Goal: Task Accomplishment & Management: Manage account settings

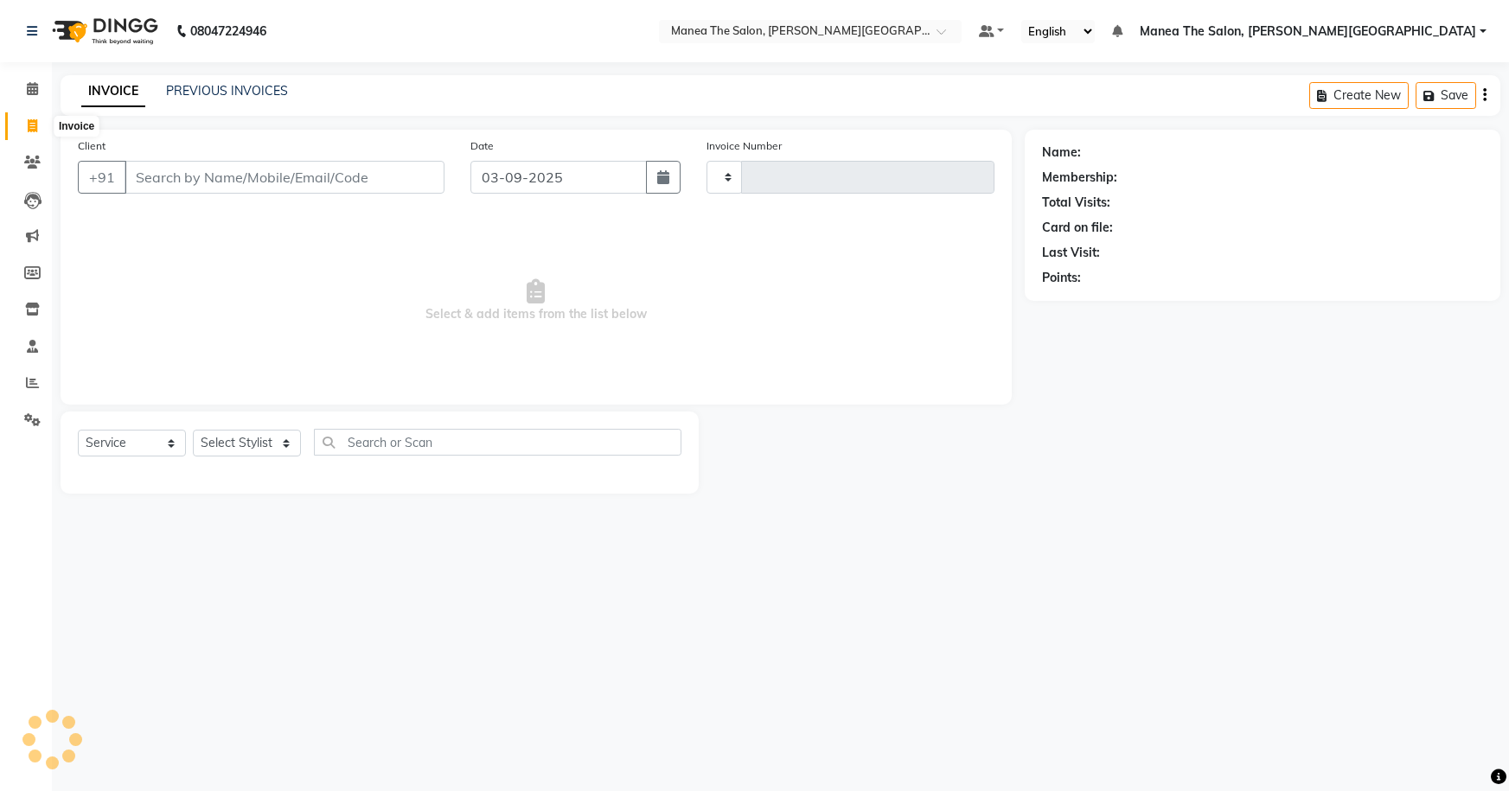
select select "service"
type input "0061"
select select "8762"
click at [243, 93] on link "PREVIOUS INVOICES" at bounding box center [227, 91] width 122 height 16
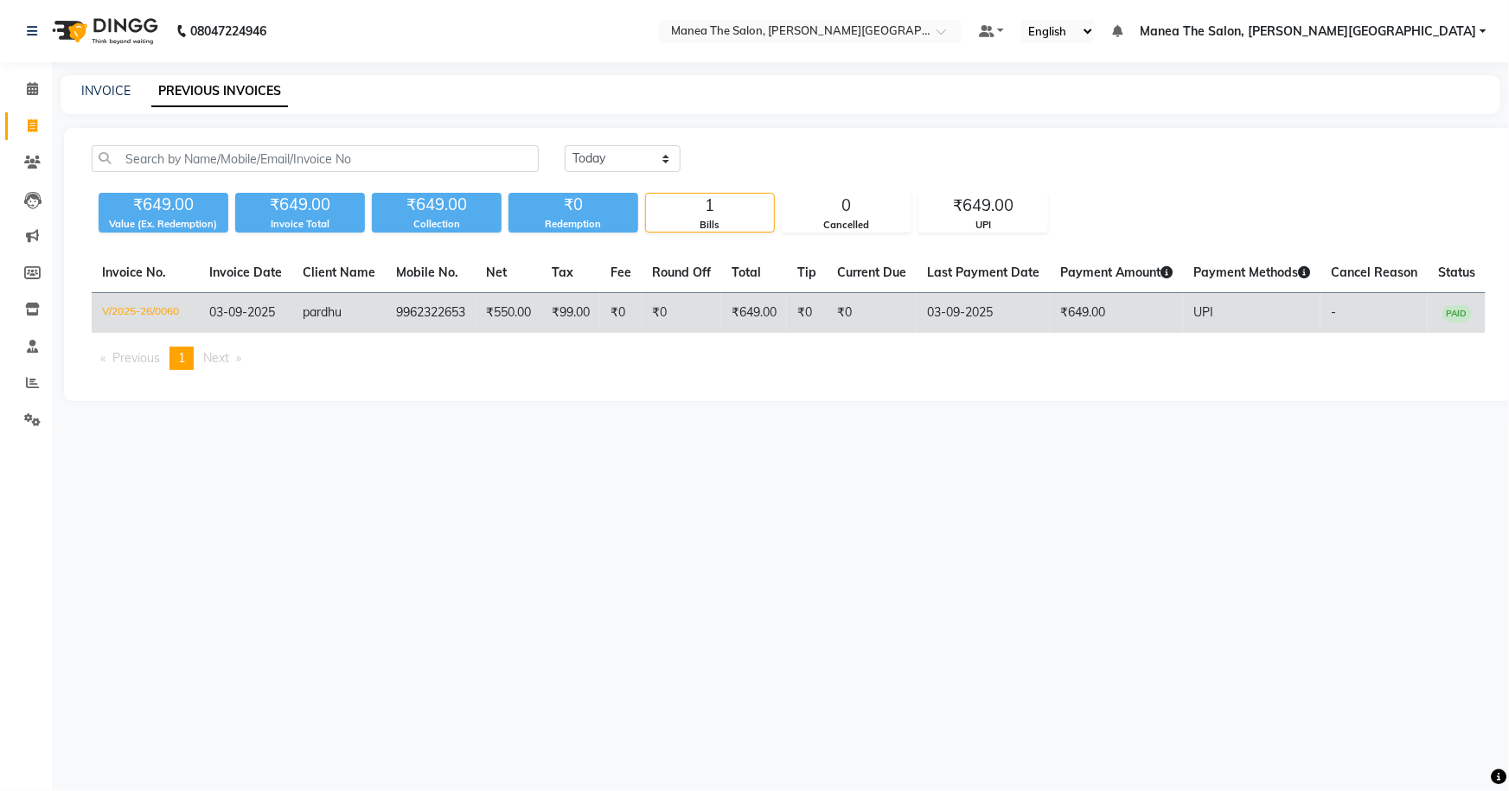
click at [1080, 306] on td "₹649.00" at bounding box center [1116, 313] width 133 height 41
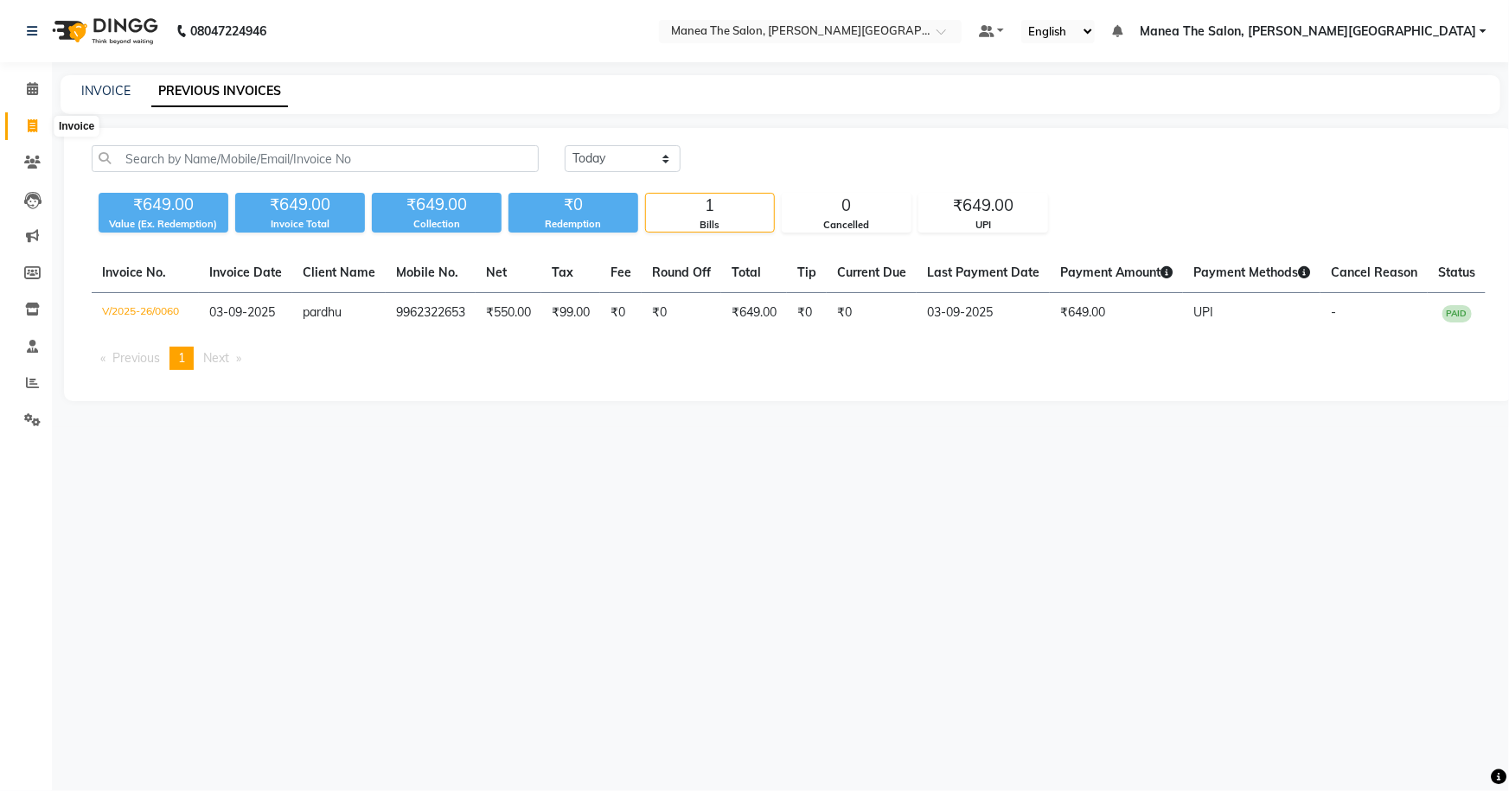
click at [35, 123] on icon at bounding box center [33, 125] width 10 height 13
select select "service"
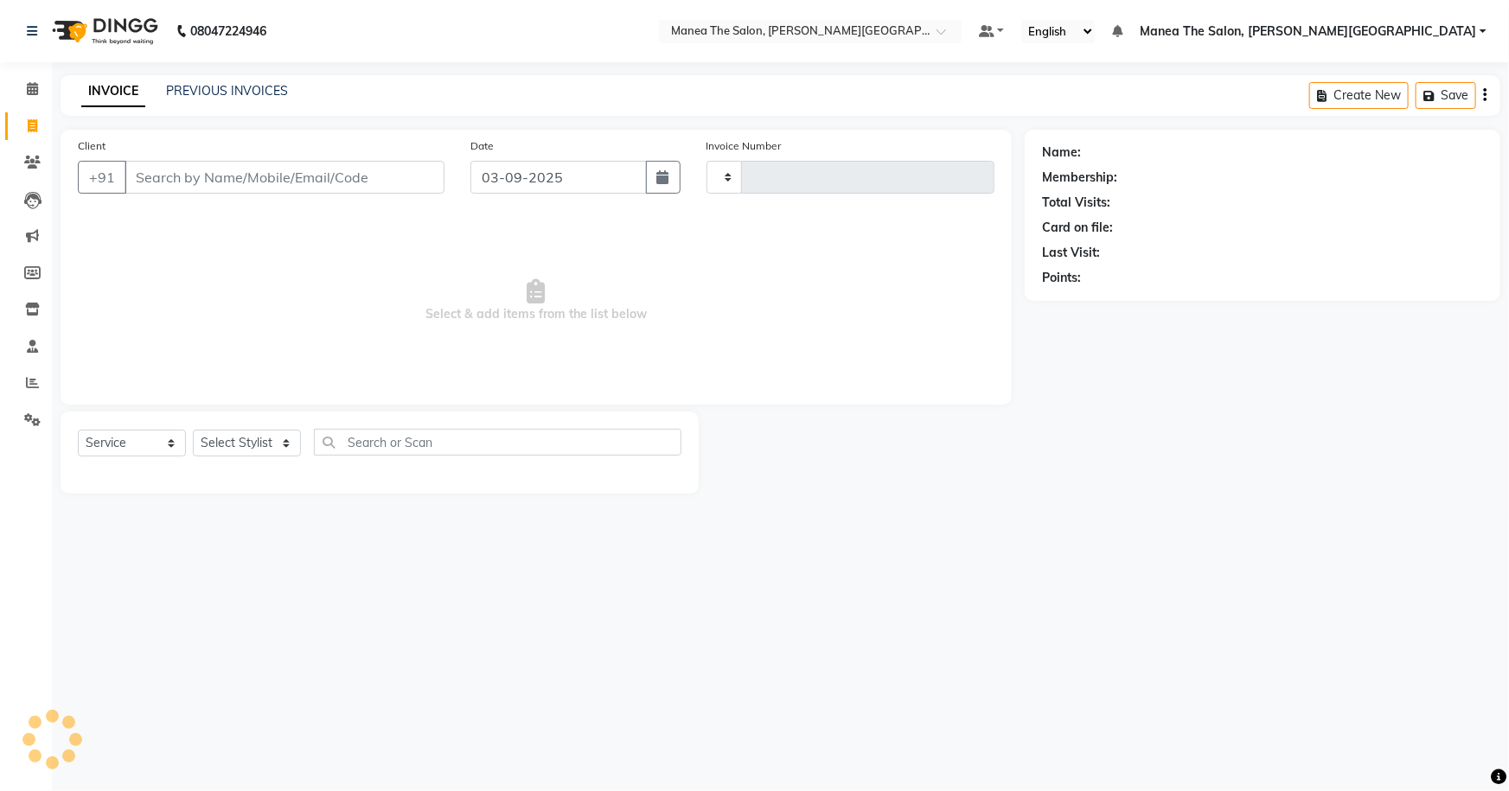
type input "0061"
select select "8762"
click at [231, 94] on link "PREVIOUS INVOICES" at bounding box center [227, 91] width 122 height 16
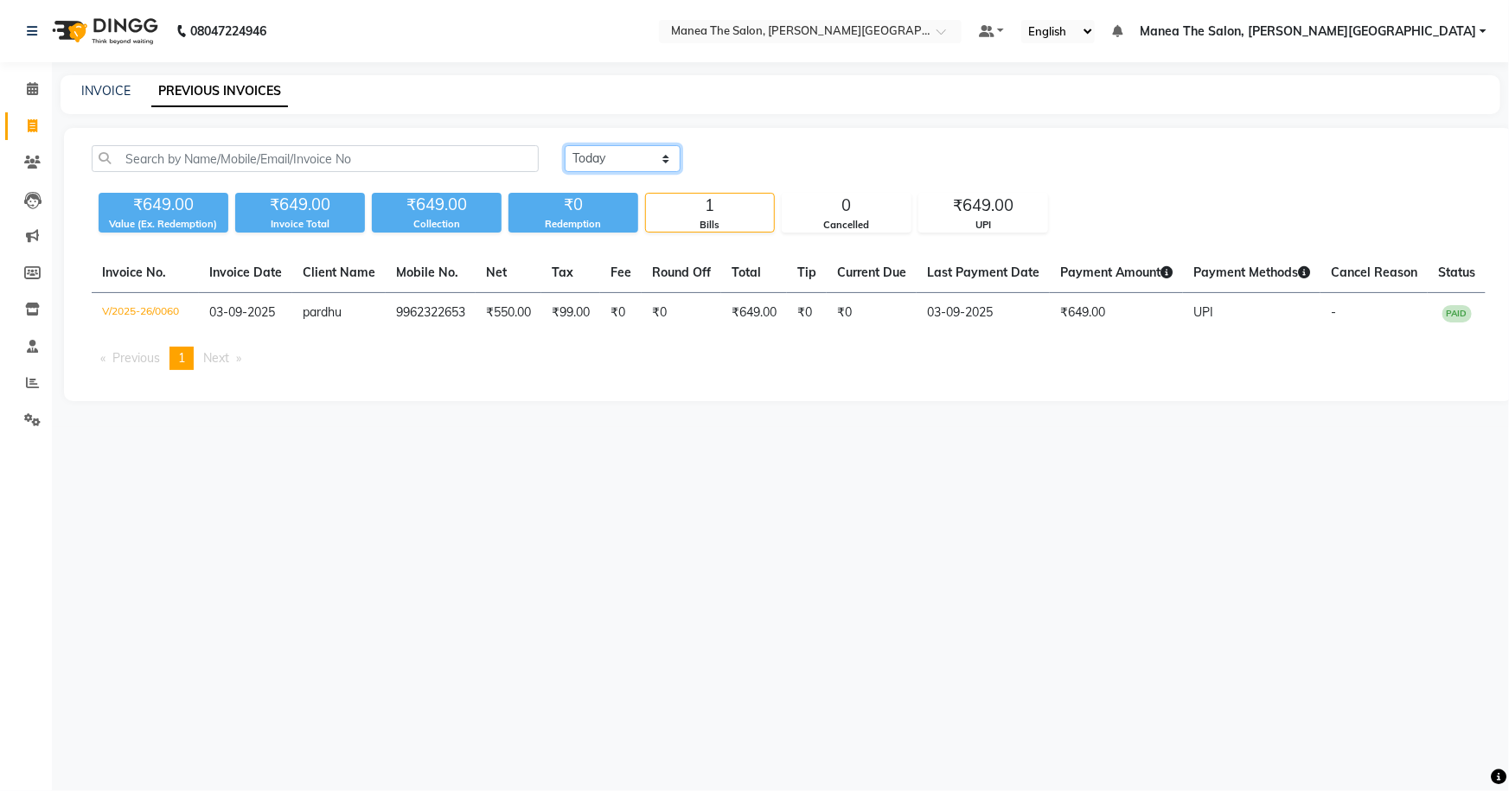
click at [589, 156] on select "Today Yesterday Custom Range" at bounding box center [623, 158] width 116 height 27
select select "range"
click at [565, 145] on select "Today Yesterday Custom Range" at bounding box center [623, 158] width 116 height 27
click at [773, 148] on input "03-09-2025" at bounding box center [763, 159] width 121 height 24
select select "9"
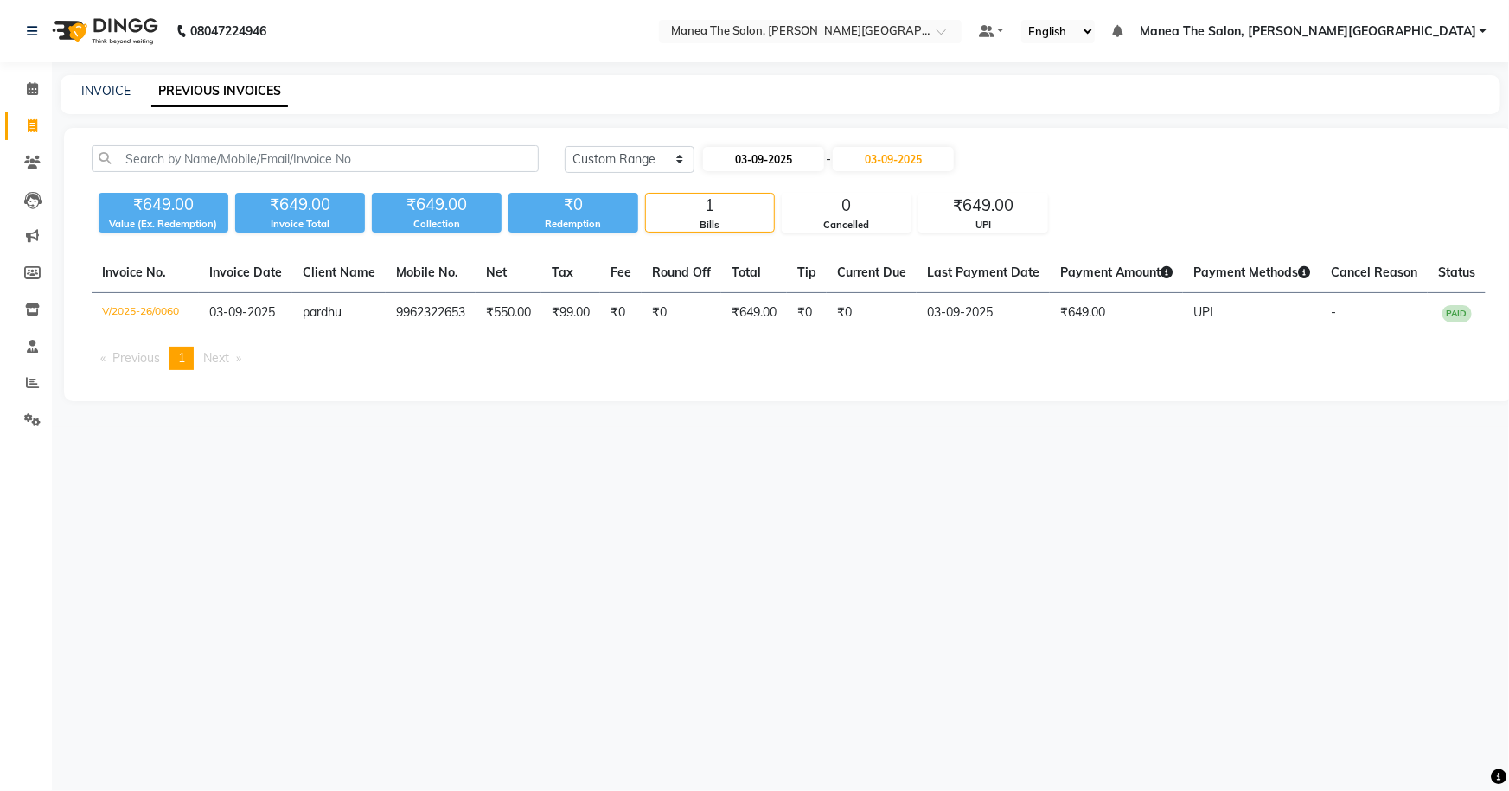
select select "2025"
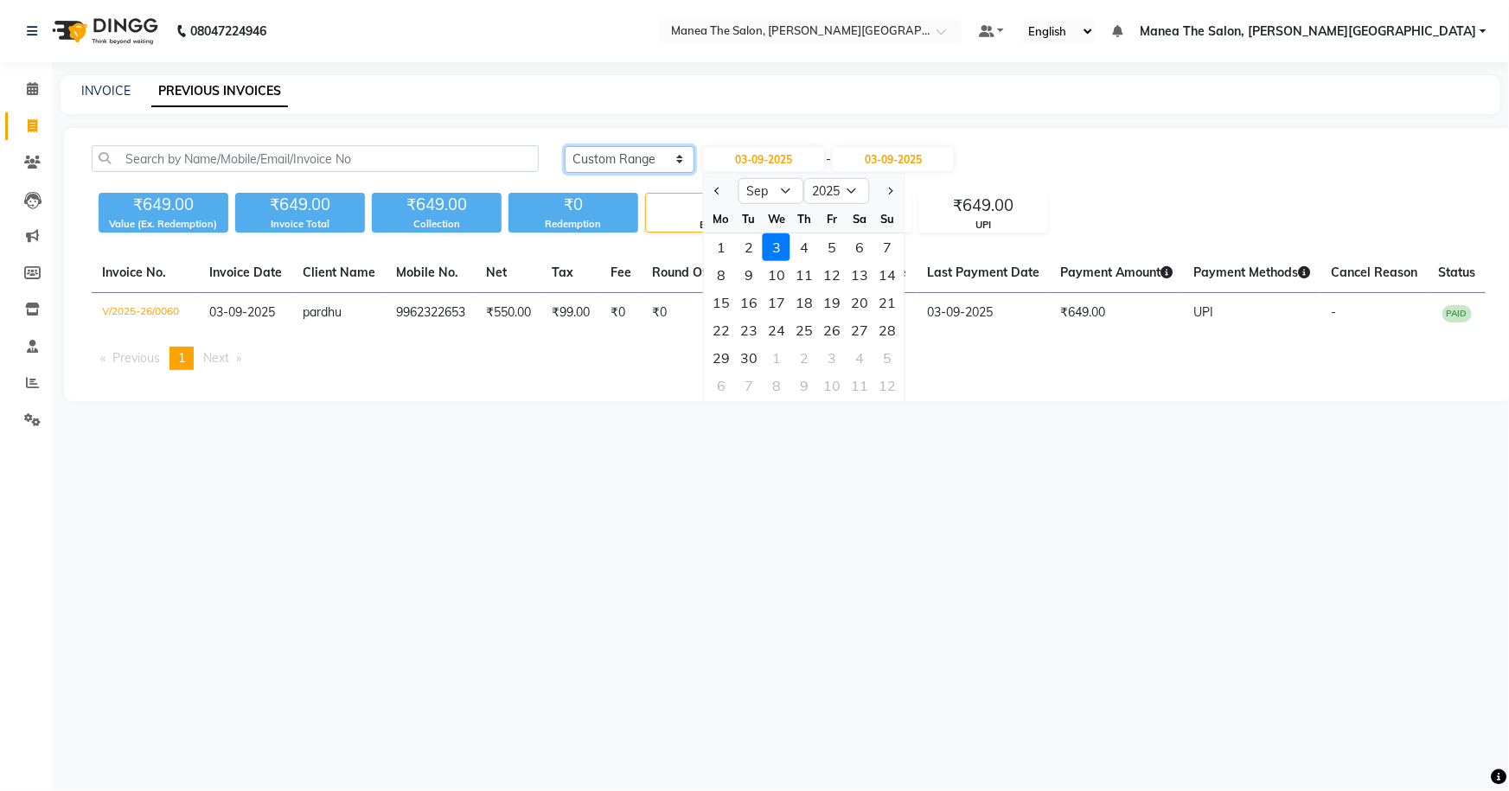
click at [660, 159] on select "Today Yesterday Custom Range" at bounding box center [630, 159] width 130 height 27
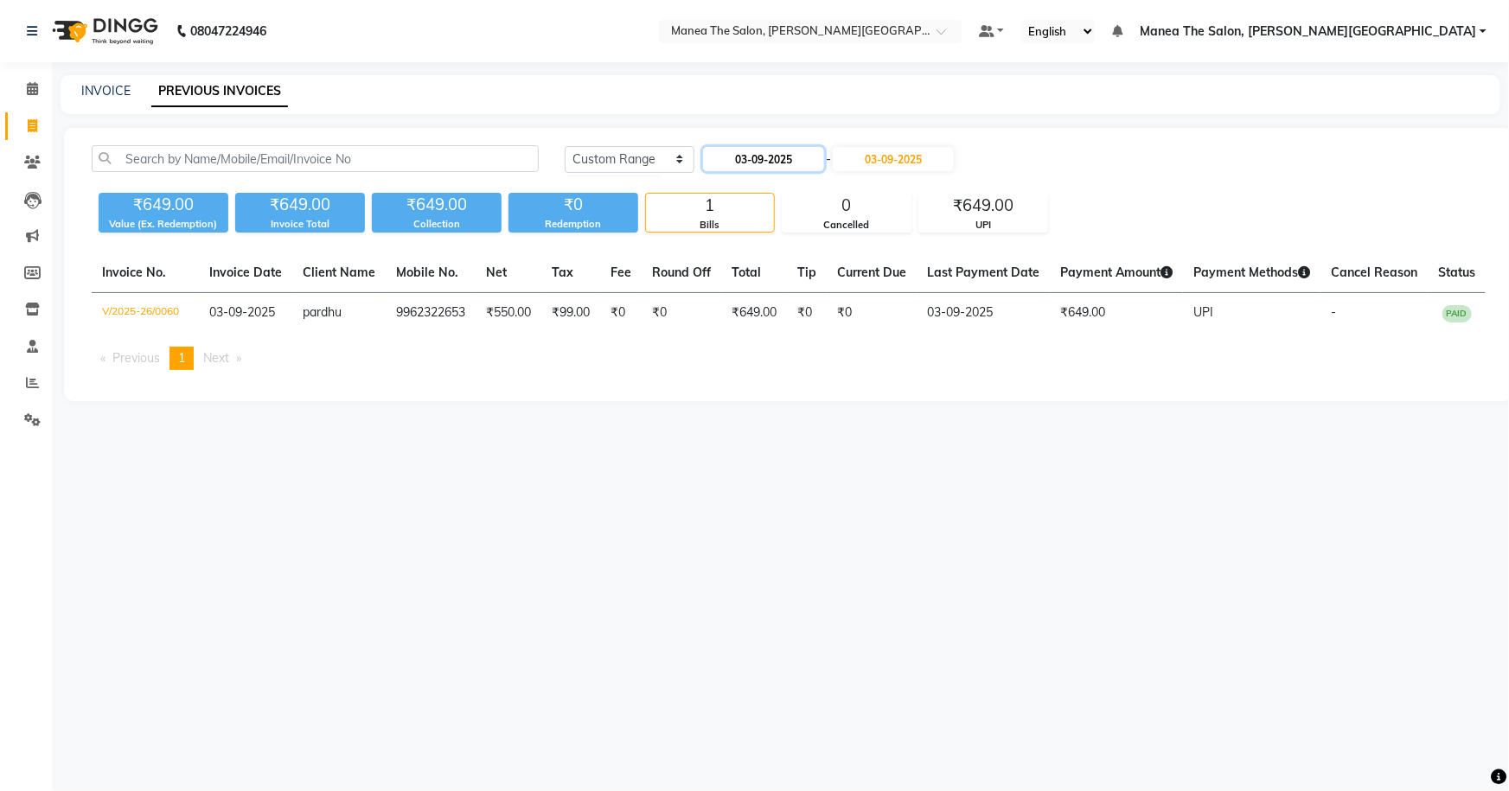
click at [759, 154] on input "03-09-2025" at bounding box center [763, 159] width 121 height 24
select select "9"
select select "2025"
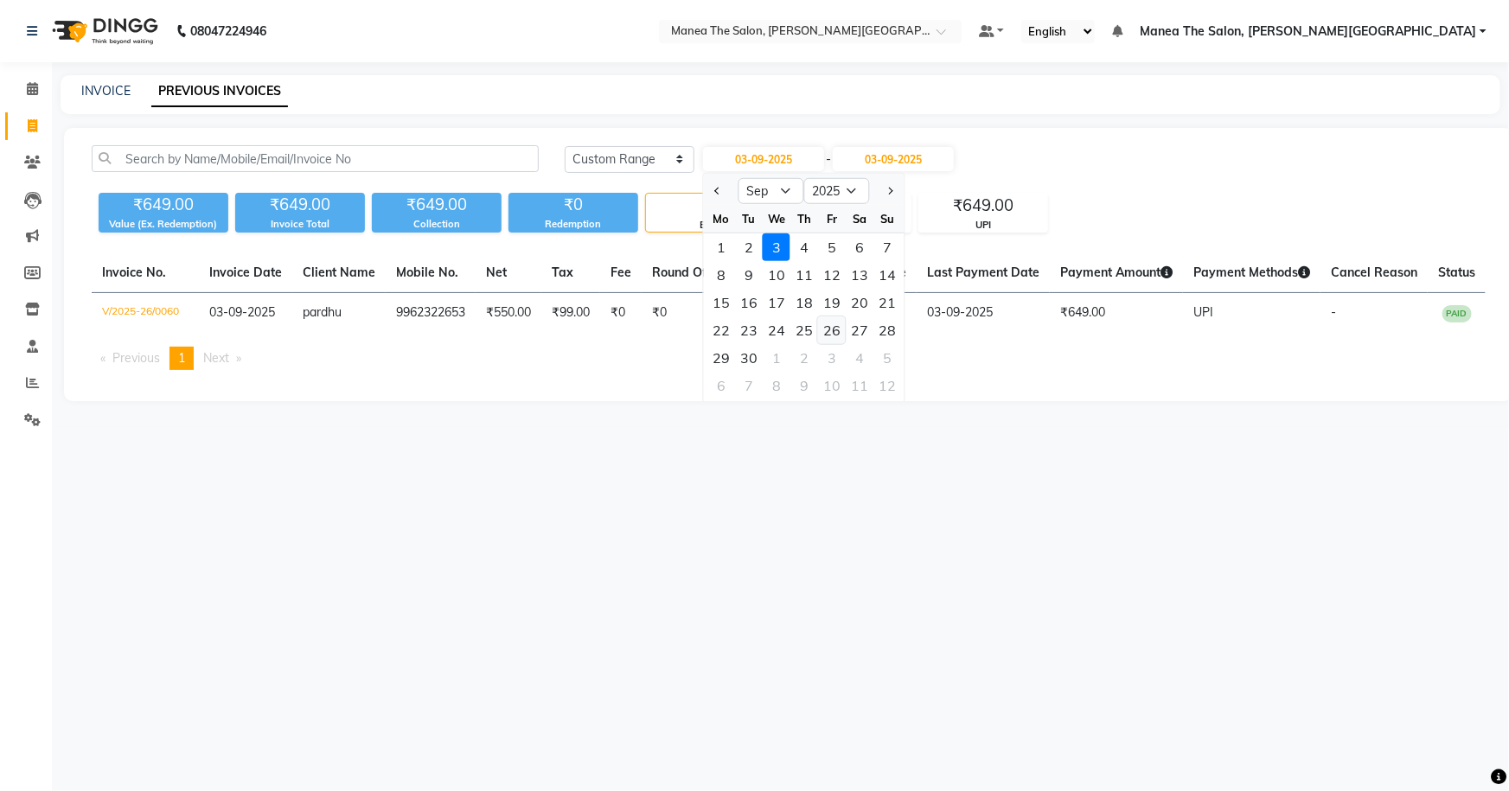
click at [836, 328] on div "26" at bounding box center [832, 331] width 28 height 28
type input "26-09-2025"
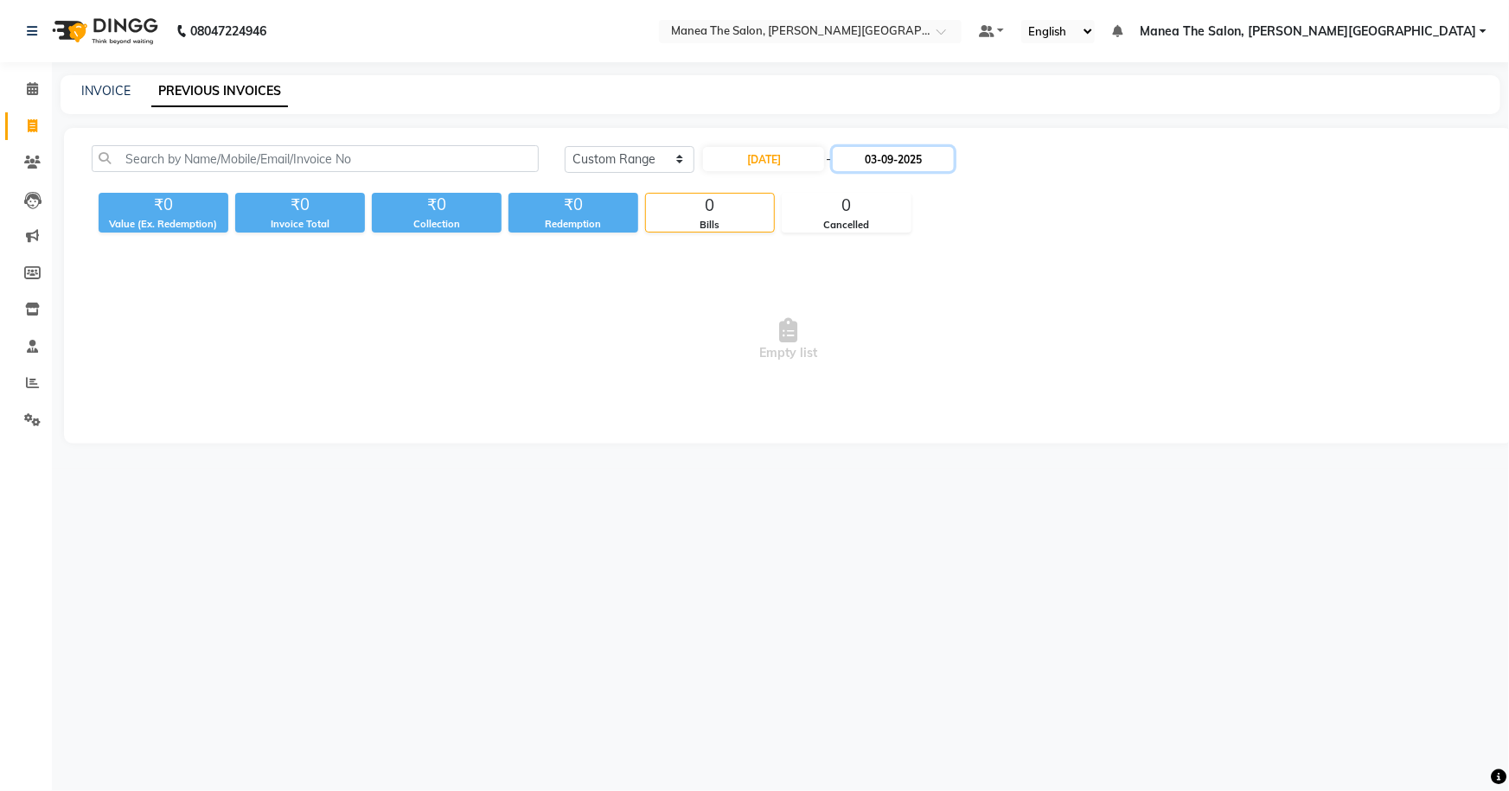
click at [892, 154] on input "03-09-2025" at bounding box center [893, 159] width 121 height 24
click at [884, 355] on div "30" at bounding box center [884, 358] width 28 height 28
type input "30-09-2025"
click at [788, 157] on input "26-09-2025" at bounding box center [763, 159] width 121 height 24
select select "9"
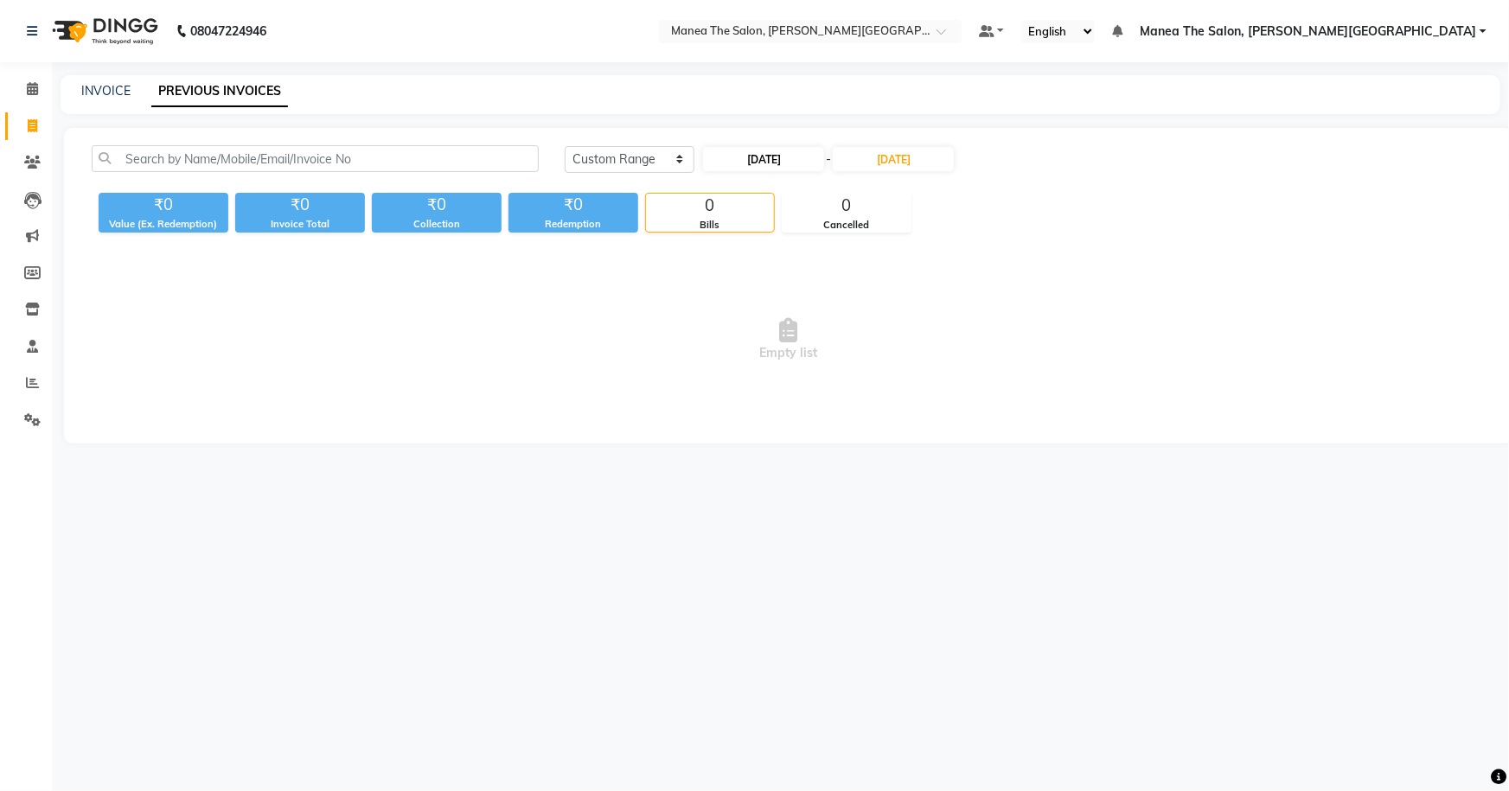
select select "2025"
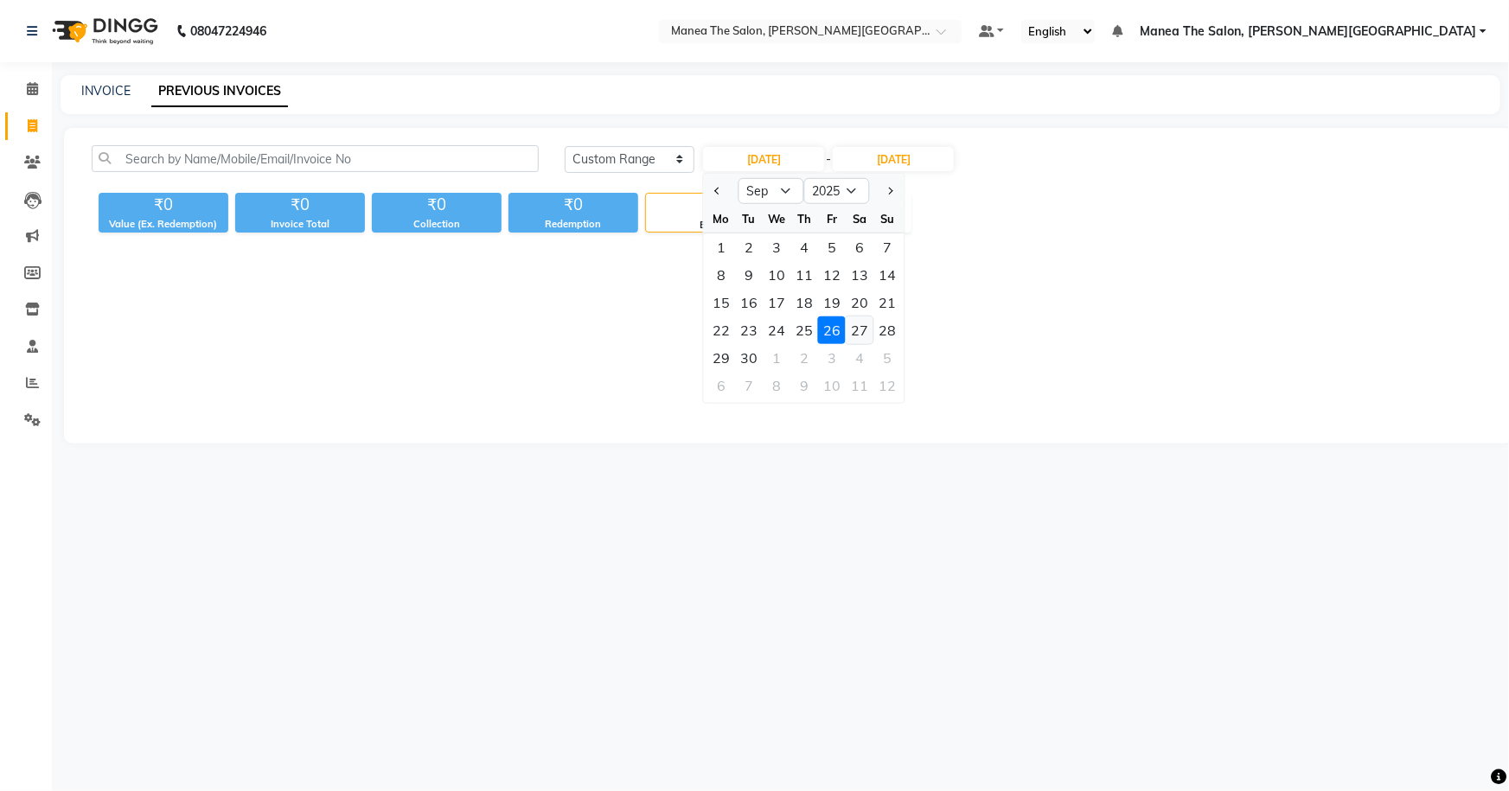
click at [862, 320] on div "27" at bounding box center [860, 331] width 28 height 28
type input "27-09-2025"
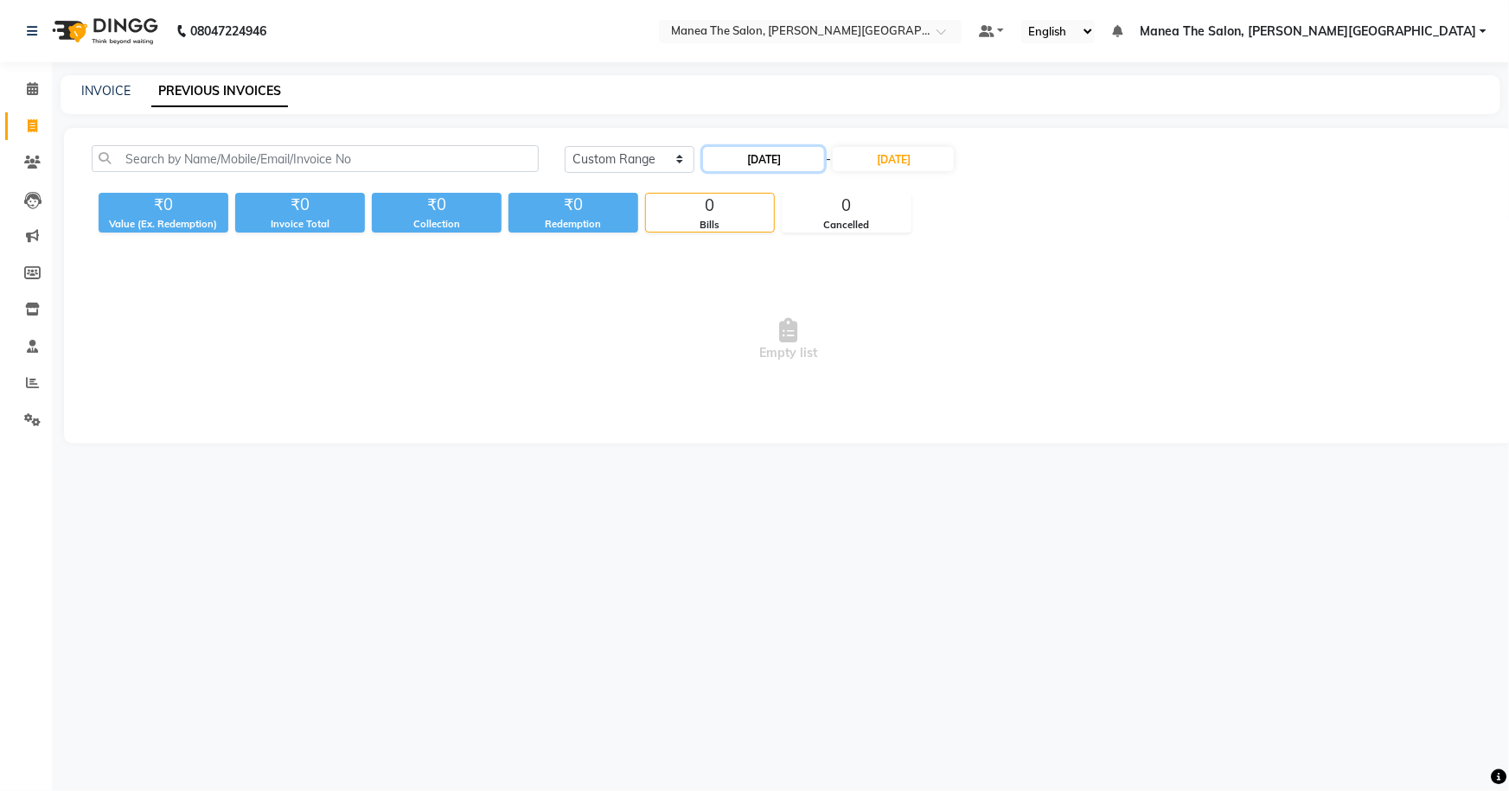
click at [791, 154] on input "27-09-2025" at bounding box center [763, 159] width 121 height 24
select select "9"
select select "2025"
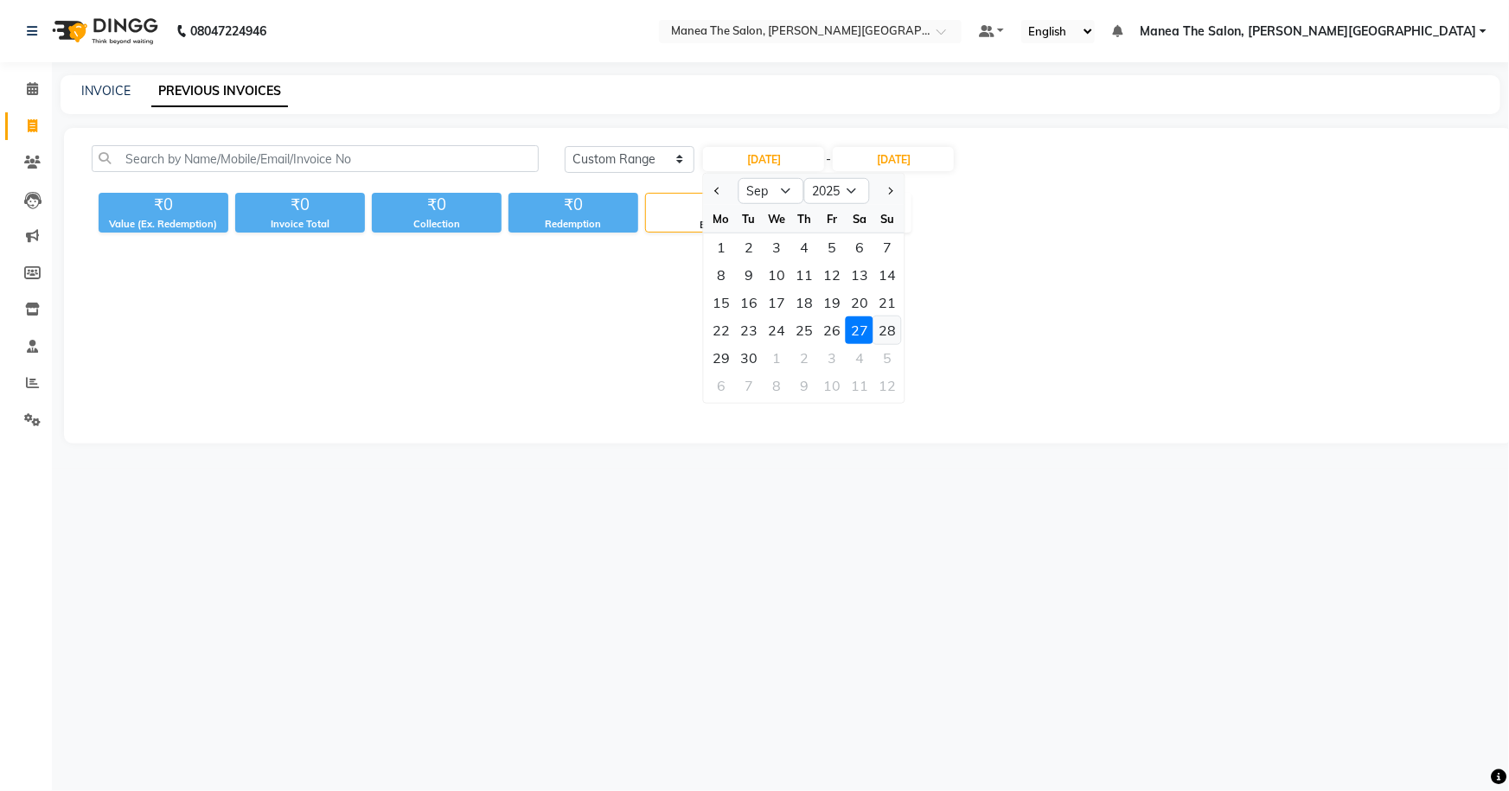
click at [882, 321] on div "28" at bounding box center [888, 331] width 28 height 28
type input "28-09-2025"
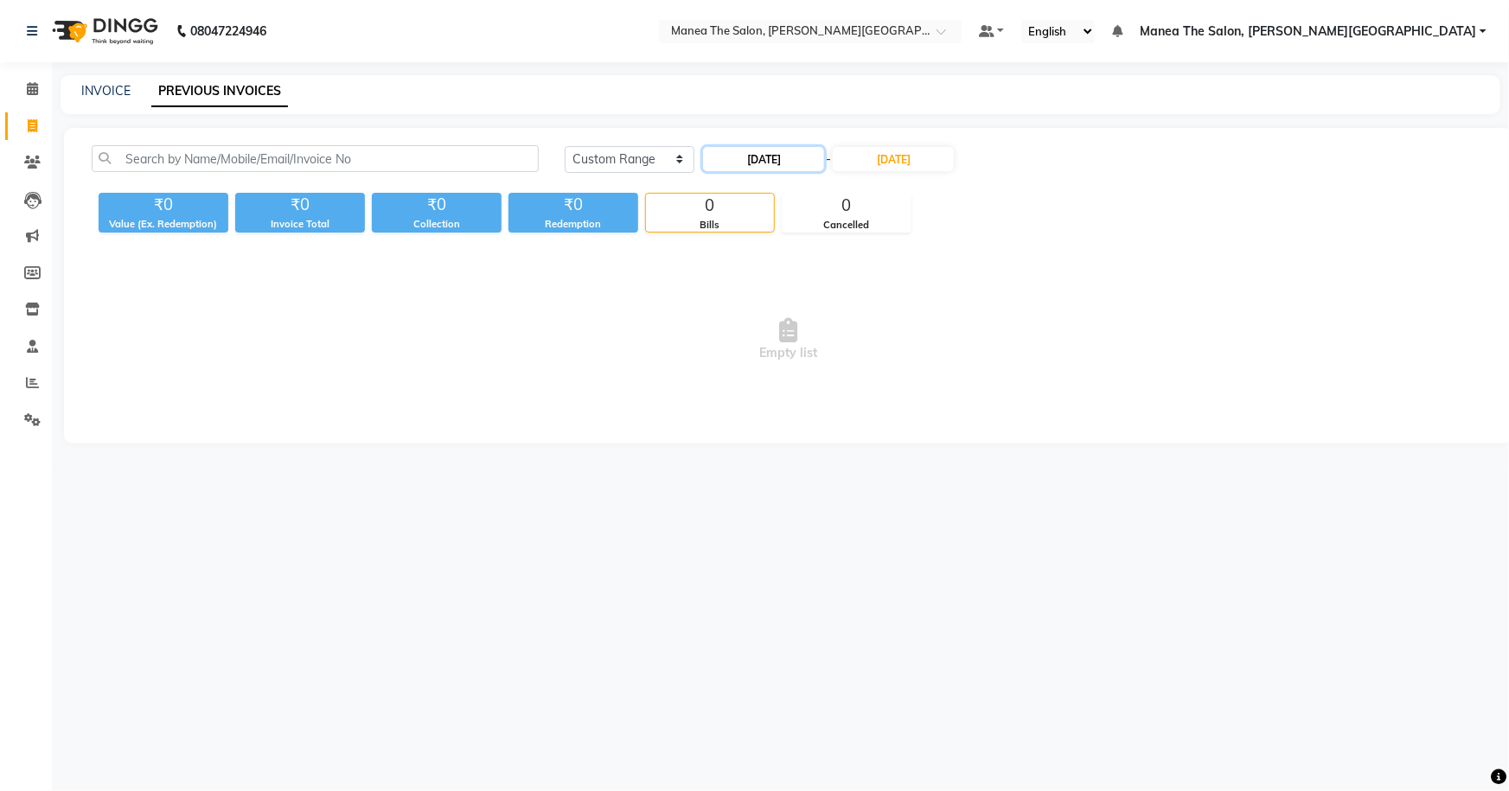
click at [759, 154] on input "28-09-2025" at bounding box center [763, 159] width 121 height 24
select select "9"
select select "2025"
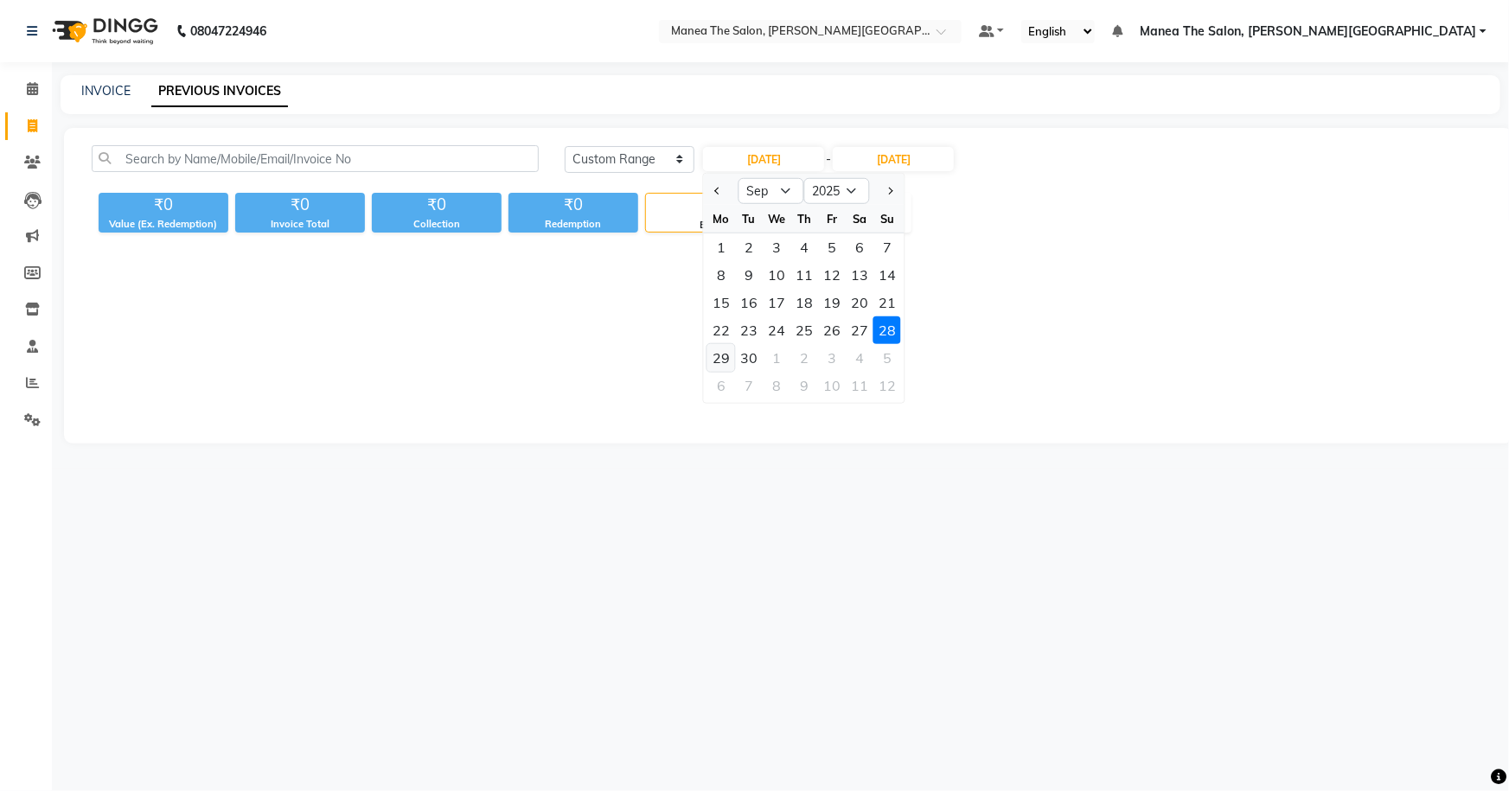
click at [717, 355] on div "29" at bounding box center [722, 358] width 28 height 28
type input "29-09-2025"
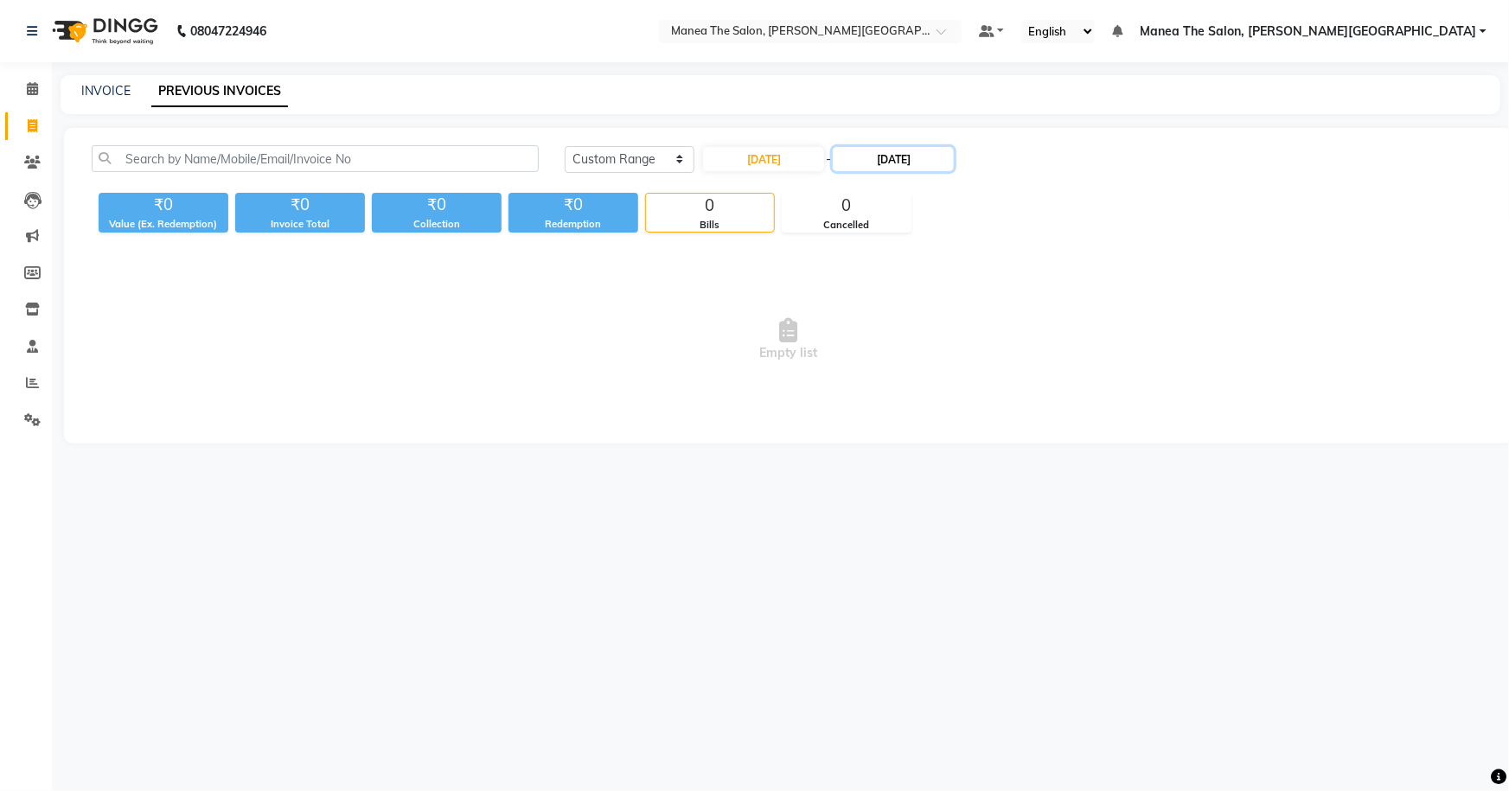
click at [890, 152] on input "30-09-2025" at bounding box center [893, 159] width 121 height 24
click at [772, 154] on input "29-09-2025" at bounding box center [763, 159] width 121 height 24
select select "9"
select select "2025"
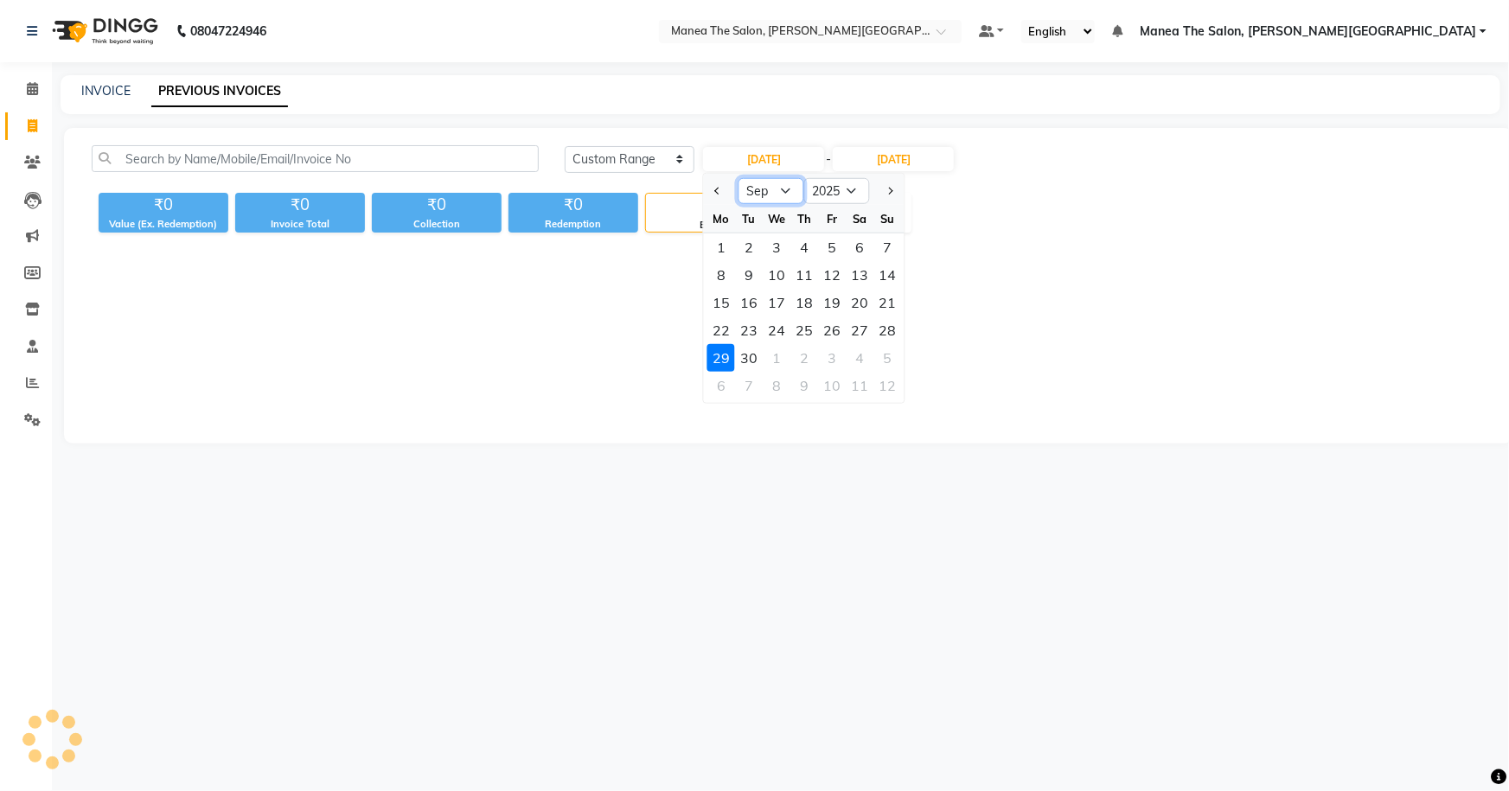
click at [785, 186] on select "Jan Feb Mar Apr May Jun Jul Aug Sep Oct Nov Dec" at bounding box center [772, 191] width 66 height 26
select select "8"
click at [739, 178] on select "Jan Feb Mar Apr May Jun Jul Aug Sep Oct Nov Dec" at bounding box center [772, 191] width 66 height 26
click at [879, 325] on div "24" at bounding box center [888, 331] width 28 height 28
type input "24-08-2025"
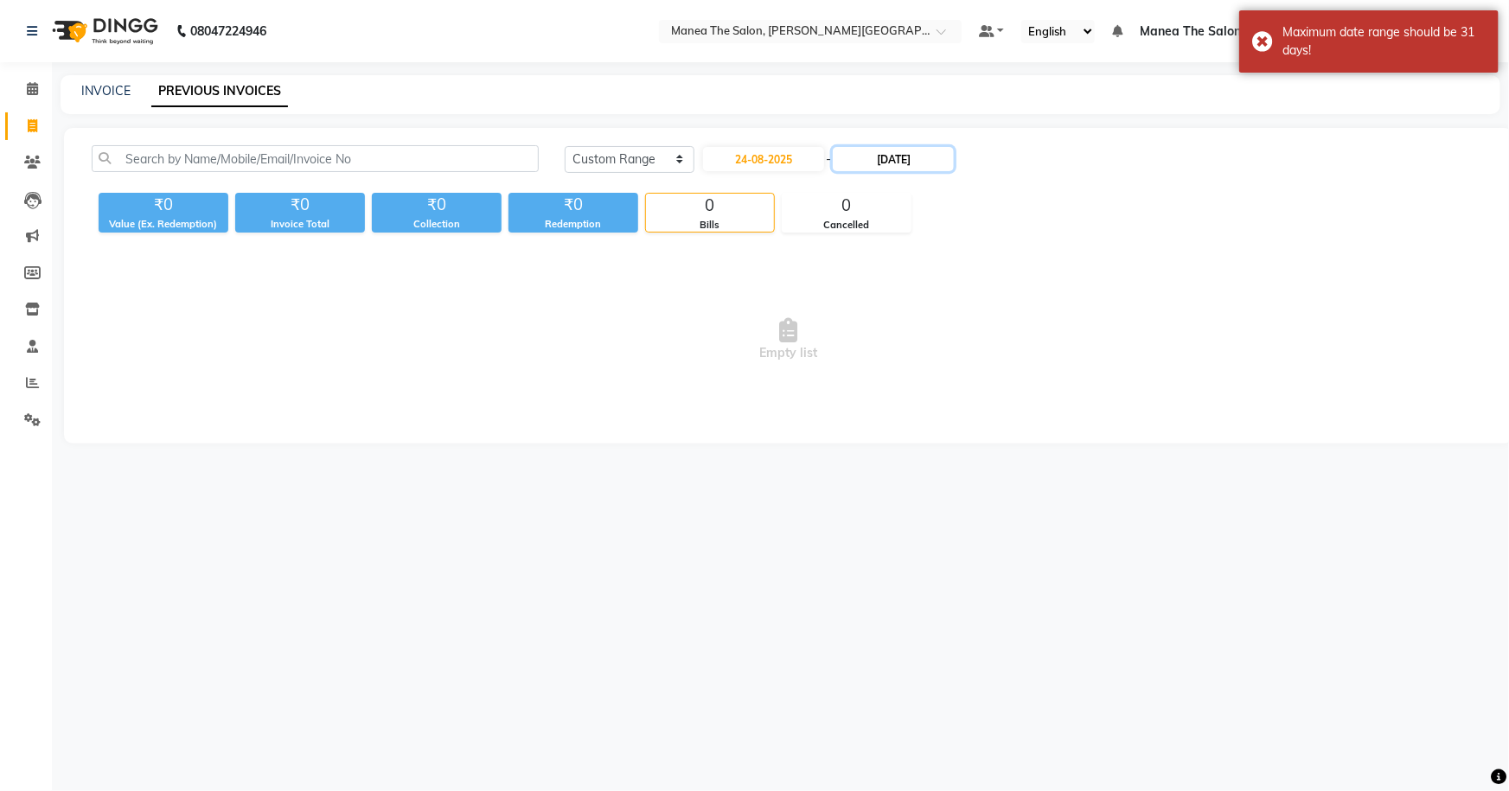
click at [903, 154] on input "30-09-2025" at bounding box center [893, 159] width 121 height 24
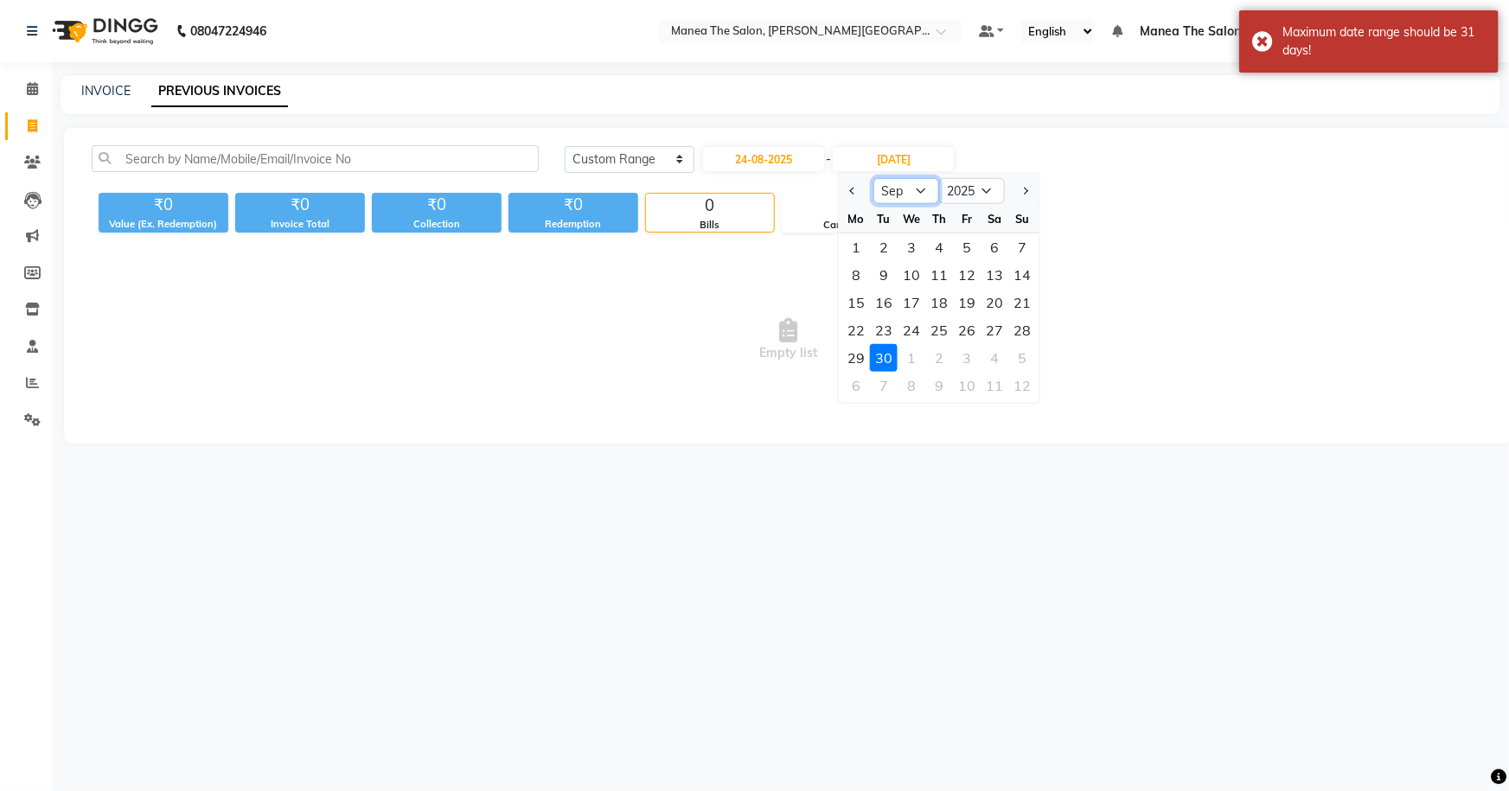
click at [893, 189] on select "Aug Sep Oct Nov Dec" at bounding box center [907, 191] width 66 height 26
select select "8"
click at [874, 178] on select "Aug Sep Oct Nov Dec" at bounding box center [907, 191] width 66 height 26
click at [1028, 355] on div "31" at bounding box center [1023, 358] width 28 height 28
type input "31-08-2025"
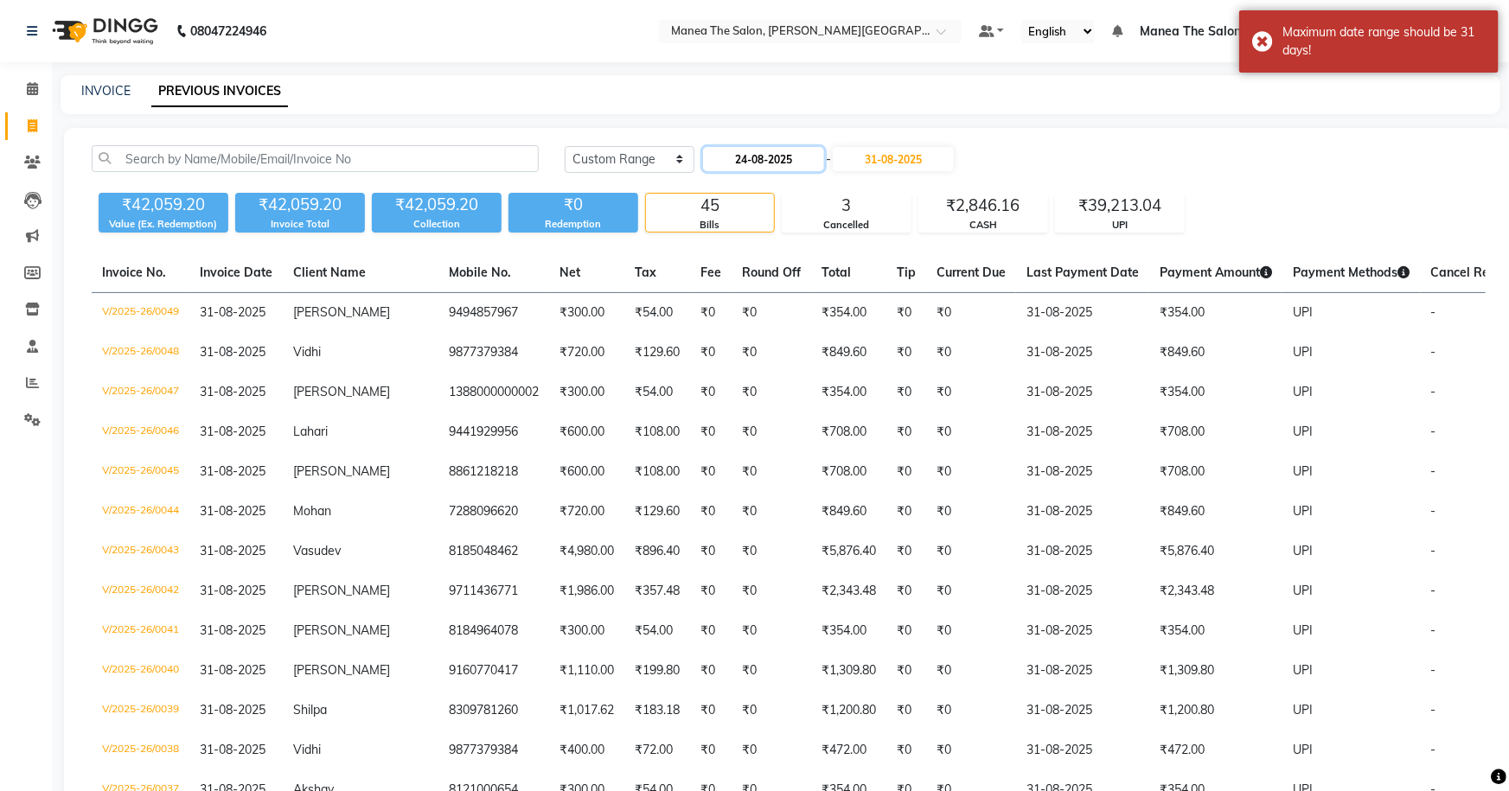
click at [766, 155] on input "24-08-2025" at bounding box center [763, 159] width 121 height 24
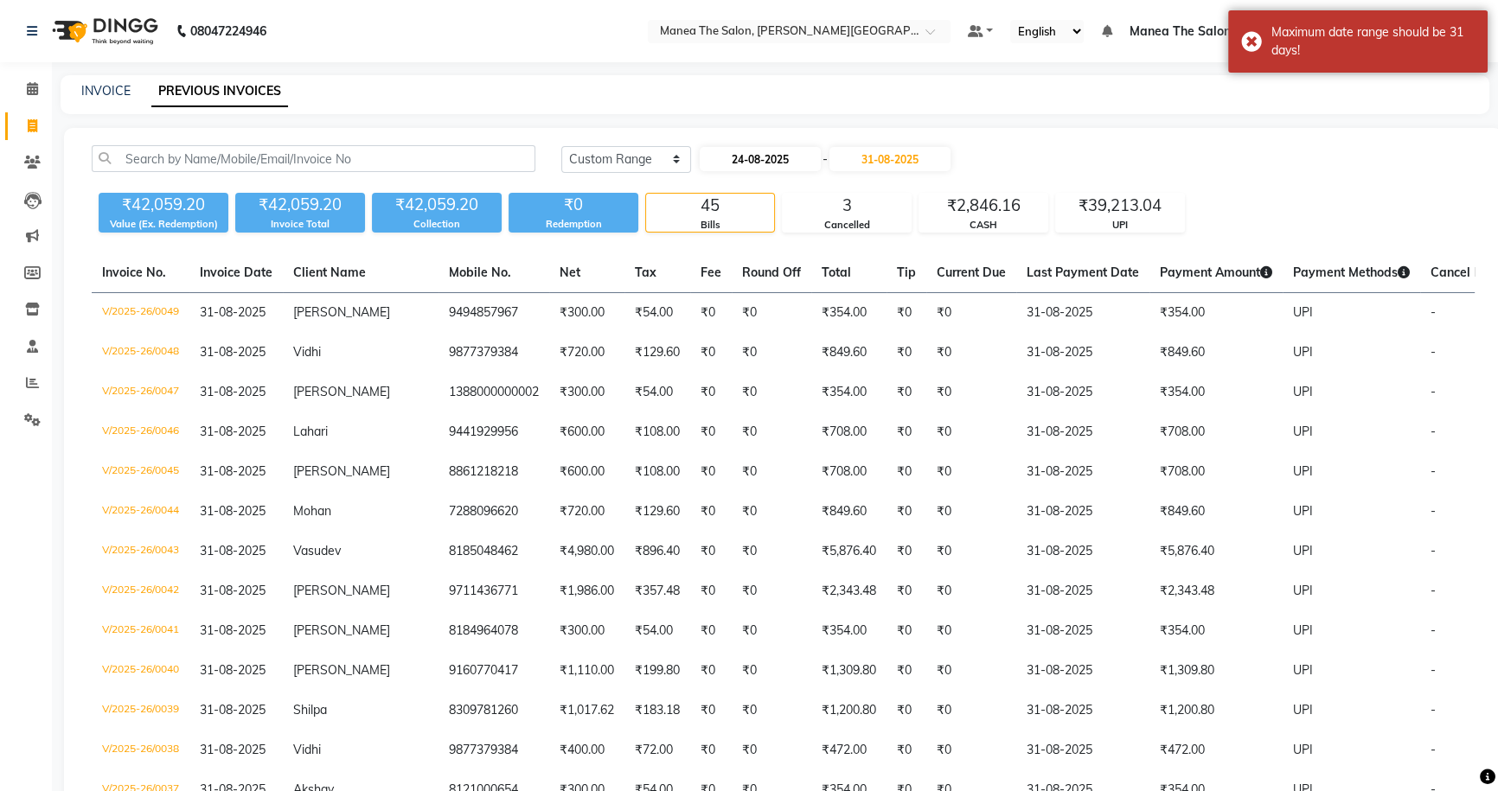
select select "8"
select select "2025"
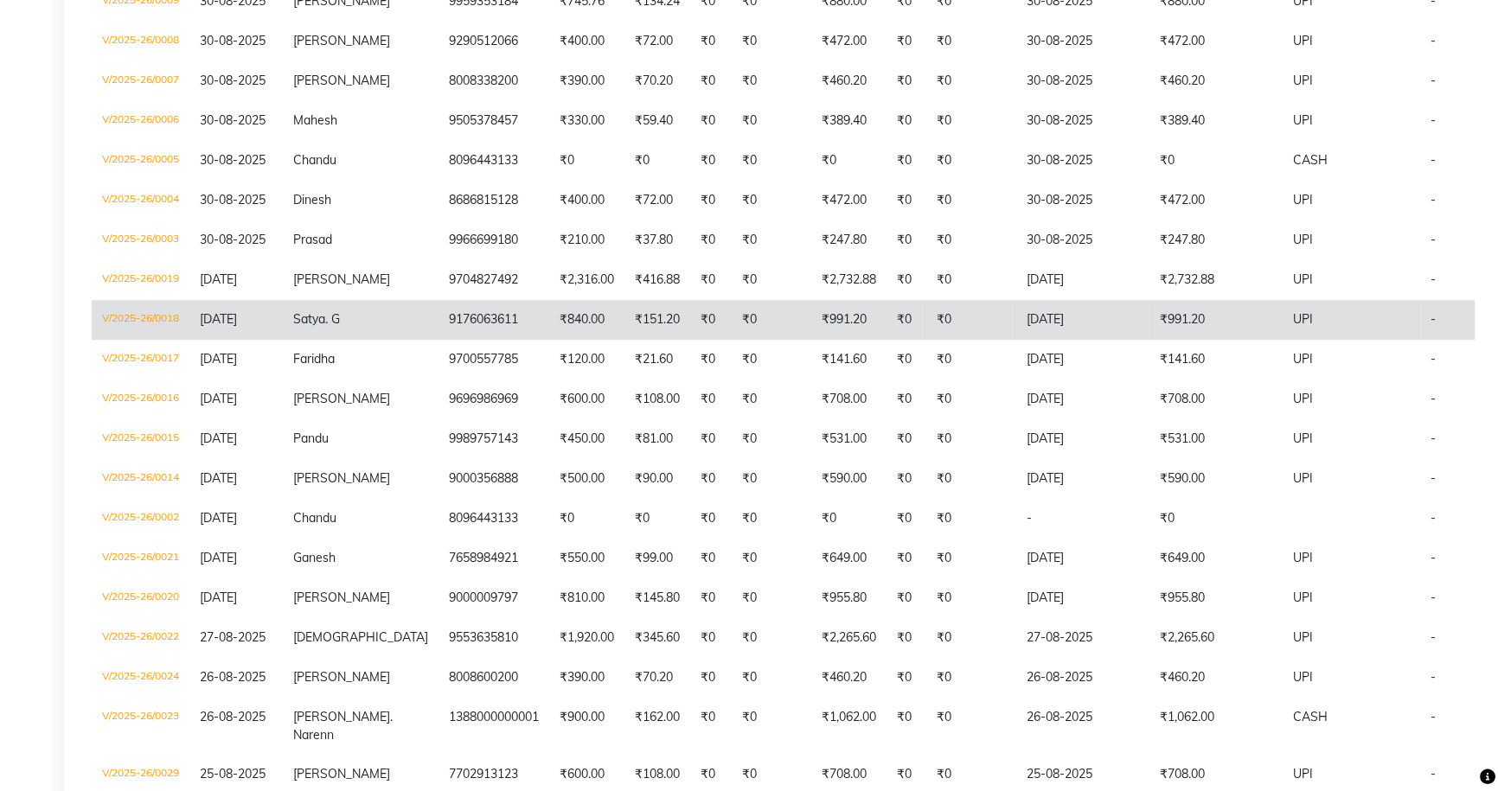
scroll to position [1351, 0]
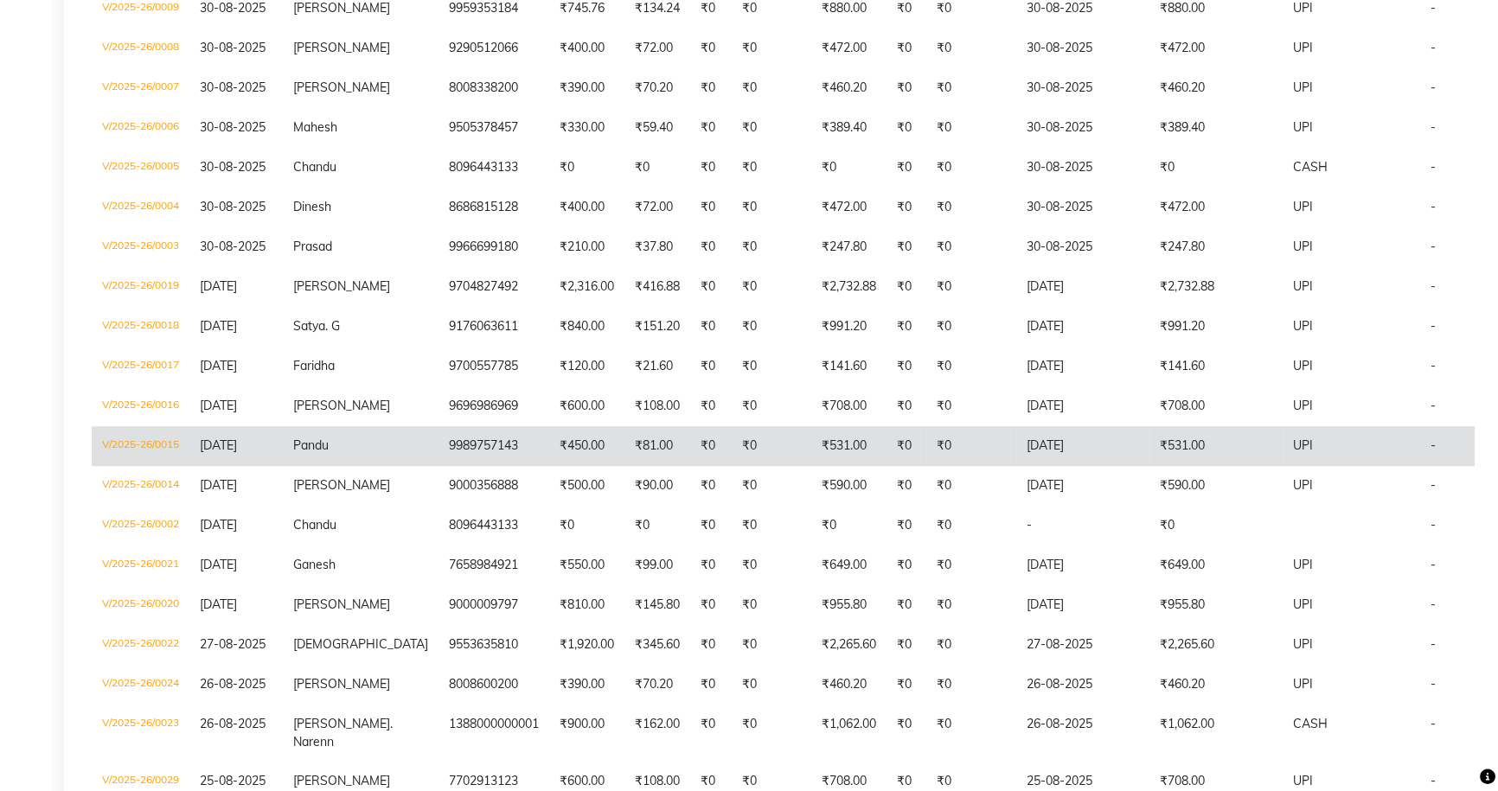
drag, startPoint x: 1292, startPoint y: 566, endPoint x: 1435, endPoint y: 472, distance: 170.6
click at [1435, 466] on td "-" at bounding box center [1473, 446] width 107 height 40
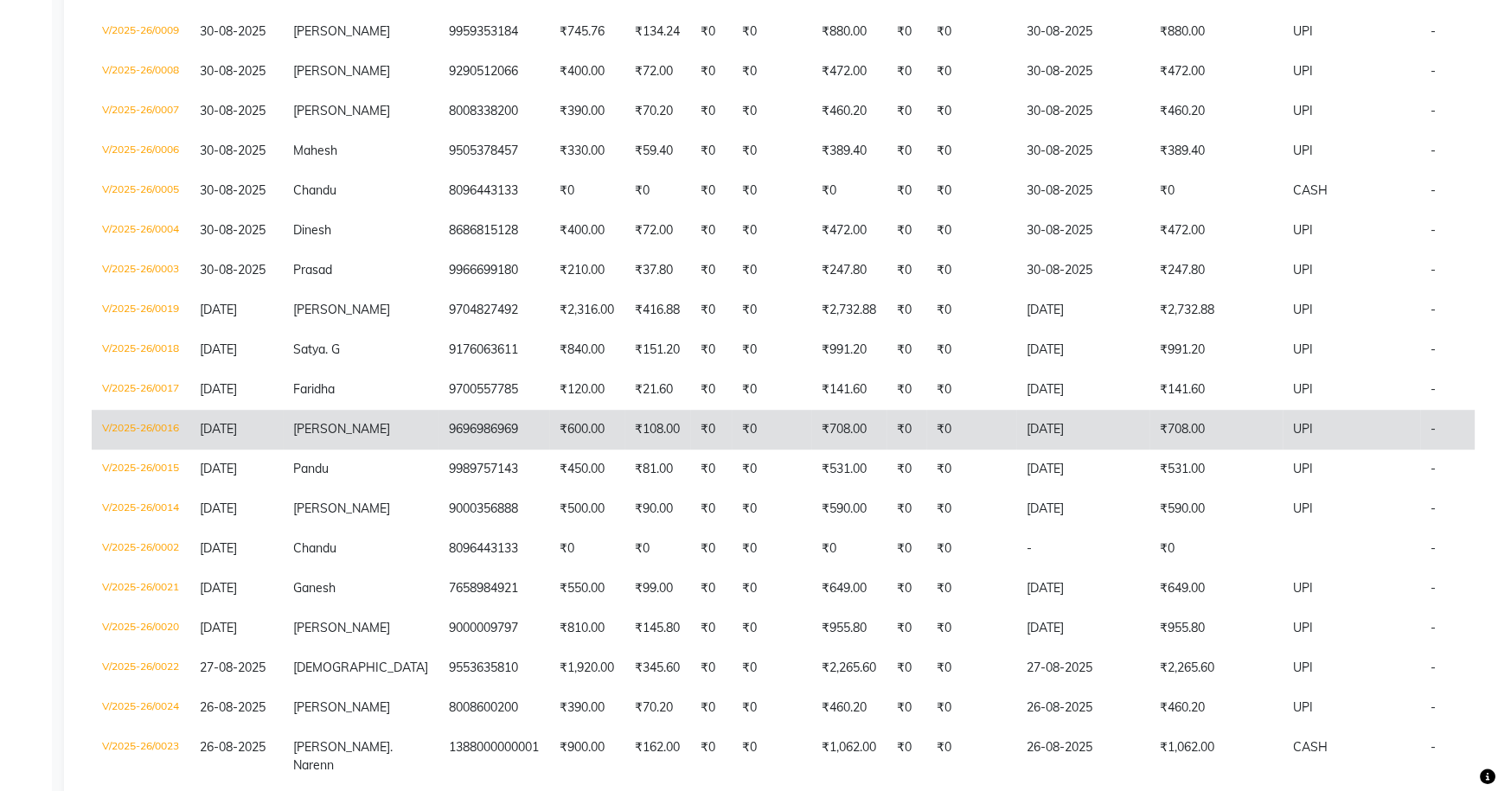
scroll to position [1336, 0]
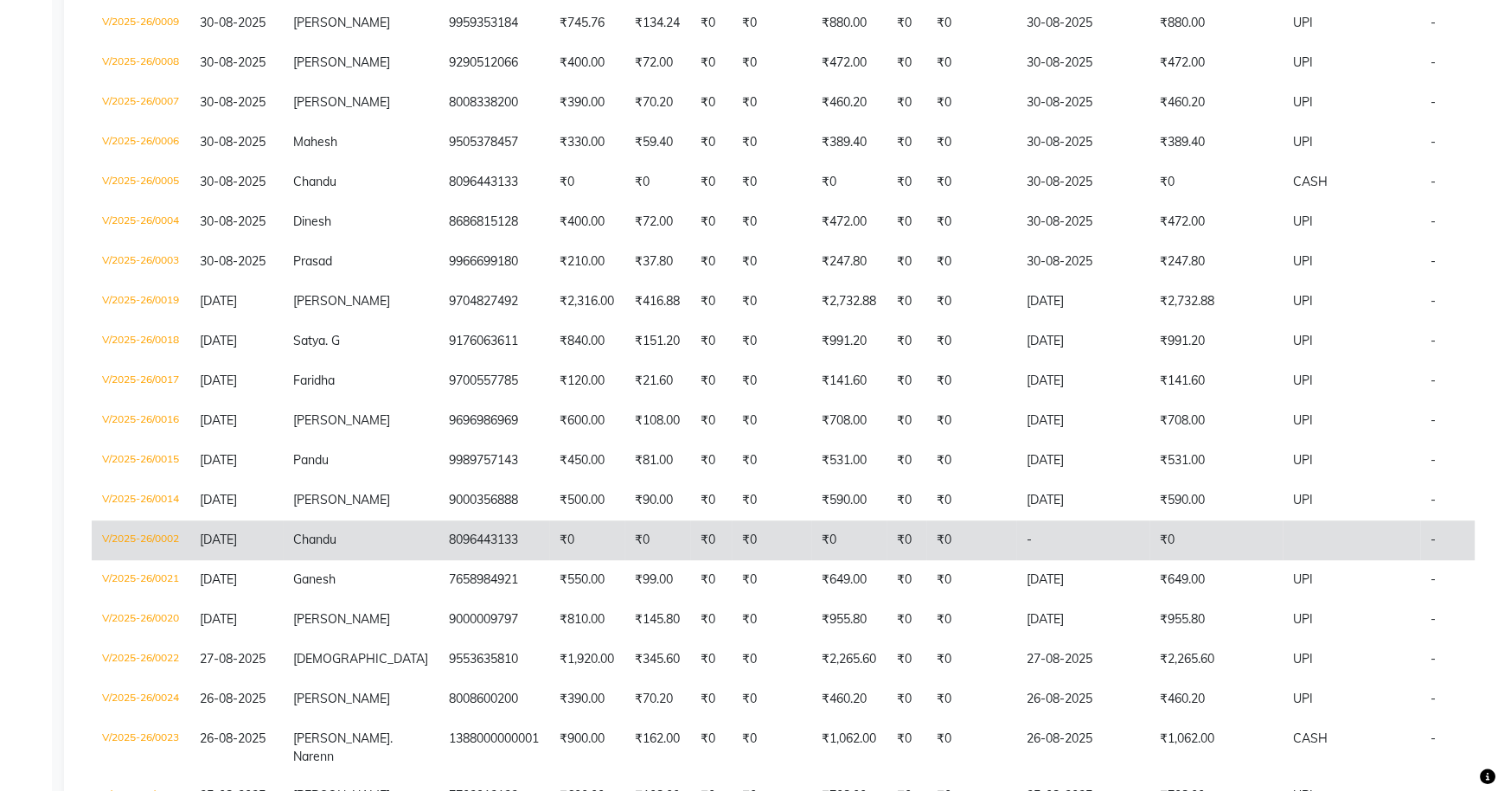
click at [732, 560] on td "₹0" at bounding box center [772, 541] width 80 height 40
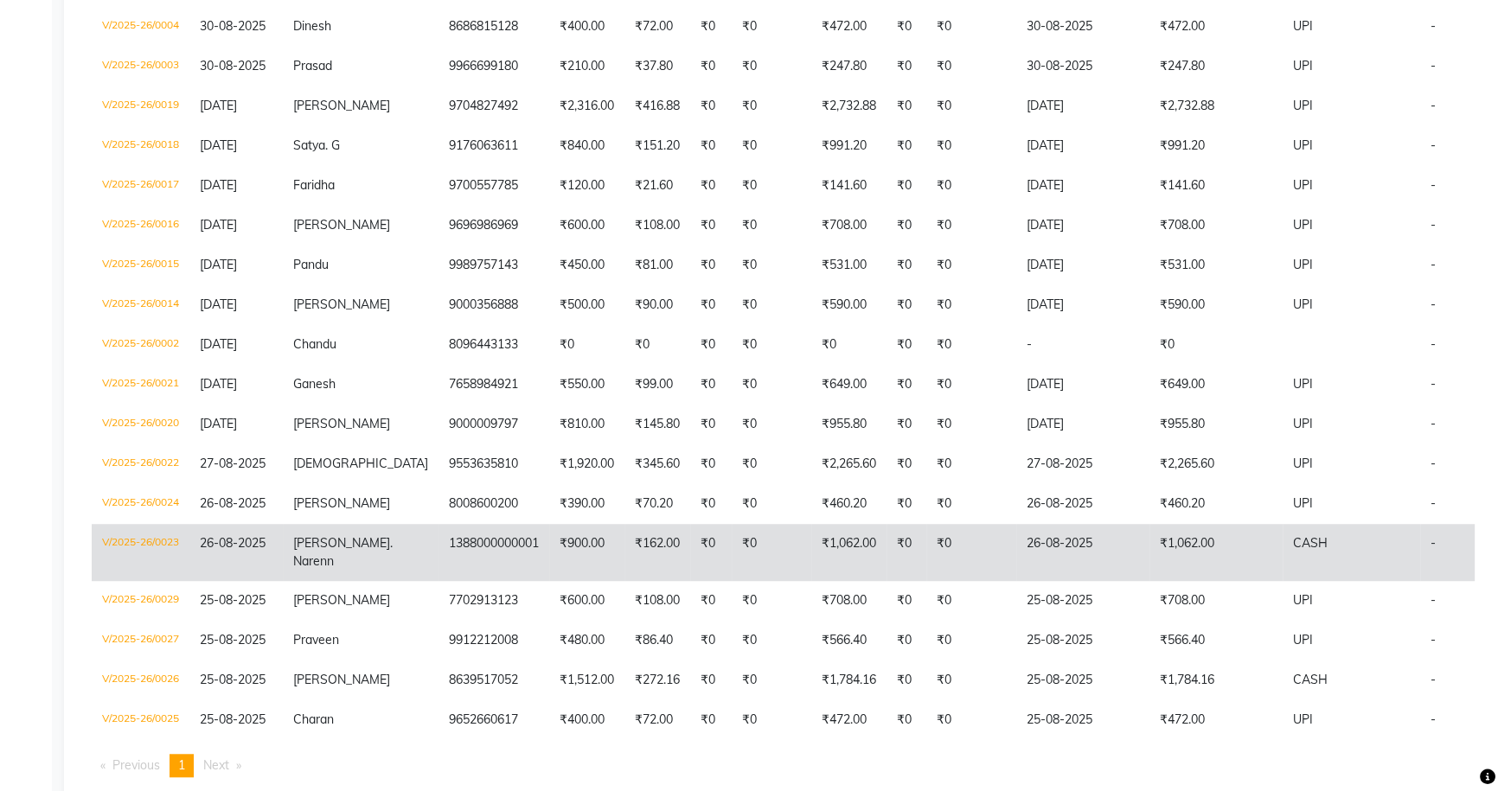
scroll to position [1666, 0]
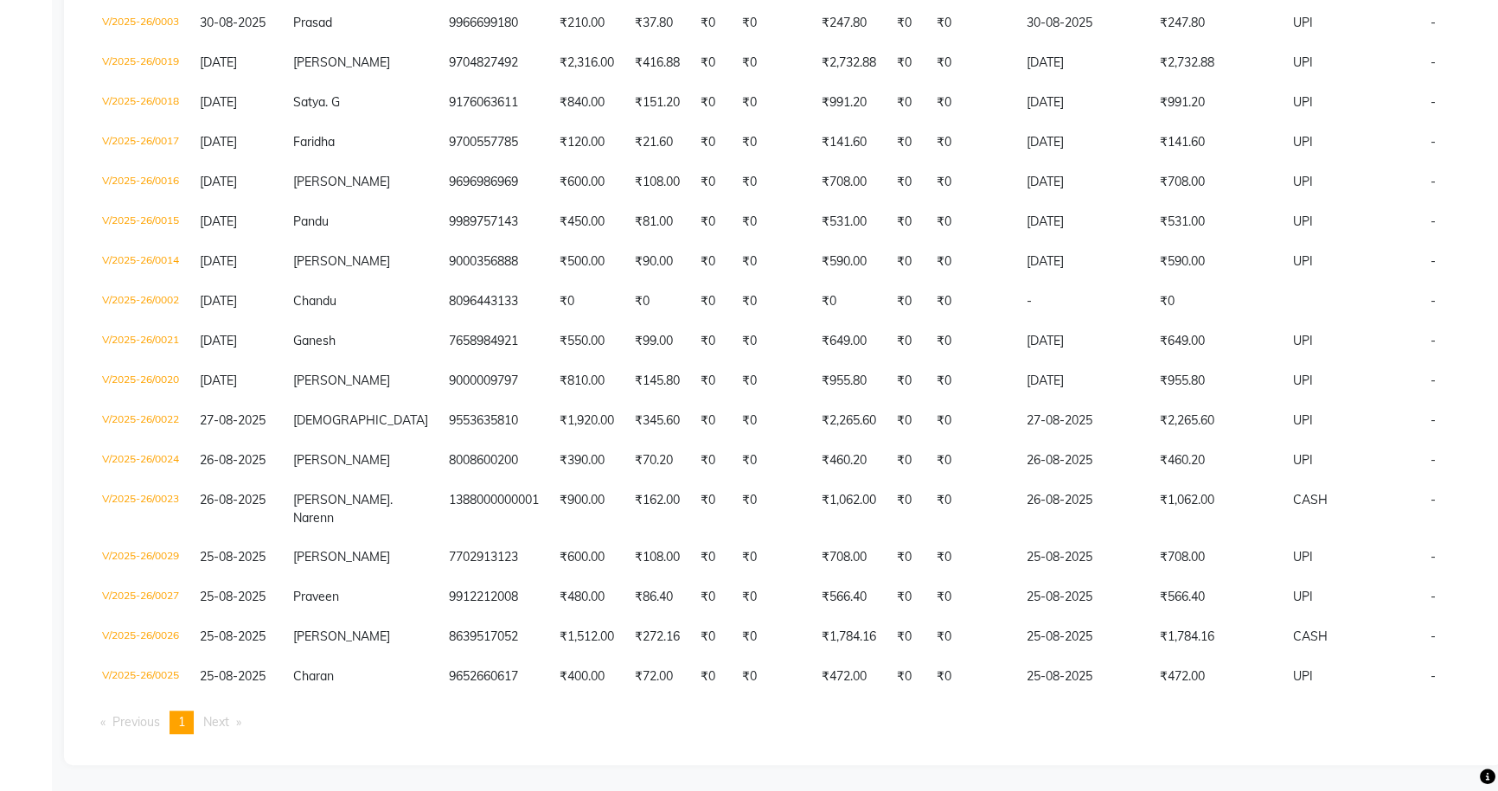
click at [208, 714] on span "Next page" at bounding box center [216, 722] width 26 height 16
drag, startPoint x: 211, startPoint y: 715, endPoint x: 310, endPoint y: 663, distance: 111.4
click at [213, 714] on span "Next page" at bounding box center [216, 722] width 26 height 16
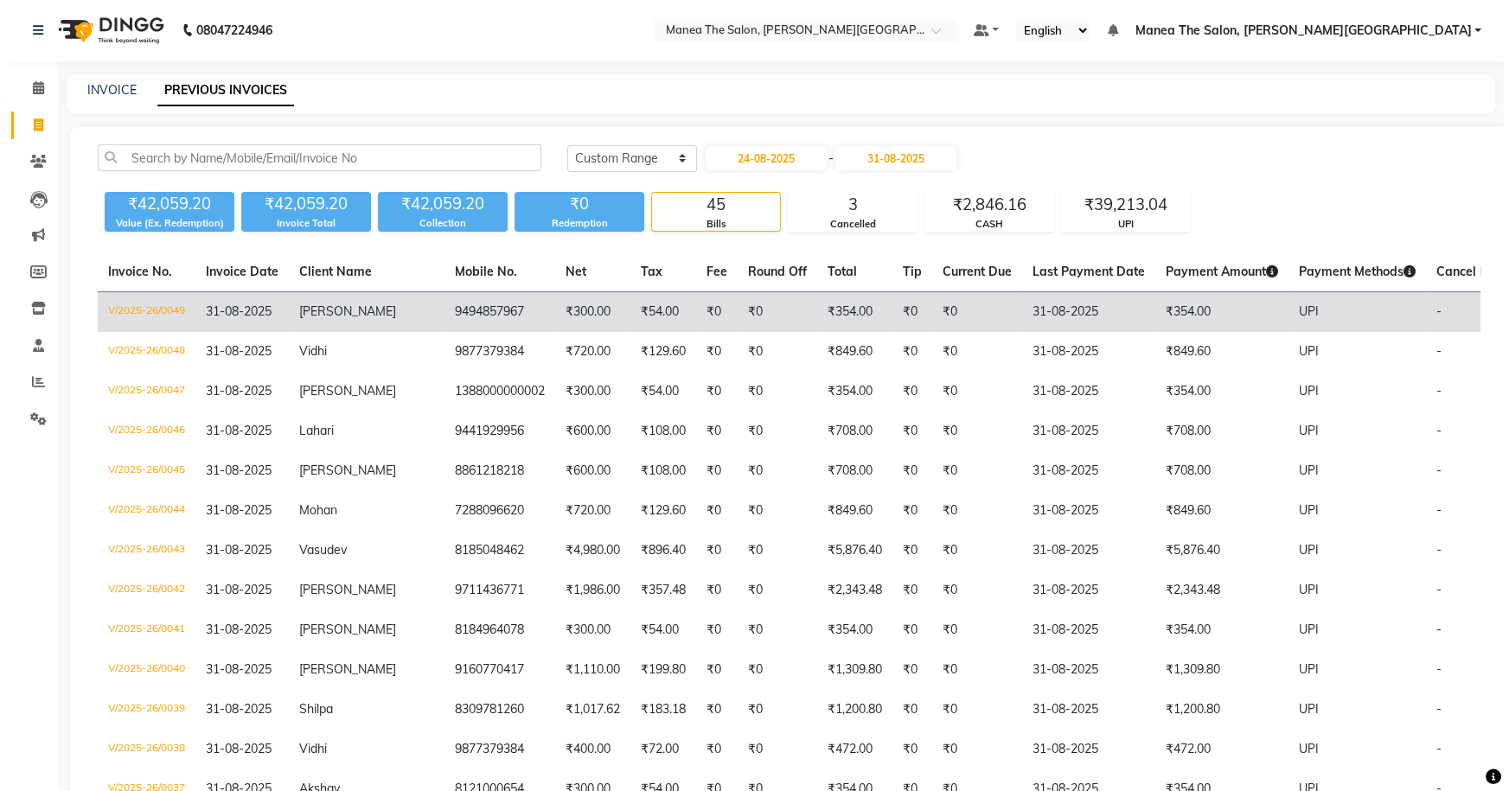
scroll to position [0, 0]
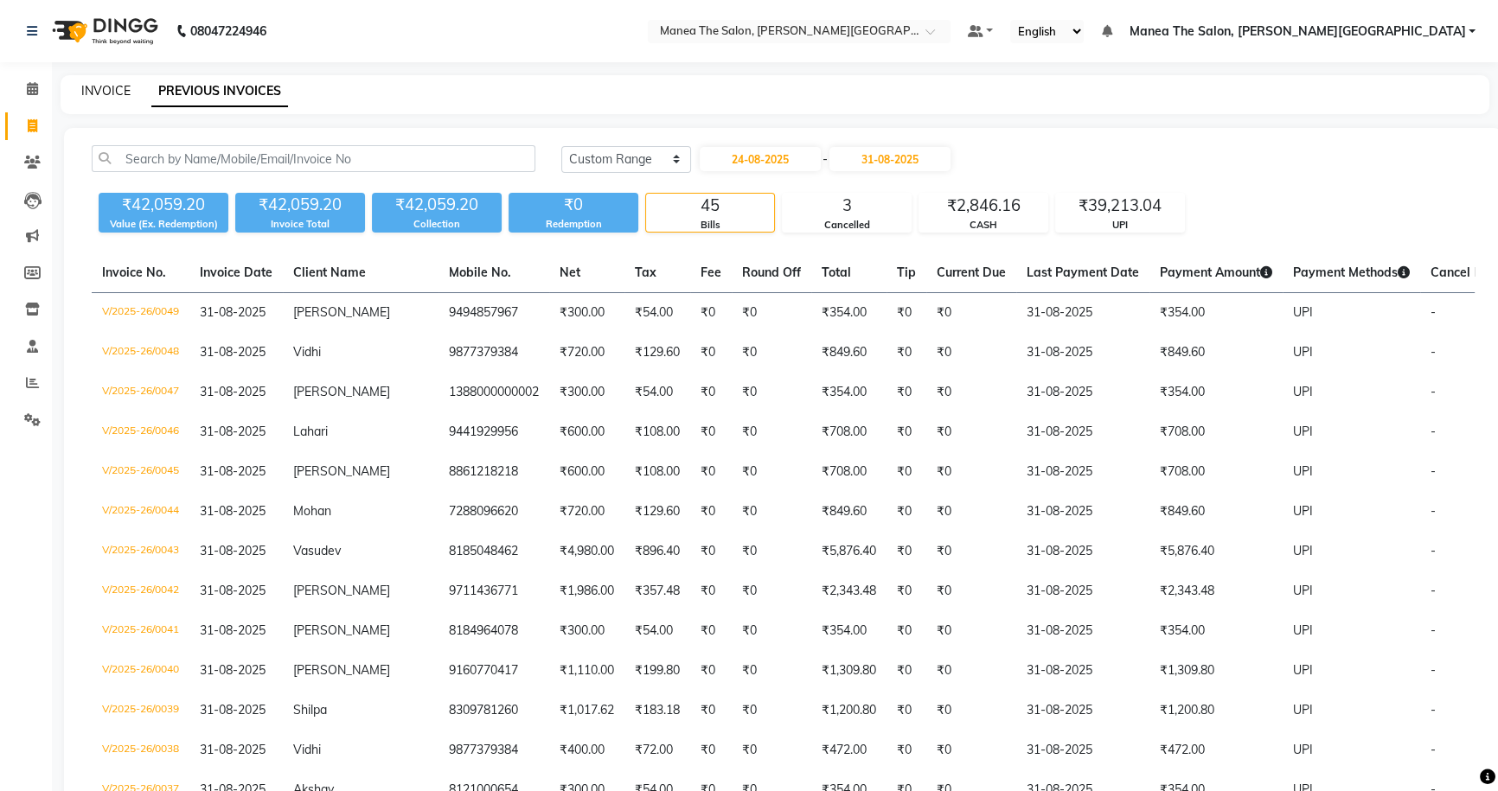
click at [95, 86] on link "INVOICE" at bounding box center [105, 91] width 49 height 16
select select "service"
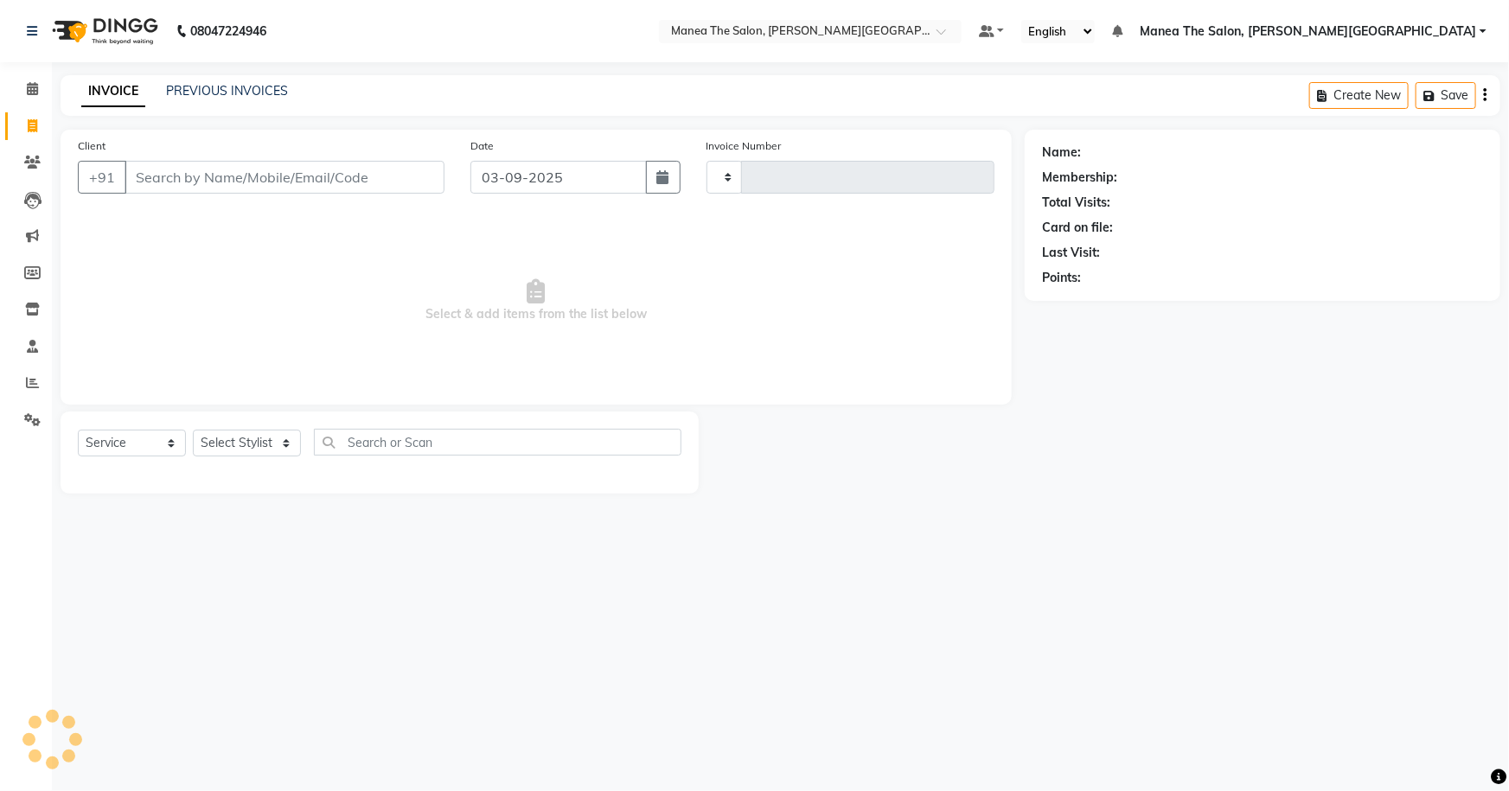
type input "0061"
select select "8762"
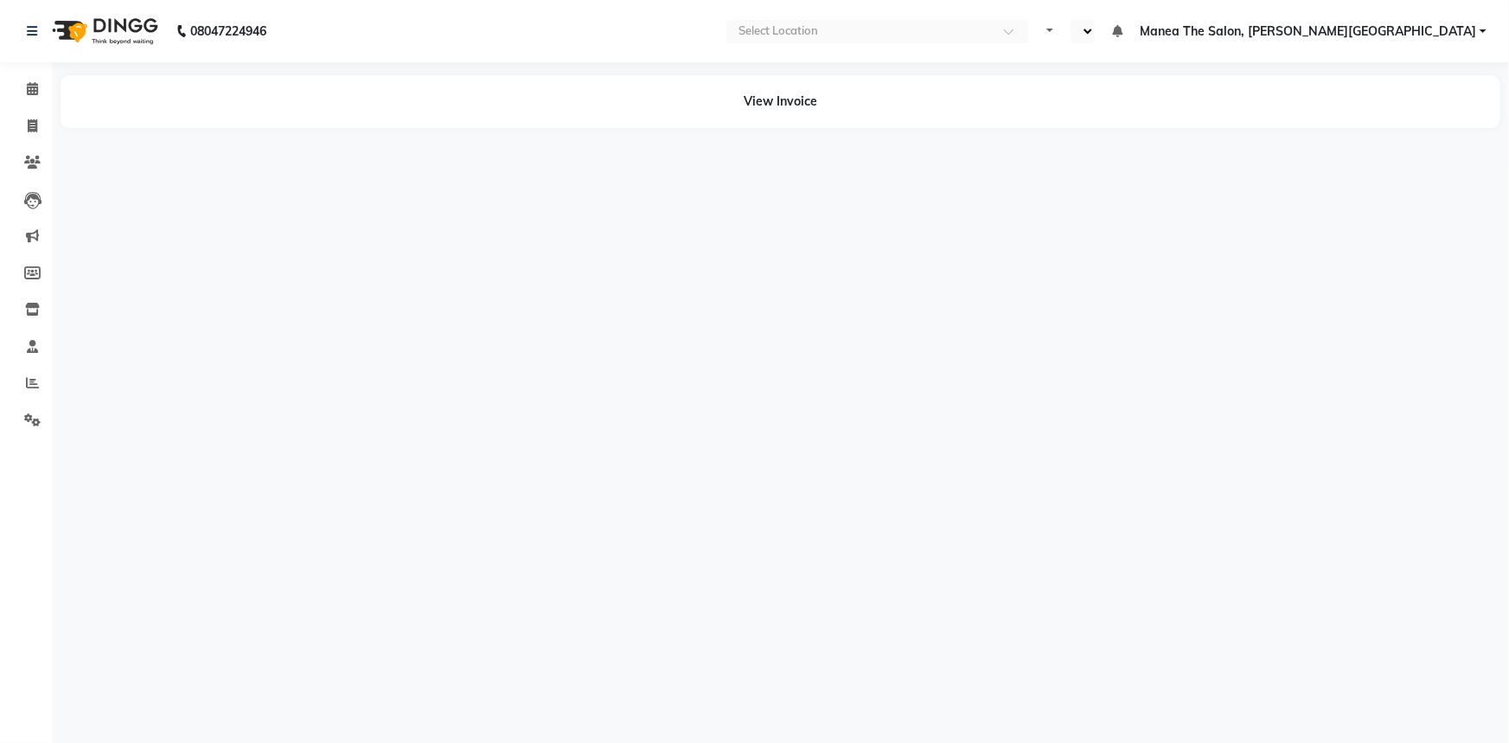
select select "en"
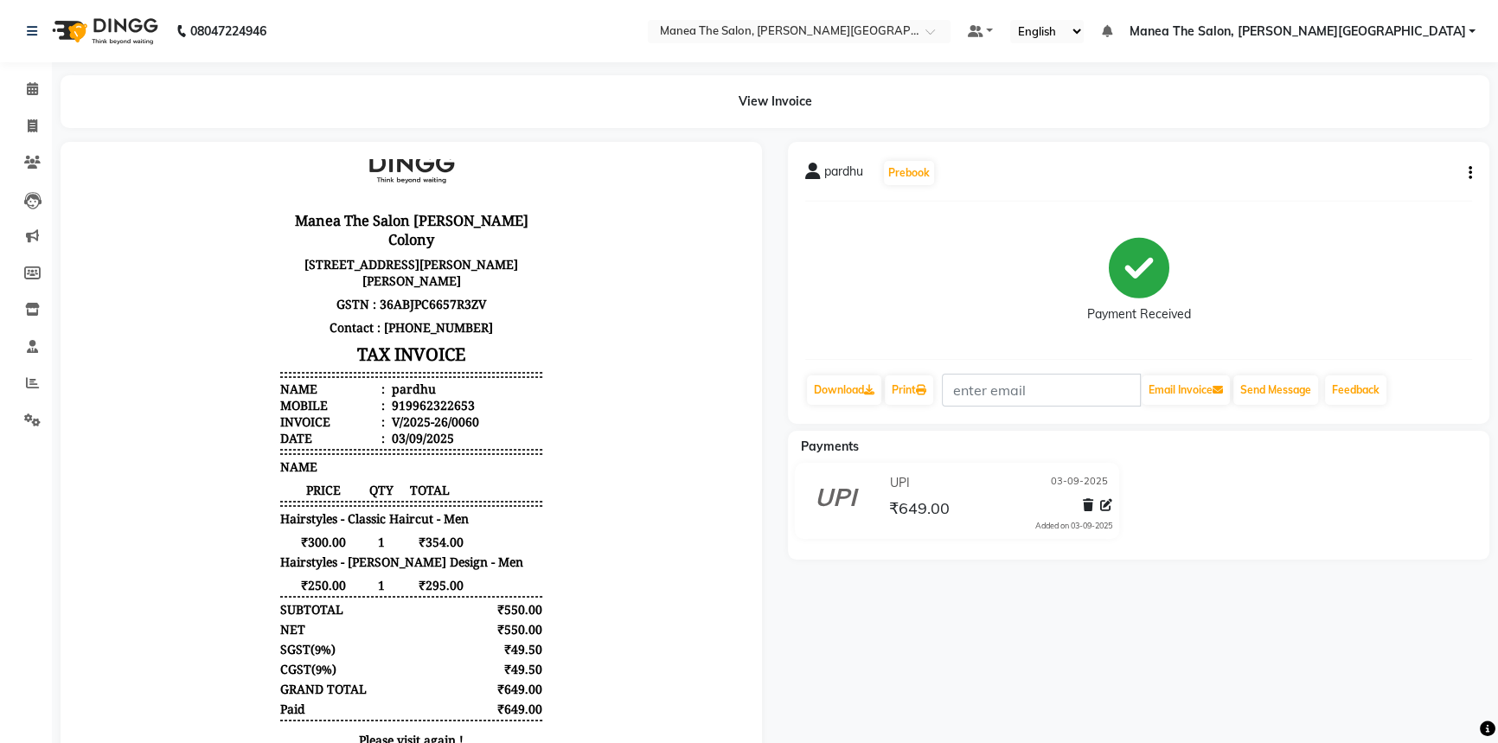
click at [1470, 173] on icon "button" at bounding box center [1470, 173] width 3 height 1
click at [1369, 189] on div "Edit Invoice" at bounding box center [1383, 194] width 118 height 22
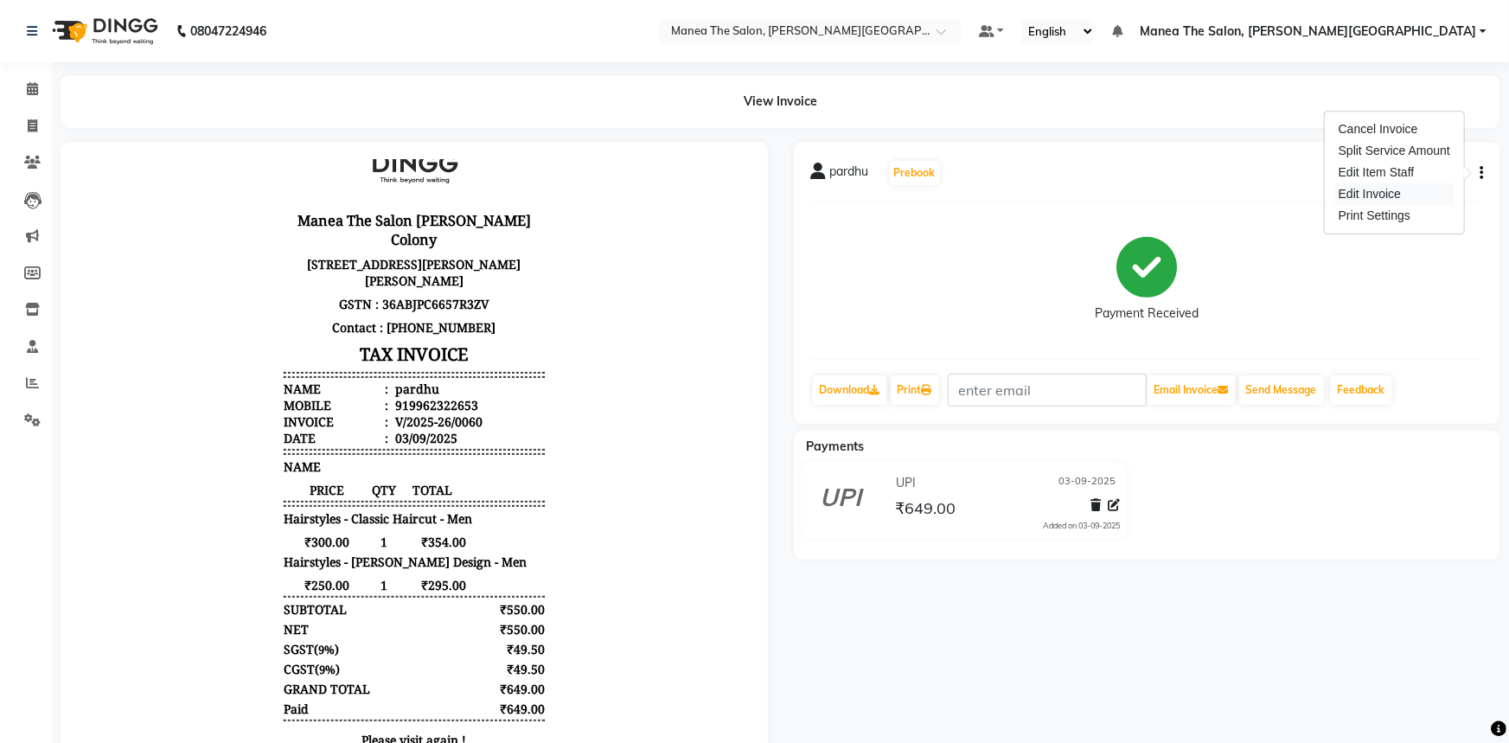
select select "service"
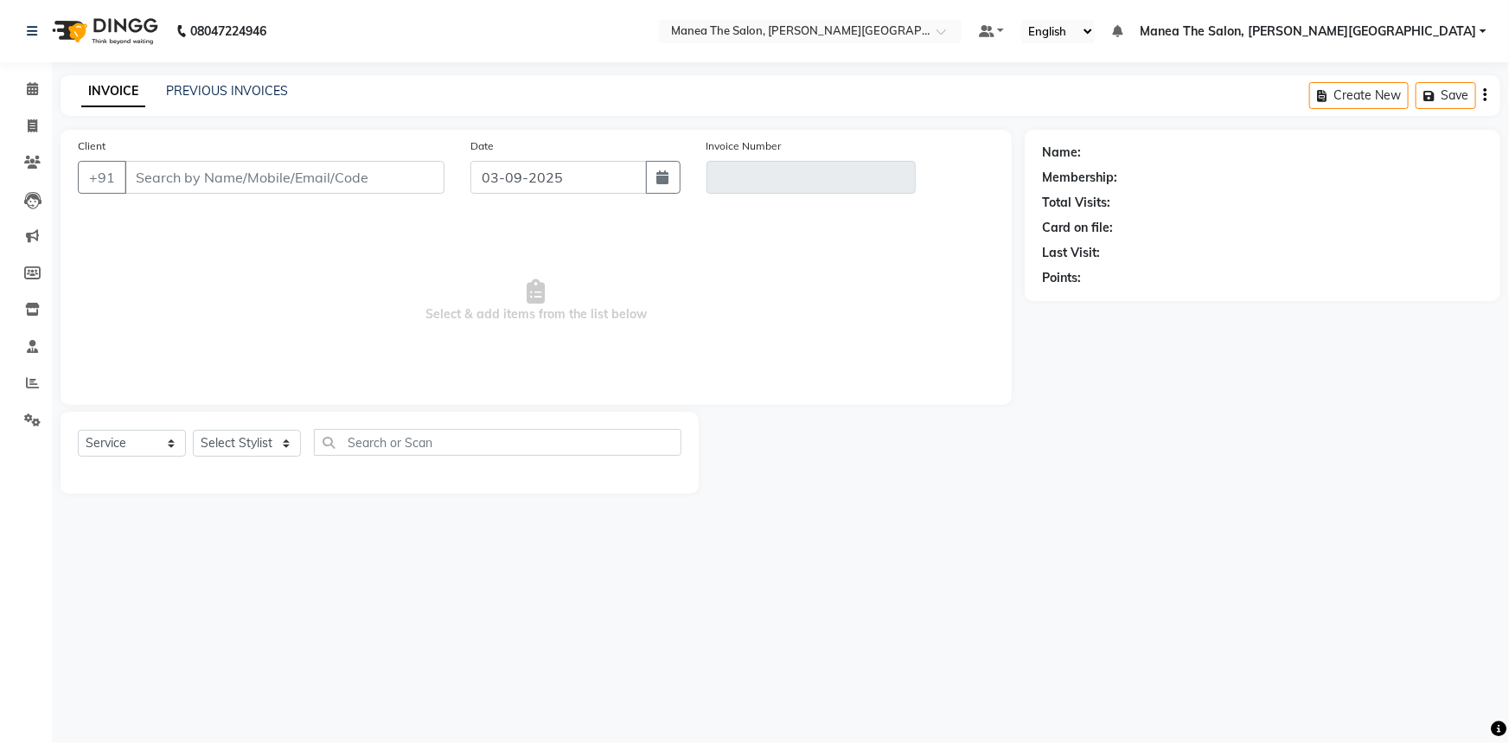
type input "9962322653"
type input "V/2025-26/0060"
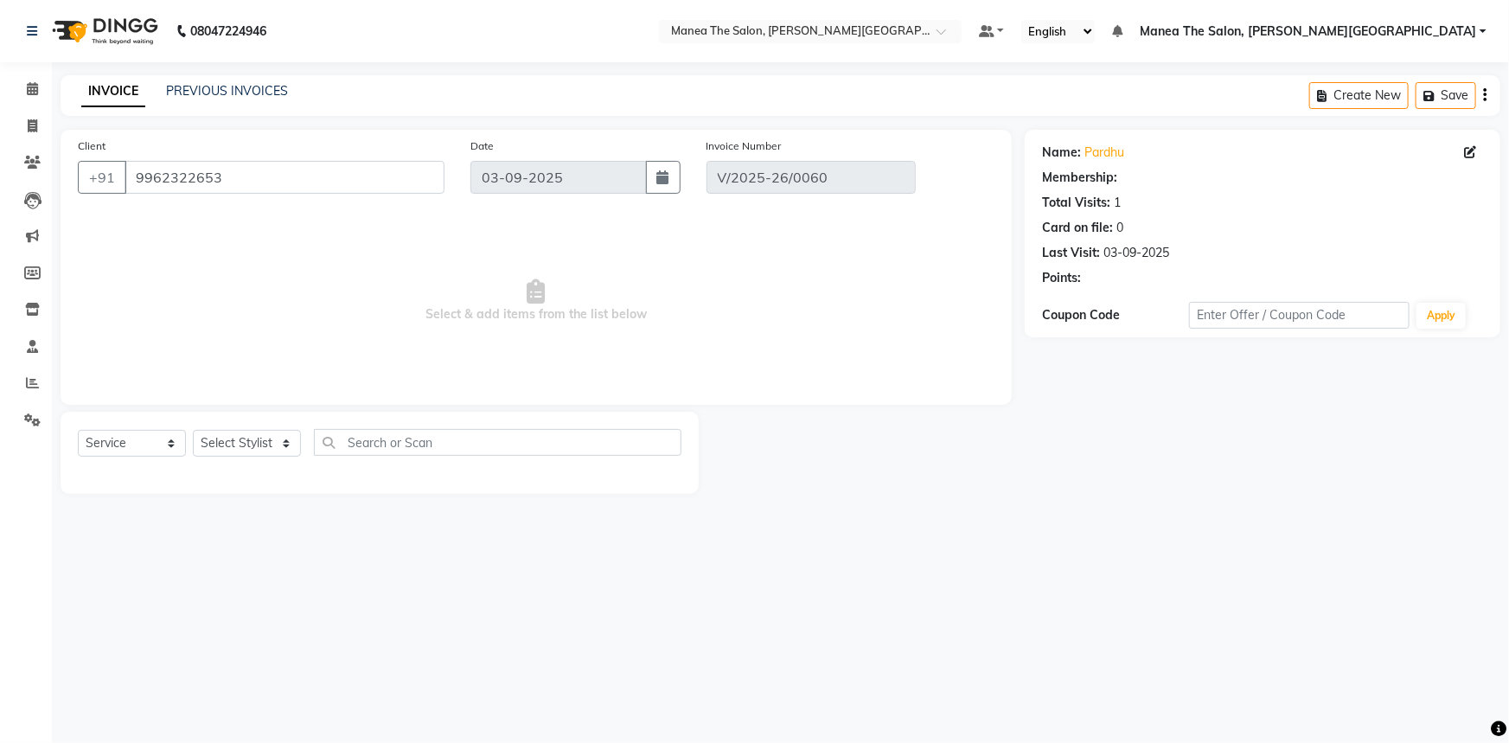
select select "select"
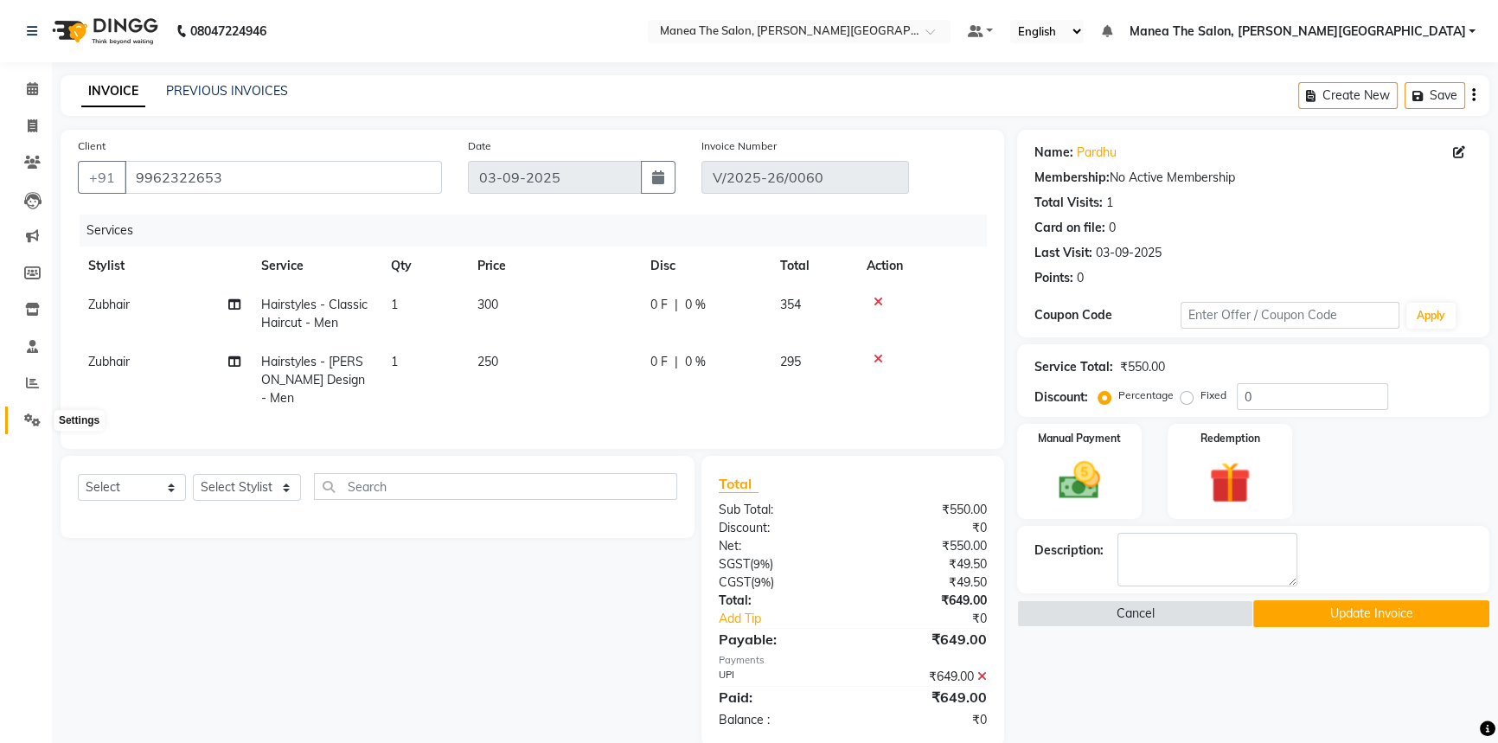
click at [30, 417] on icon at bounding box center [32, 419] width 16 height 13
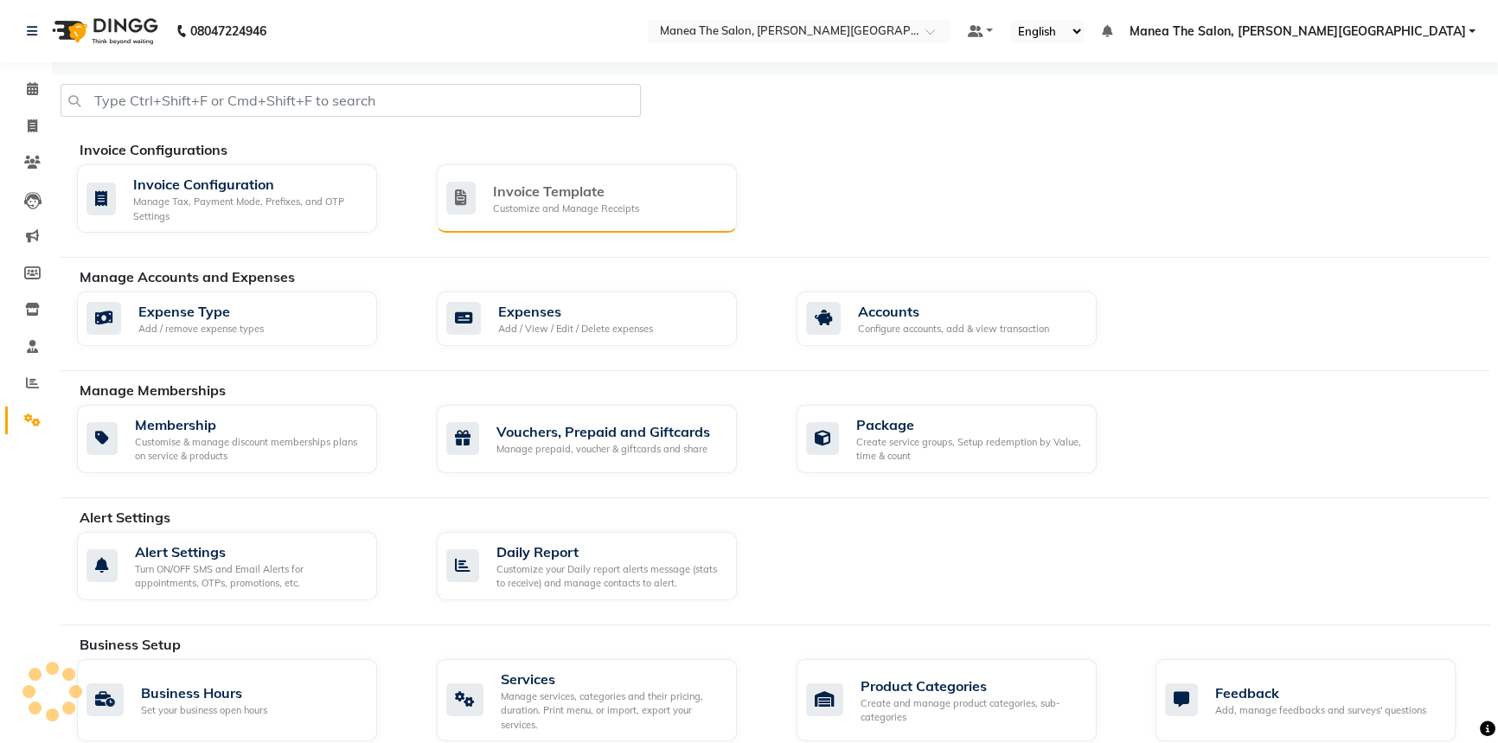
click at [537, 198] on div "Invoice Template" at bounding box center [566, 191] width 146 height 21
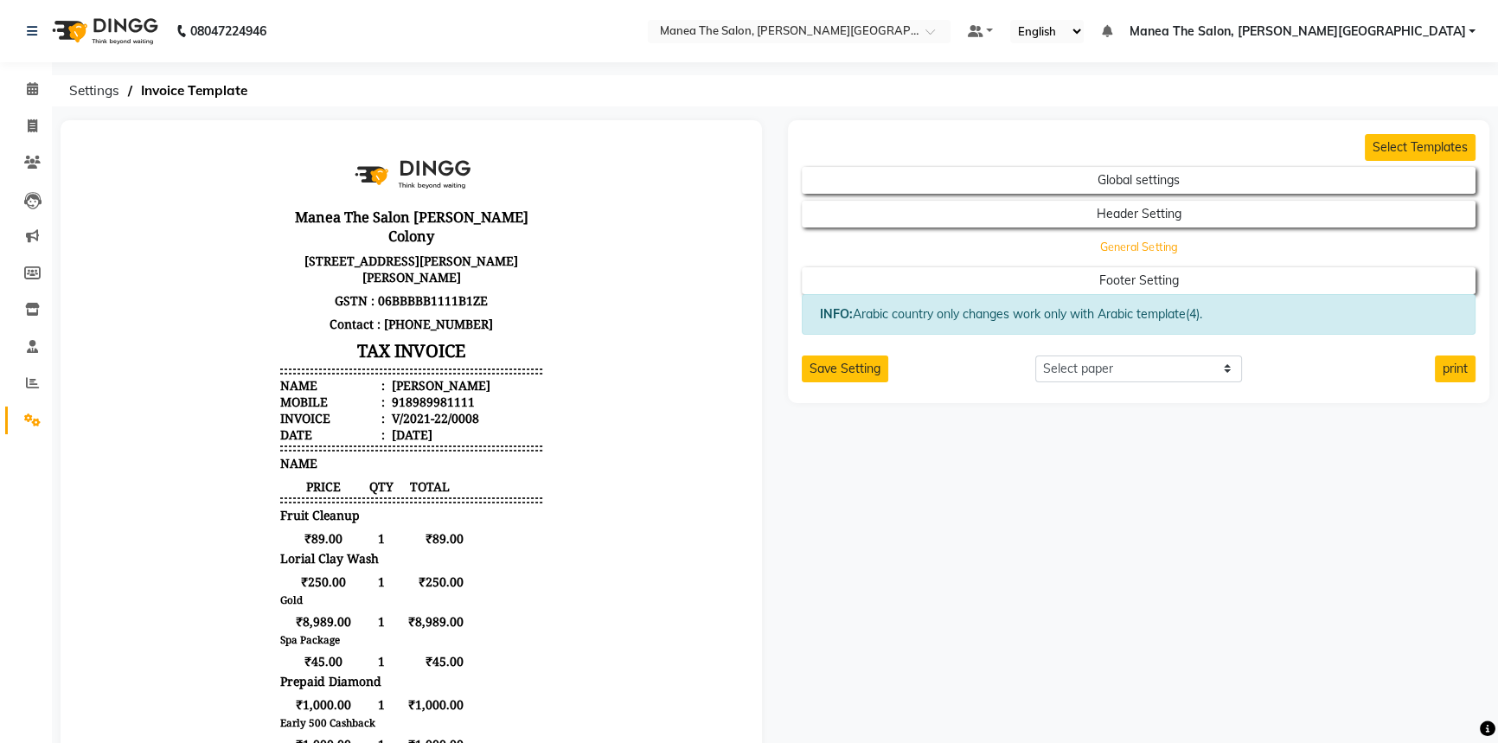
click at [1178, 248] on button "General Setting" at bounding box center [1139, 247] width 606 height 24
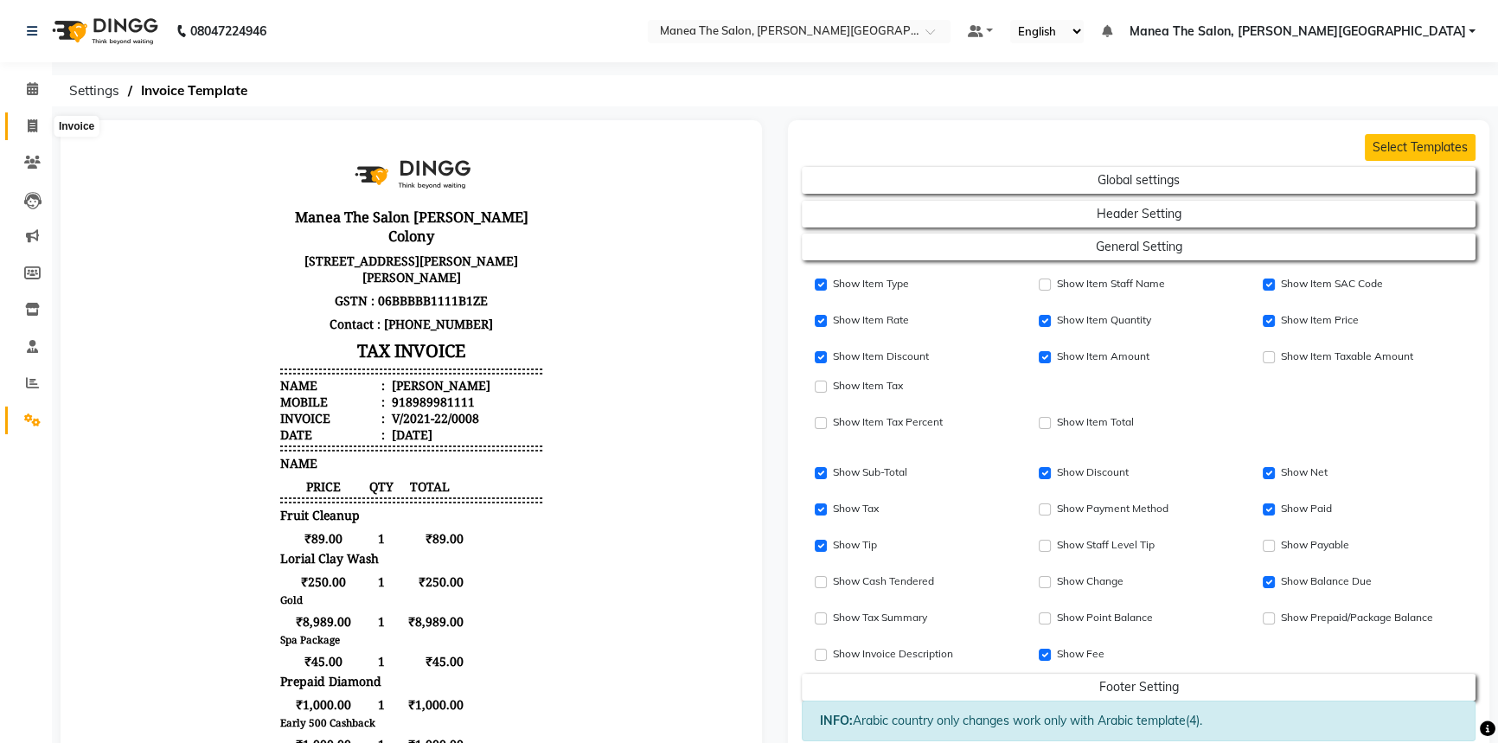
click at [31, 120] on icon at bounding box center [33, 125] width 10 height 13
select select "8762"
select select "service"
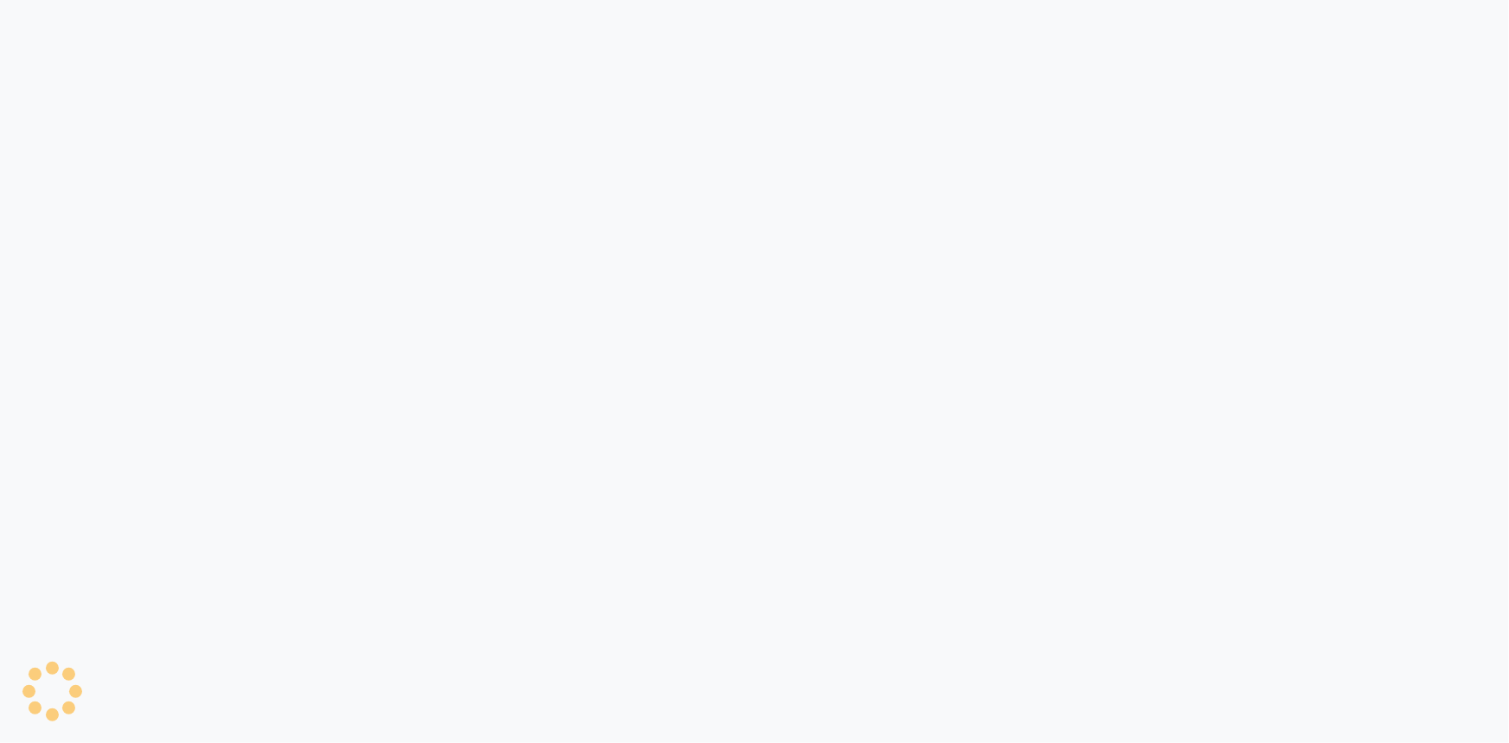
select select "8762"
select select "service"
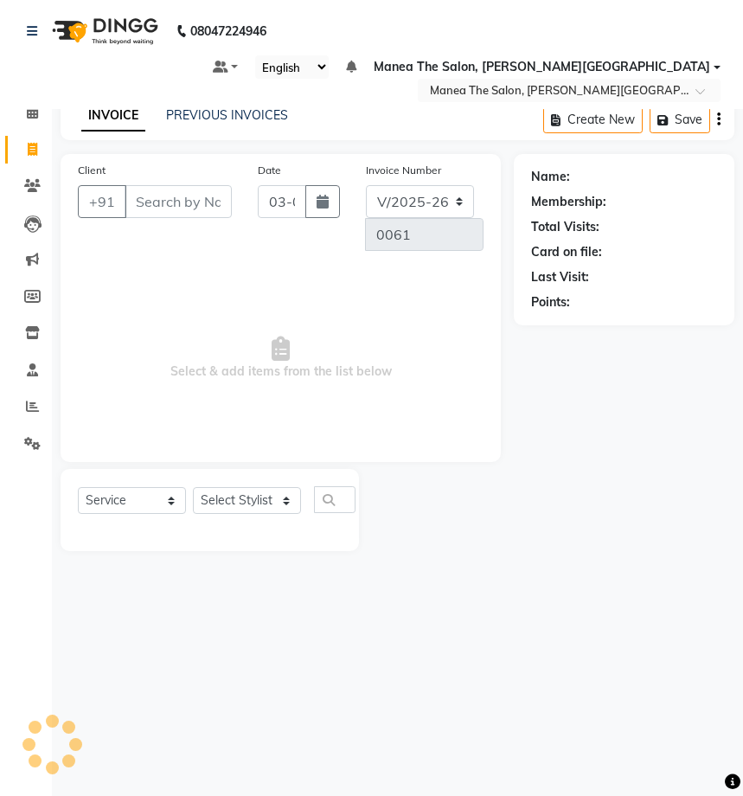
select select "8762"
select select "service"
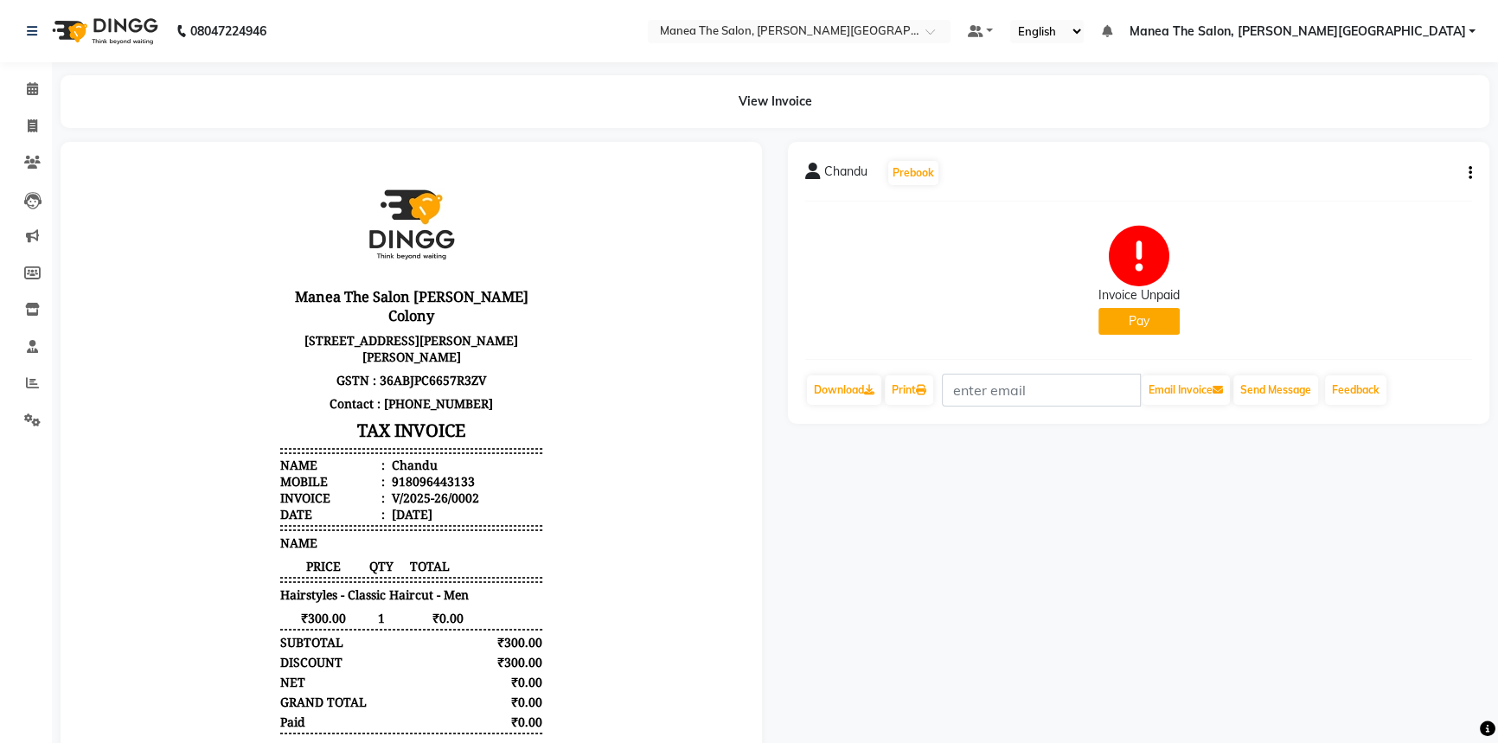
click at [1469, 173] on icon "button" at bounding box center [1470, 173] width 3 height 1
click at [1358, 129] on div "Cancel Invoice" at bounding box center [1383, 129] width 118 height 22
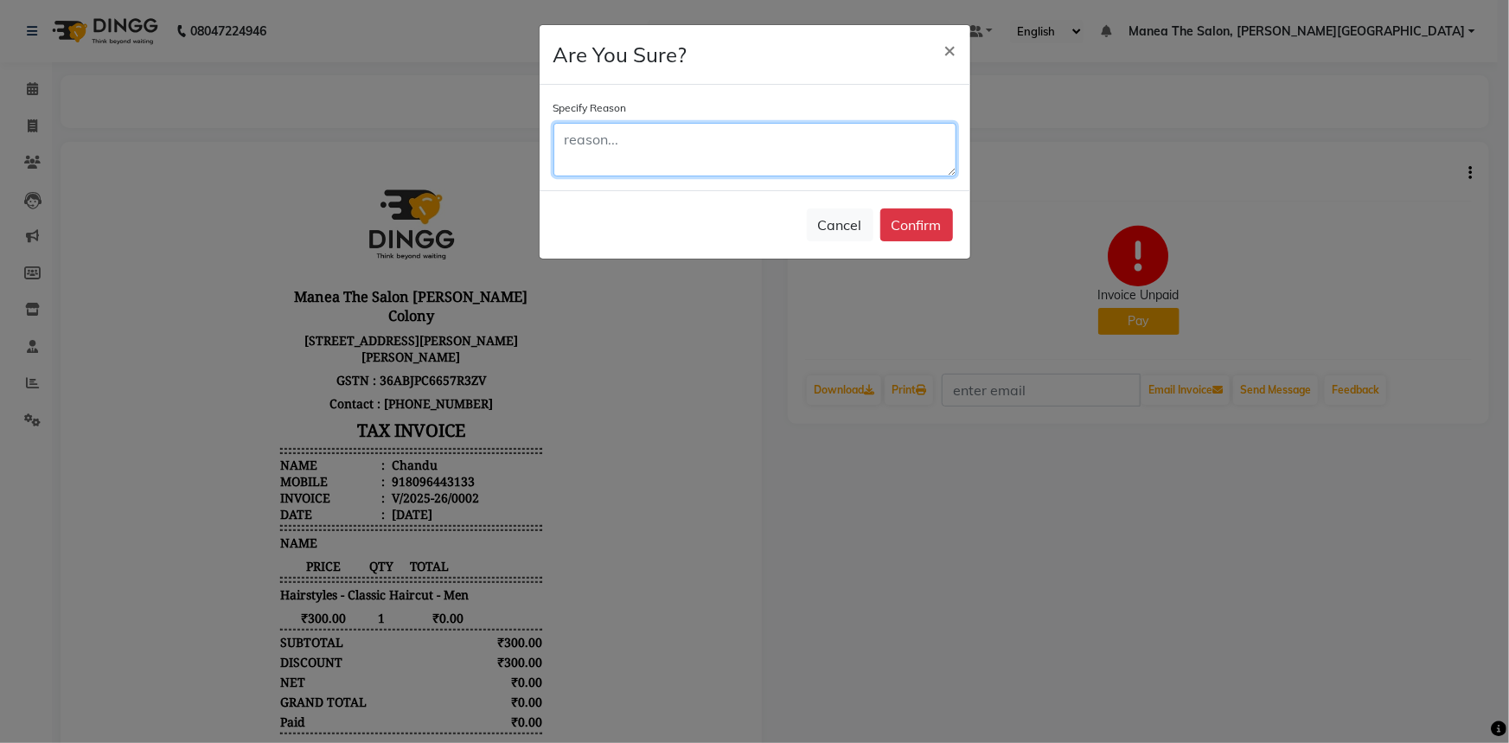
click at [659, 155] on textarea at bounding box center [755, 150] width 403 height 54
type textarea "created for demo purpose"
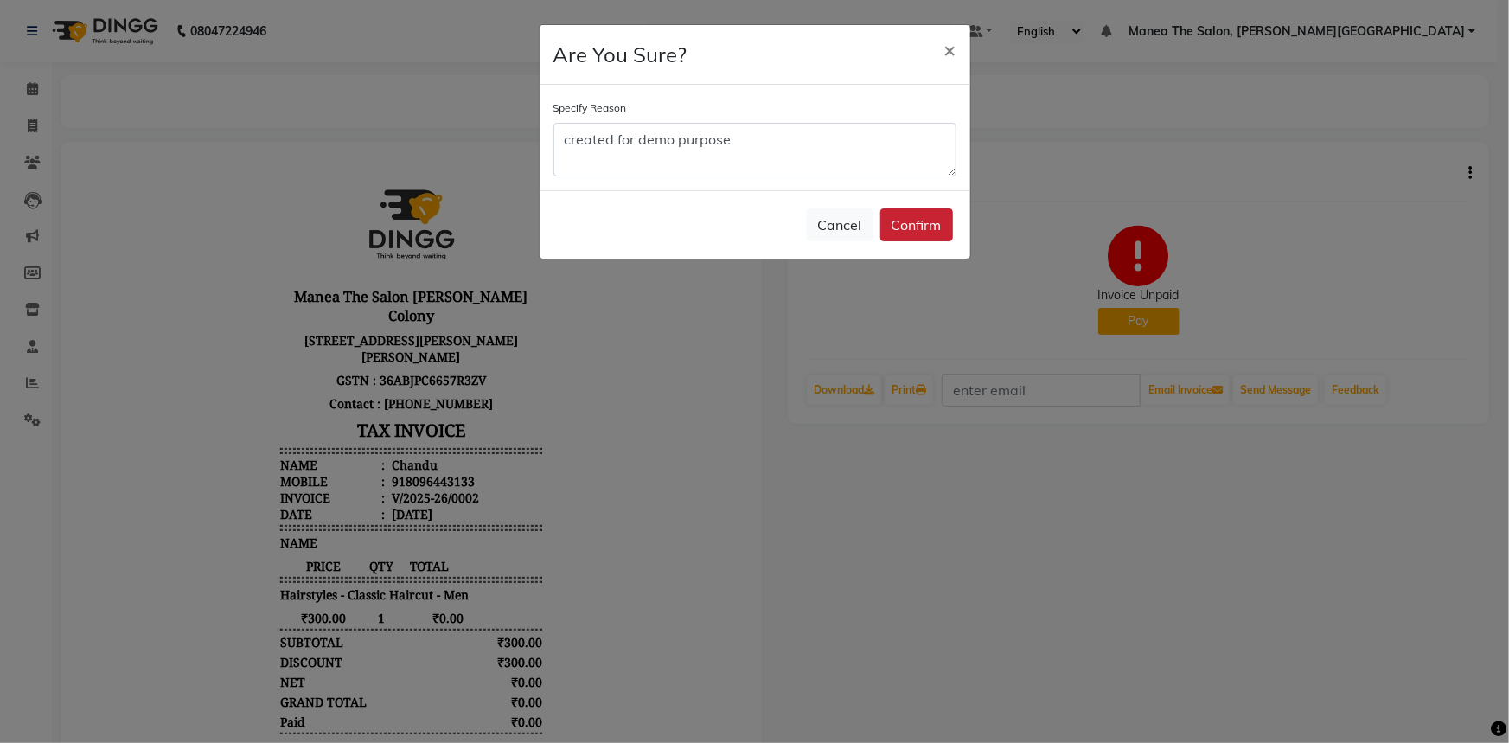
click at [911, 214] on button "Confirm" at bounding box center [917, 224] width 73 height 33
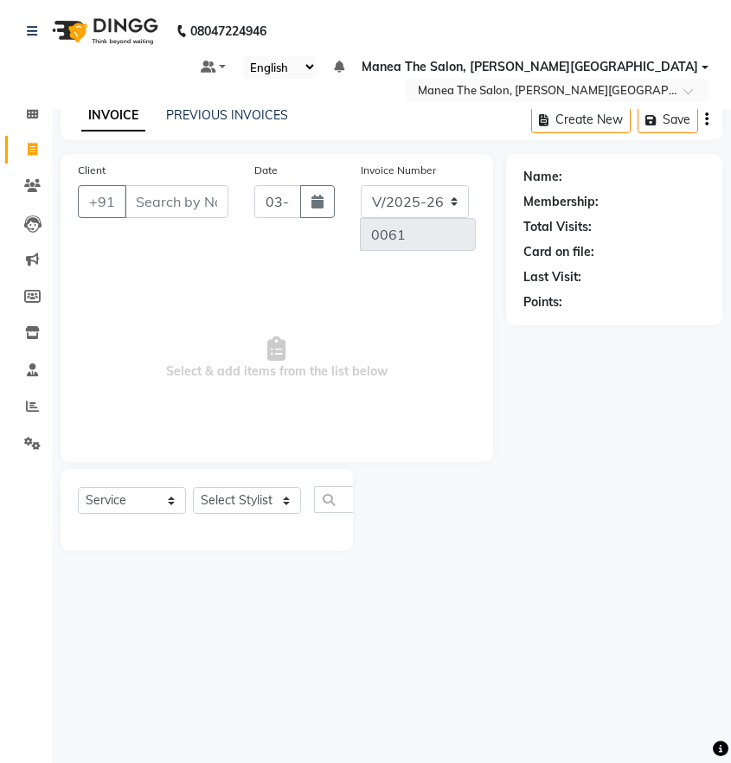
select select "8762"
select select "service"
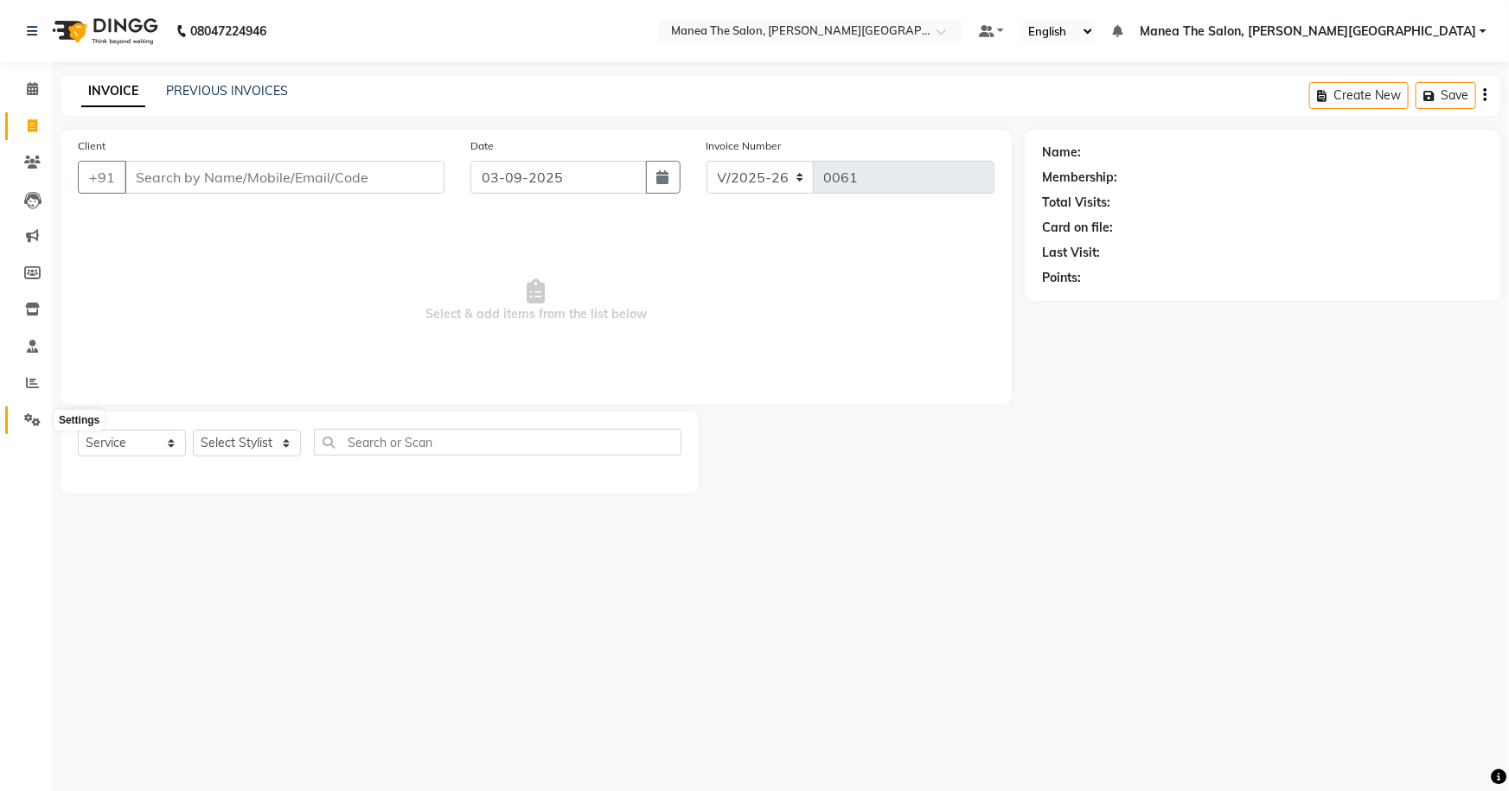
click at [25, 416] on icon at bounding box center [32, 419] width 16 height 13
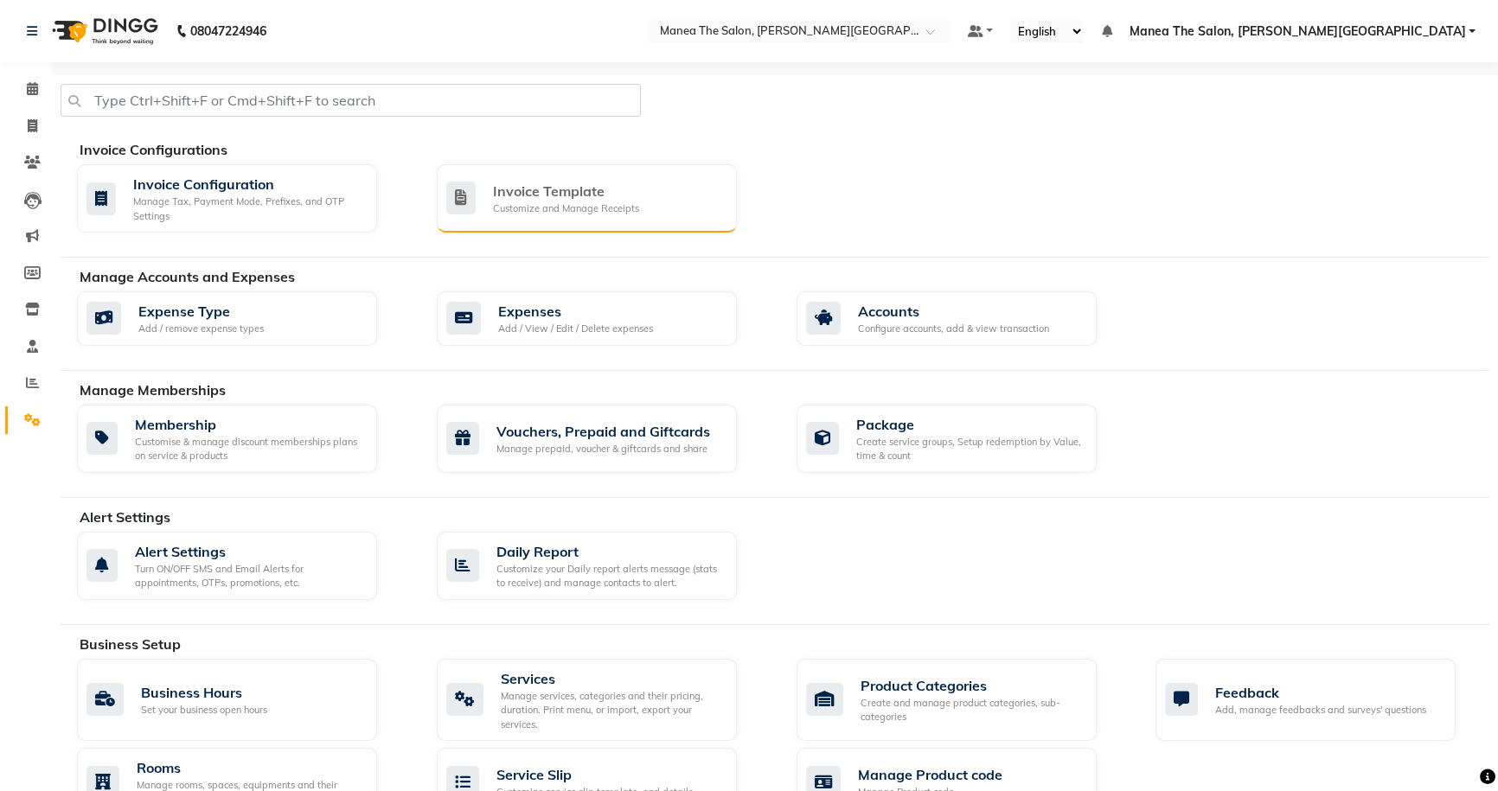
click at [487, 182] on div "Invoice Template Customize and Manage Receipts" at bounding box center [584, 198] width 277 height 35
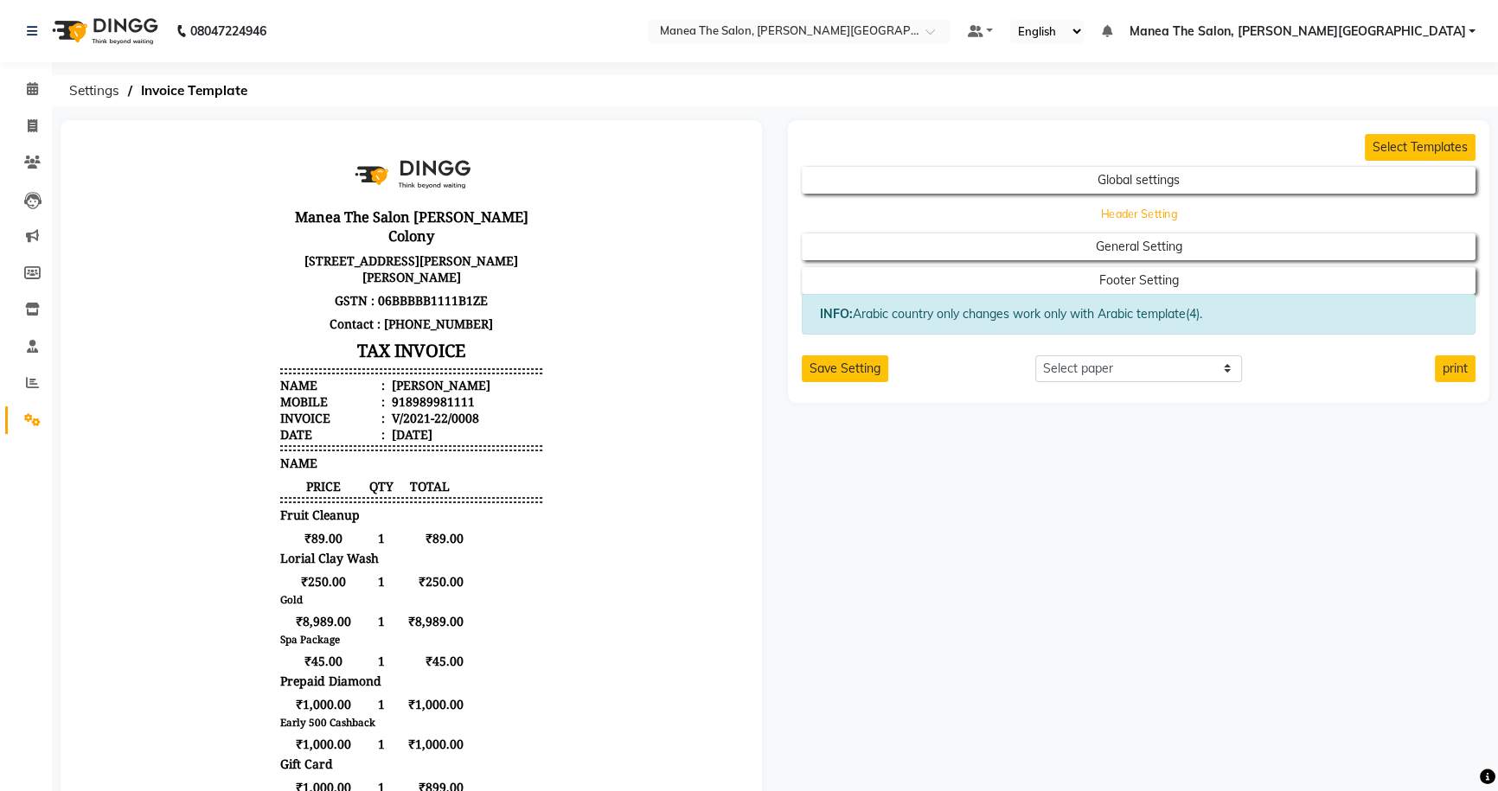
click at [730, 215] on button "Header Setting" at bounding box center [1139, 214] width 606 height 24
select select "end"
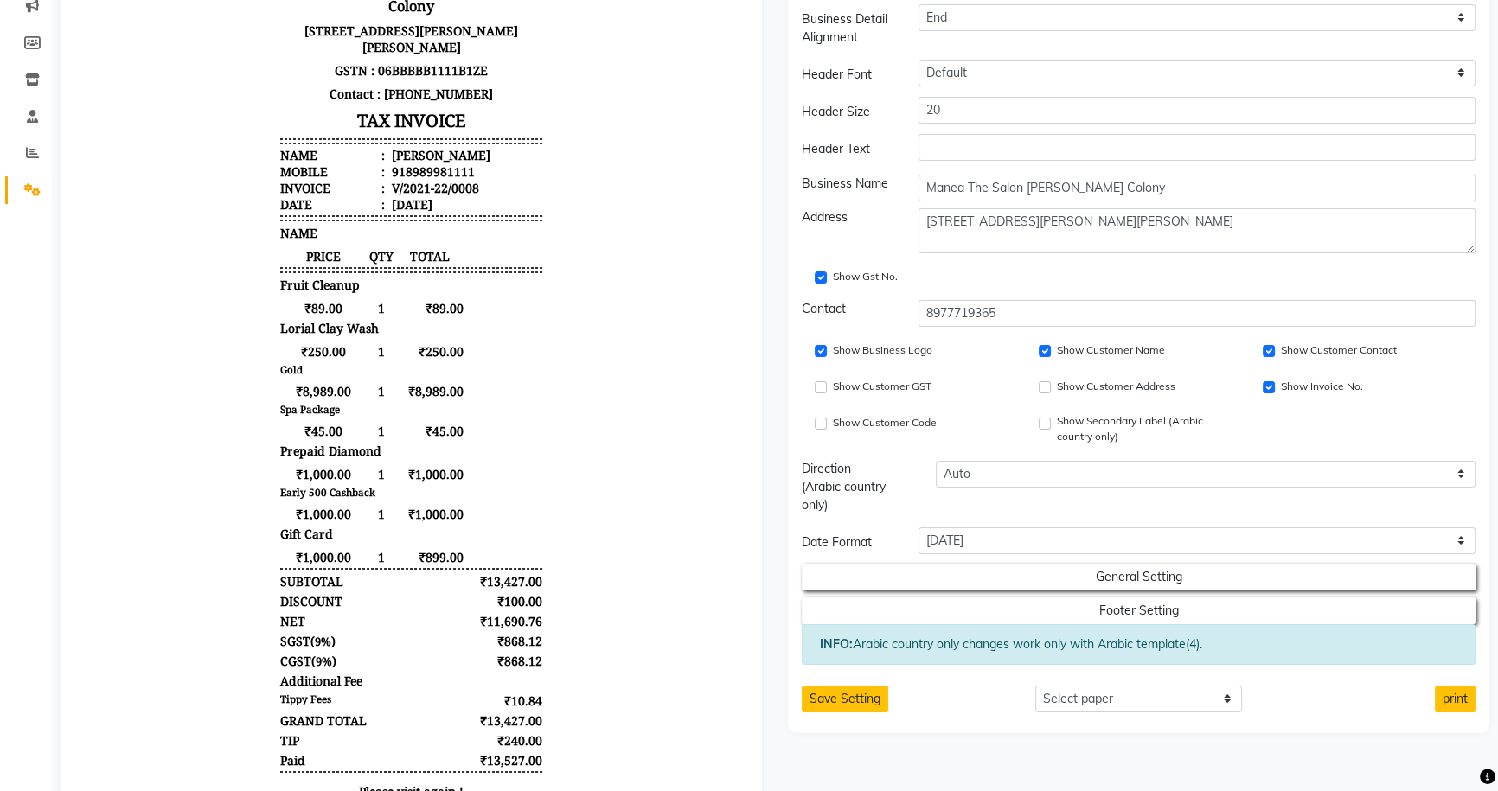
scroll to position [233, 0]
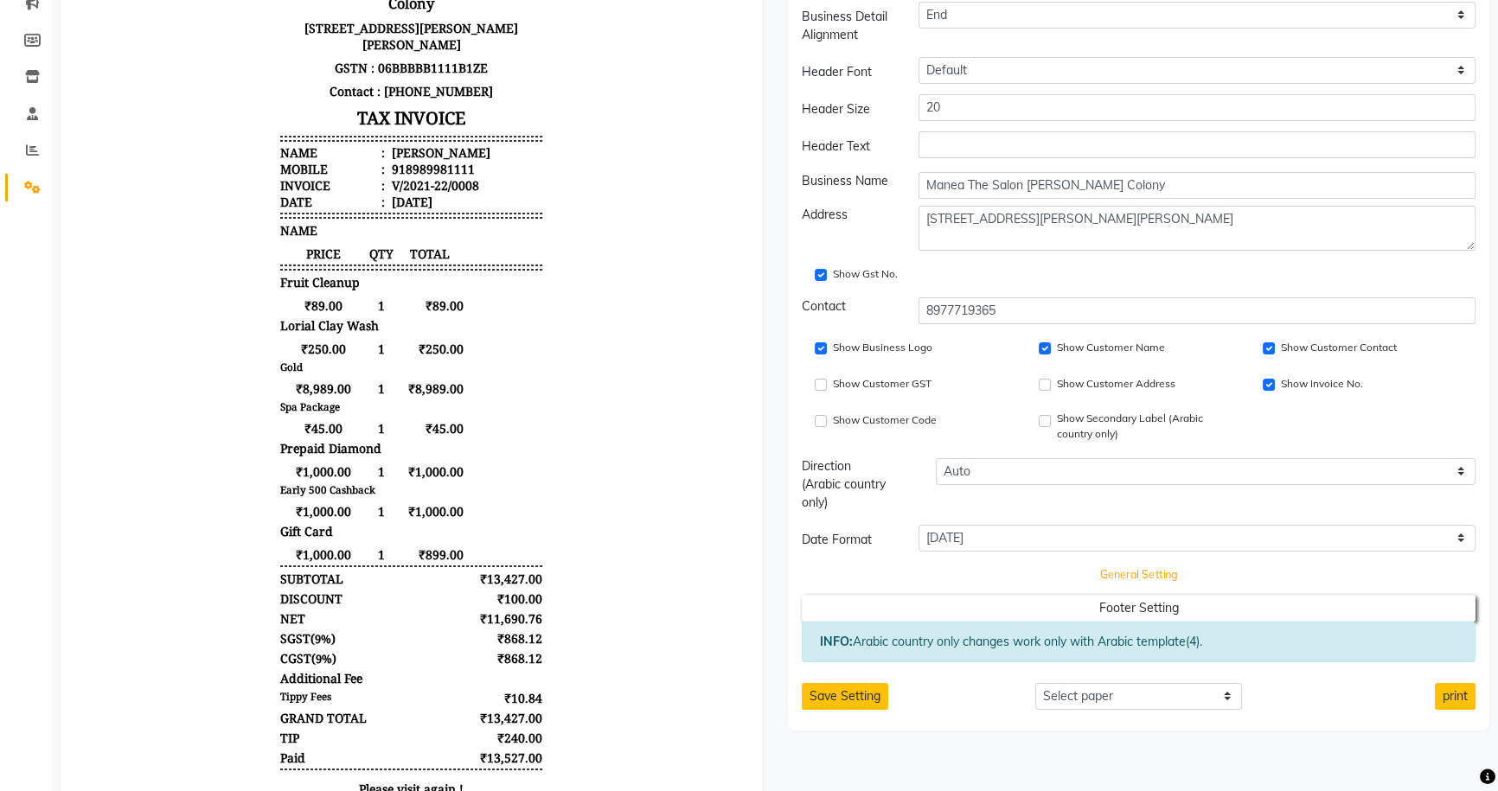
click at [730, 577] on button "General Setting" at bounding box center [1139, 575] width 606 height 24
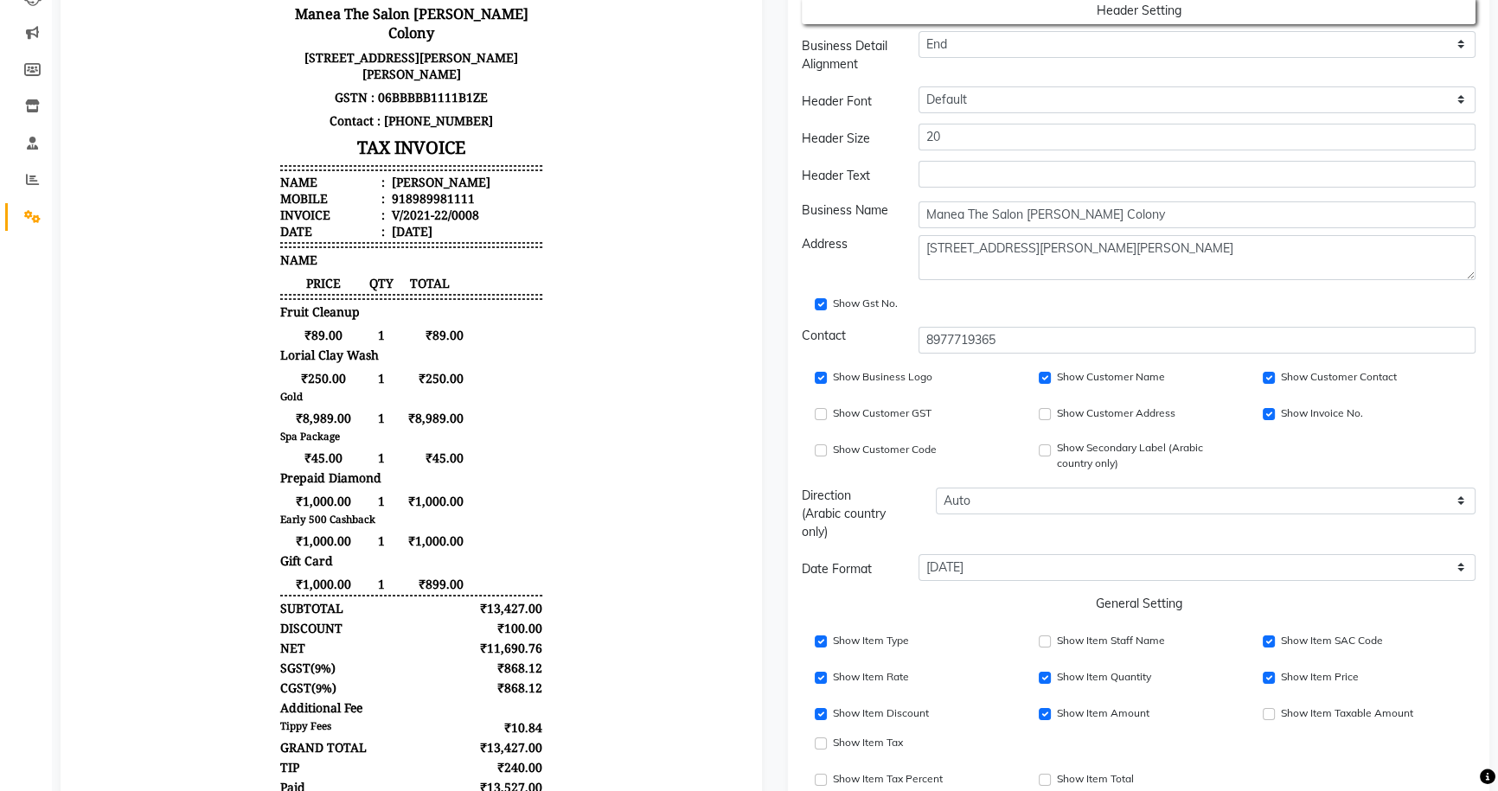
scroll to position [202, 0]
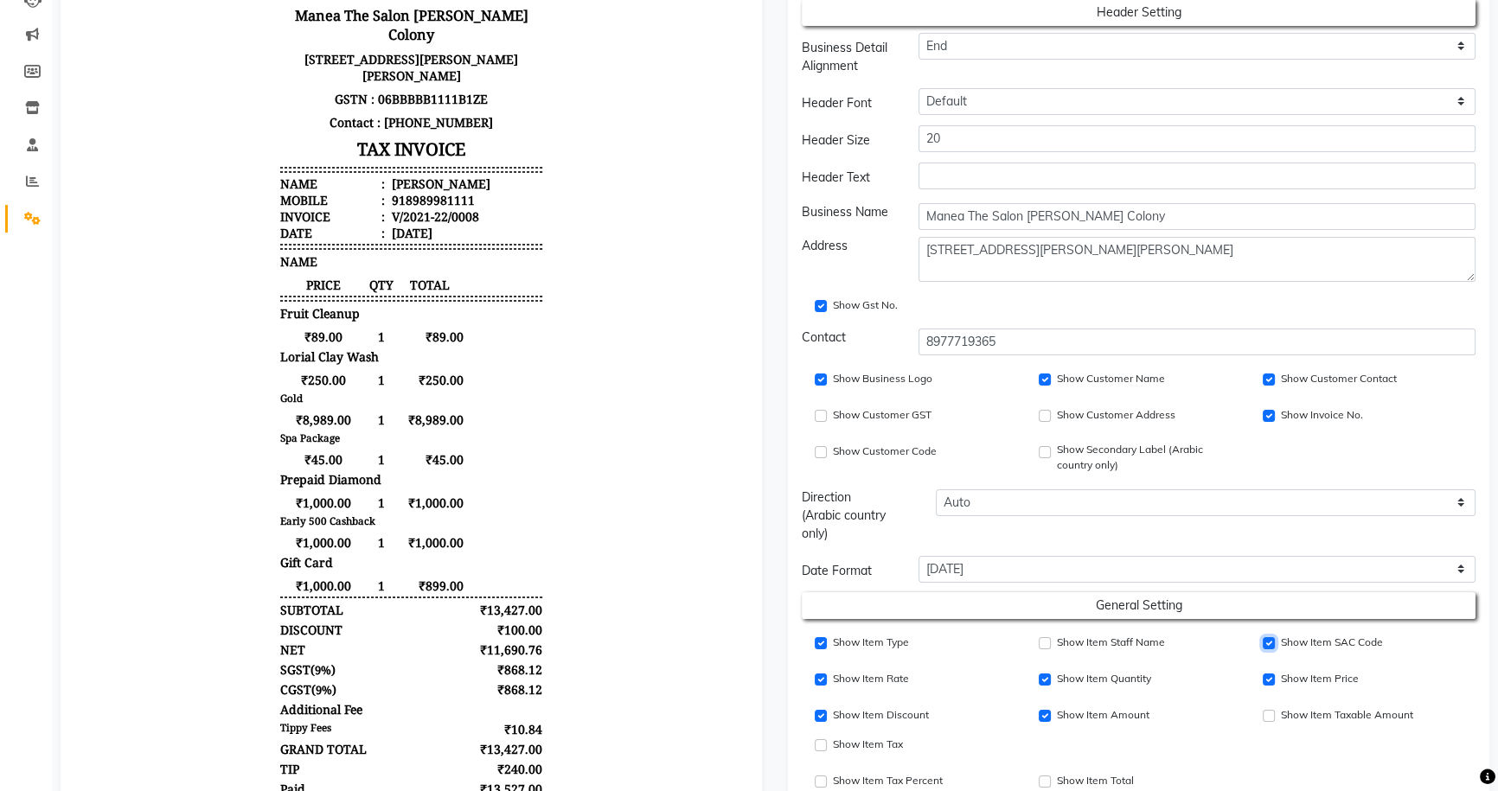
click at [730, 641] on input "Show Item SAC Code" at bounding box center [1269, 643] width 12 height 12
checkbox input "true"
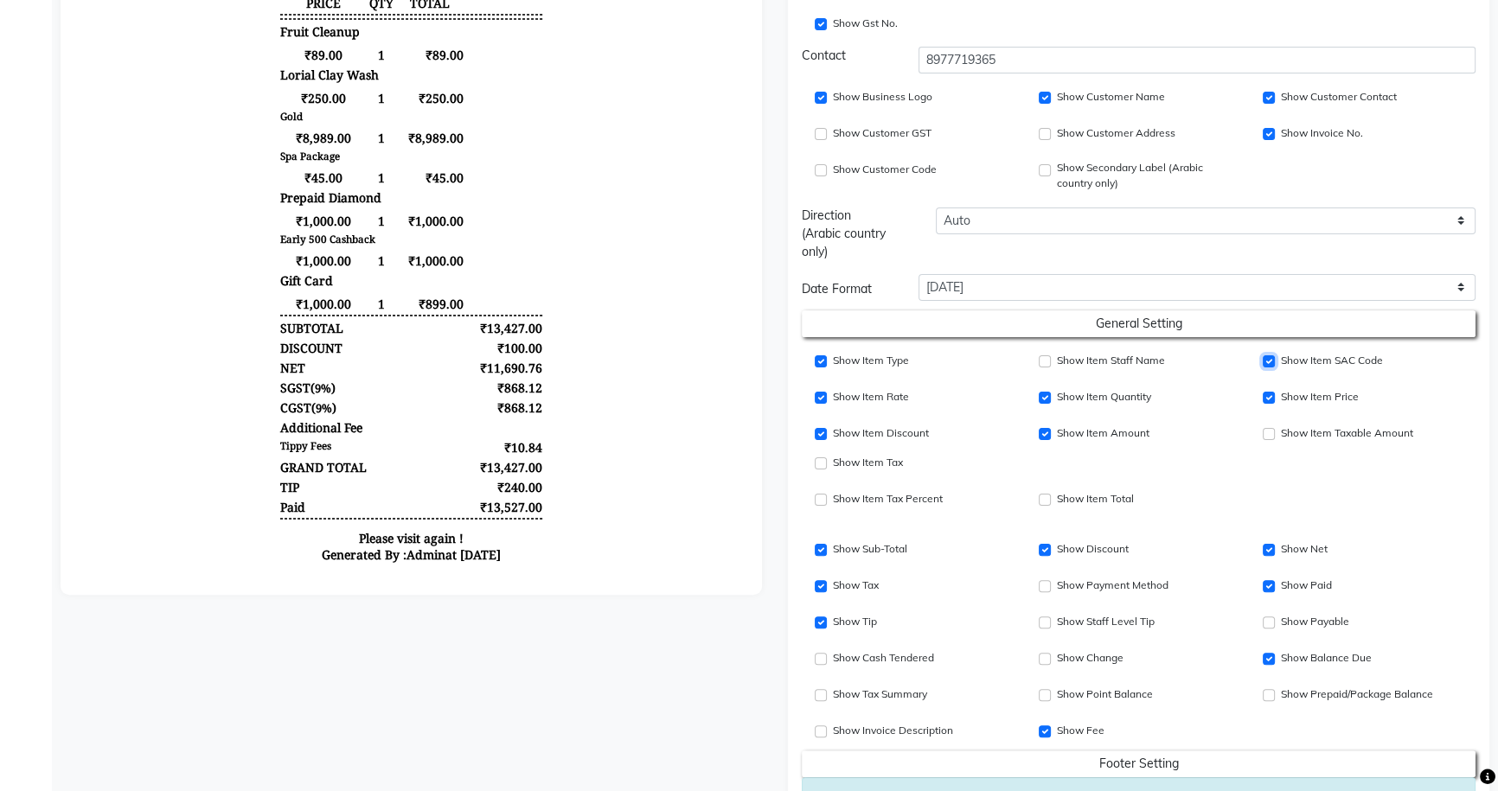
scroll to position [603, 0]
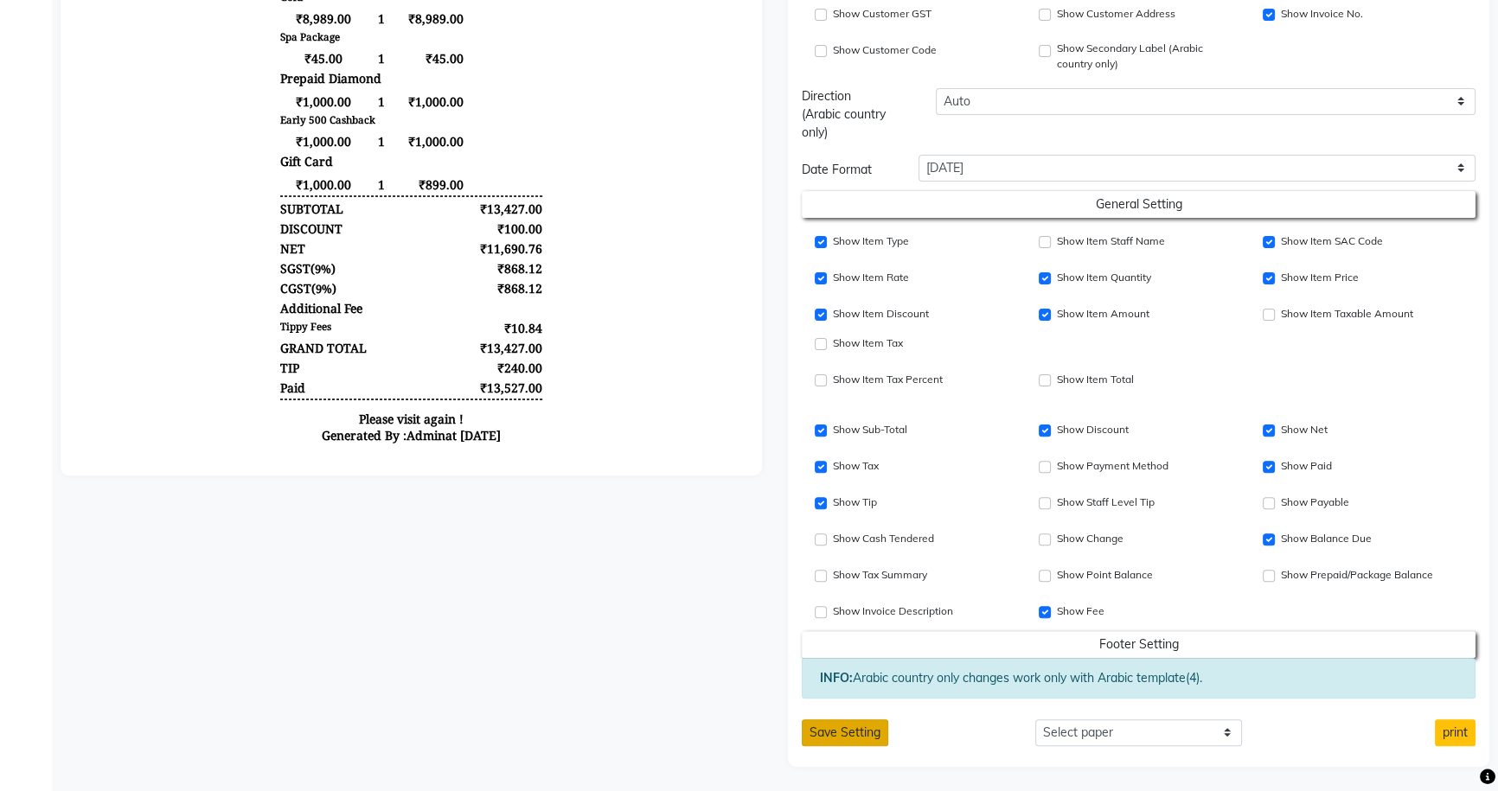
click at [730, 735] on button "Save Setting" at bounding box center [845, 733] width 86 height 27
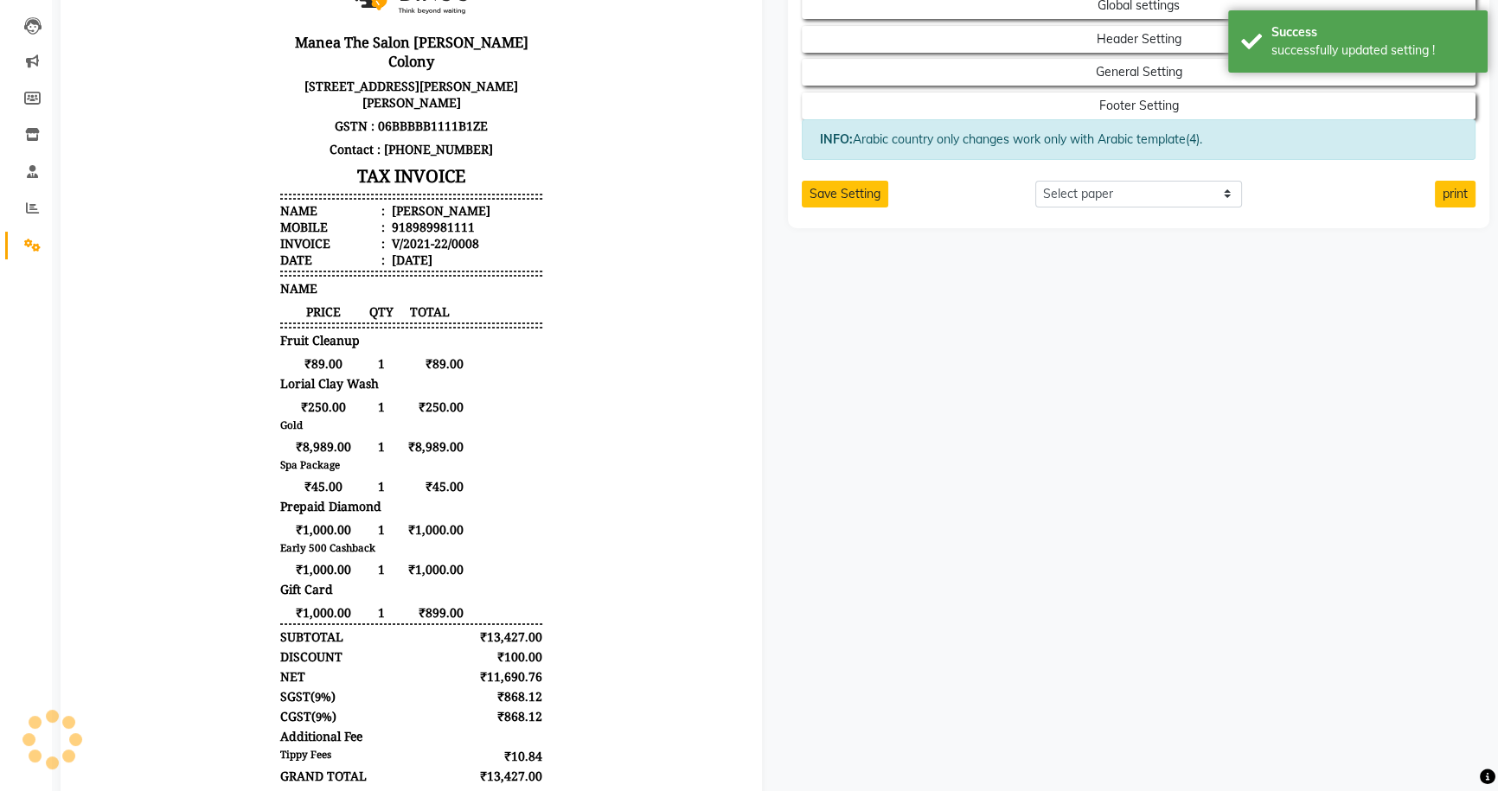
scroll to position [0, 0]
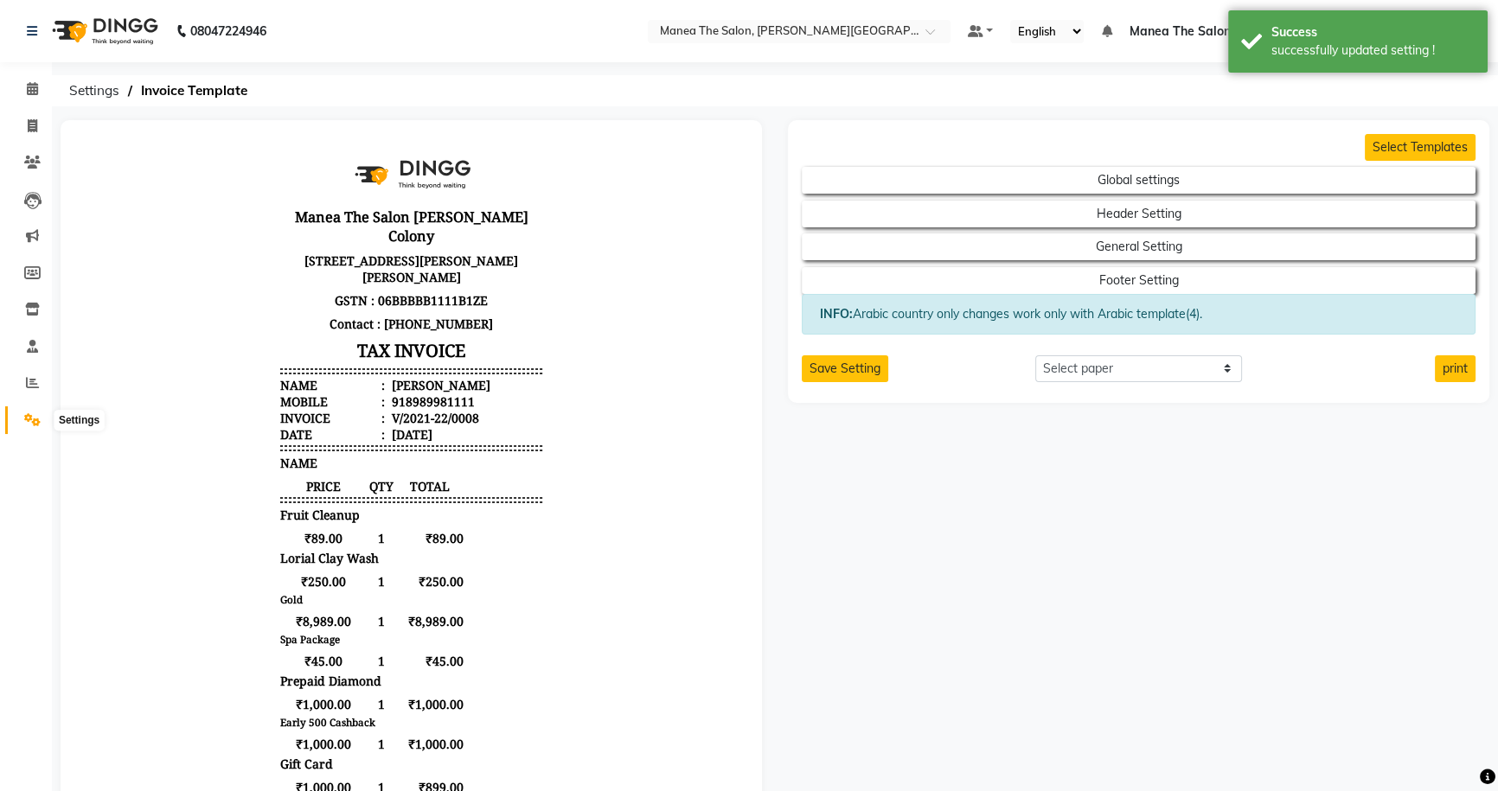
click at [34, 415] on icon at bounding box center [32, 419] width 16 height 13
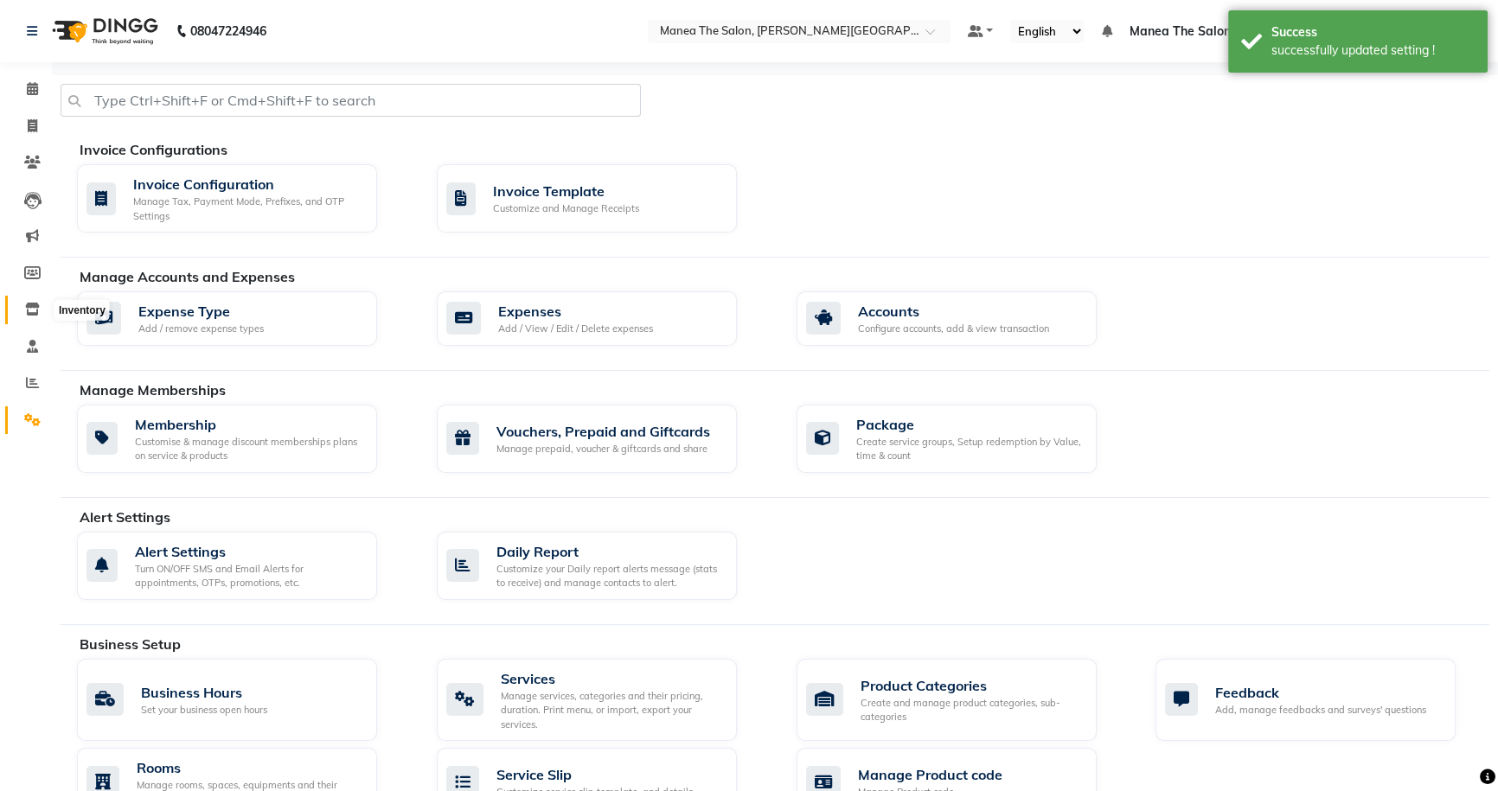
click at [27, 312] on icon at bounding box center [32, 309] width 15 height 13
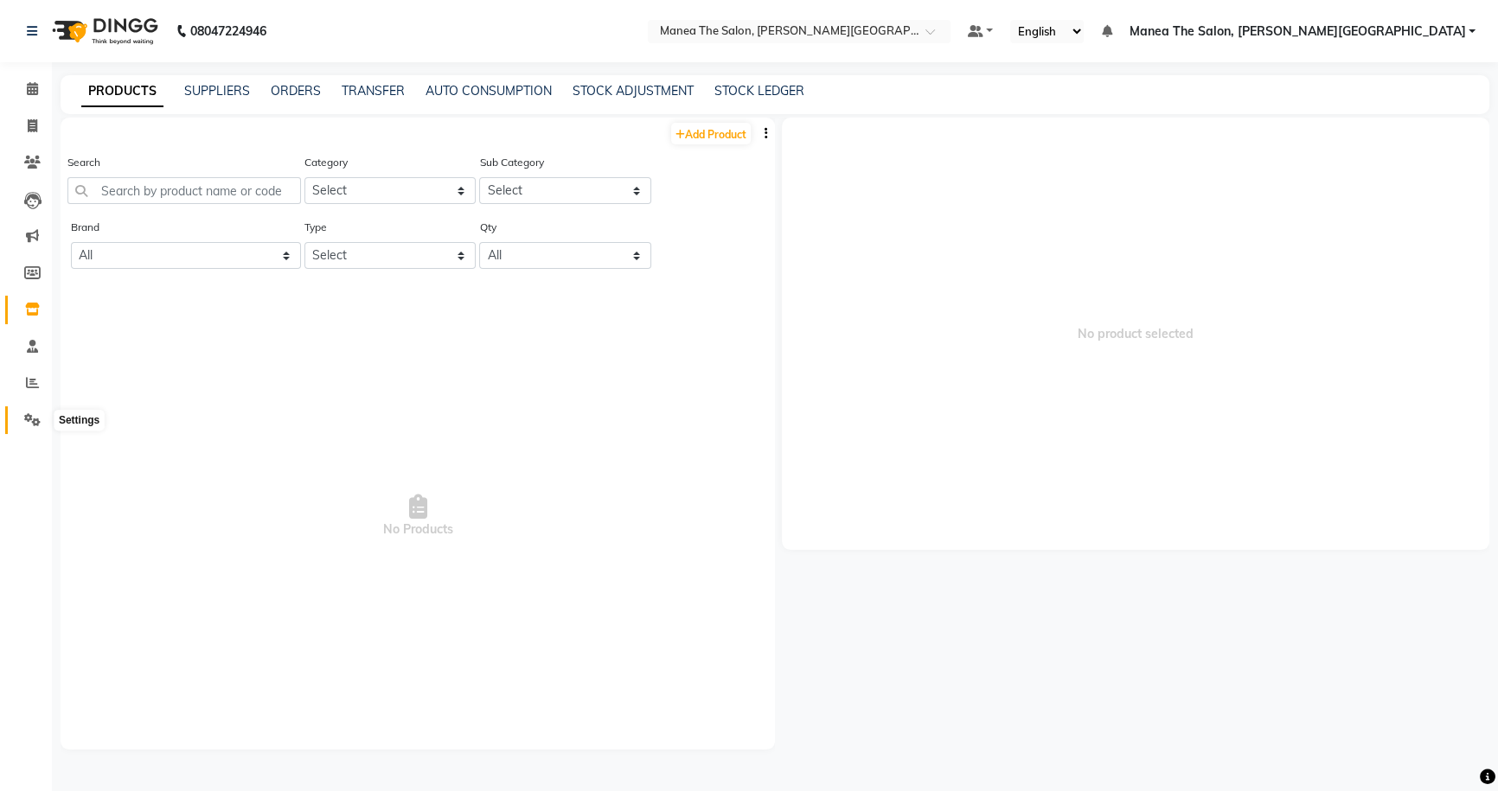
click at [33, 418] on icon at bounding box center [32, 419] width 16 height 13
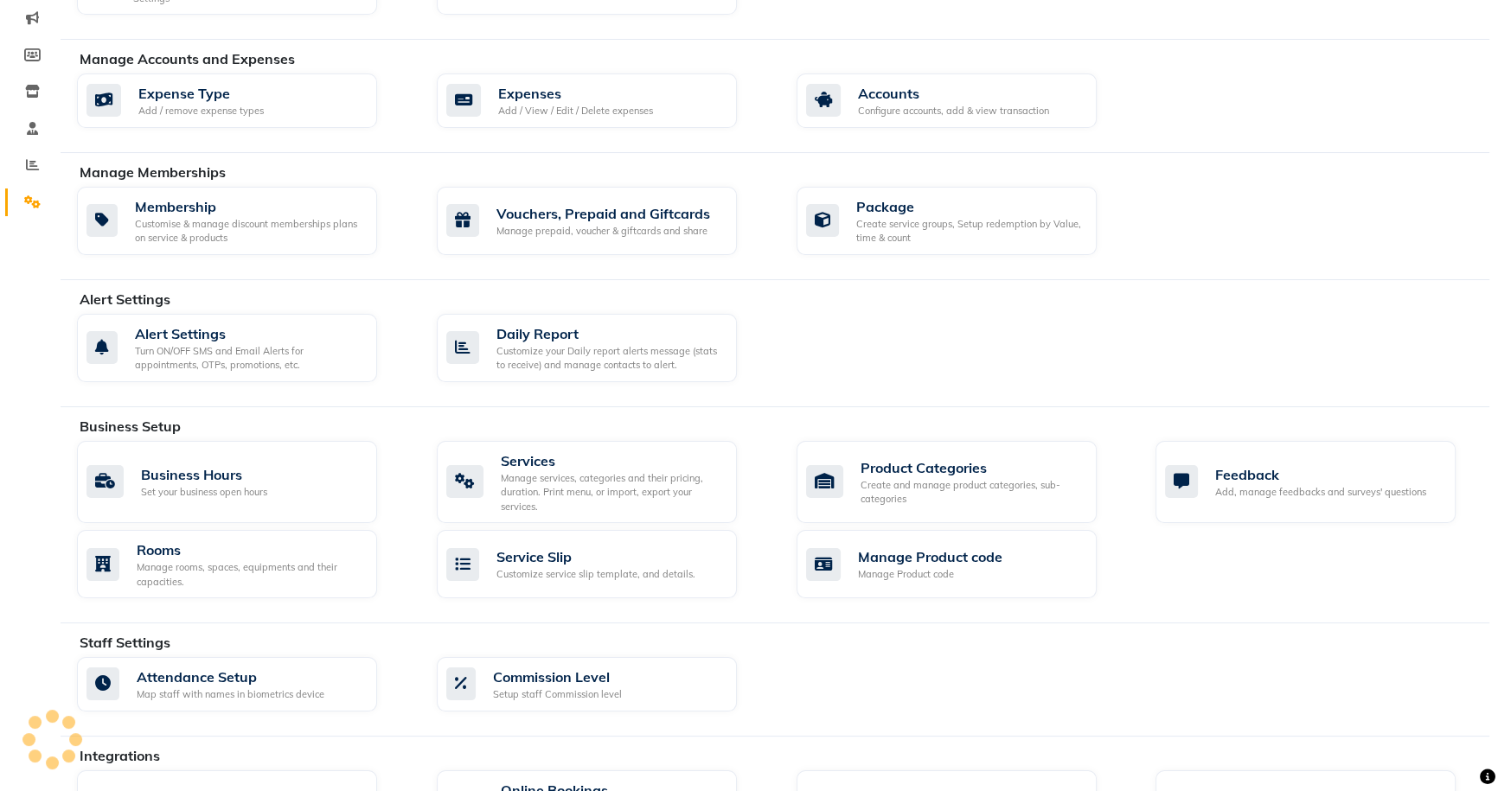
scroll to position [217, 0]
click at [559, 501] on div "Manage services, categories and their pricing, duration. Print menu, or import,…" at bounding box center [612, 493] width 222 height 43
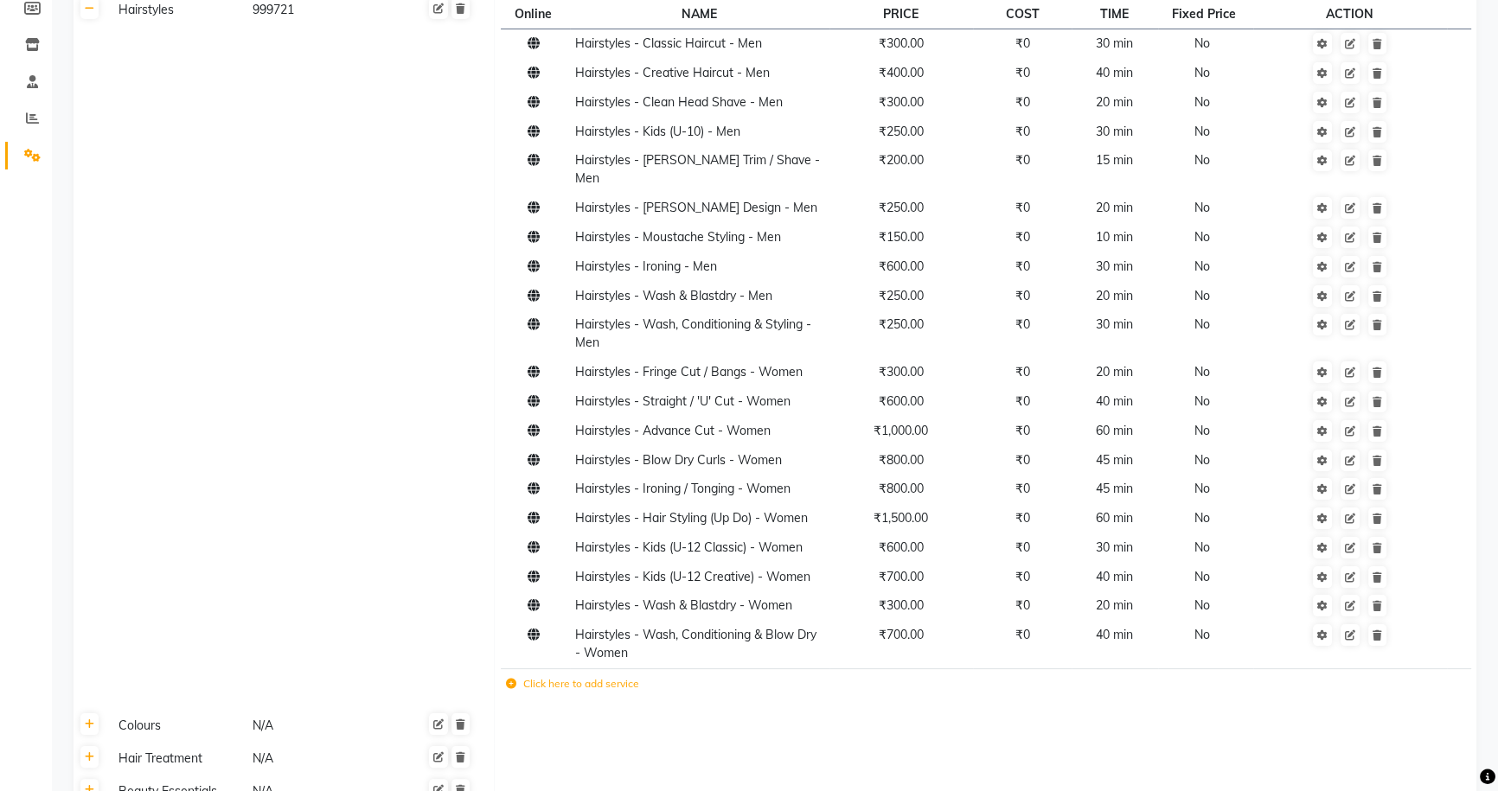
scroll to position [308, 0]
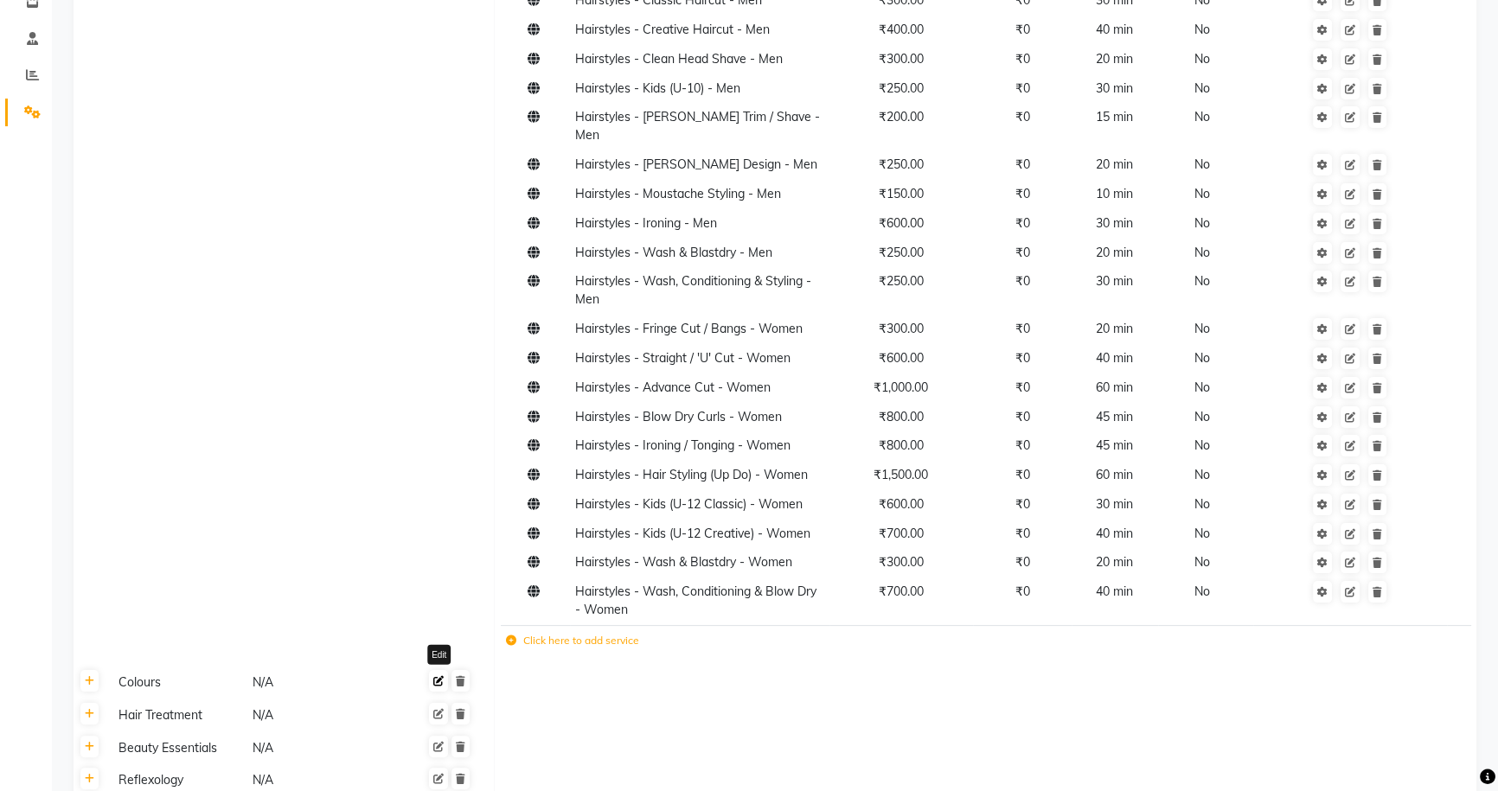
click at [440, 676] on icon at bounding box center [438, 681] width 10 height 10
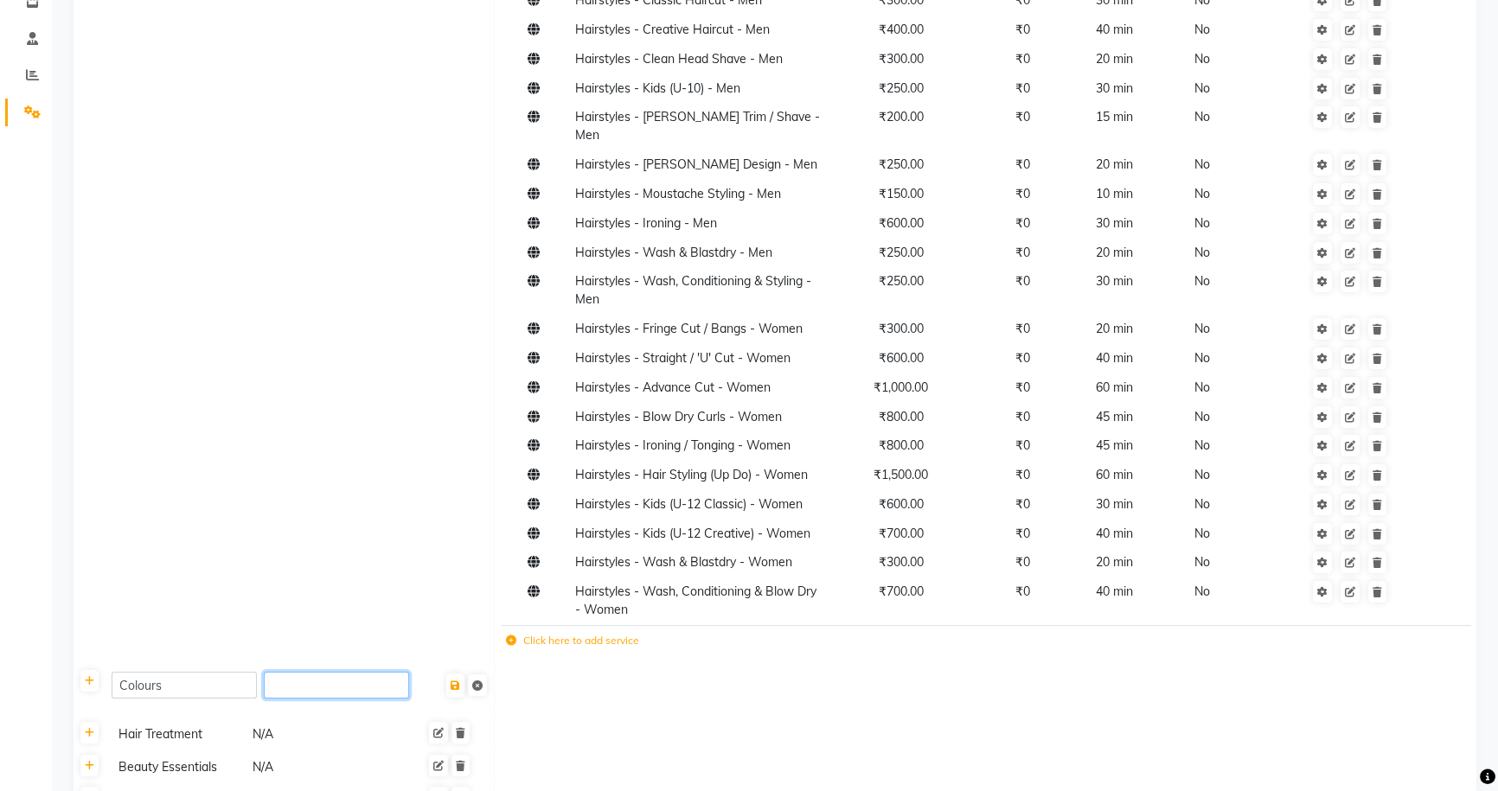
click at [383, 672] on input "number" at bounding box center [336, 685] width 145 height 27
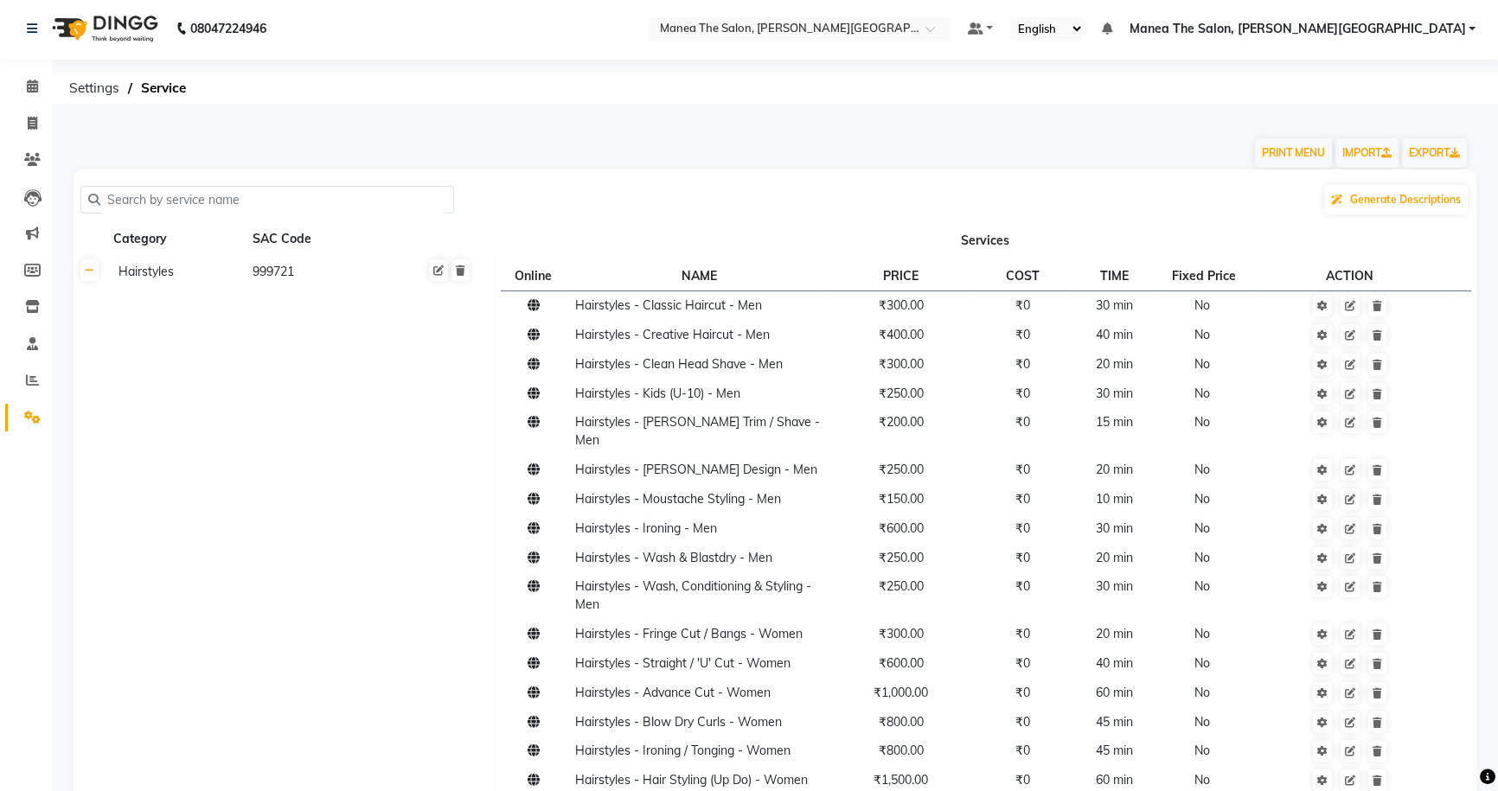
scroll to position [0, 0]
click at [33, 126] on icon at bounding box center [33, 125] width 10 height 13
click at [33, 124] on icon at bounding box center [33, 125] width 10 height 13
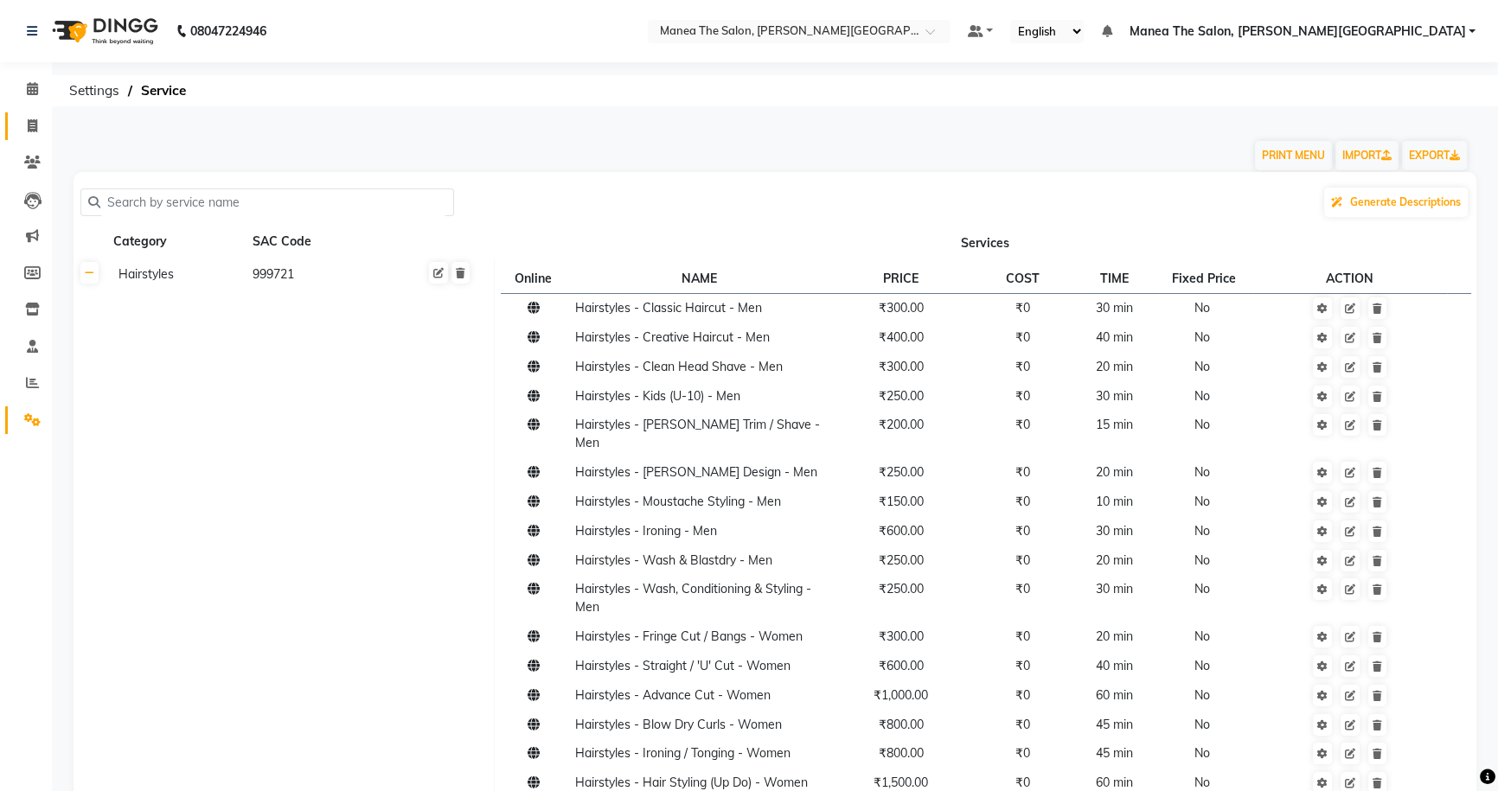
click at [28, 130] on icon at bounding box center [33, 125] width 10 height 13
select select "service"
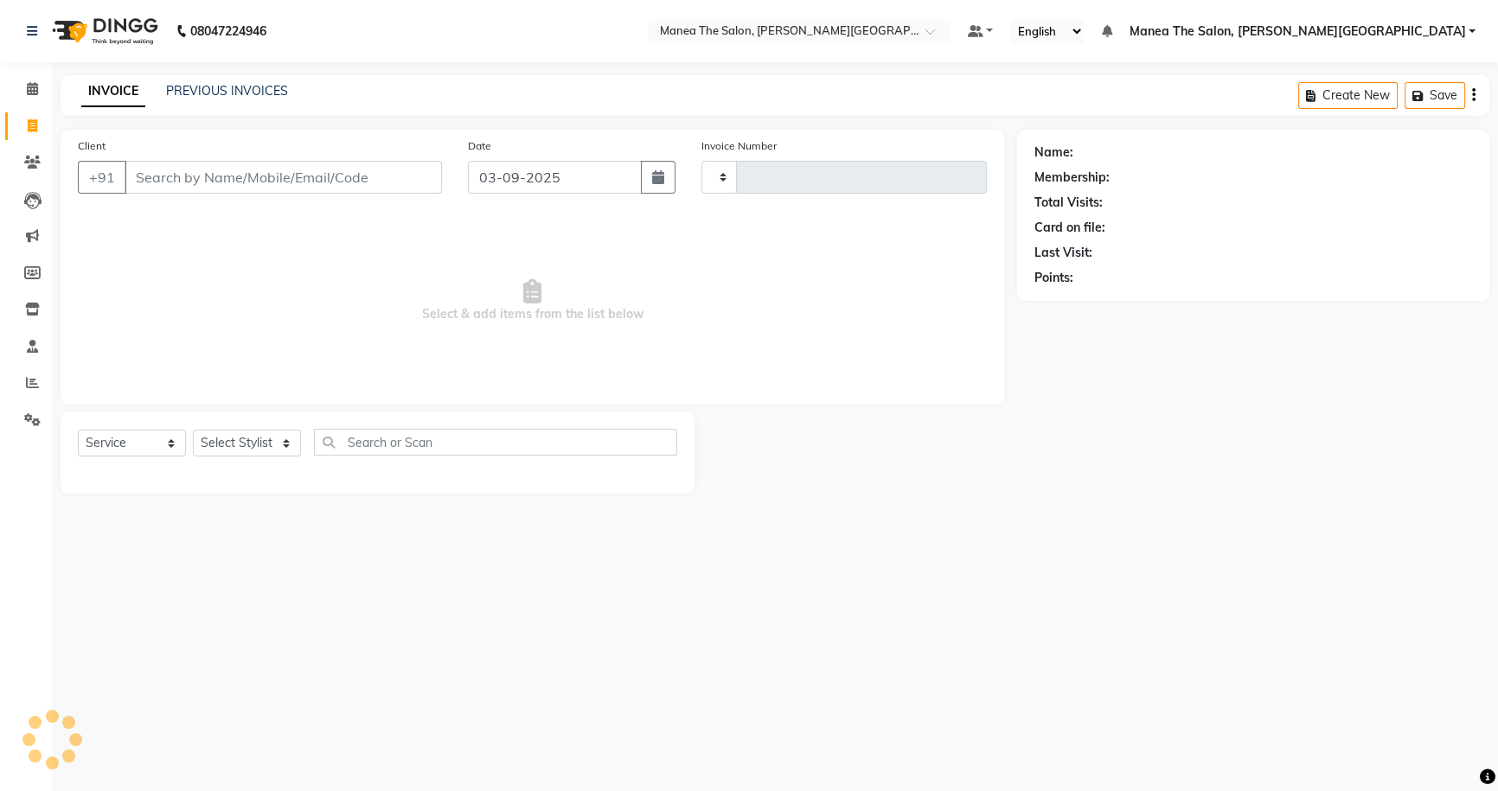
type input "0061"
select select "8762"
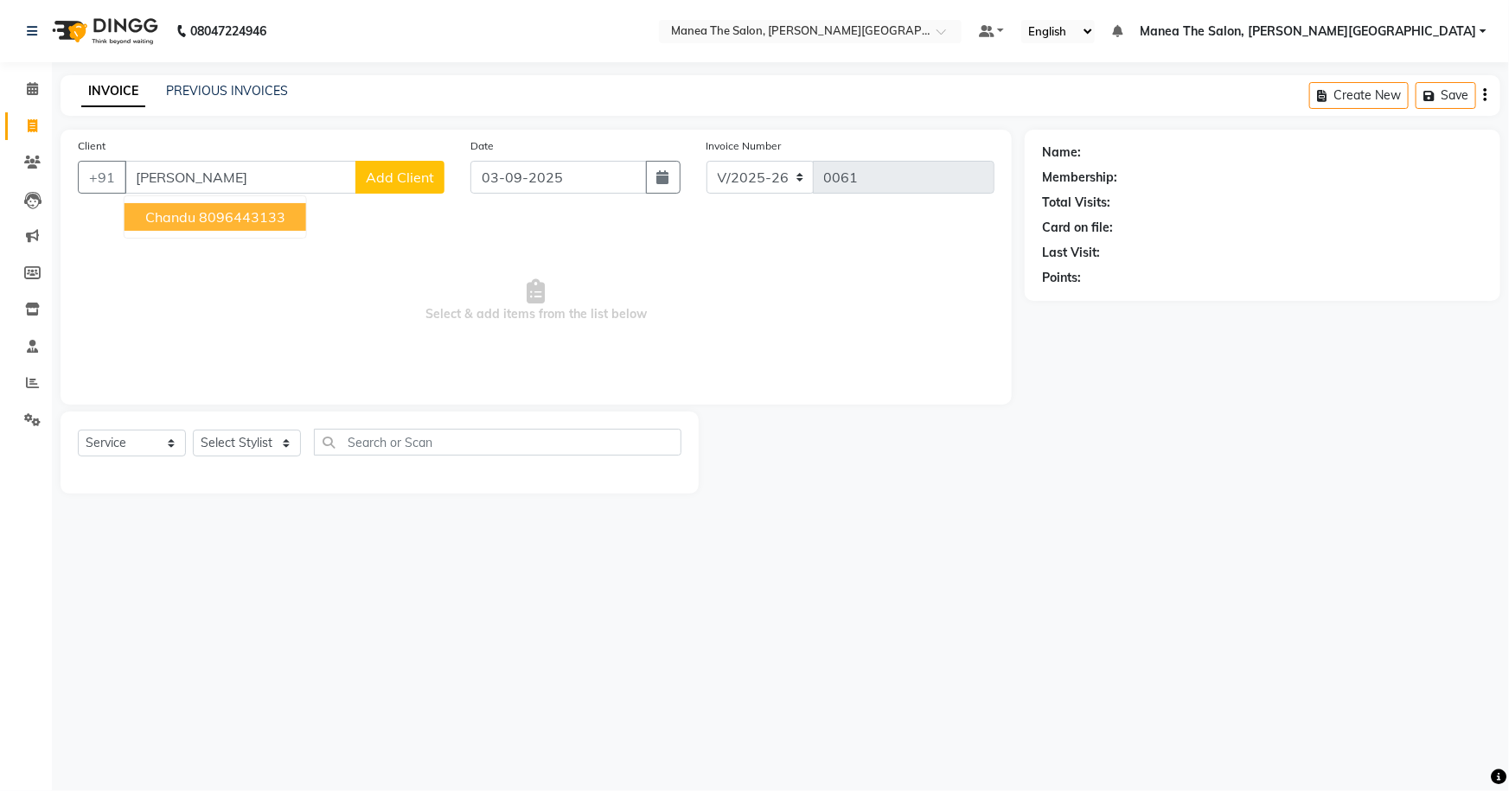
click at [210, 215] on ngb-highlight "8096443133" at bounding box center [242, 216] width 86 height 17
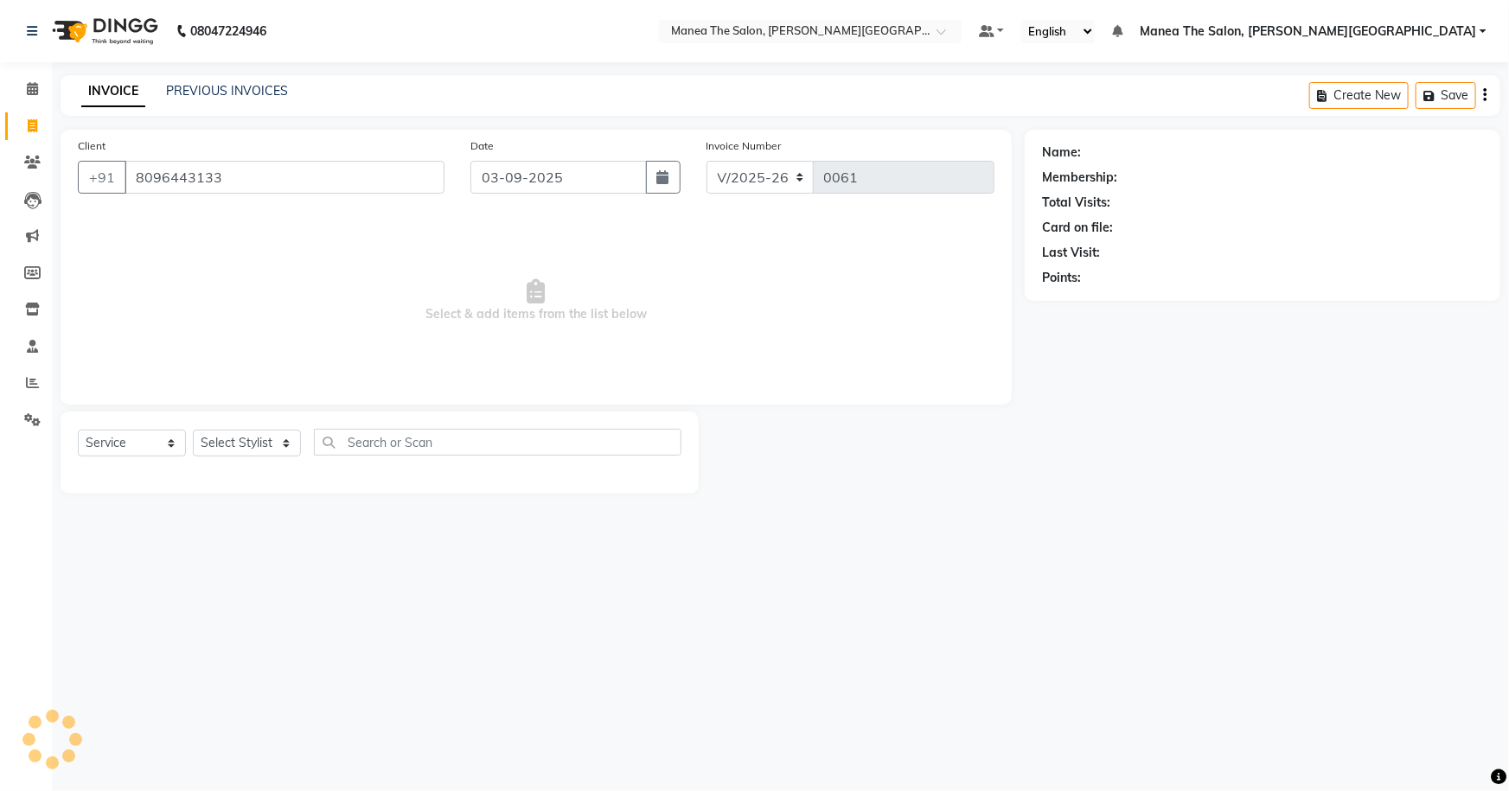
type input "8096443133"
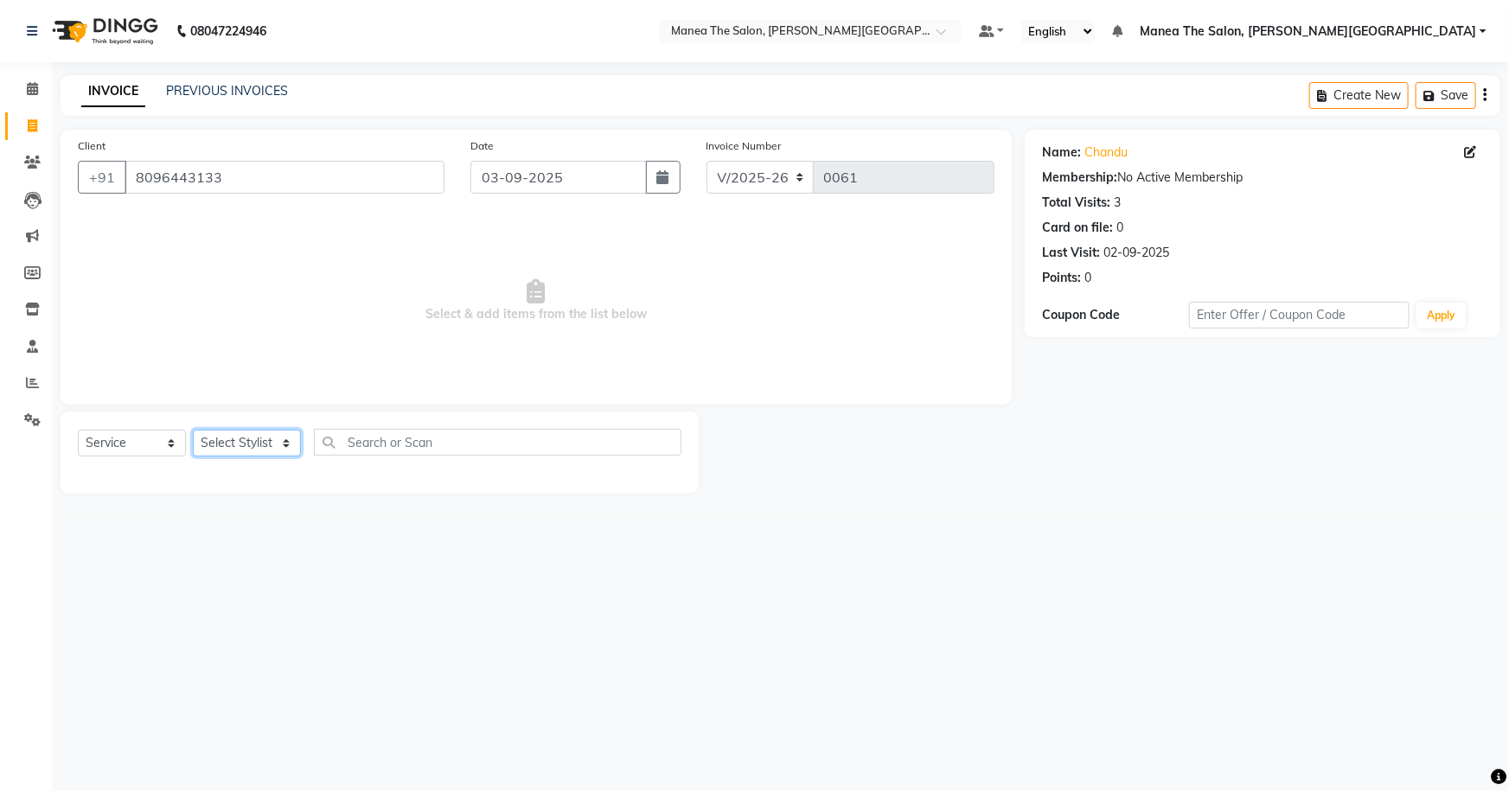
click at [215, 442] on select "Select Stylist Akshitha Irfan Naresh Nikhitha Prasanna Sonu Nigam Zubhair" at bounding box center [247, 443] width 108 height 27
select select "89492"
click at [193, 430] on select "Select Stylist Akshitha Irfan Naresh Nikhitha Prasanna Sonu Nigam Zubhair" at bounding box center [247, 443] width 108 height 27
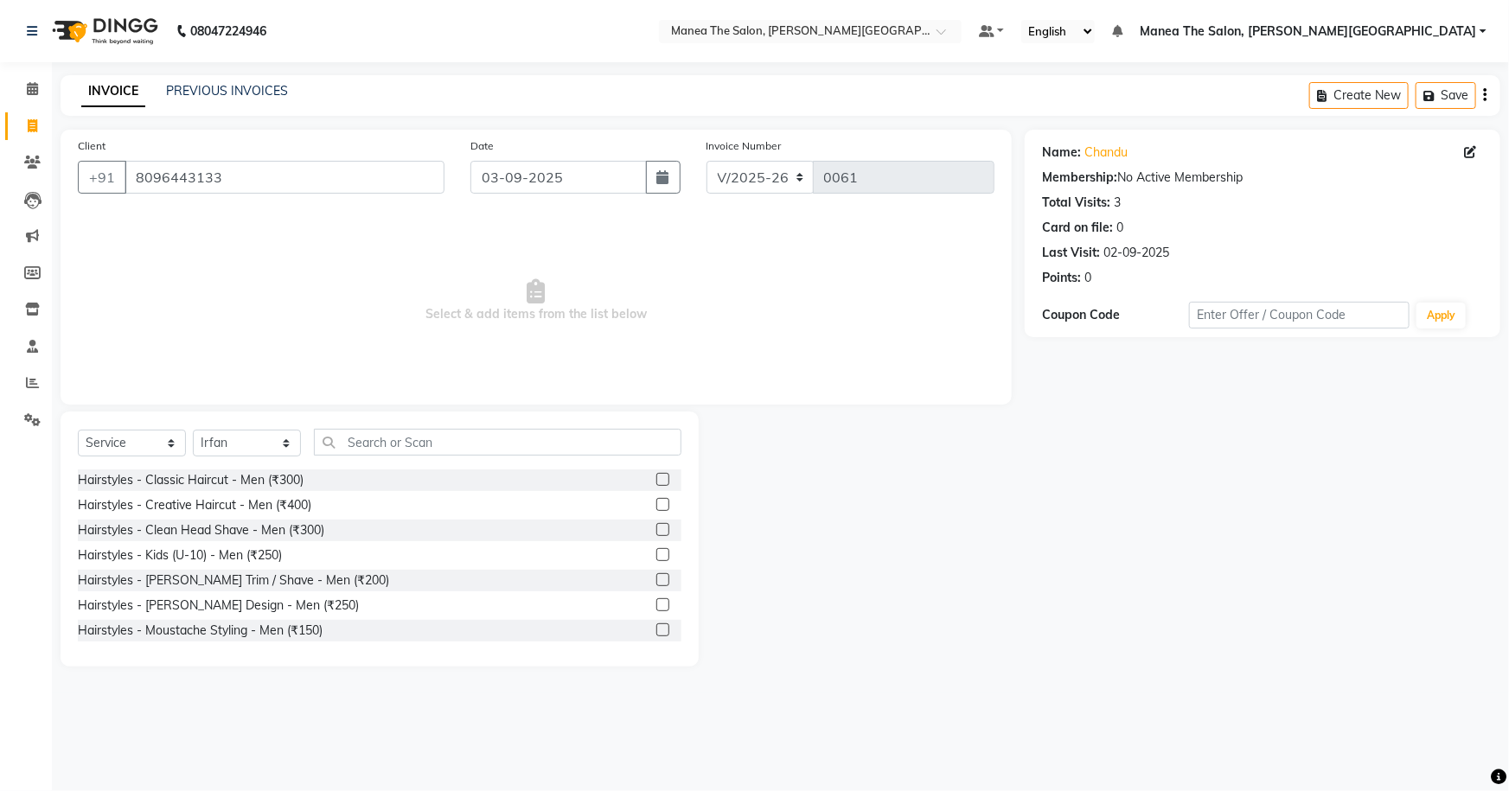
click at [656, 476] on label at bounding box center [662, 479] width 13 height 13
click at [656, 476] on input "checkbox" at bounding box center [661, 480] width 11 height 11
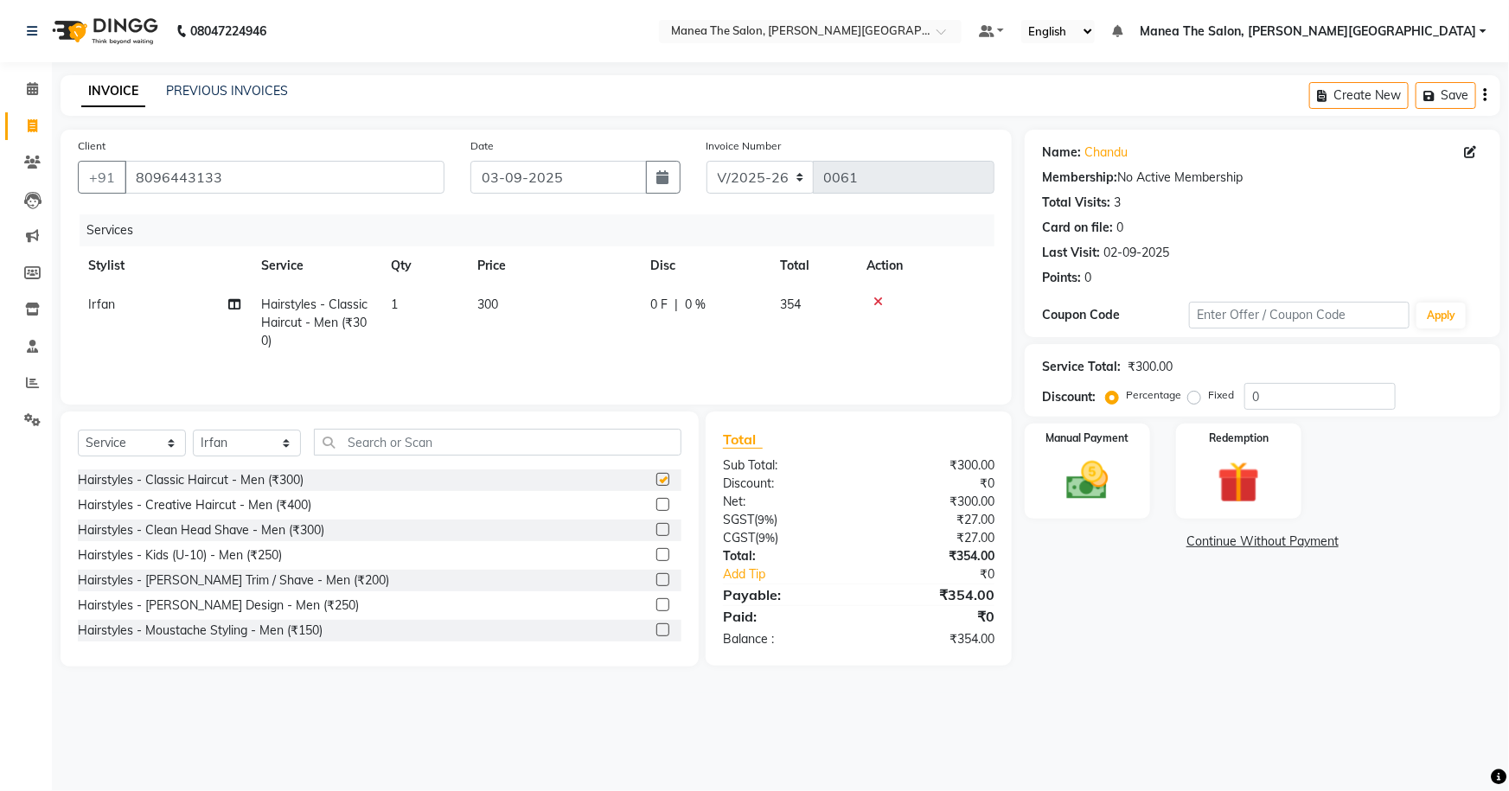
checkbox input "false"
click at [730, 406] on input "0" at bounding box center [1320, 396] width 151 height 27
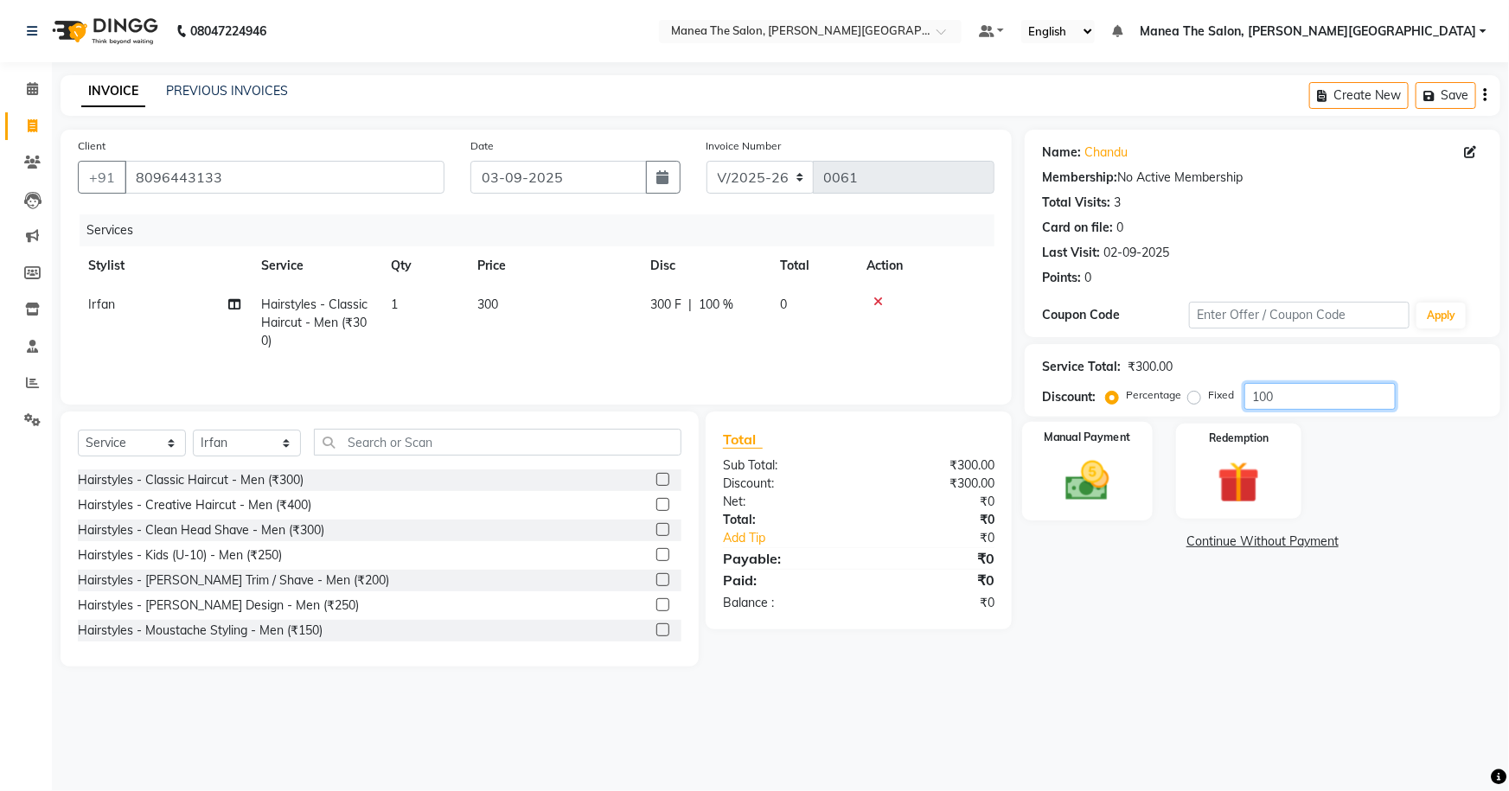
type input "100"
click at [730, 466] on img at bounding box center [1088, 481] width 71 height 50
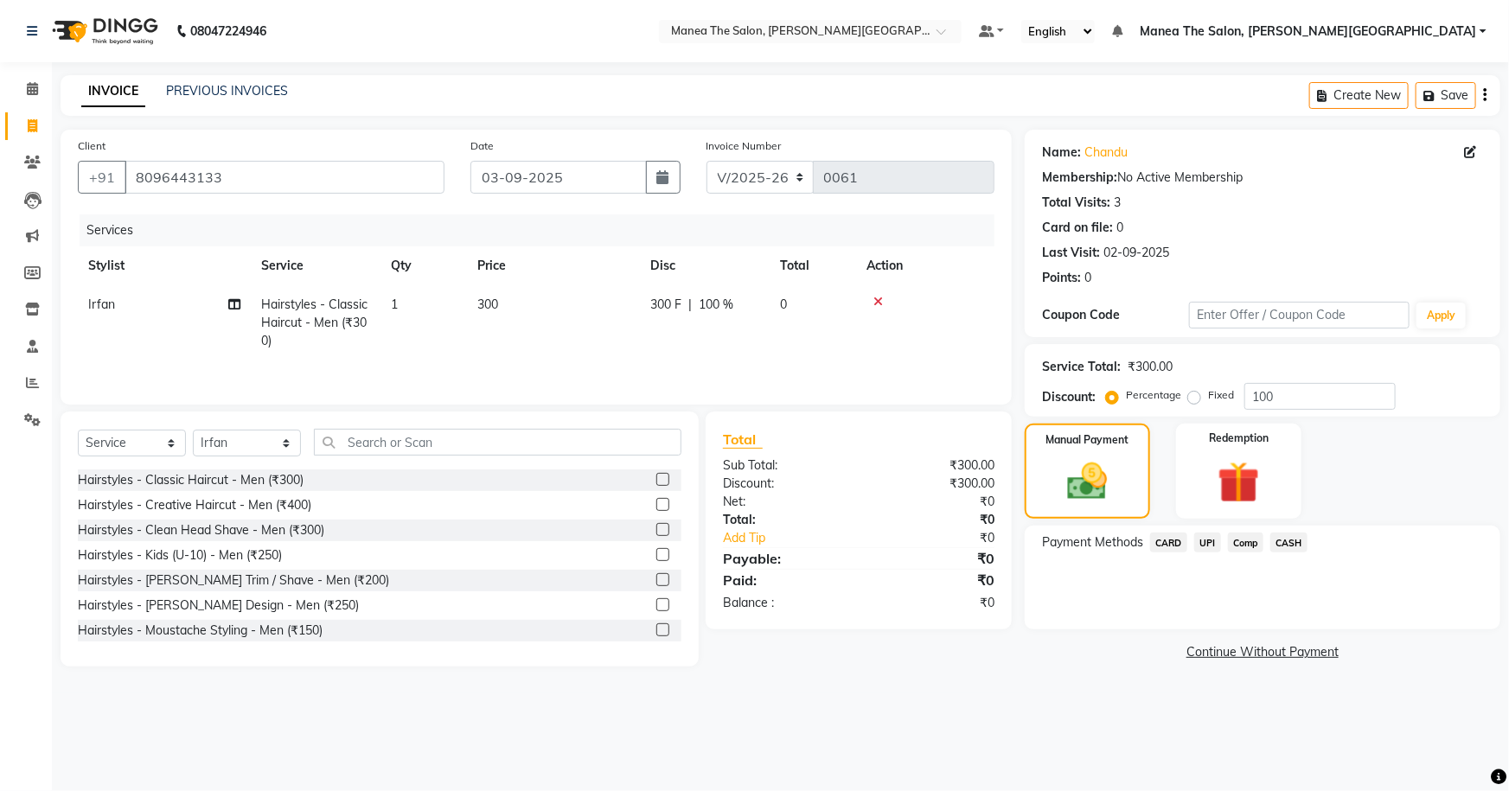
click at [730, 544] on span "CASH" at bounding box center [1289, 543] width 37 height 20
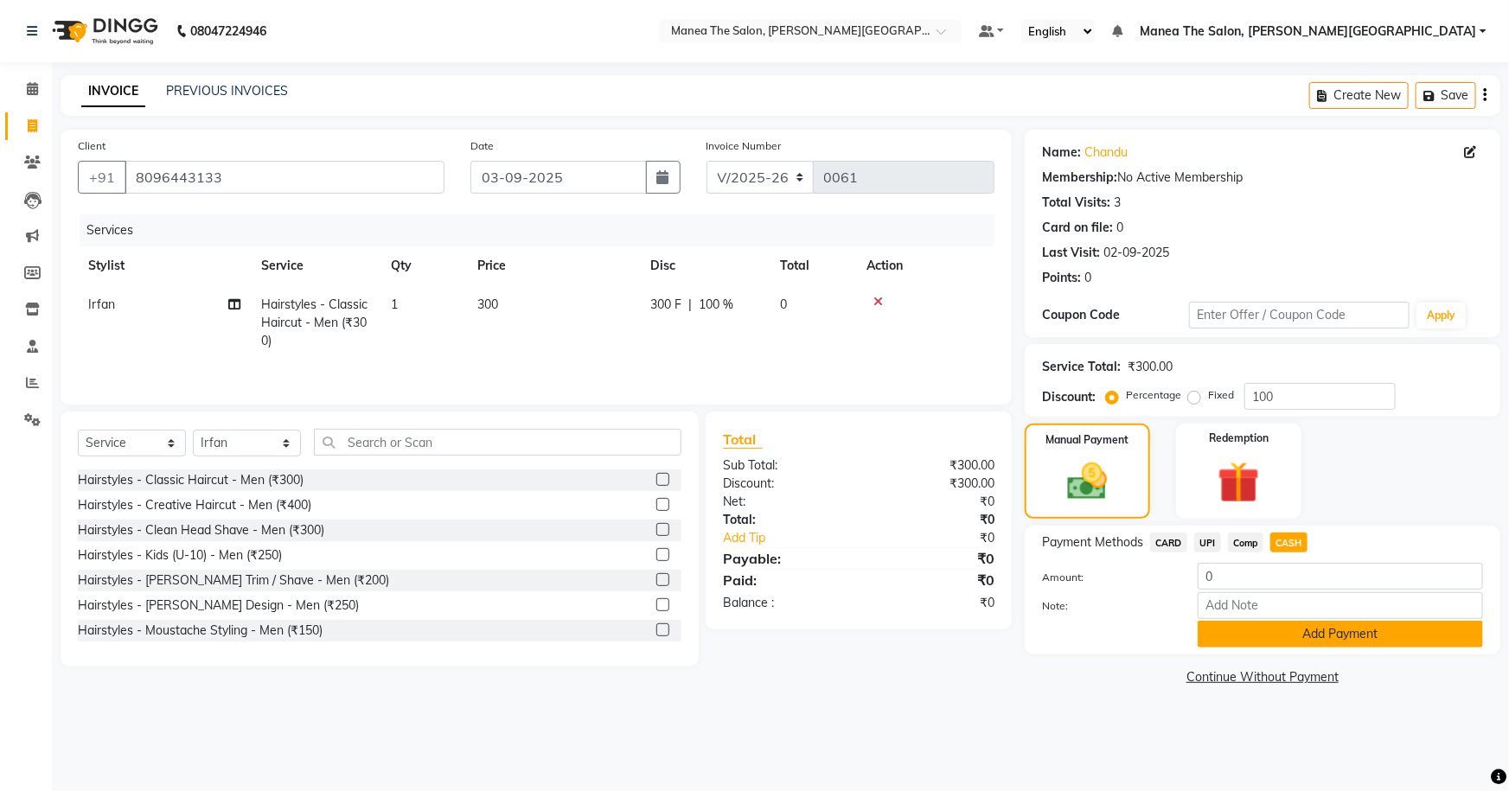
click at [730, 628] on button "Add Payment" at bounding box center [1340, 634] width 285 height 27
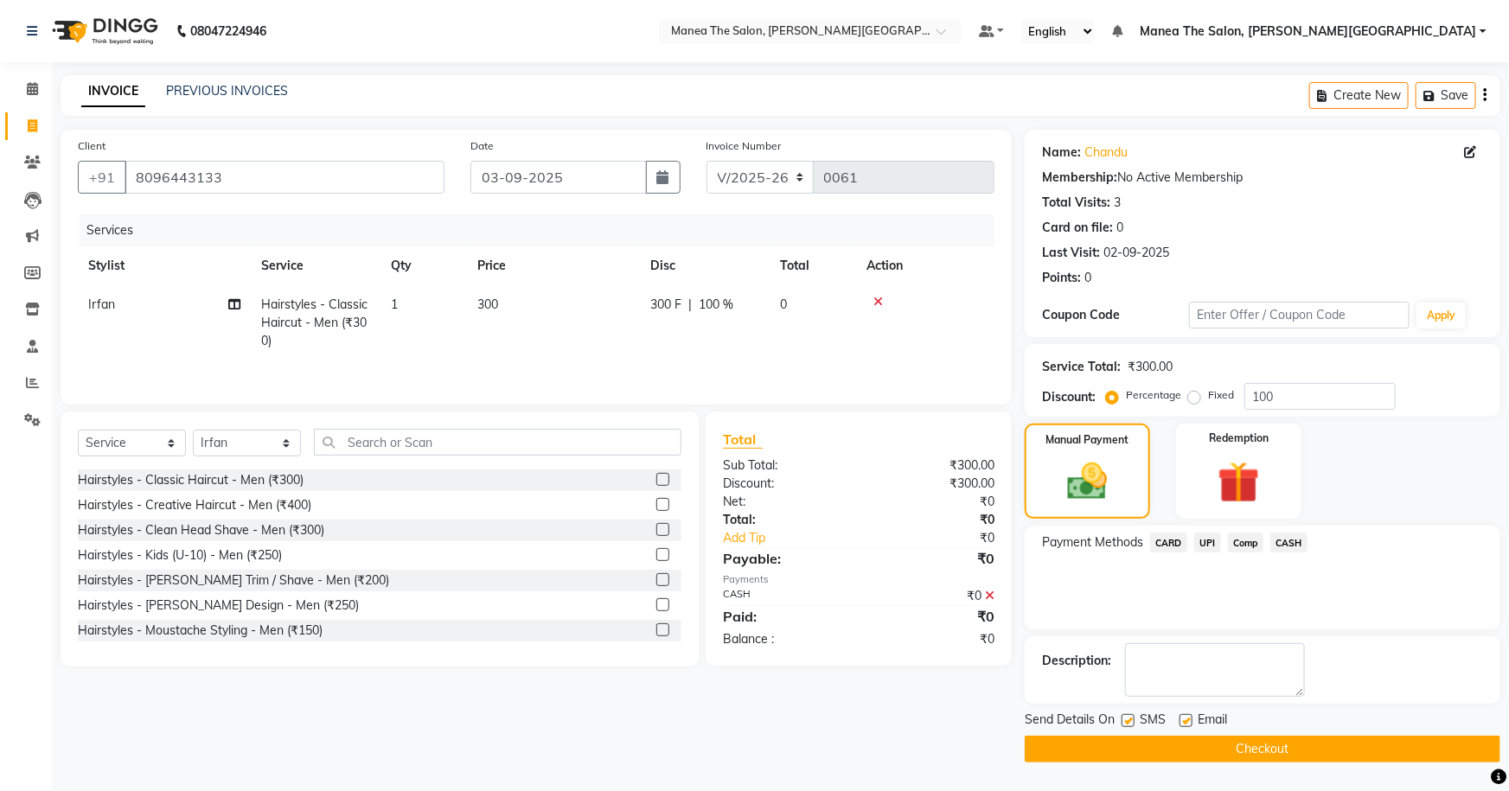
click at [730, 744] on button "Checkout" at bounding box center [1263, 749] width 476 height 27
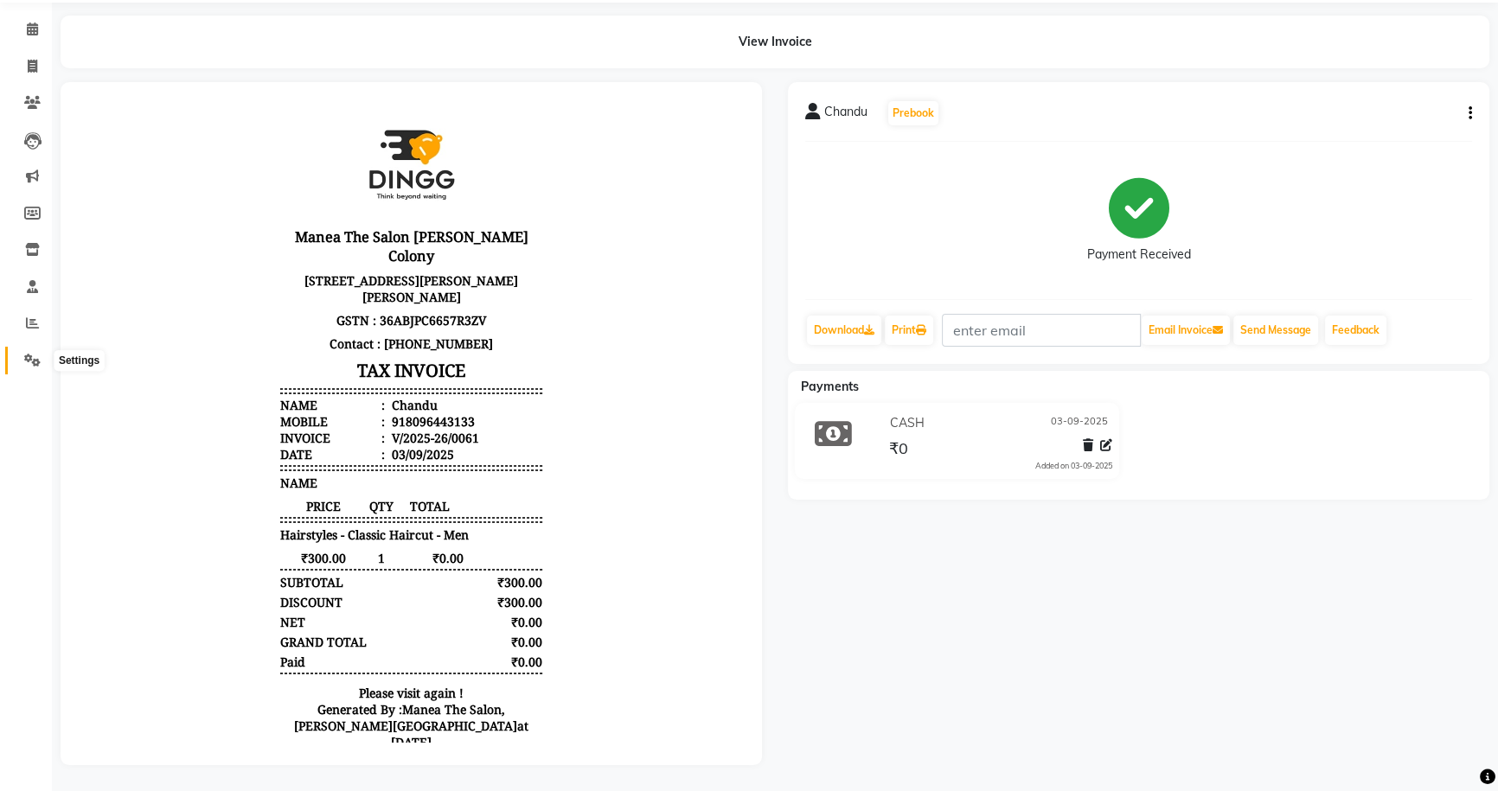
click at [35, 356] on span at bounding box center [32, 361] width 30 height 20
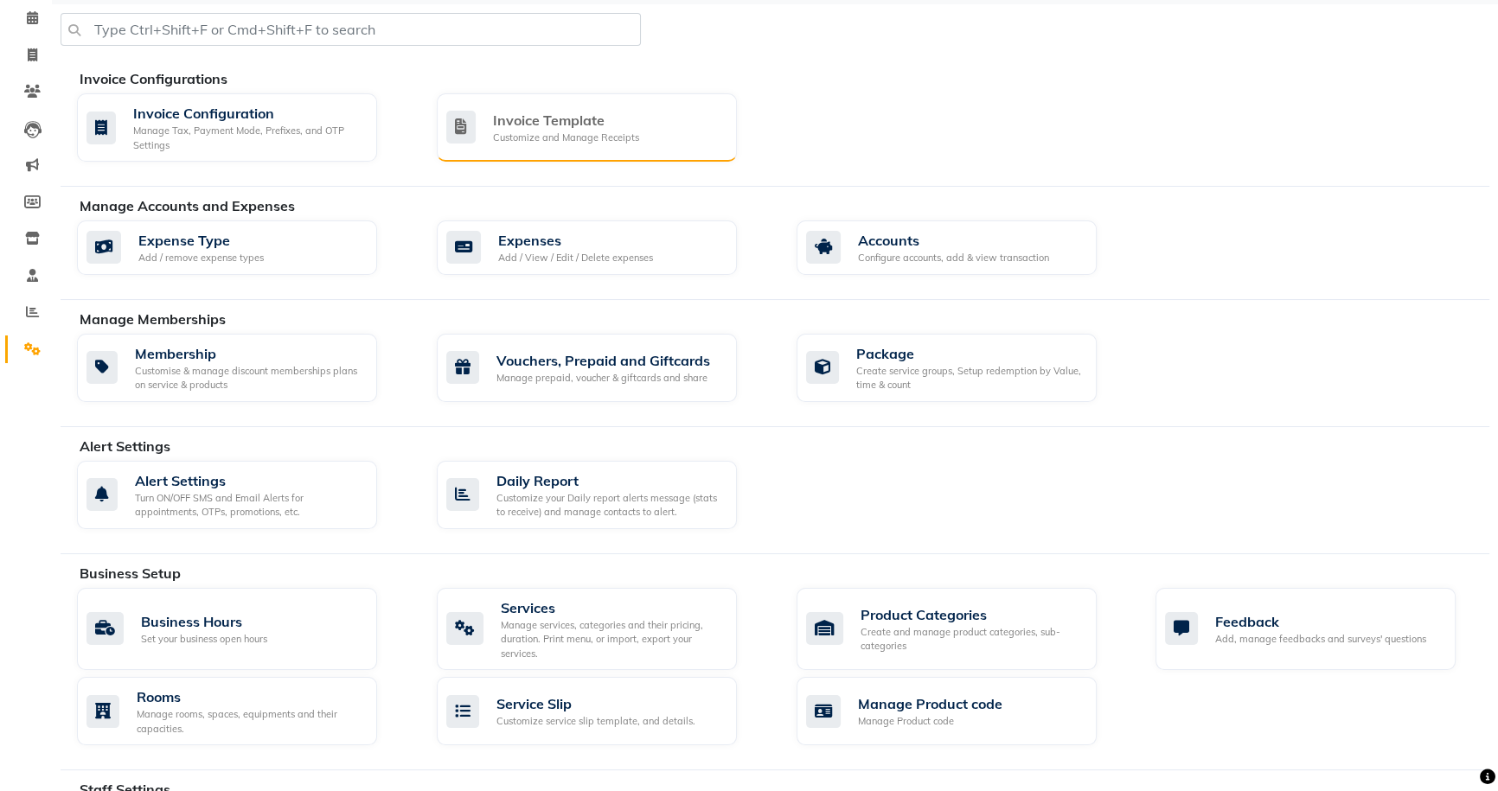
click at [553, 124] on div "Invoice Template" at bounding box center [566, 120] width 146 height 21
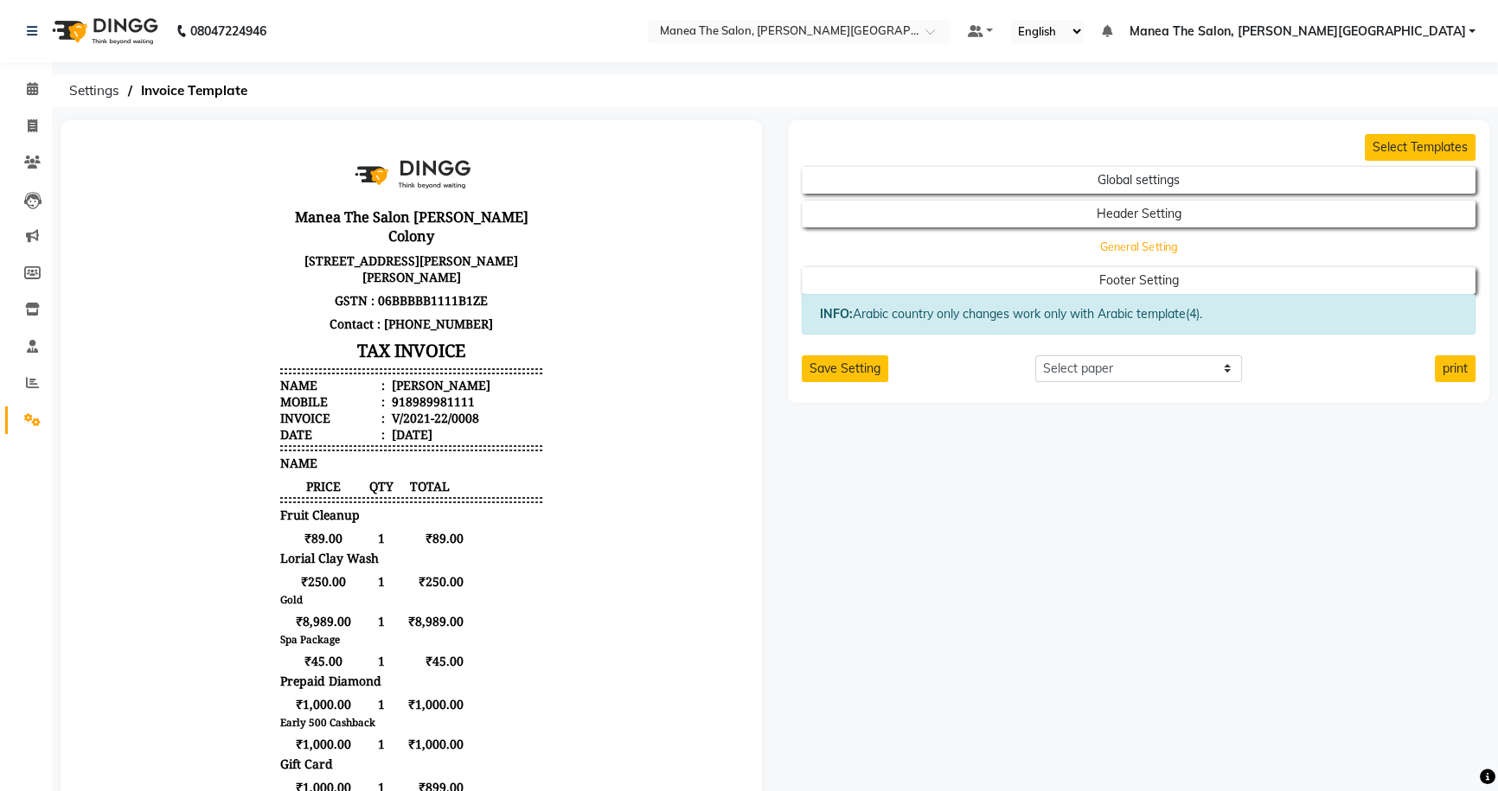
click at [730, 251] on button "General Setting" at bounding box center [1139, 247] width 606 height 24
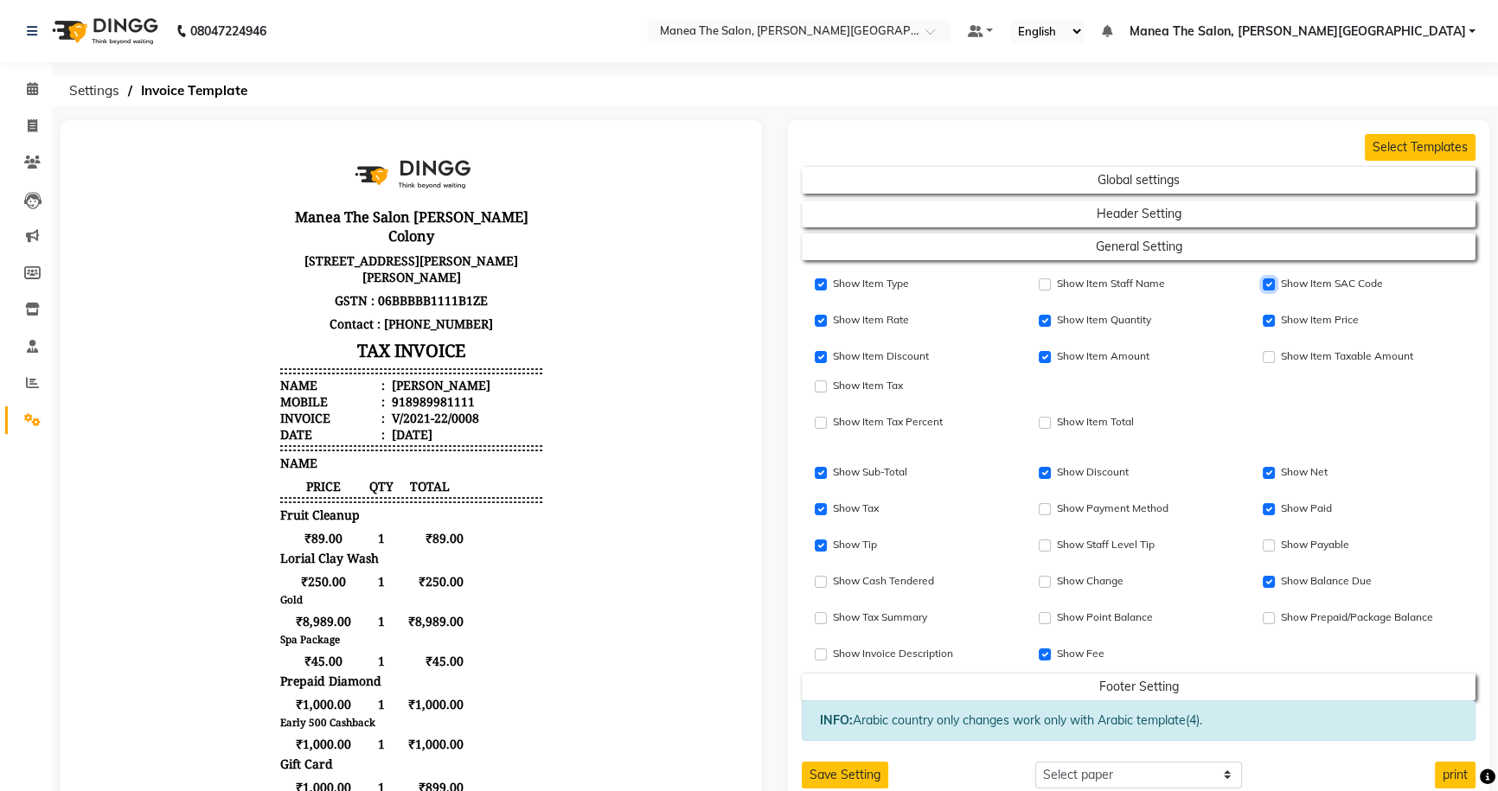
click at [730, 280] on input "Show Item SAC Code" at bounding box center [1269, 285] width 12 height 12
checkbox input "true"
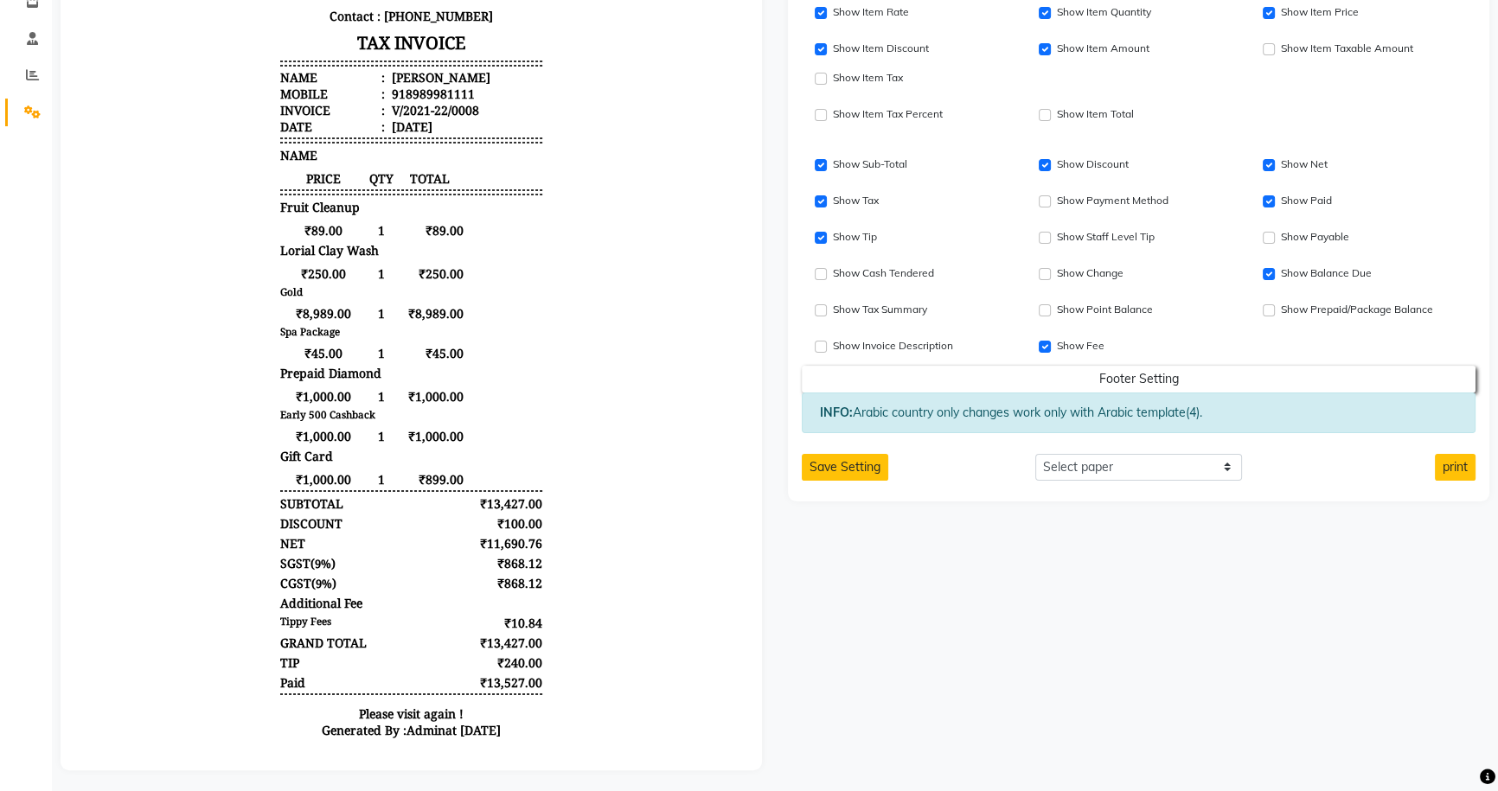
scroll to position [324, 0]
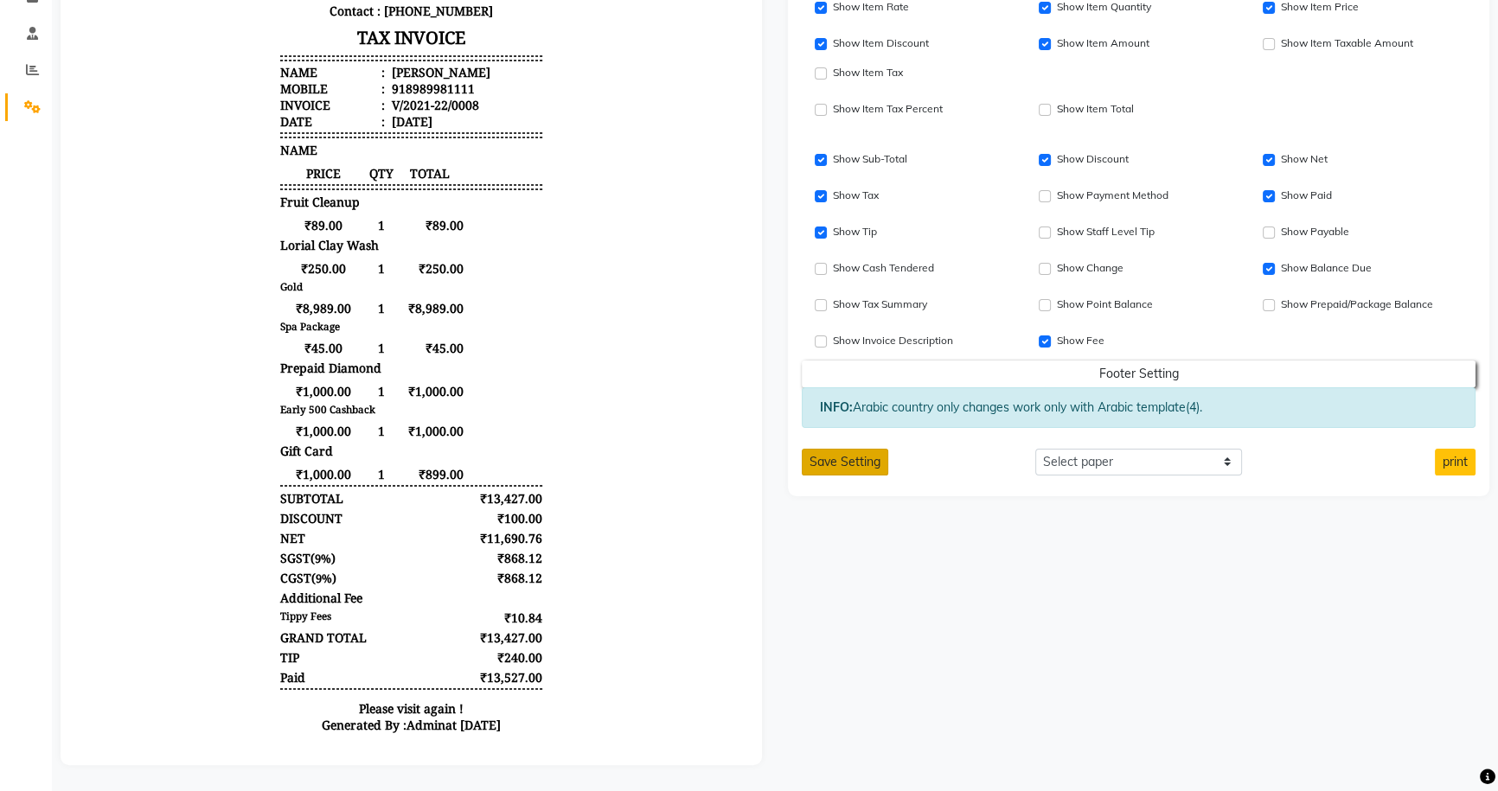
click at [730, 449] on button "Save Setting" at bounding box center [845, 462] width 86 height 27
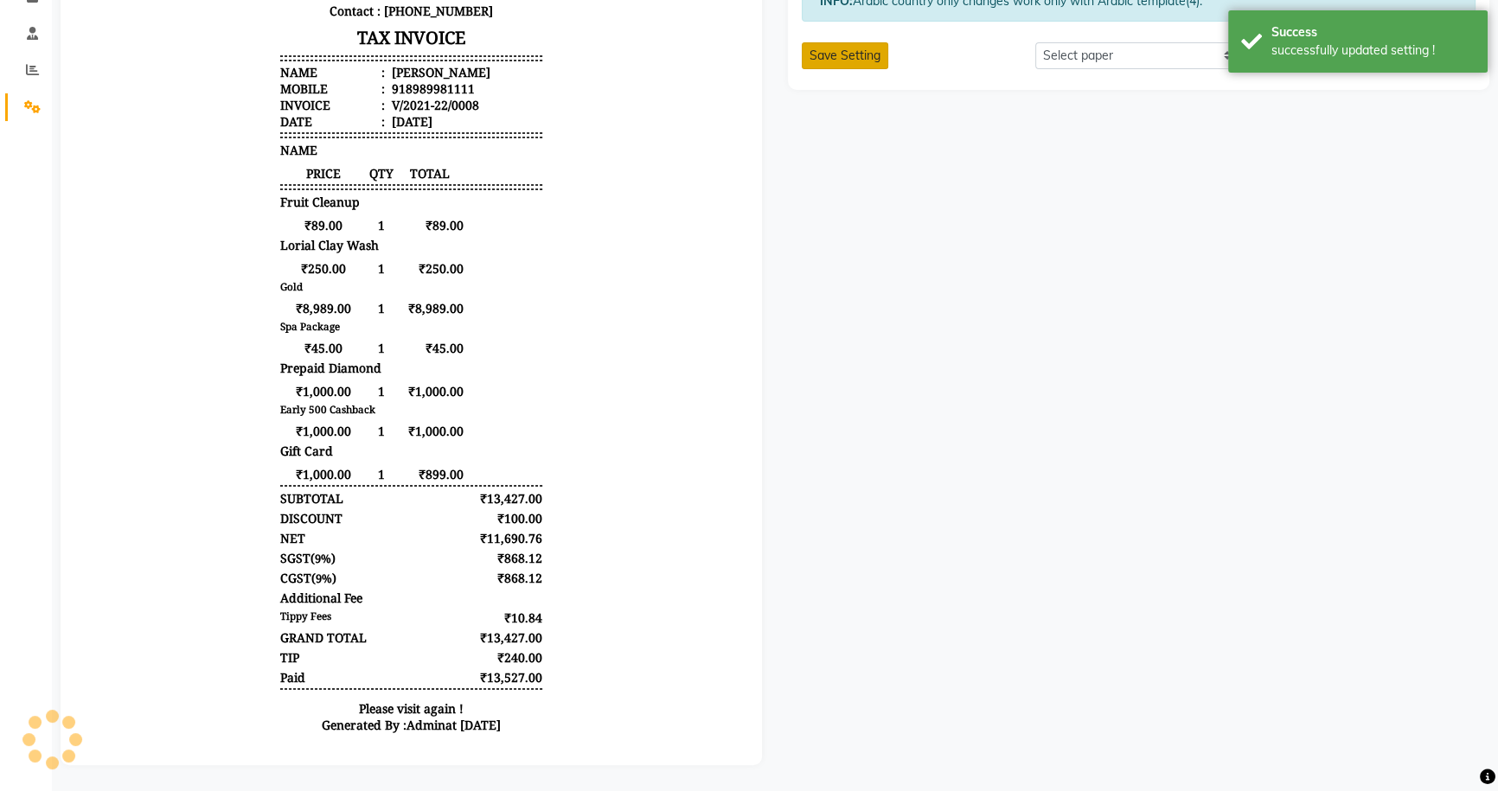
click at [730, 42] on button "Save Setting" at bounding box center [845, 55] width 86 height 27
click at [730, 51] on button "Save Setting" at bounding box center [845, 55] width 86 height 27
click at [35, 93] on link "Settings" at bounding box center [26, 107] width 42 height 29
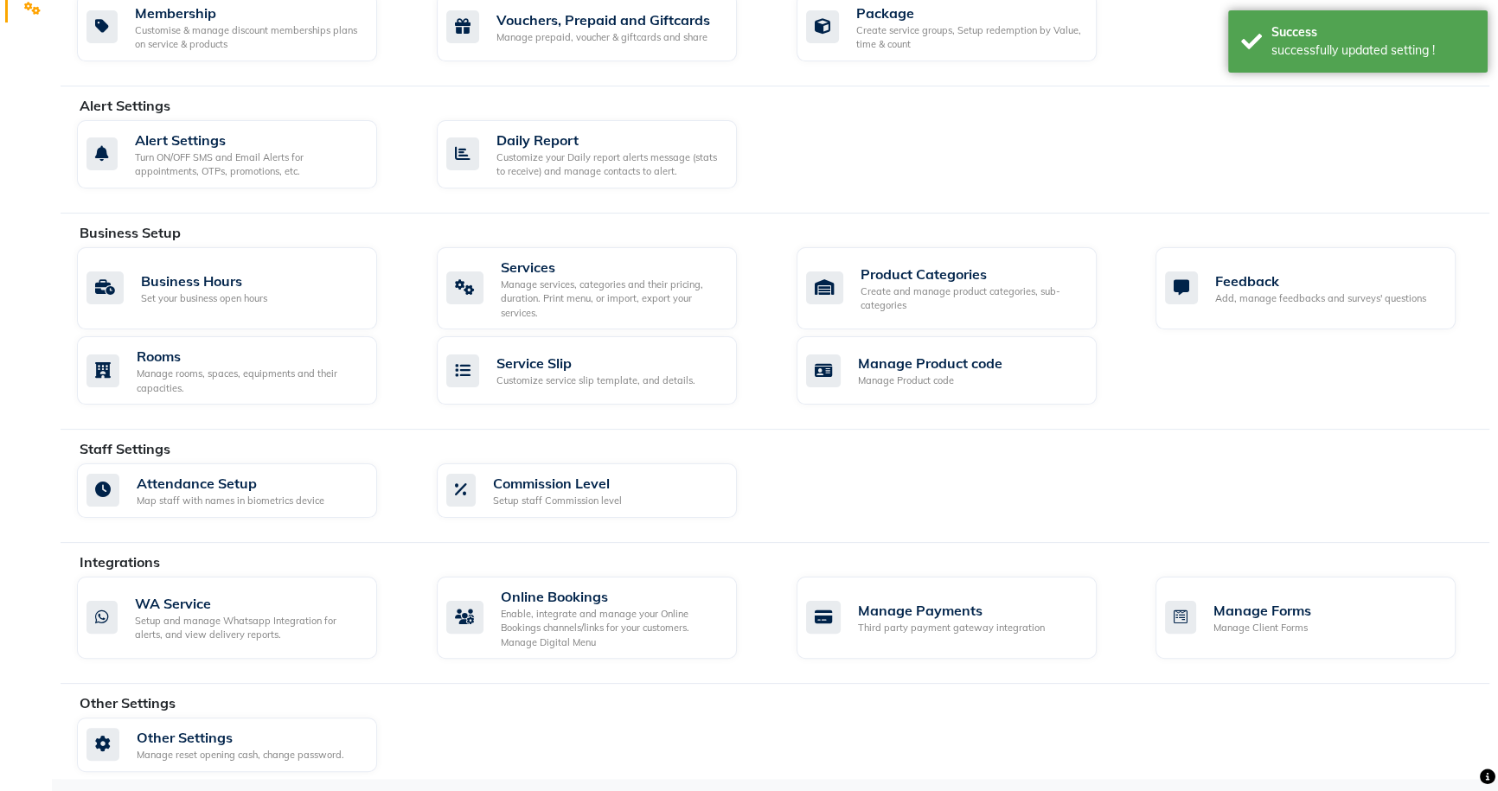
scroll to position [414, 0]
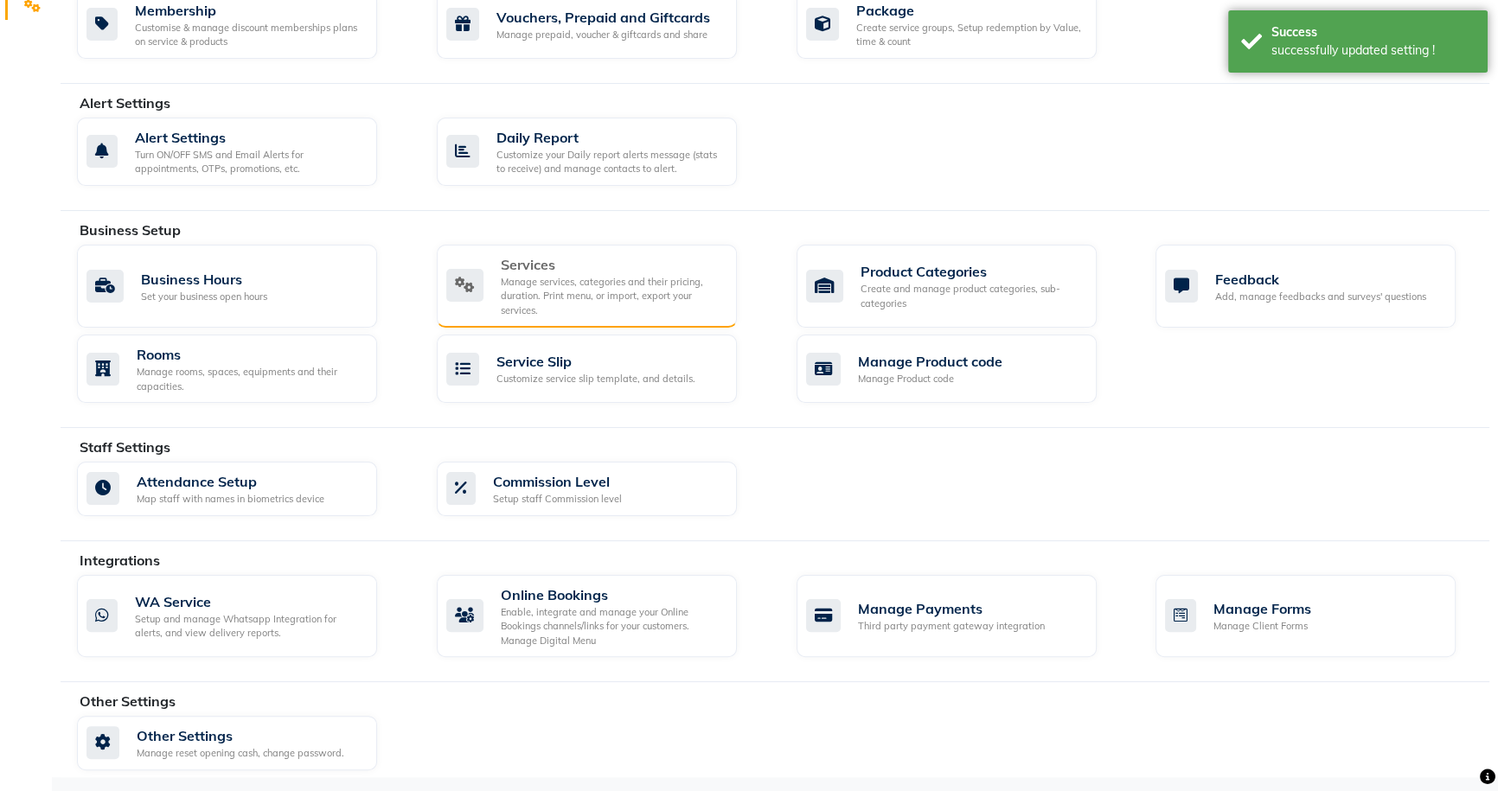
click at [517, 266] on div "Services" at bounding box center [612, 264] width 222 height 21
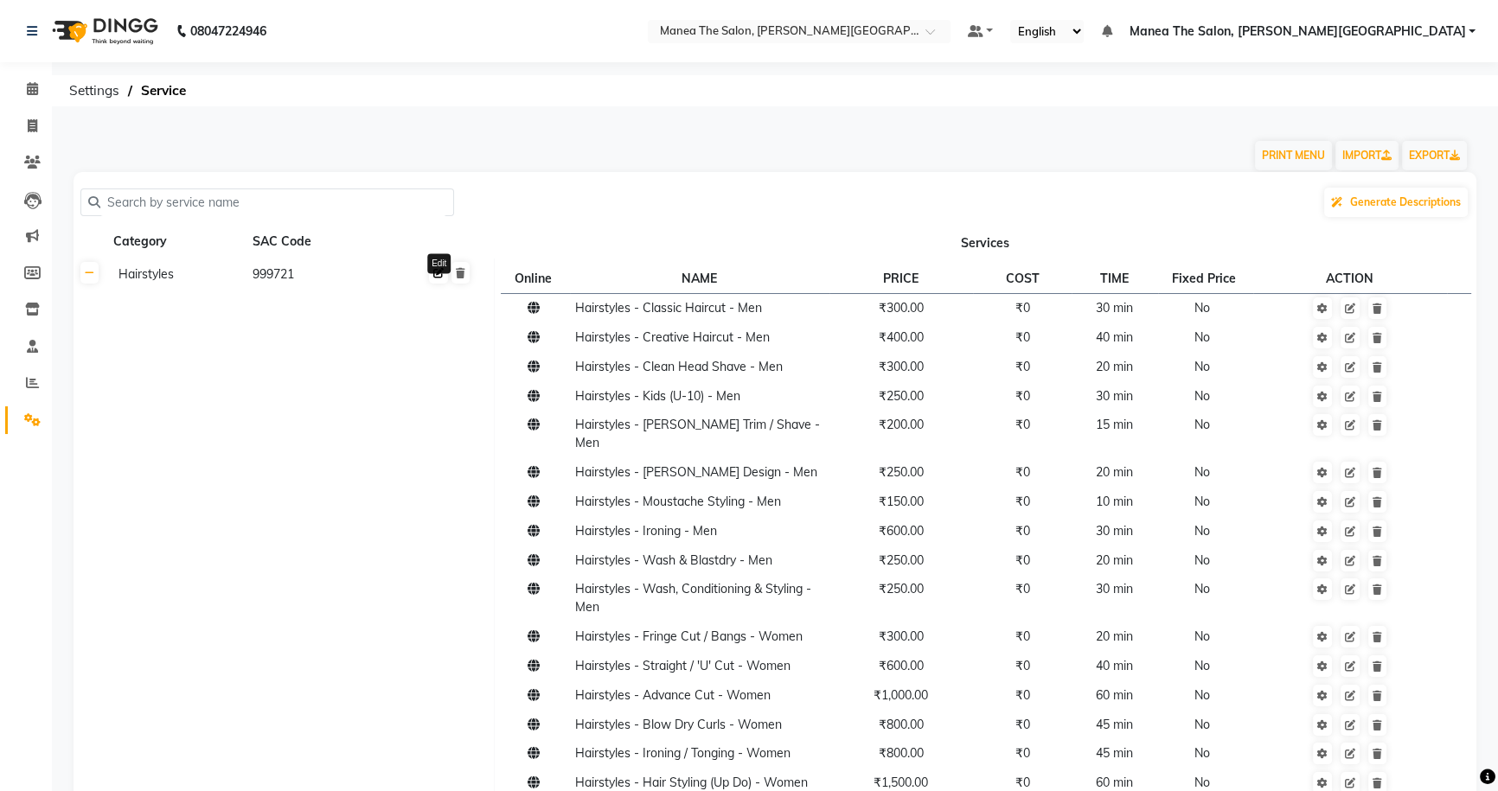
click at [436, 278] on icon at bounding box center [438, 273] width 10 height 10
click at [455, 283] on button at bounding box center [455, 278] width 18 height 24
click at [37, 125] on span at bounding box center [32, 127] width 30 height 20
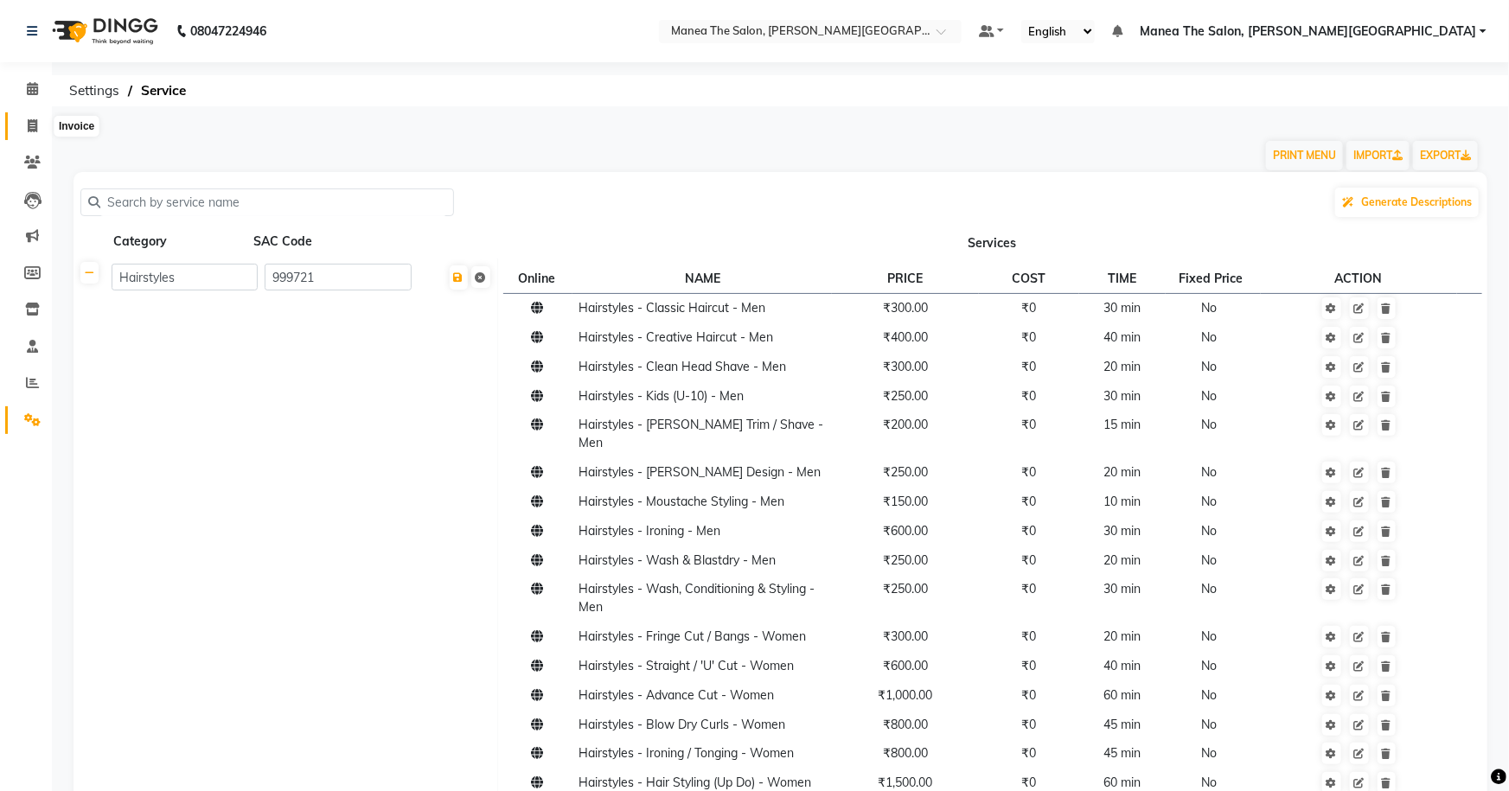
select select "8762"
select select "service"
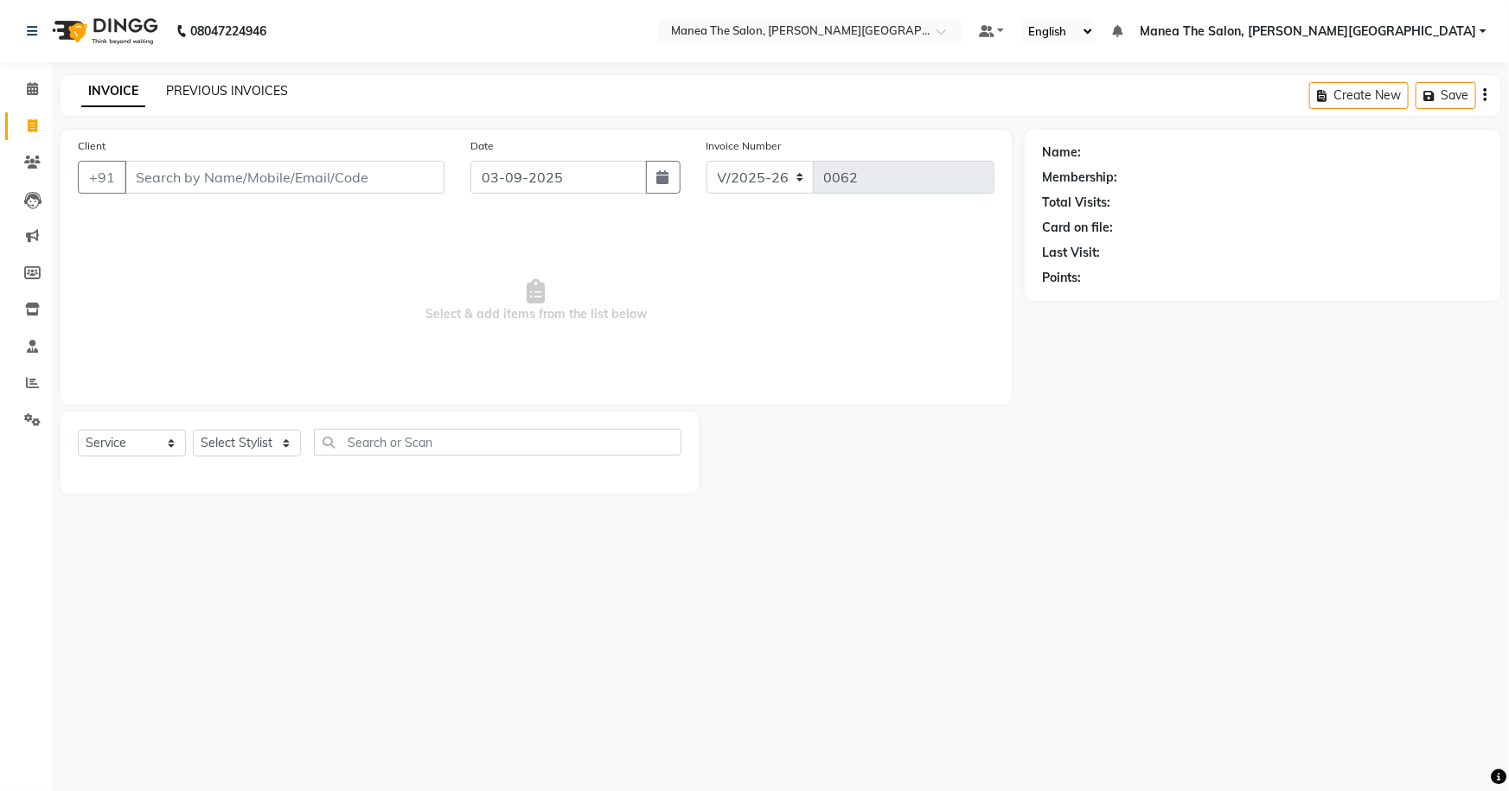
click at [203, 93] on link "PREVIOUS INVOICES" at bounding box center [227, 91] width 122 height 16
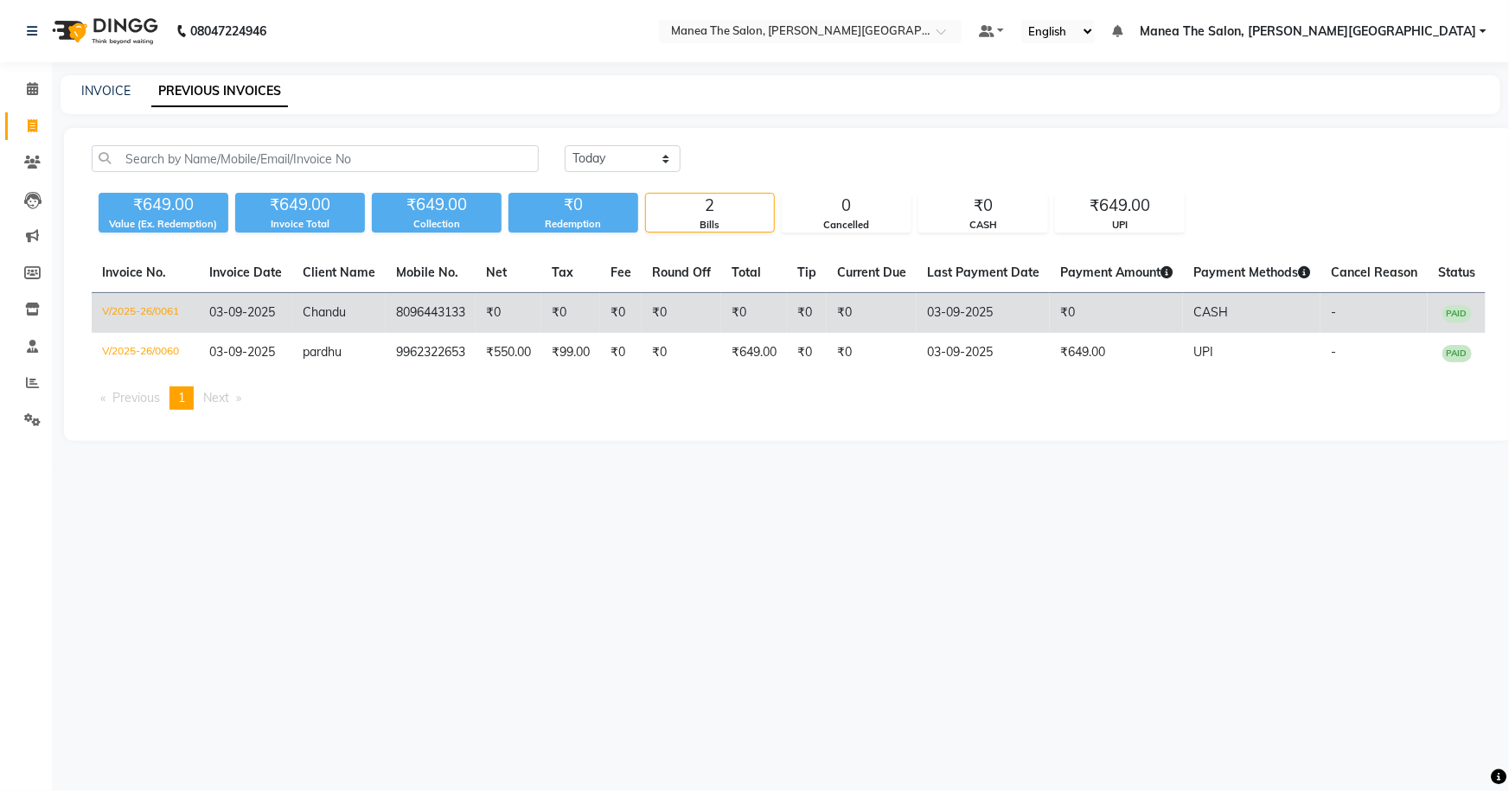
click at [146, 310] on td "V/2025-26/0061" at bounding box center [145, 313] width 107 height 41
click at [730, 303] on td "₹0" at bounding box center [754, 313] width 66 height 41
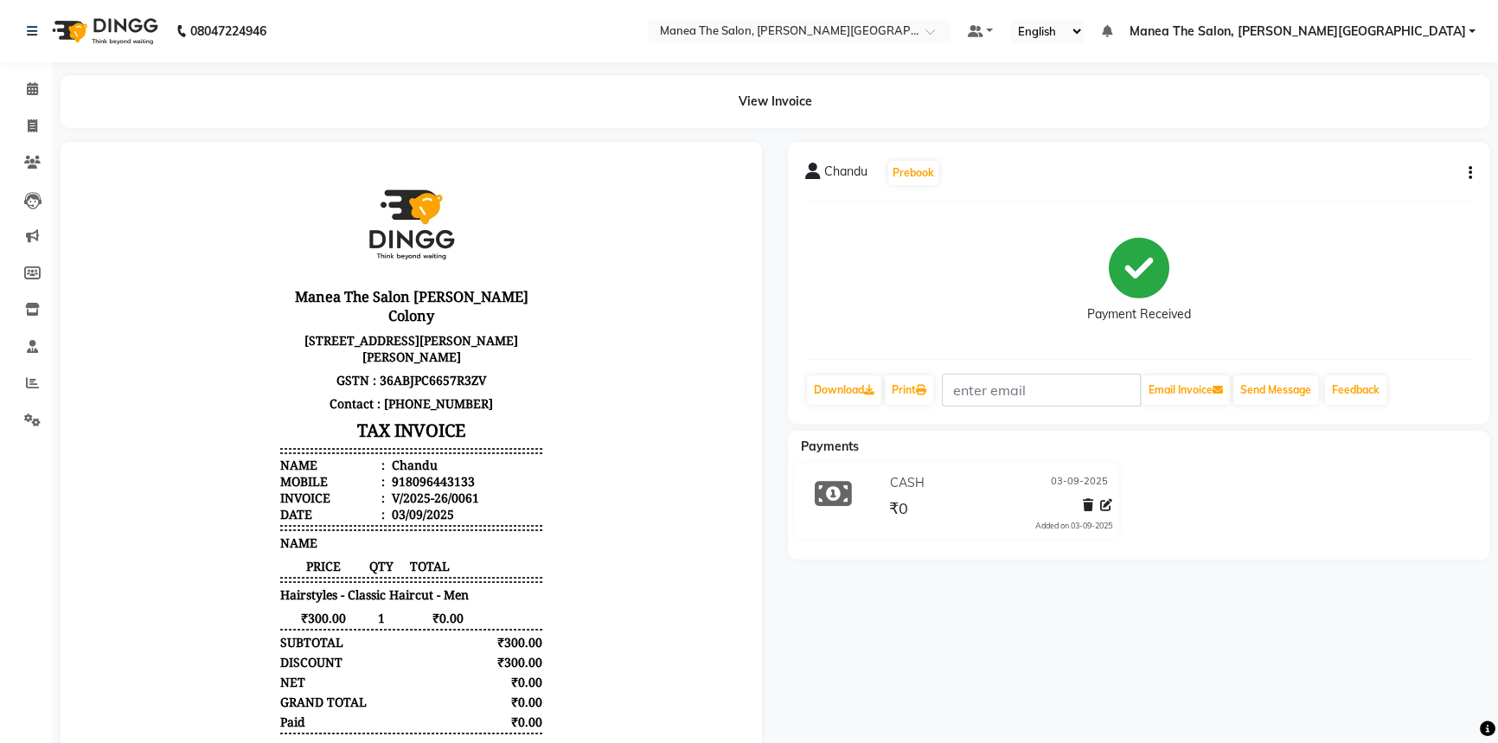
scroll to position [14, 0]
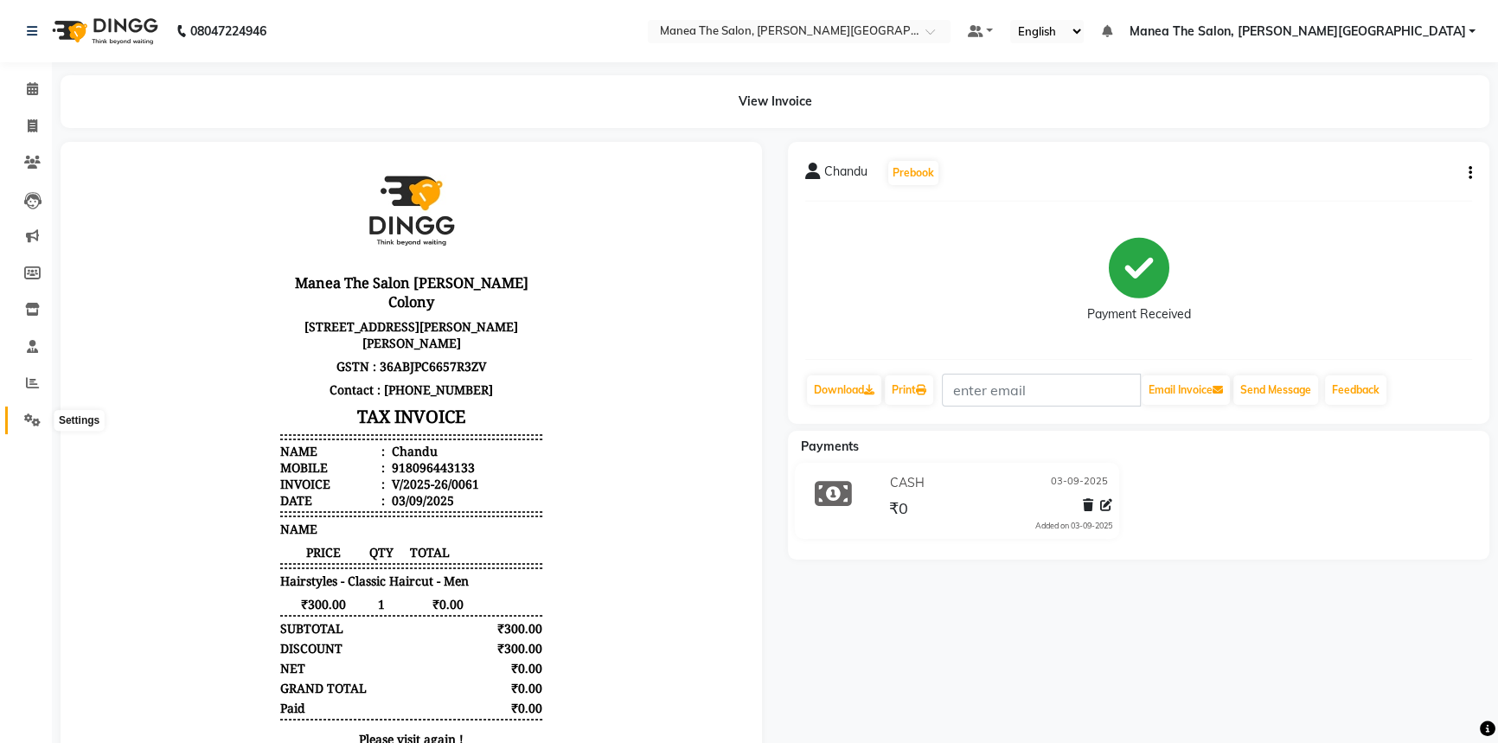
click at [35, 416] on icon at bounding box center [32, 419] width 16 height 13
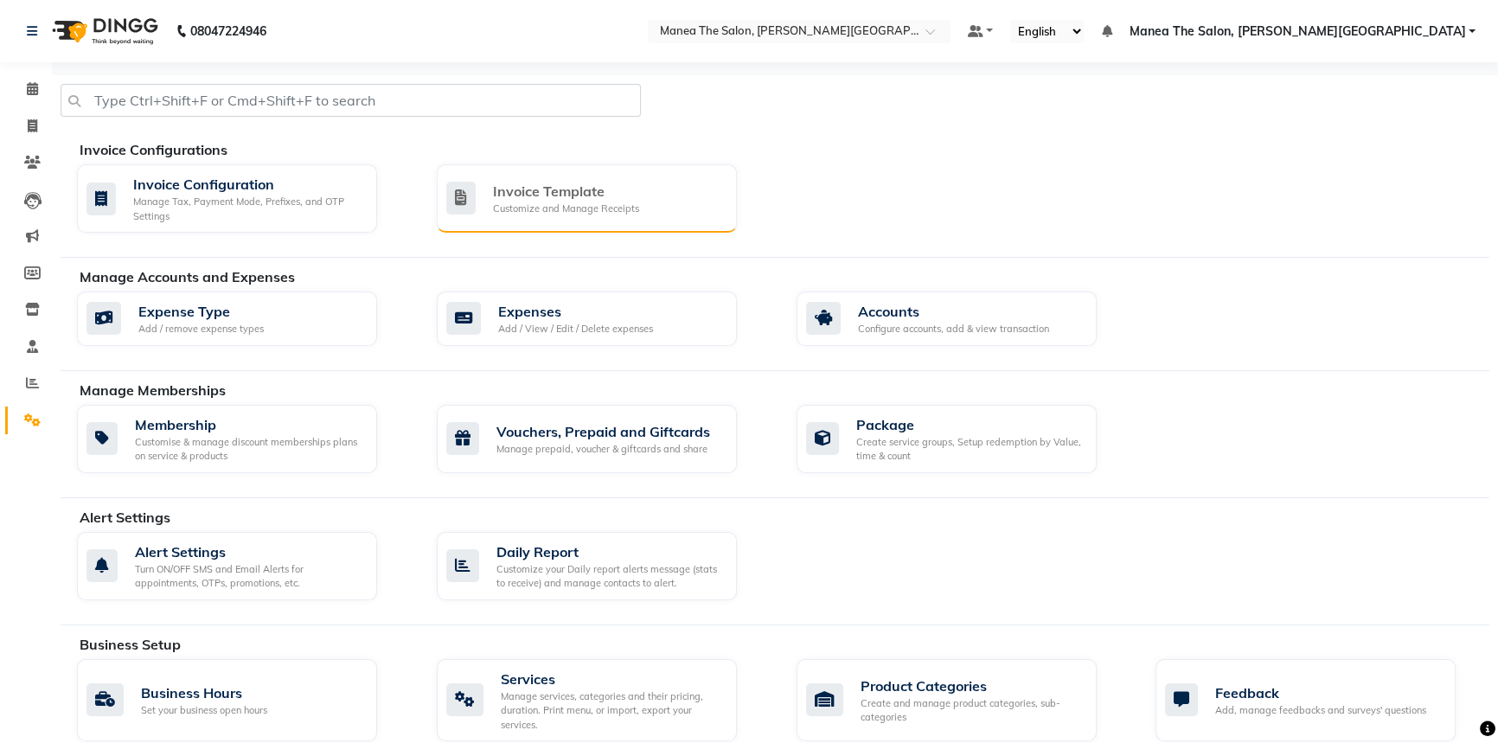
click at [505, 193] on div "Invoice Template" at bounding box center [566, 191] width 146 height 21
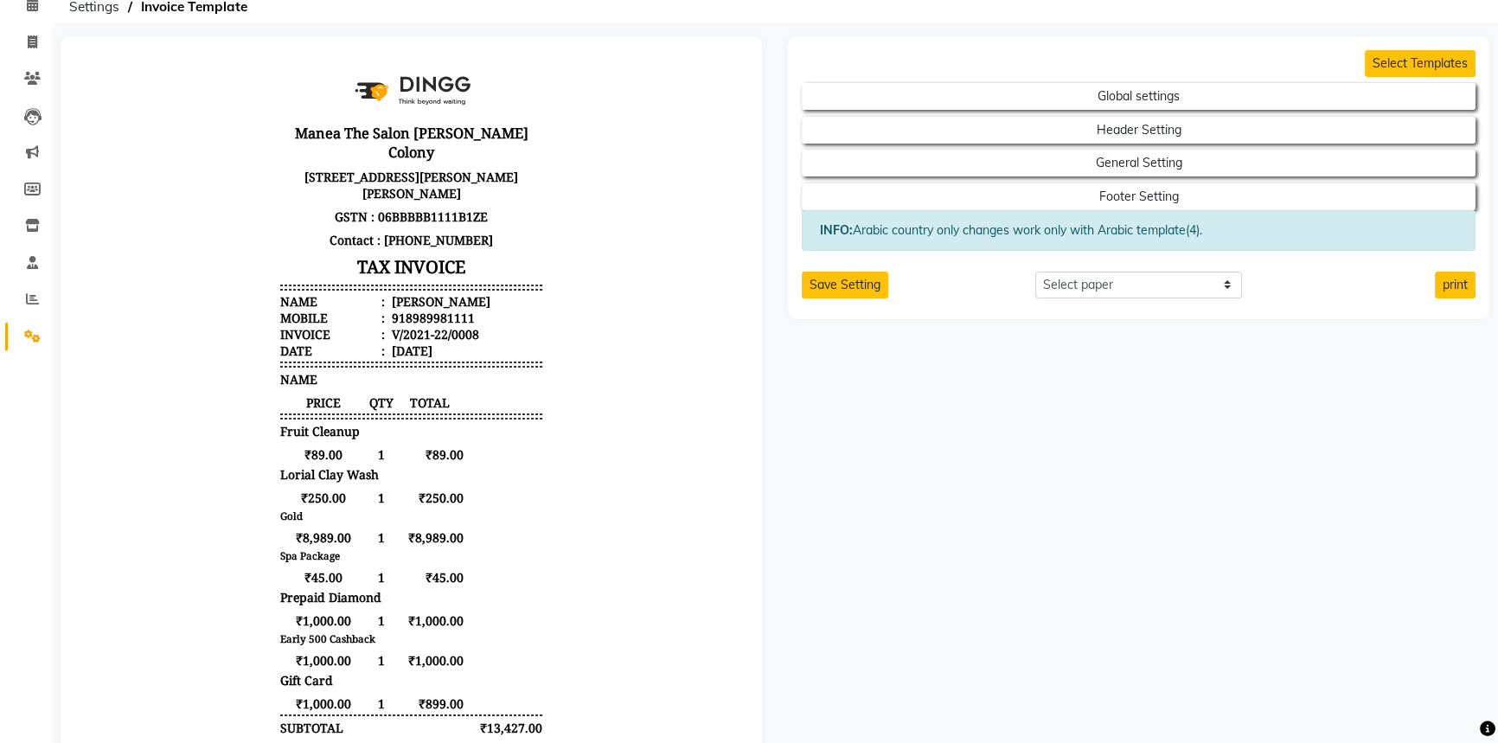
scroll to position [92, 0]
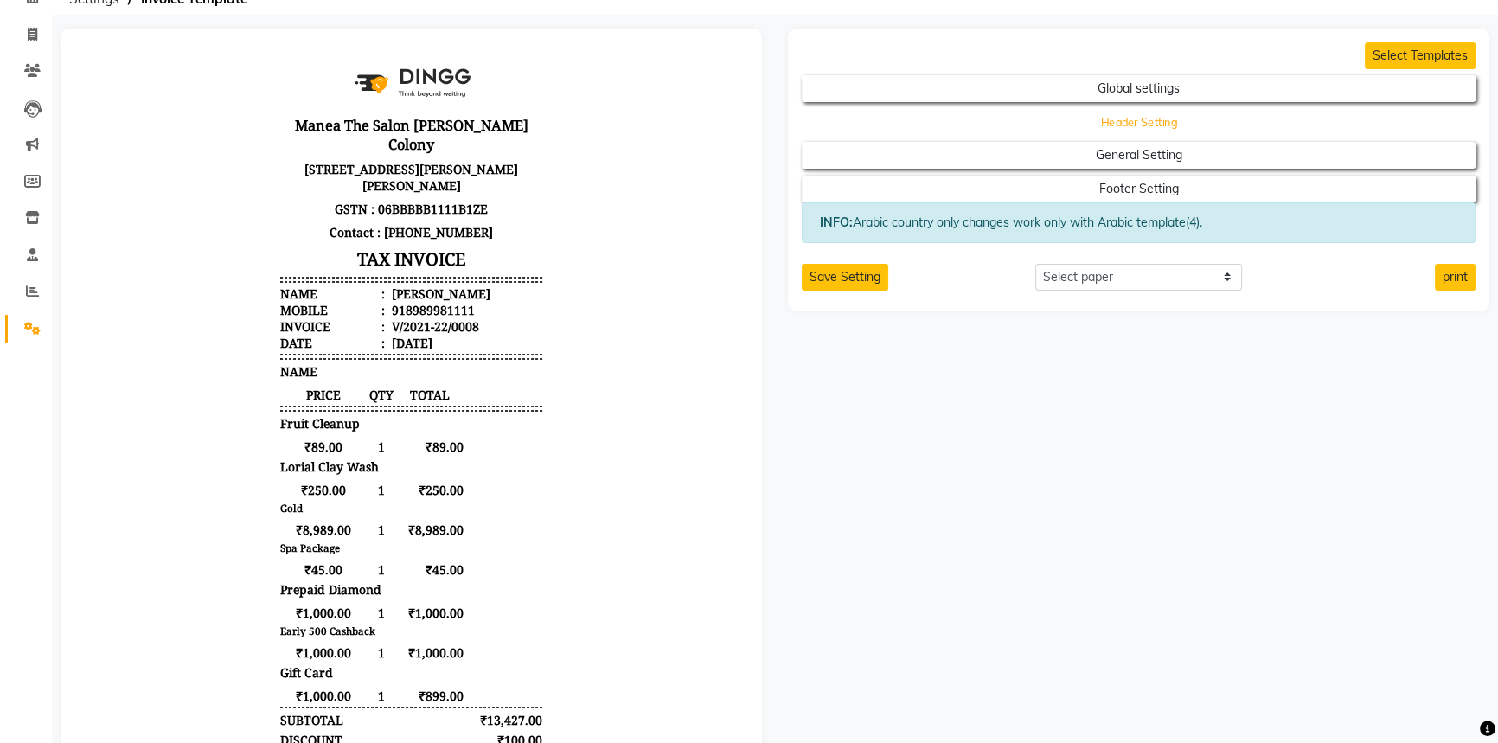
click at [1220, 123] on button "Header Setting" at bounding box center [1139, 122] width 606 height 24
select select "end"
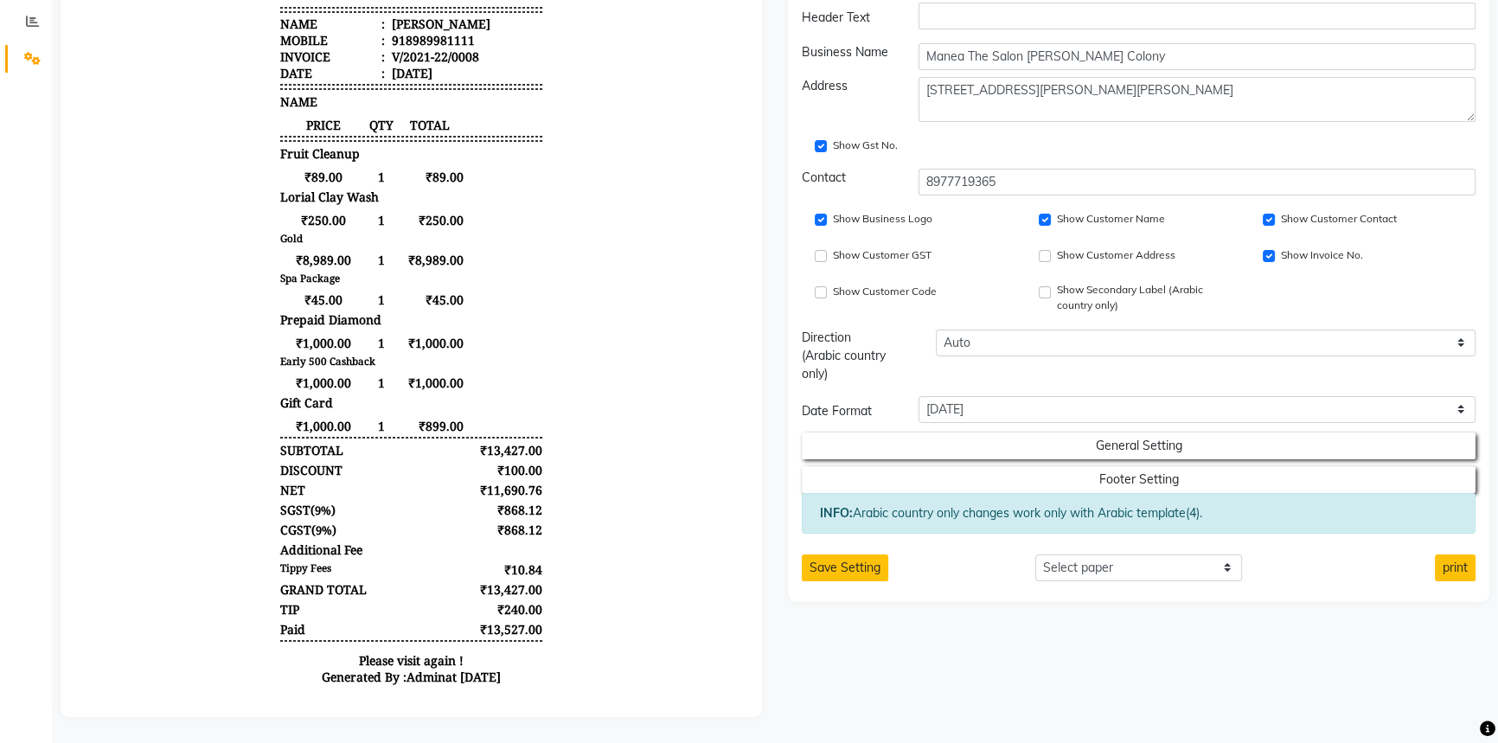
scroll to position [372, 0]
click at [1116, 434] on button "General Setting" at bounding box center [1139, 446] width 606 height 24
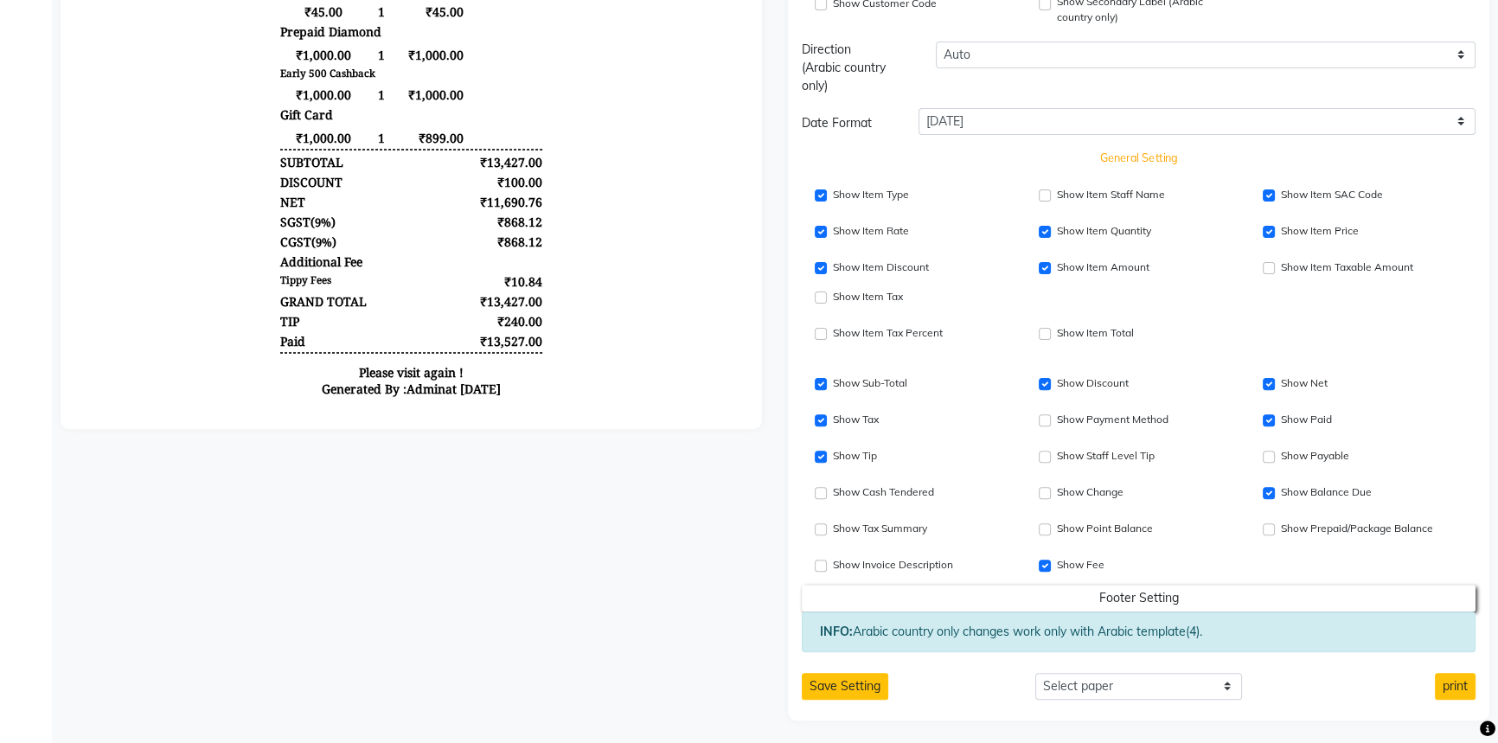
scroll to position [650, 0]
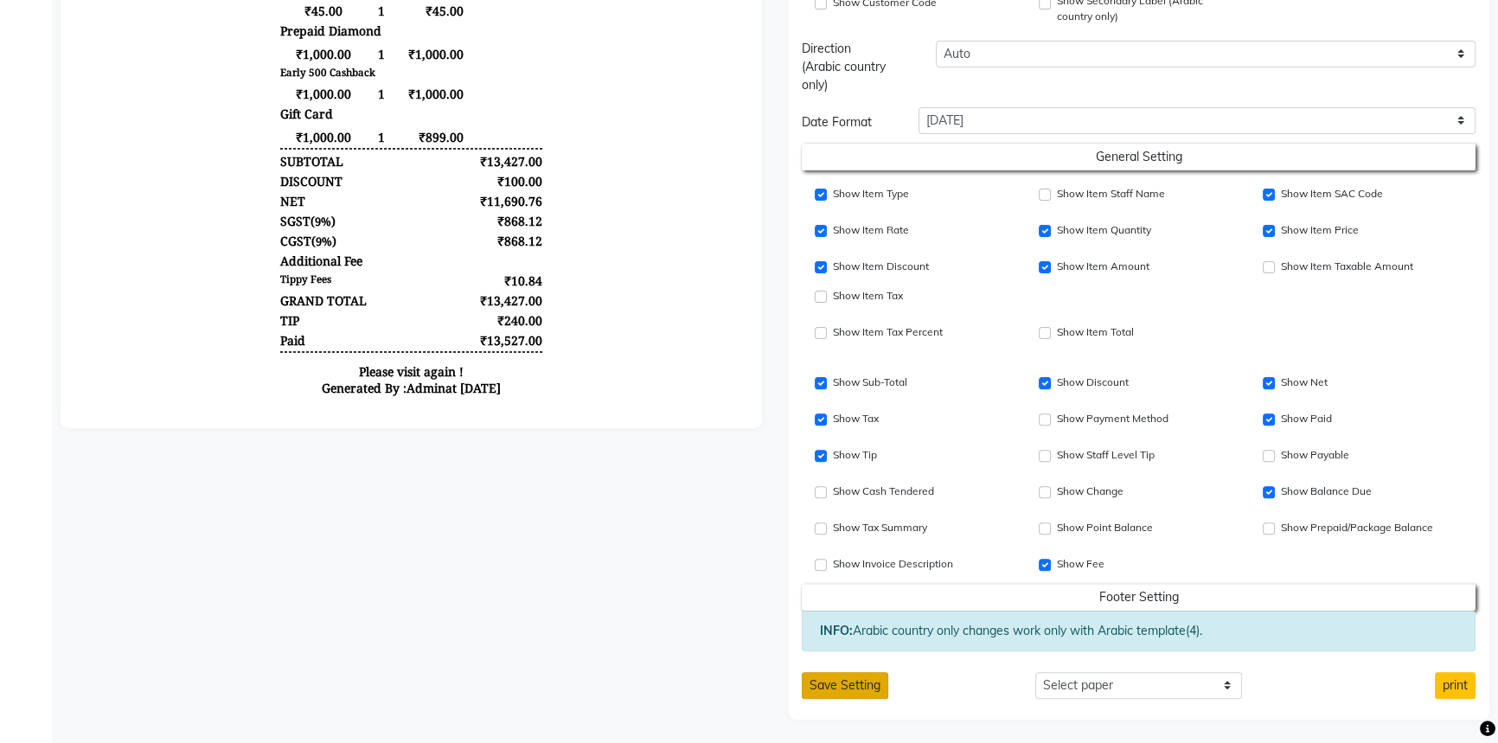
click at [833, 676] on button "Save Setting" at bounding box center [845, 685] width 86 height 27
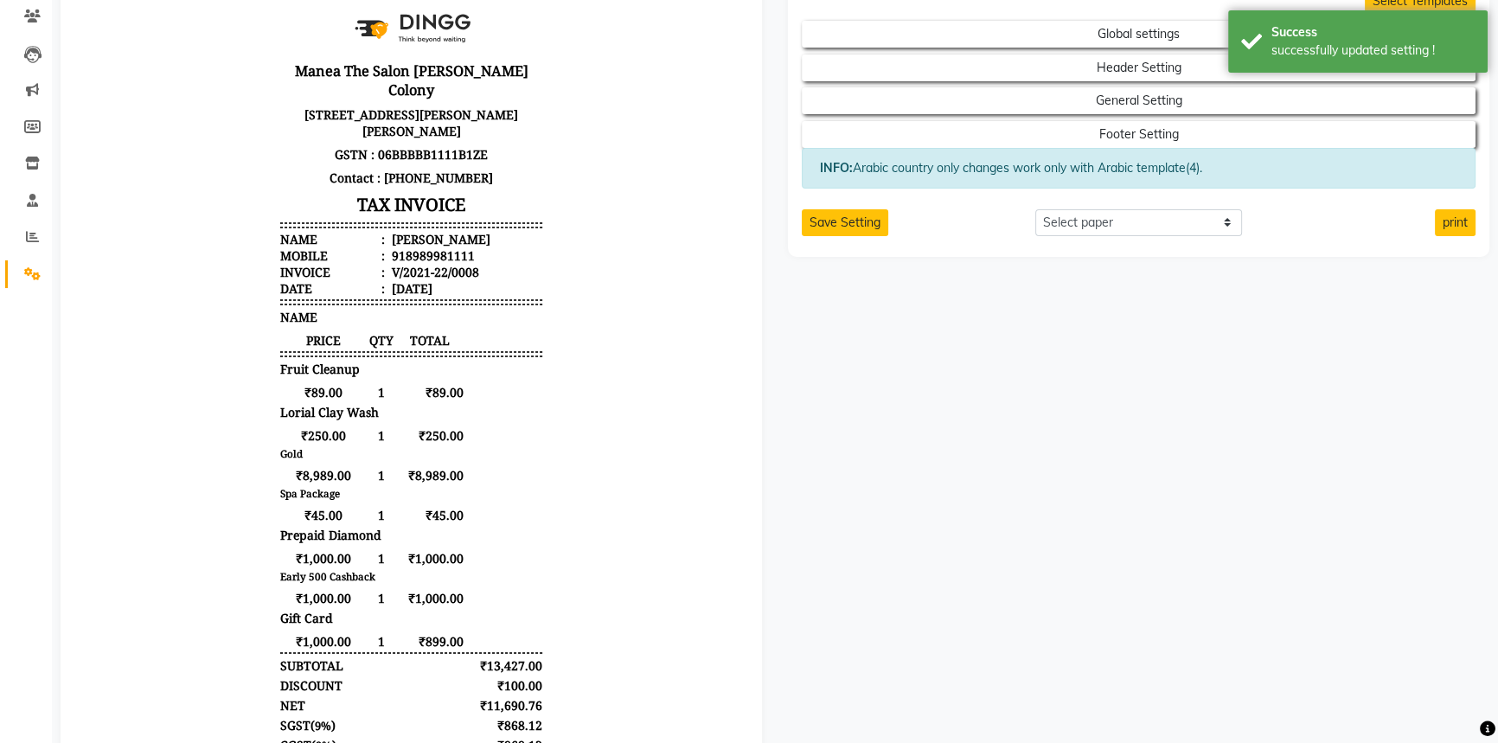
scroll to position [0, 0]
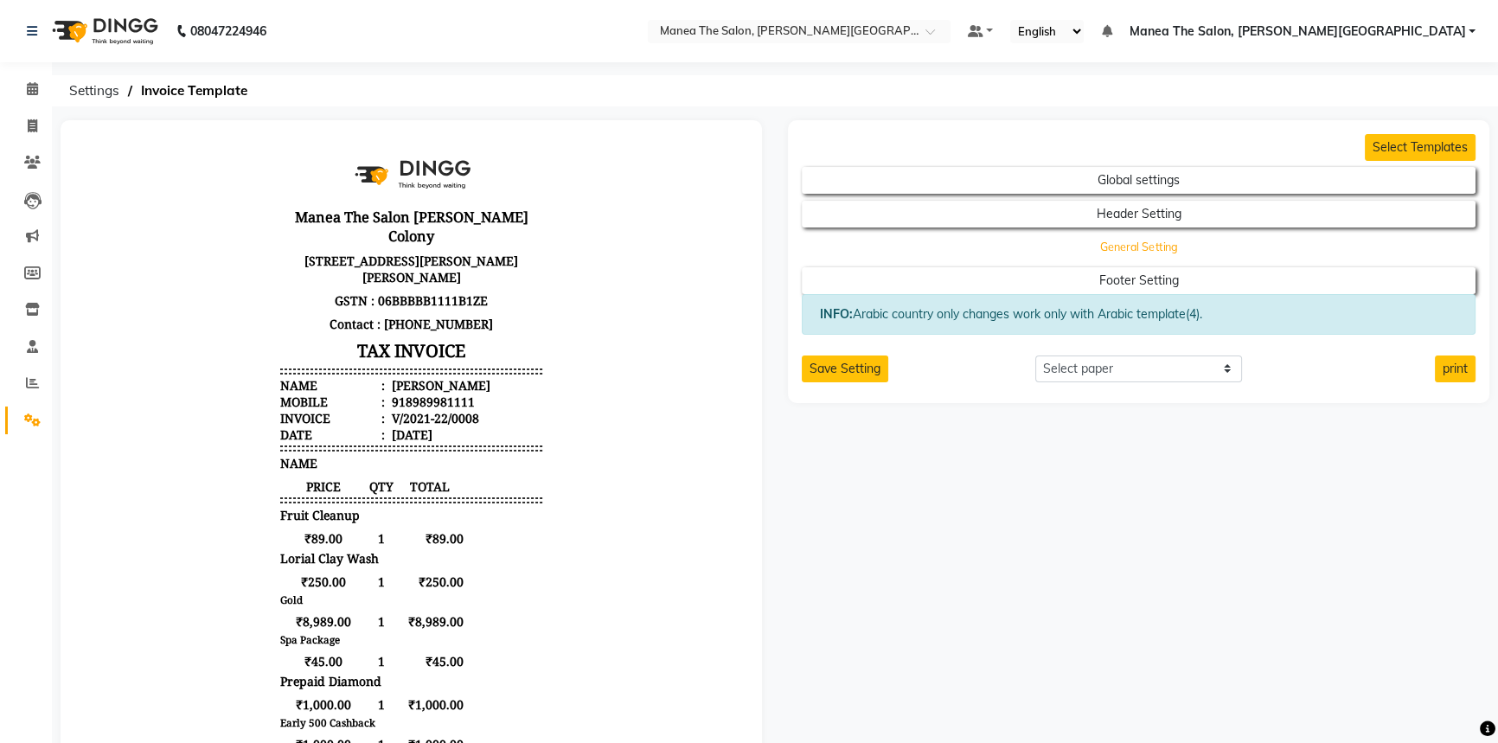
click at [1012, 246] on button "General Setting" at bounding box center [1139, 247] width 606 height 24
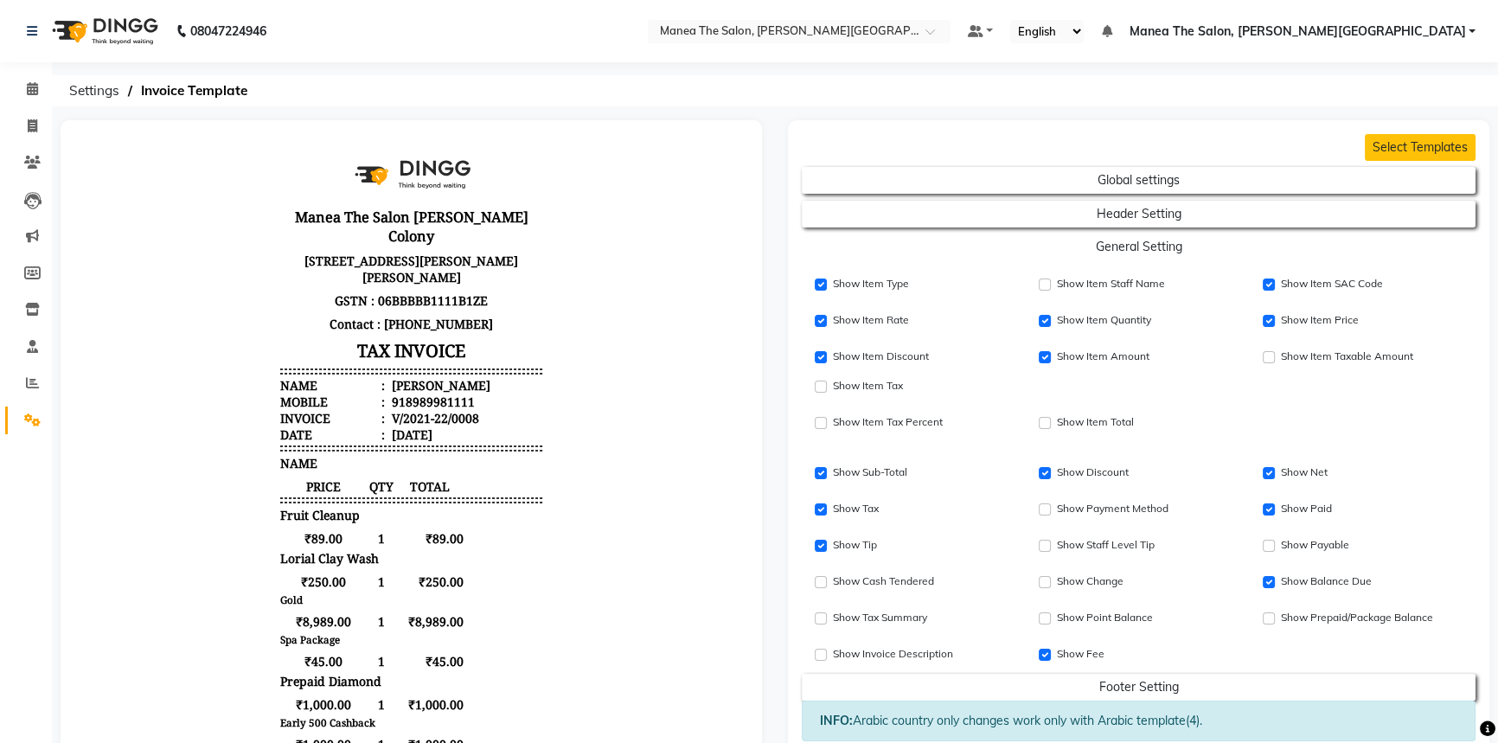
scroll to position [14, 0]
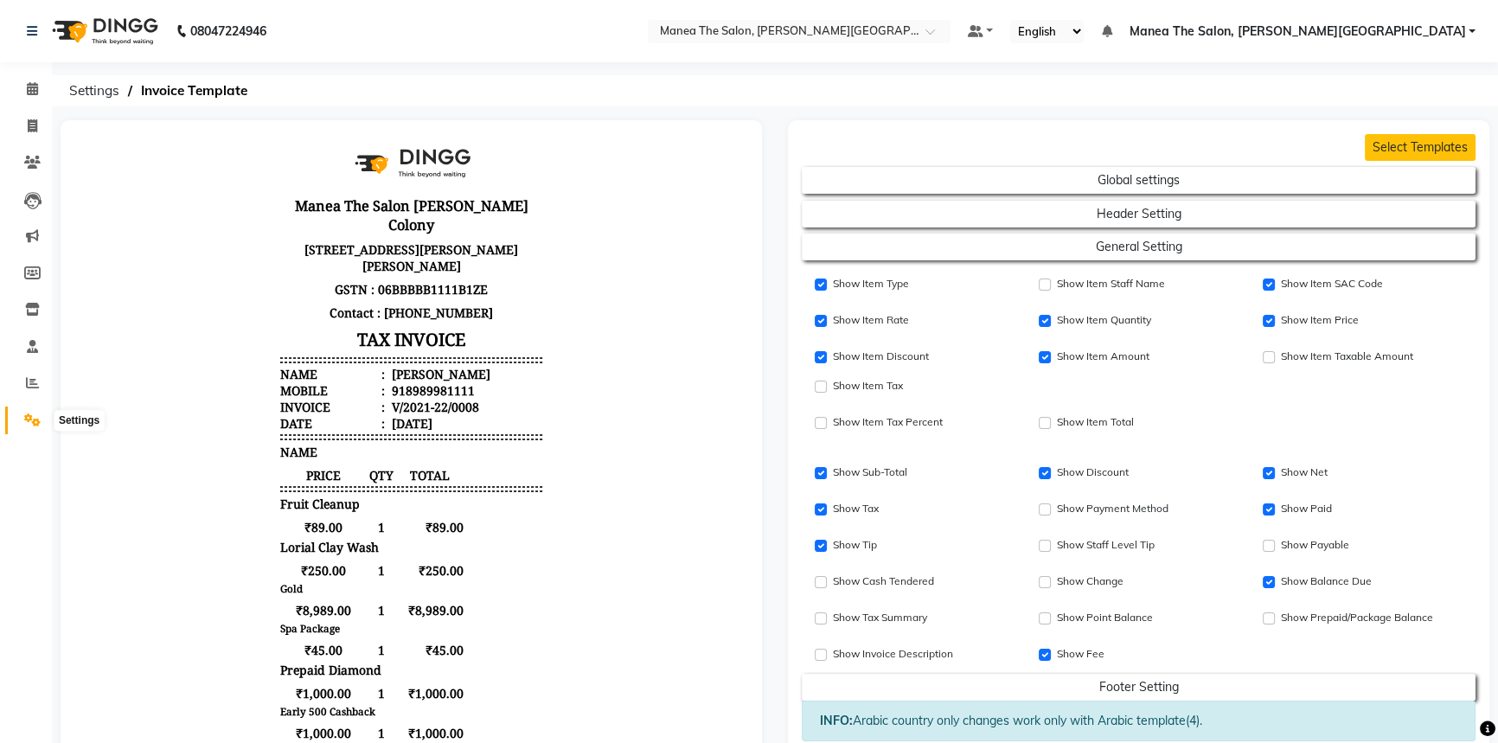
click at [39, 420] on icon at bounding box center [32, 419] width 16 height 13
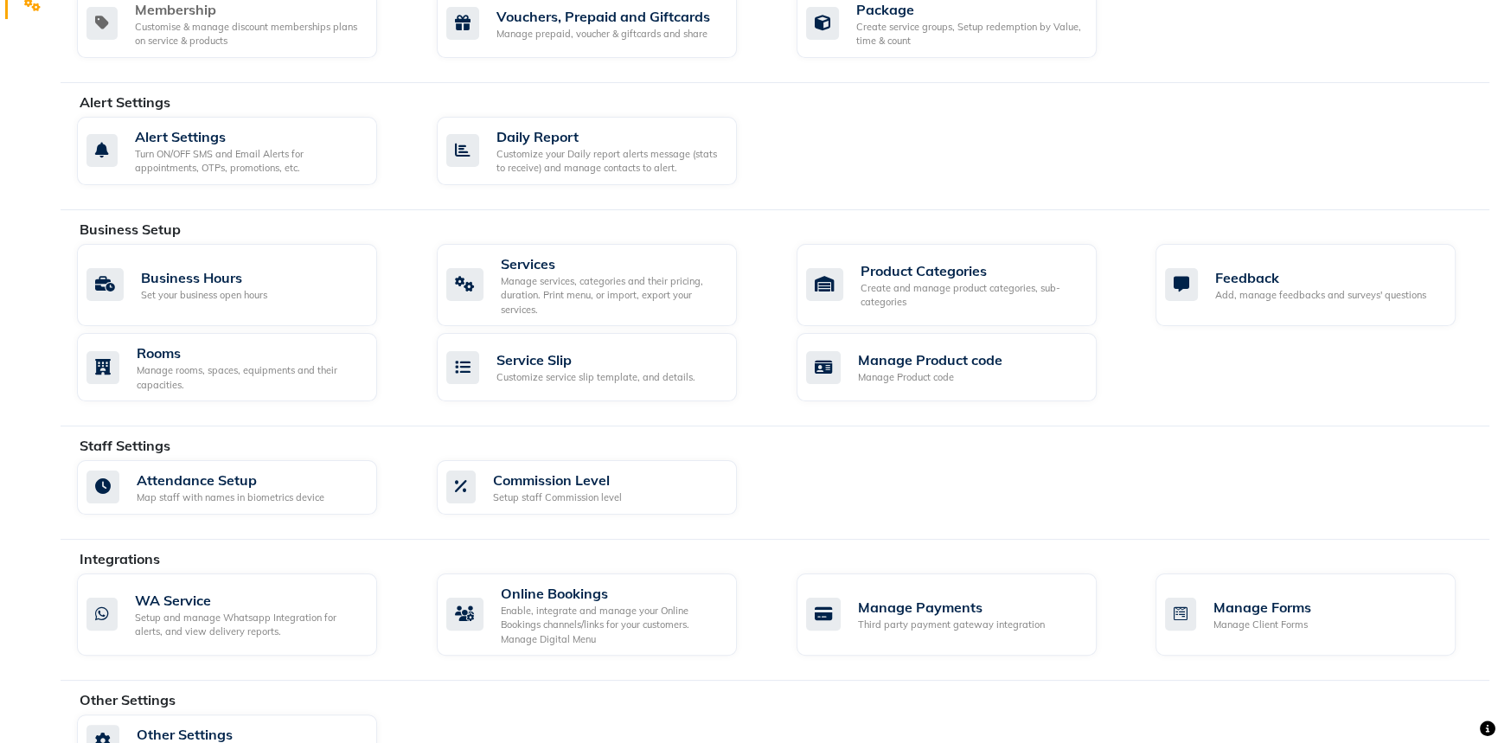
scroll to position [423, 0]
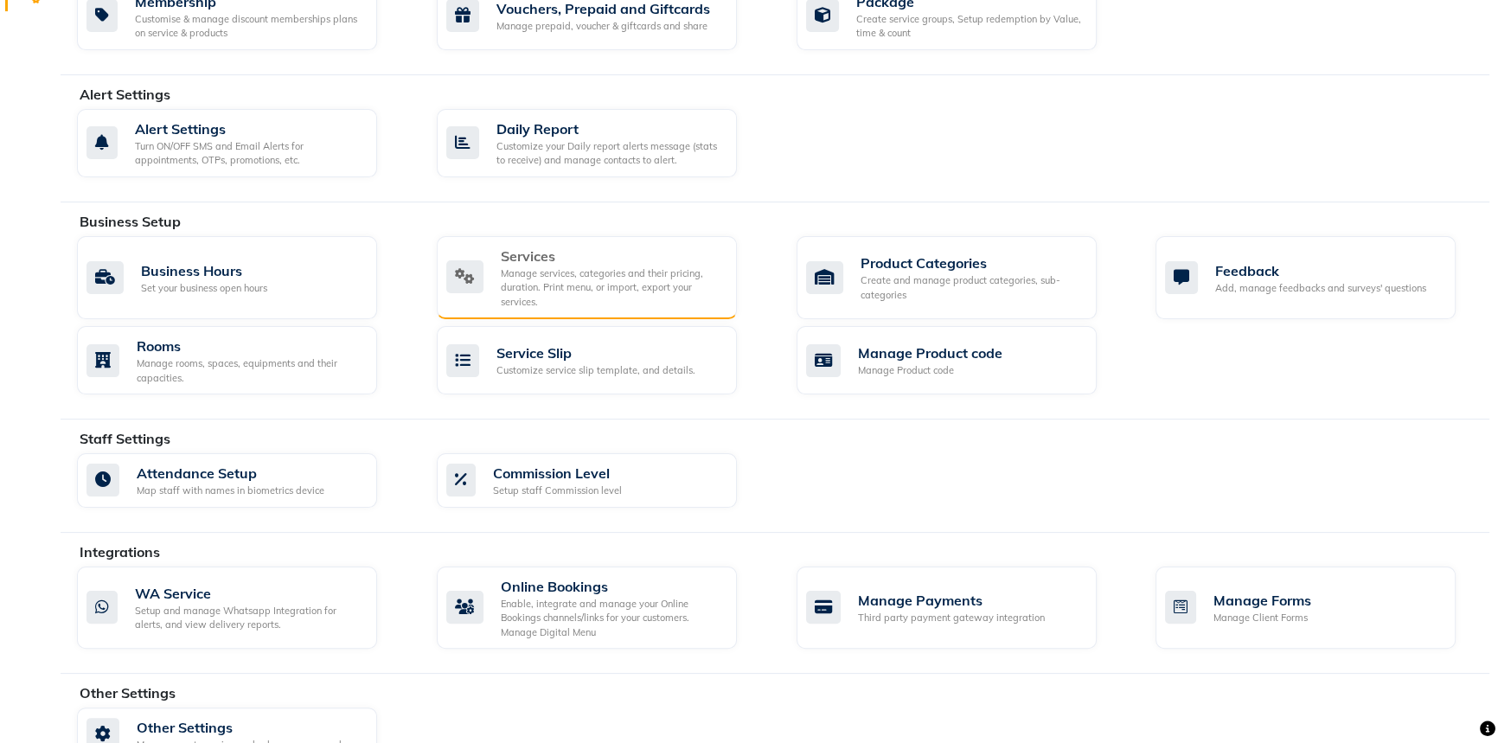
click at [563, 294] on div "Manage services, categories and their pricing, duration. Print menu, or import,…" at bounding box center [612, 287] width 222 height 43
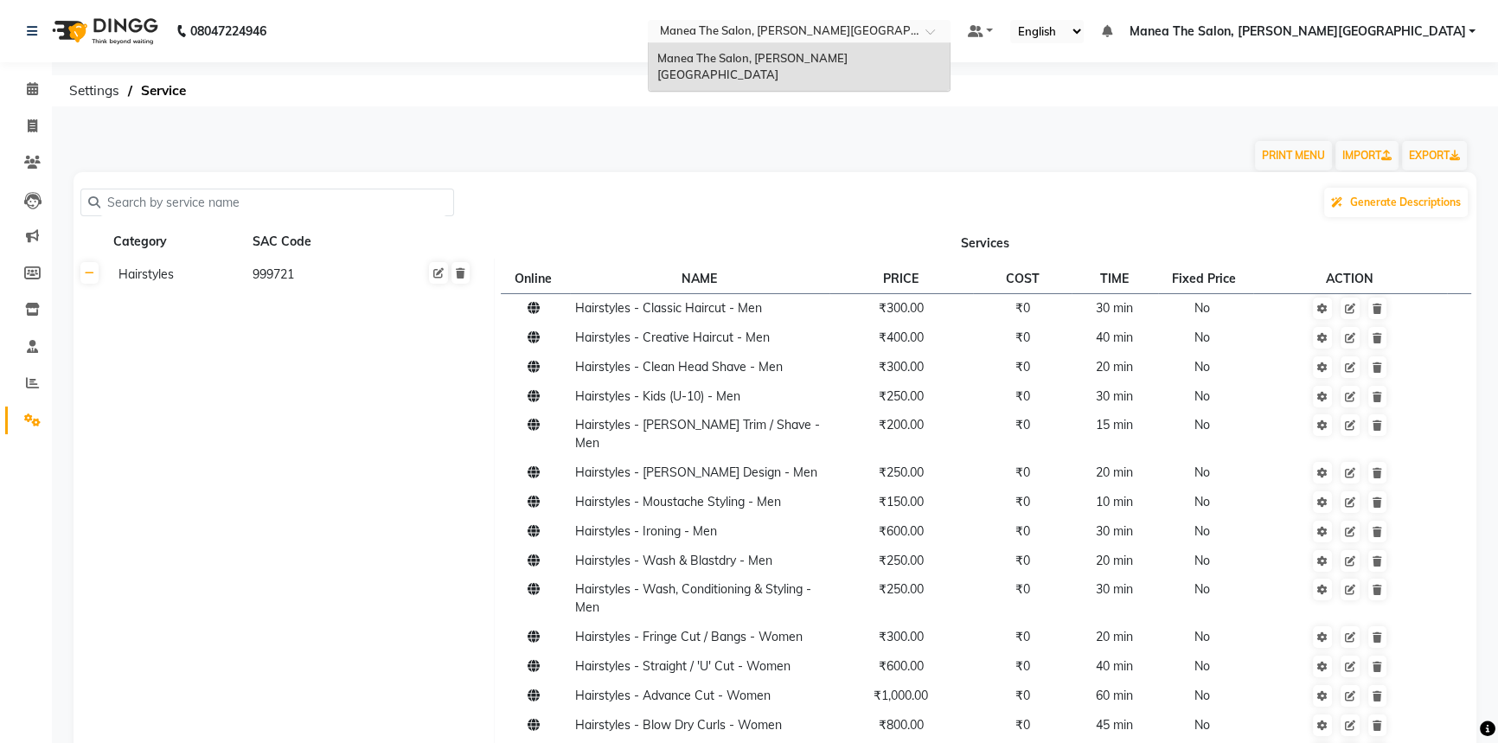
click at [907, 33] on input "text" at bounding box center [781, 32] width 251 height 17
click at [903, 48] on div "Manea The Salon, [PERSON_NAME][GEOGRAPHIC_DATA]" at bounding box center [799, 67] width 301 height 48
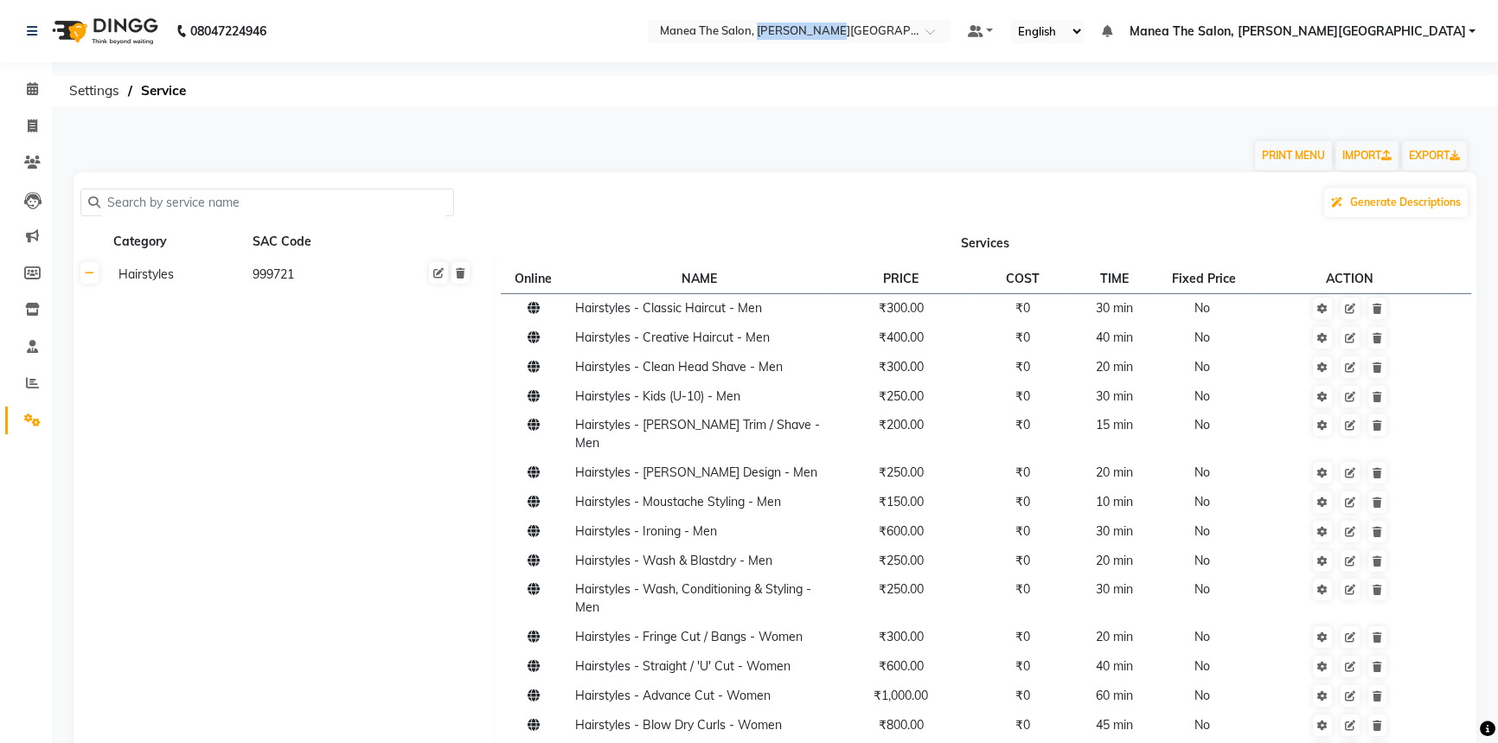
click at [903, 48] on nav "08047224946 Select Location × [GEOGRAPHIC_DATA], [PERSON_NAME] Colony Default P…" at bounding box center [749, 31] width 1498 height 62
copy span "Manea The Salon, [PERSON_NAME][GEOGRAPHIC_DATA]"
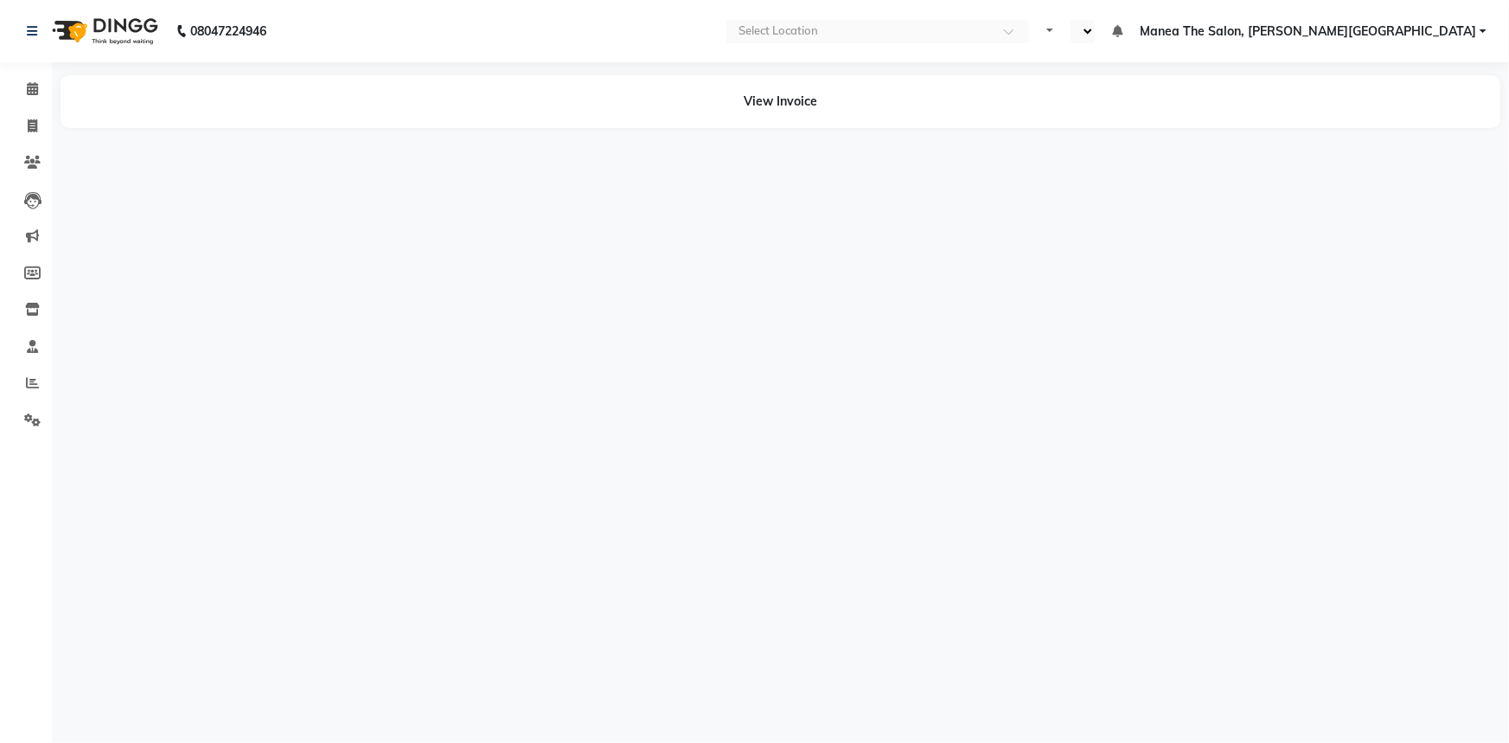
select select "en"
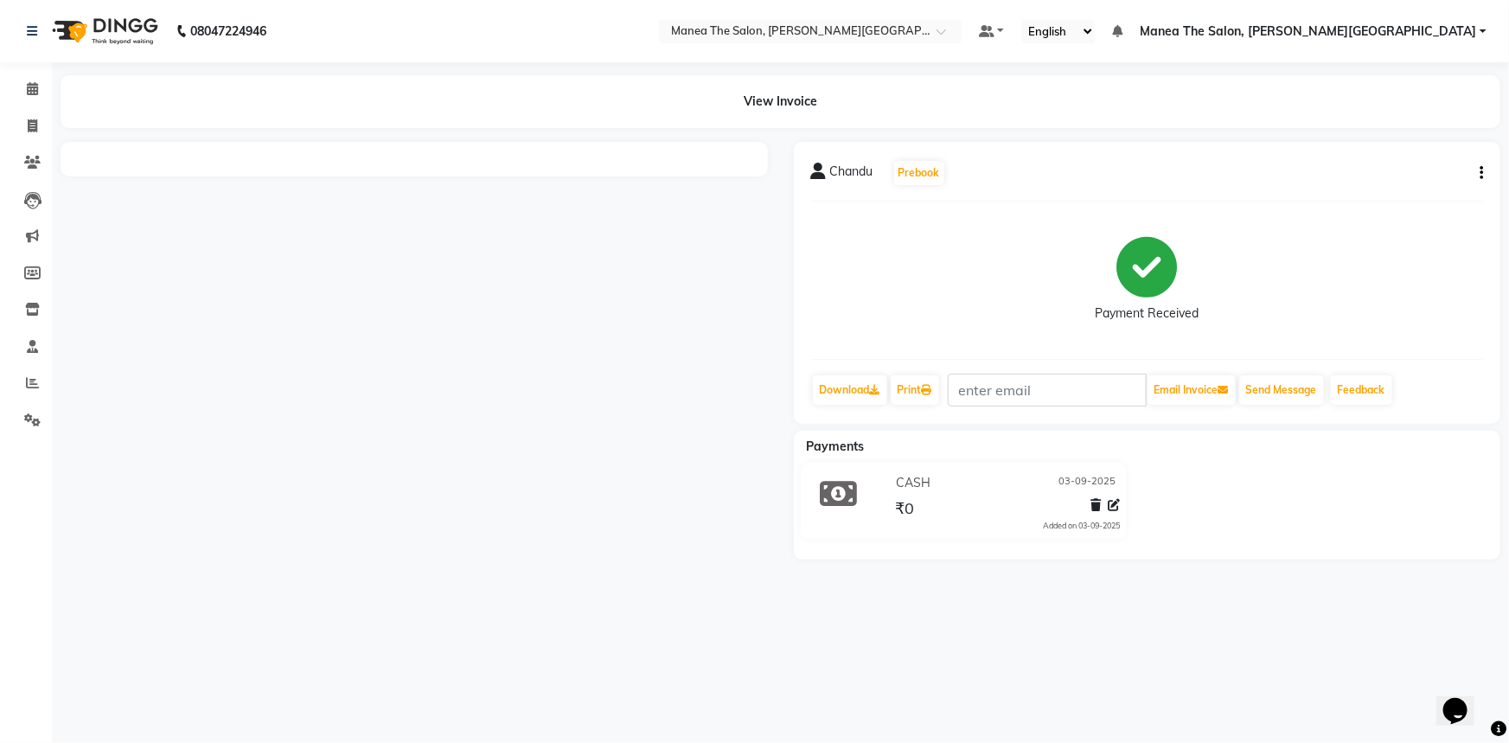
click at [1481, 173] on icon "button" at bounding box center [1481, 173] width 3 height 1
click at [1396, 131] on div "Cancel Invoice" at bounding box center [1395, 129] width 118 height 22
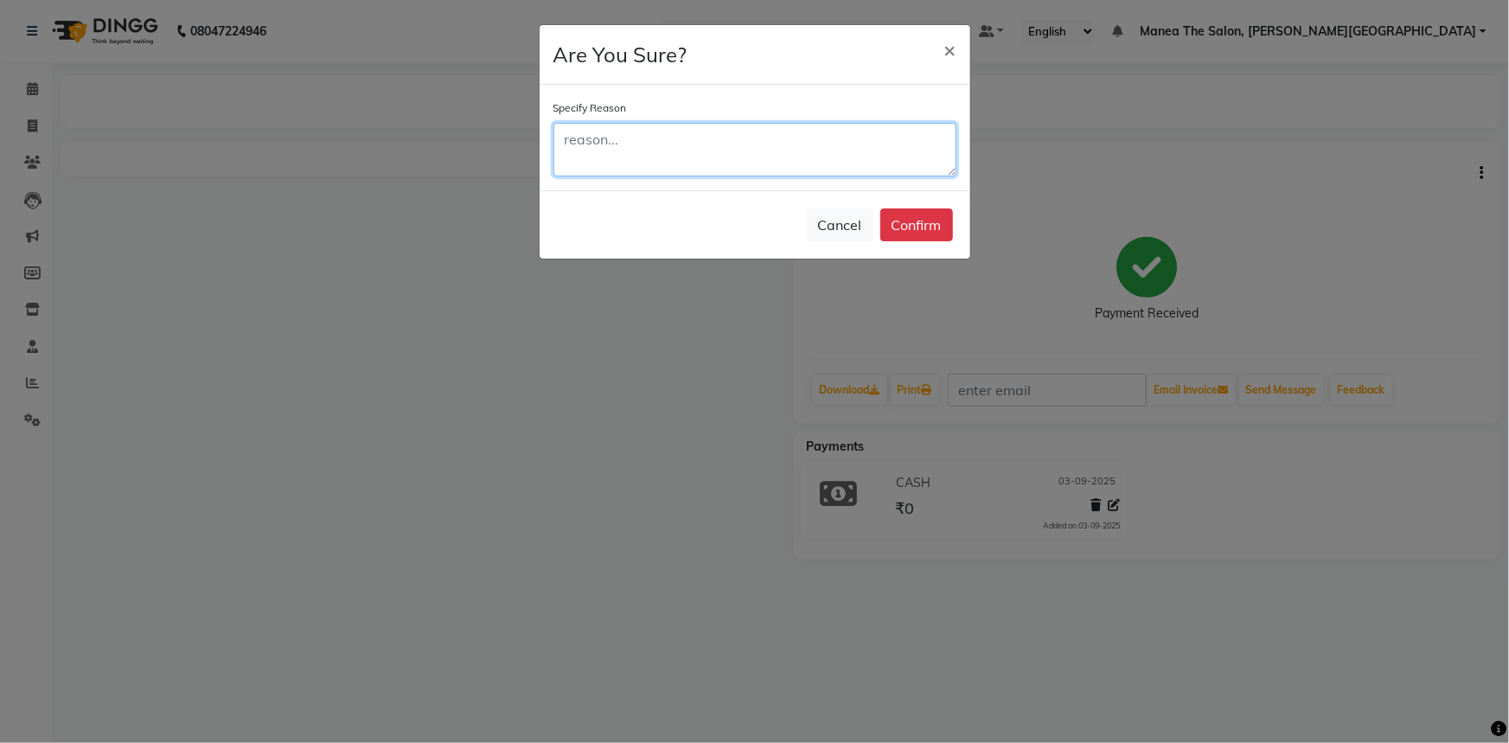
click at [743, 147] on textarea at bounding box center [755, 150] width 403 height 54
type textarea "Bill generated for demo purpose"
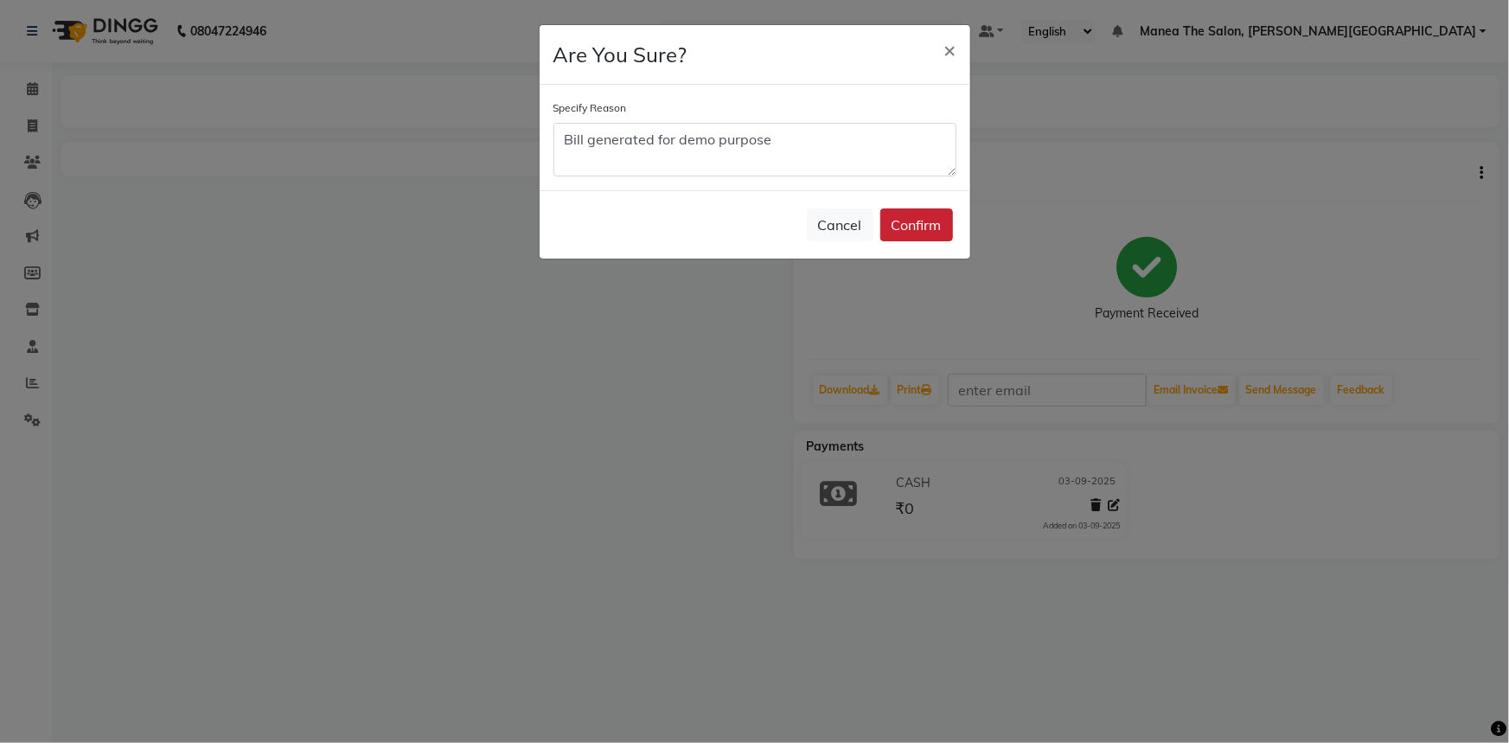
click at [913, 223] on button "Confirm" at bounding box center [917, 224] width 73 height 33
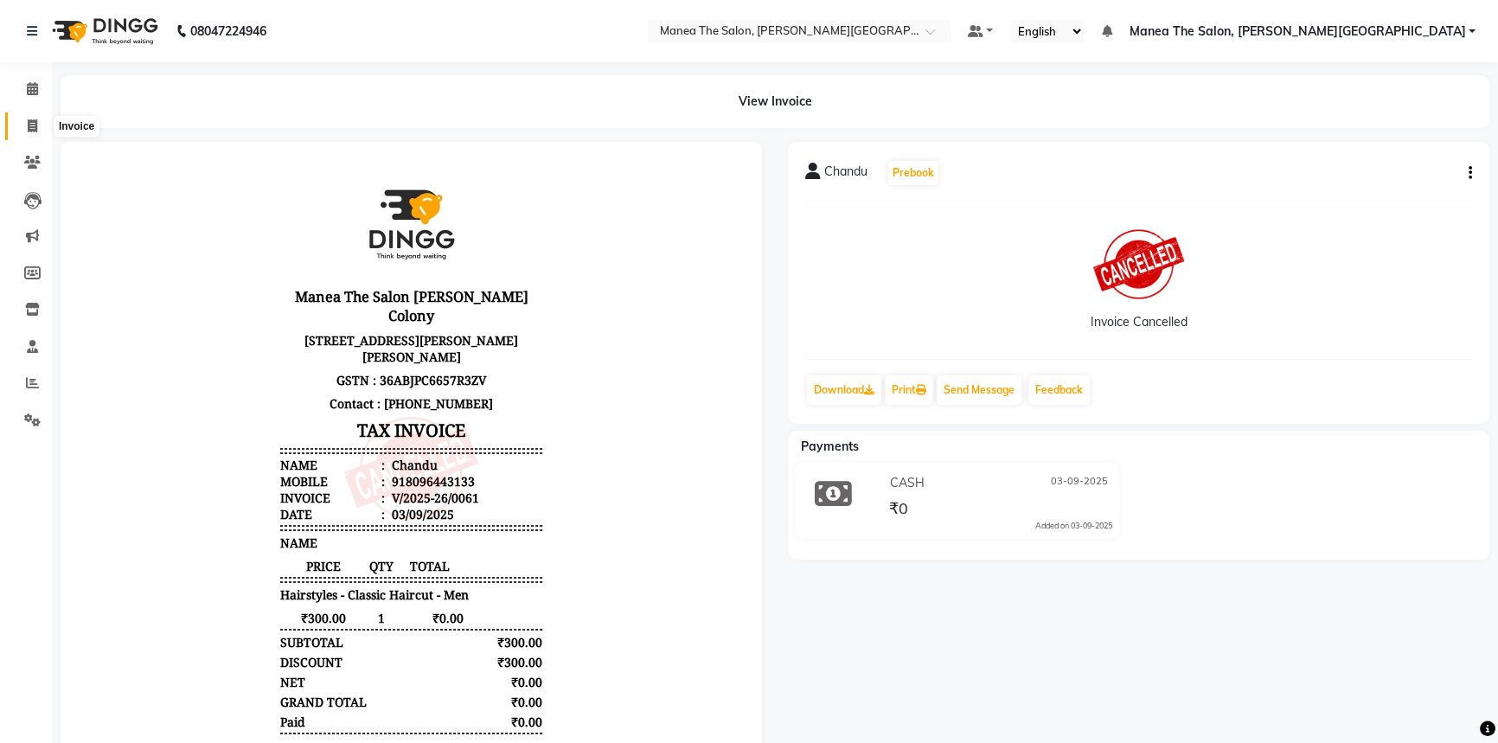
click at [23, 121] on span at bounding box center [32, 127] width 30 height 20
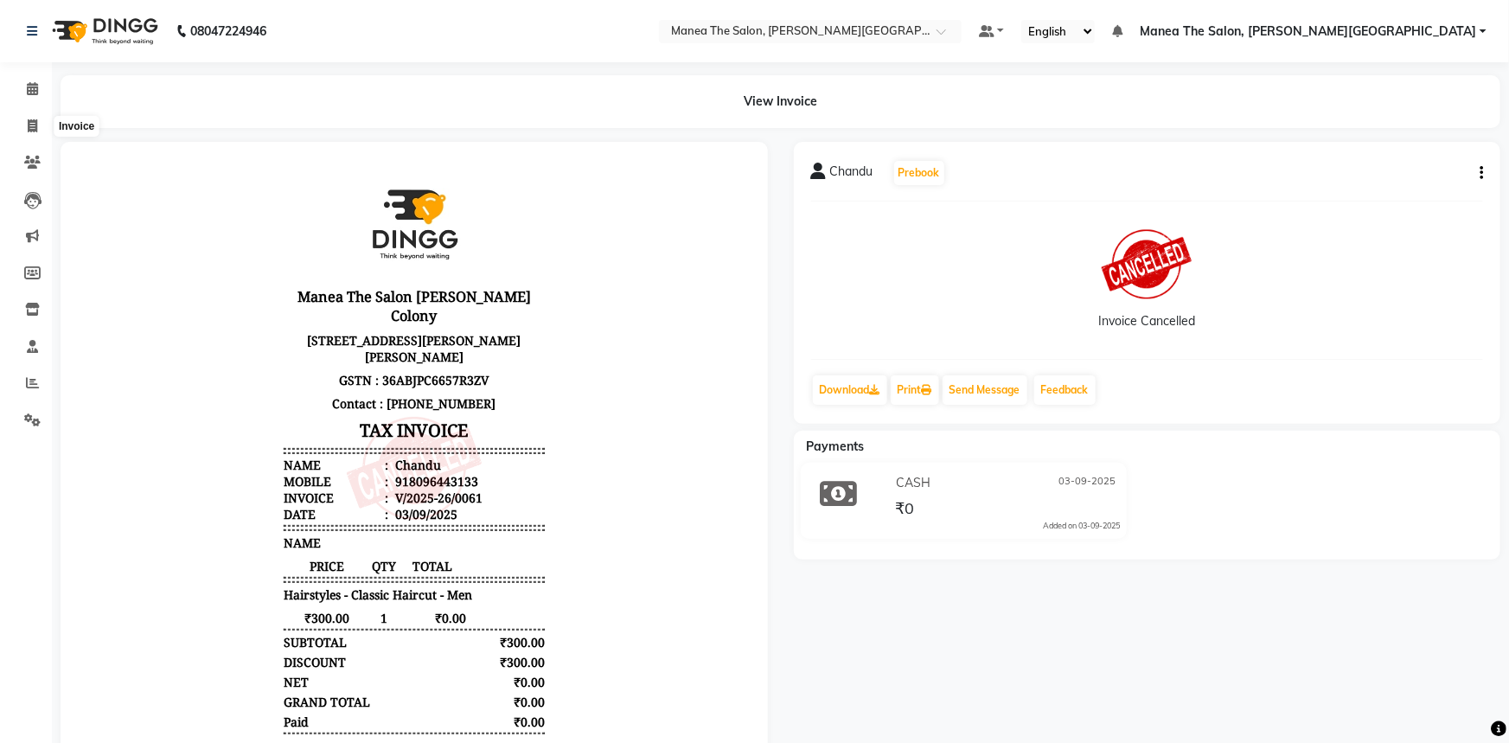
select select "8762"
select select "service"
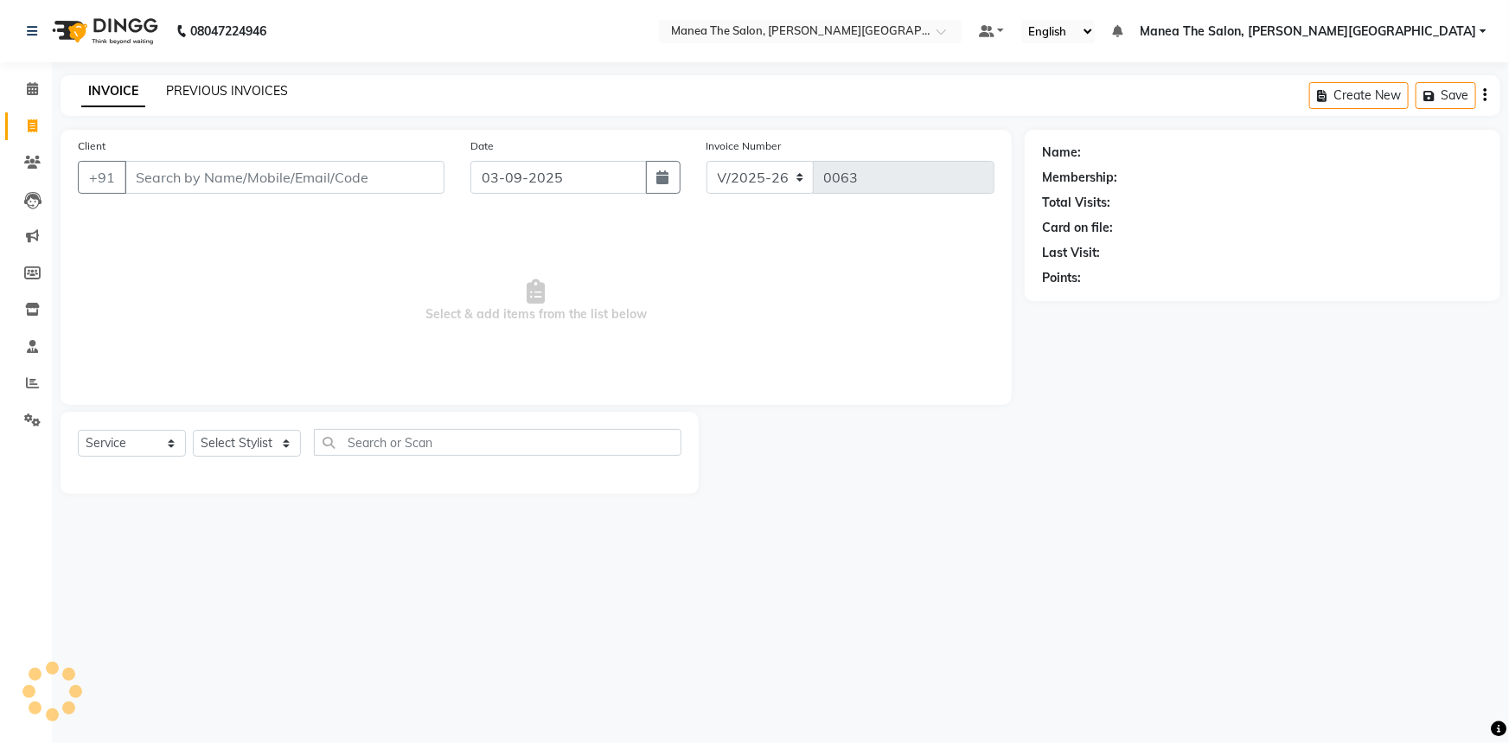
click at [234, 84] on link "PREVIOUS INVOICES" at bounding box center [227, 91] width 122 height 16
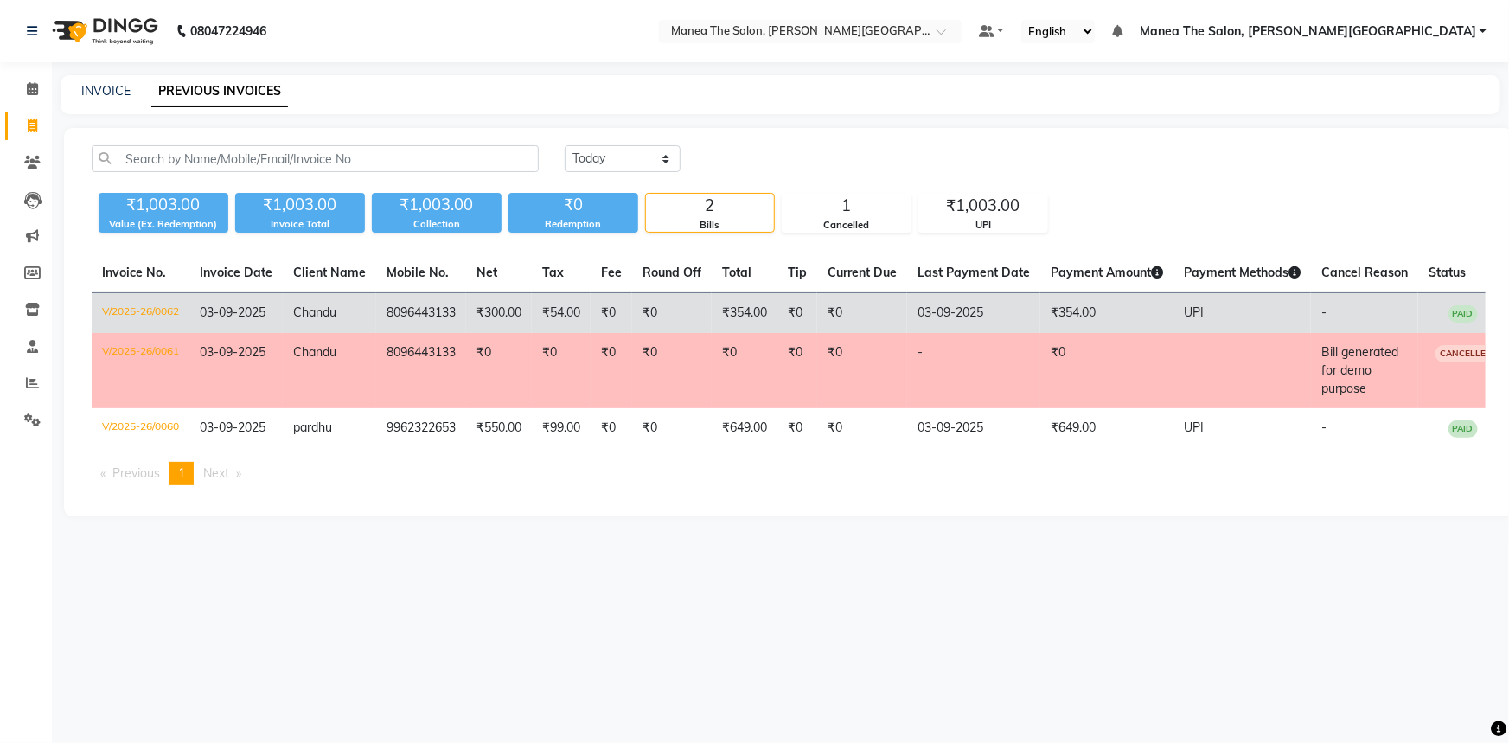
click at [321, 311] on span "Chandu" at bounding box center [314, 312] width 43 height 16
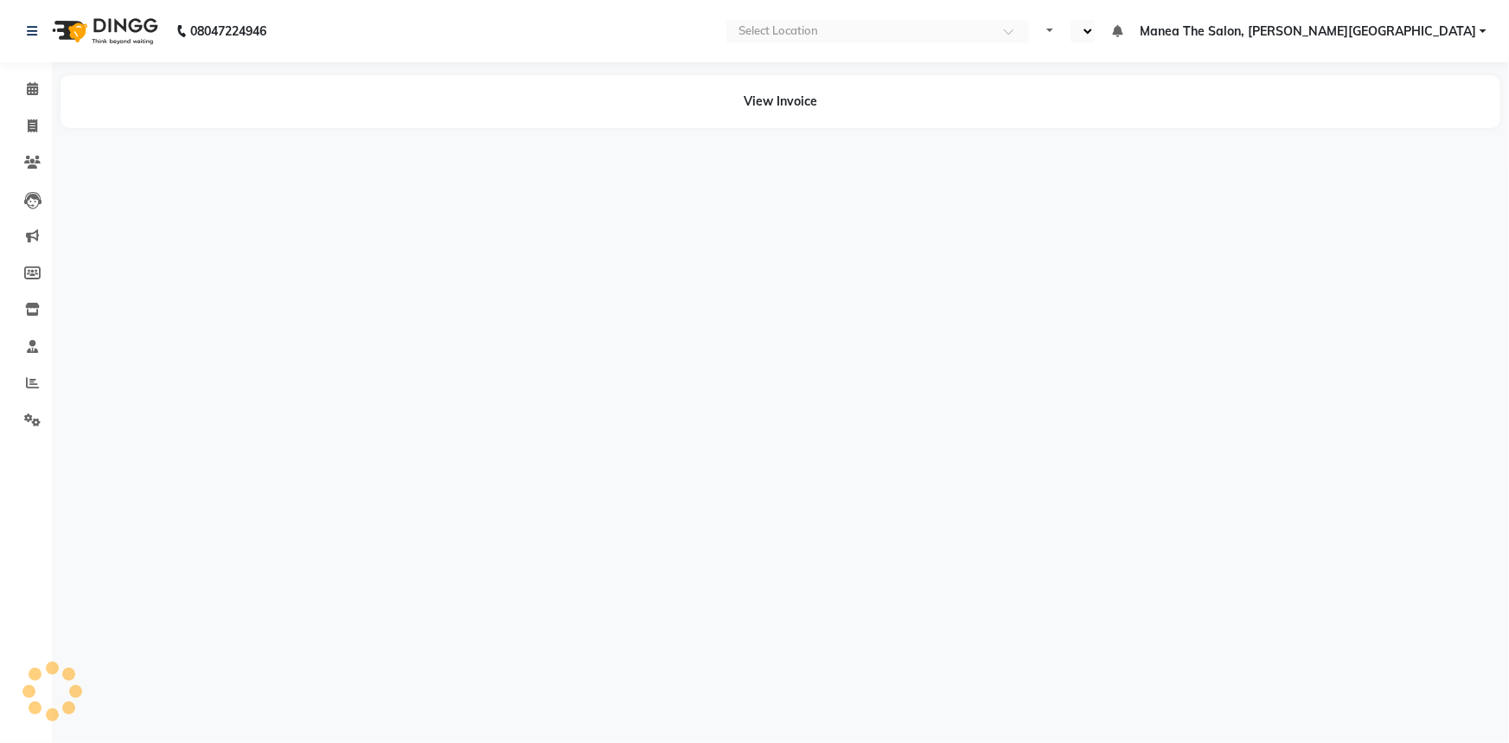
select select "en"
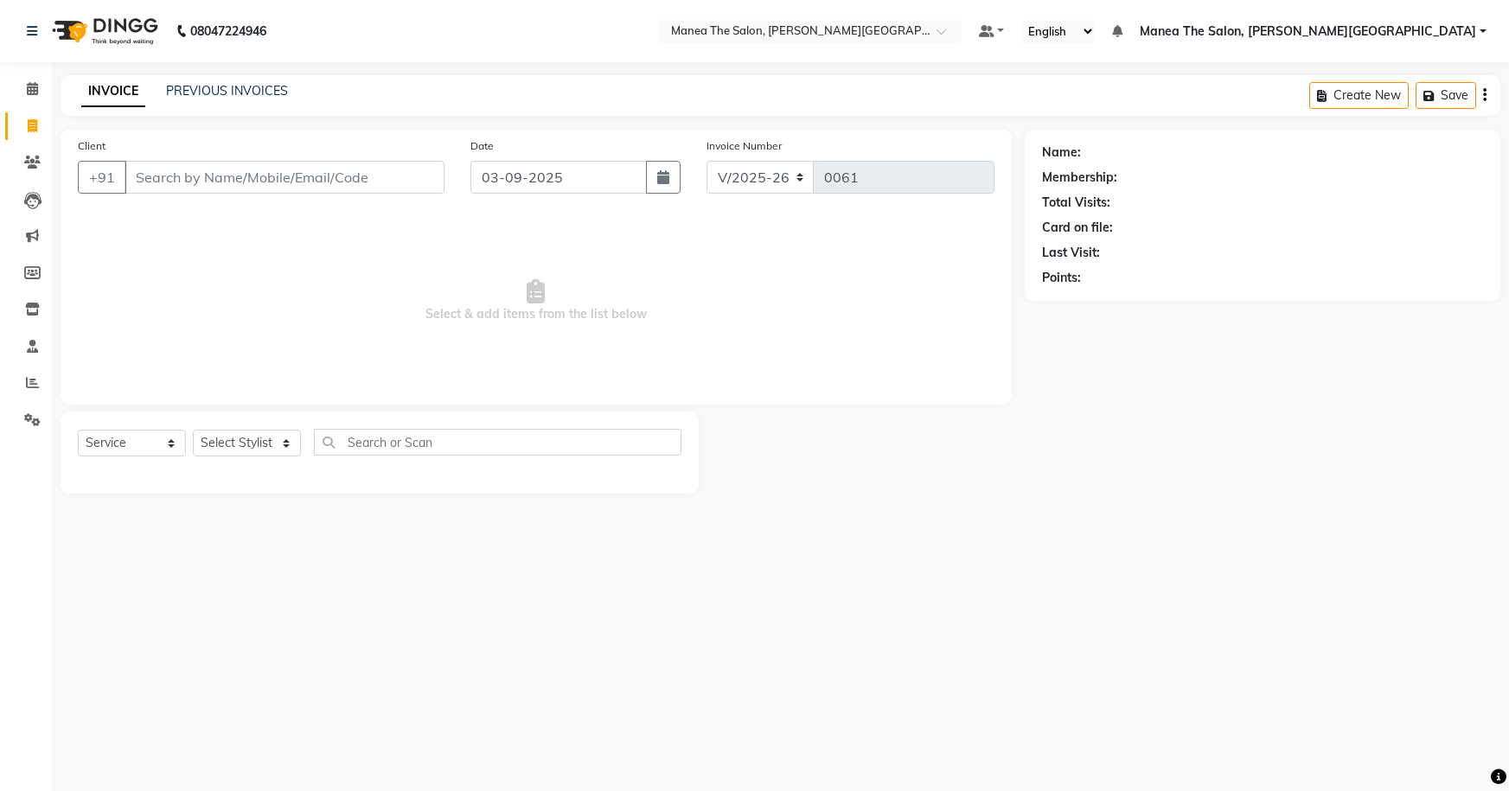
select select "8762"
select select "service"
click at [25, 124] on span at bounding box center [32, 127] width 30 height 20
select select "8762"
select select "service"
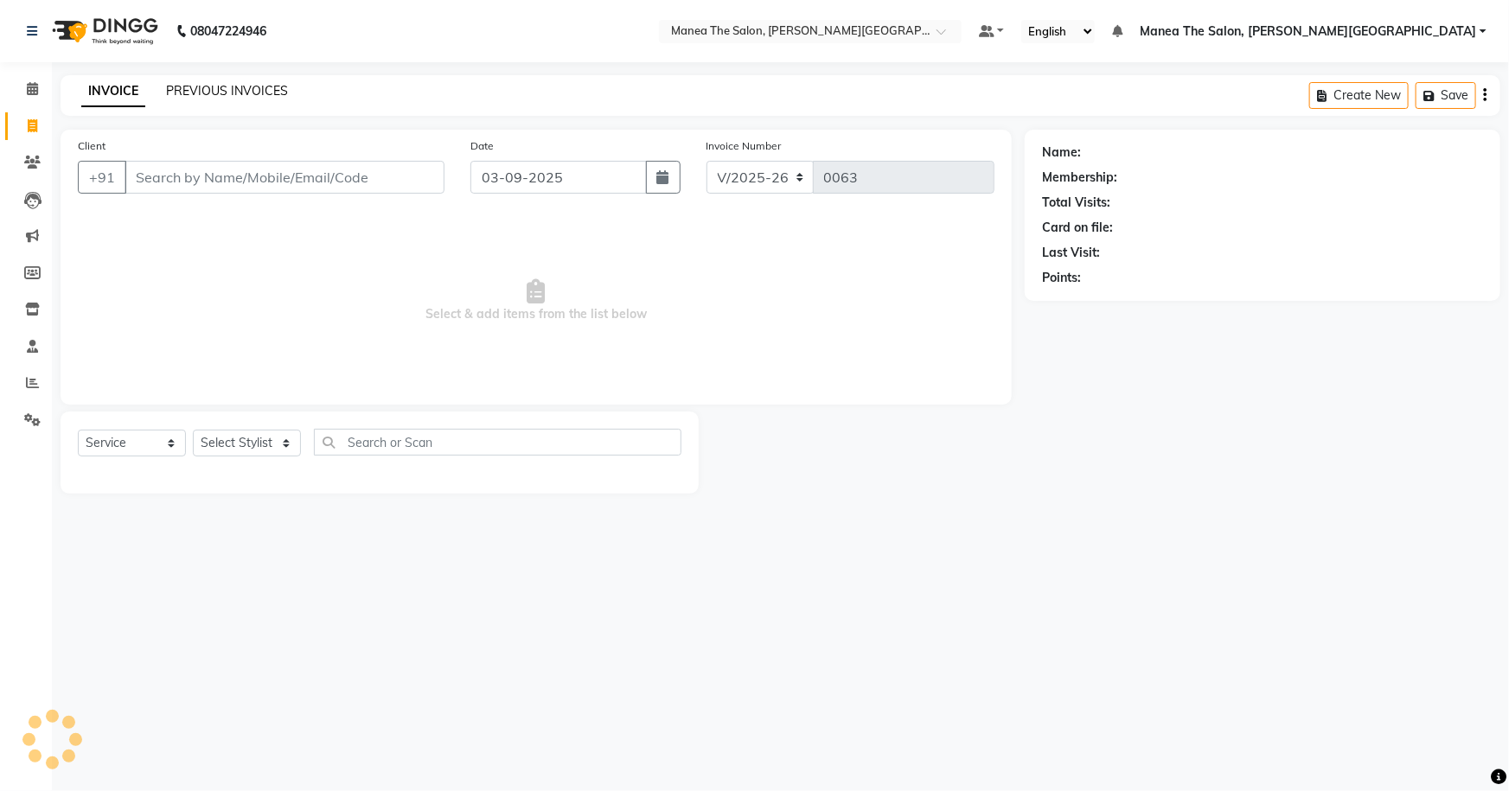
click at [251, 85] on link "PREVIOUS INVOICES" at bounding box center [227, 91] width 122 height 16
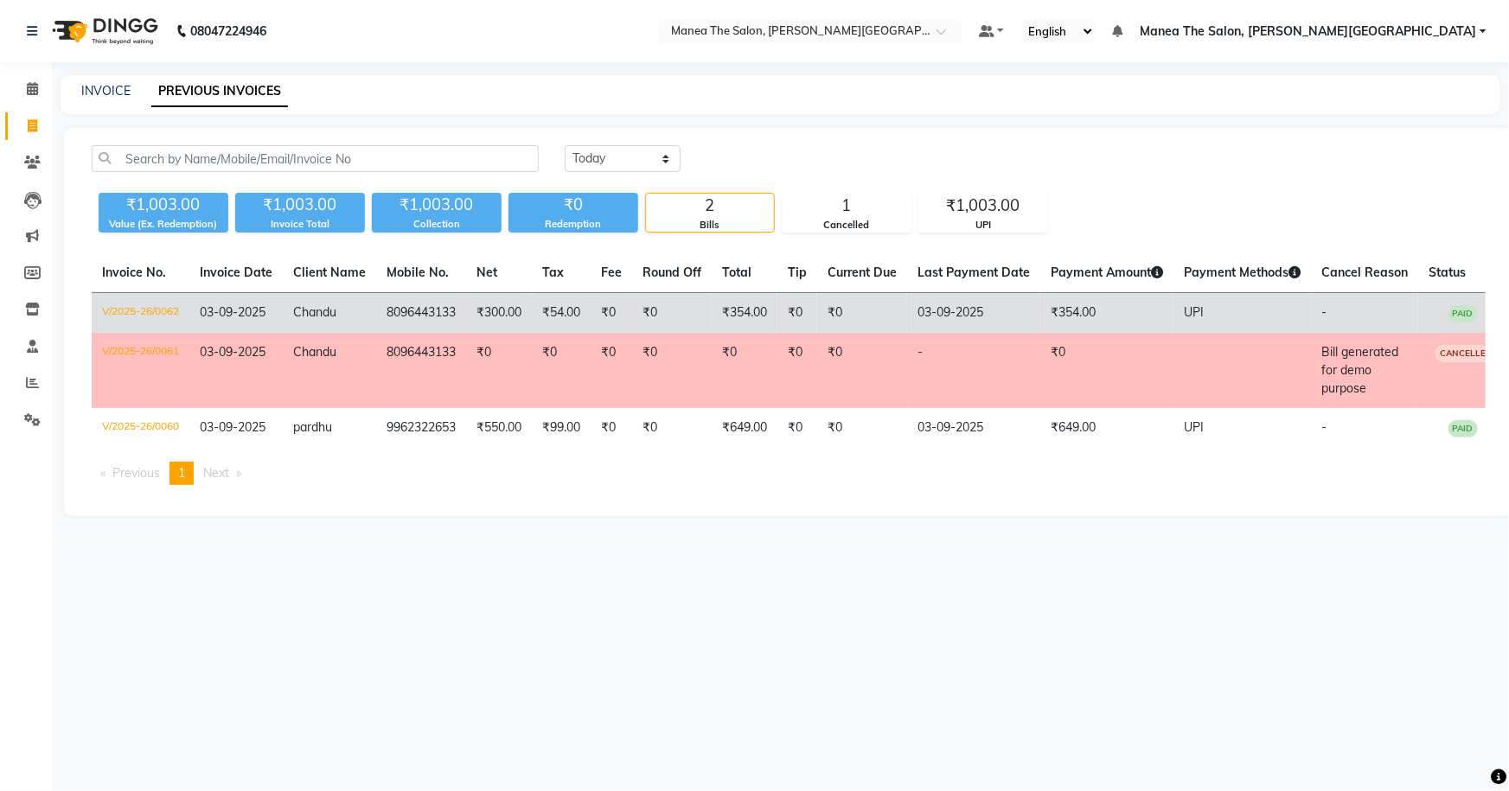
click at [319, 311] on span "Chandu" at bounding box center [314, 312] width 43 height 16
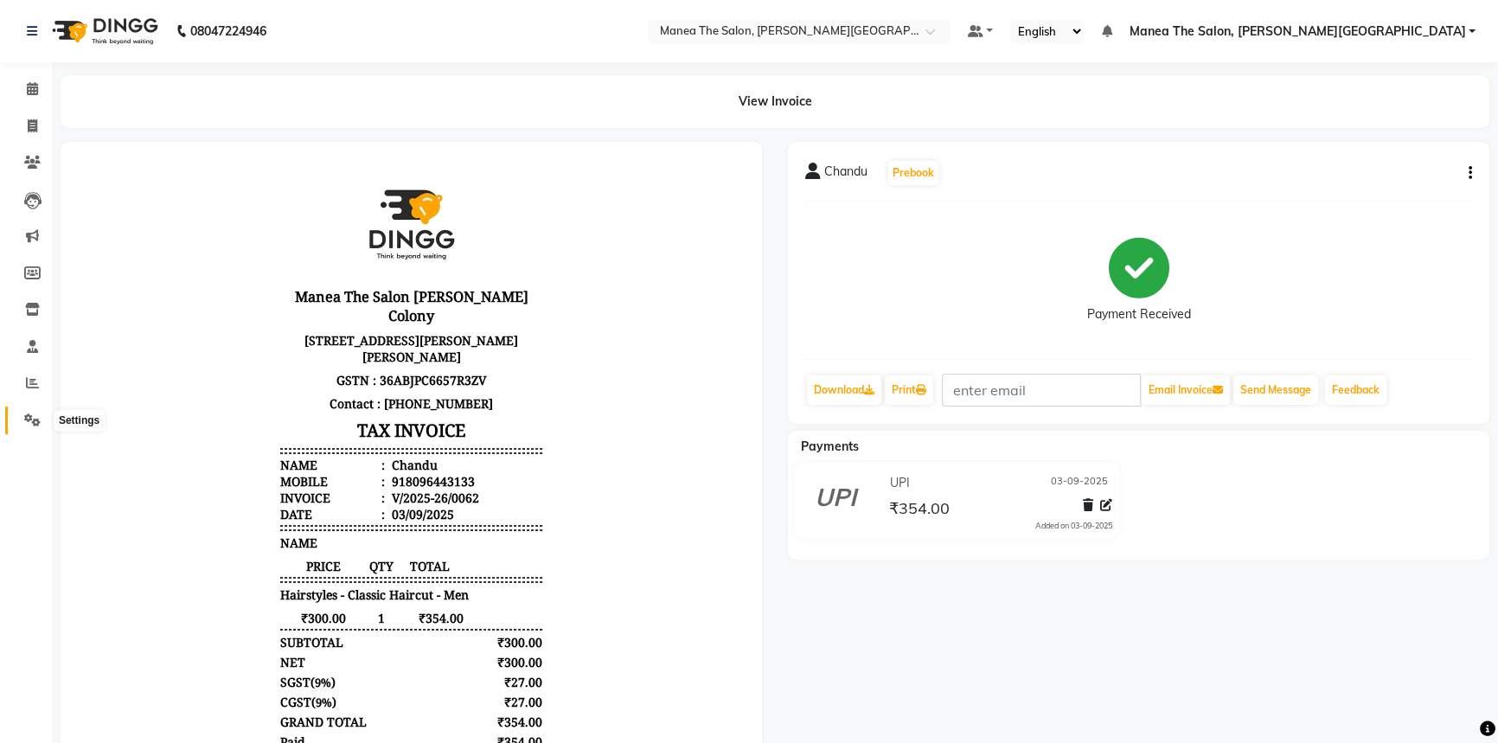
click at [38, 420] on icon at bounding box center [32, 419] width 16 height 13
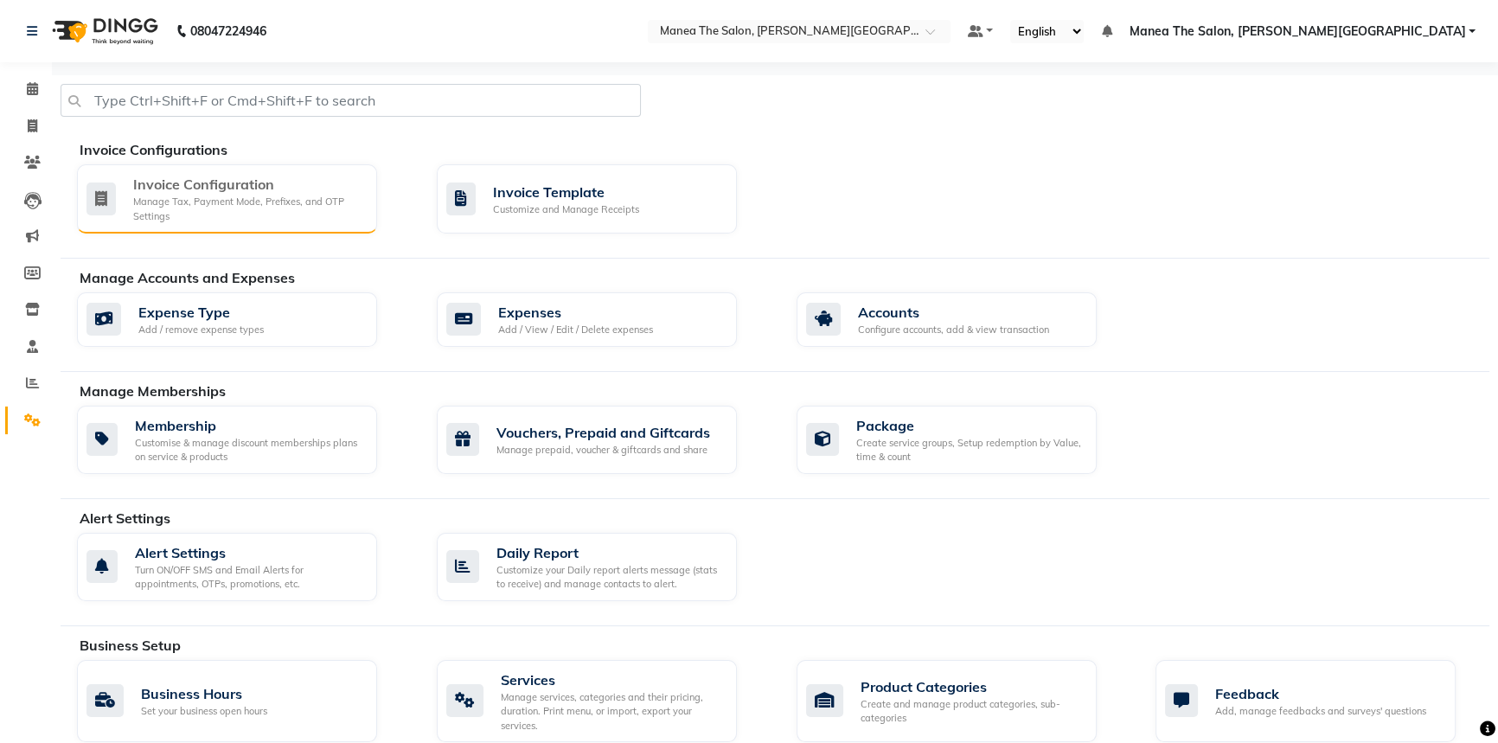
click at [234, 211] on div "Manage Tax, Payment Mode, Prefixes, and OTP Settings" at bounding box center [248, 209] width 230 height 29
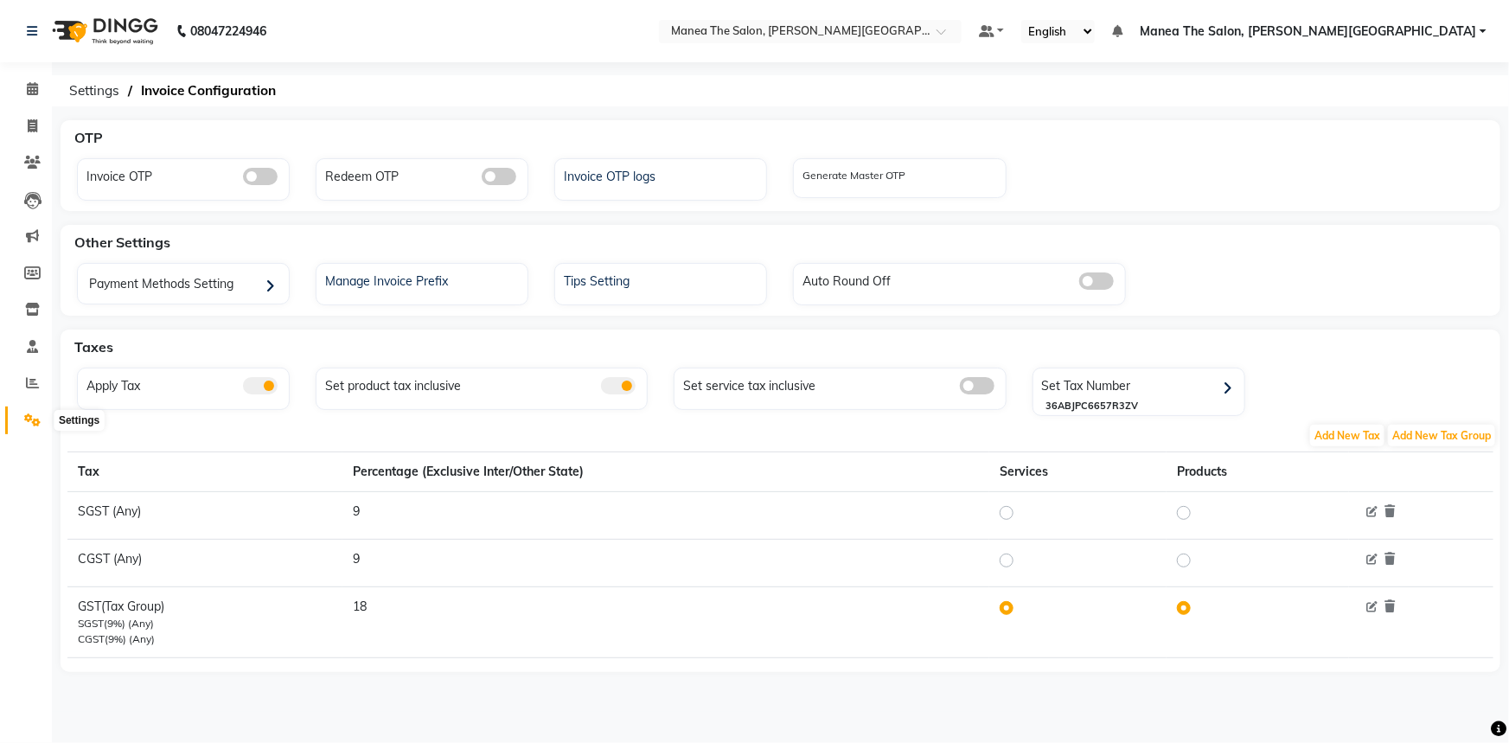
click at [29, 417] on icon at bounding box center [32, 419] width 16 height 13
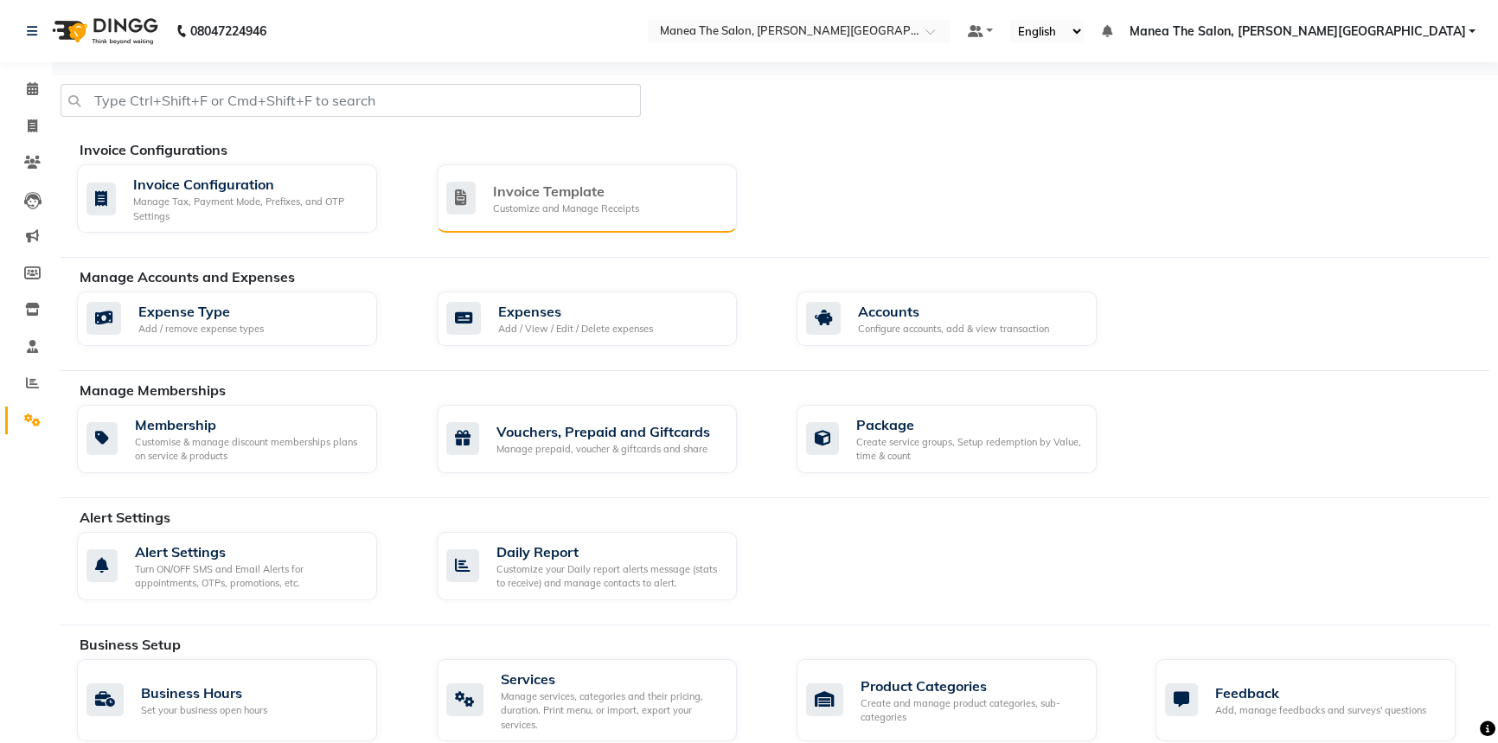
click at [527, 182] on div "Invoice Template" at bounding box center [566, 191] width 146 height 21
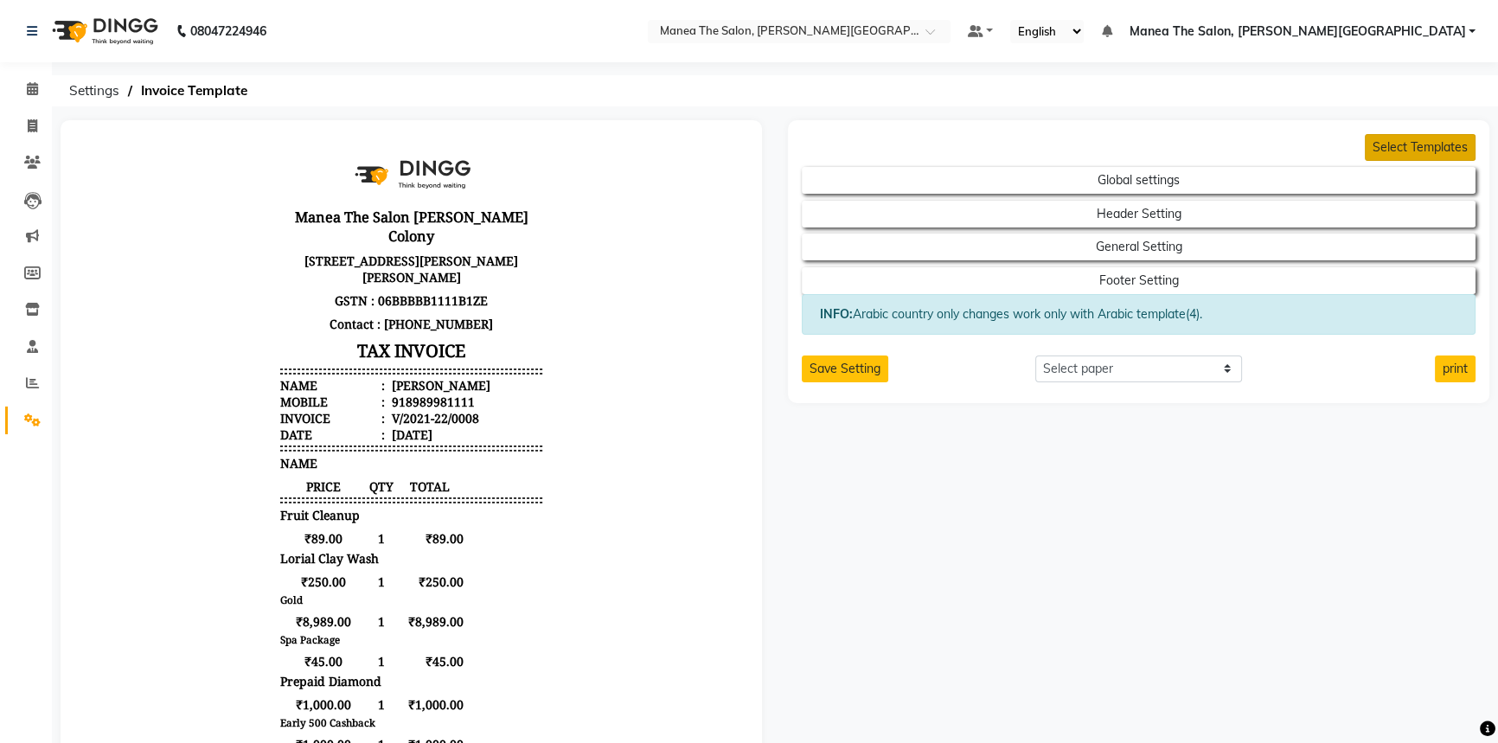
click at [1419, 138] on button "Select Templates" at bounding box center [1420, 147] width 111 height 27
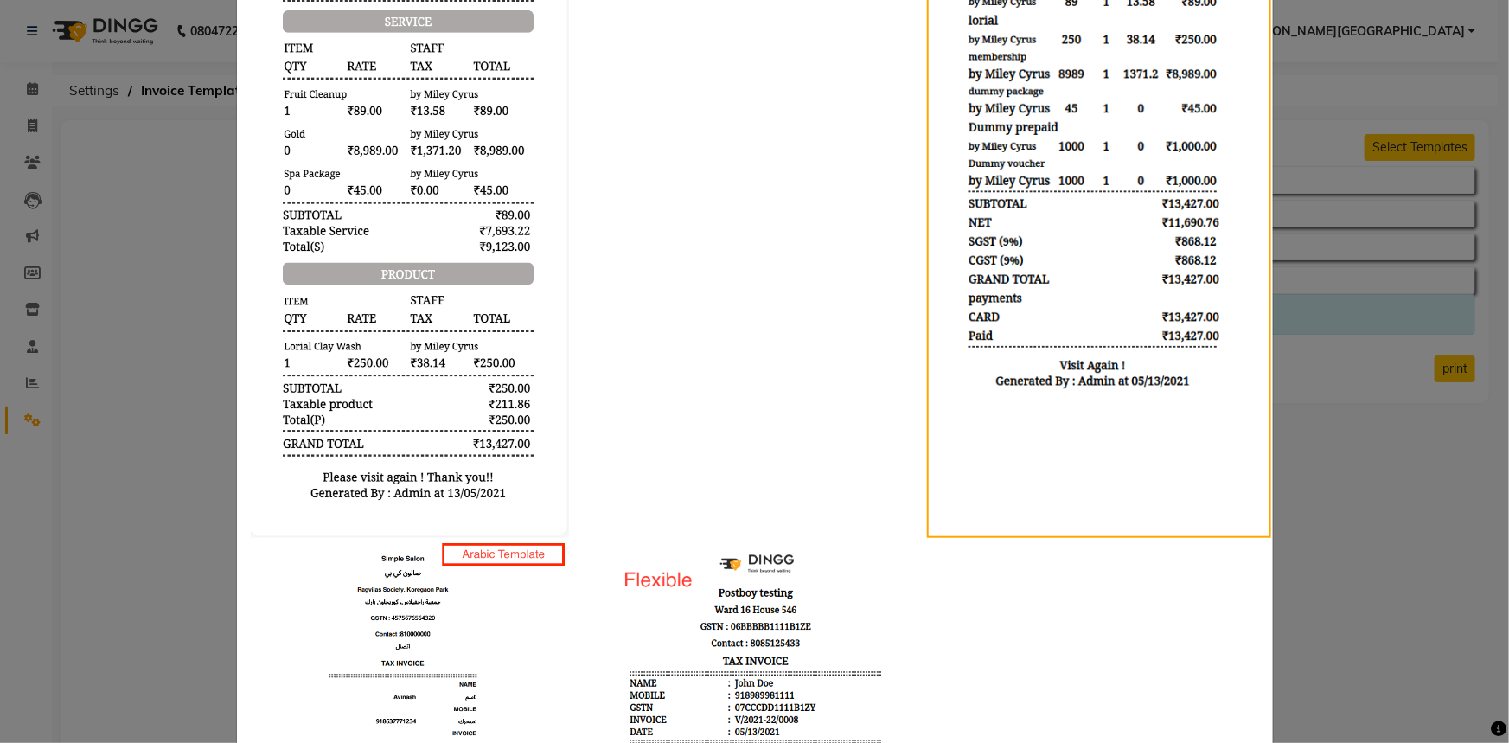
scroll to position [106, 0]
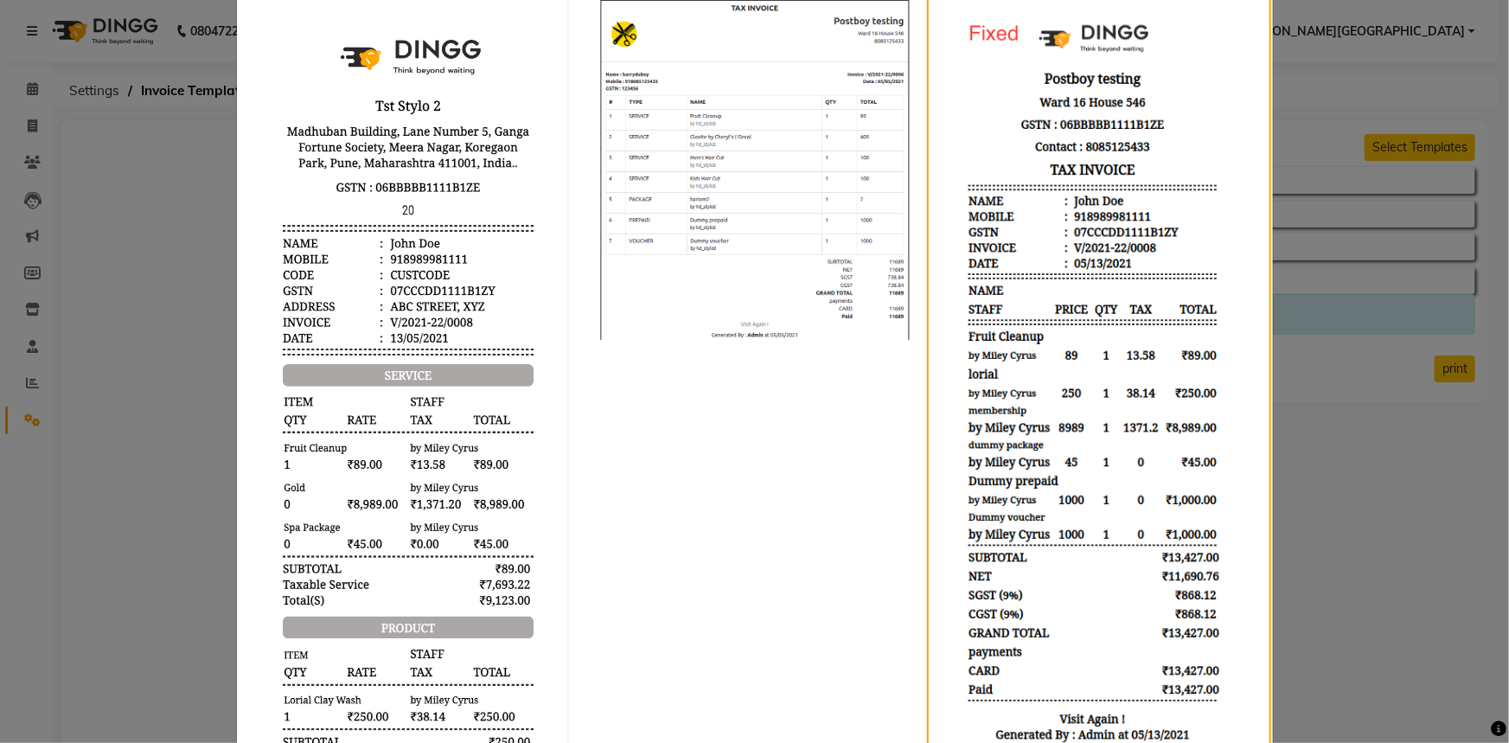
click at [778, 213] on img at bounding box center [754, 167] width 319 height 346
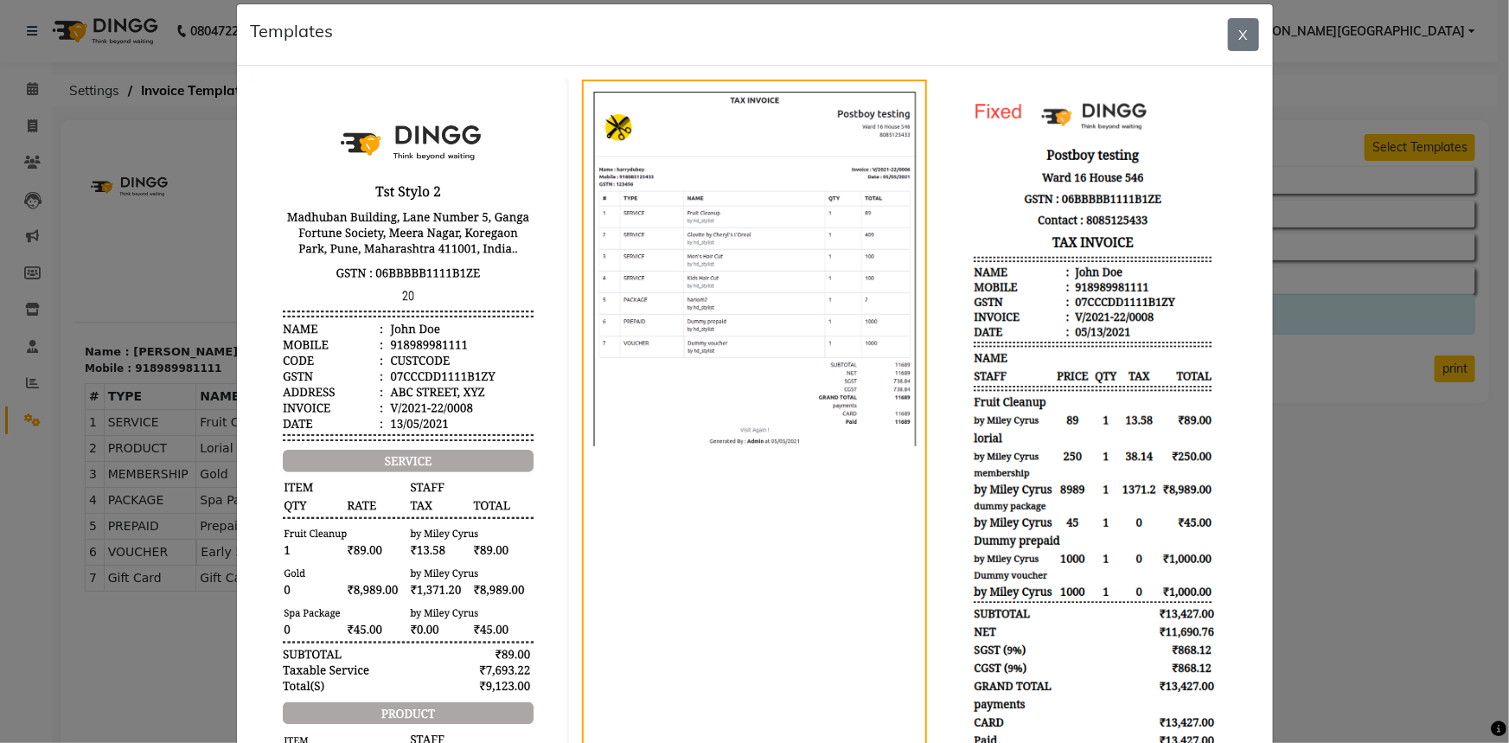
scroll to position [0, 0]
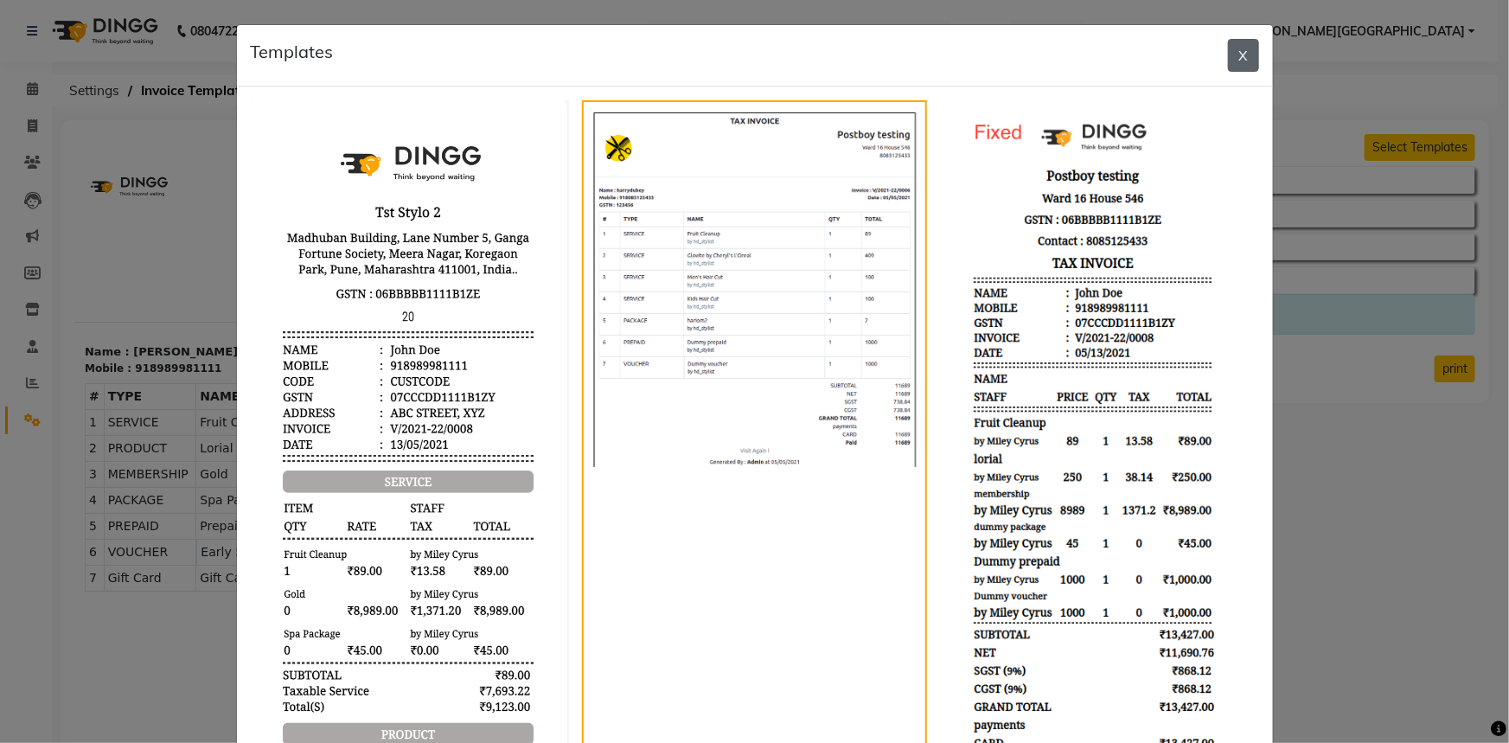
click at [1232, 47] on button "X" at bounding box center [1243, 55] width 31 height 33
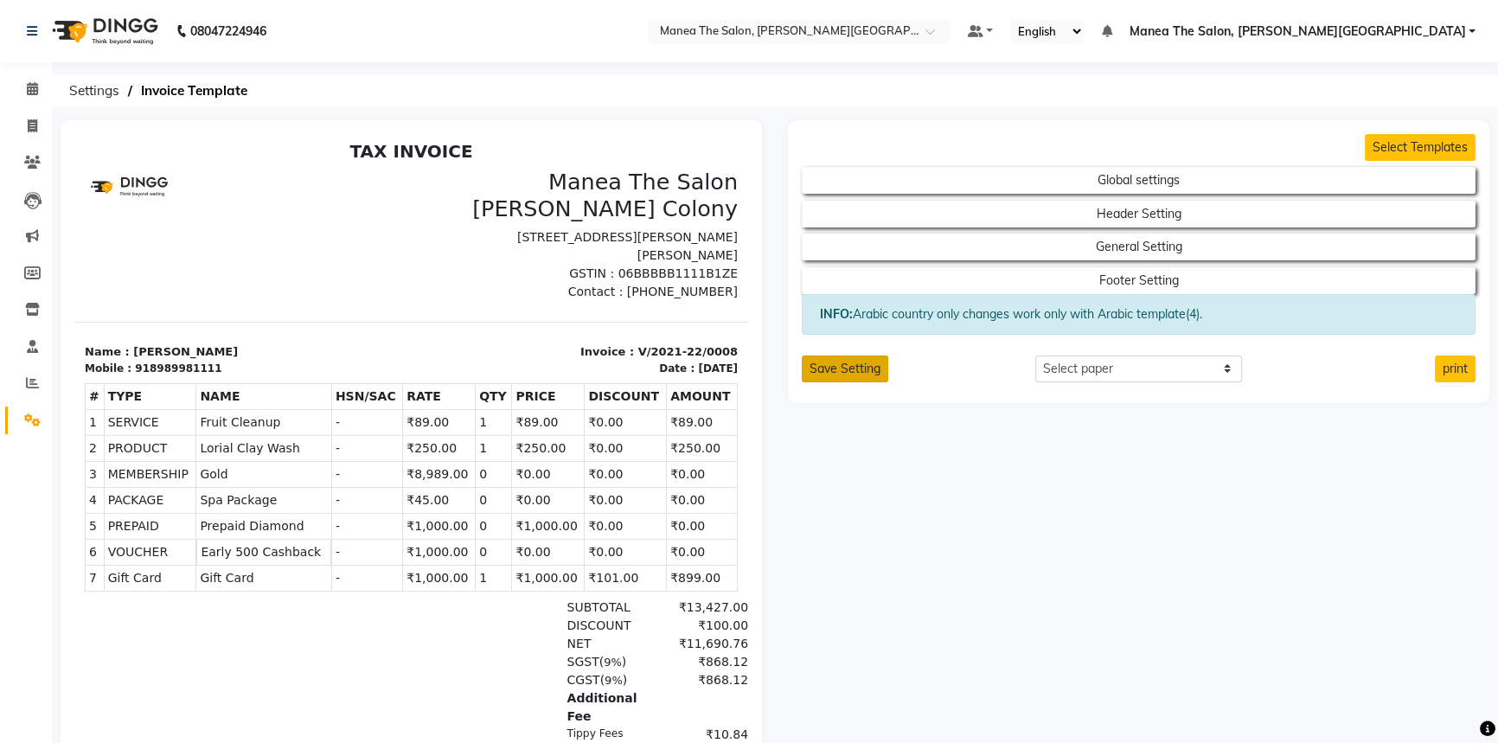
click at [831, 375] on button "Save Setting" at bounding box center [845, 368] width 86 height 27
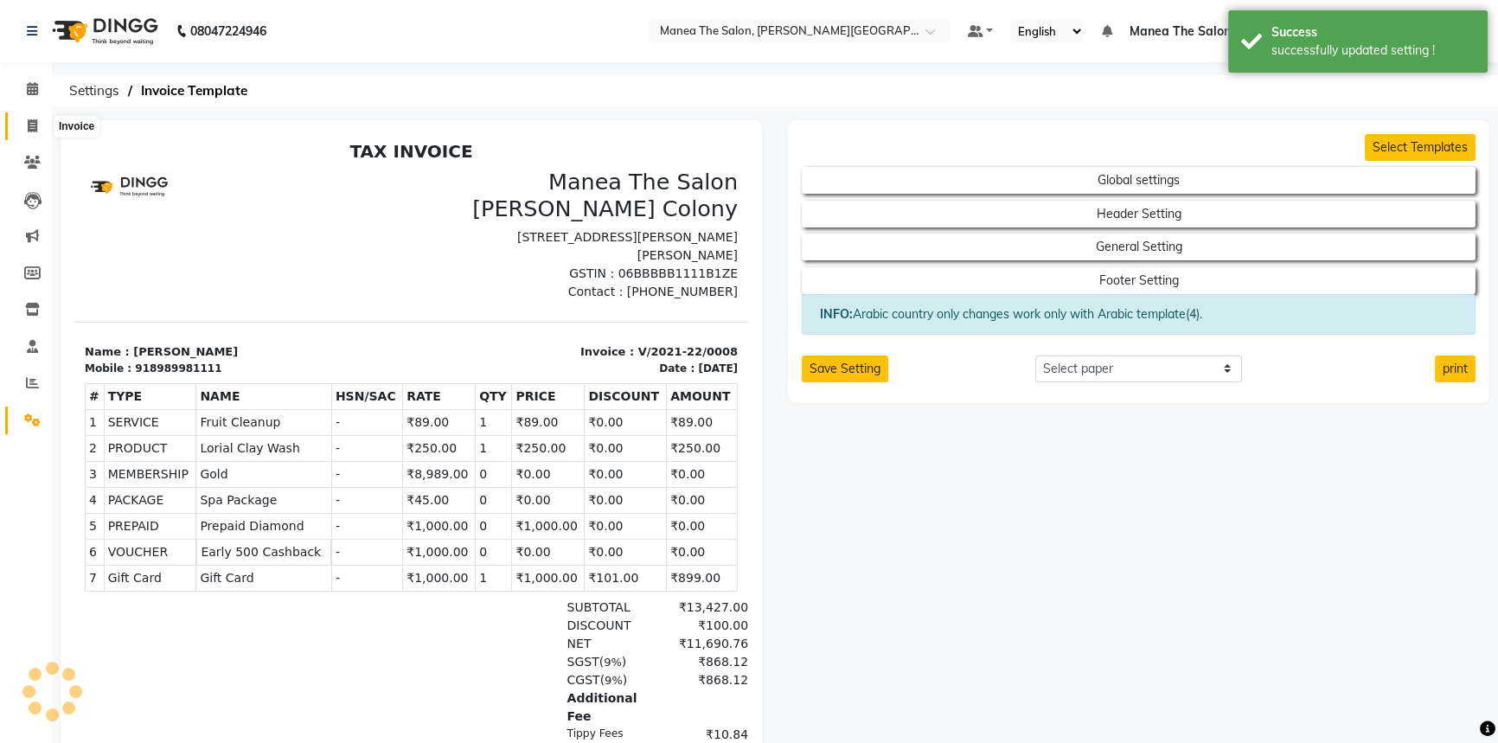
click at [33, 121] on icon at bounding box center [33, 125] width 10 height 13
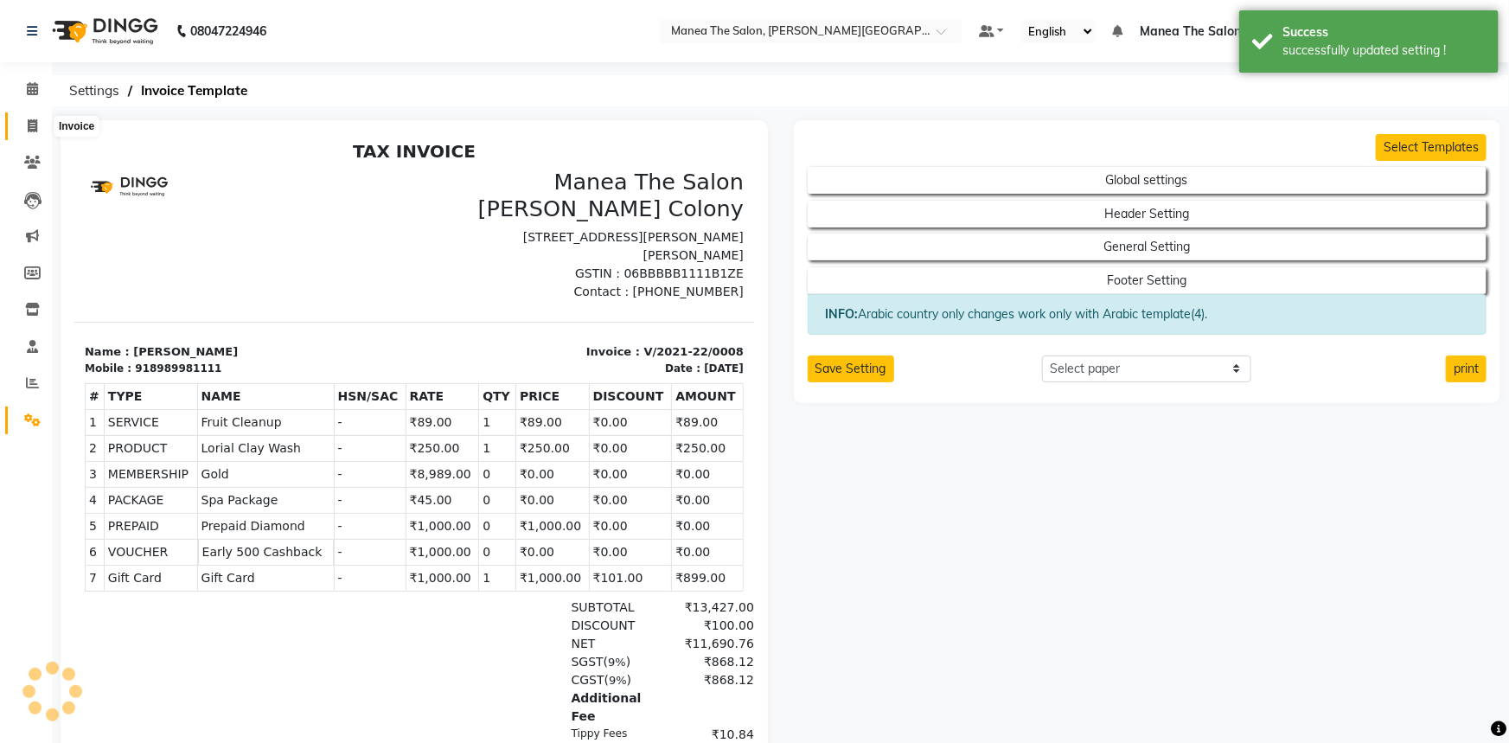
select select "8762"
select select "service"
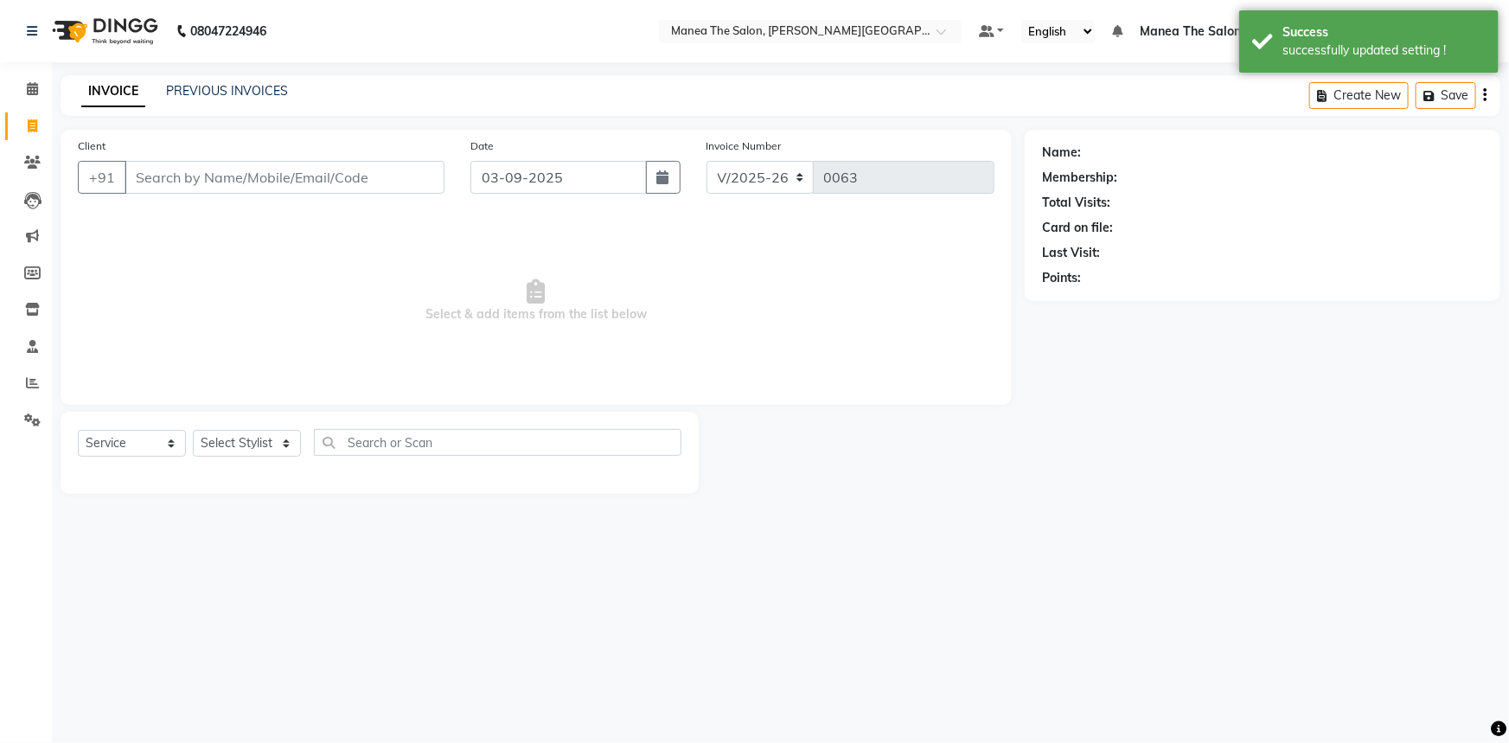
click at [269, 82] on div "PREVIOUS INVOICES" at bounding box center [227, 91] width 122 height 18
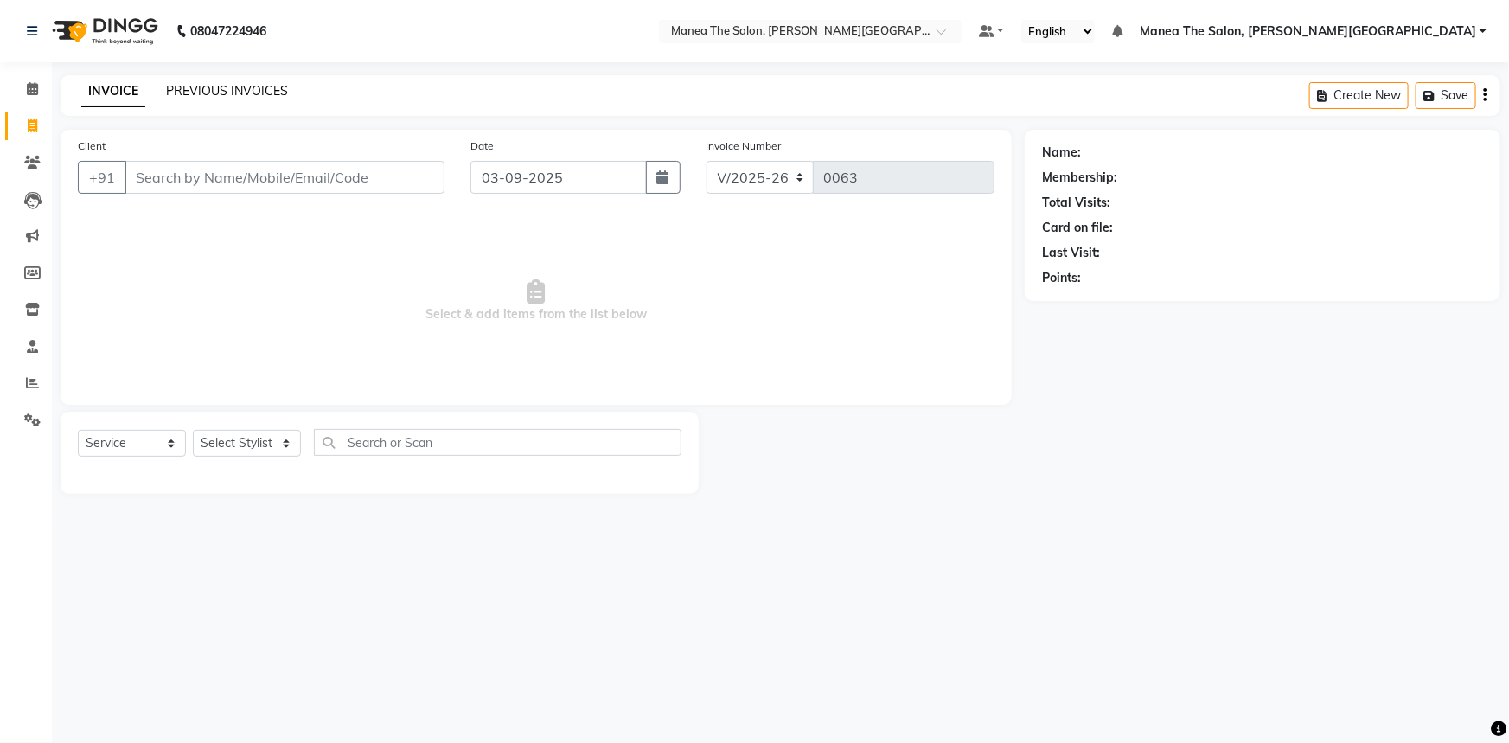
click at [254, 91] on link "PREVIOUS INVOICES" at bounding box center [227, 91] width 122 height 16
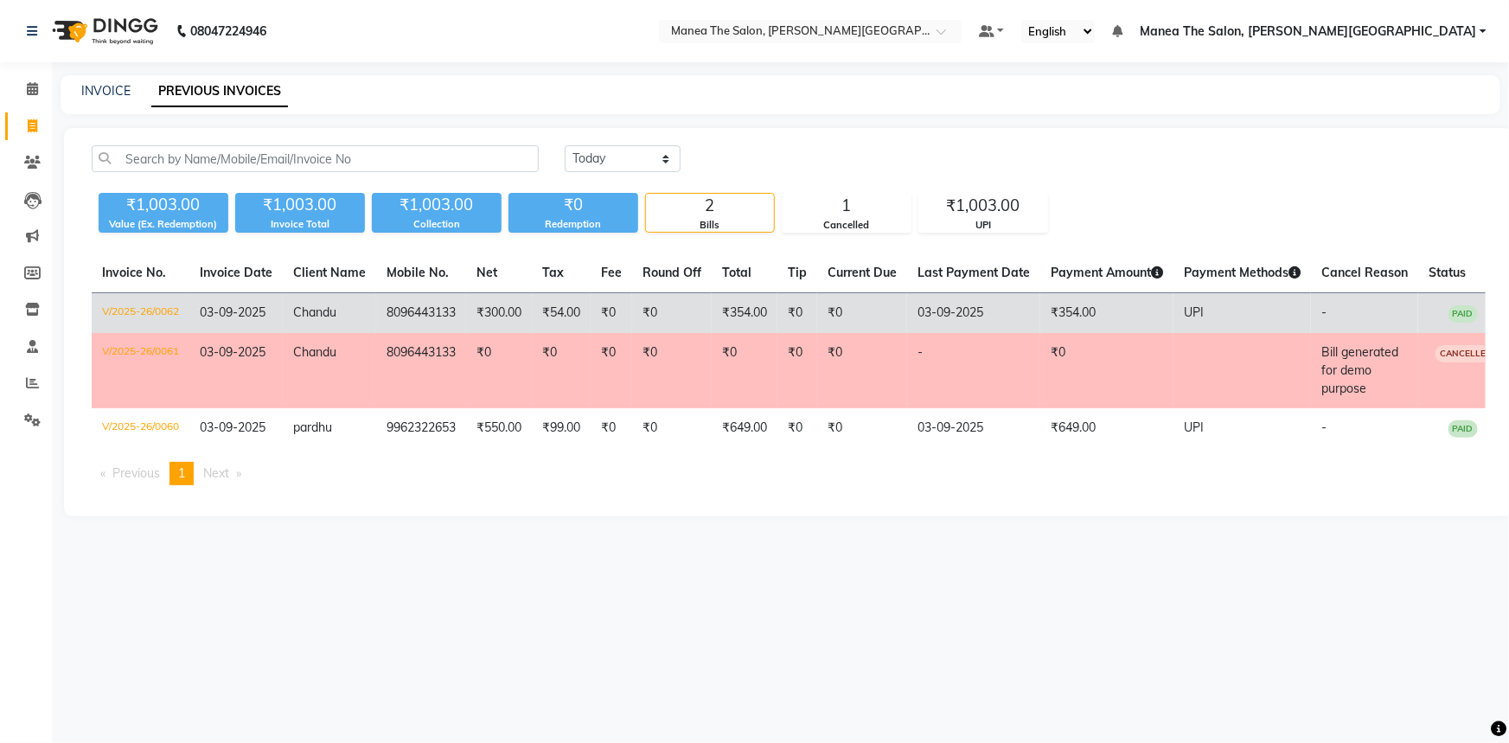
click at [346, 311] on td "Chandu" at bounding box center [329, 313] width 93 height 41
click at [465, 311] on td "8096443133" at bounding box center [421, 313] width 90 height 41
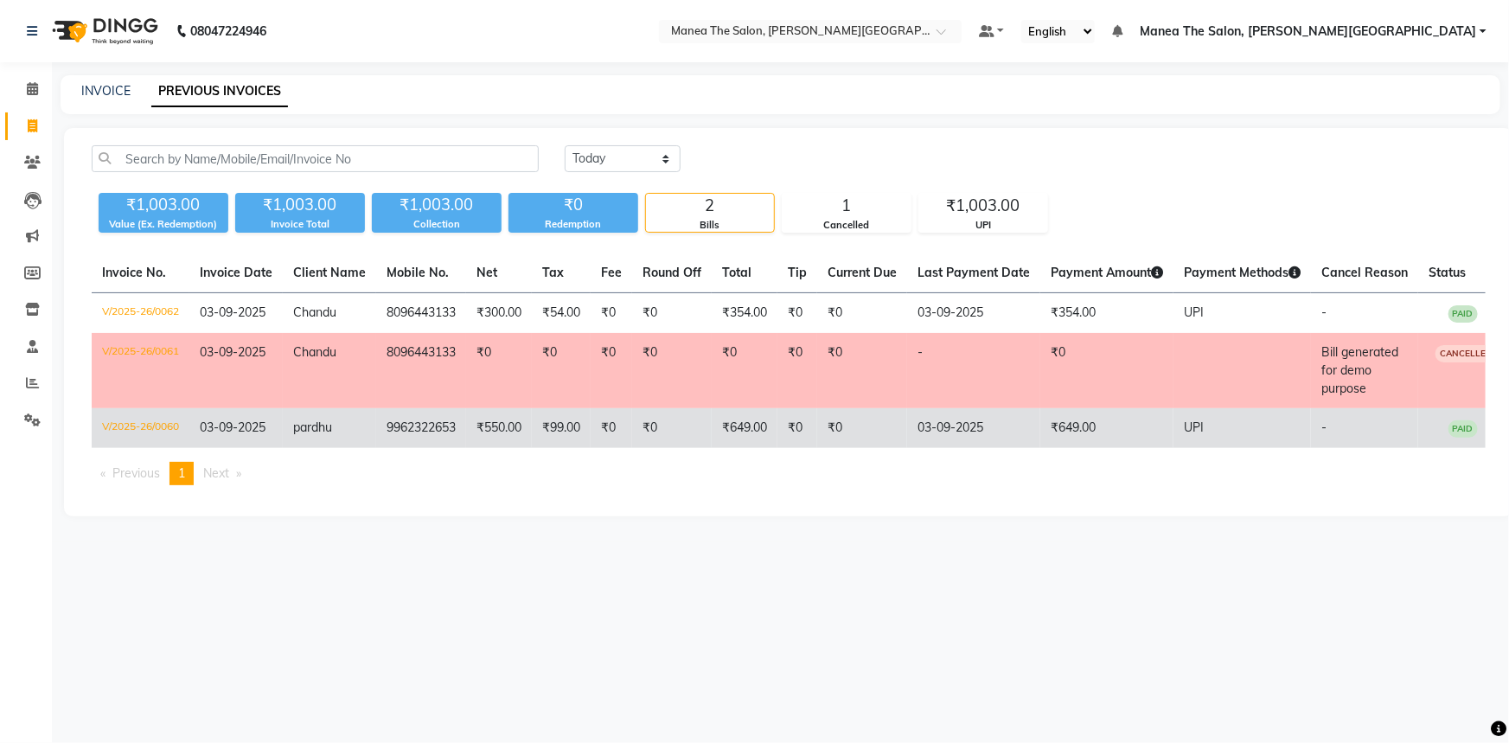
click at [448, 436] on td "9962322653" at bounding box center [421, 428] width 90 height 40
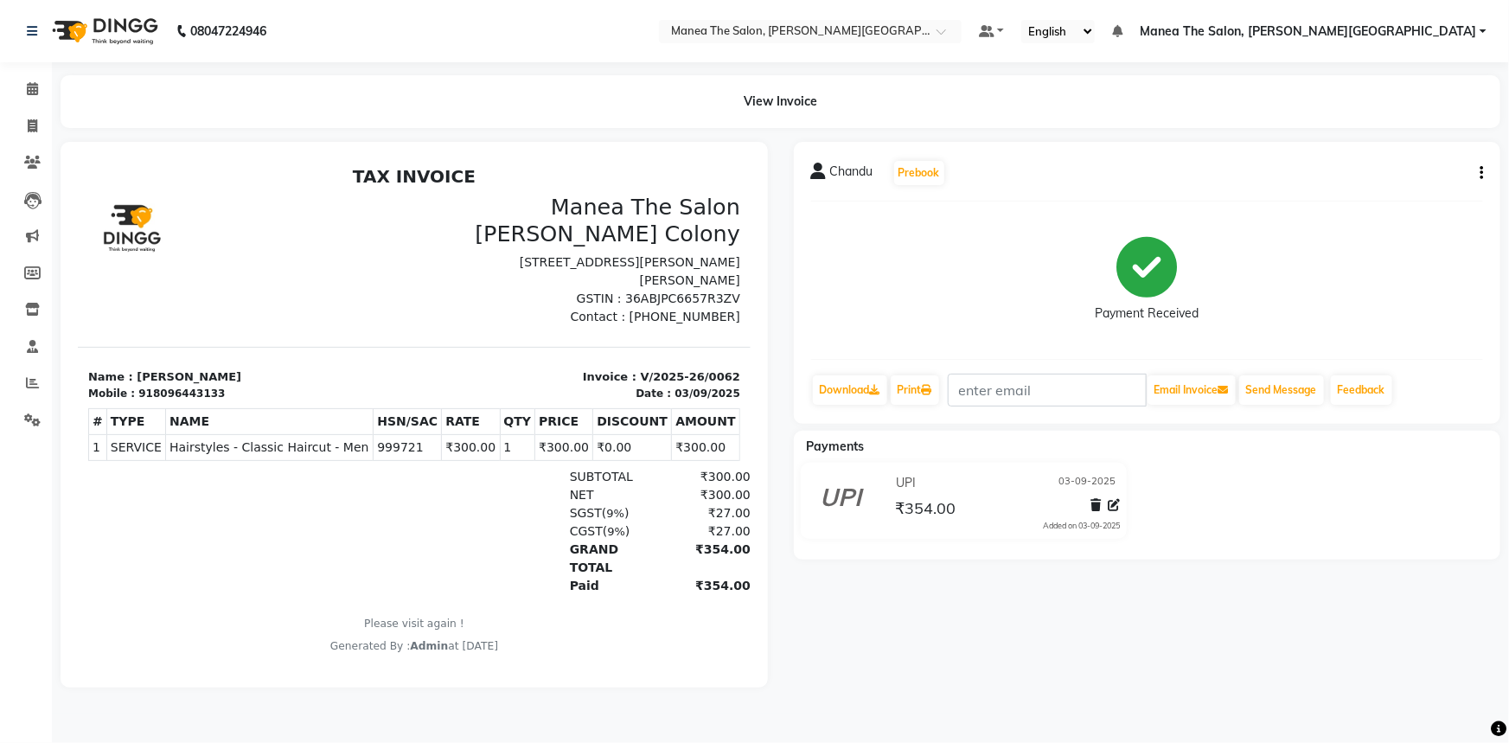
drag, startPoint x: 367, startPoint y: 463, endPoint x: 402, endPoint y: 462, distance: 35.5
click at [402, 459] on td "999721" at bounding box center [407, 446] width 68 height 26
click at [390, 459] on td "999721" at bounding box center [407, 446] width 68 height 26
drag, startPoint x: 367, startPoint y: 461, endPoint x: 402, endPoint y: 460, distance: 35.5
click at [402, 459] on td "999721" at bounding box center [407, 446] width 68 height 26
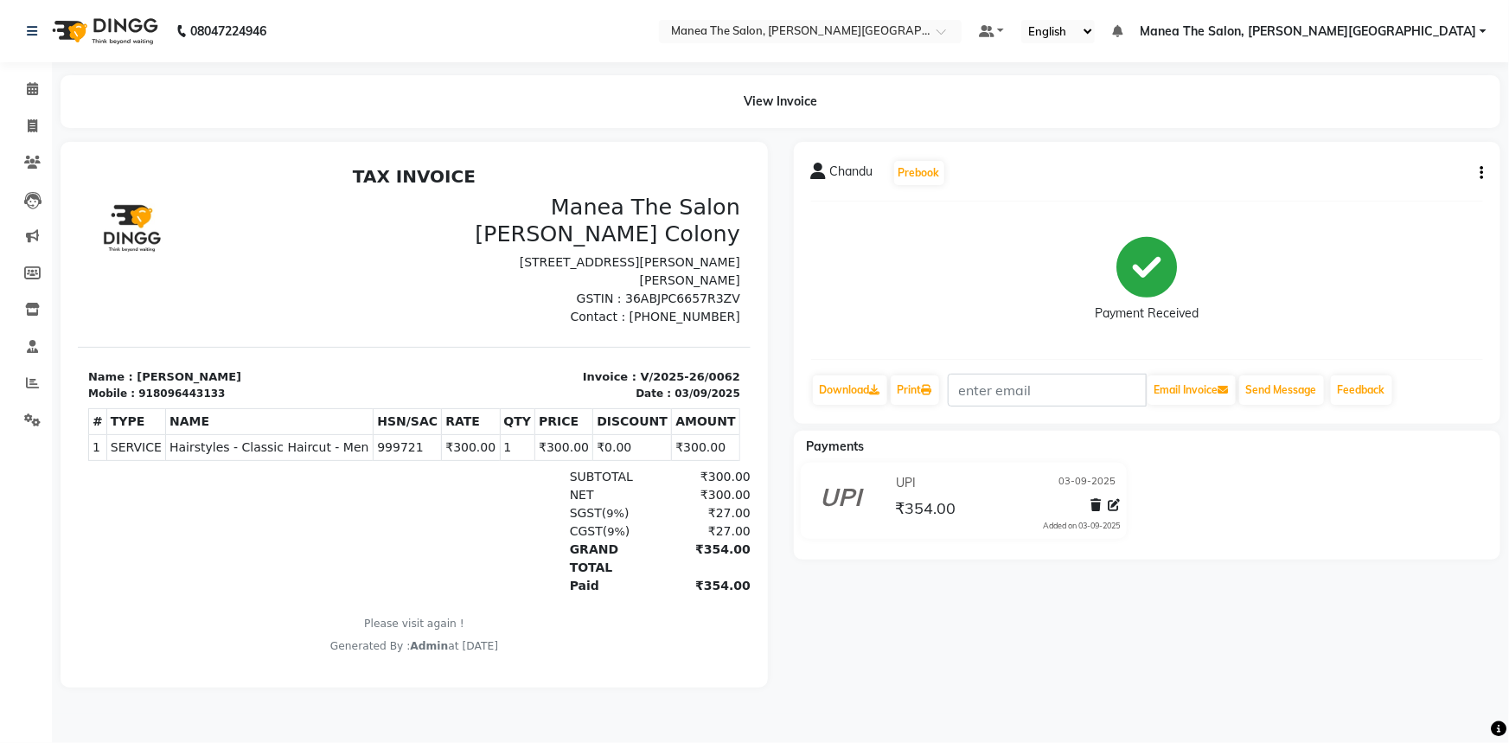
click at [399, 539] on div "CGST ( 9% ) ₹27.00" at bounding box center [522, 531] width 456 height 18
click at [24, 422] on icon at bounding box center [32, 419] width 16 height 13
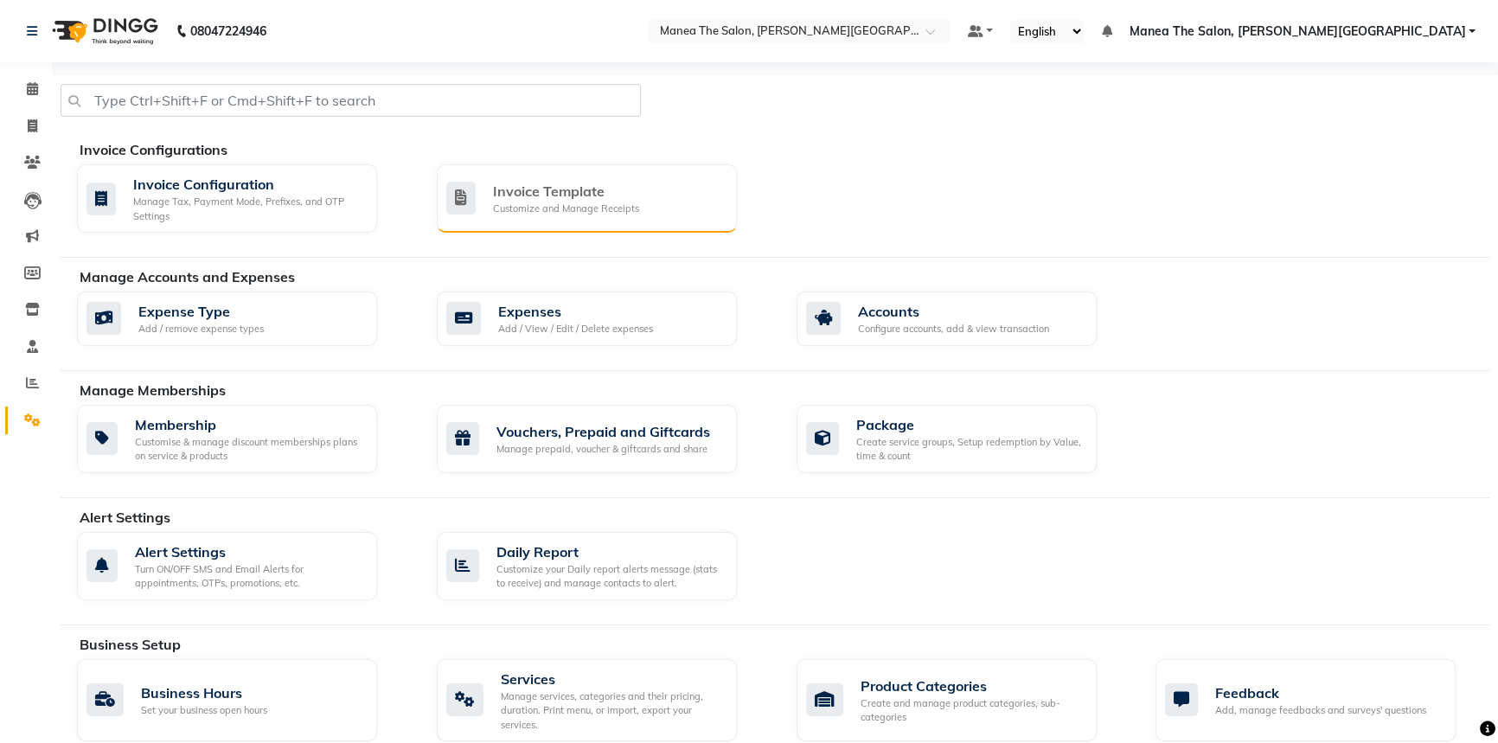
click at [559, 199] on div "Invoice Template" at bounding box center [566, 191] width 146 height 21
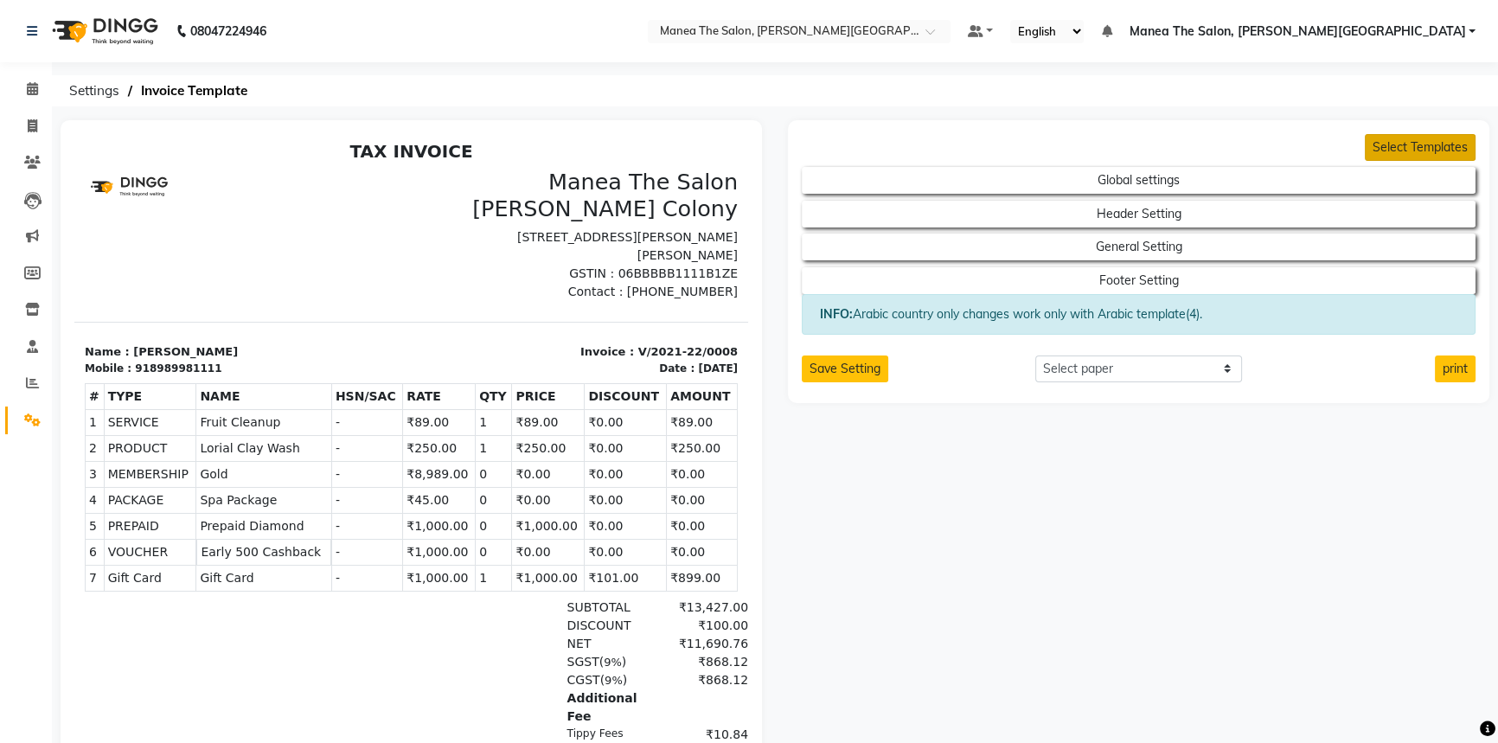
click at [1402, 142] on button "Select Templates" at bounding box center [1420, 147] width 111 height 27
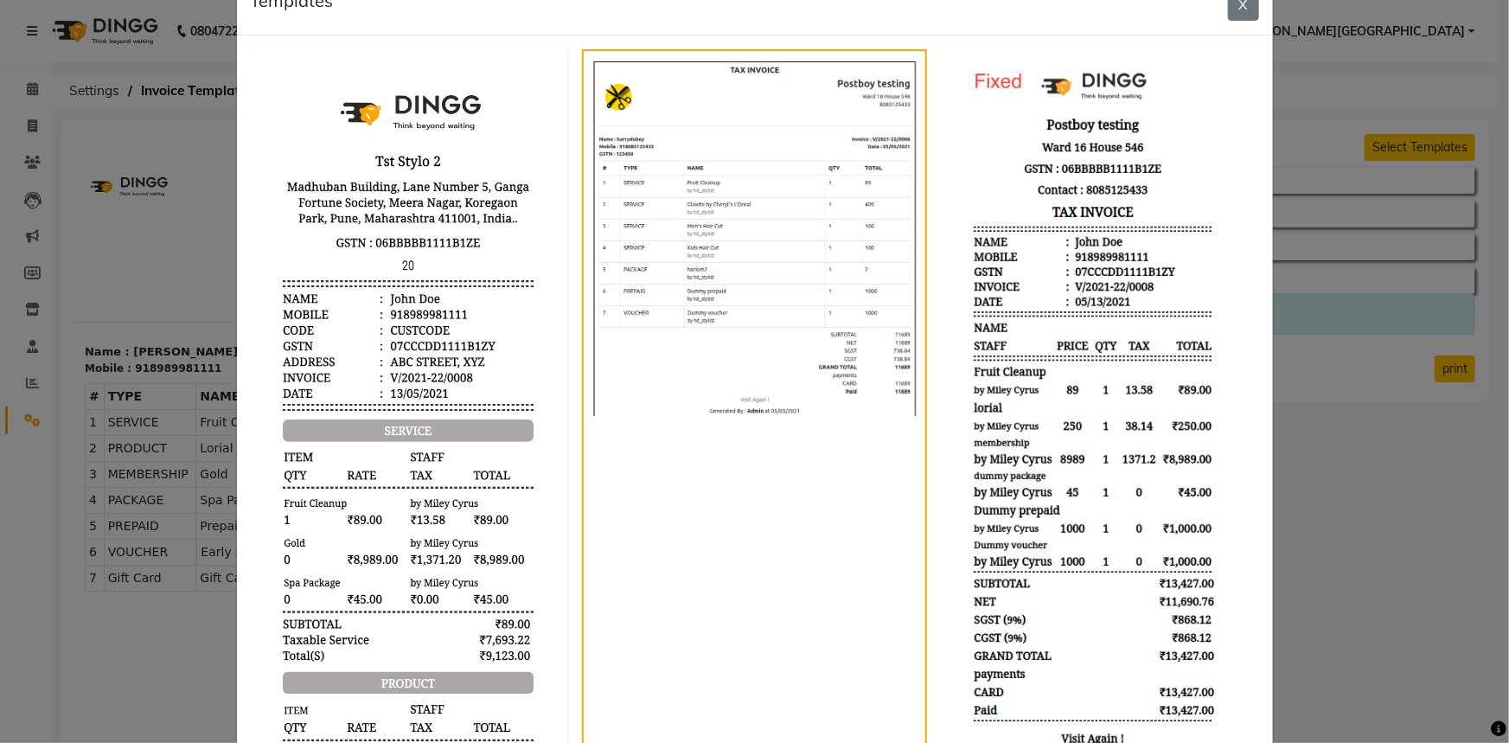
scroll to position [78, 0]
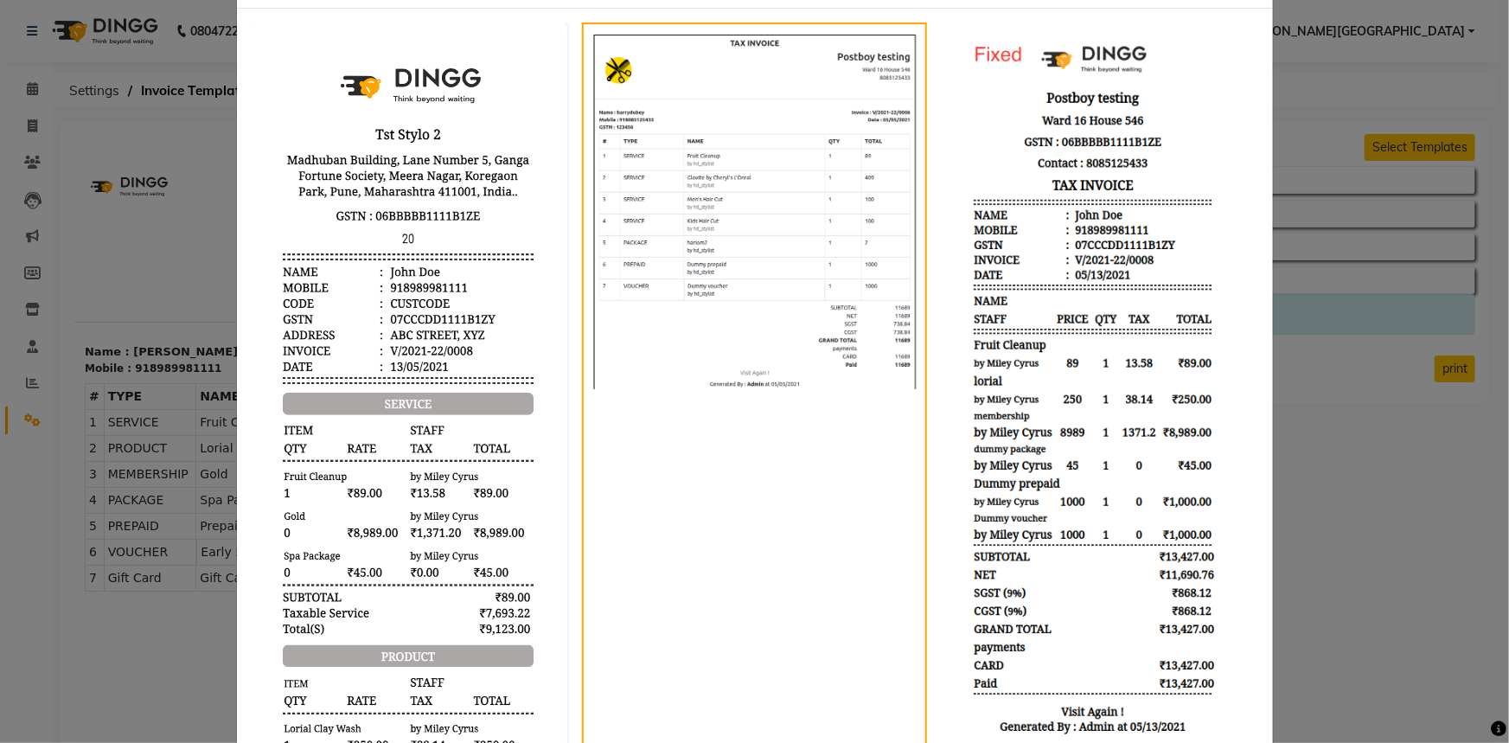
click at [403, 366] on img at bounding box center [410, 471] width 319 height 898
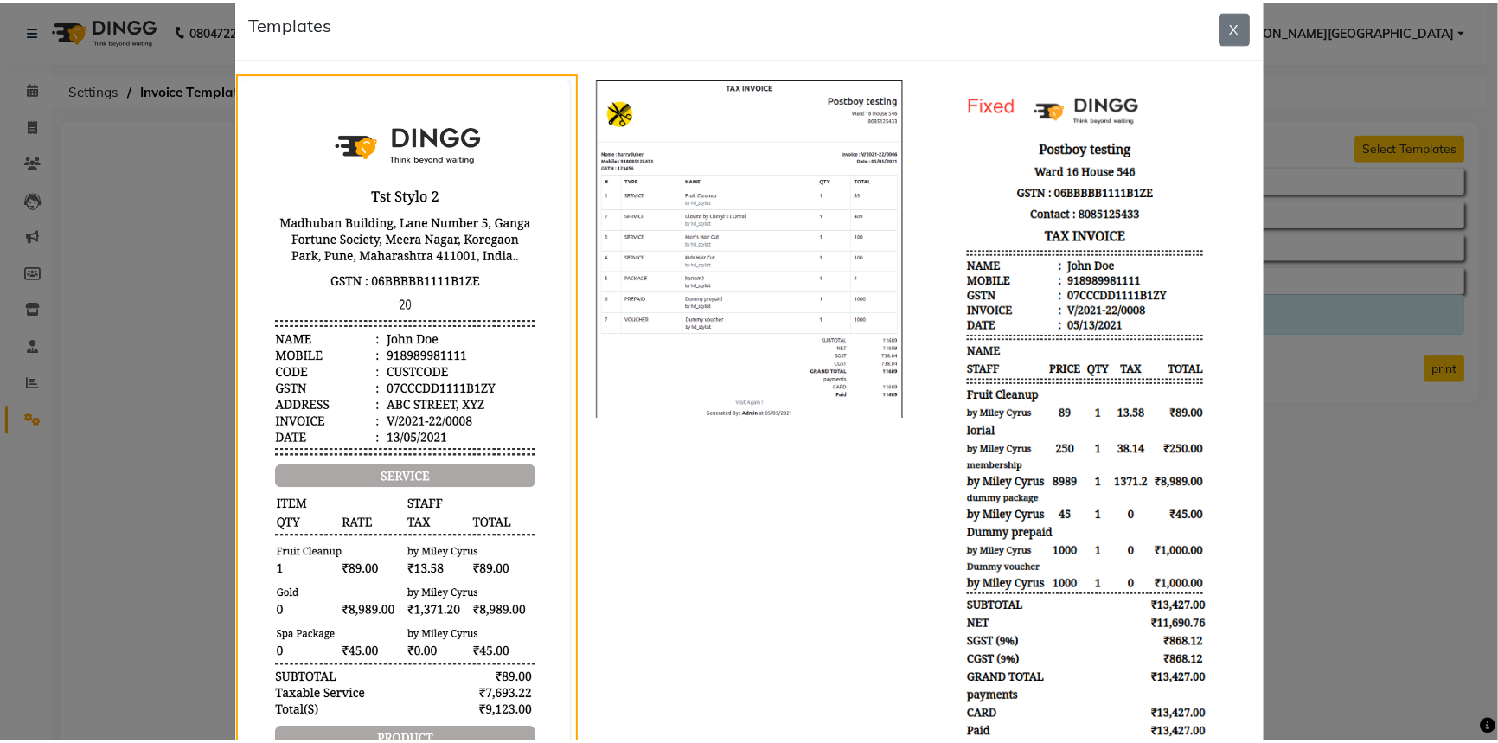
scroll to position [0, 0]
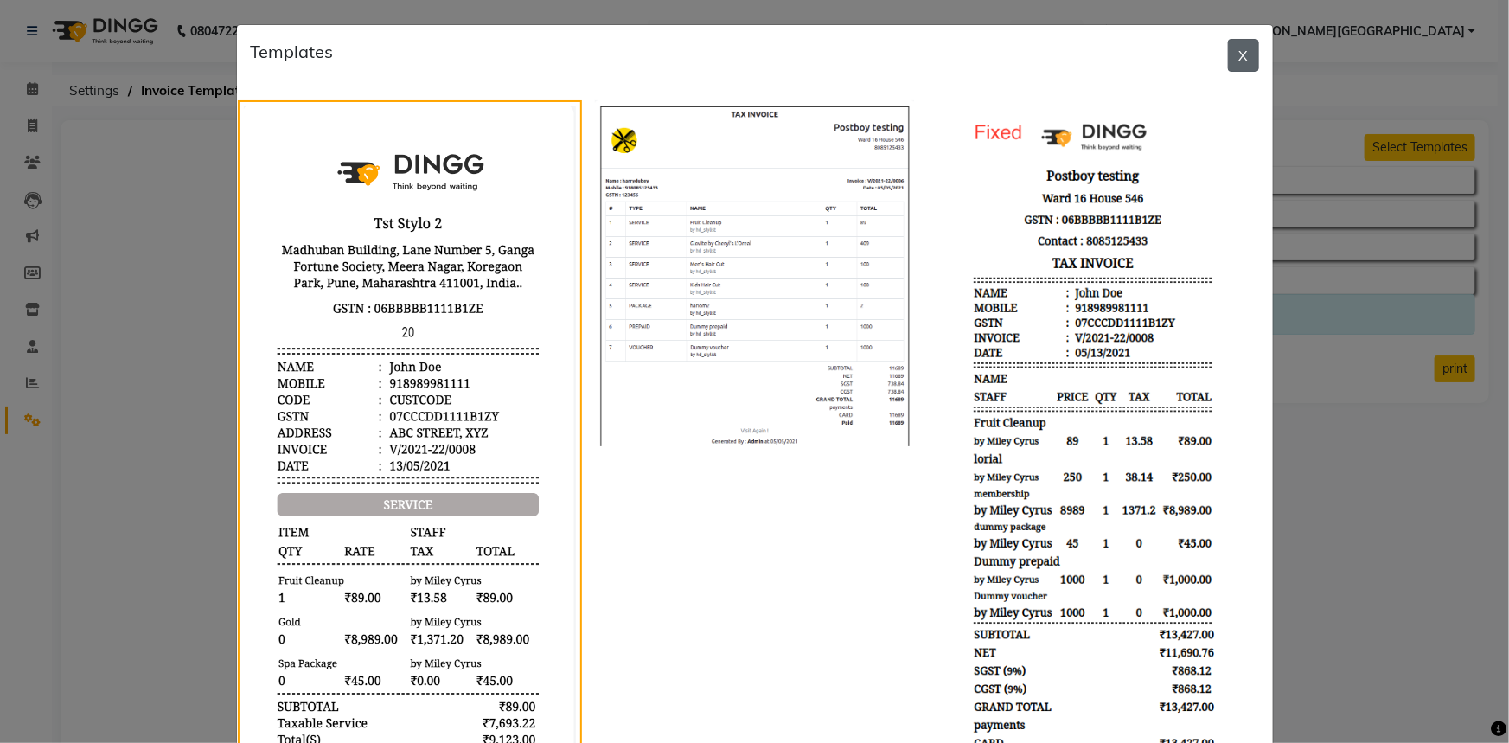
click at [1233, 56] on button "X" at bounding box center [1243, 55] width 31 height 33
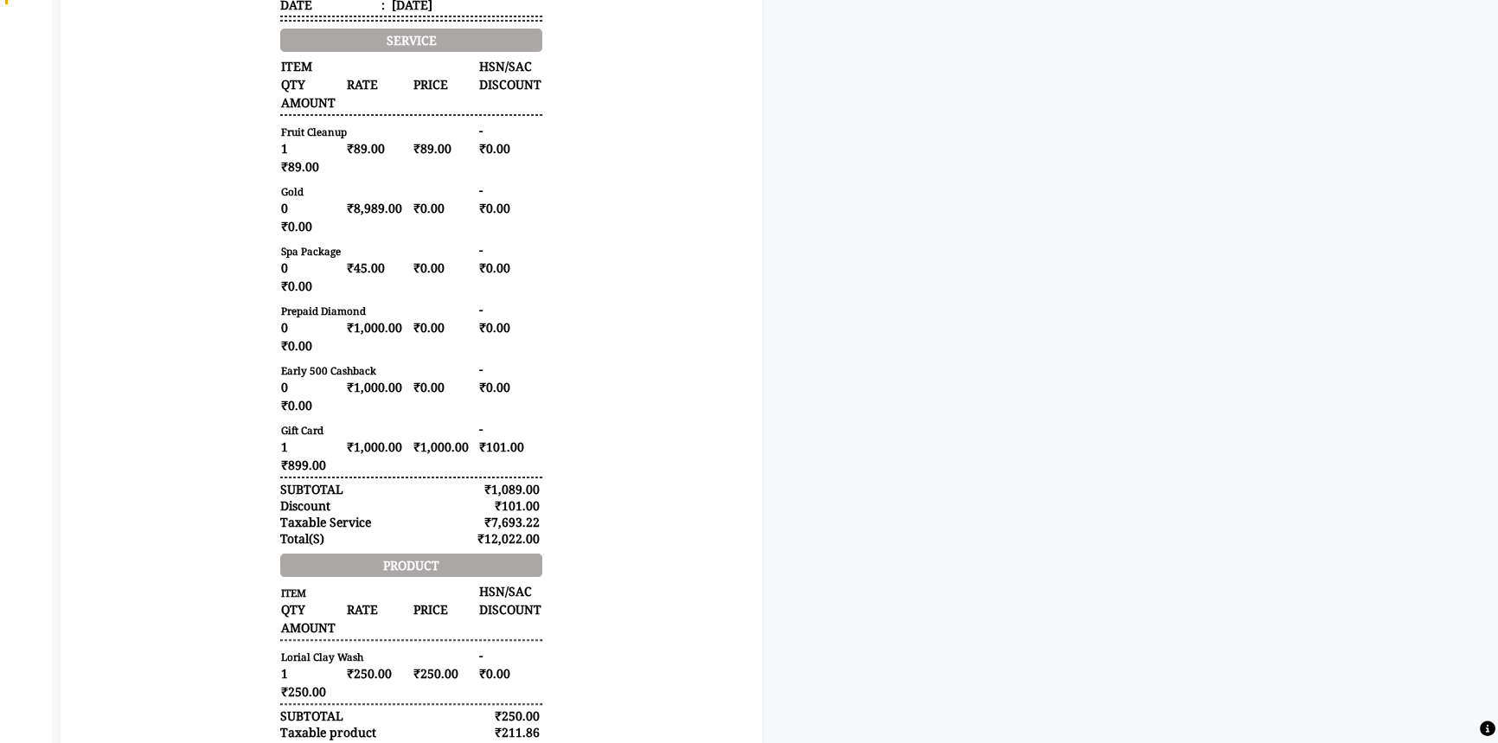
scroll to position [314, 0]
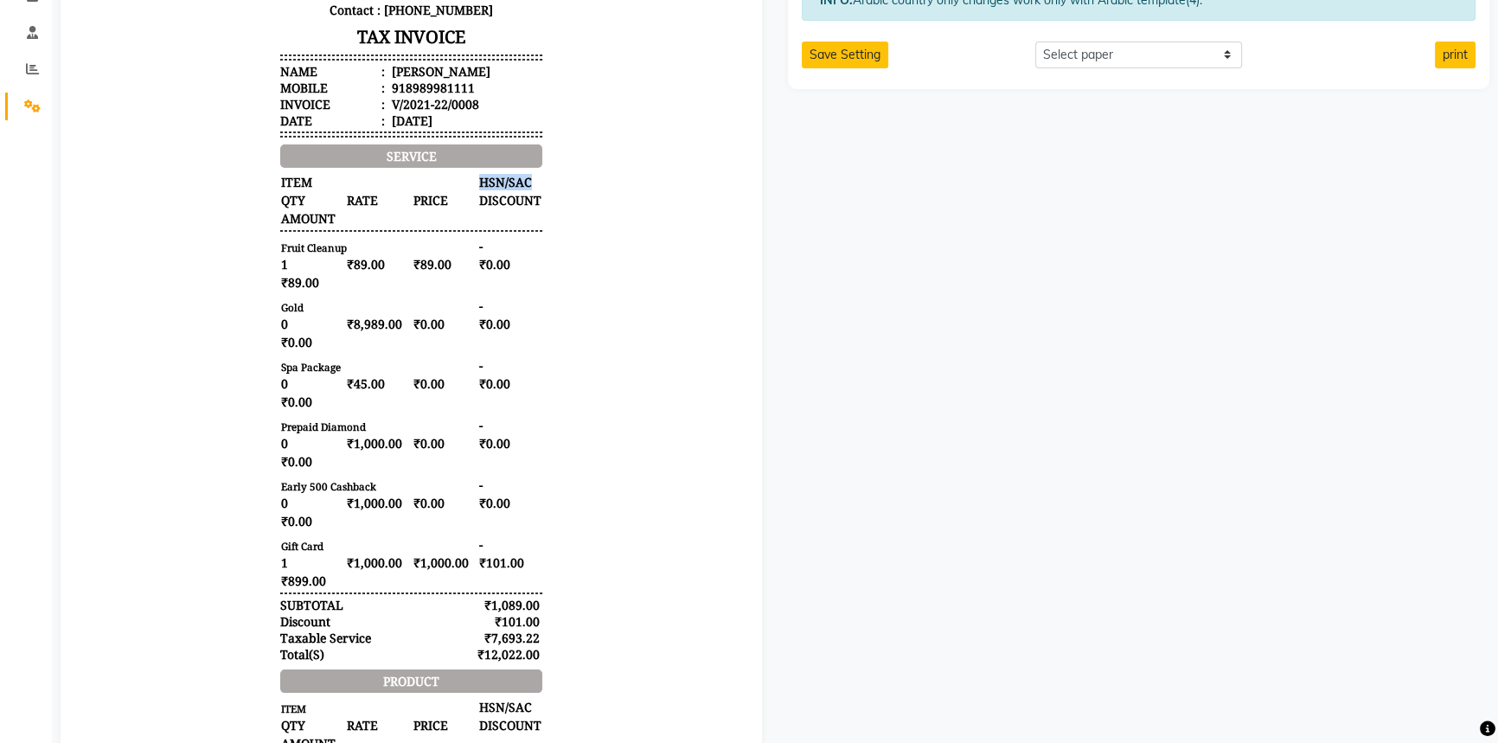
drag, startPoint x: 451, startPoint y: 179, endPoint x: 530, endPoint y: 168, distance: 80.4
click at [530, 168] on div "Manea The Salon Raghavendra Colony 2nd floor, Tapasvi Commercial Complex, Ragha…" at bounding box center [410, 427] width 275 height 1200
drag, startPoint x: 272, startPoint y: 243, endPoint x: 381, endPoint y: 310, distance: 128.5
click at [381, 310] on div "Manea The Salon Raghavendra Colony 2nd floor, Tapasvi Commercial Complex, Ragha…" at bounding box center [410, 427] width 275 height 1200
click at [389, 343] on div "Gold - 0 ₹8,989.00 ₹0.00 ₹0.00 ₹0.00" at bounding box center [410, 324] width 261 height 54
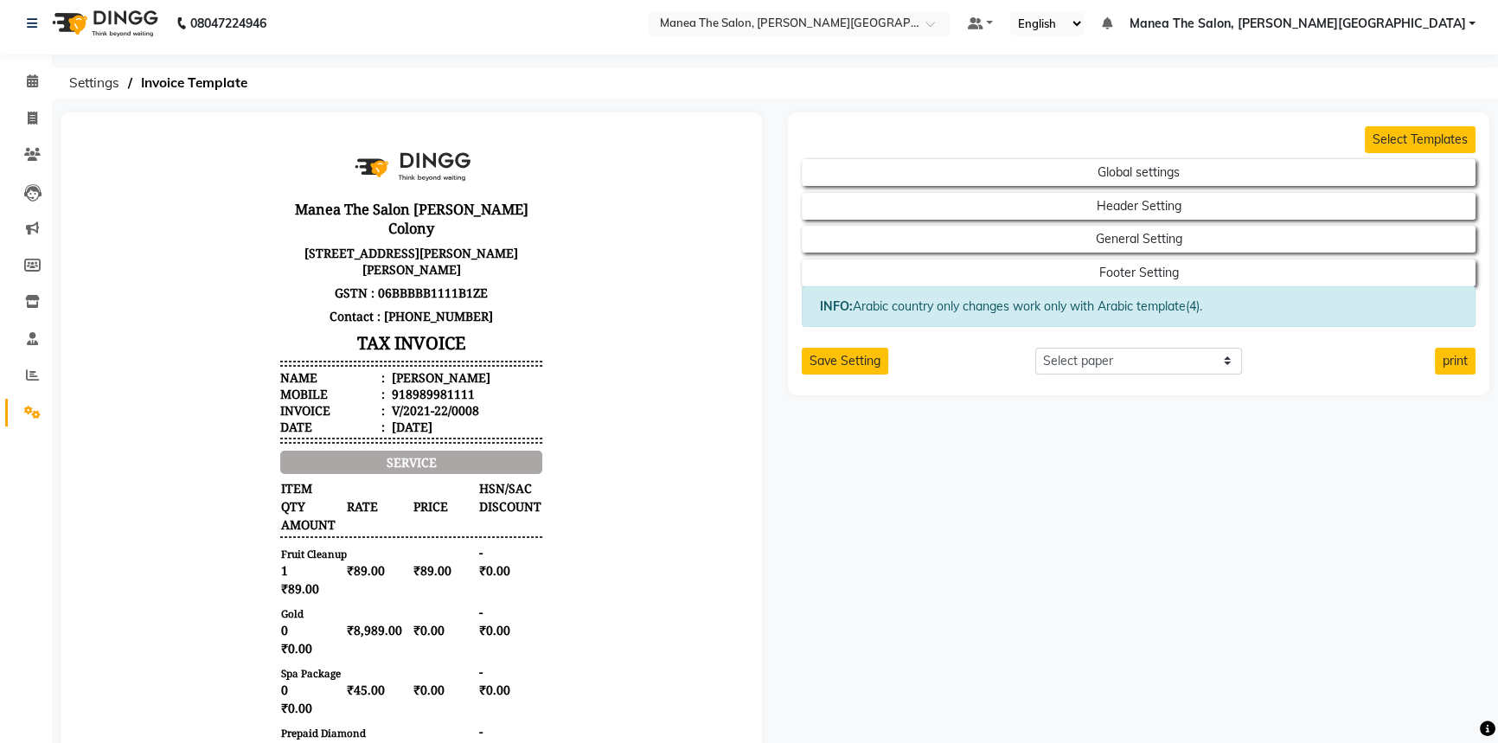
scroll to position [0, 0]
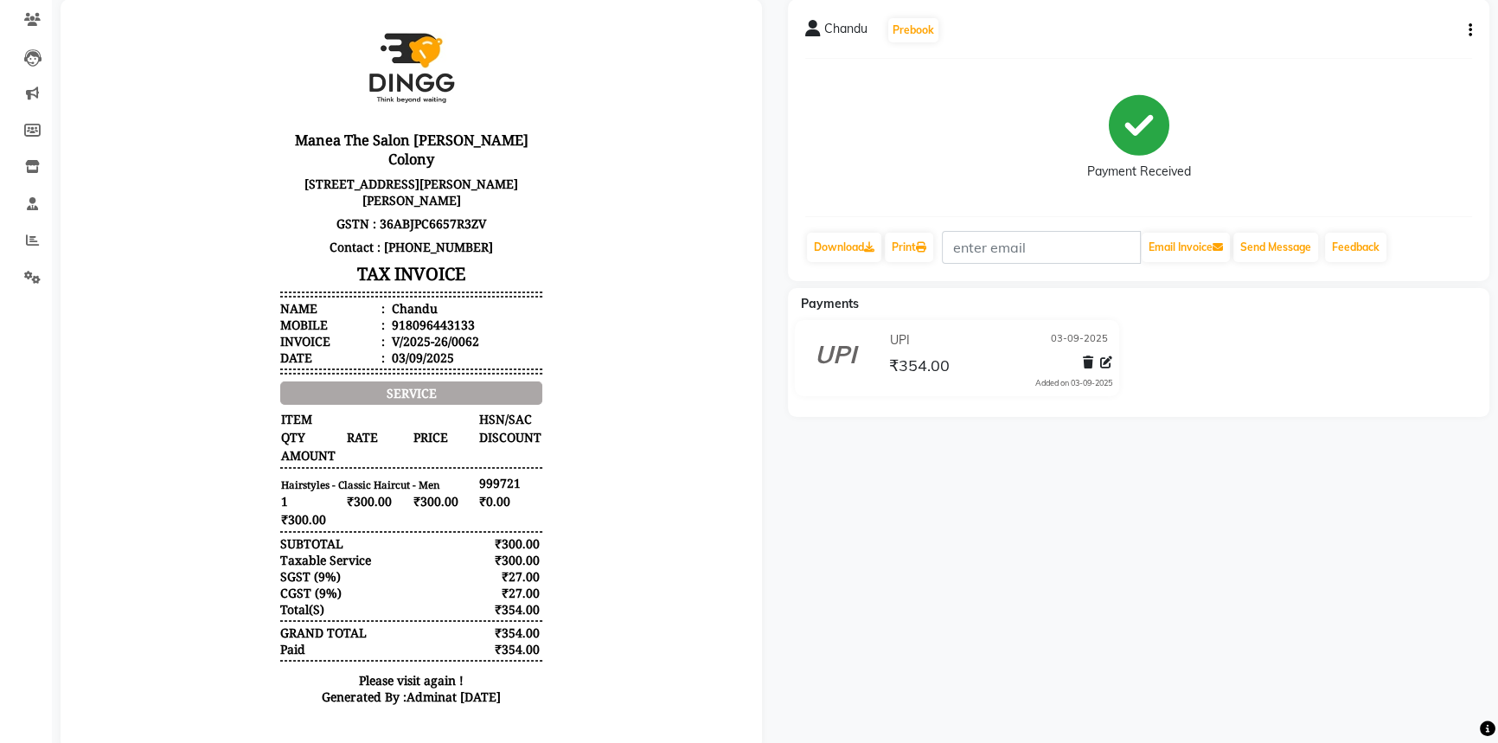
scroll to position [157, 0]
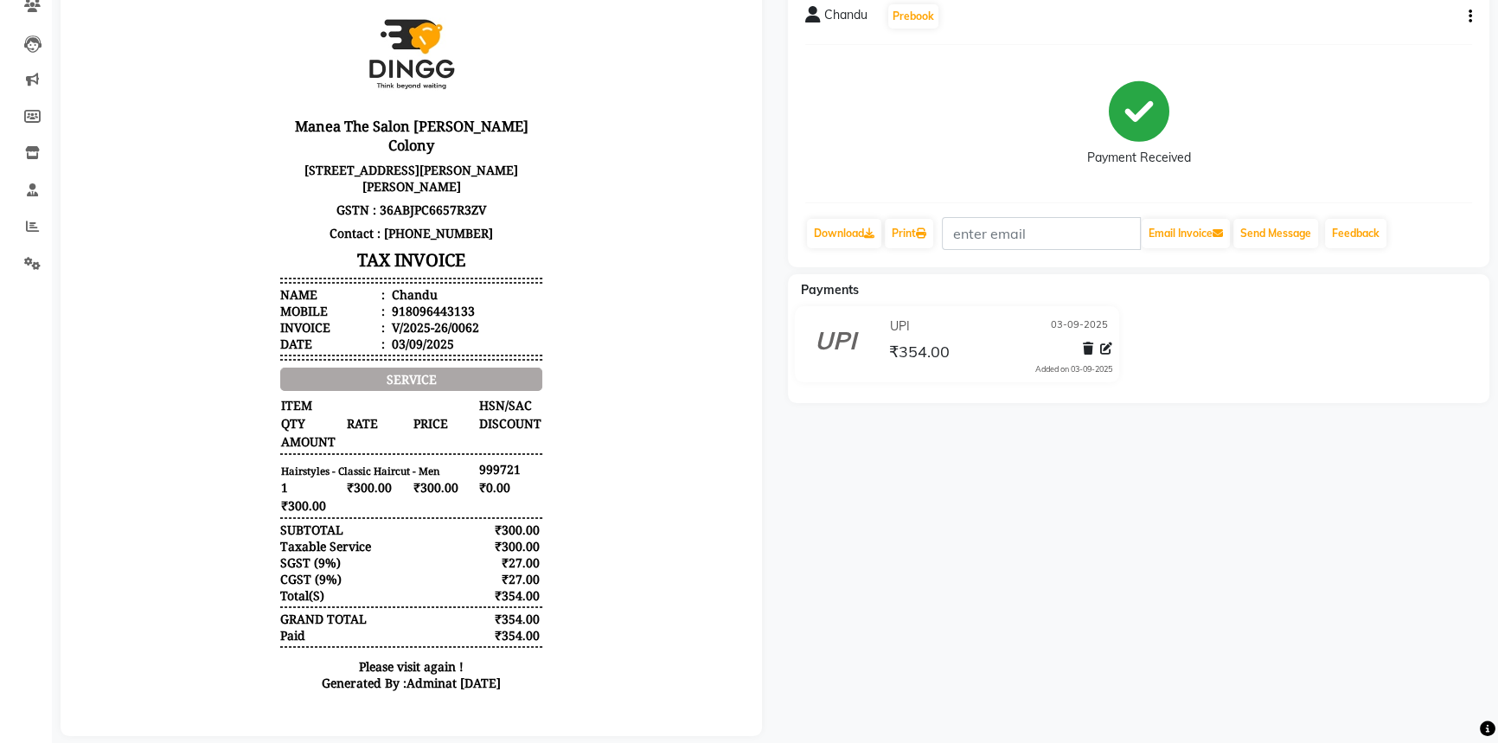
drag, startPoint x: 465, startPoint y: 462, endPoint x: 509, endPoint y: 462, distance: 44.1
click at [509, 462] on div "Hairstyles - Classic Haircut - Men 999721 1 ₹300.00 ₹300.00 ₹0.00 ₹300.00" at bounding box center [410, 487] width 261 height 54
click at [511, 471] on span "999721" at bounding box center [510, 469] width 64 height 18
drag, startPoint x: 466, startPoint y: 458, endPoint x: 516, endPoint y: 464, distance: 50.5
click at [516, 464] on div "Hairstyles - Classic Haircut - Men 999721 1 ₹300.00 ₹300.00 ₹0.00 ₹300.00" at bounding box center [410, 487] width 261 height 54
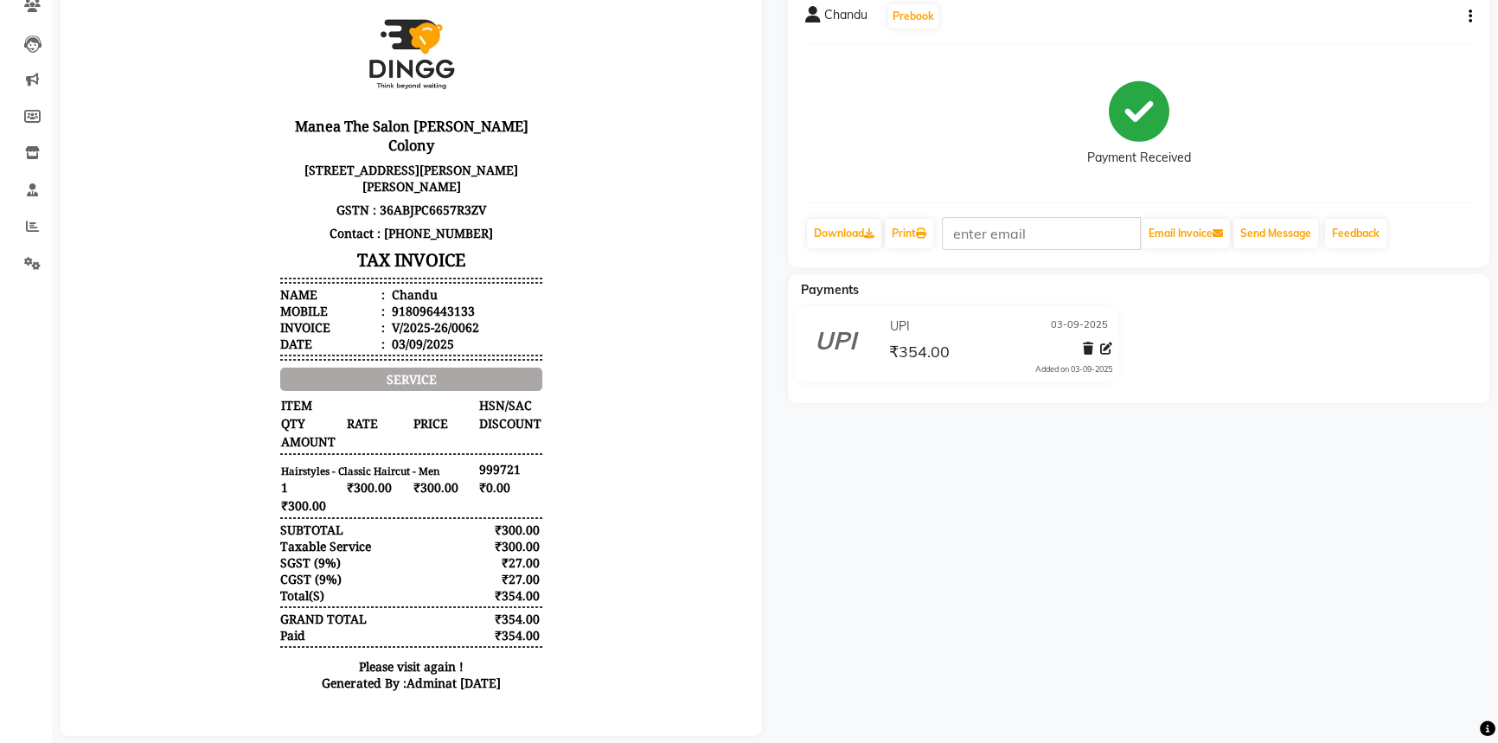
click at [524, 492] on span "₹0.00" at bounding box center [510, 487] width 64 height 18
drag, startPoint x: 258, startPoint y: 464, endPoint x: 515, endPoint y: 461, distance: 256.9
click at [515, 461] on body "Manea The Salon Raghavendra Colony 2nd floor, Tapasvi Commercial Complex, Ragha…" at bounding box center [411, 352] width 653 height 713
click at [516, 469] on span "999721" at bounding box center [510, 469] width 64 height 18
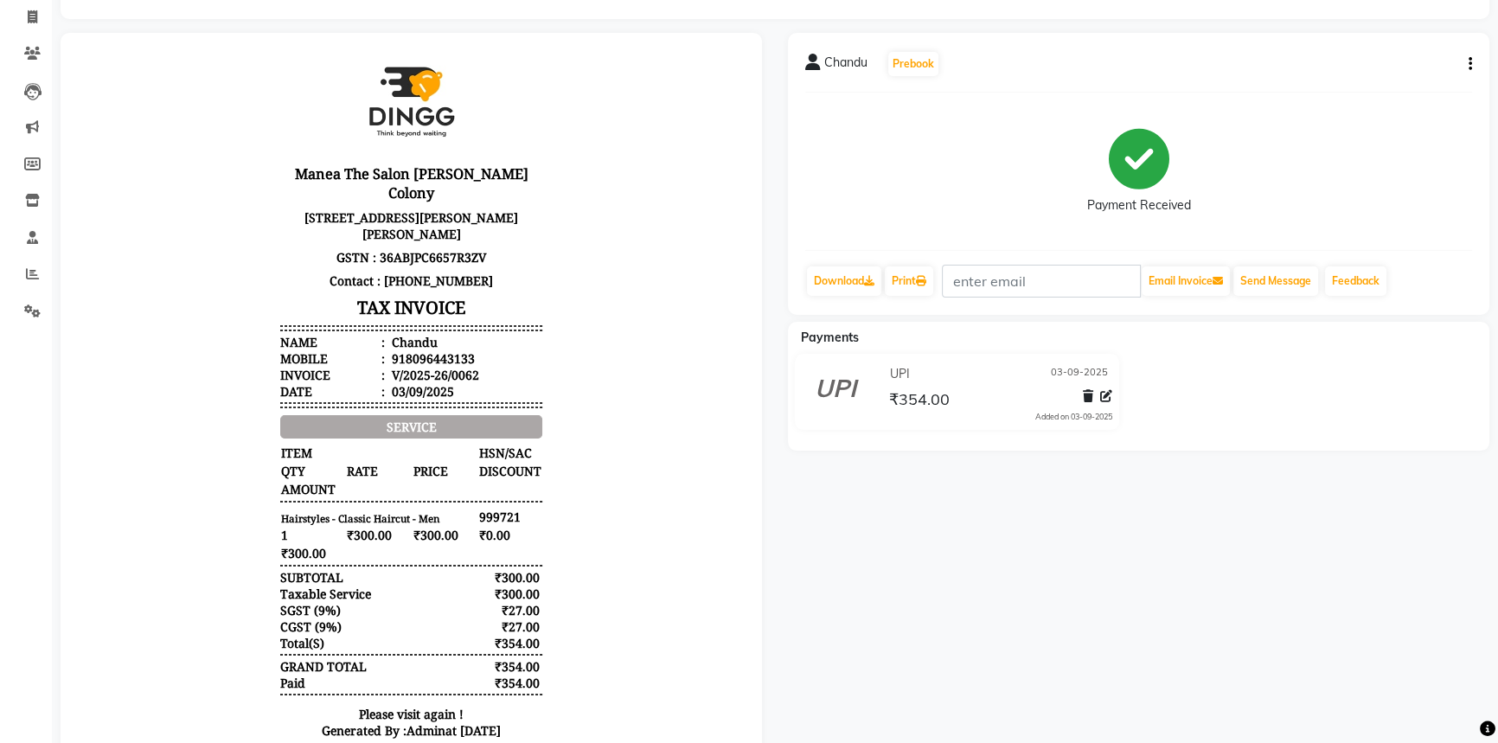
scroll to position [0, 0]
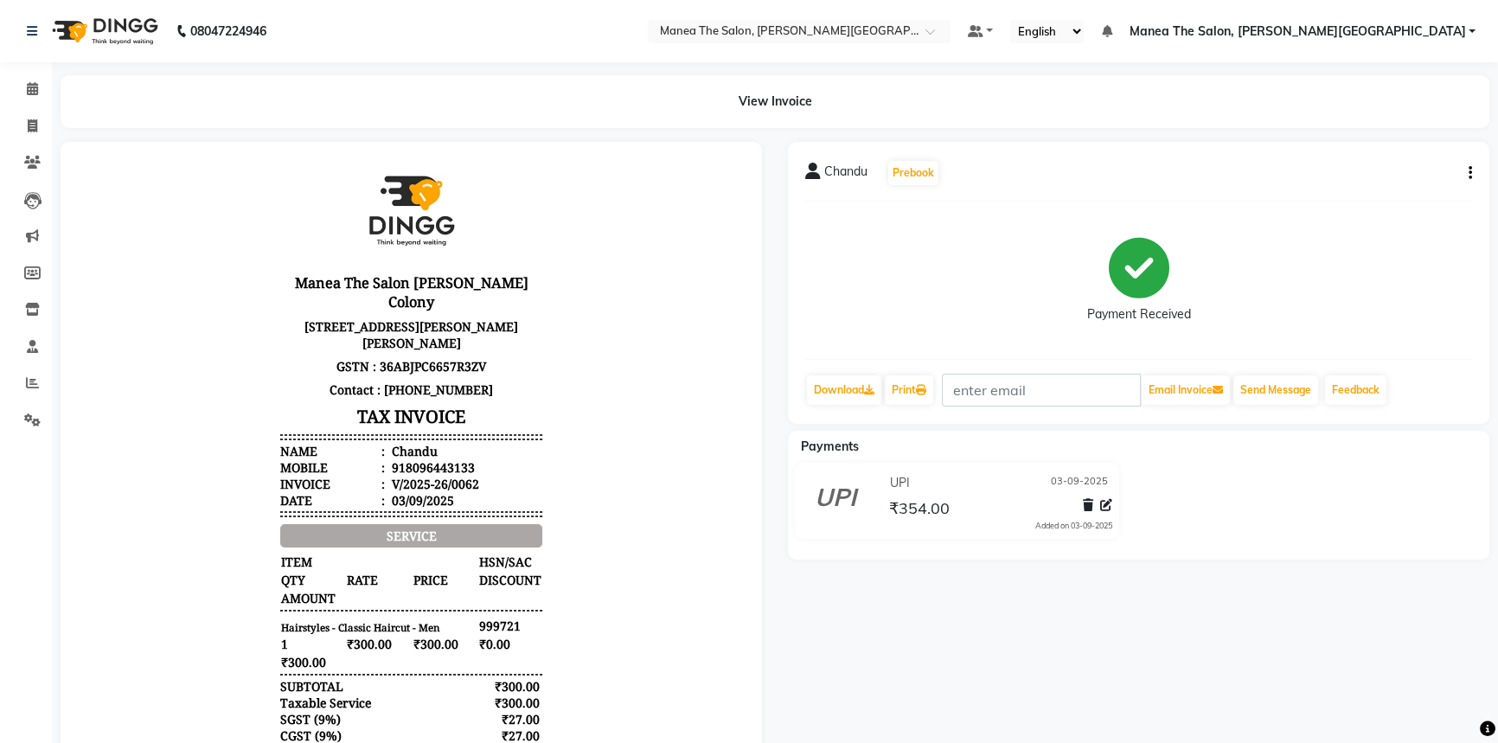
click at [1470, 173] on icon "button" at bounding box center [1470, 173] width 3 height 1
click at [1344, 132] on div "Cancel Invoice" at bounding box center [1383, 129] width 118 height 22
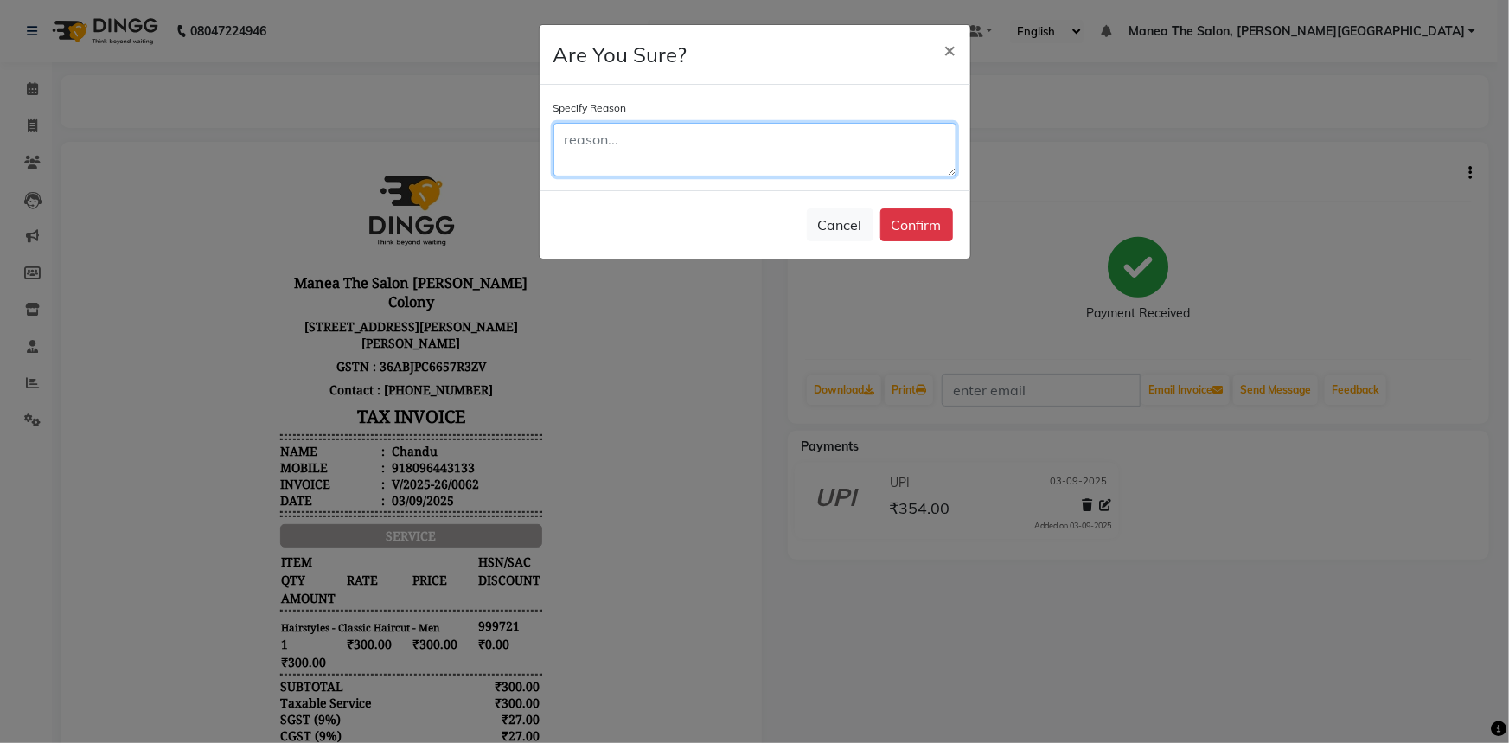
click at [663, 151] on textarea at bounding box center [755, 150] width 403 height 54
type textarea "dingg test"
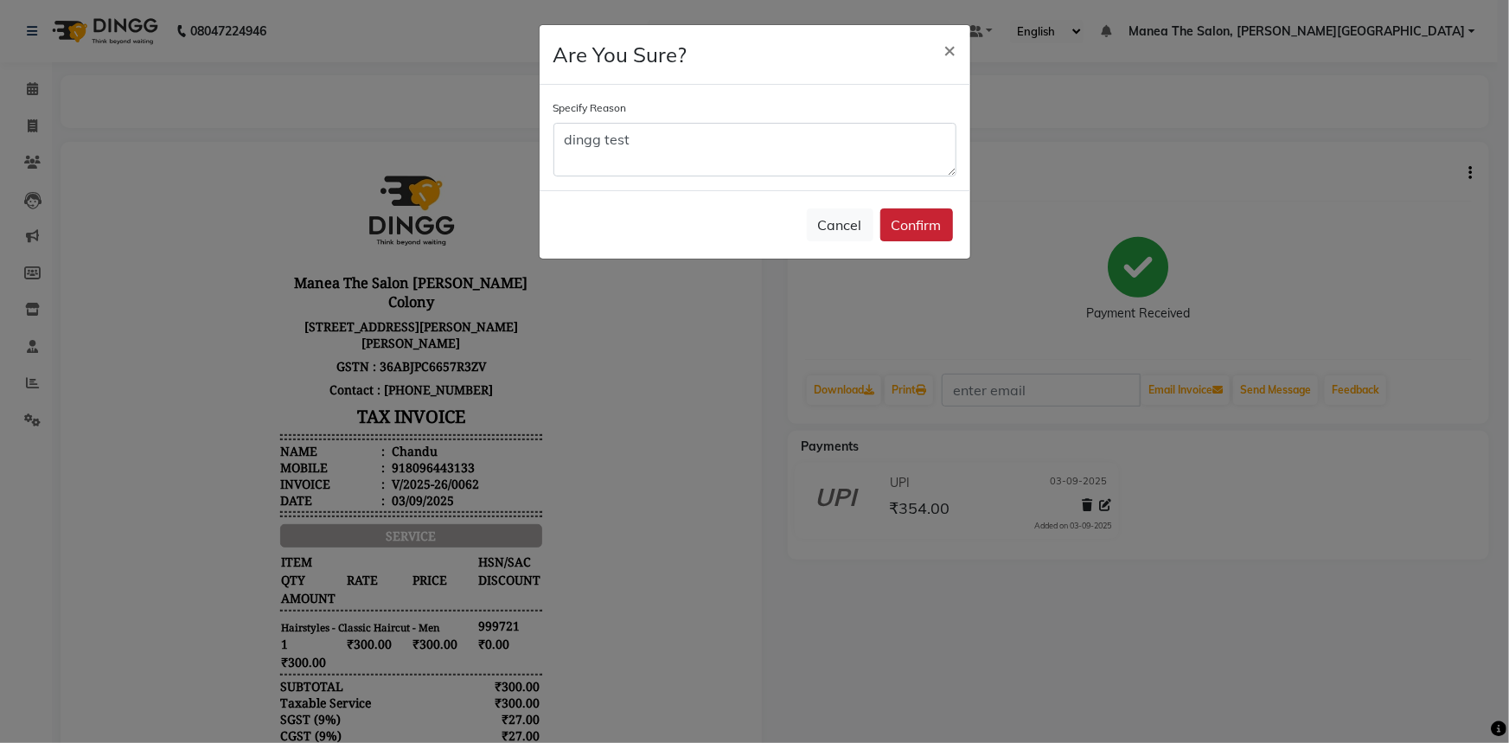
click at [901, 213] on button "Confirm" at bounding box center [917, 224] width 73 height 33
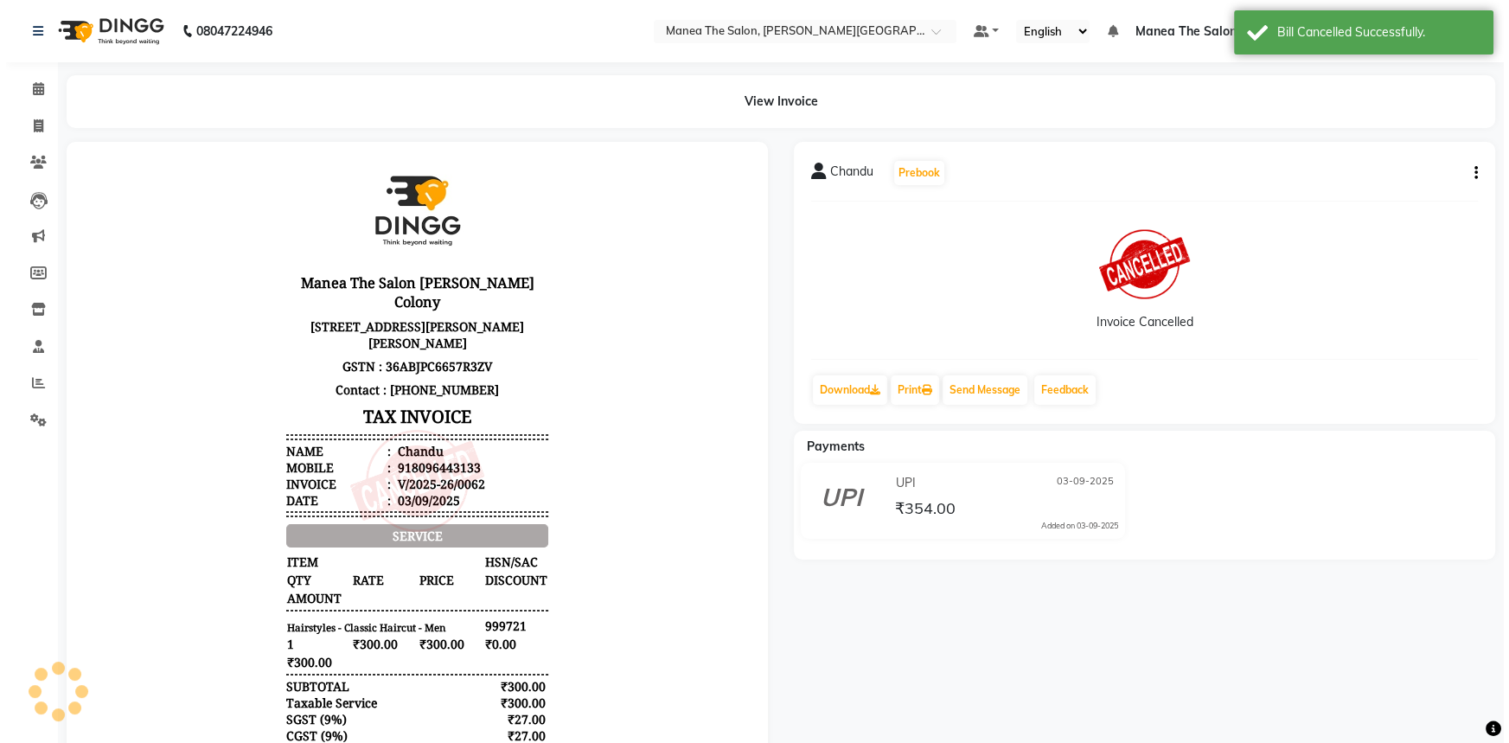
scroll to position [14, 0]
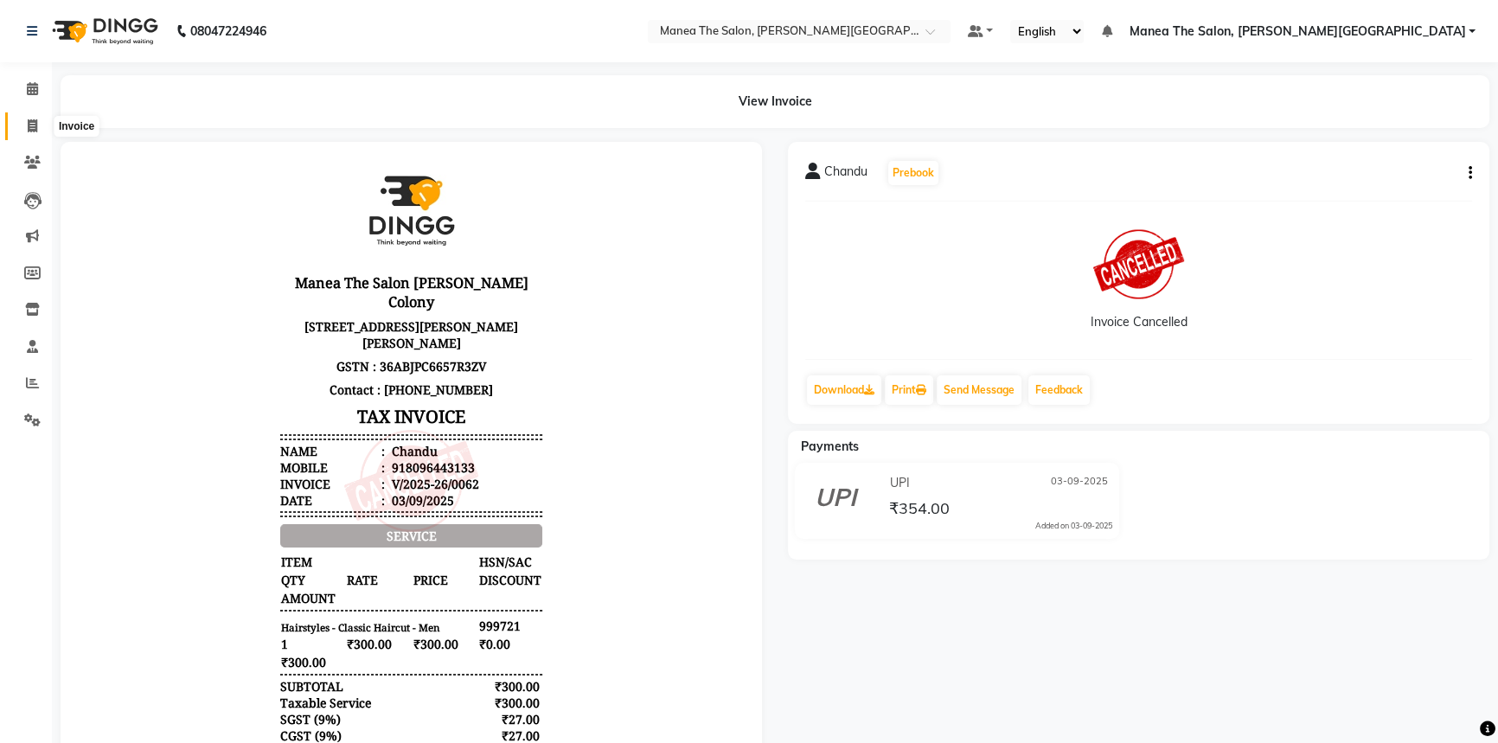
click at [38, 128] on span at bounding box center [32, 127] width 30 height 20
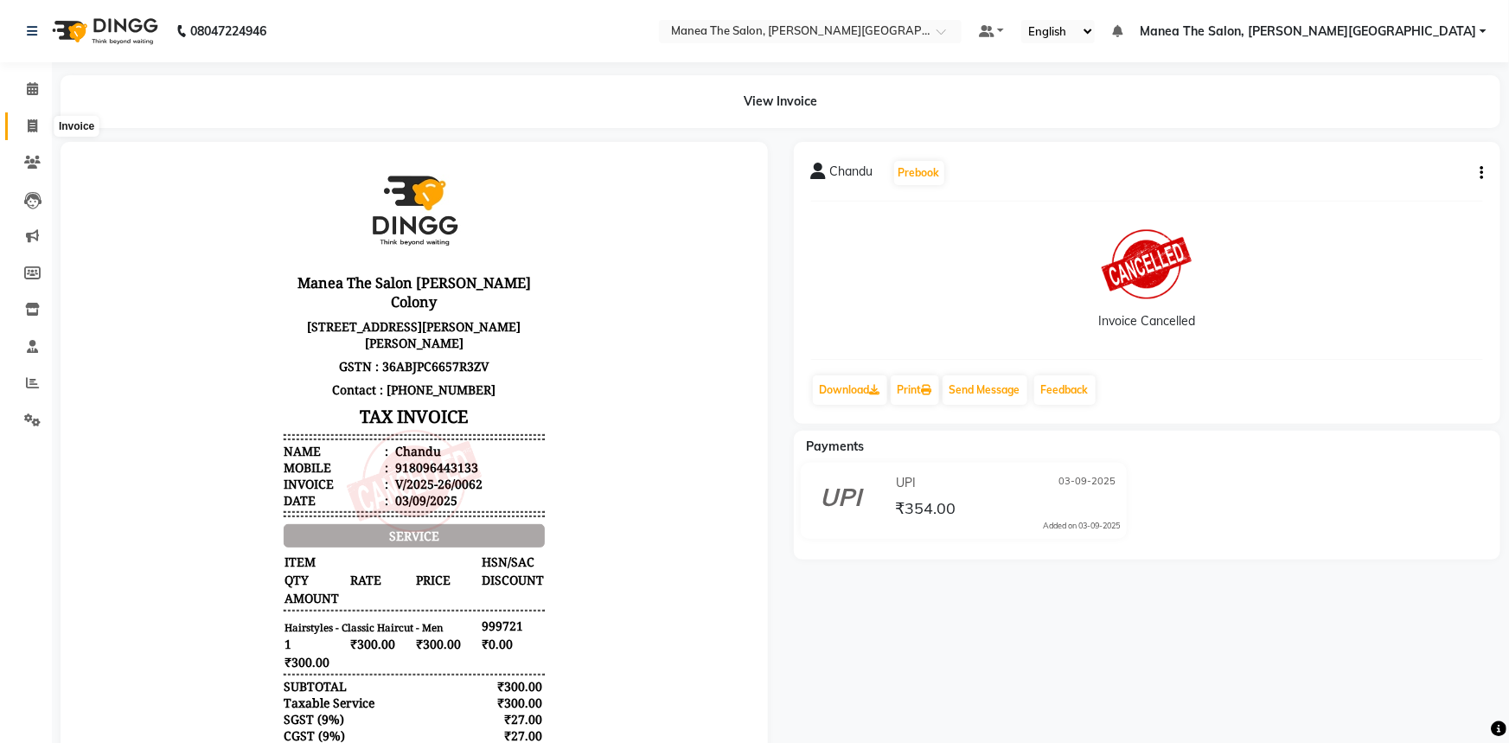
select select "8762"
select select "service"
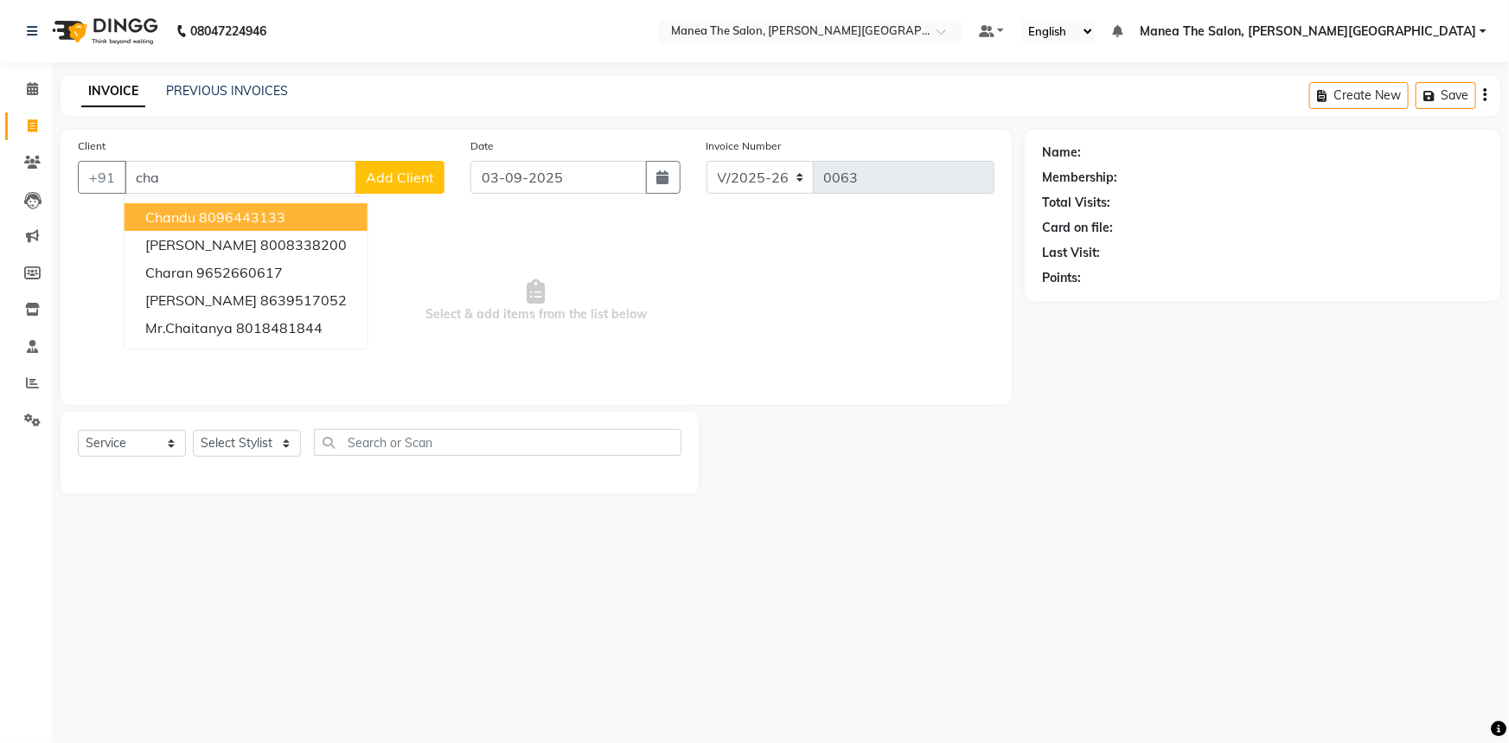
click at [208, 215] on ngb-highlight "8096443133" at bounding box center [242, 216] width 86 height 17
type input "8096443133"
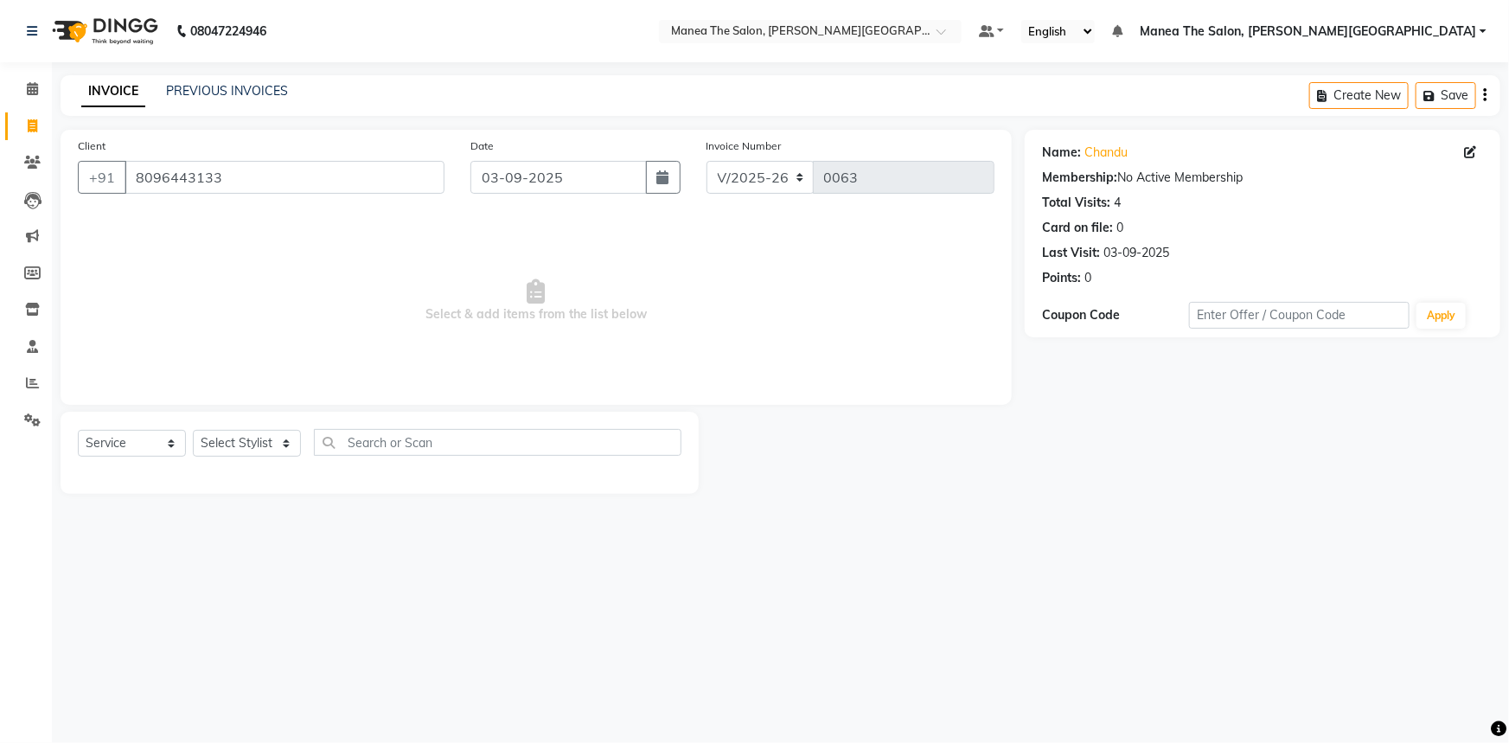
click at [1126, 491] on div "Name: Chandu Membership: No Active Membership Total Visits: 4 Card on file: 0 L…" at bounding box center [1269, 312] width 489 height 364
click at [26, 234] on icon at bounding box center [32, 235] width 13 height 13
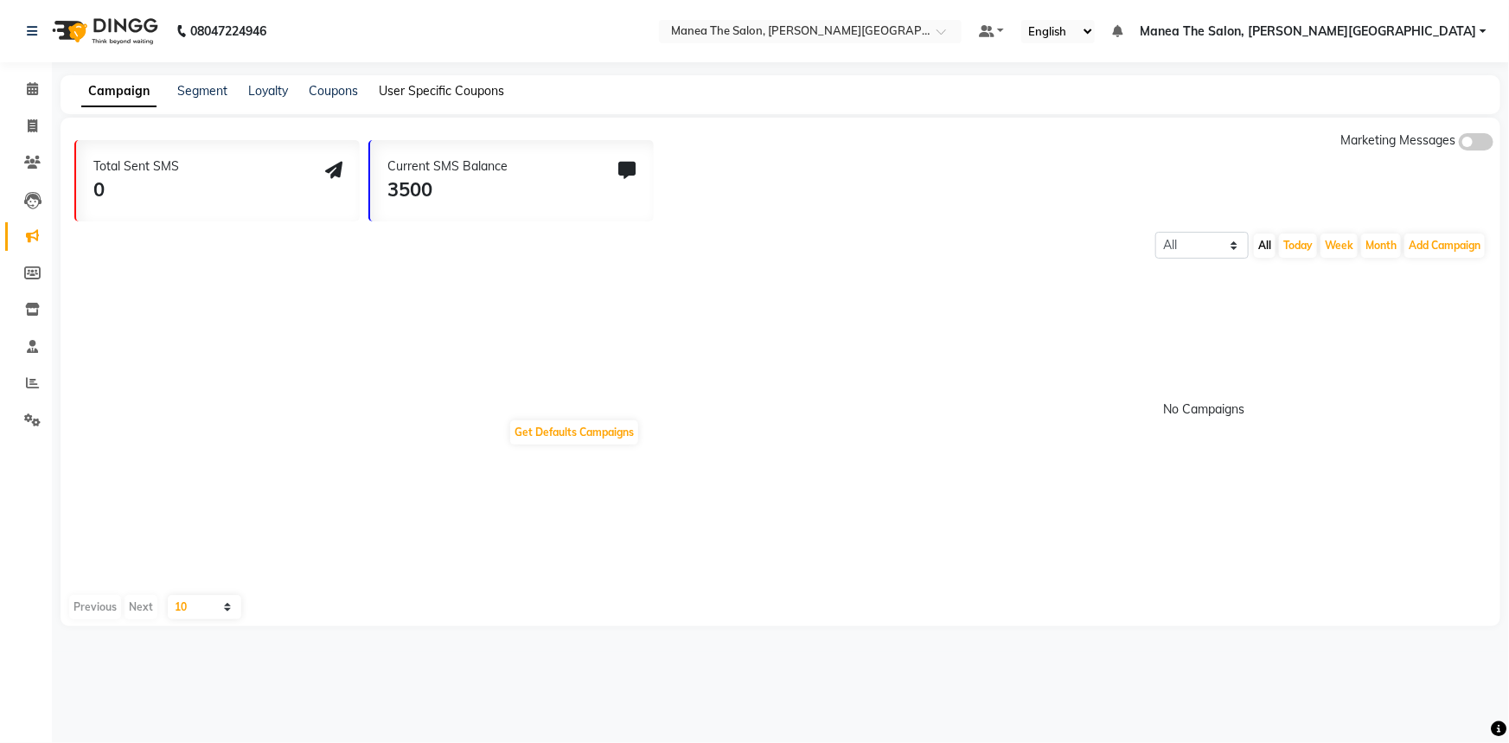
click at [484, 93] on link "User Specific Coupons" at bounding box center [441, 91] width 125 height 16
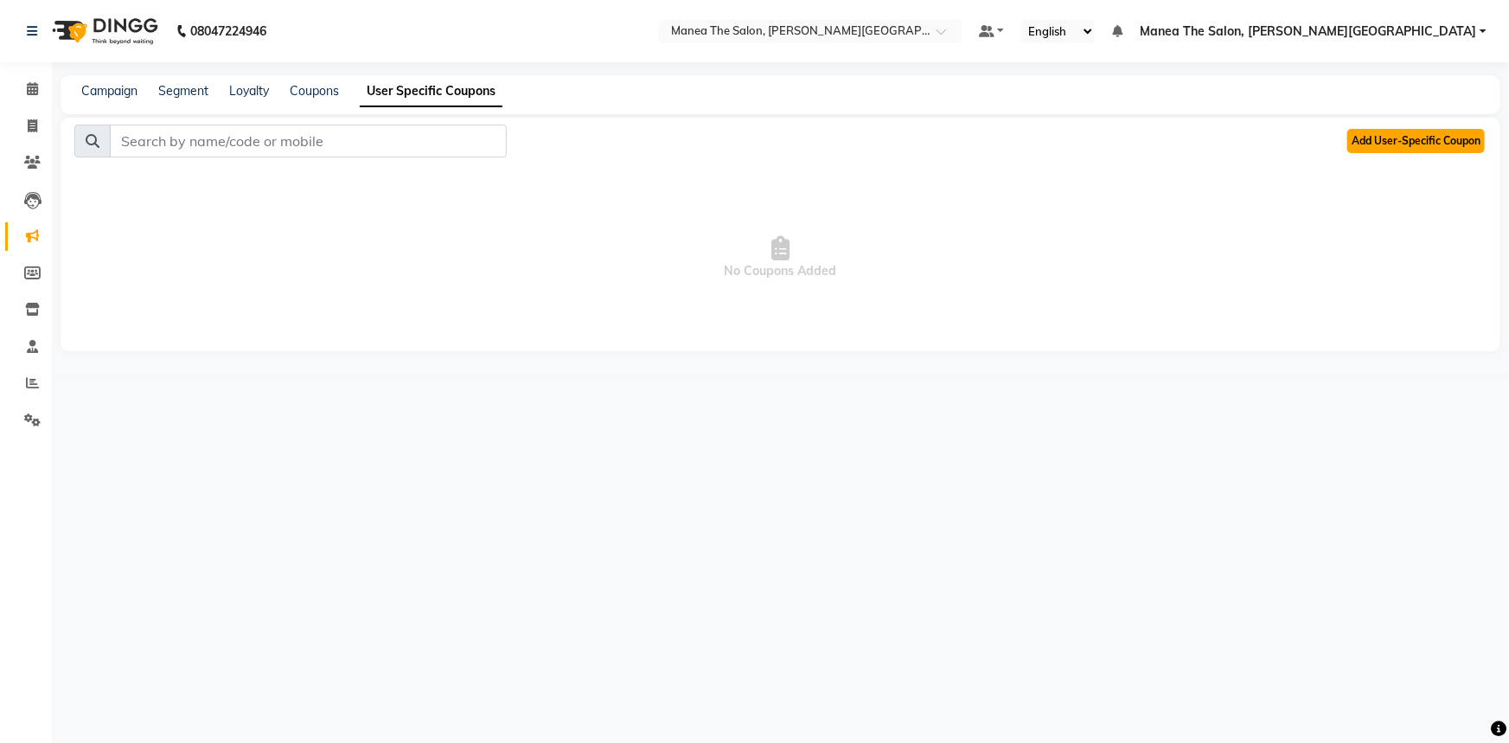
click at [1425, 135] on button "Add User-Specific Coupon" at bounding box center [1417, 141] width 138 height 24
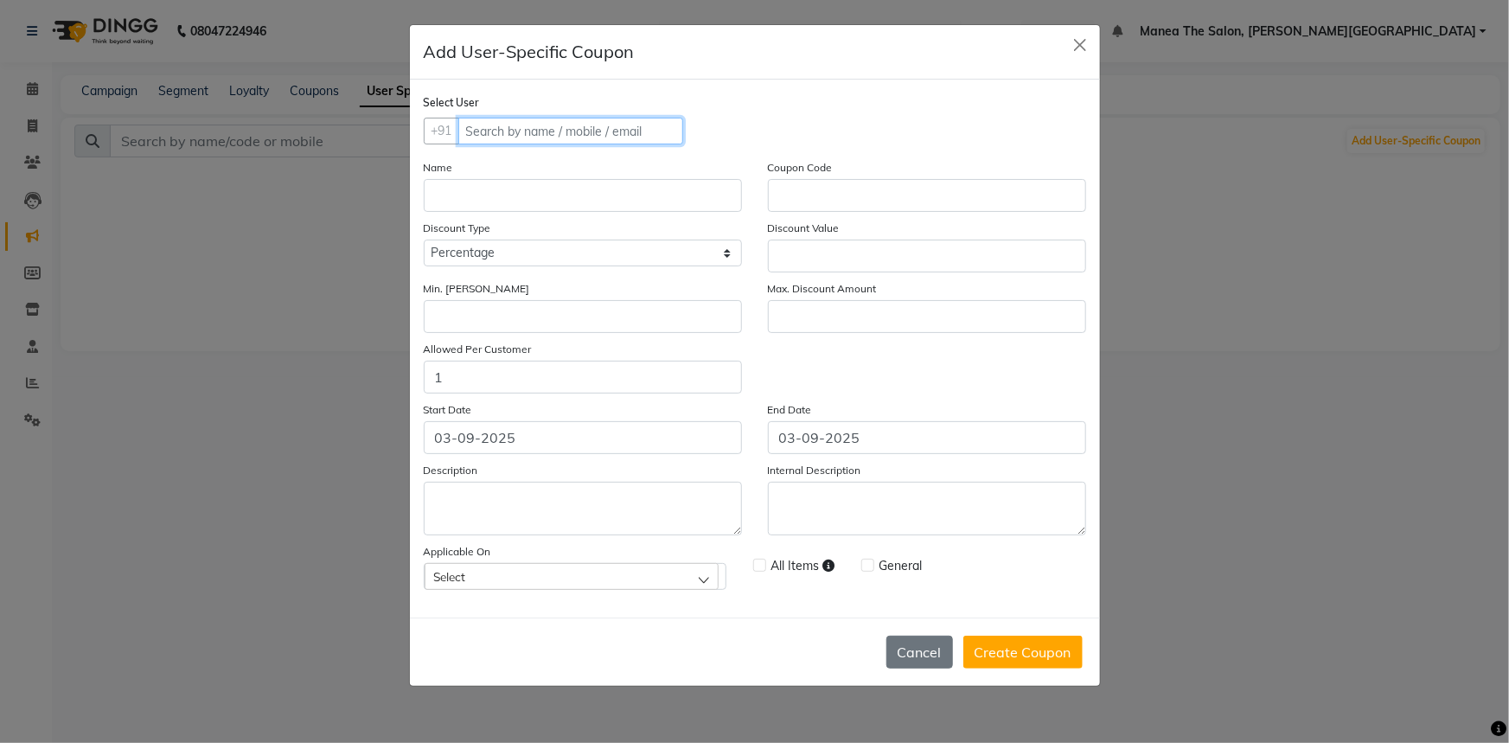
click at [561, 130] on input "text" at bounding box center [570, 131] width 225 height 27
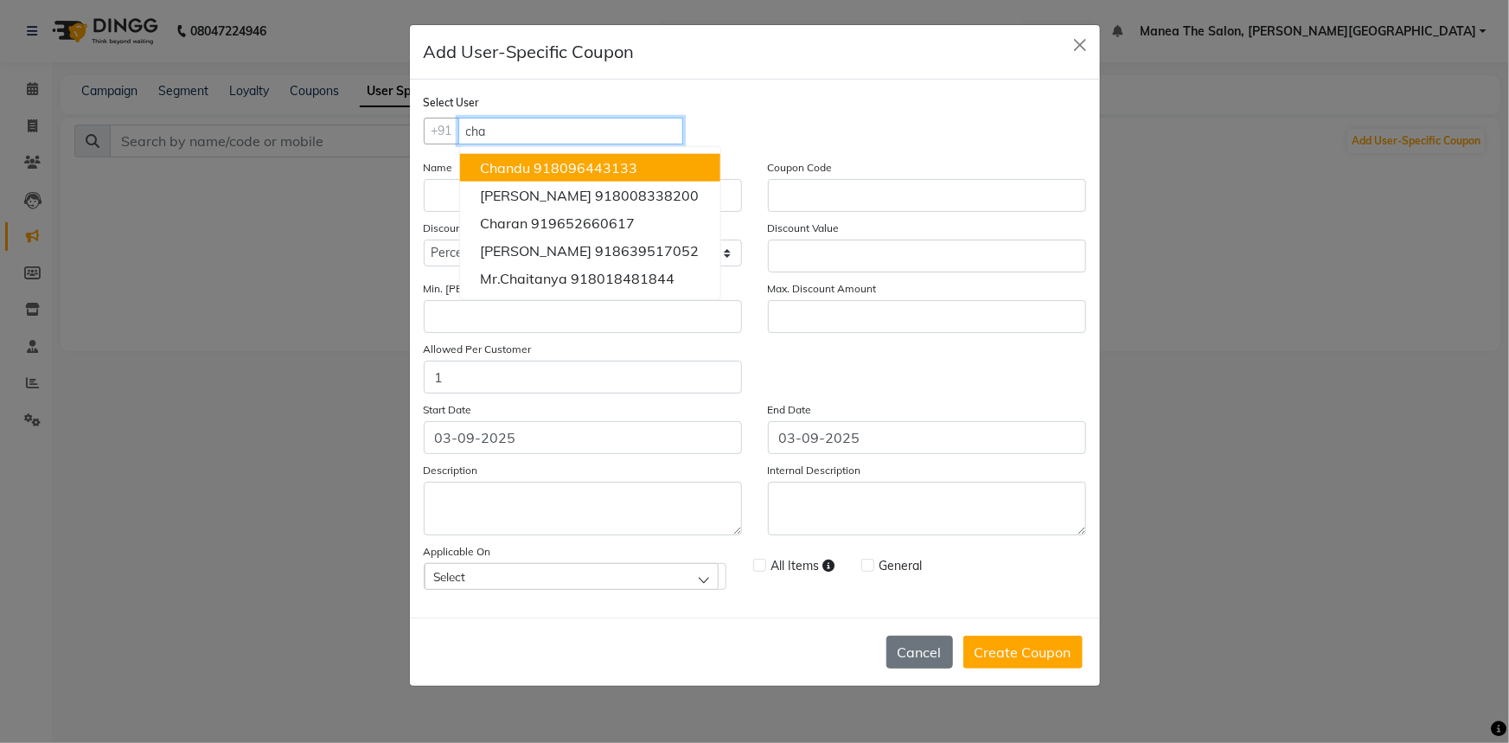
click at [554, 160] on span "918096443133" at bounding box center [583, 167] width 107 height 17
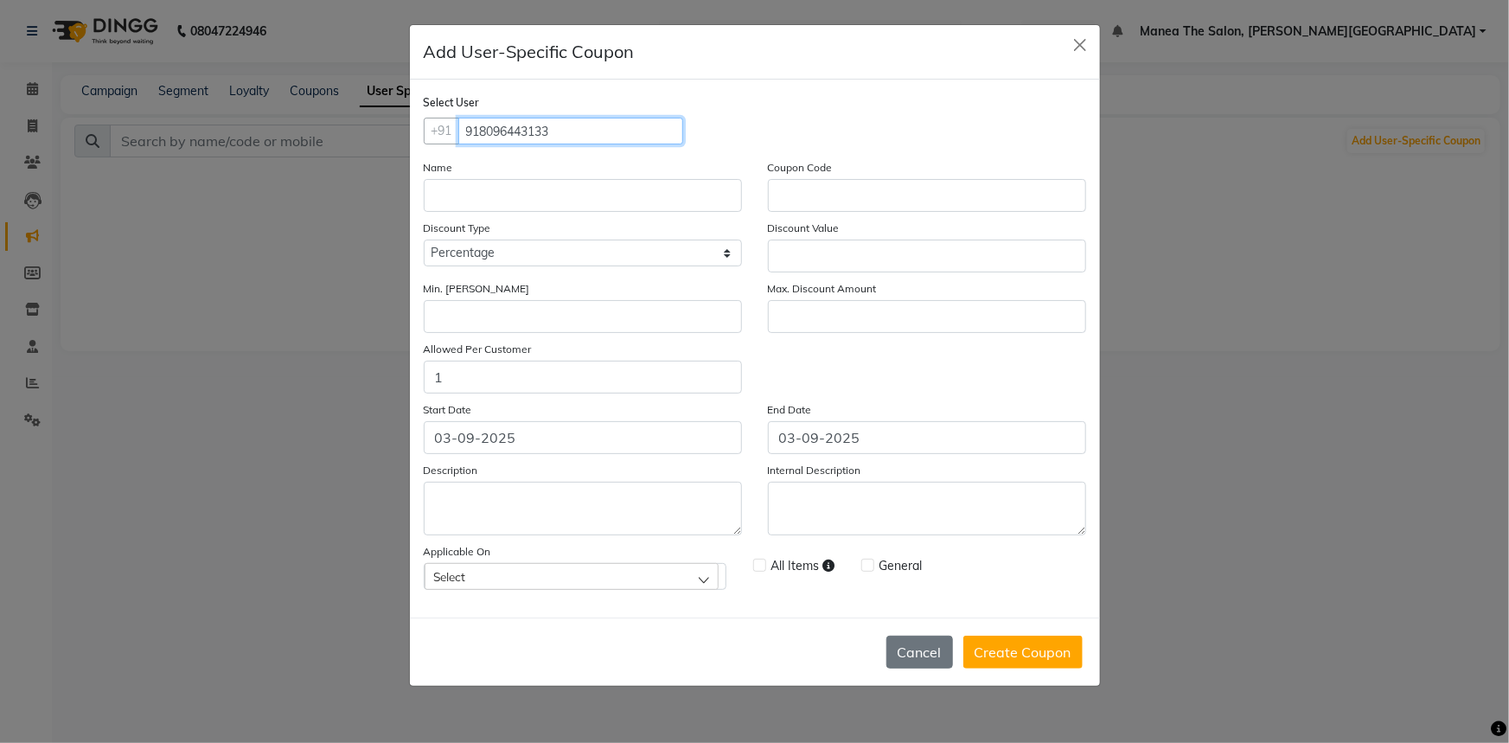
type input "918096443133"
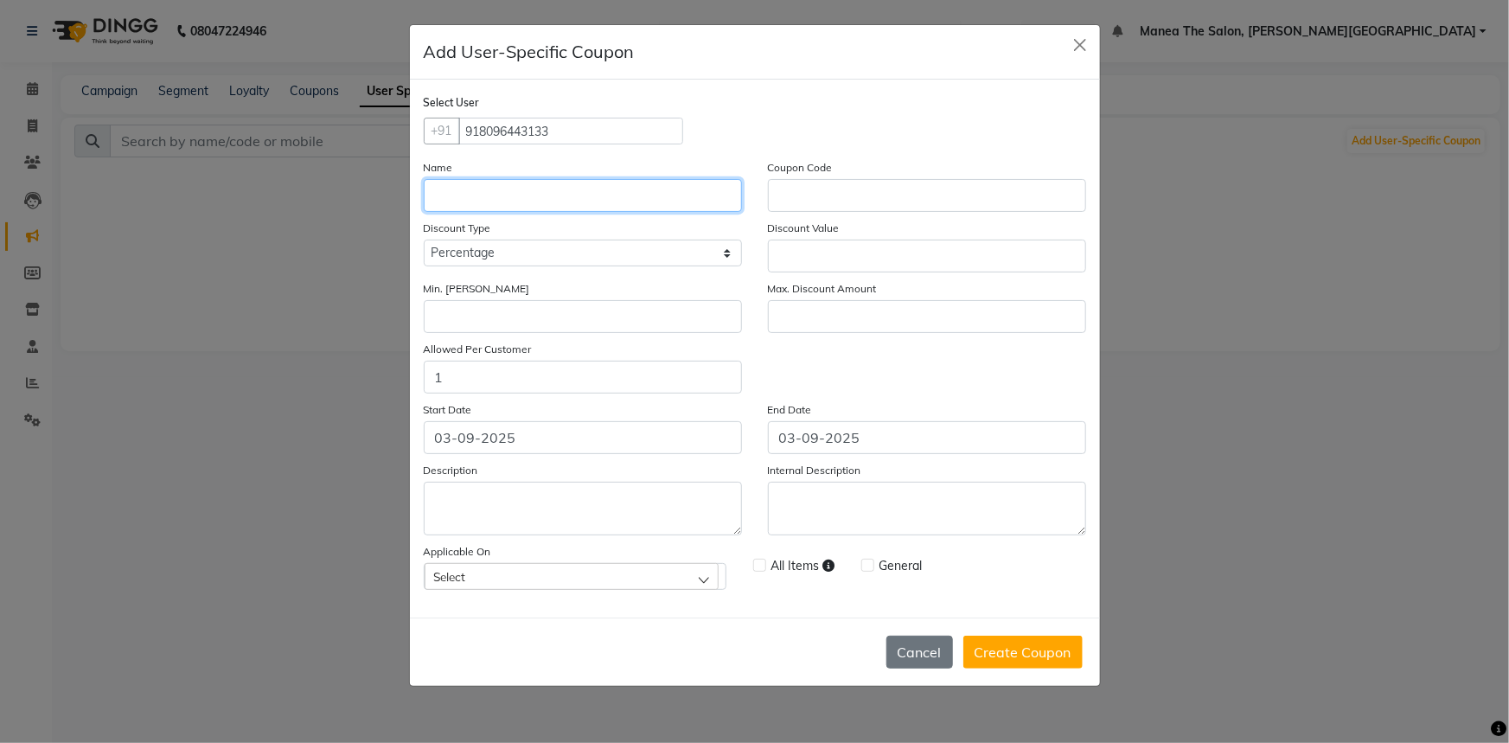
click at [560, 191] on input at bounding box center [583, 195] width 318 height 33
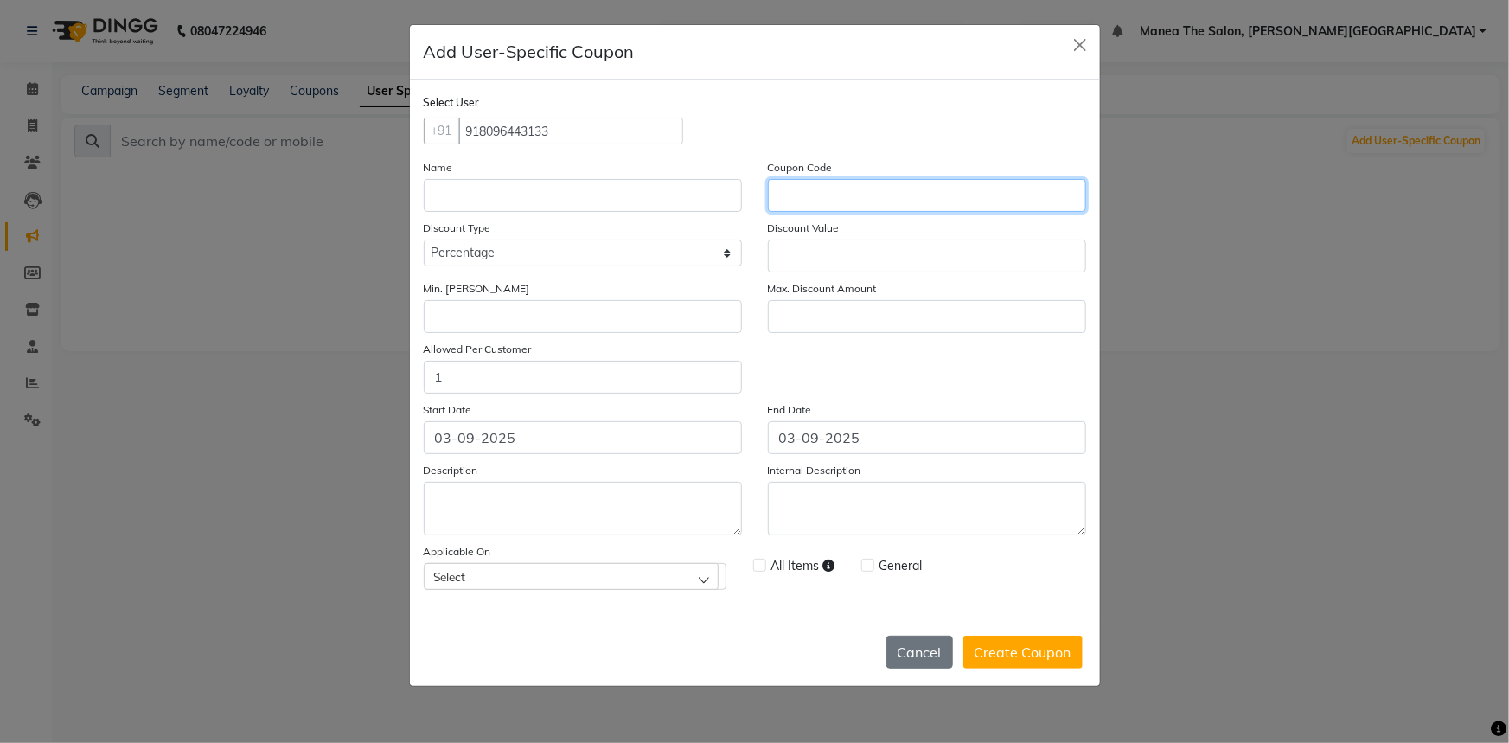
click at [806, 198] on input at bounding box center [927, 195] width 318 height 33
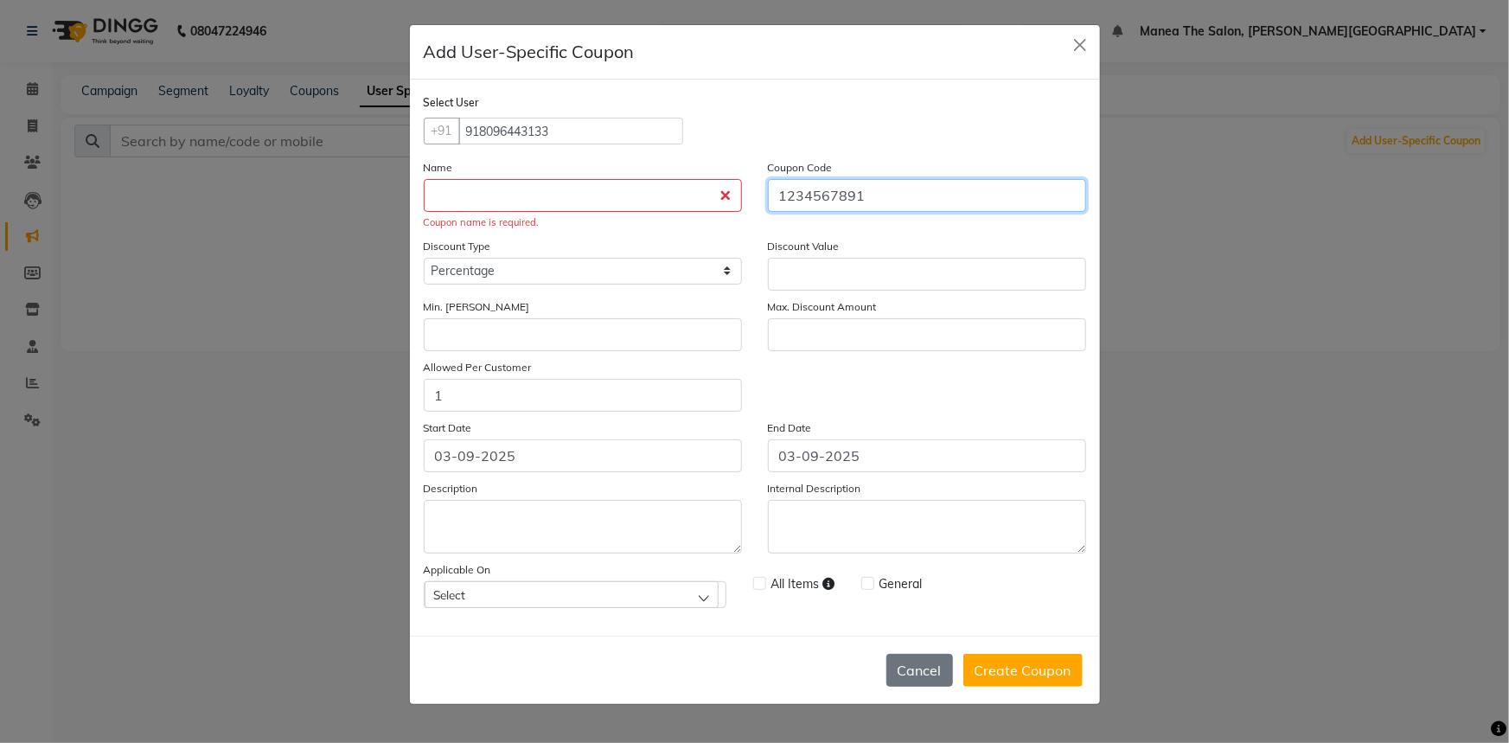
type input "1234567891"
click at [611, 274] on select "Percentage Fixed" at bounding box center [583, 271] width 318 height 27
click at [424, 259] on select "Percentage Fixed" at bounding box center [583, 271] width 318 height 27
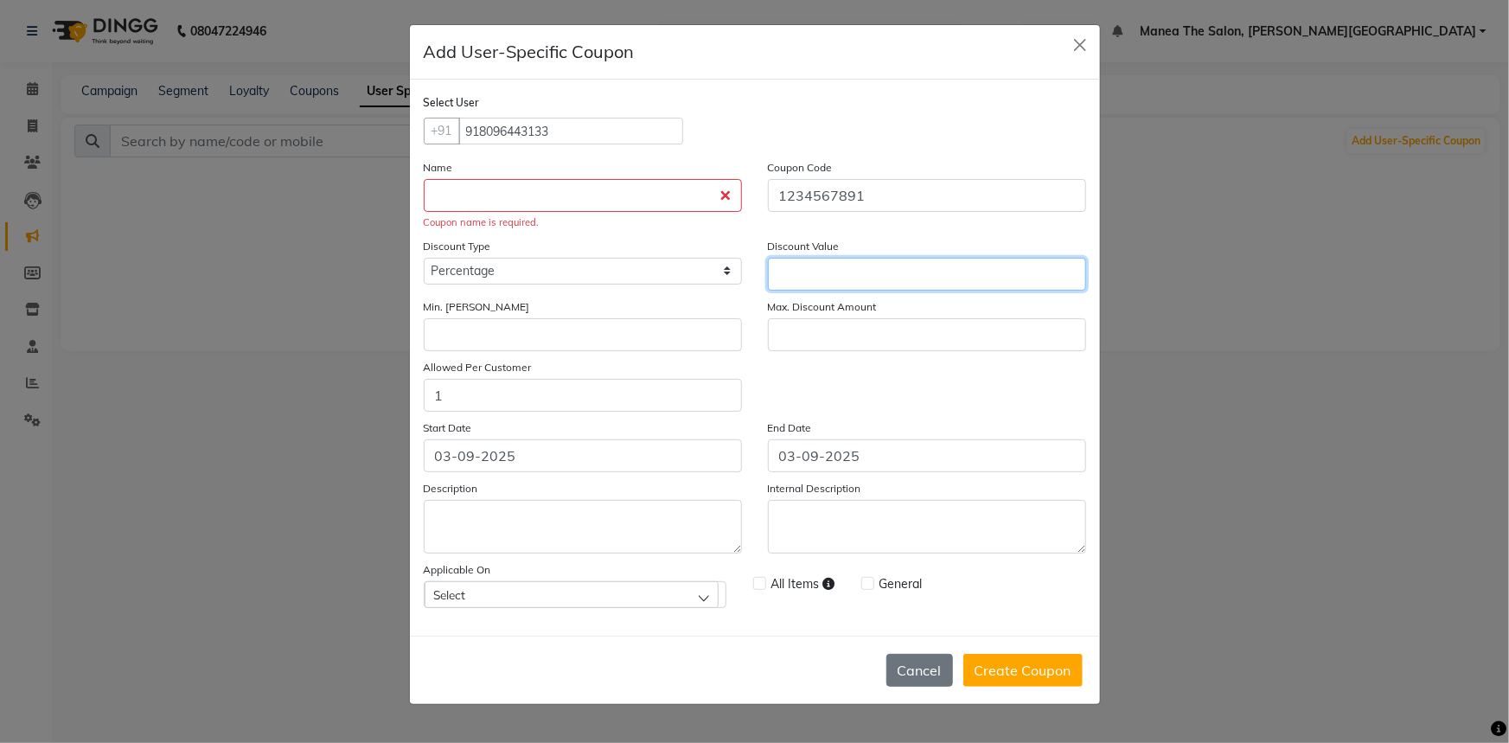
click at [829, 277] on input "number" at bounding box center [927, 274] width 318 height 33
type input "15"
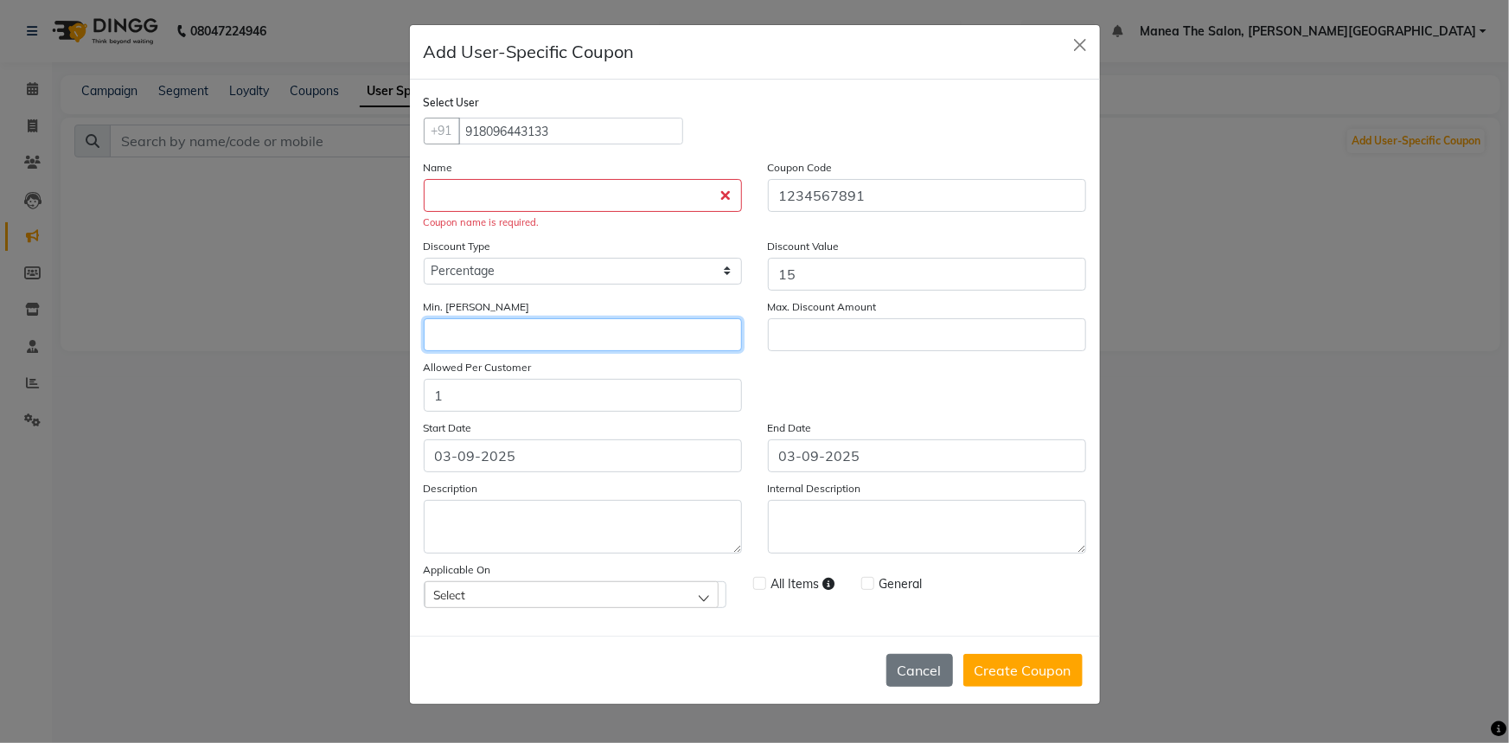
click at [601, 336] on input "number" at bounding box center [583, 334] width 318 height 33
drag, startPoint x: 753, startPoint y: 305, endPoint x: 892, endPoint y: 309, distance: 138.4
click at [892, 309] on div "Min. Bill Amount Max. Discount Amount" at bounding box center [755, 328] width 689 height 61
click at [486, 343] on input "number" at bounding box center [583, 334] width 318 height 33
drag, startPoint x: 759, startPoint y: 309, endPoint x: 912, endPoint y: 311, distance: 152.3
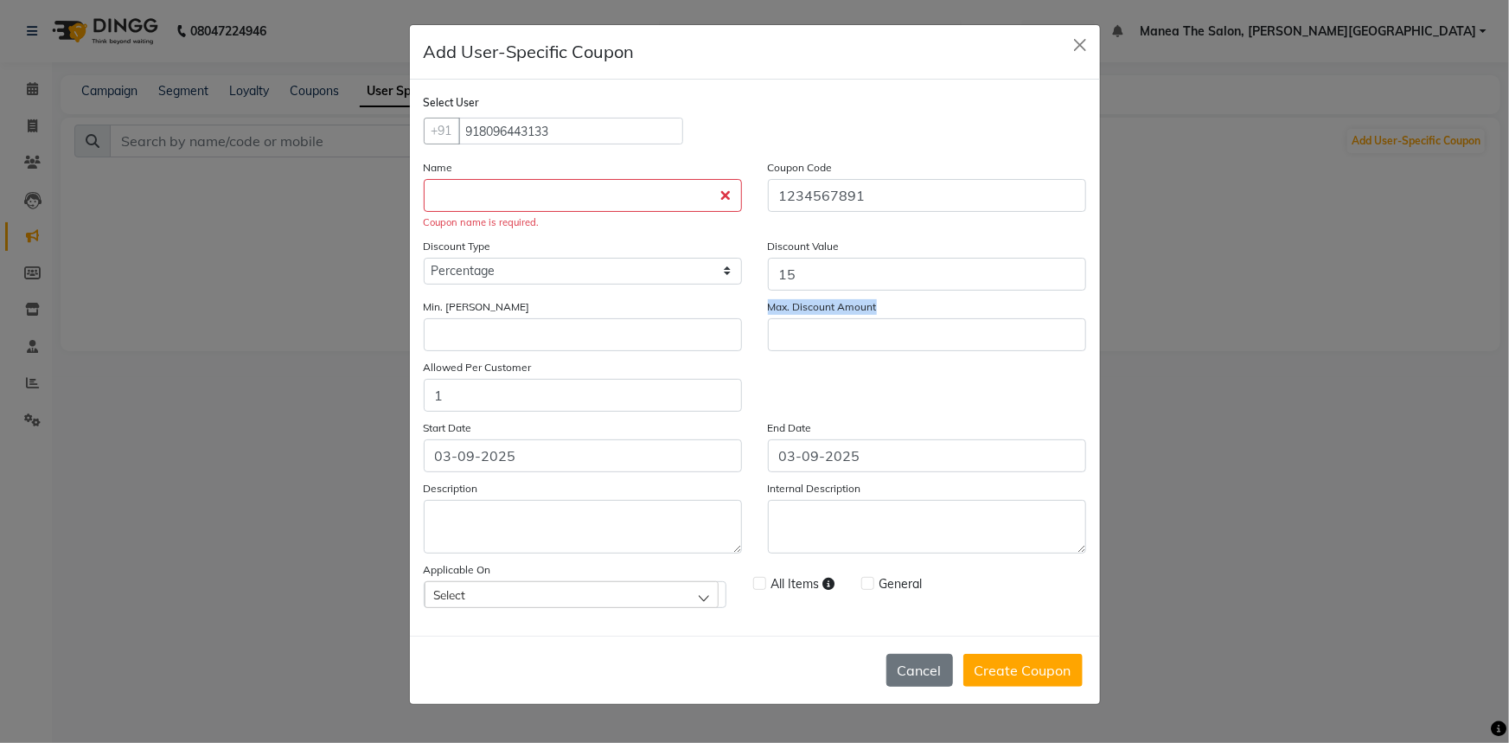
click at [912, 311] on div "Max. Discount Amount" at bounding box center [927, 325] width 344 height 54
click at [817, 348] on input "number" at bounding box center [927, 334] width 318 height 33
drag, startPoint x: 420, startPoint y: 369, endPoint x: 531, endPoint y: 369, distance: 111.6
click at [531, 369] on div "Allowed Per Customer 1" at bounding box center [583, 385] width 344 height 54
click at [500, 394] on input "1" at bounding box center [583, 395] width 318 height 33
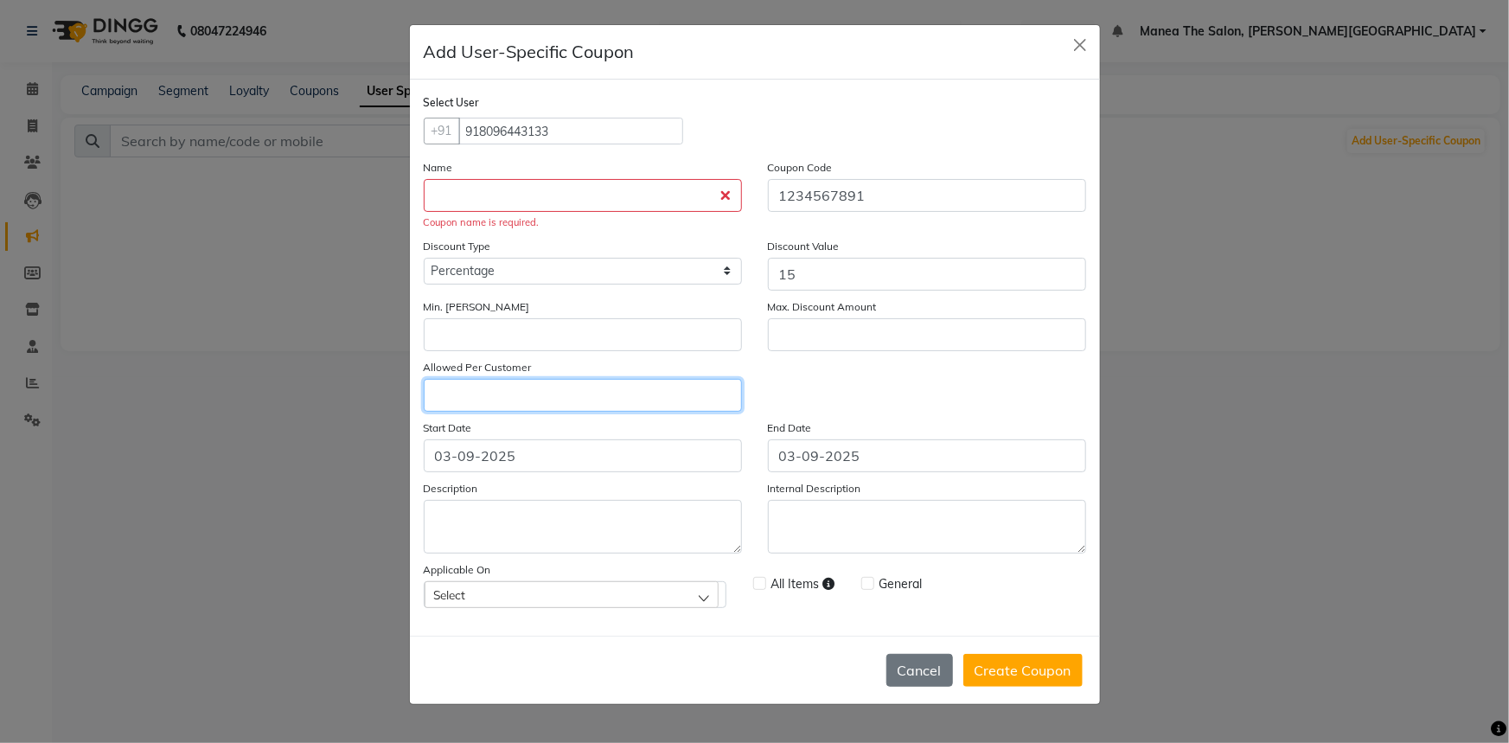
type input "2"
drag, startPoint x: 427, startPoint y: 430, endPoint x: 483, endPoint y: 432, distance: 55.4
click at [483, 432] on div "Start Date 03-09-2025" at bounding box center [583, 446] width 344 height 54
drag, startPoint x: 774, startPoint y: 434, endPoint x: 847, endPoint y: 435, distance: 72.7
click at [847, 435] on div "End Date 03-09-2025" at bounding box center [927, 446] width 344 height 54
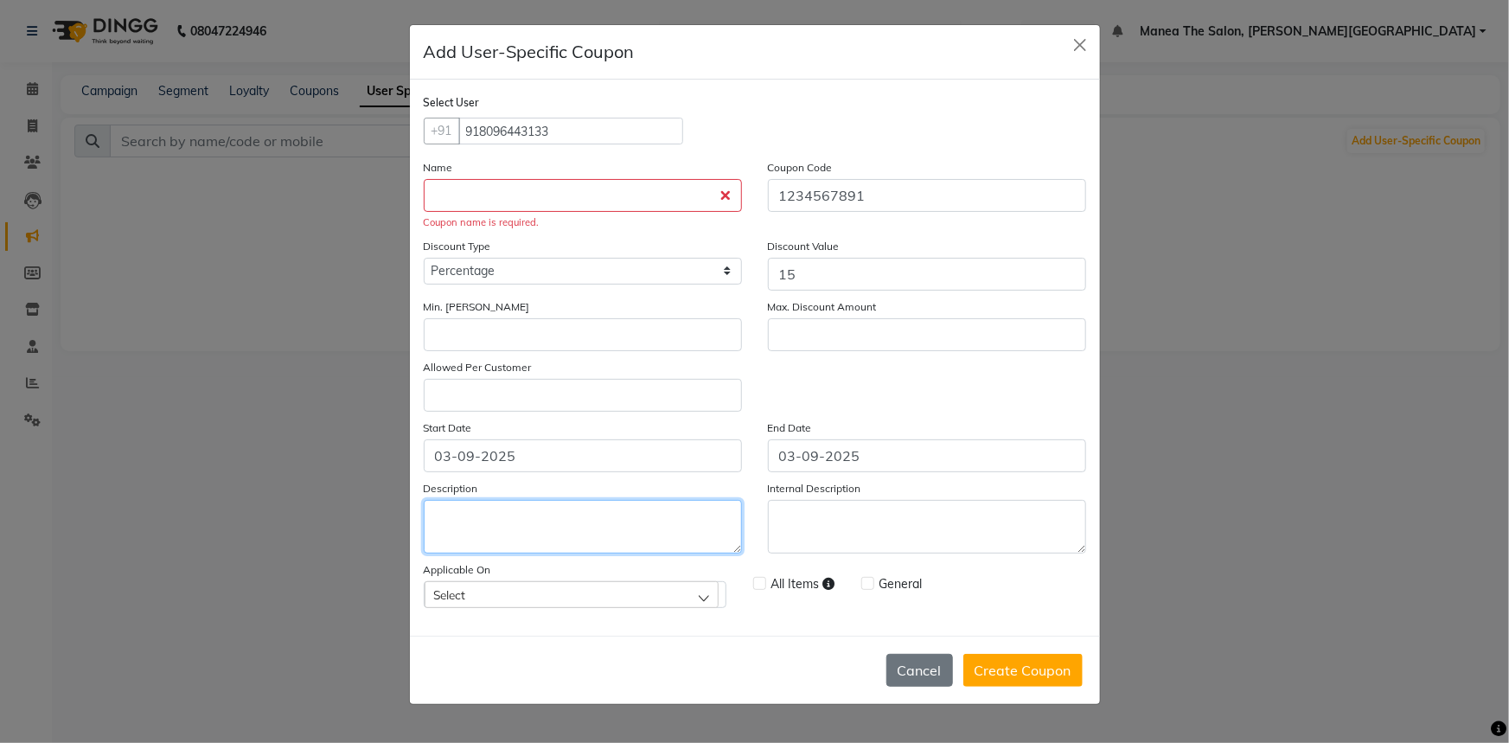
click at [529, 535] on textarea at bounding box center [583, 527] width 318 height 54
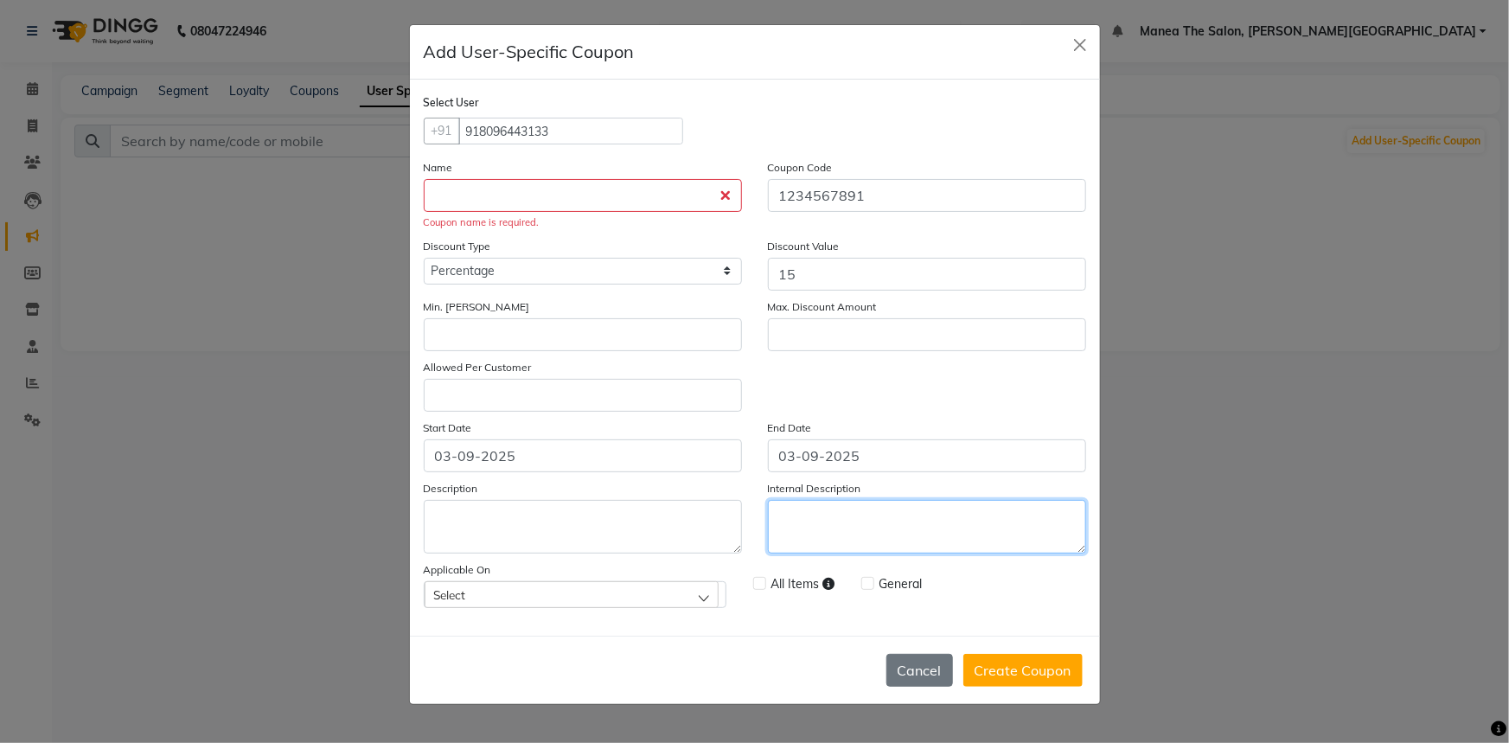
click at [912, 521] on textarea at bounding box center [927, 527] width 318 height 54
click at [500, 596] on div "Select" at bounding box center [572, 594] width 294 height 26
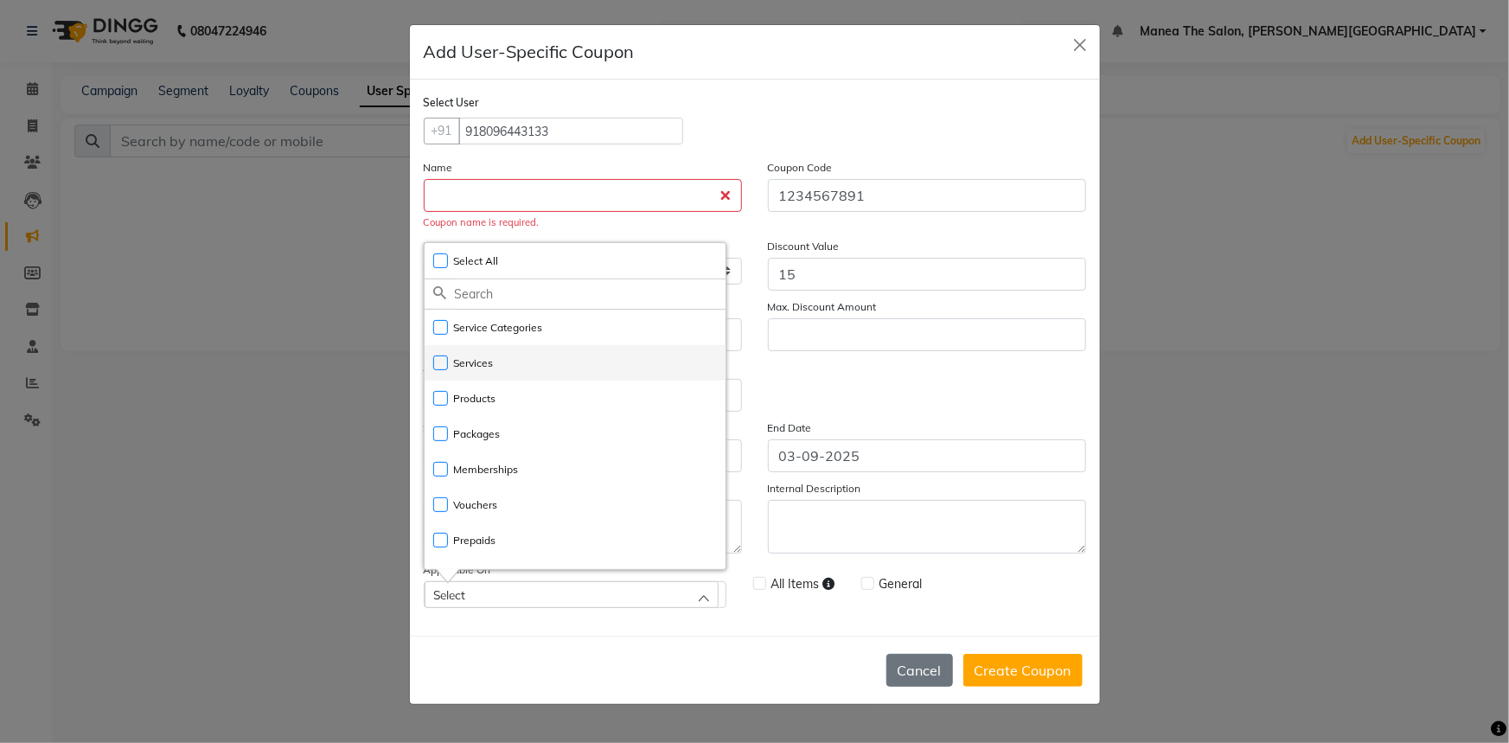
click at [442, 371] on label "Services" at bounding box center [463, 363] width 61 height 16
checkbox input "true"
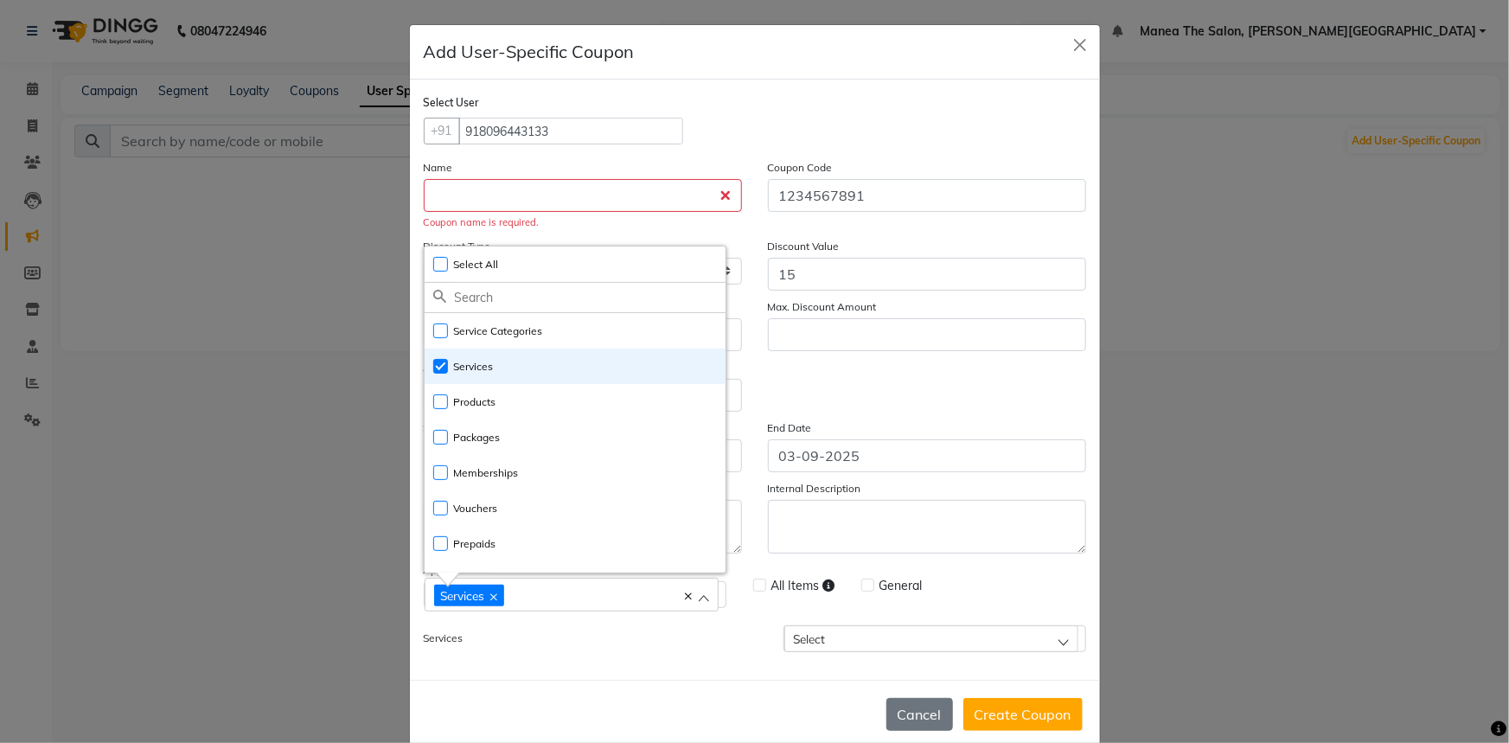
click at [546, 637] on label "Services" at bounding box center [489, 639] width 130 height 16
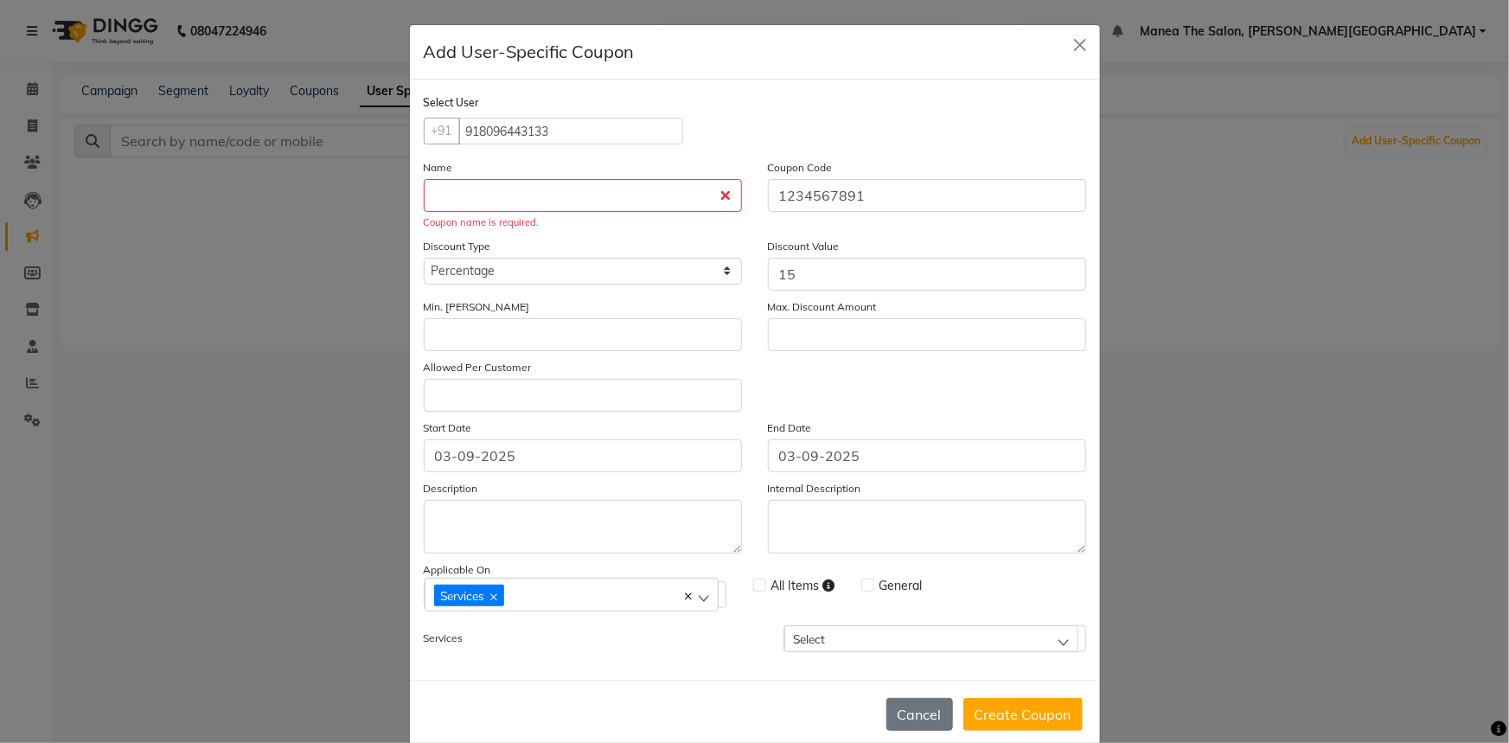
click at [753, 592] on label at bounding box center [759, 585] width 13 height 13
click at [753, 592] on input "checkbox" at bounding box center [758, 585] width 11 height 11
checkbox input "true"
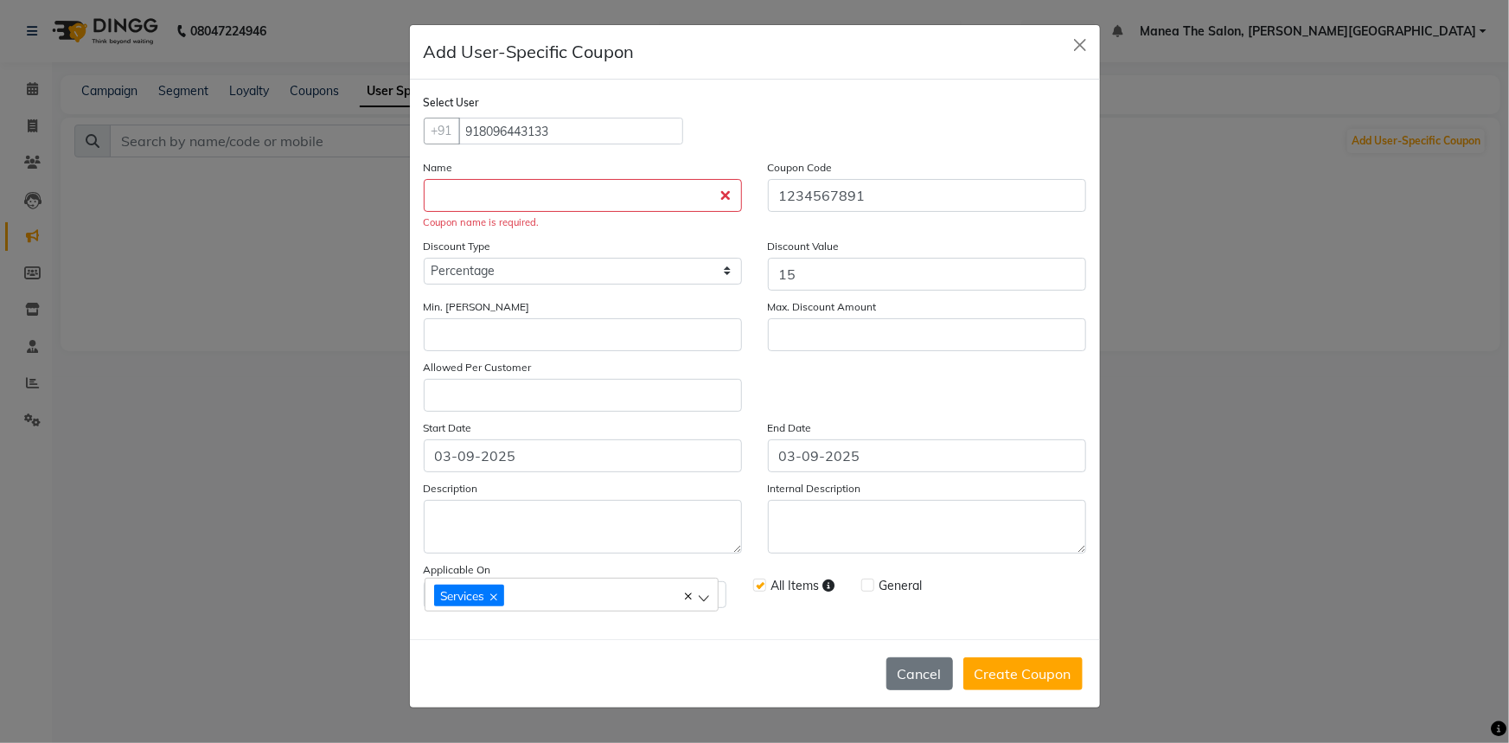
click at [865, 582] on label at bounding box center [867, 585] width 13 height 13
click at [865, 582] on input "checkbox" at bounding box center [866, 585] width 11 height 11
checkbox input "true"
click at [920, 683] on button "Cancel" at bounding box center [920, 673] width 67 height 33
type input "1"
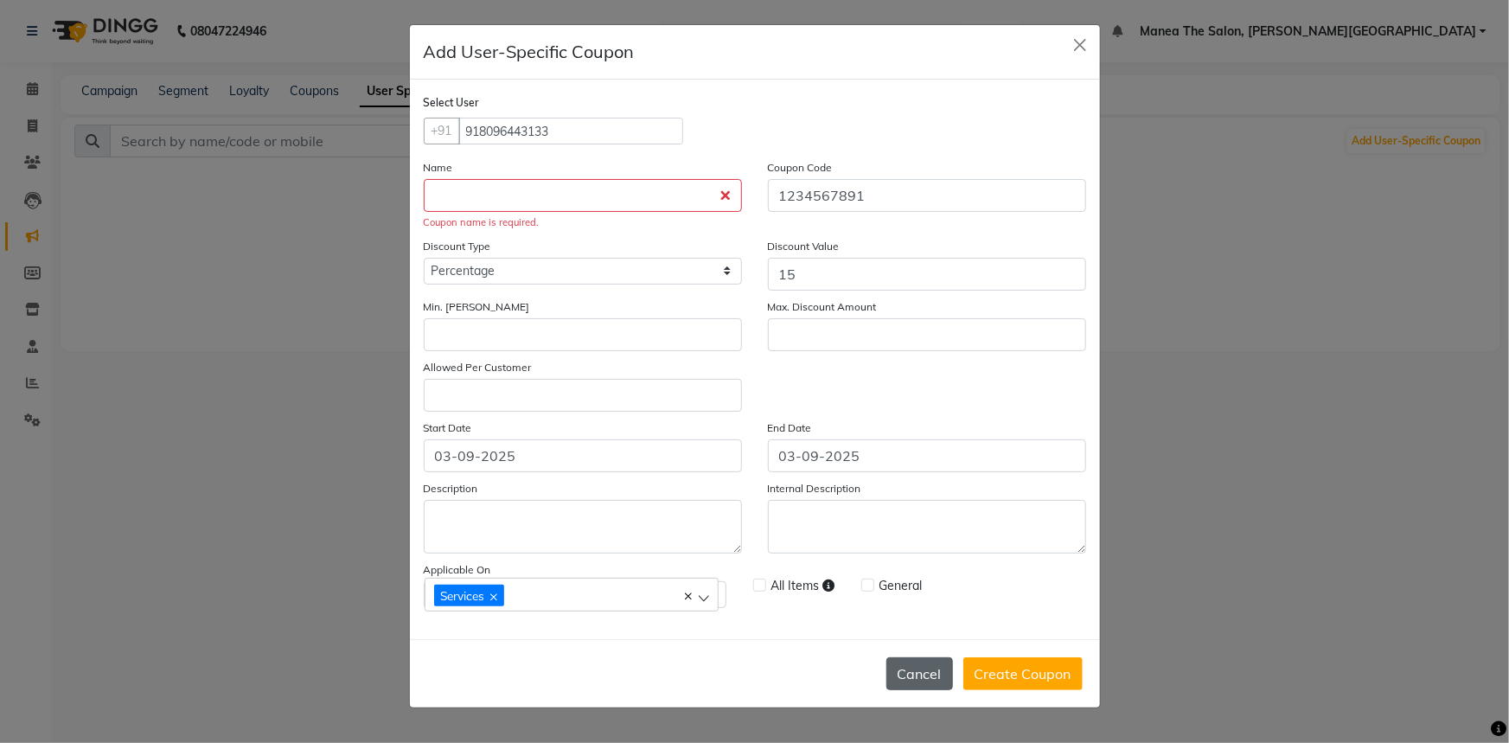
checkbox input "false"
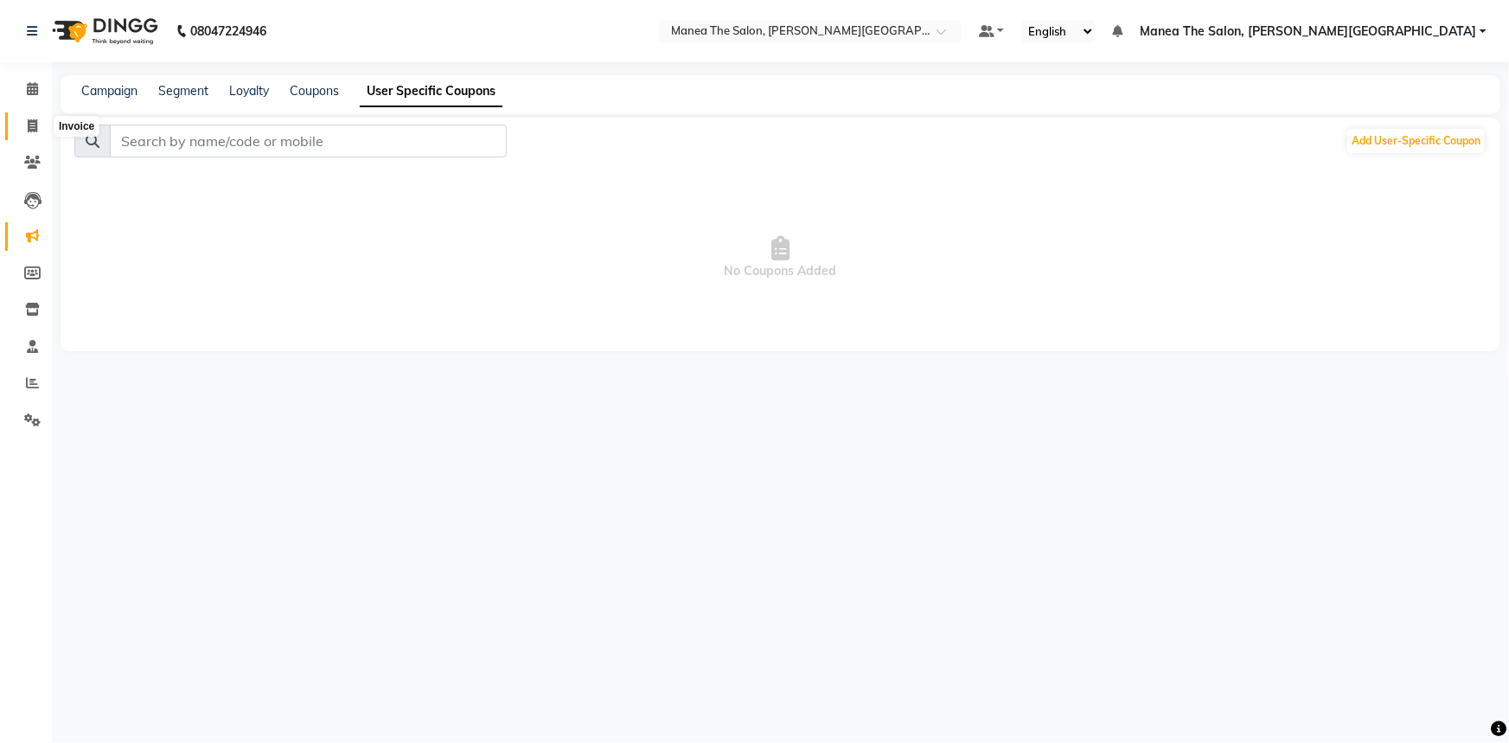
click at [28, 126] on icon at bounding box center [33, 125] width 10 height 13
select select "service"
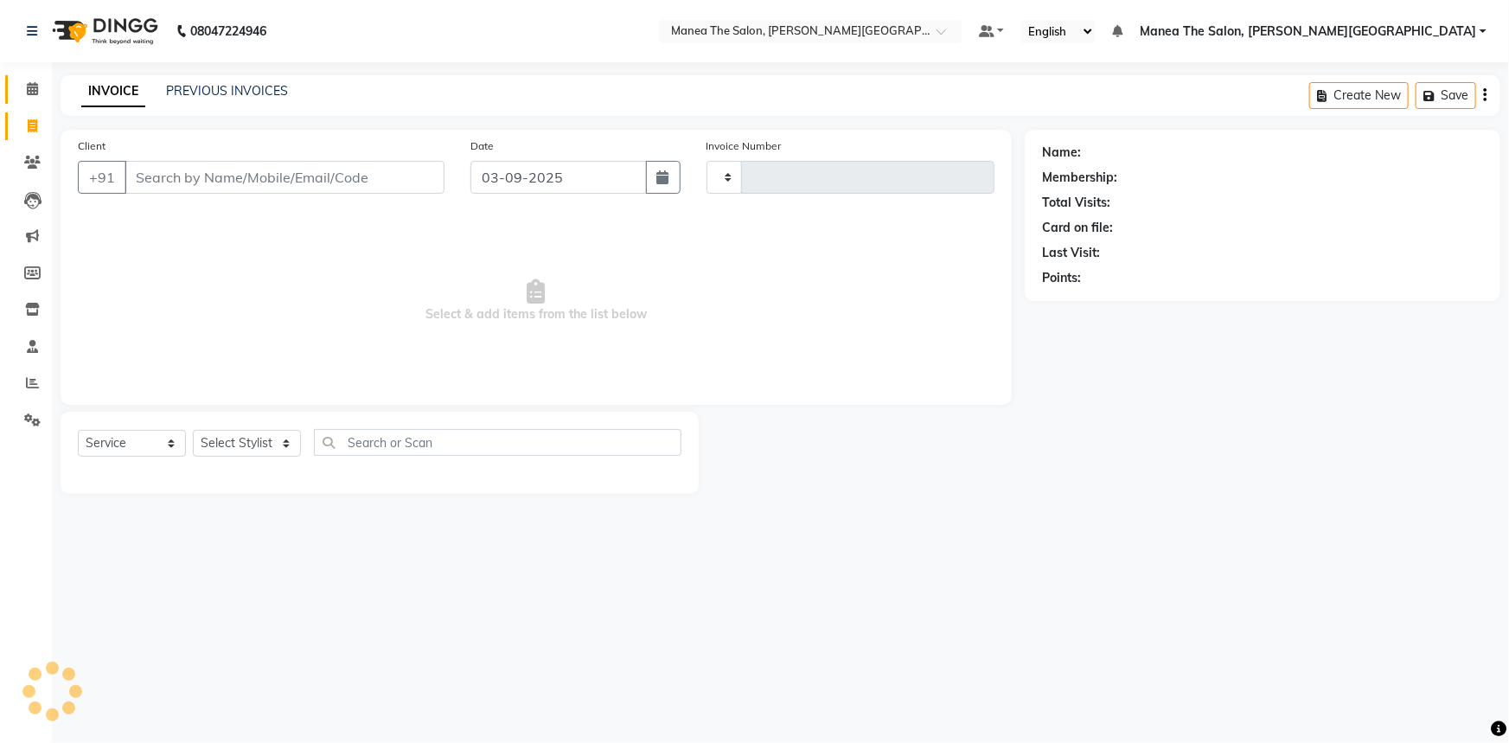
type input "0063"
select select "8762"
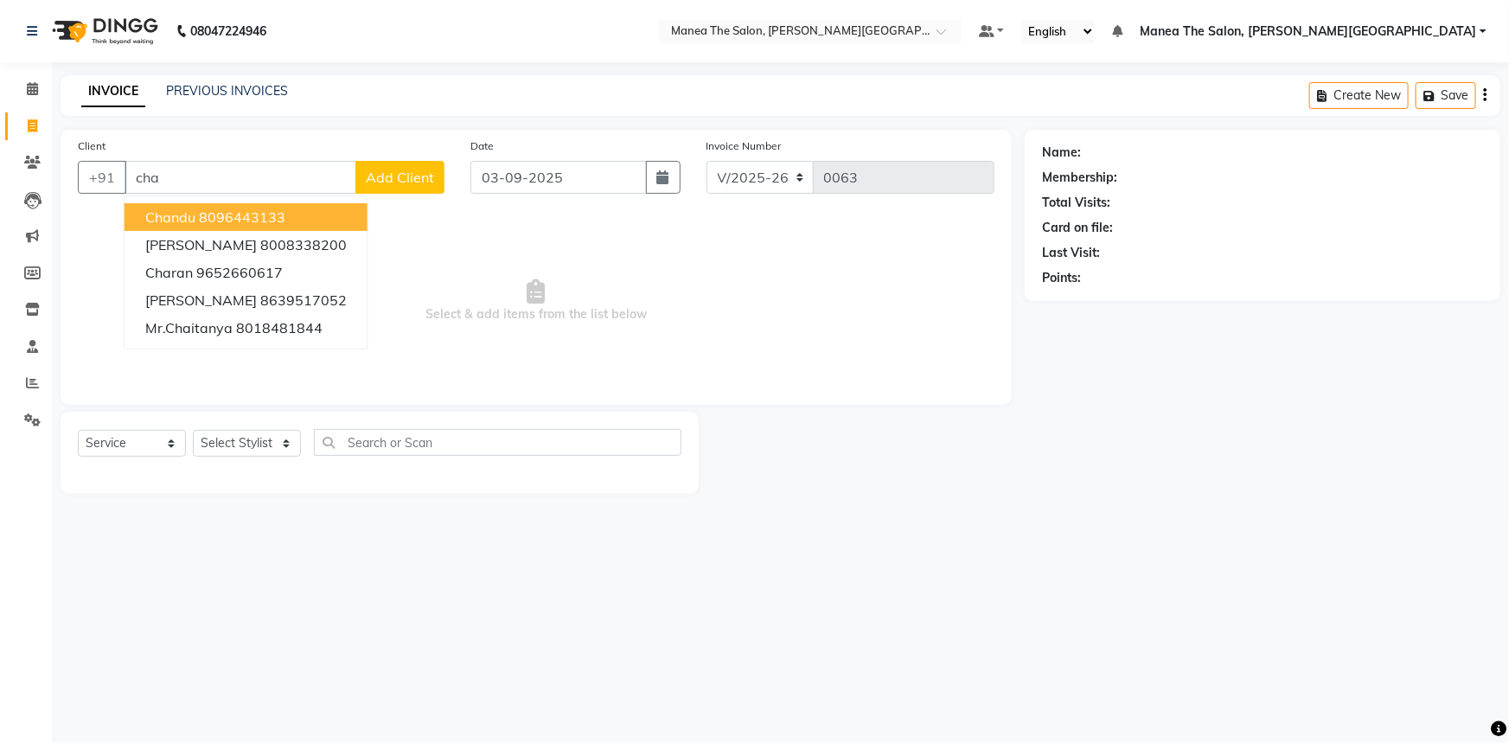
click at [201, 207] on button "Chandu 8096443133" at bounding box center [246, 217] width 243 height 28
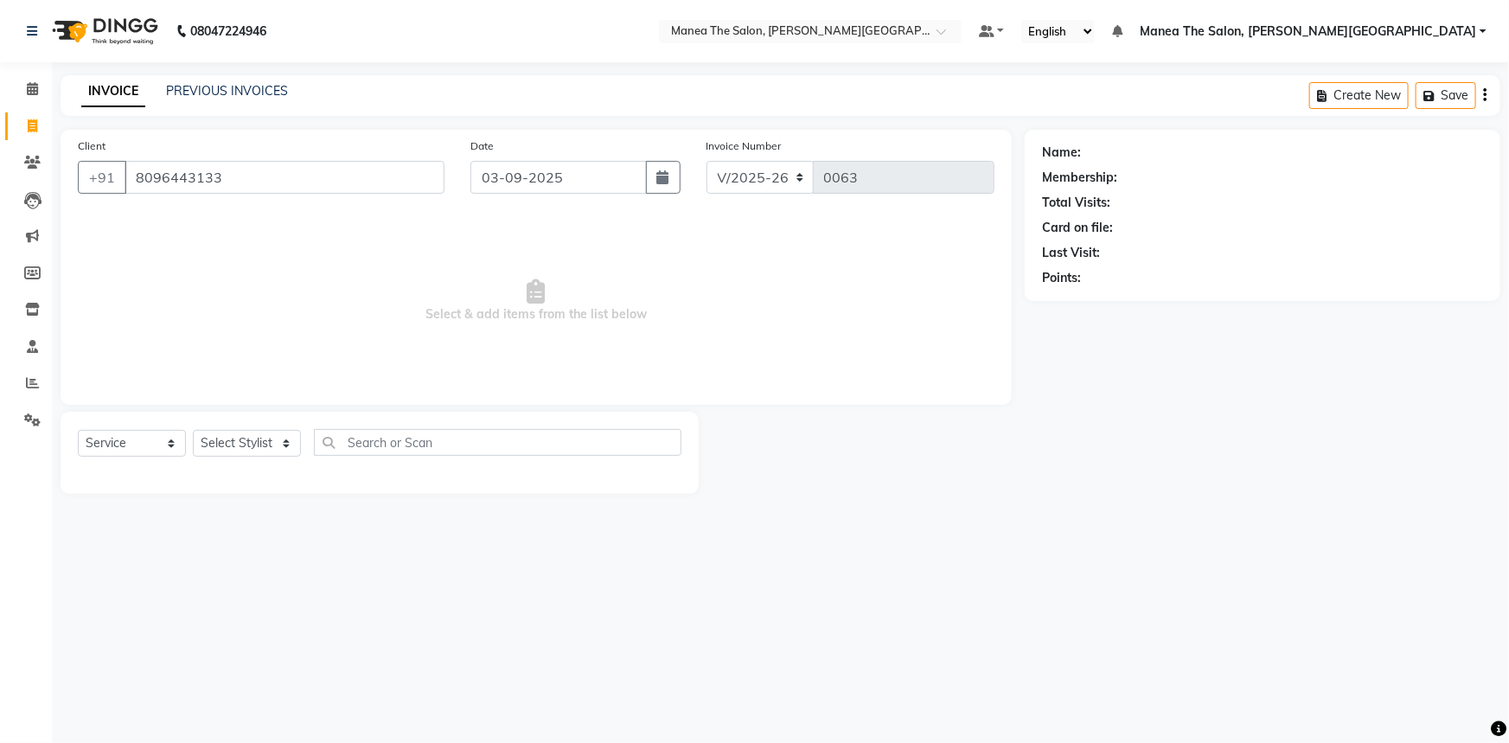
type input "8096443133"
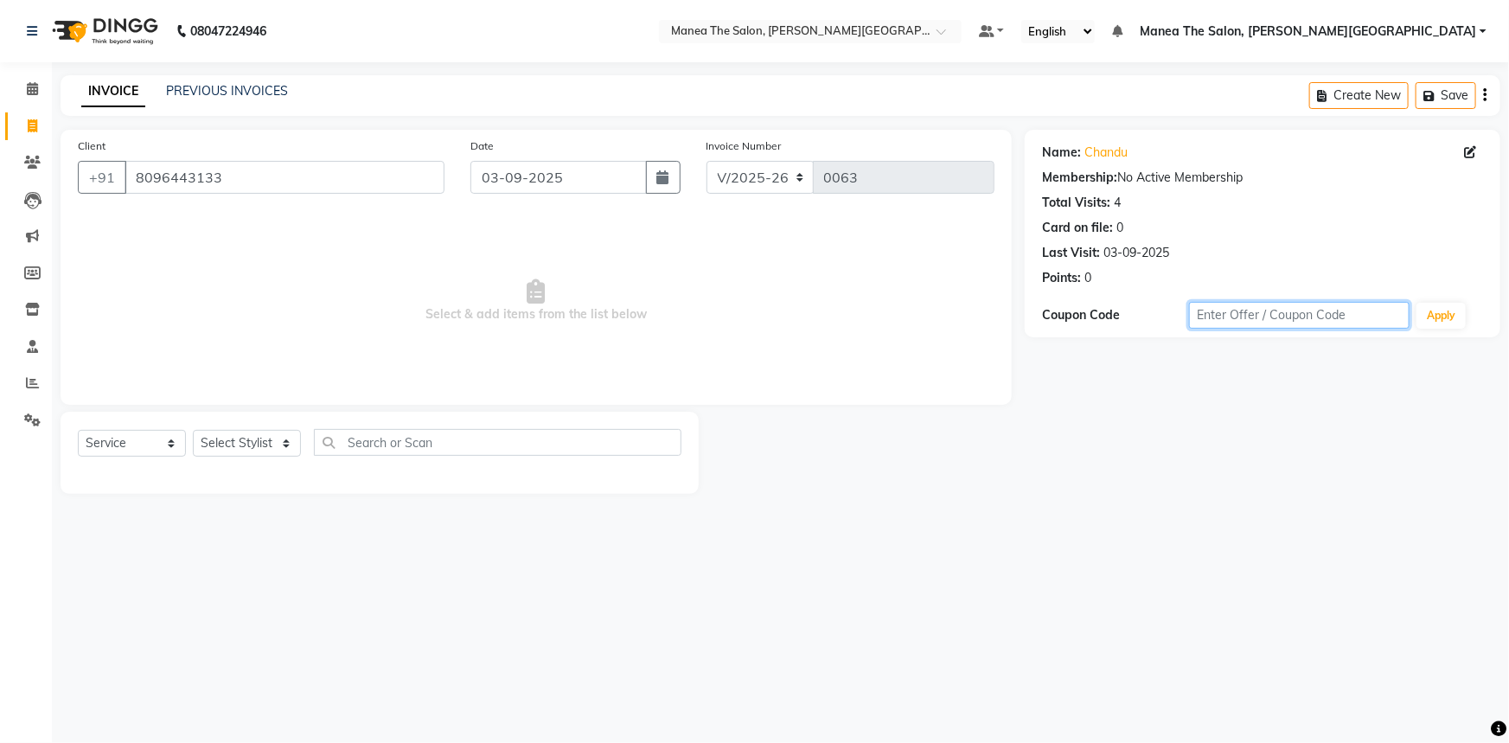
click at [1306, 320] on input "text" at bounding box center [1299, 315] width 221 height 27
drag, startPoint x: 1301, startPoint y: 312, endPoint x: 1174, endPoint y: 312, distance: 127.1
click at [1174, 312] on div "Coupon Code 1234567890 Apply" at bounding box center [1262, 315] width 441 height 29
type input "1234567890"
click at [235, 443] on select "Select Stylist Akshitha Irfan Naresh Nikhitha Prasanna Sonu Nigam Zubhair" at bounding box center [247, 443] width 108 height 27
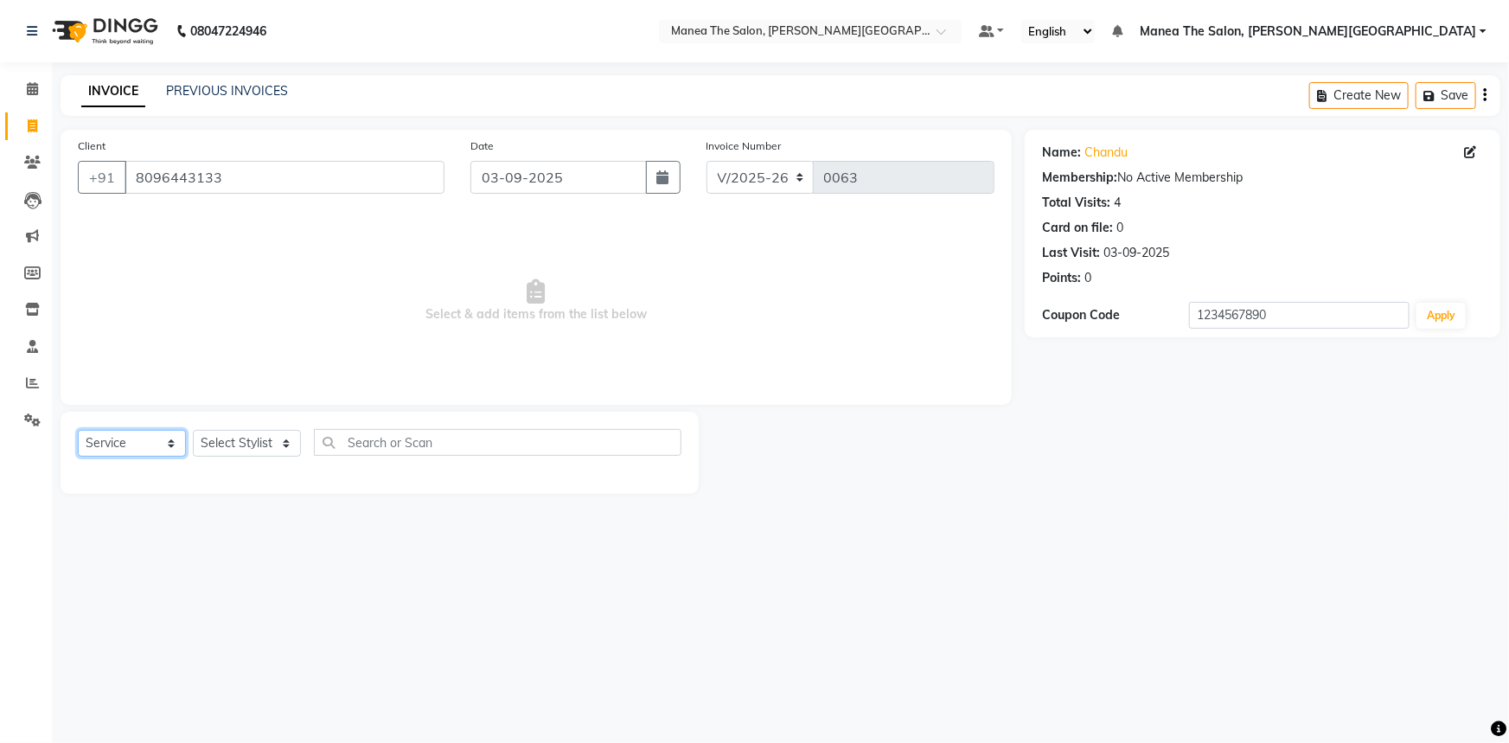
click at [162, 447] on select "Select Service Product Membership Package Voucher Prepaid Gift Card" at bounding box center [132, 443] width 108 height 27
select select "membership"
click at [78, 430] on select "Select Service Product Membership Package Voucher Prepaid Gift Card" at bounding box center [132, 443] width 108 height 27
click at [135, 447] on select "Select Service Product Membership Package Voucher Prepaid Gift Card" at bounding box center [132, 443] width 108 height 27
click at [78, 430] on select "Select Service Product Membership Package Voucher Prepaid Gift Card" at bounding box center [132, 443] width 108 height 27
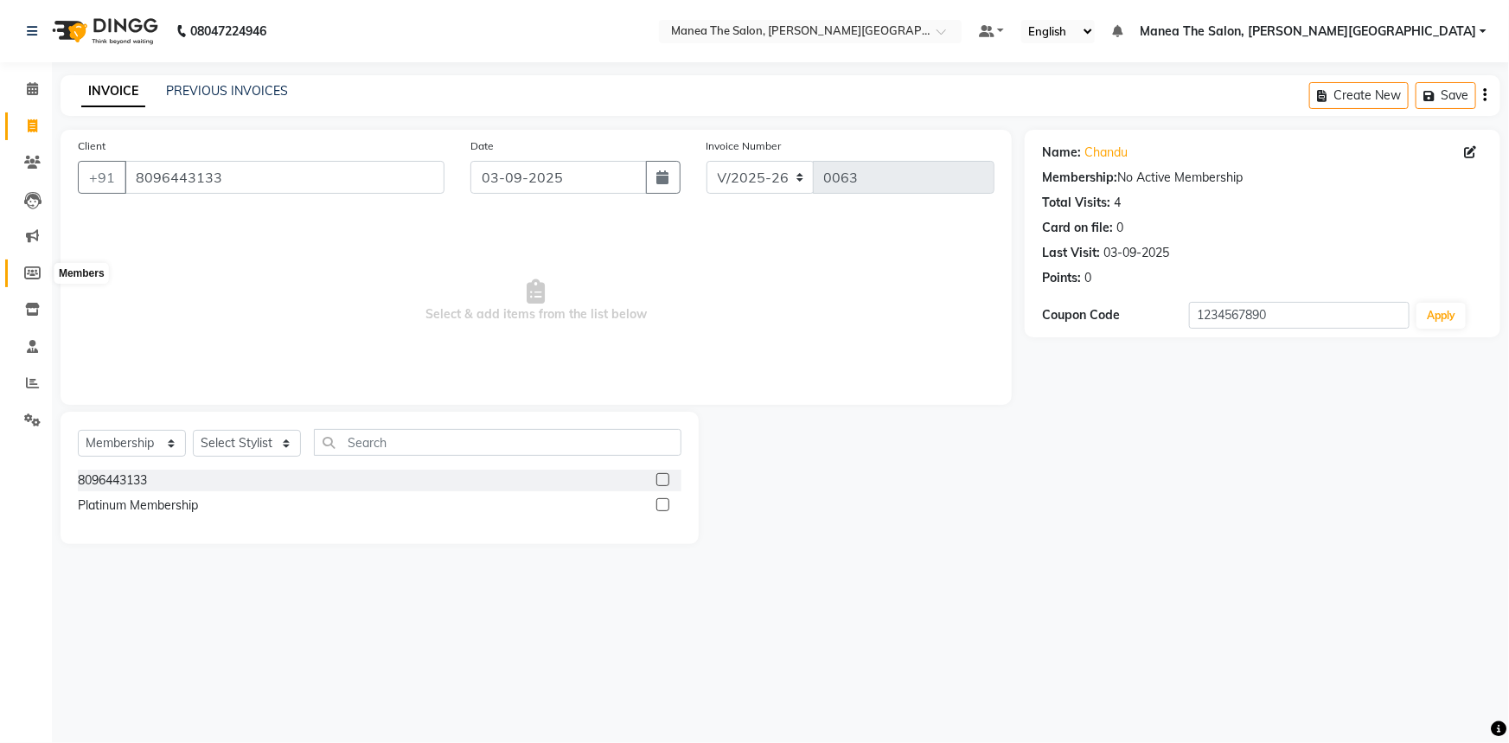
click at [22, 273] on span at bounding box center [32, 274] width 30 height 20
select select
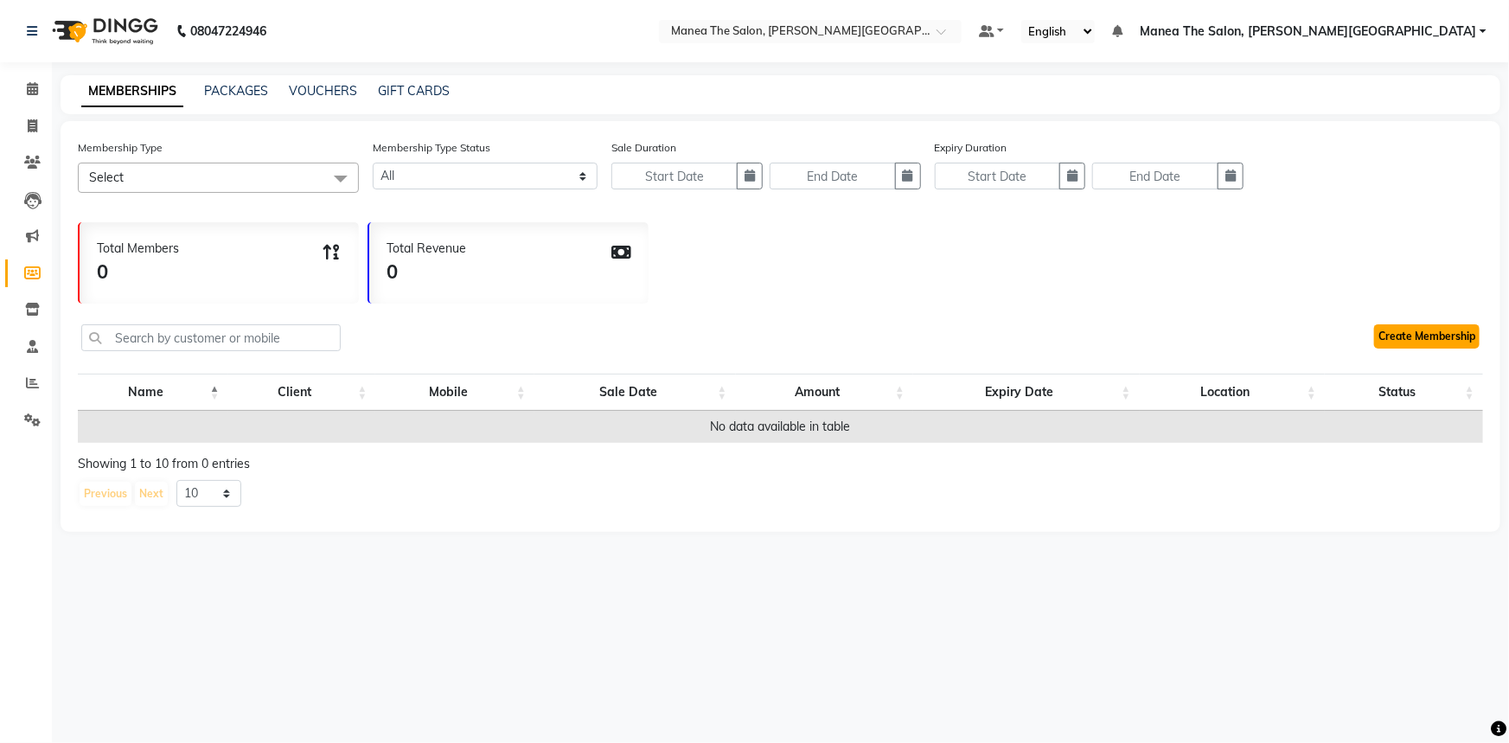
click at [1404, 330] on link "Create Membership" at bounding box center [1427, 336] width 106 height 24
click at [35, 132] on span at bounding box center [32, 127] width 30 height 20
select select "service"
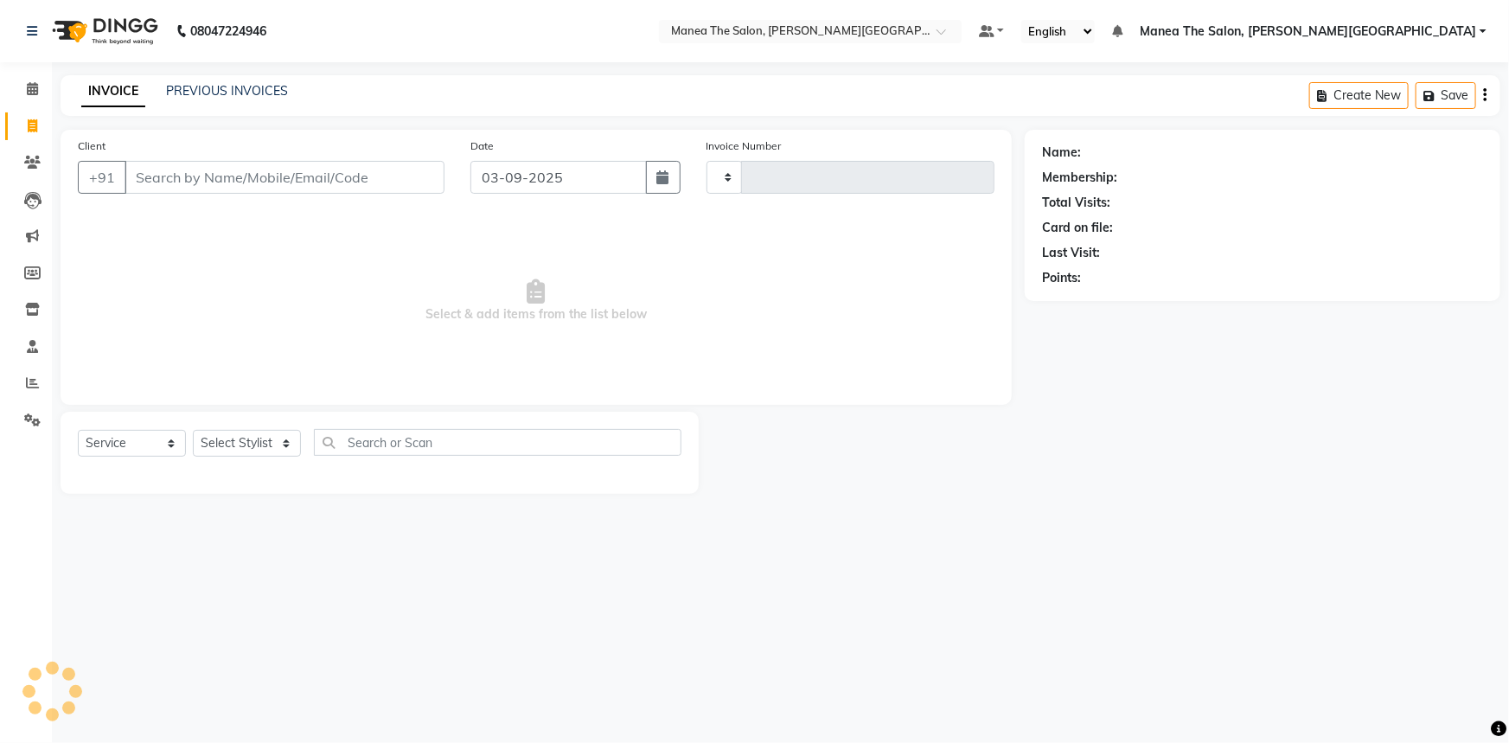
type input "0063"
select select "8762"
click at [206, 95] on link "PREVIOUS INVOICES" at bounding box center [227, 91] width 122 height 16
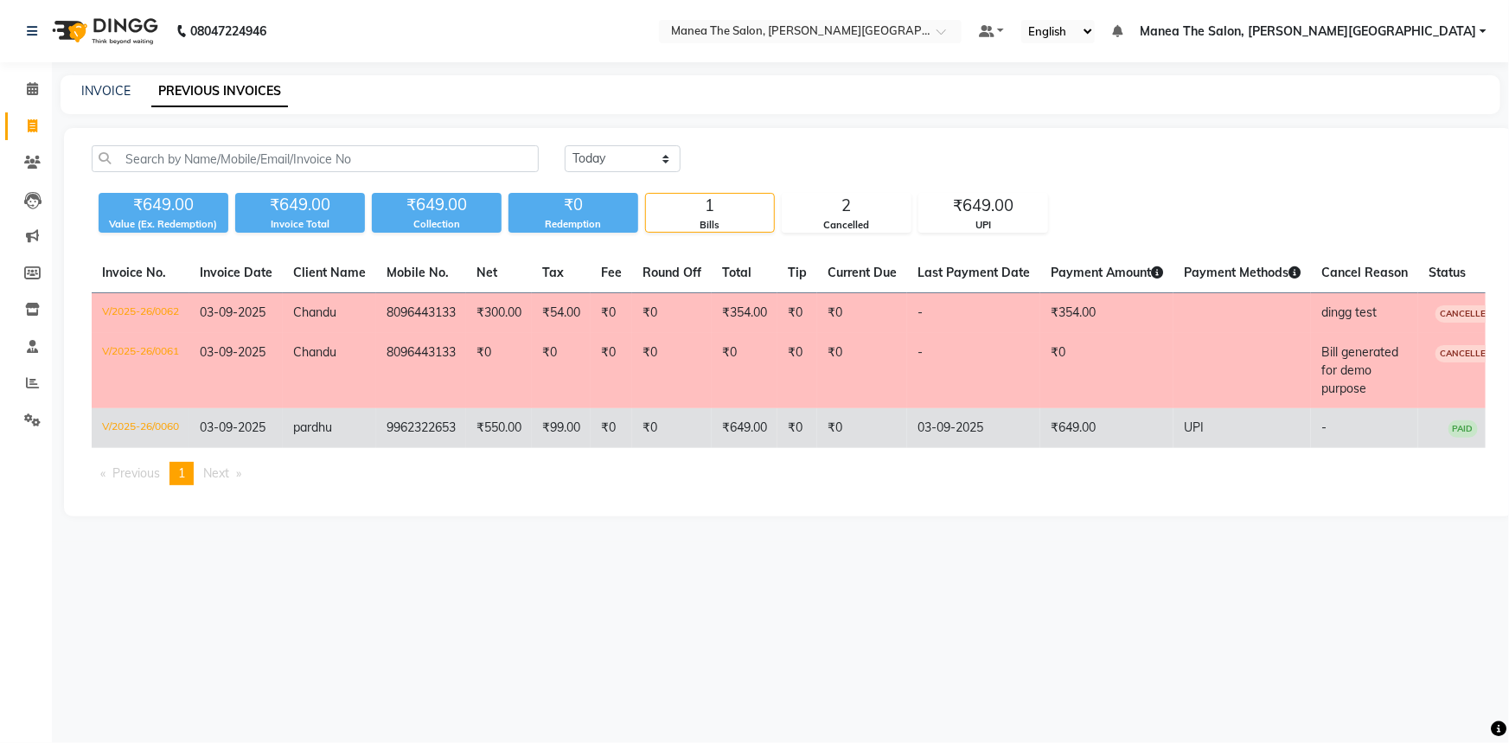
click at [265, 425] on span "03-09-2025" at bounding box center [233, 428] width 66 height 16
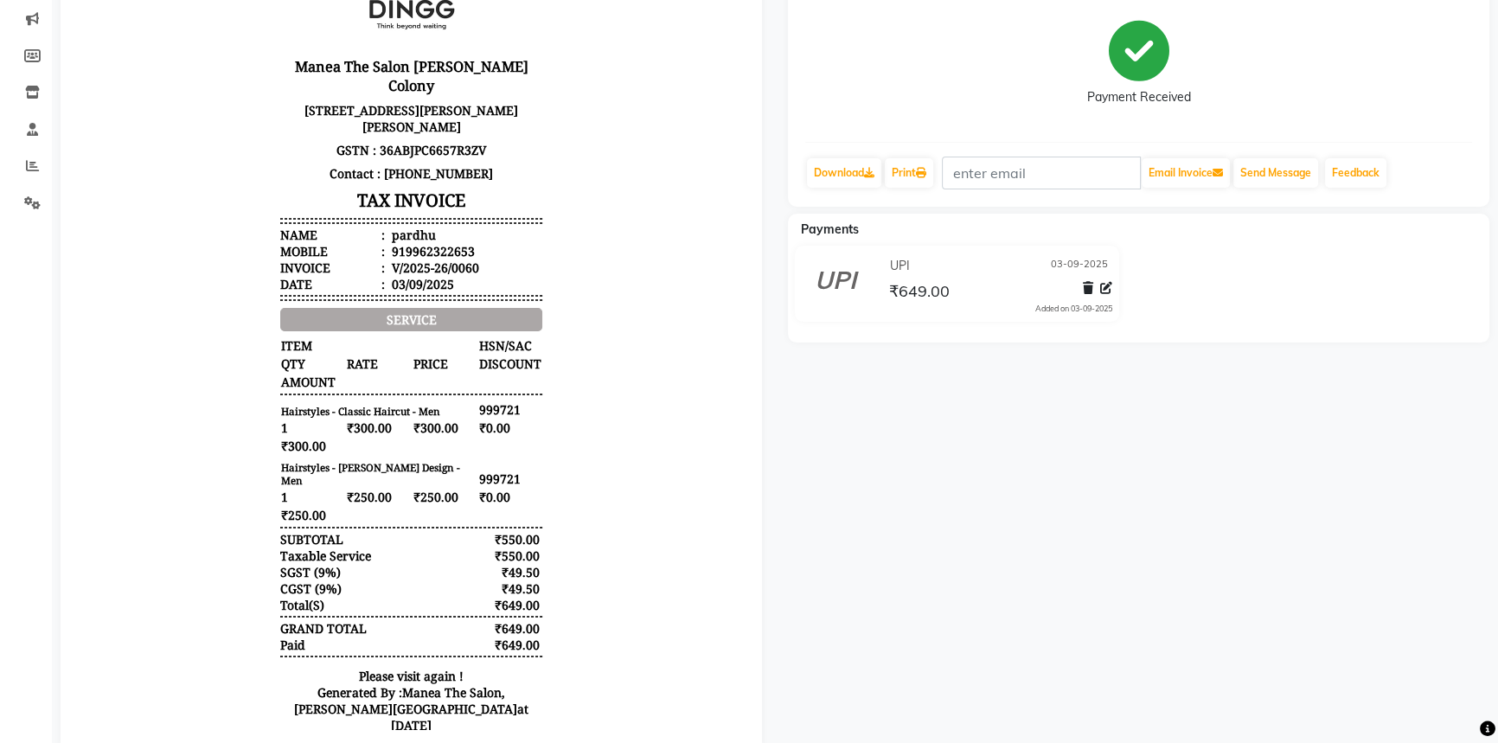
scroll to position [264, 0]
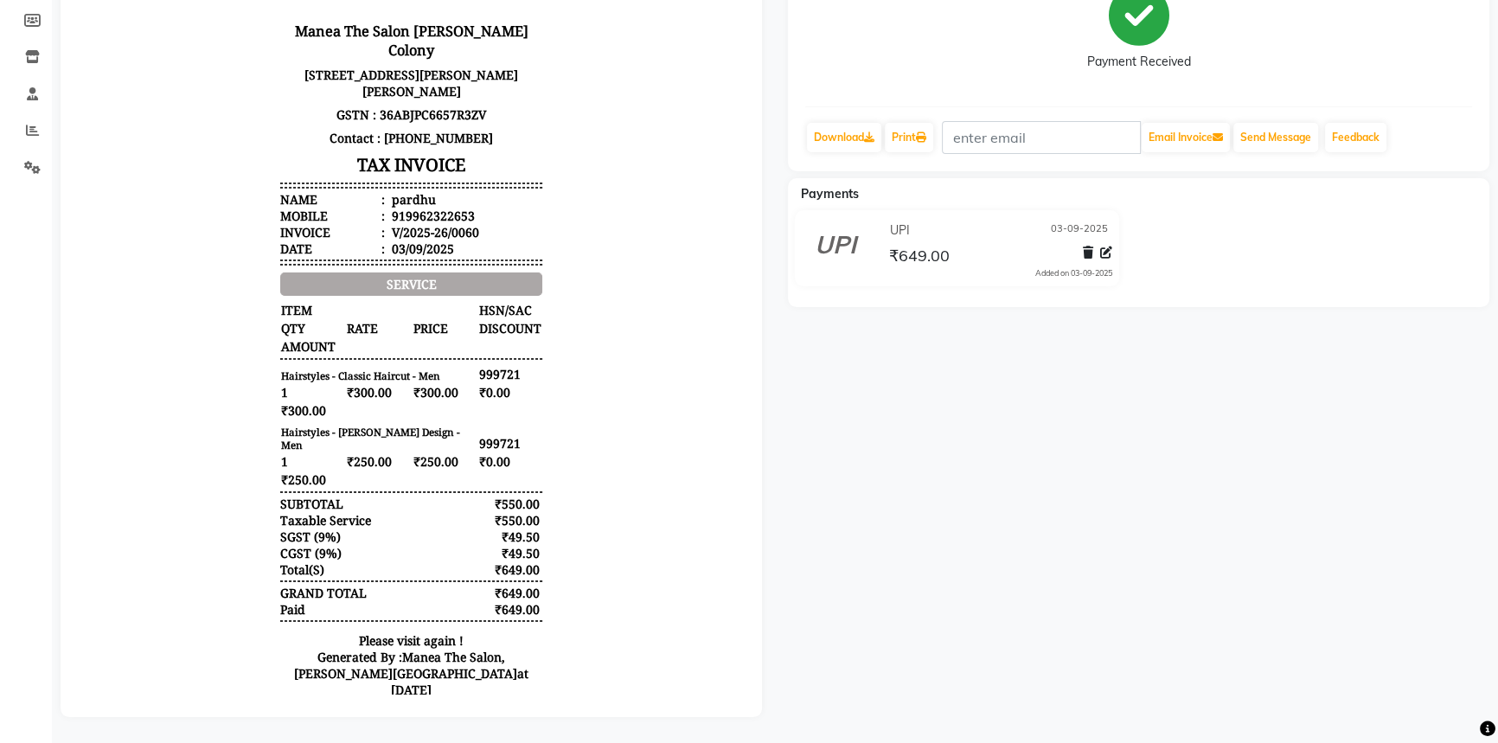
drag, startPoint x: 452, startPoint y: 360, endPoint x: 511, endPoint y: 367, distance: 59.2
click at [511, 367] on div "Manea The Salon [PERSON_NAME] Colony [STREET_ADDRESS][PERSON_NAME][PERSON_NAME]…" at bounding box center [410, 308] width 275 height 815
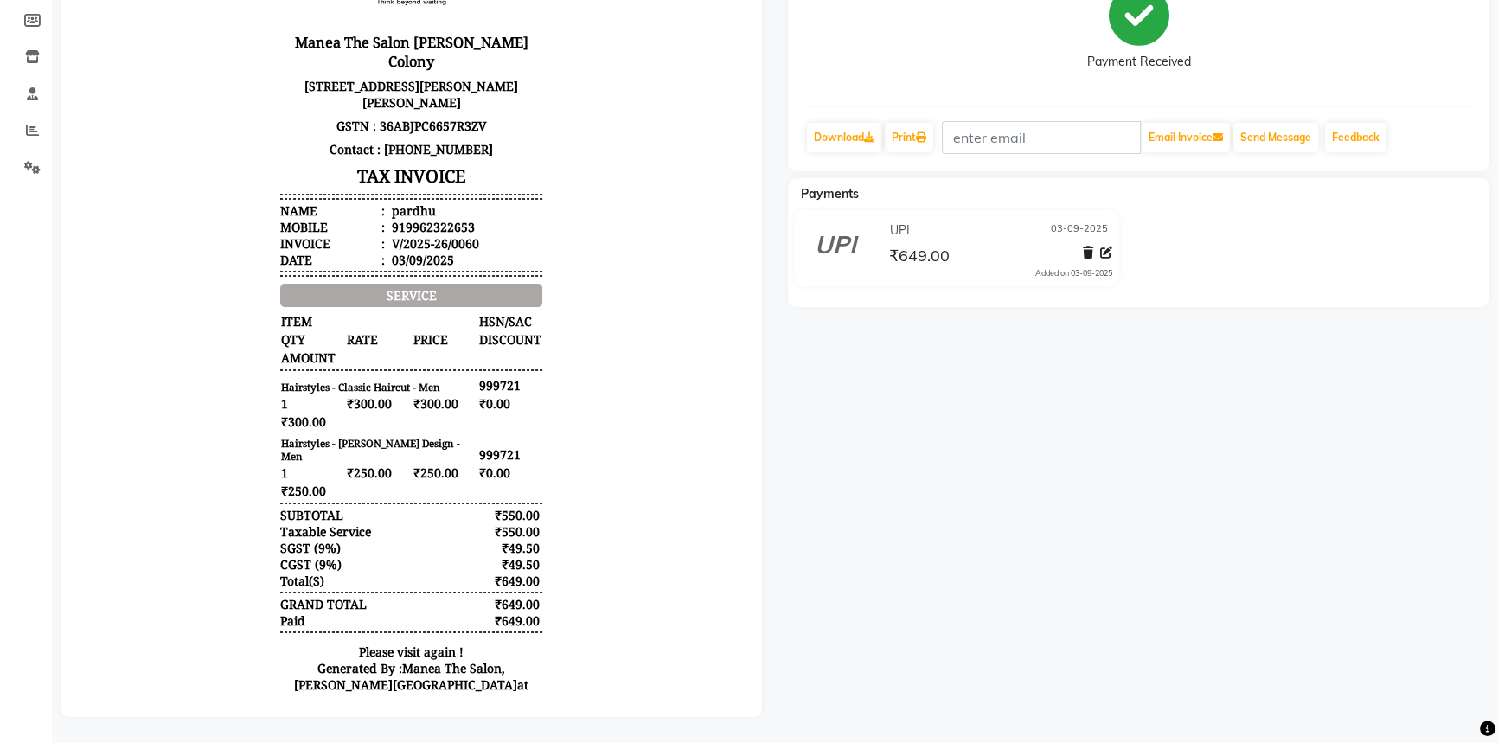
scroll to position [0, 0]
drag, startPoint x: 458, startPoint y: 439, endPoint x: 513, endPoint y: 439, distance: 55.4
click at [509, 439] on div "Hairstyles - [PERSON_NAME] Design - Men 999721 1 ₹250.00 ₹250.00 ₹0.00 ₹250.00" at bounding box center [410, 470] width 261 height 64
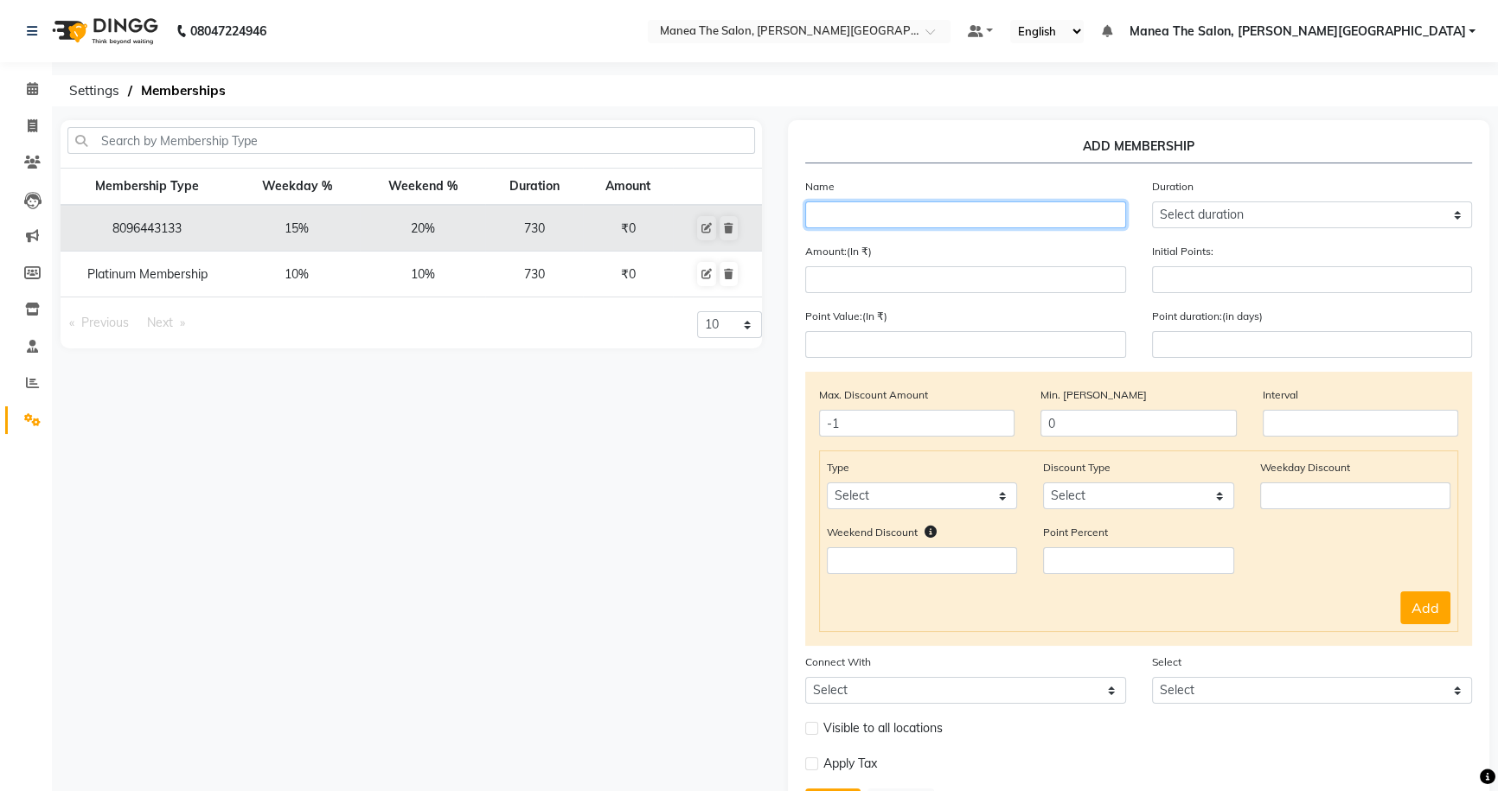
click at [876, 219] on input "text" at bounding box center [965, 215] width 321 height 27
type input "S"
type input "CLient name"
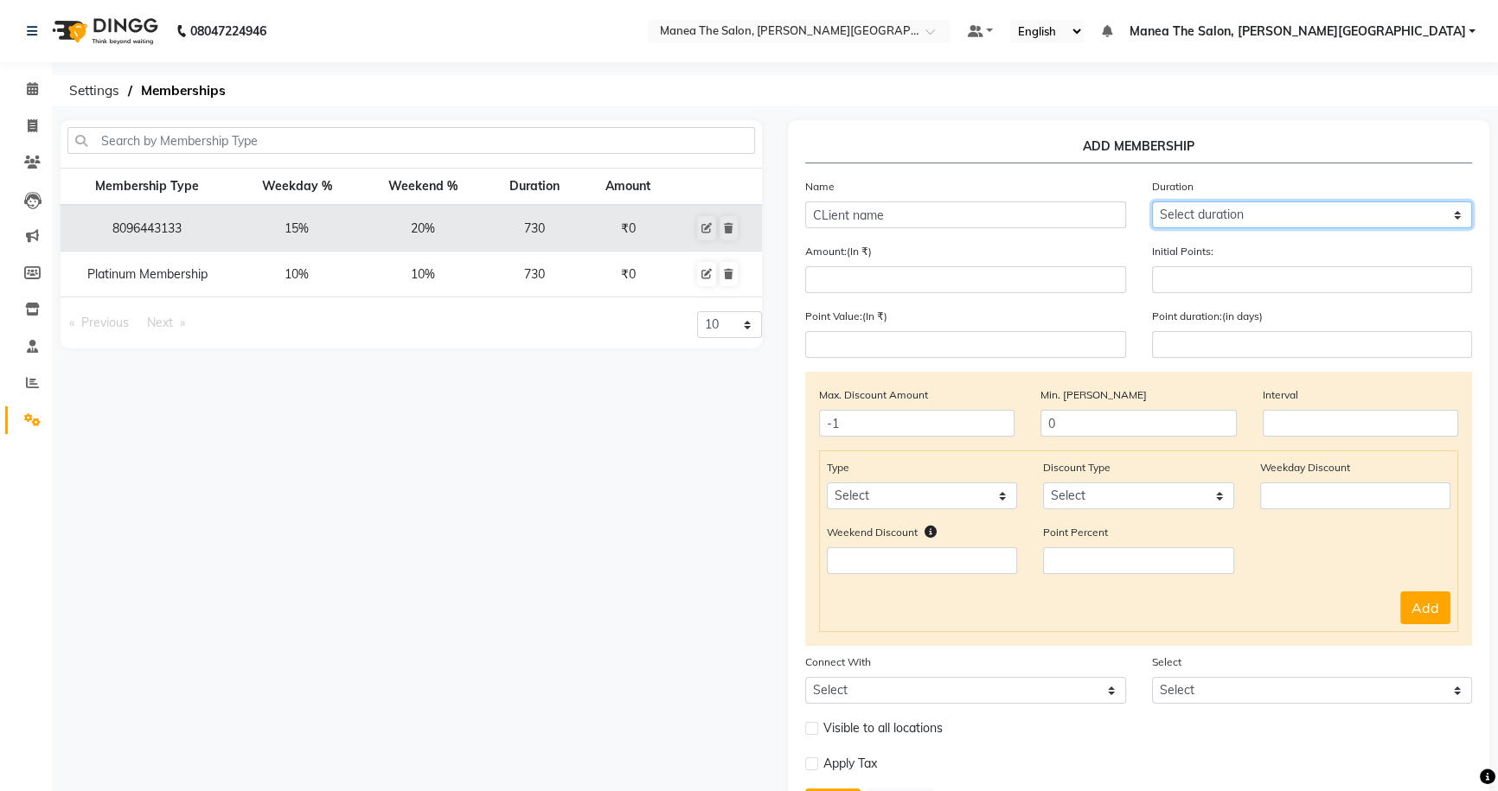
click at [1215, 205] on select "Select duration Week Half-month Month Year Life Time 4 Months 8 Months 6 Months…" at bounding box center [1312, 215] width 321 height 27
select select "4: 365"
click at [1152, 202] on select "Select duration Week Half-month Month Year Life Time 4 Months 8 Months 6 Months…" at bounding box center [1312, 215] width 321 height 27
type input "365"
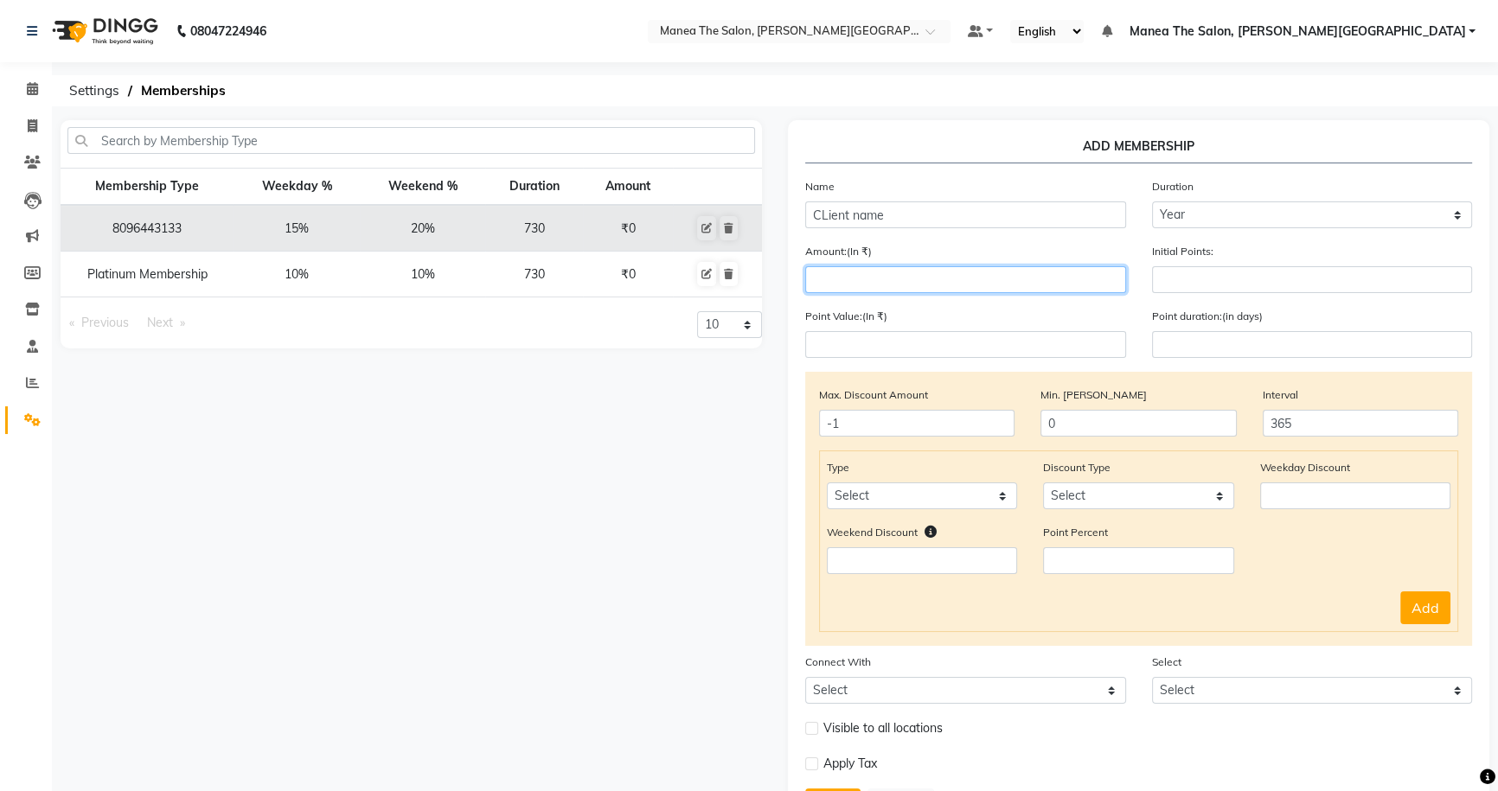
click at [842, 285] on input "number" at bounding box center [965, 279] width 321 height 27
drag, startPoint x: 800, startPoint y: 250, endPoint x: 867, endPoint y: 249, distance: 66.6
click at [867, 249] on div "Amount:(In ₹)" at bounding box center [965, 267] width 347 height 51
click at [862, 267] on div "Amount:(In ₹)" at bounding box center [965, 267] width 347 height 51
click at [862, 282] on input "number" at bounding box center [965, 279] width 321 height 27
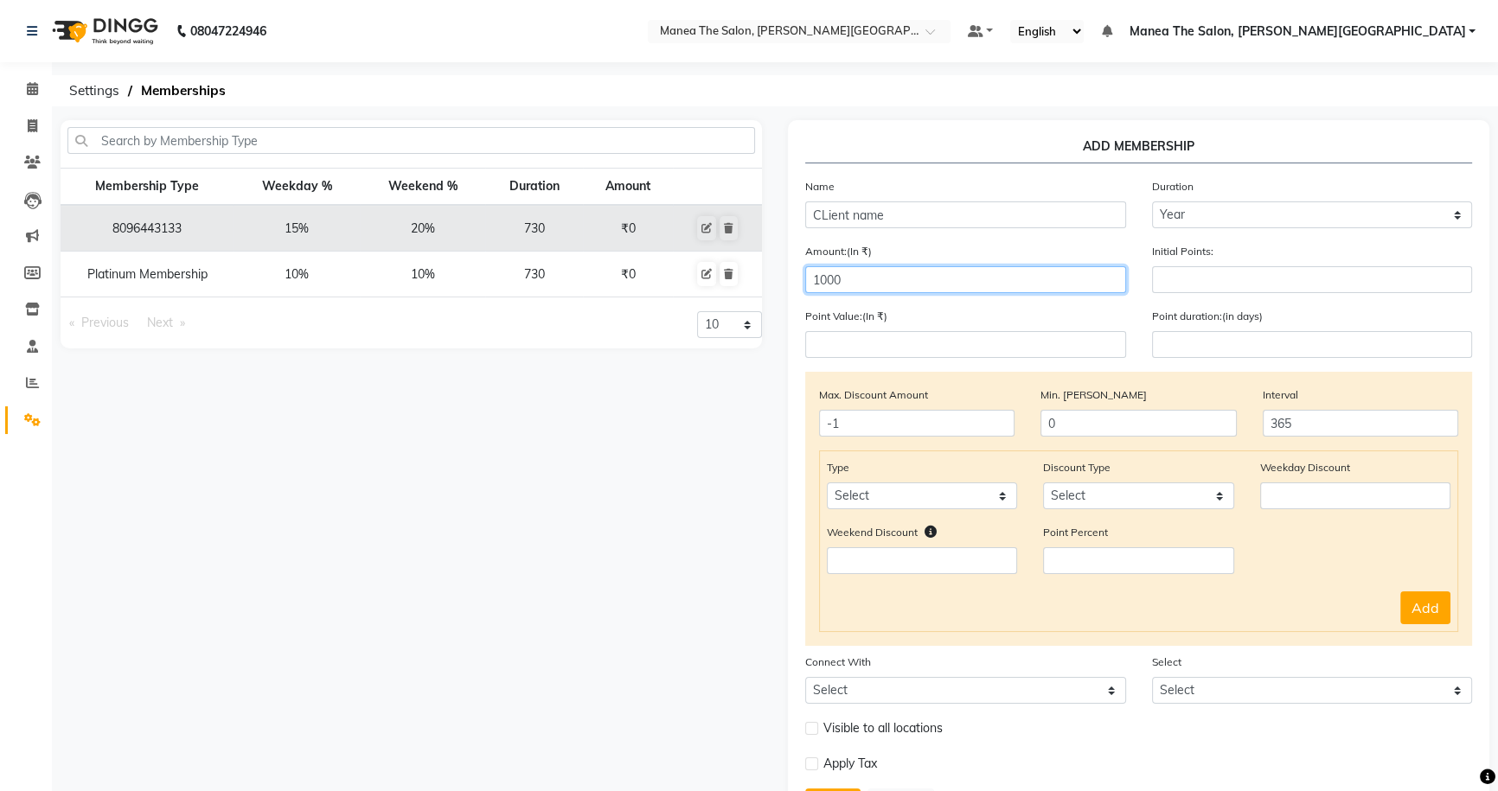
type input "1000"
click at [909, 247] on div "Amount:(In ₹) 1000" at bounding box center [965, 267] width 347 height 51
drag, startPoint x: 814, startPoint y: 470, endPoint x: 876, endPoint y: 476, distance: 62.6
click at [876, 476] on div "Type Select Service Product Package Prepaid Voucher" at bounding box center [922, 483] width 216 height 51
click at [876, 495] on select "Select Service Product Package Prepaid Voucher" at bounding box center [922, 496] width 190 height 27
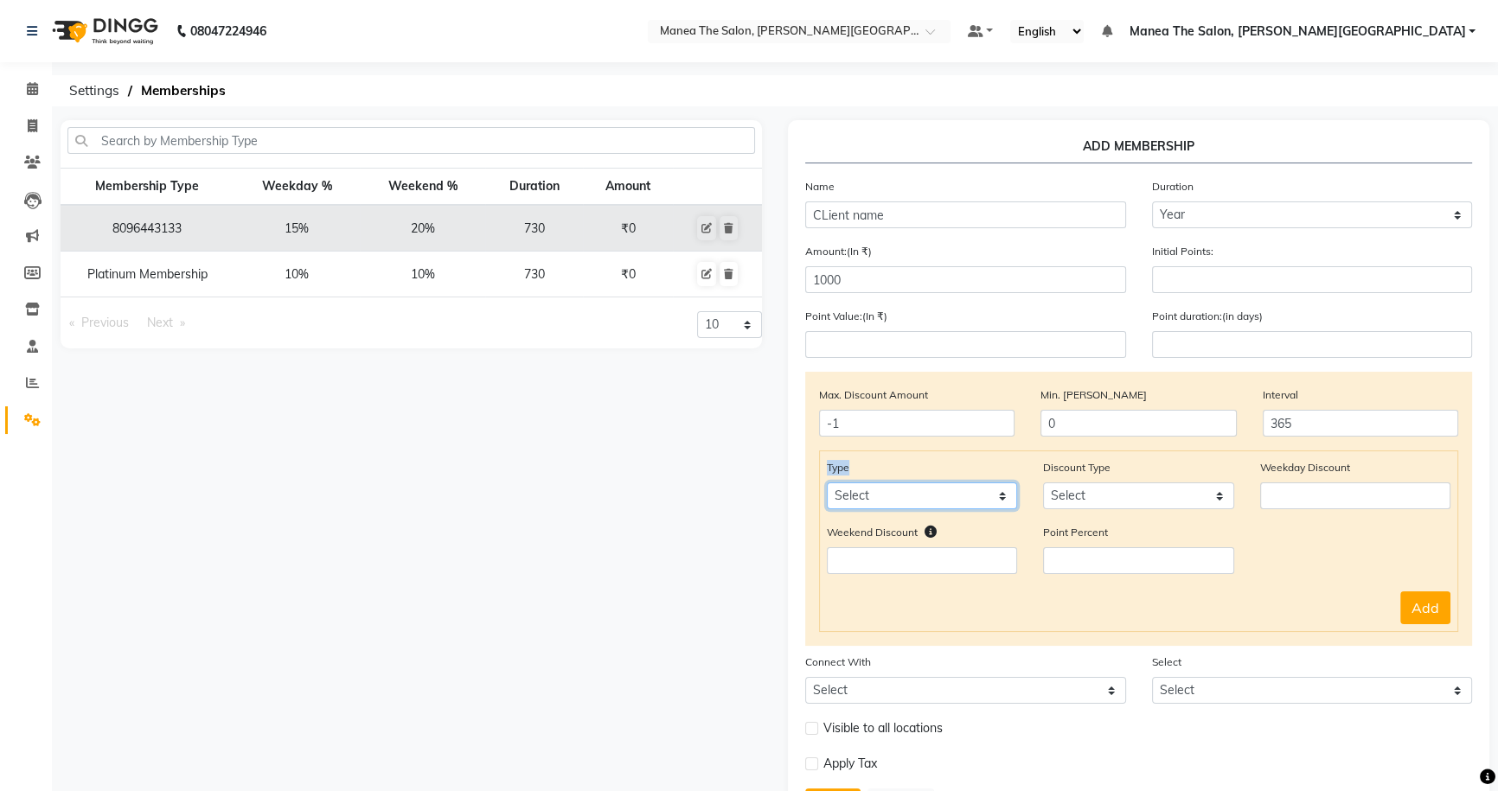
select select "service"
click at [827, 485] on select "Select Service Product Package Prepaid Voucher" at bounding box center [922, 496] width 190 height 27
drag, startPoint x: 1027, startPoint y: 465, endPoint x: 1174, endPoint y: 475, distance: 147.3
click at [1174, 475] on div "Type Select Service Product Package Prepaid Voucher Discount Type Select Percen…" at bounding box center [1139, 490] width 650 height 65
click at [1159, 501] on select "Select Percent Flat" at bounding box center [1138, 496] width 190 height 27
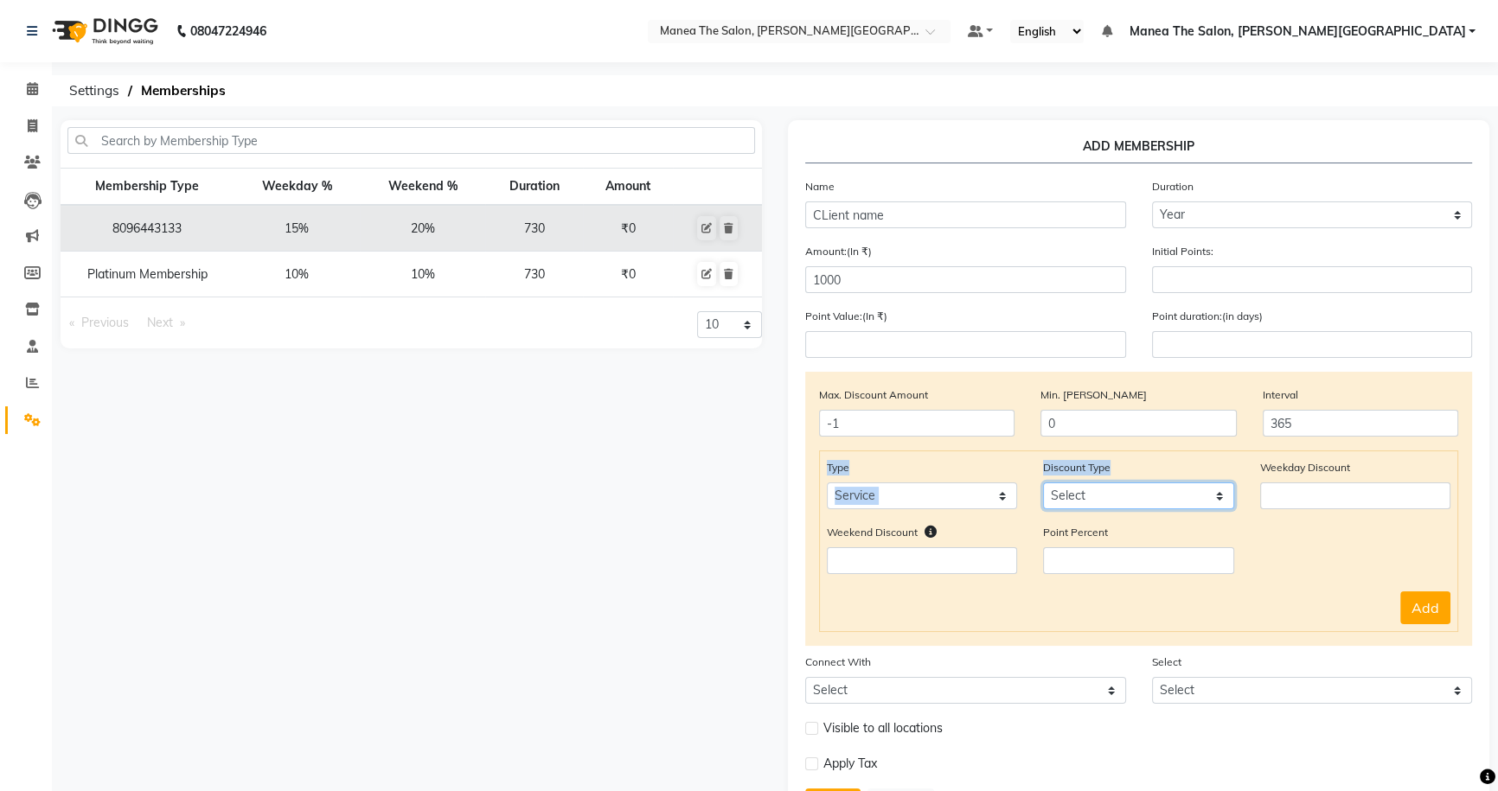
select select "Percent"
click at [1043, 485] on select "Select Percent Flat" at bounding box center [1138, 496] width 190 height 27
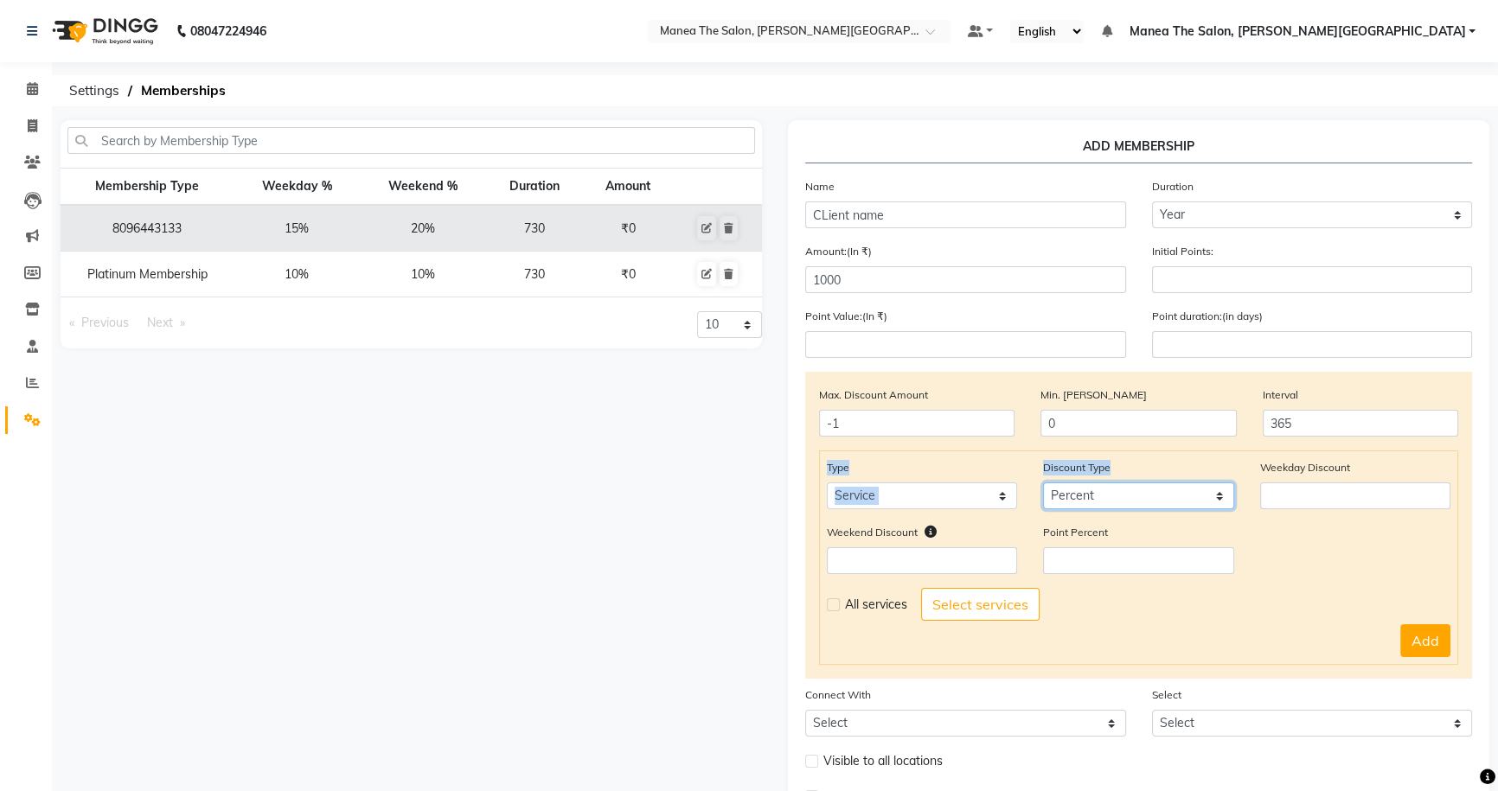
click at [1089, 503] on select "Select Percent Flat" at bounding box center [1138, 496] width 190 height 27
click at [1043, 485] on select "Select Percent Flat" at bounding box center [1138, 496] width 190 height 27
drag, startPoint x: 1246, startPoint y: 466, endPoint x: 1458, endPoint y: 472, distance: 212.0
click at [1459, 470] on div "Weekday Discount" at bounding box center [1355, 483] width 216 height 51
click at [1323, 495] on input "number" at bounding box center [1355, 496] width 190 height 27
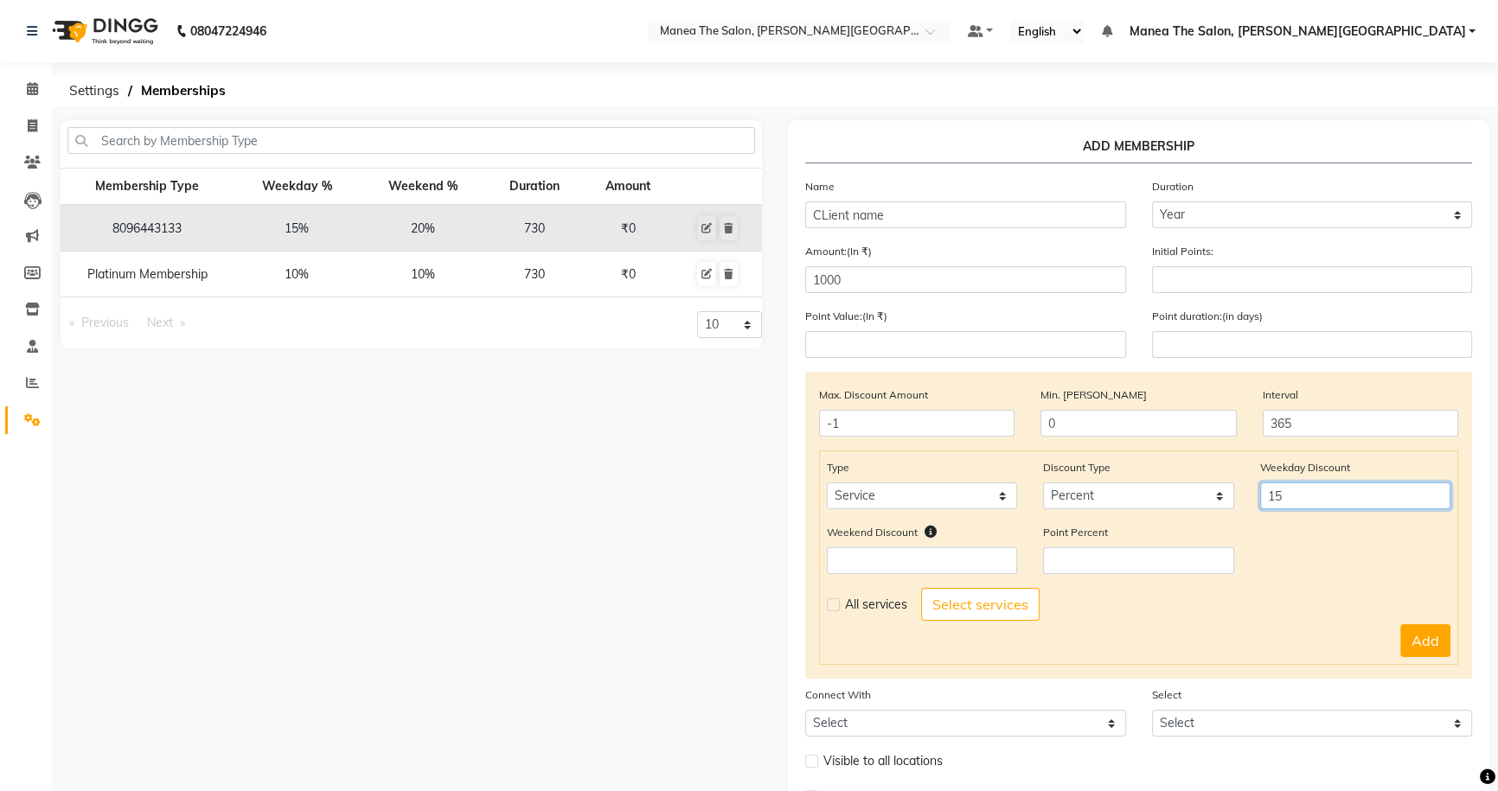
type input "15"
click at [908, 560] on input "number" at bounding box center [922, 561] width 190 height 27
type input "15"
click at [831, 610] on label at bounding box center [833, 605] width 13 height 13
click at [831, 610] on input "checkbox" at bounding box center [832, 604] width 11 height 11
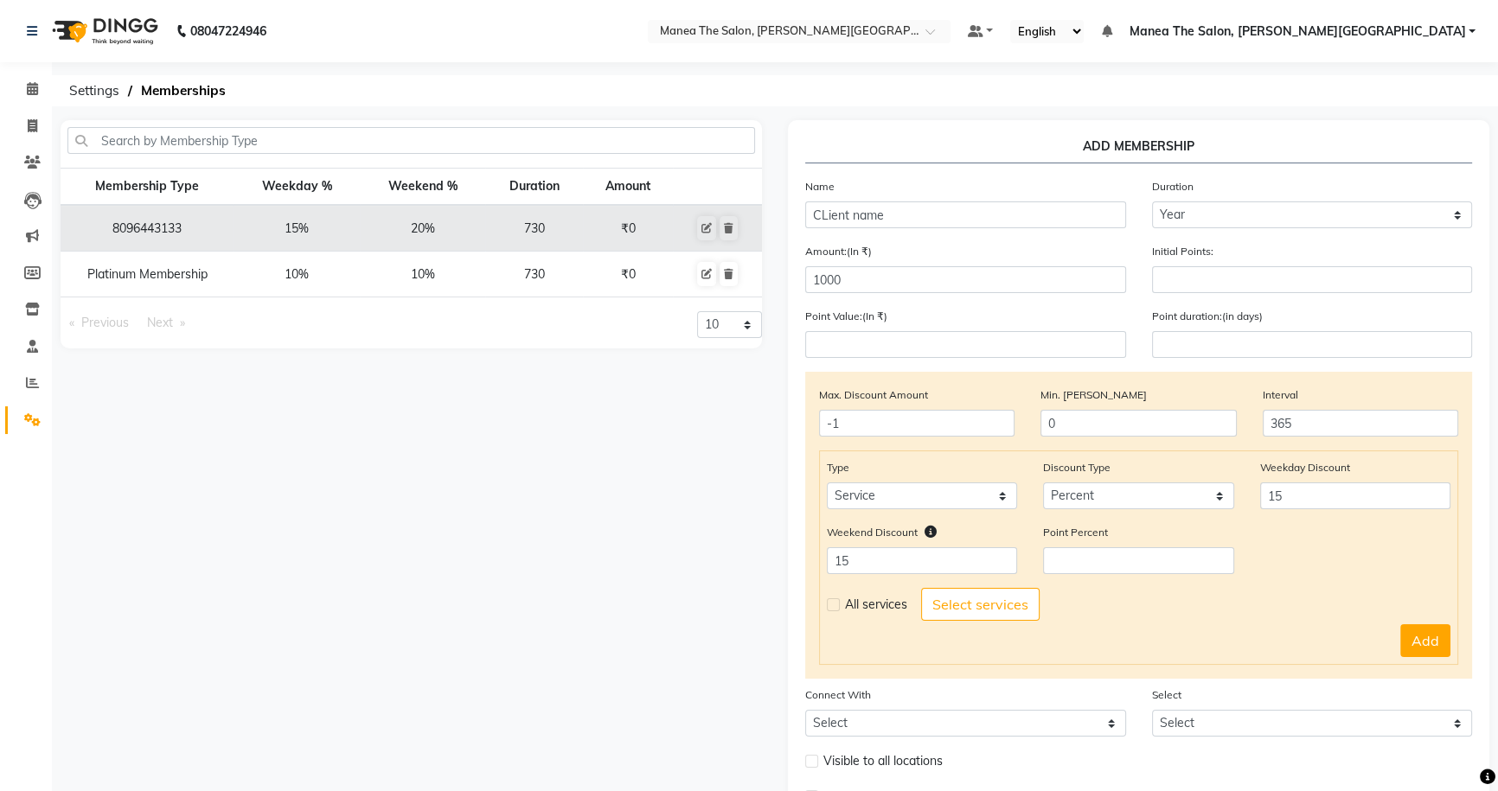
checkbox input "true"
click at [1421, 643] on button "Add" at bounding box center [1425, 640] width 50 height 33
select select
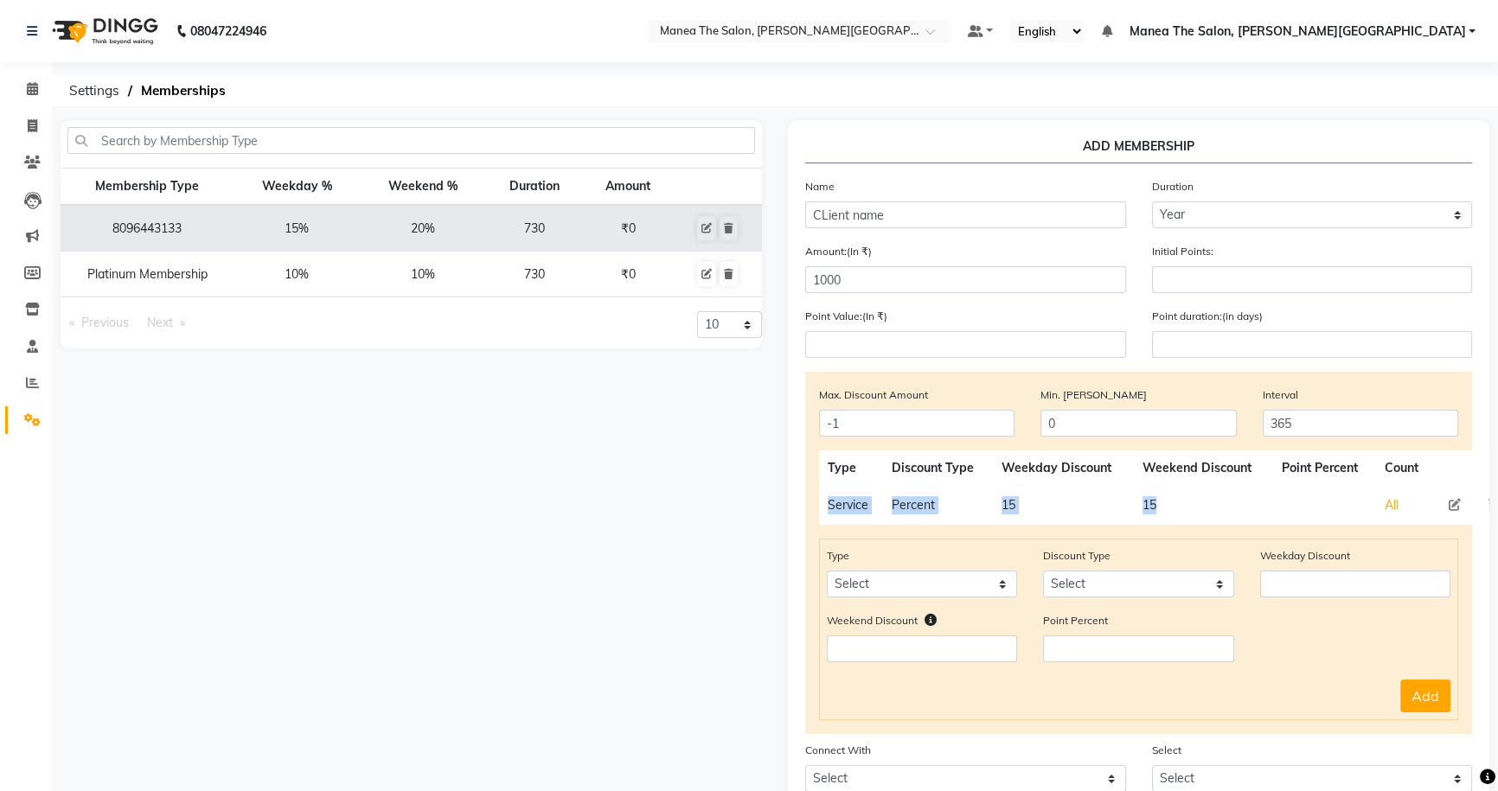
drag, startPoint x: 824, startPoint y: 509, endPoint x: 1212, endPoint y: 504, distance: 387.5
click at [1212, 504] on tr "Service Percent 15 15 All" at bounding box center [1165, 505] width 692 height 39
click at [1049, 502] on td "15" at bounding box center [1063, 505] width 140 height 39
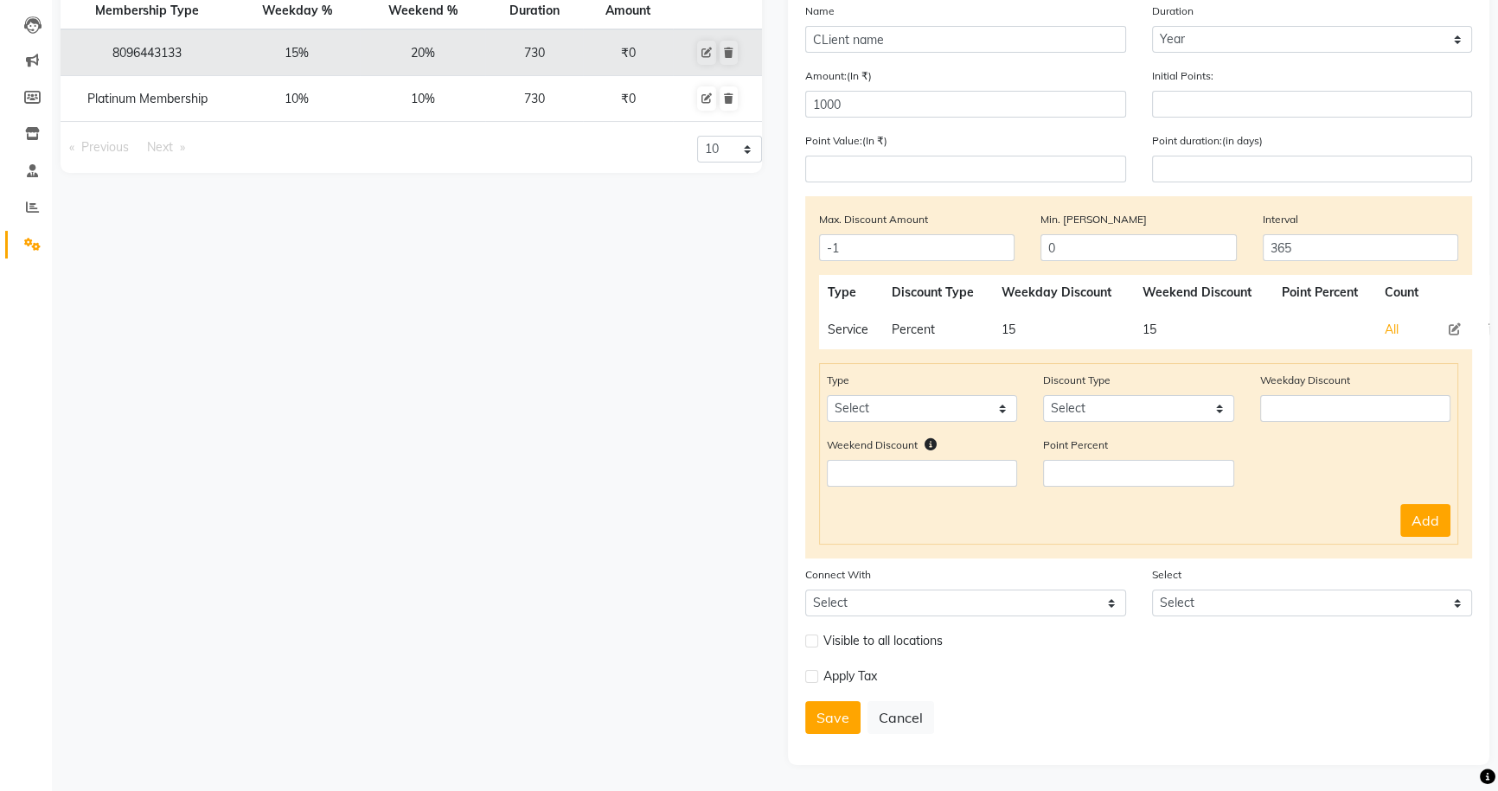
scroll to position [179, 0]
drag, startPoint x: 886, startPoint y: 674, endPoint x: 829, endPoint y: 683, distance: 57.9
click at [829, 683] on div "Apply Tax" at bounding box center [965, 677] width 321 height 22
click at [812, 679] on label at bounding box center [811, 676] width 13 height 13
click at [812, 679] on input "checkbox" at bounding box center [810, 676] width 11 height 11
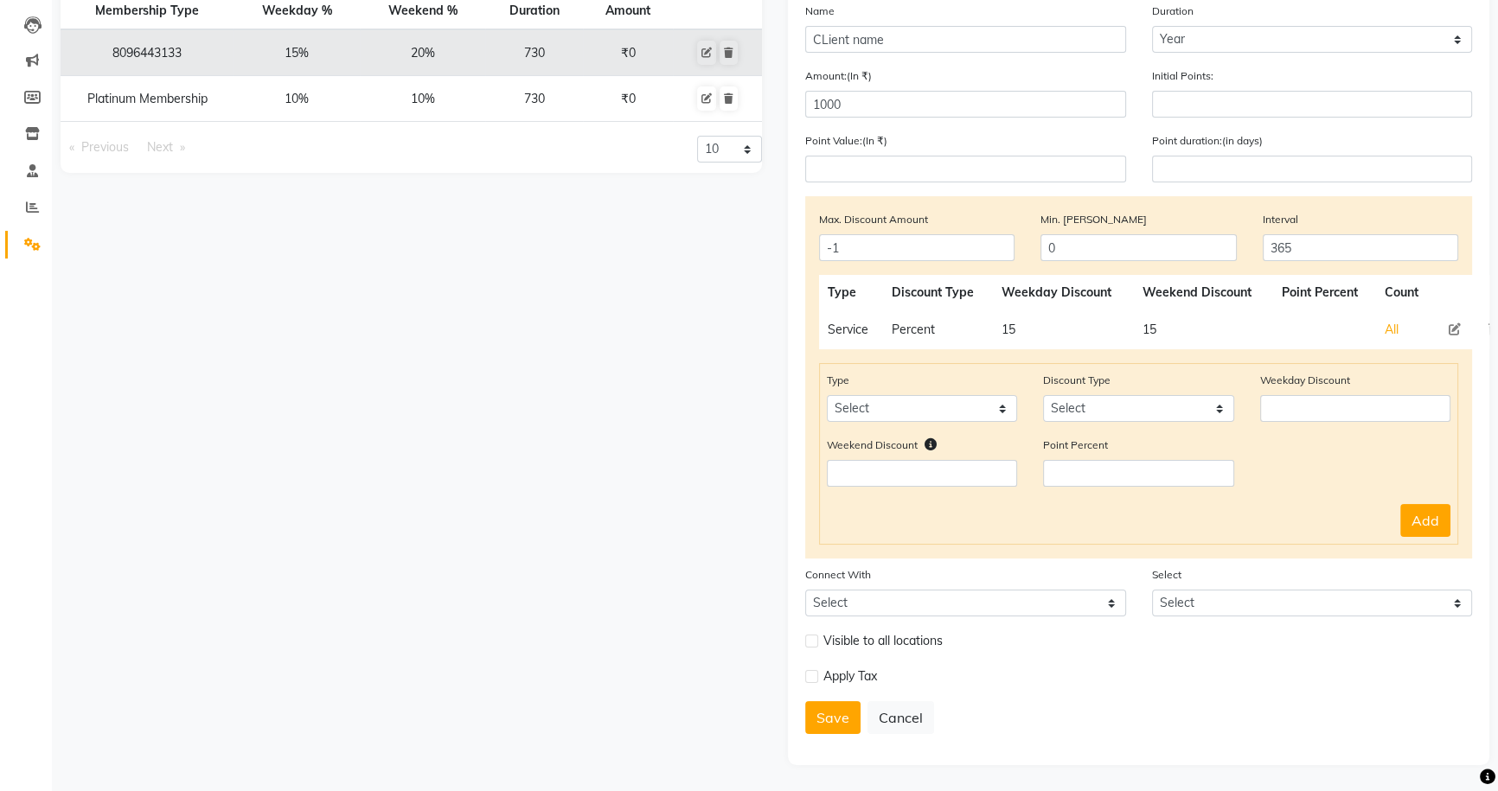
checkbox input "true"
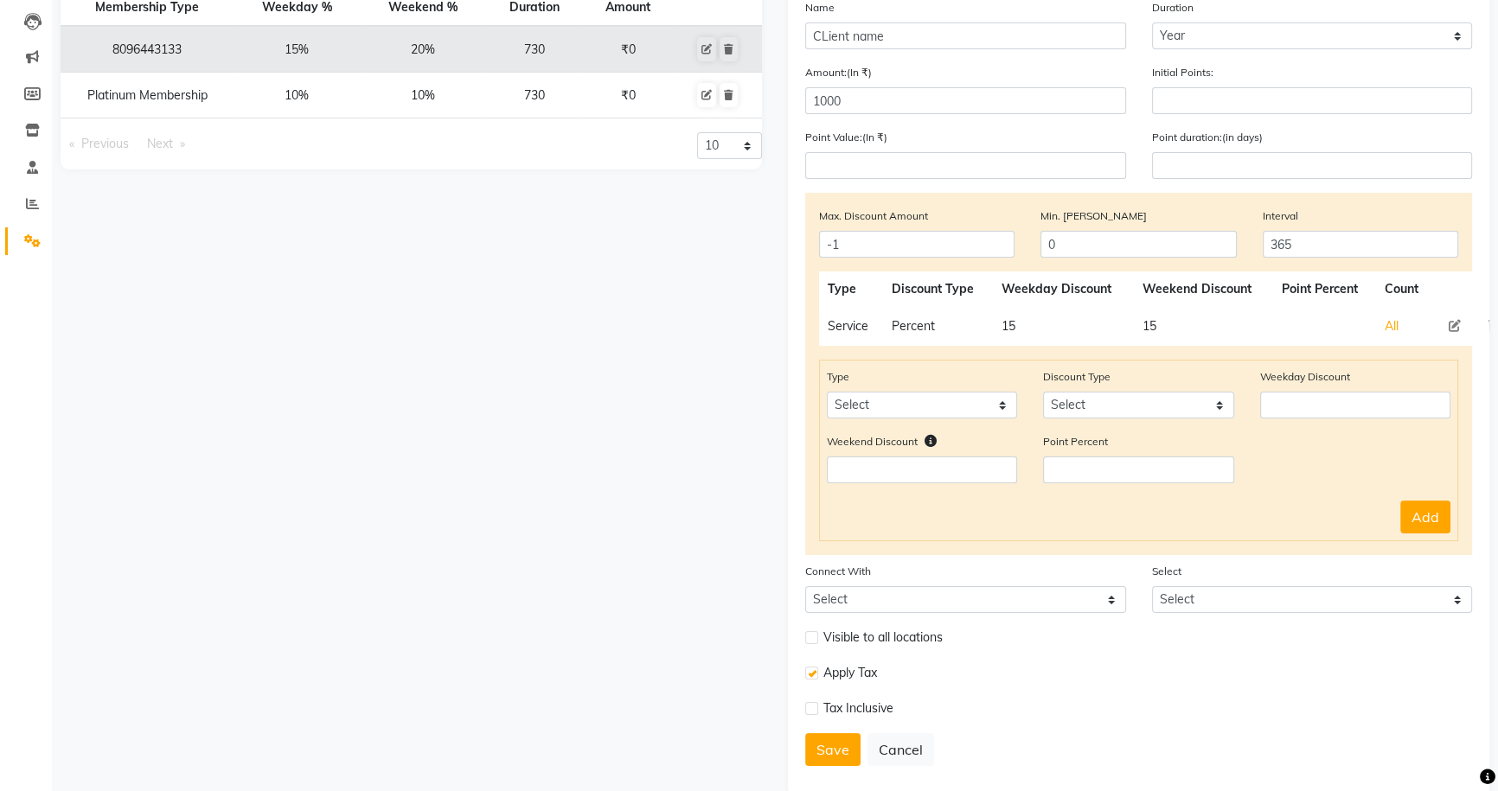
click at [809, 709] on label at bounding box center [811, 708] width 13 height 13
click at [809, 709] on input "checkbox" at bounding box center [810, 708] width 11 height 11
click at [809, 709] on label at bounding box center [811, 708] width 13 height 13
click at [809, 709] on input "checkbox" at bounding box center [810, 708] width 11 height 11
click at [813, 709] on label at bounding box center [811, 708] width 13 height 13
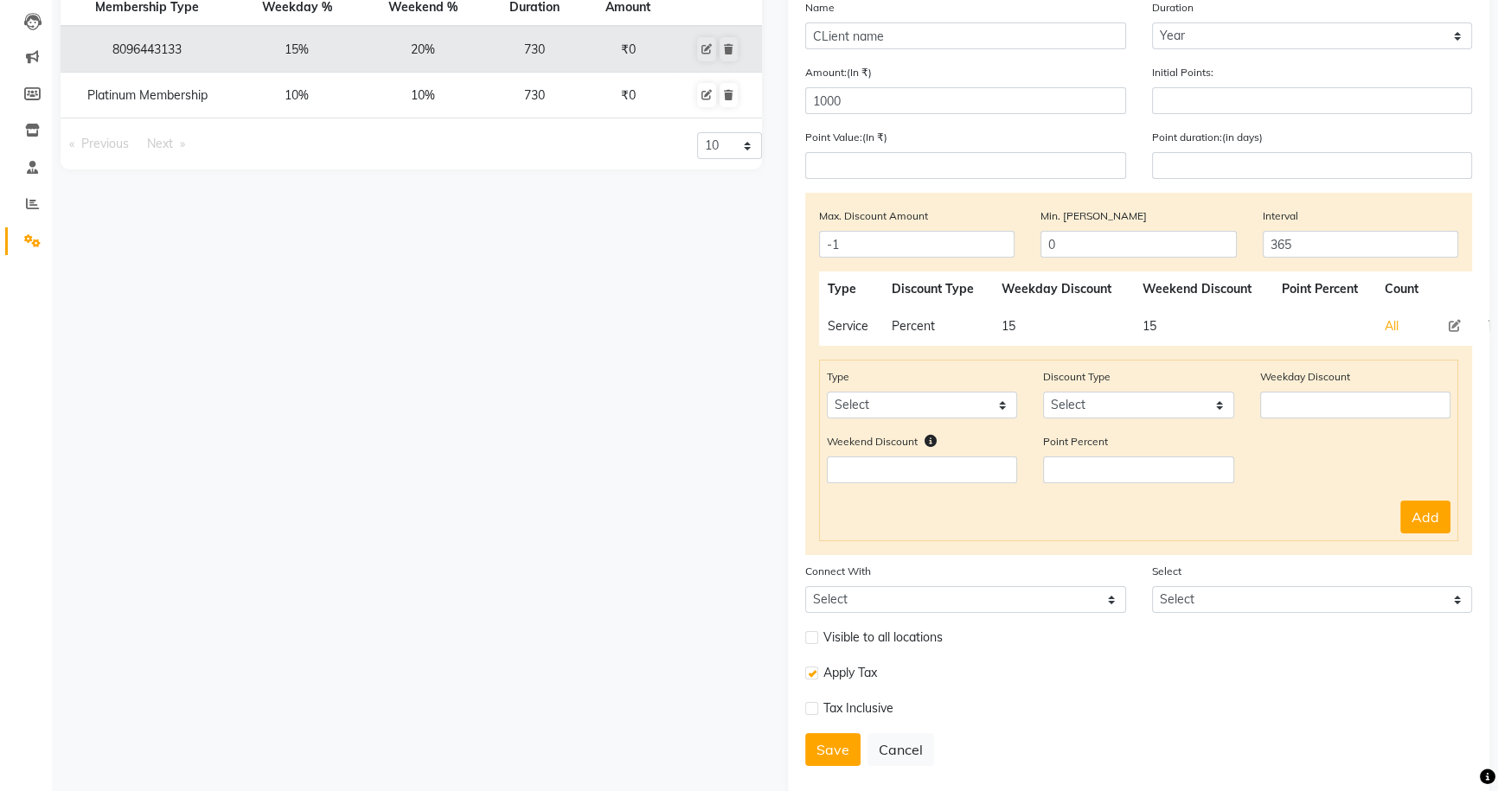
click at [813, 709] on input "checkbox" at bounding box center [810, 708] width 11 height 11
checkbox input "true"
click at [830, 94] on input "1000" at bounding box center [965, 100] width 321 height 27
click at [562, 560] on div "Membership Type Weekday % Weekend % Duration Amount 8096443133 15% 20% 730 ₹0 P…" at bounding box center [411, 369] width 727 height 856
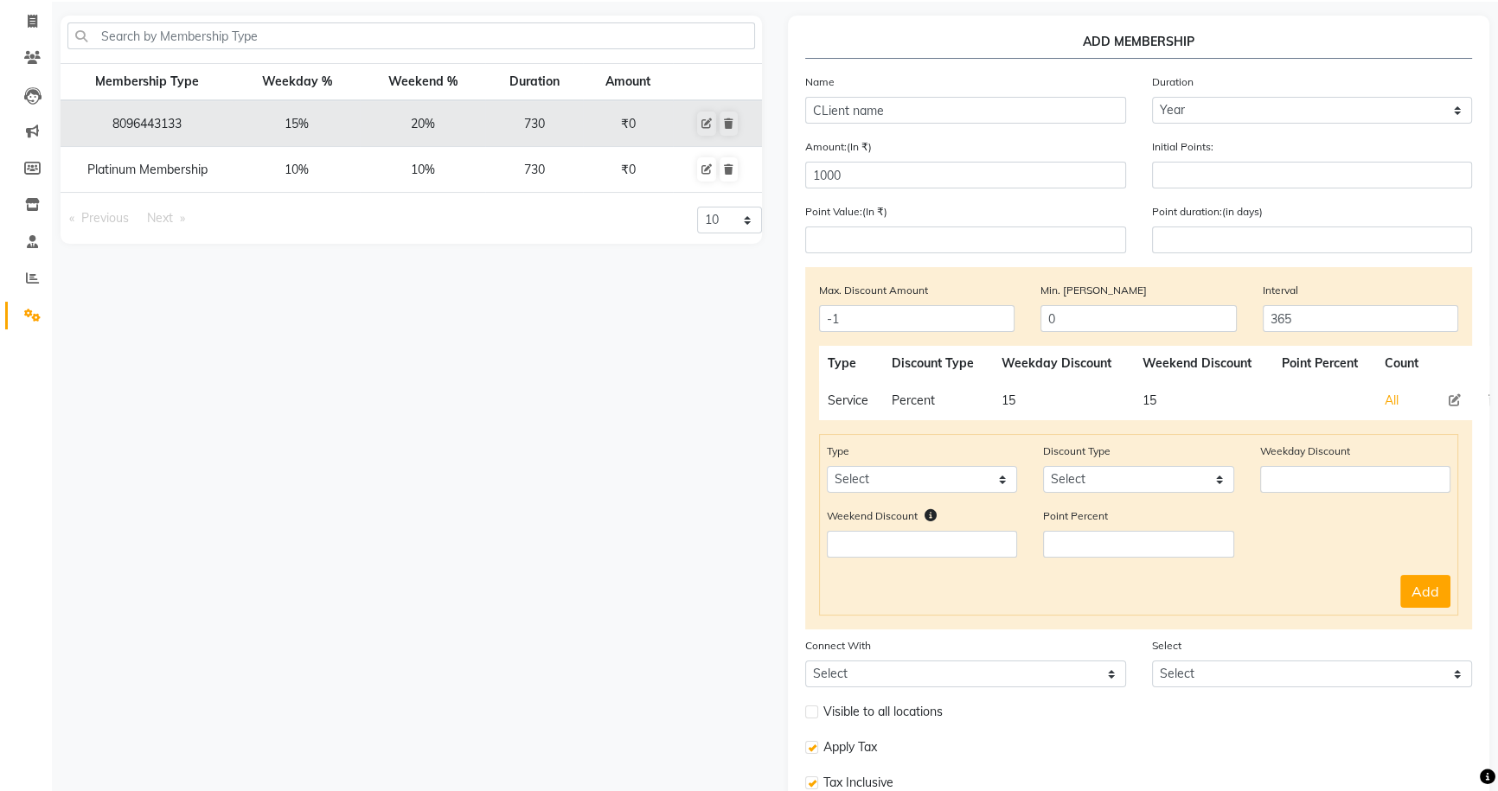
scroll to position [0, 0]
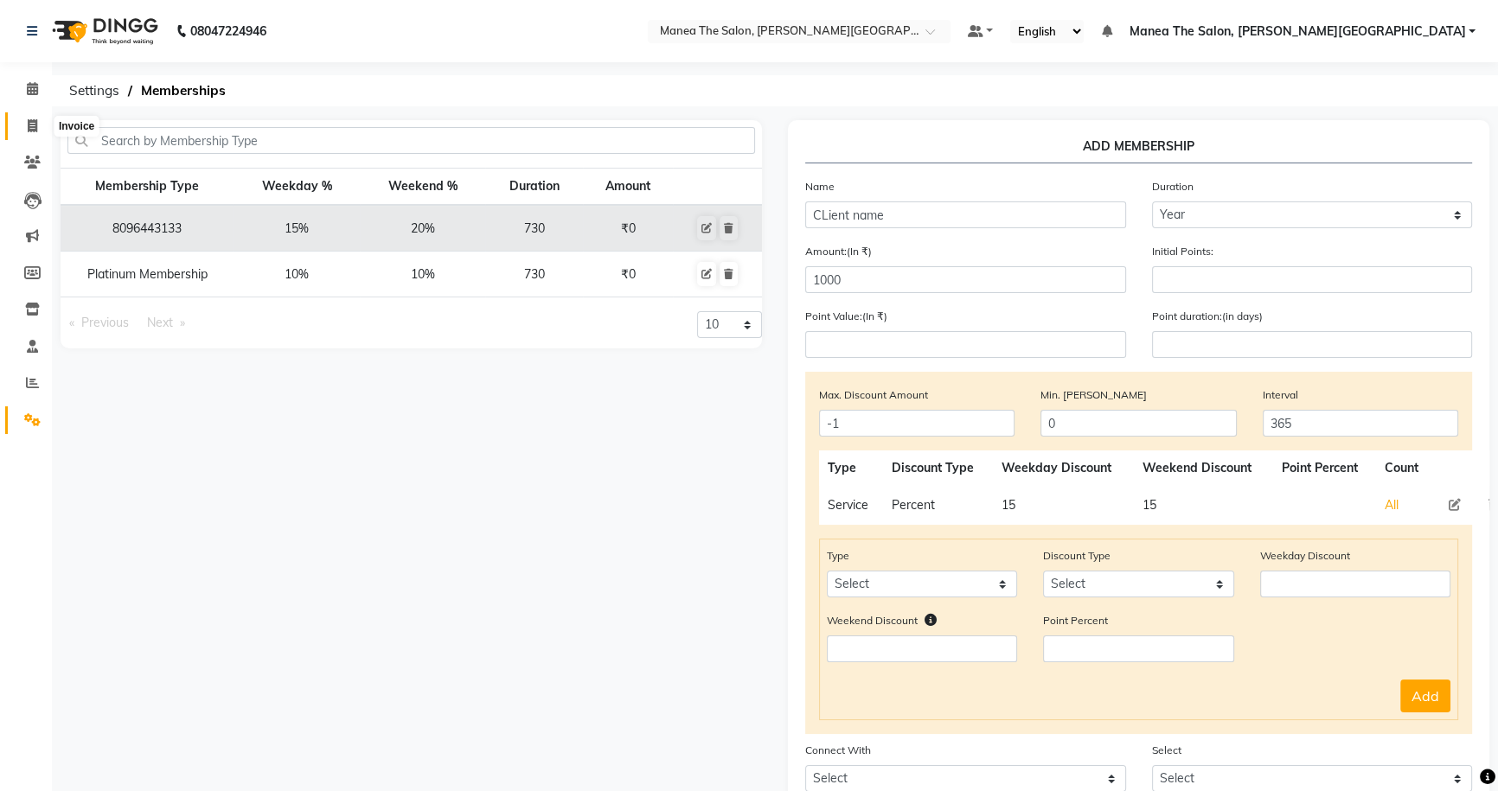
click at [39, 122] on span at bounding box center [32, 127] width 30 height 20
select select "service"
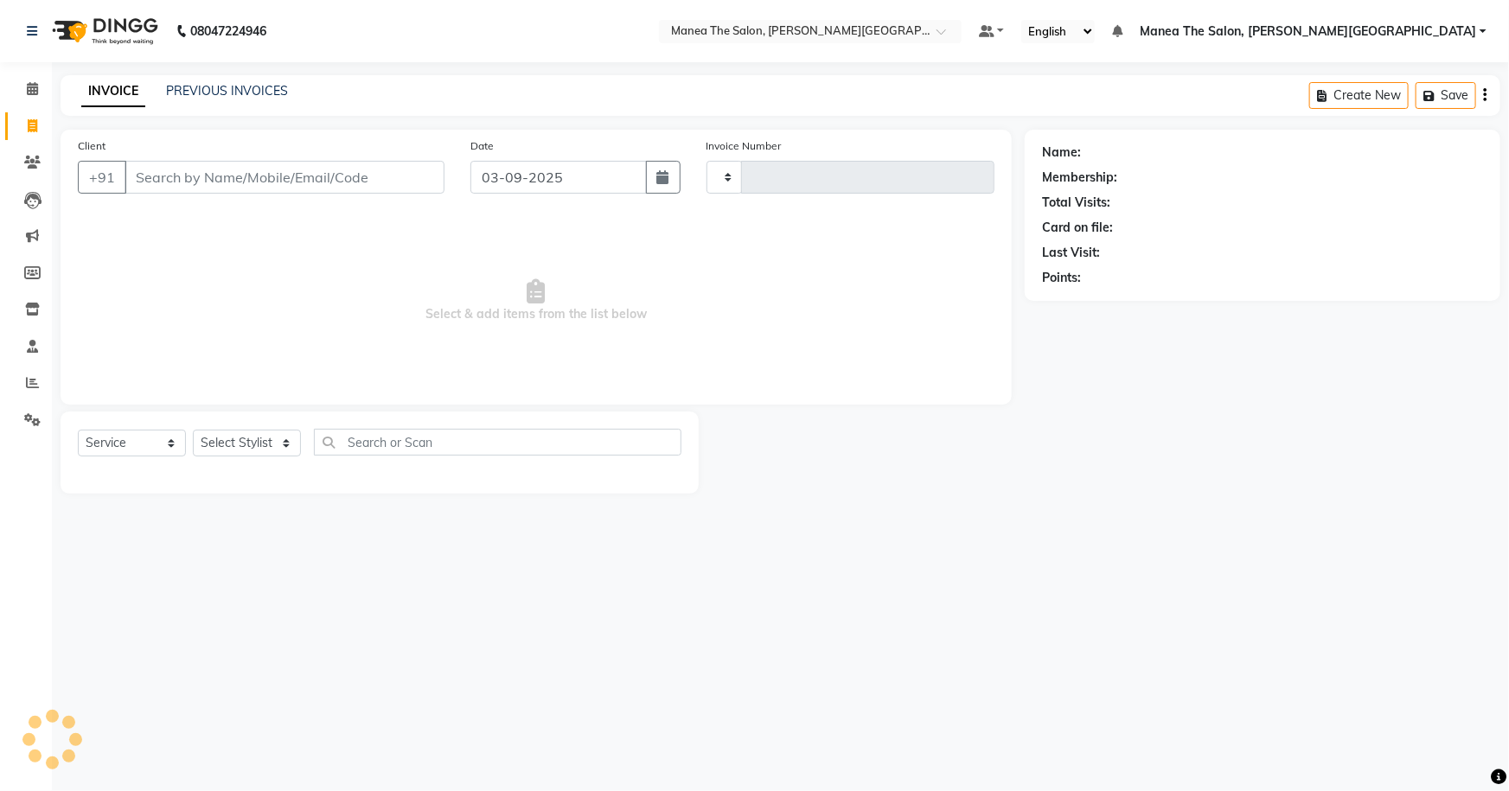
type input "0063"
select select "8762"
click at [147, 437] on select "Select Service Product Membership Package Voucher Prepaid Gift Card" at bounding box center [132, 443] width 108 height 27
select select "membership"
click at [78, 430] on select "Select Service Product Membership Package Voucher Prepaid Gift Card" at bounding box center [132, 443] width 108 height 27
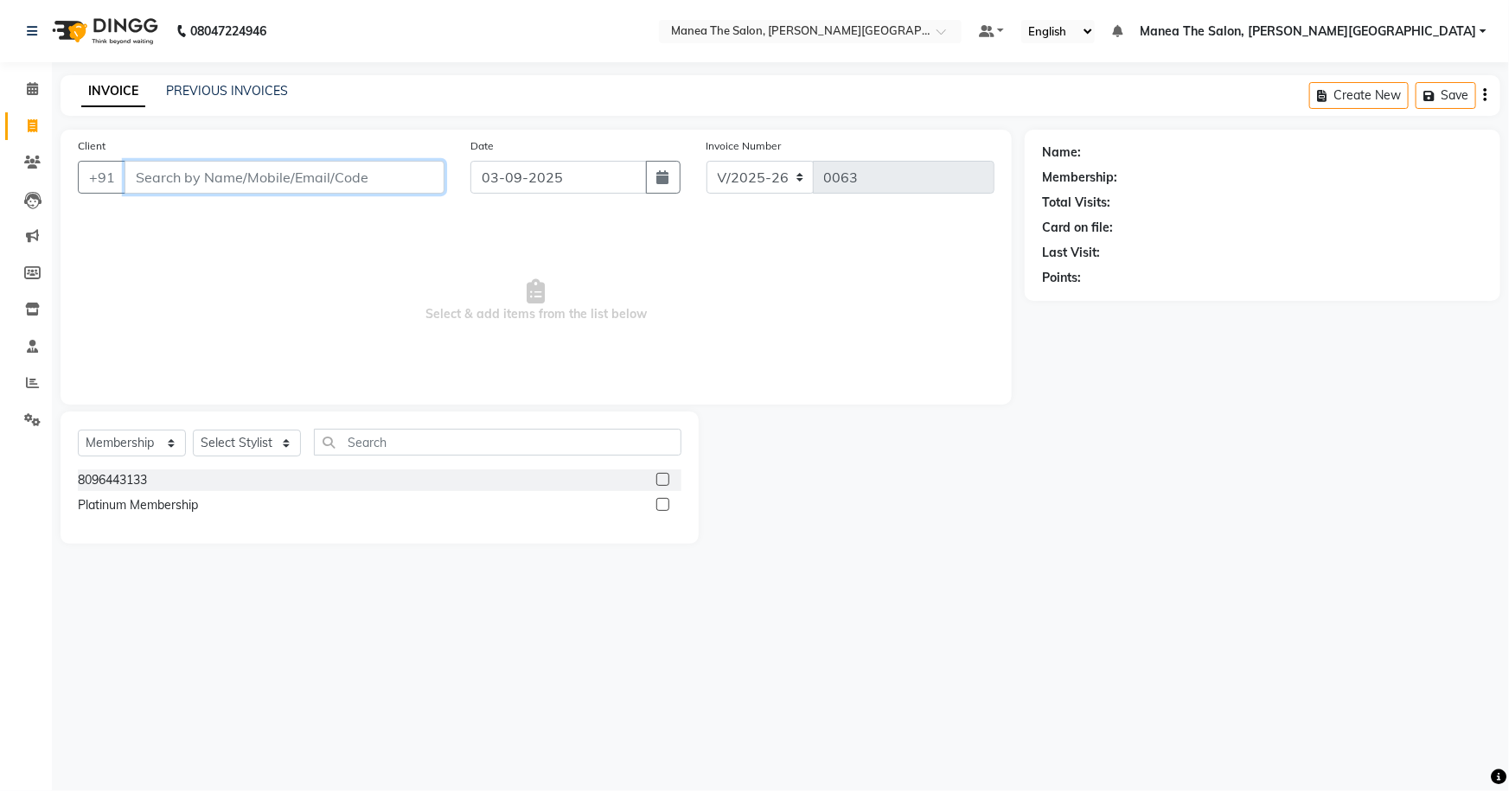
click at [156, 175] on input "Client" at bounding box center [285, 177] width 320 height 33
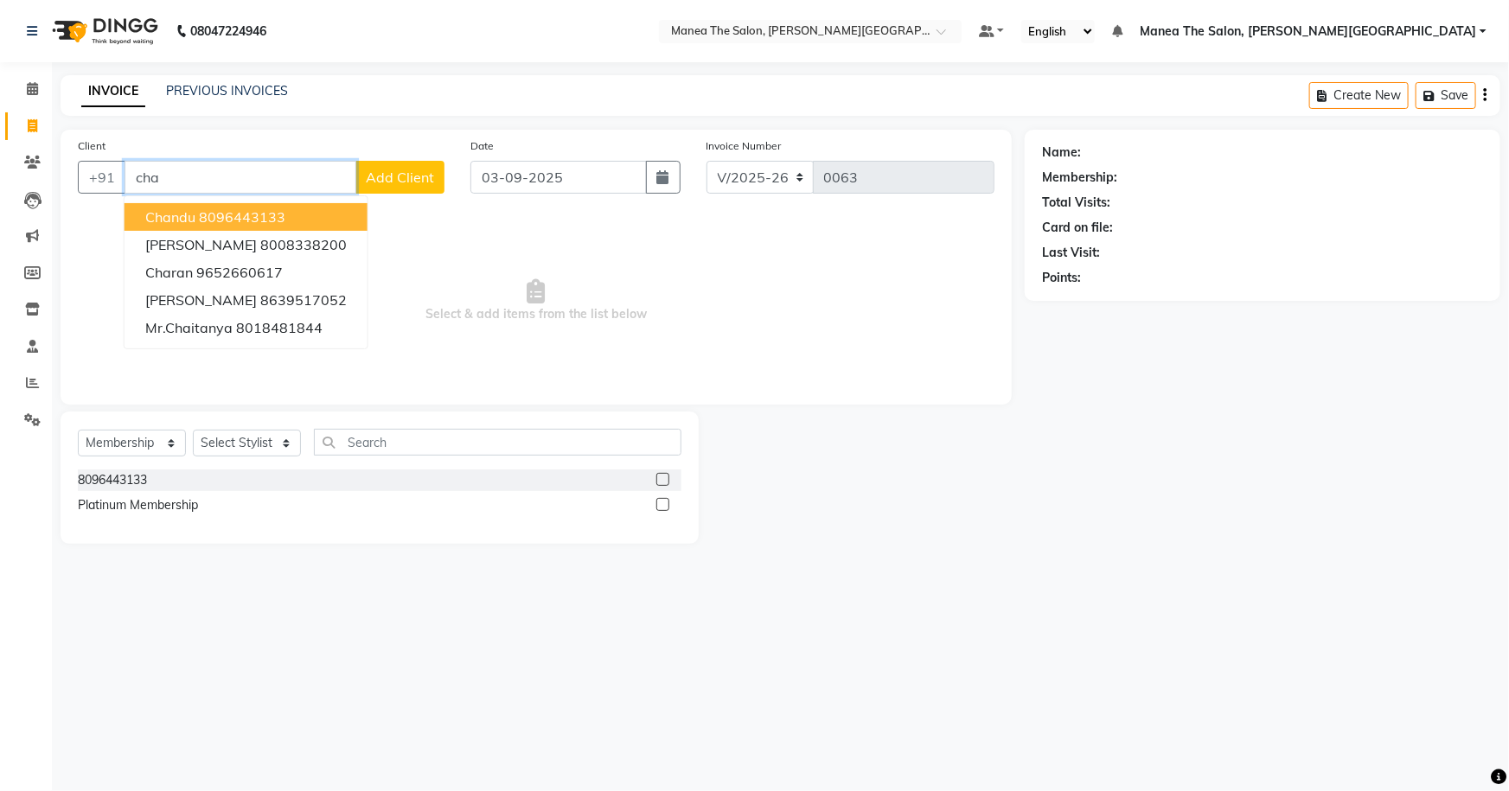
click at [183, 218] on span "Chandu" at bounding box center [170, 216] width 50 height 17
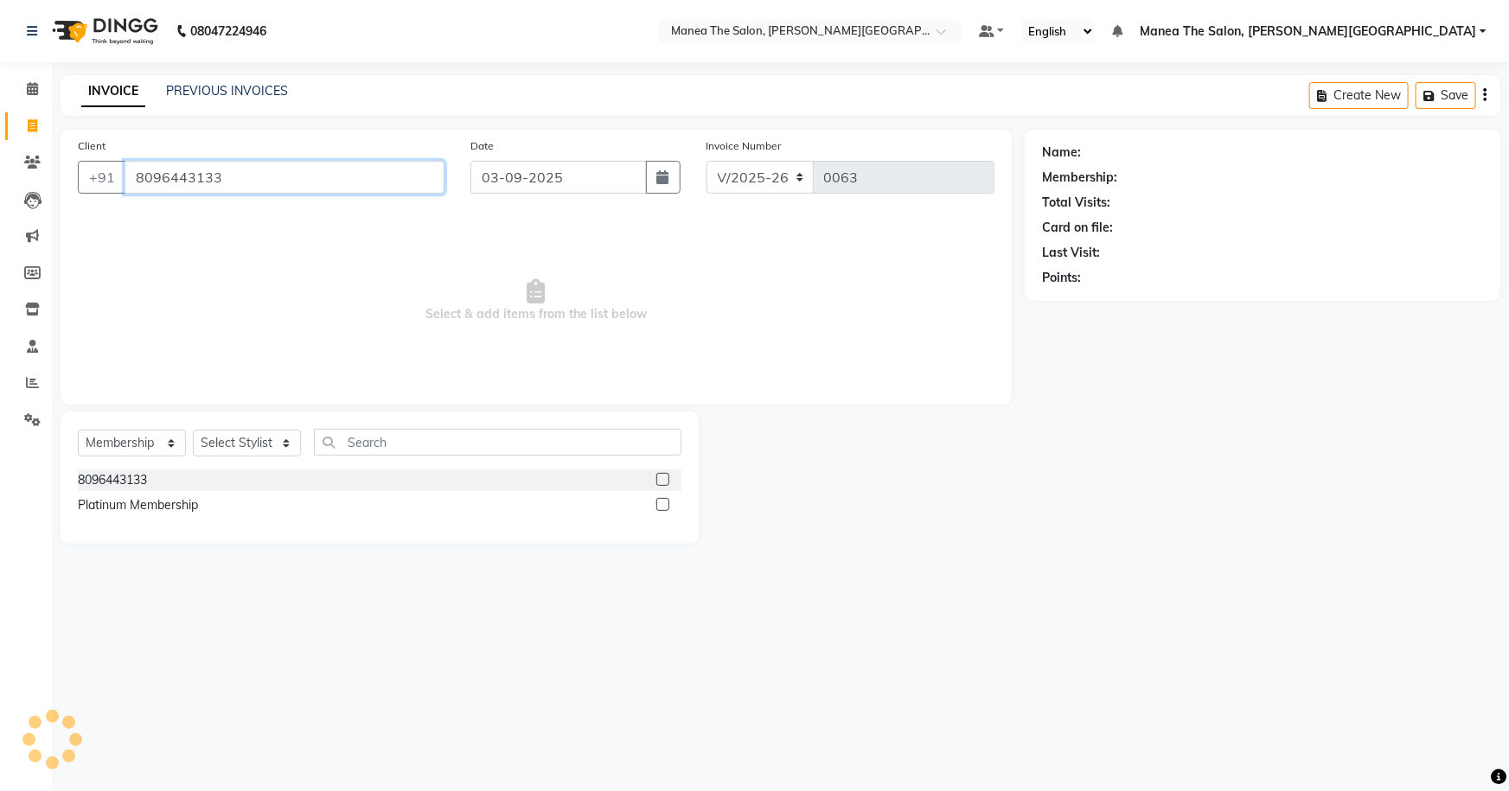
type input "8096443133"
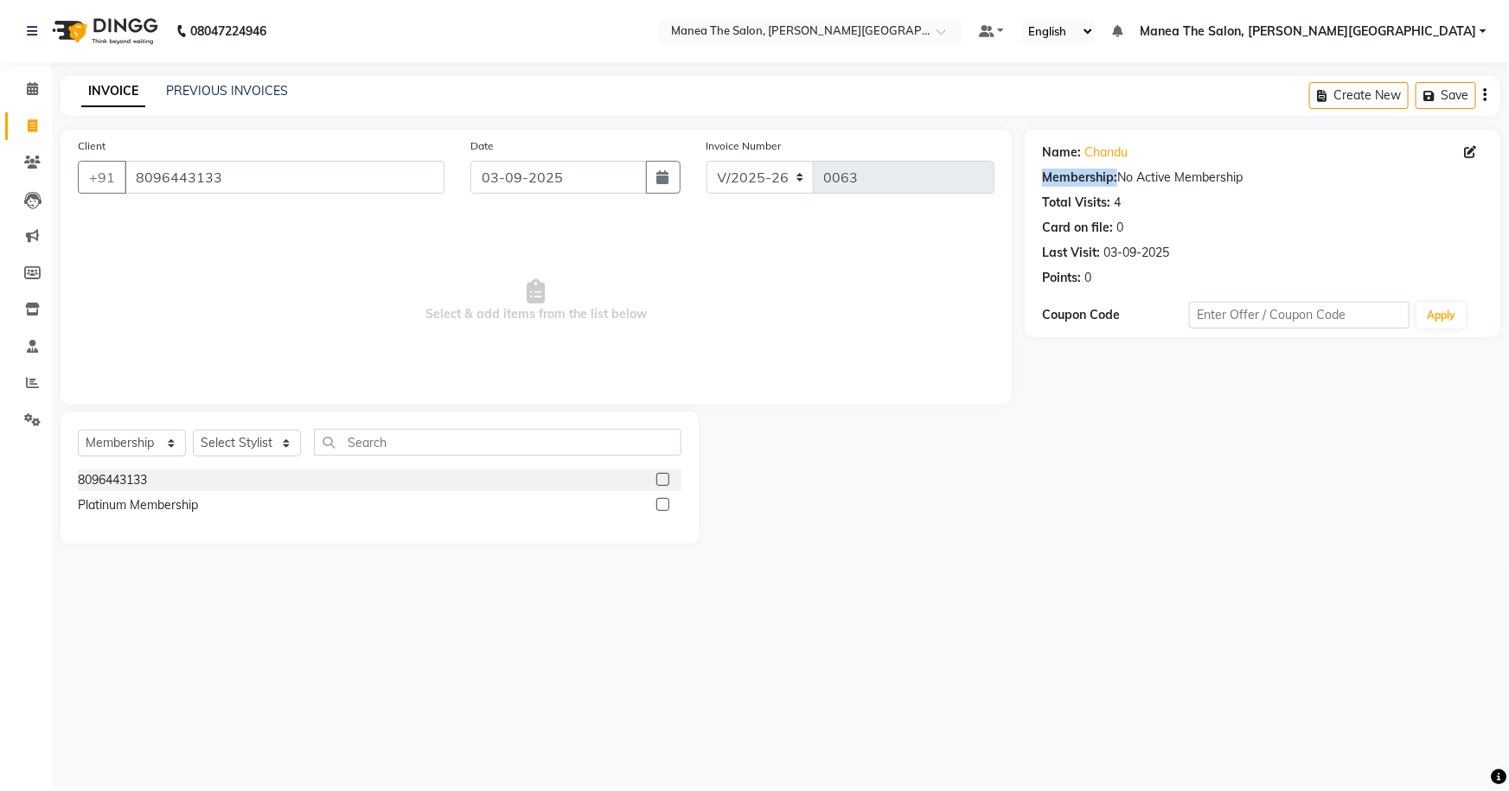
drag, startPoint x: 1045, startPoint y: 173, endPoint x: 1260, endPoint y: 183, distance: 215.6
click at [1260, 183] on div "Membership: No Active Membership" at bounding box center [1262, 178] width 441 height 18
click at [1141, 181] on div "Membership: No Active Membership" at bounding box center [1262, 178] width 441 height 18
drag, startPoint x: 1118, startPoint y: 179, endPoint x: 1252, endPoint y: 177, distance: 134.1
click at [1252, 177] on div "Membership: No Active Membership" at bounding box center [1262, 178] width 441 height 18
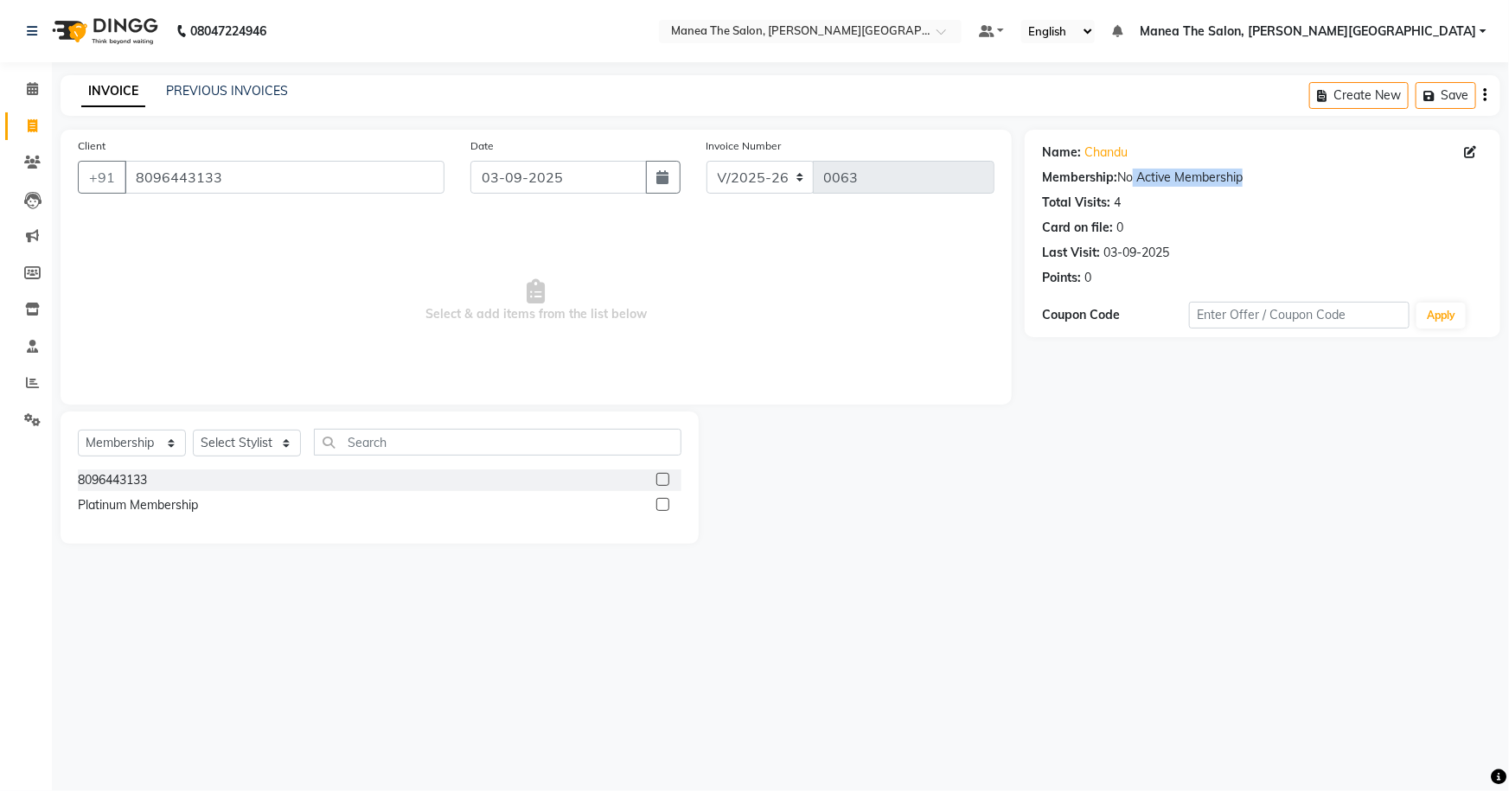
drag, startPoint x: 1121, startPoint y: 174, endPoint x: 1237, endPoint y: 176, distance: 115.9
click at [1237, 176] on div "Membership: No Active Membership" at bounding box center [1262, 178] width 441 height 18
click at [1226, 201] on div "Total Visits: 4" at bounding box center [1262, 203] width 441 height 18
click at [191, 87] on link "PREVIOUS INVOICES" at bounding box center [227, 91] width 122 height 16
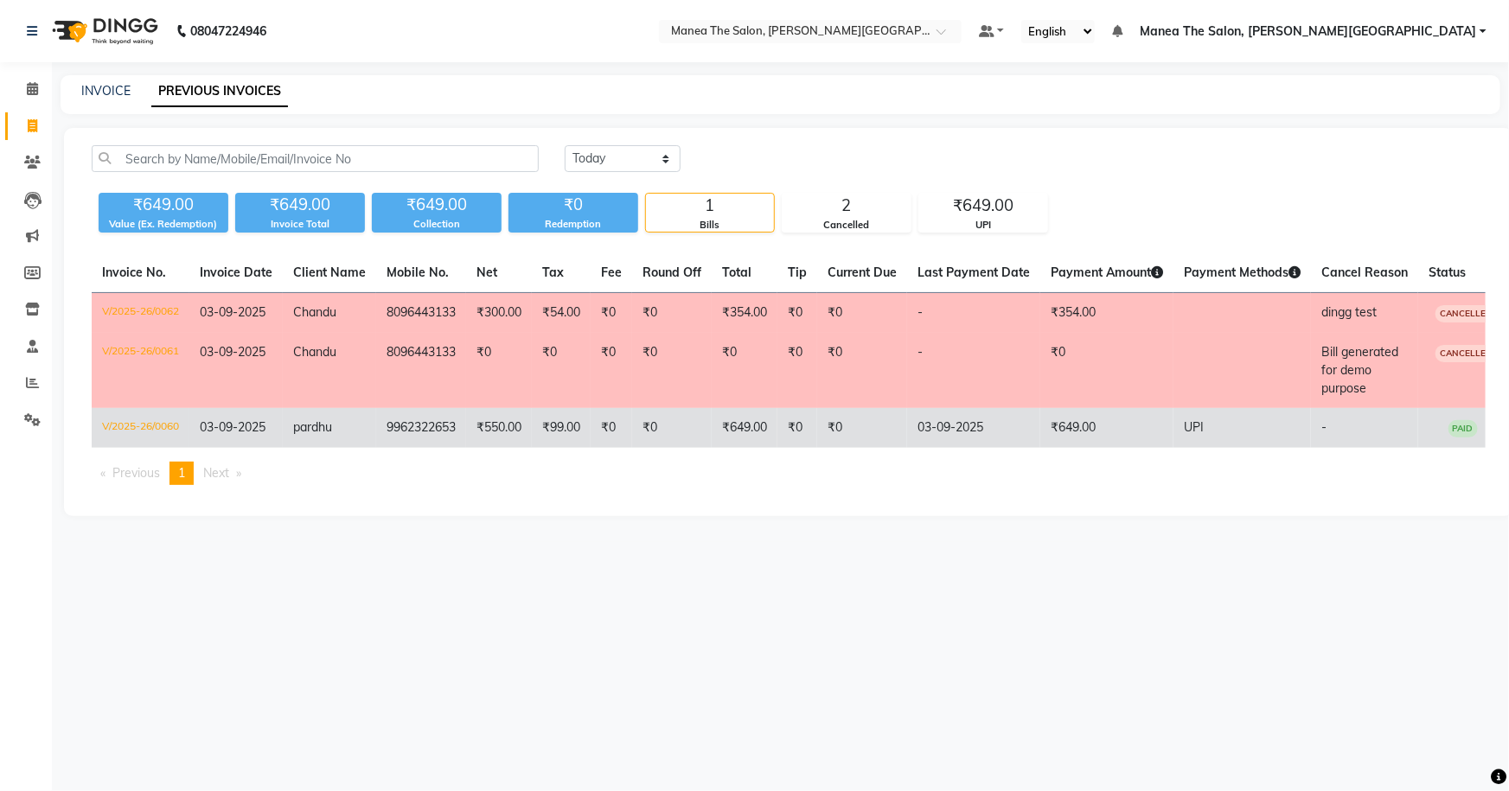
click at [416, 432] on td "9962322653" at bounding box center [421, 428] width 90 height 40
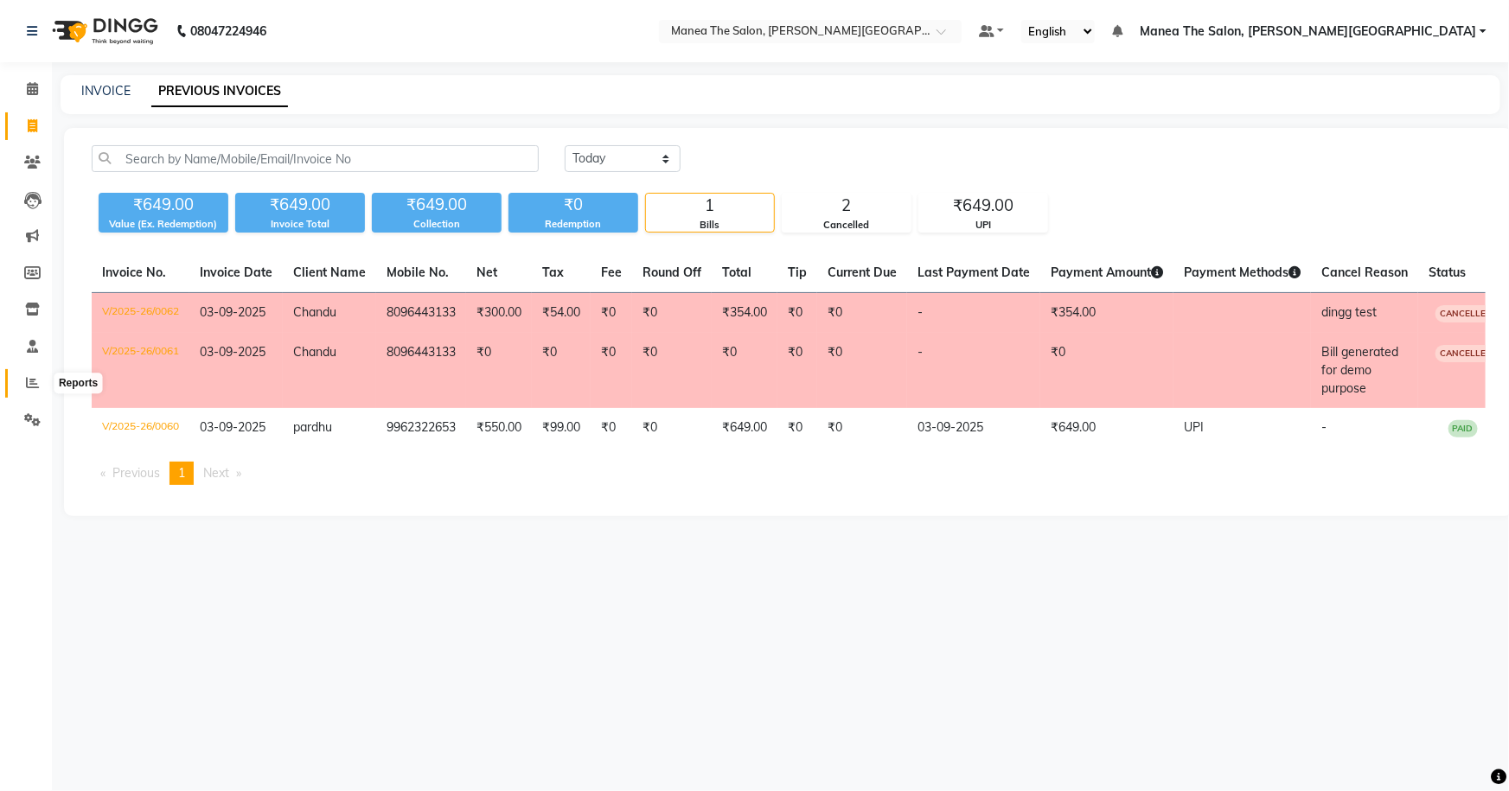
click at [33, 376] on icon at bounding box center [32, 382] width 13 height 13
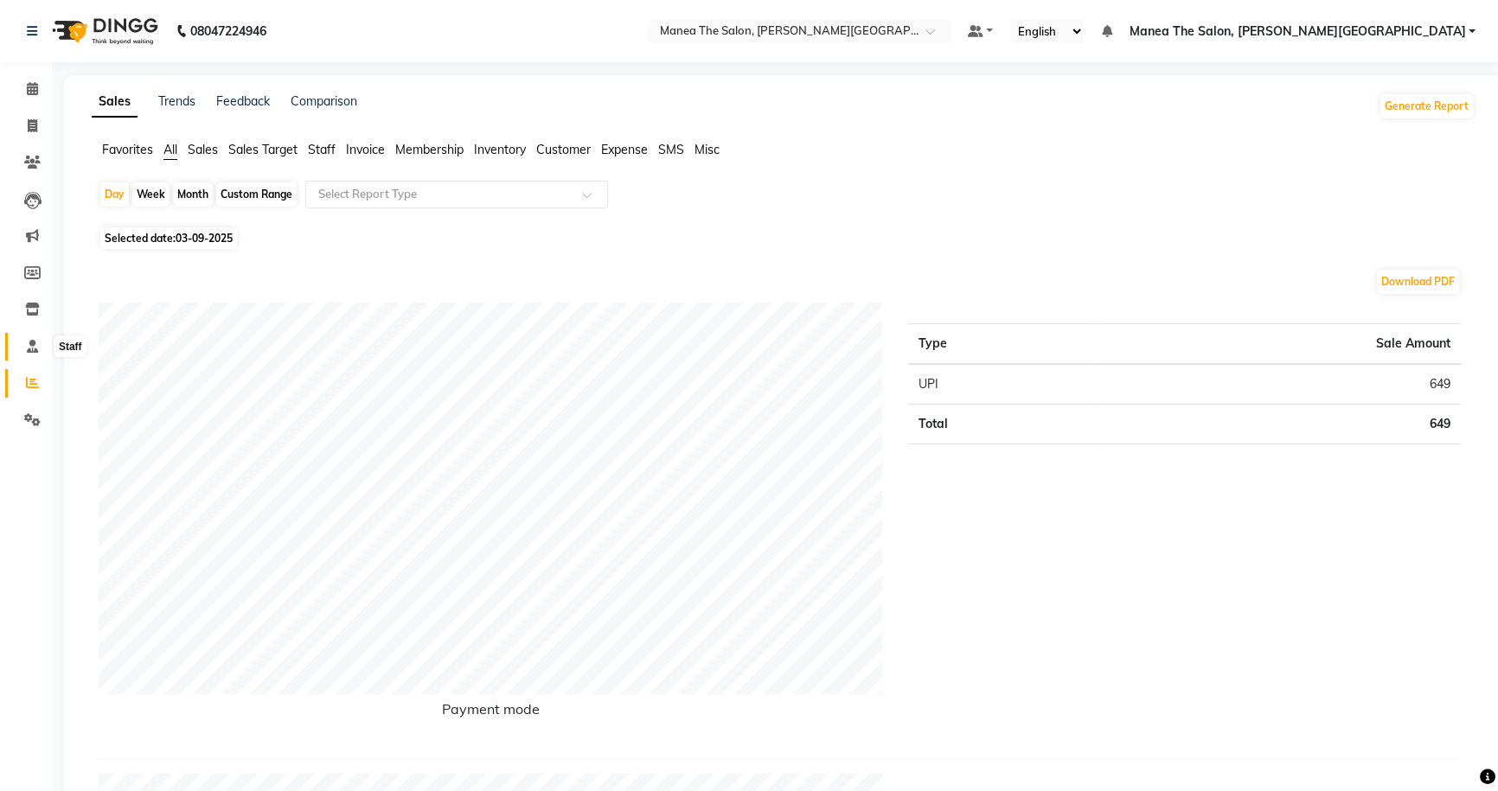
click at [33, 343] on icon at bounding box center [32, 346] width 11 height 13
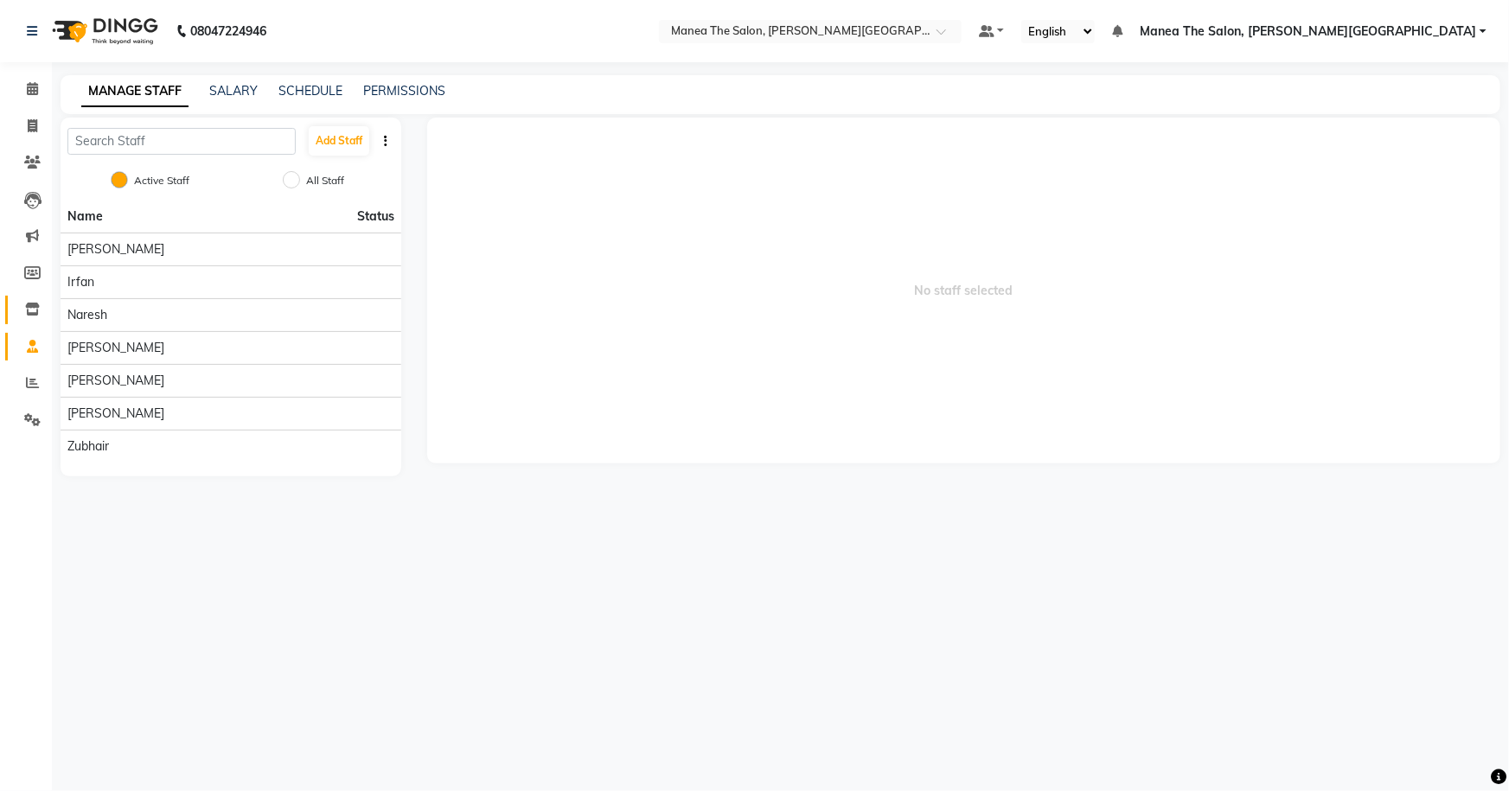
click at [28, 298] on link "Inventory" at bounding box center [26, 310] width 42 height 29
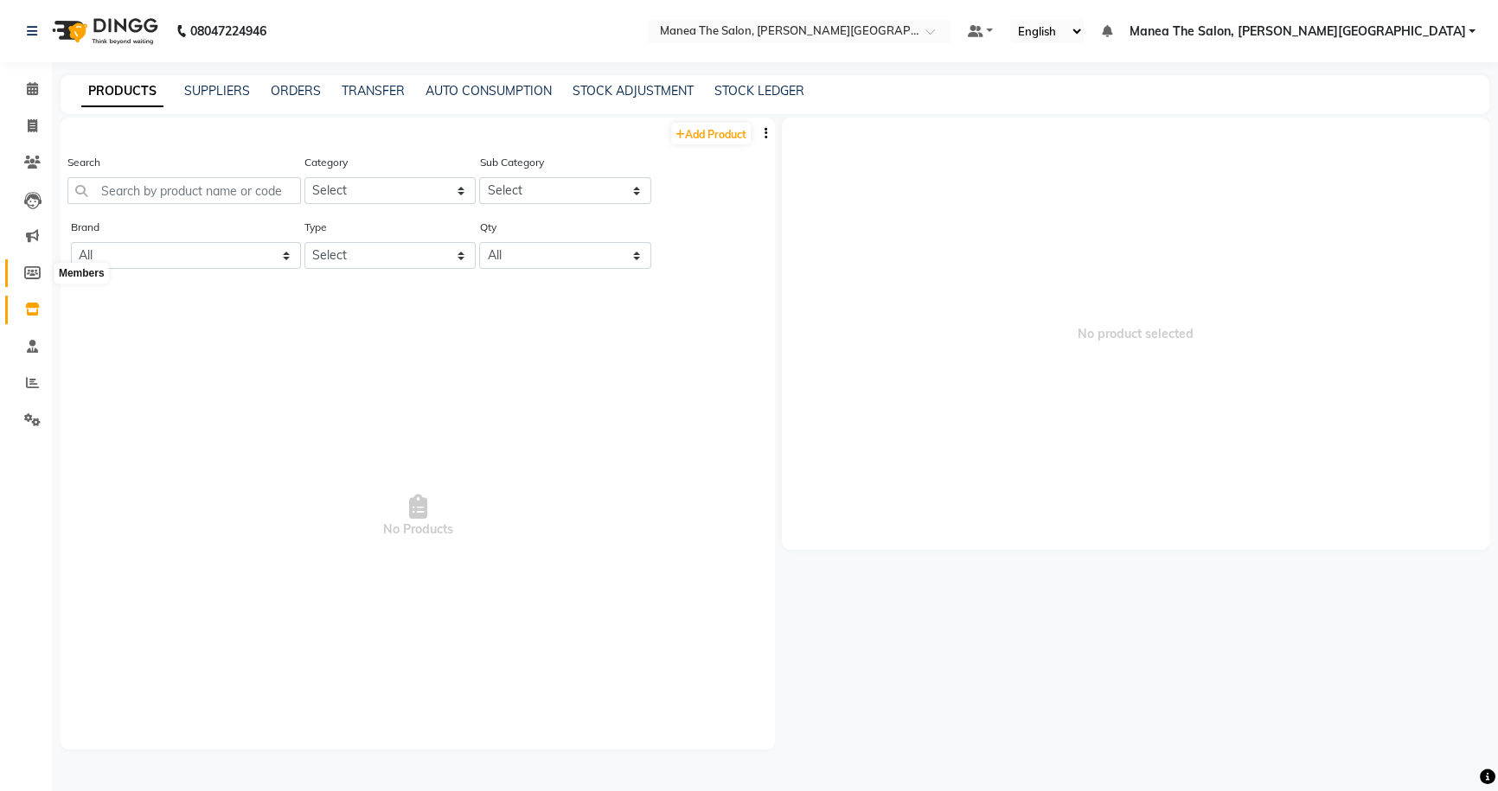
click at [37, 272] on icon at bounding box center [32, 272] width 16 height 13
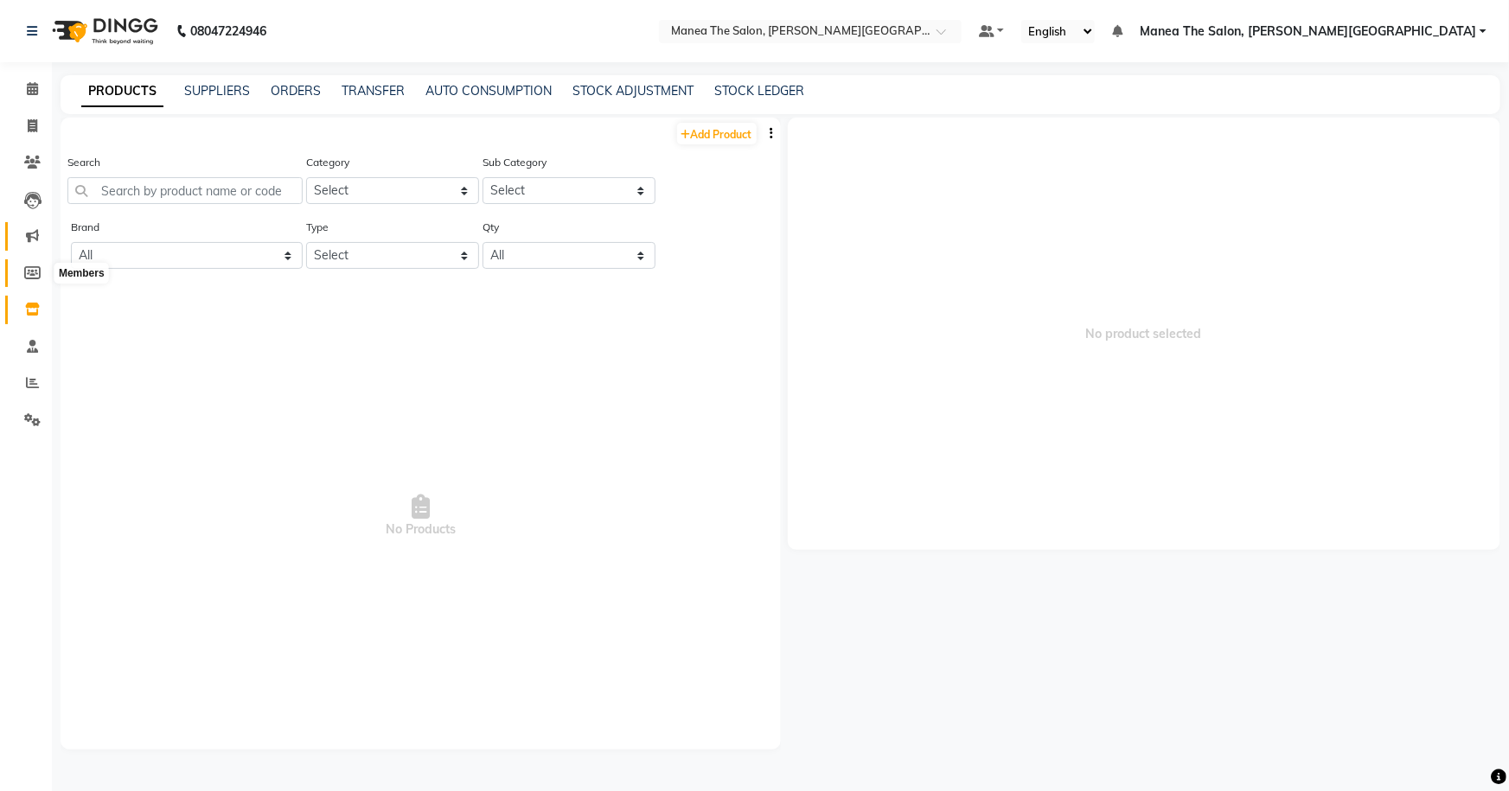
select select
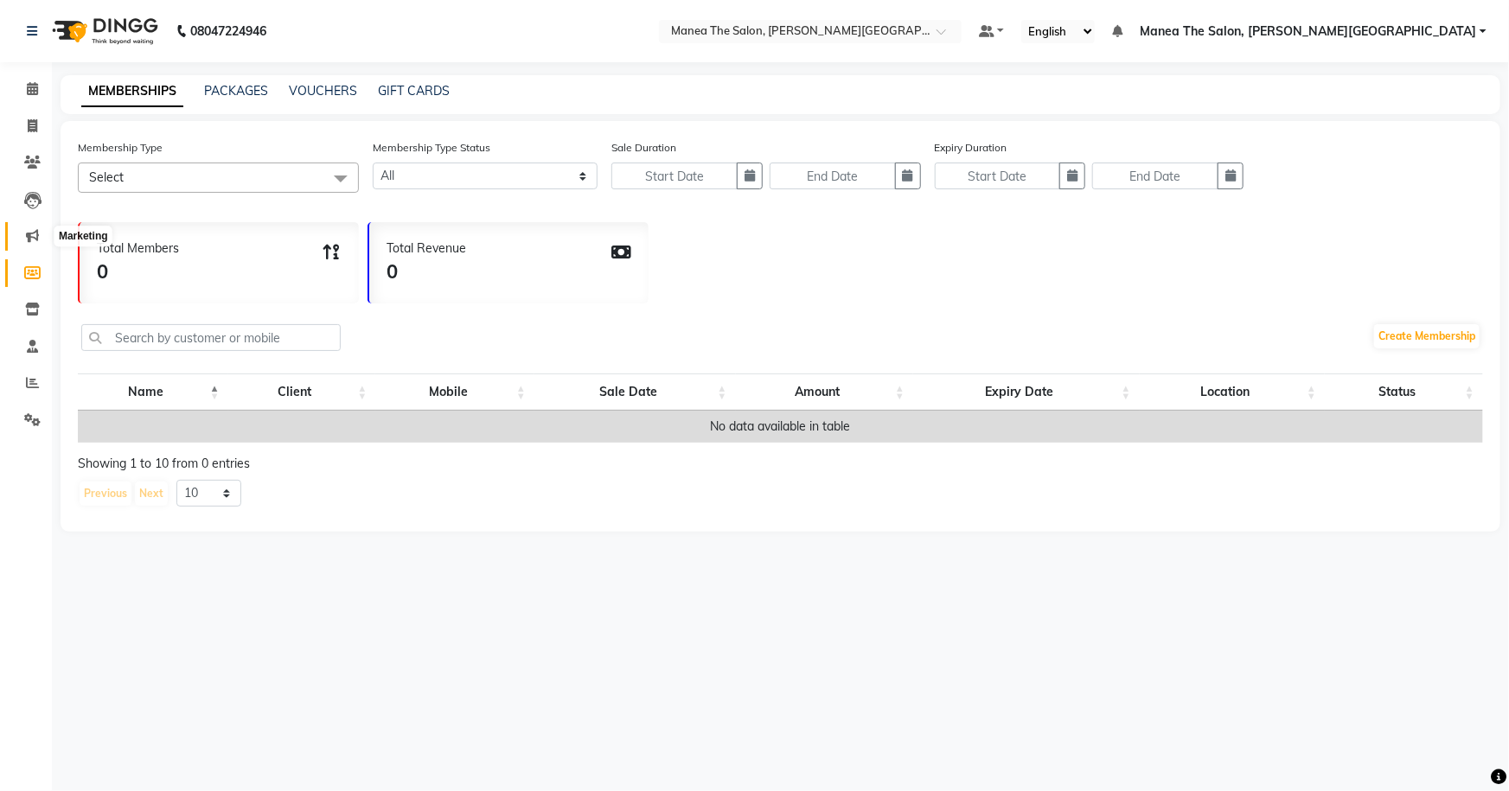
click at [30, 234] on icon at bounding box center [32, 235] width 13 height 13
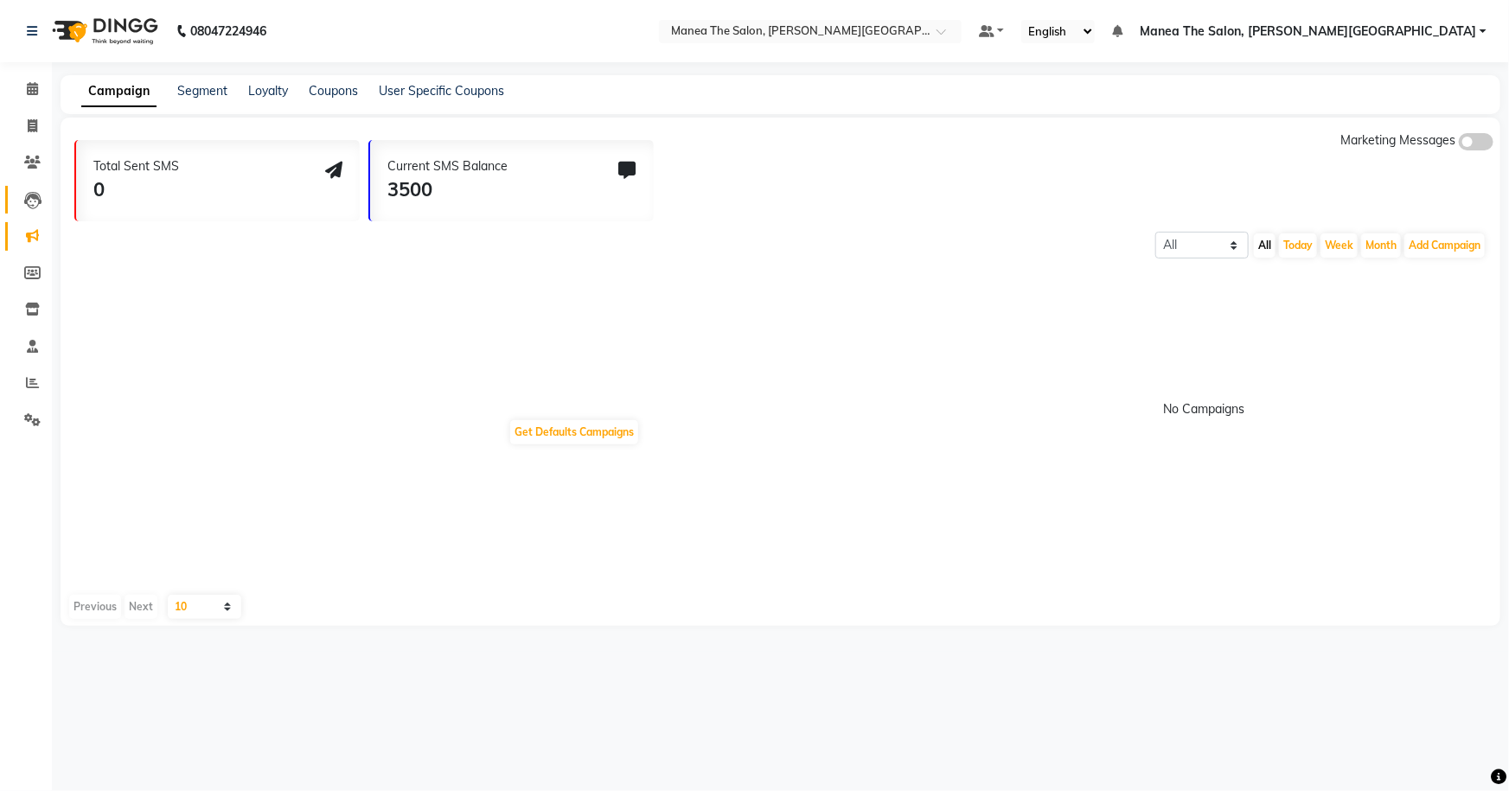
click at [35, 187] on link "Leads" at bounding box center [26, 200] width 42 height 29
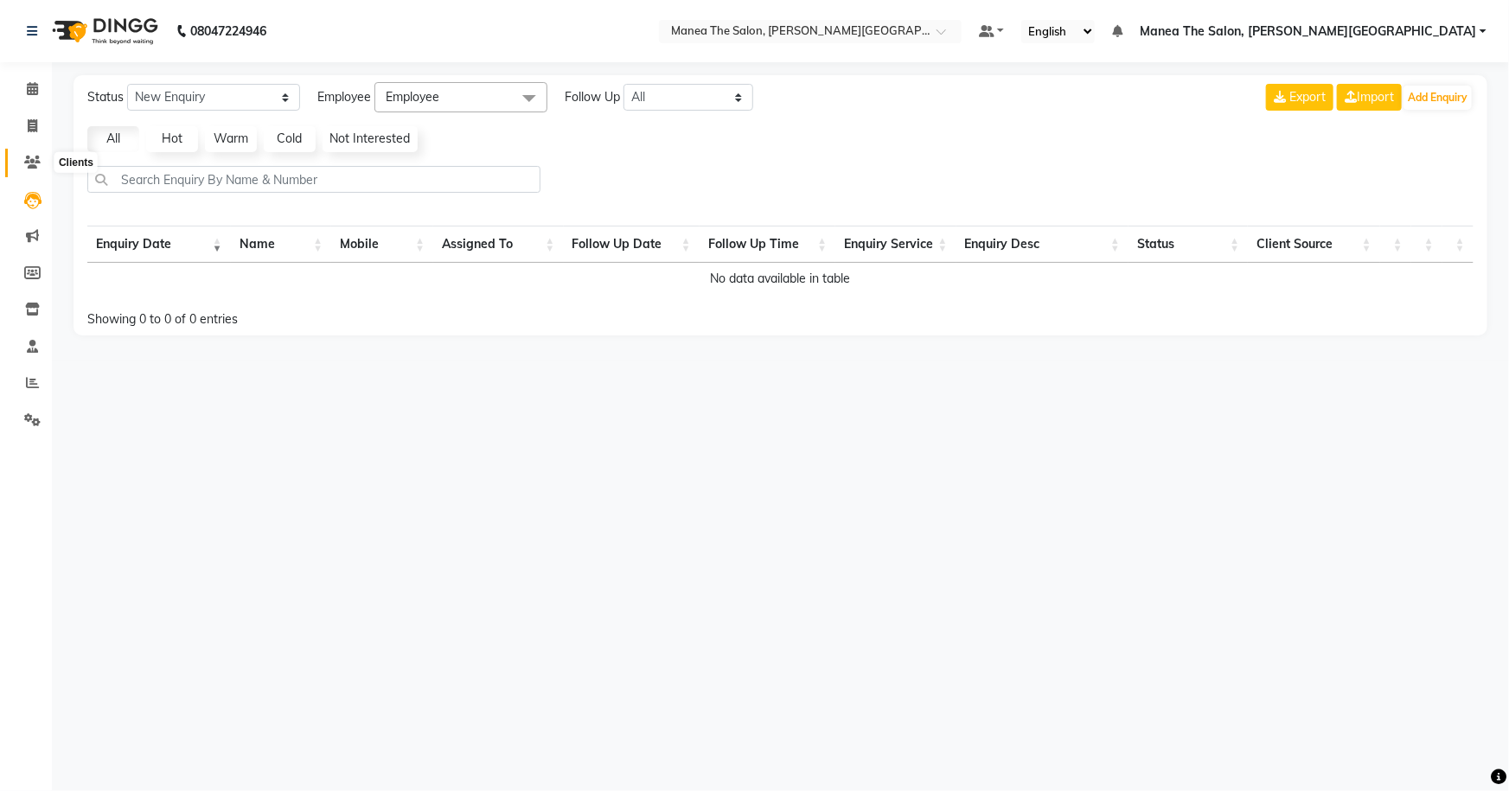
click at [31, 158] on icon at bounding box center [32, 162] width 16 height 13
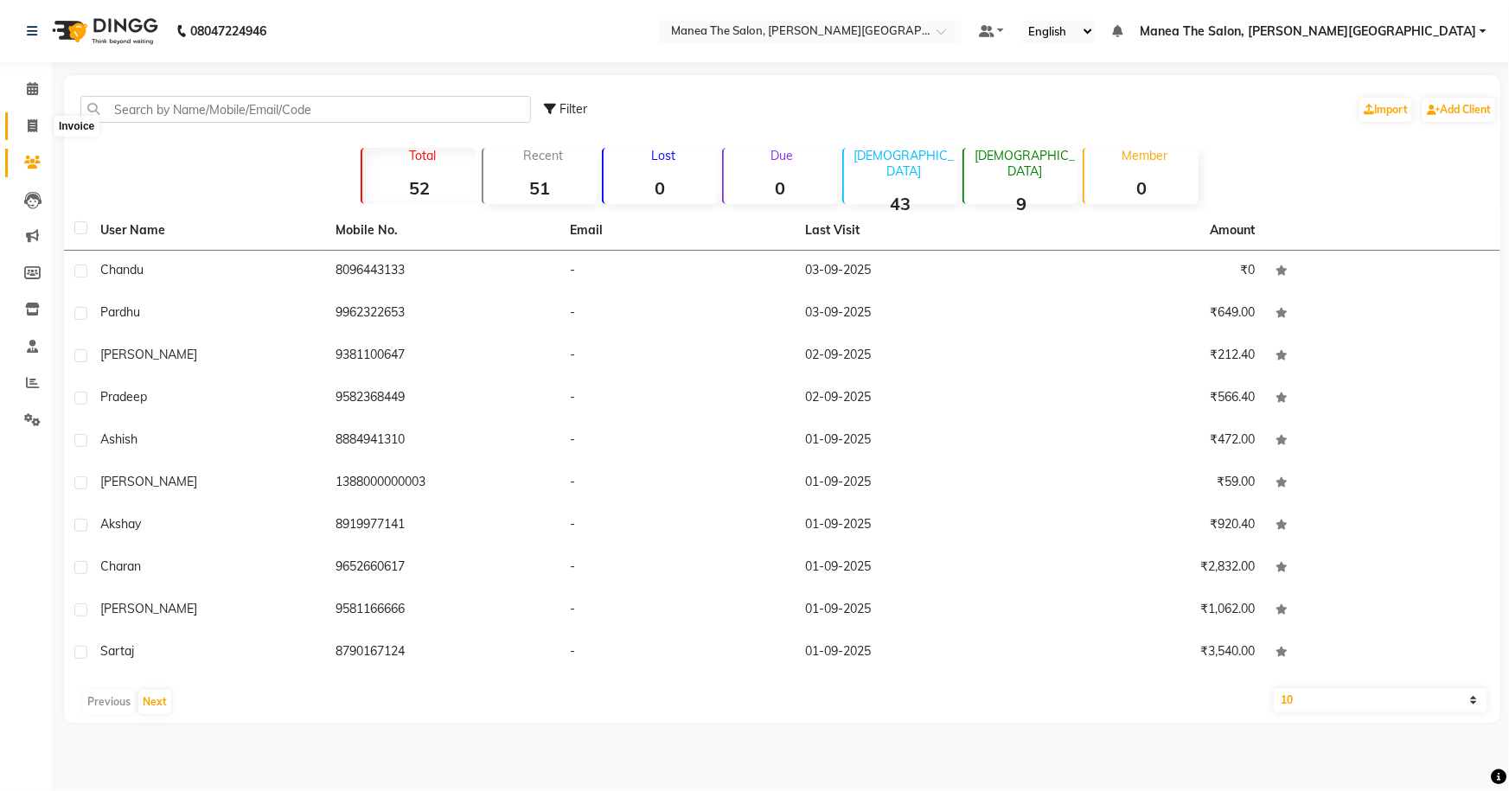
click at [30, 130] on icon at bounding box center [33, 125] width 10 height 13
select select "service"
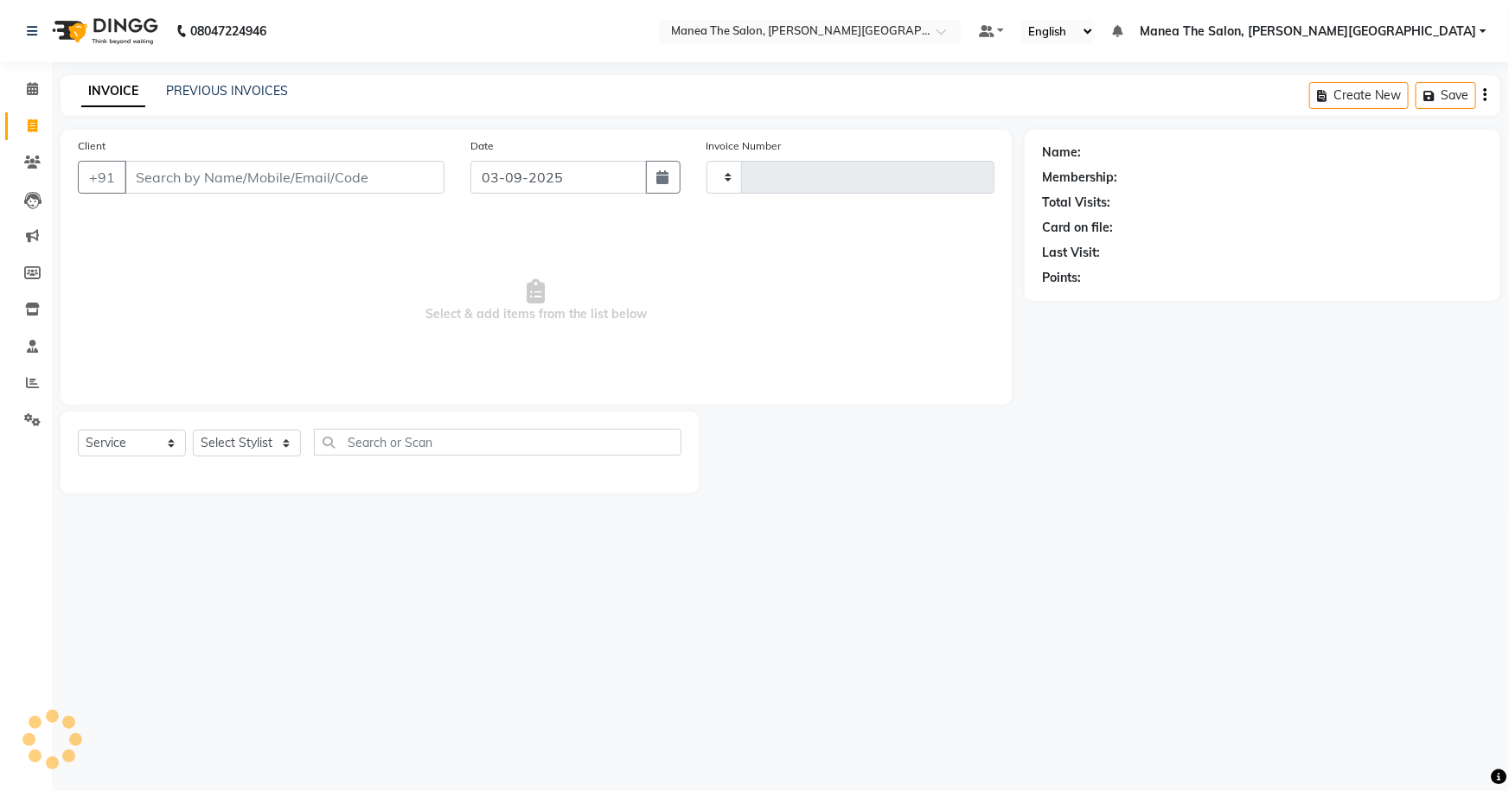
type input "0063"
select select "8762"
click at [1391, 89] on button "Create New" at bounding box center [1359, 95] width 99 height 27
select select "service"
type input "0063"
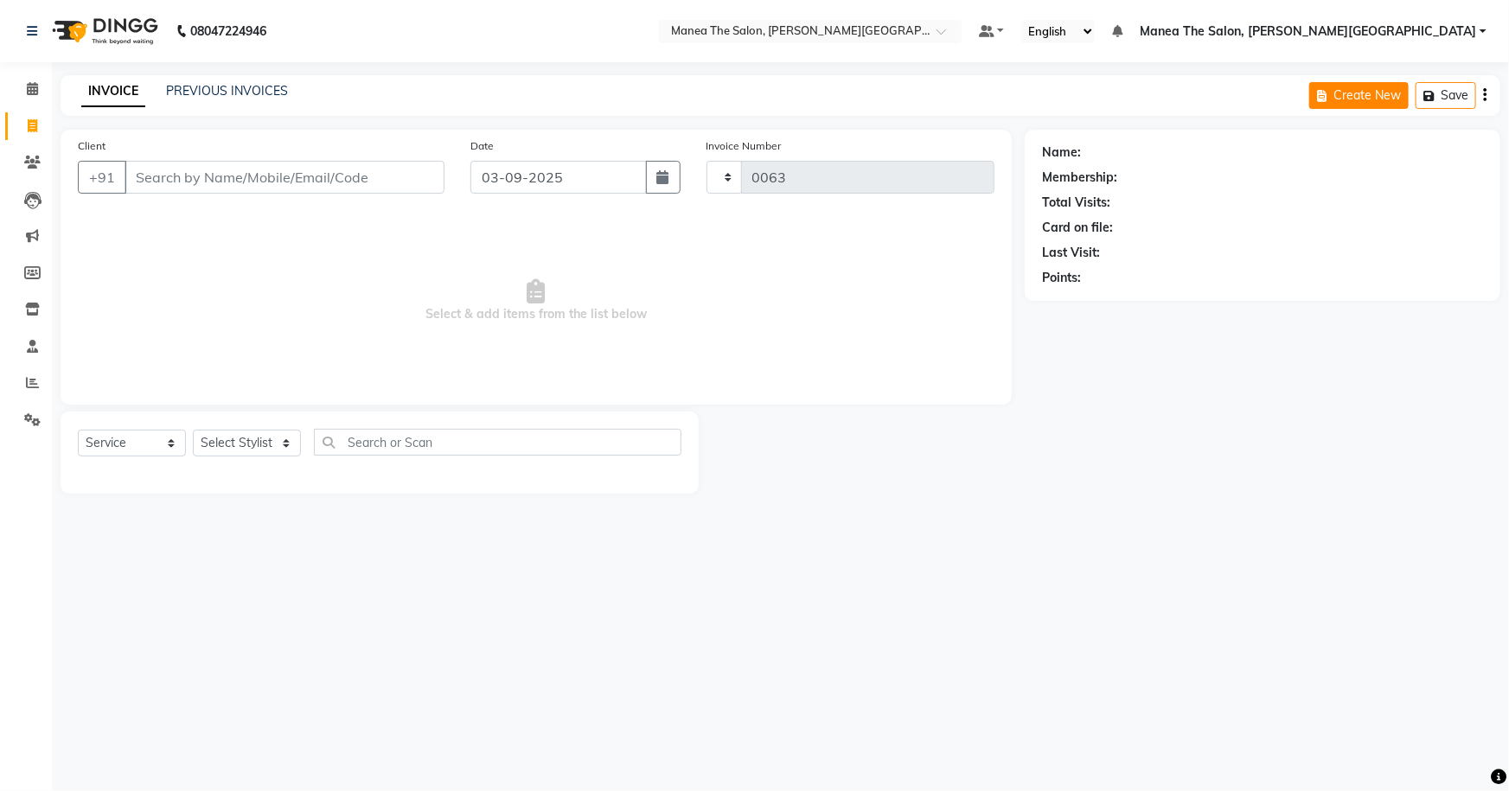
select select "8762"
click at [1341, 87] on button "Create New" at bounding box center [1359, 95] width 99 height 27
select select "8762"
click at [147, 445] on select "Select Service Product Membership Package Voucher Prepaid Gift Card" at bounding box center [132, 443] width 108 height 27
select select "membership"
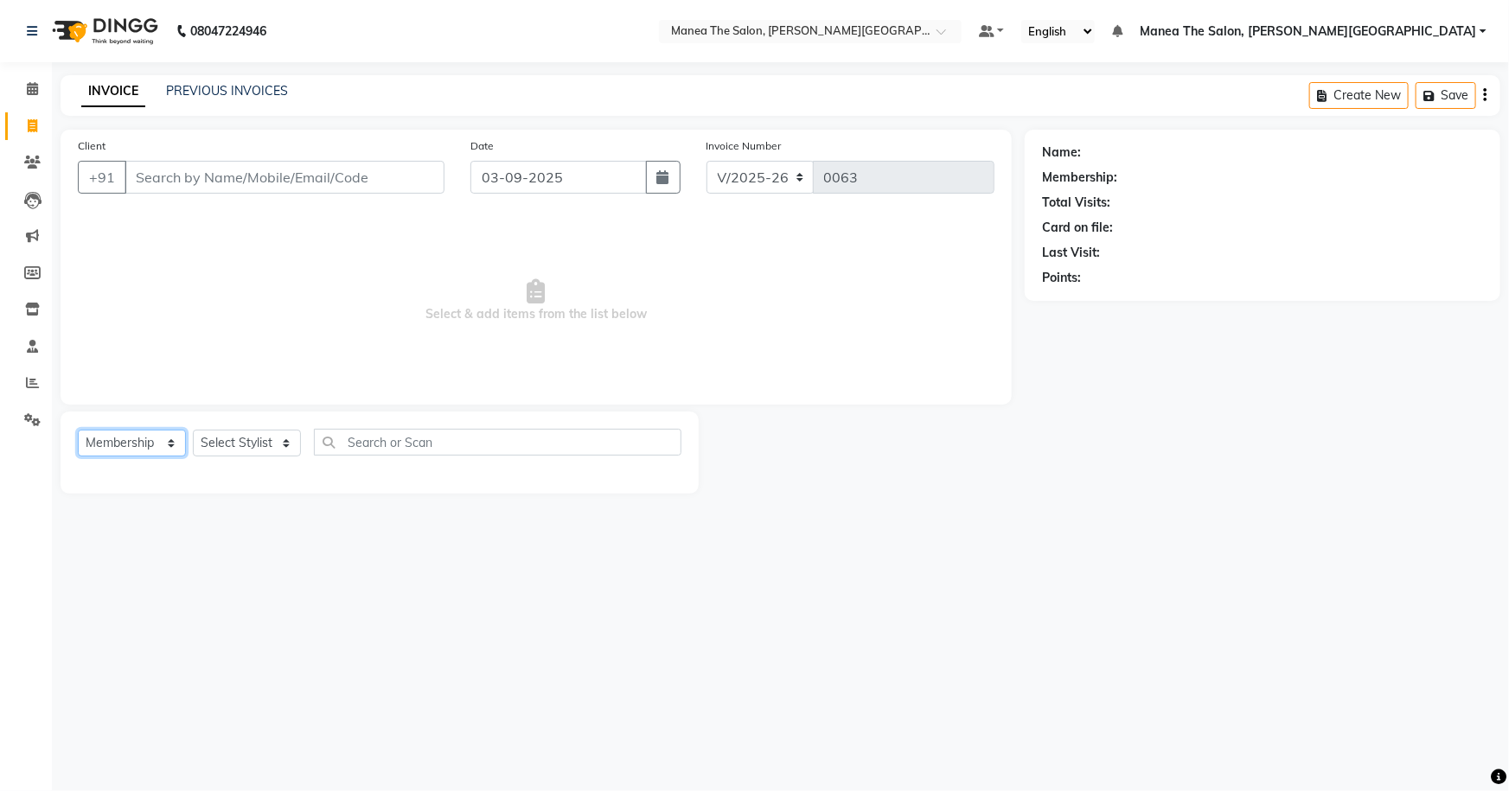
click at [78, 430] on select "Select Service Product Membership Package Voucher Prepaid Gift Card" at bounding box center [132, 443] width 108 height 27
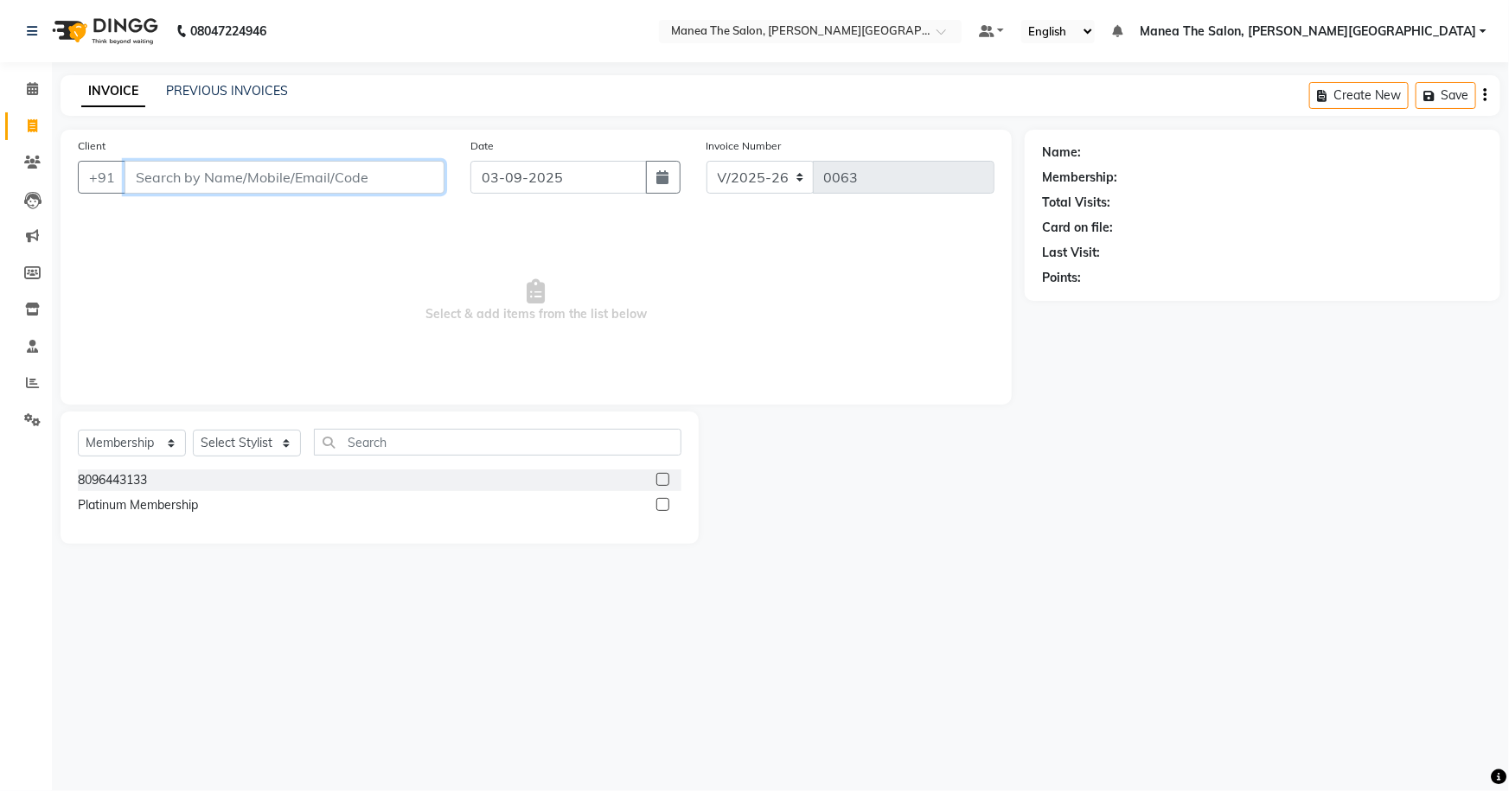
click at [368, 180] on input "Client" at bounding box center [285, 177] width 320 height 33
type input "8897827175"
click at [413, 177] on span "Add Client" at bounding box center [400, 177] width 68 height 17
select select "22"
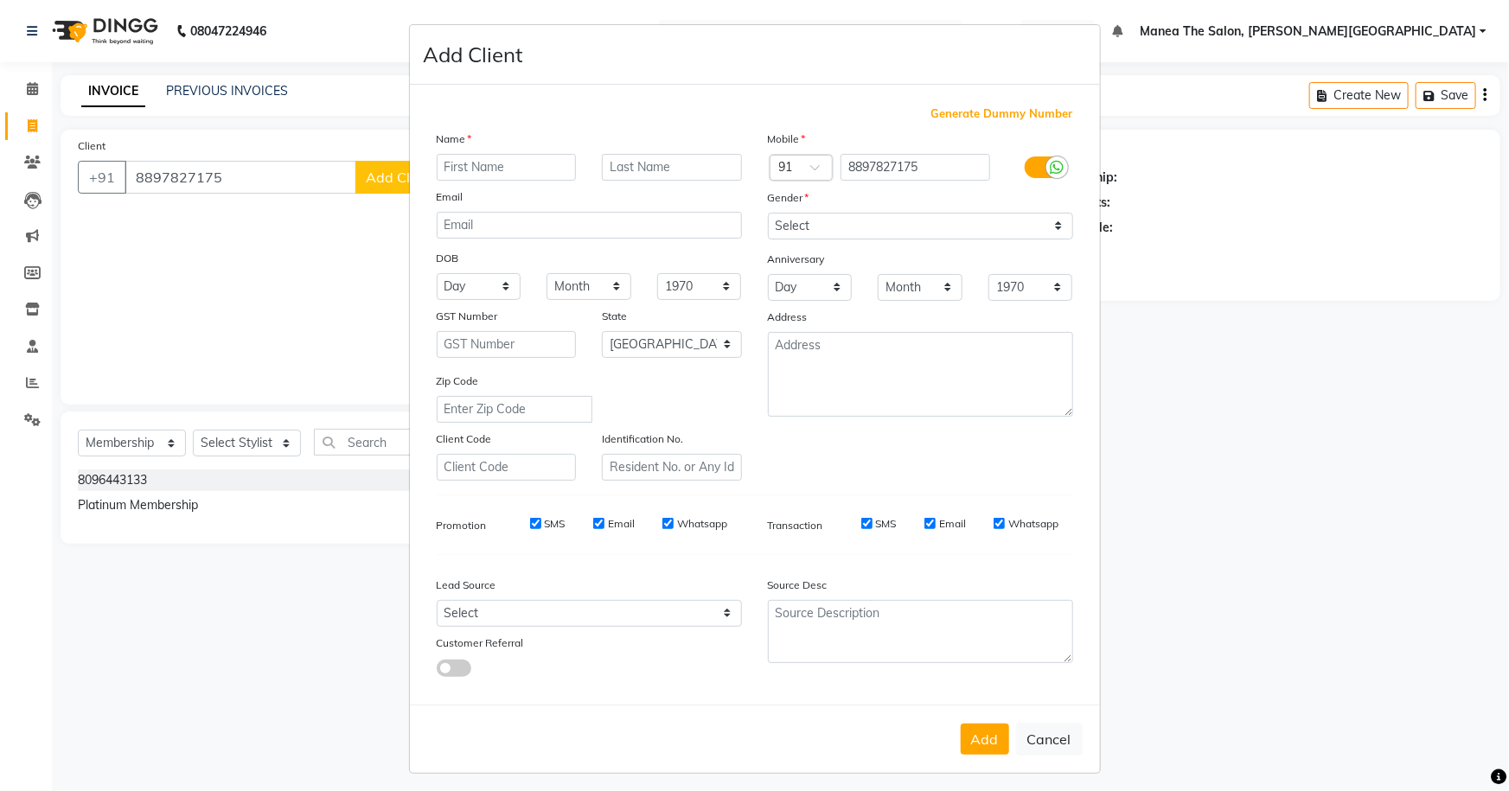
click at [1207, 377] on ngb-modal-window "Add Client Generate Dummy Number Name Email DOB Day 01 02 03 04 05 06 07 08 09 …" at bounding box center [754, 395] width 1509 height 791
click at [1115, 80] on ngb-modal-window "Add Client Generate Dummy Number Name Email DOB Day 01 02 03 04 05 06 07 08 09 …" at bounding box center [754, 395] width 1509 height 791
click at [328, 281] on ngb-modal-window "Add Client Generate Dummy Number Name Email DOB Day 01 02 03 04 05 06 07 08 09 …" at bounding box center [754, 395] width 1509 height 791
click at [1042, 747] on button "Cancel" at bounding box center [1049, 739] width 67 height 33
select select
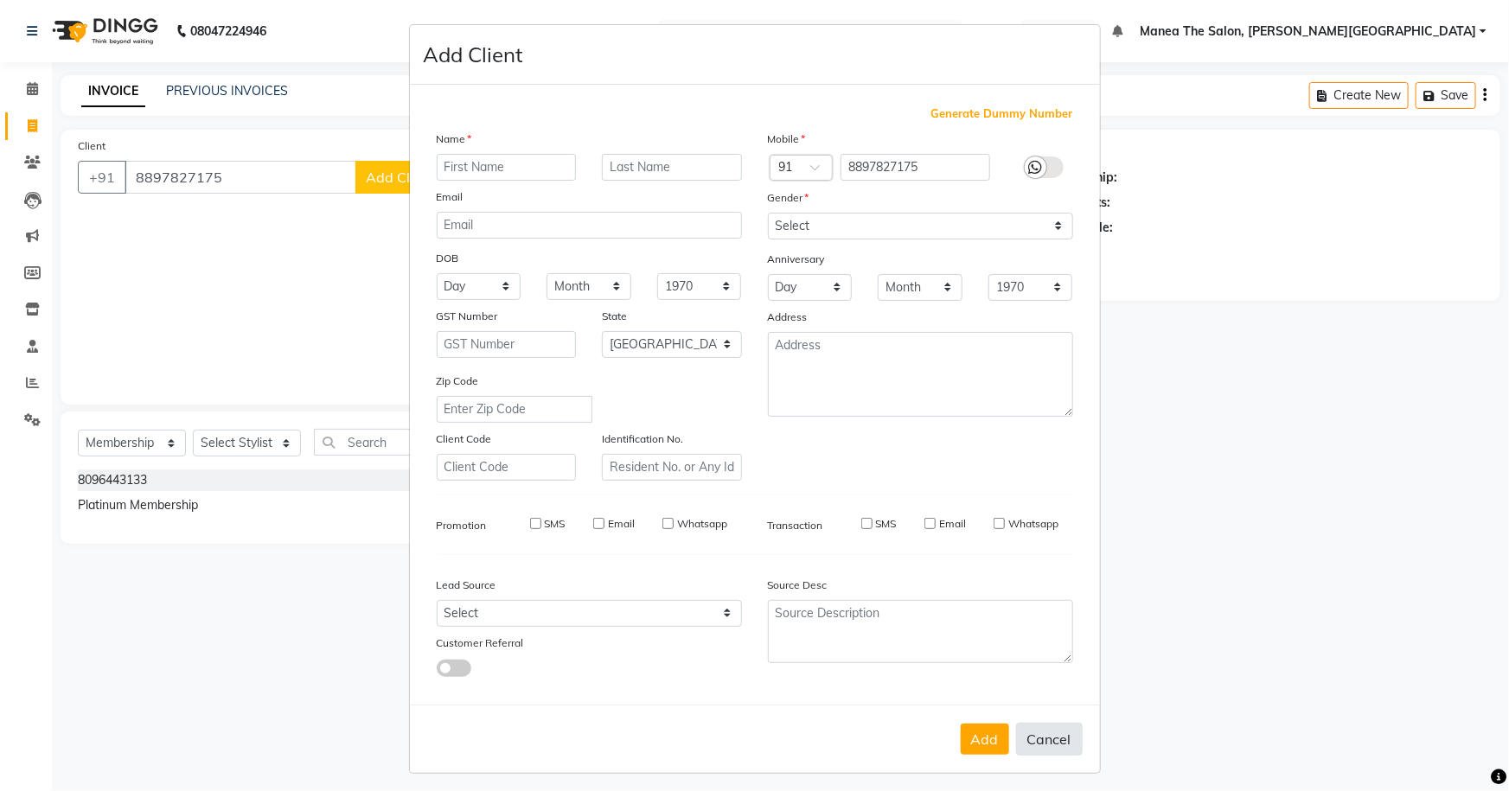
select select
select select "null"
select select
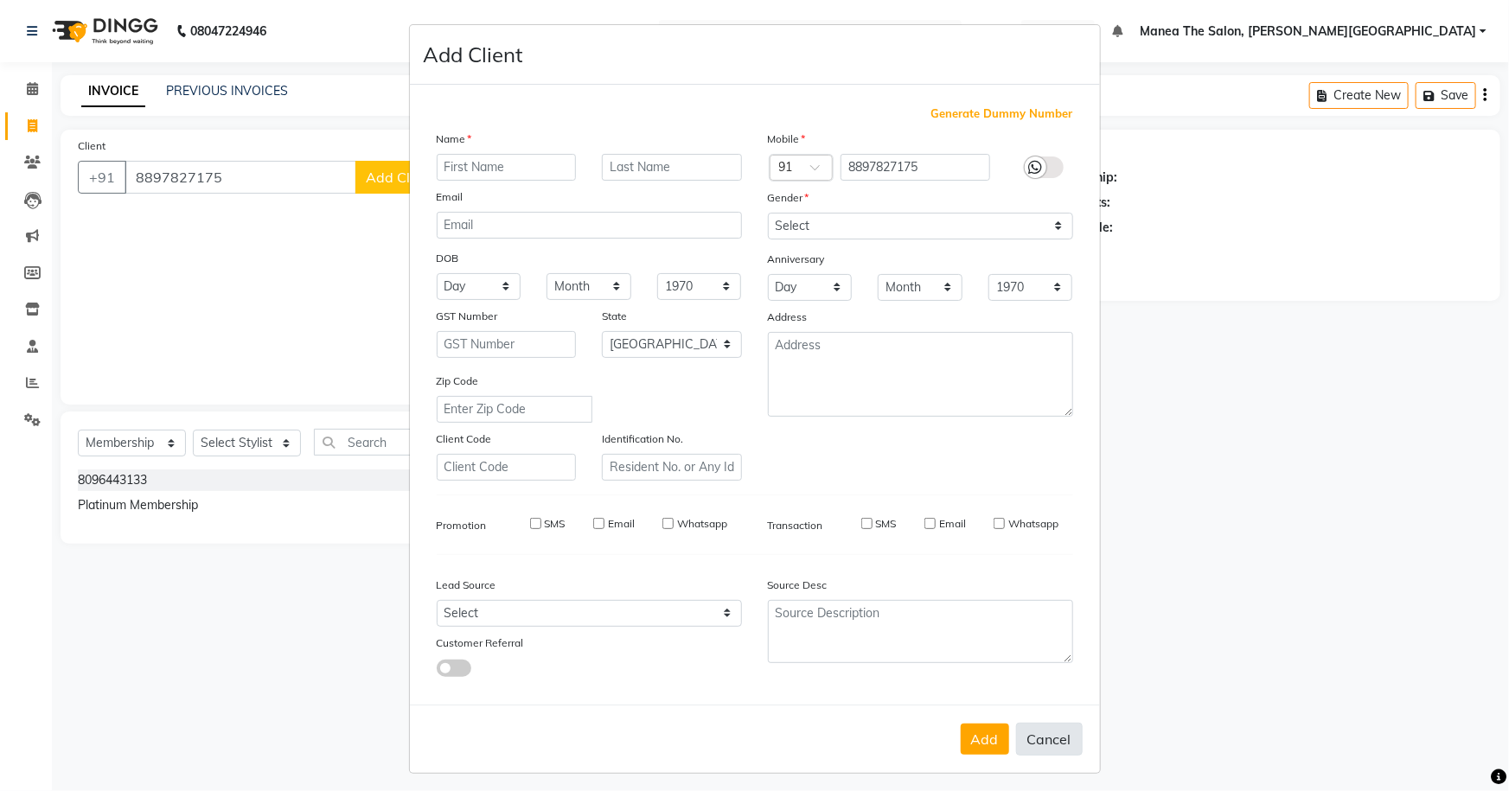
select select
checkbox input "false"
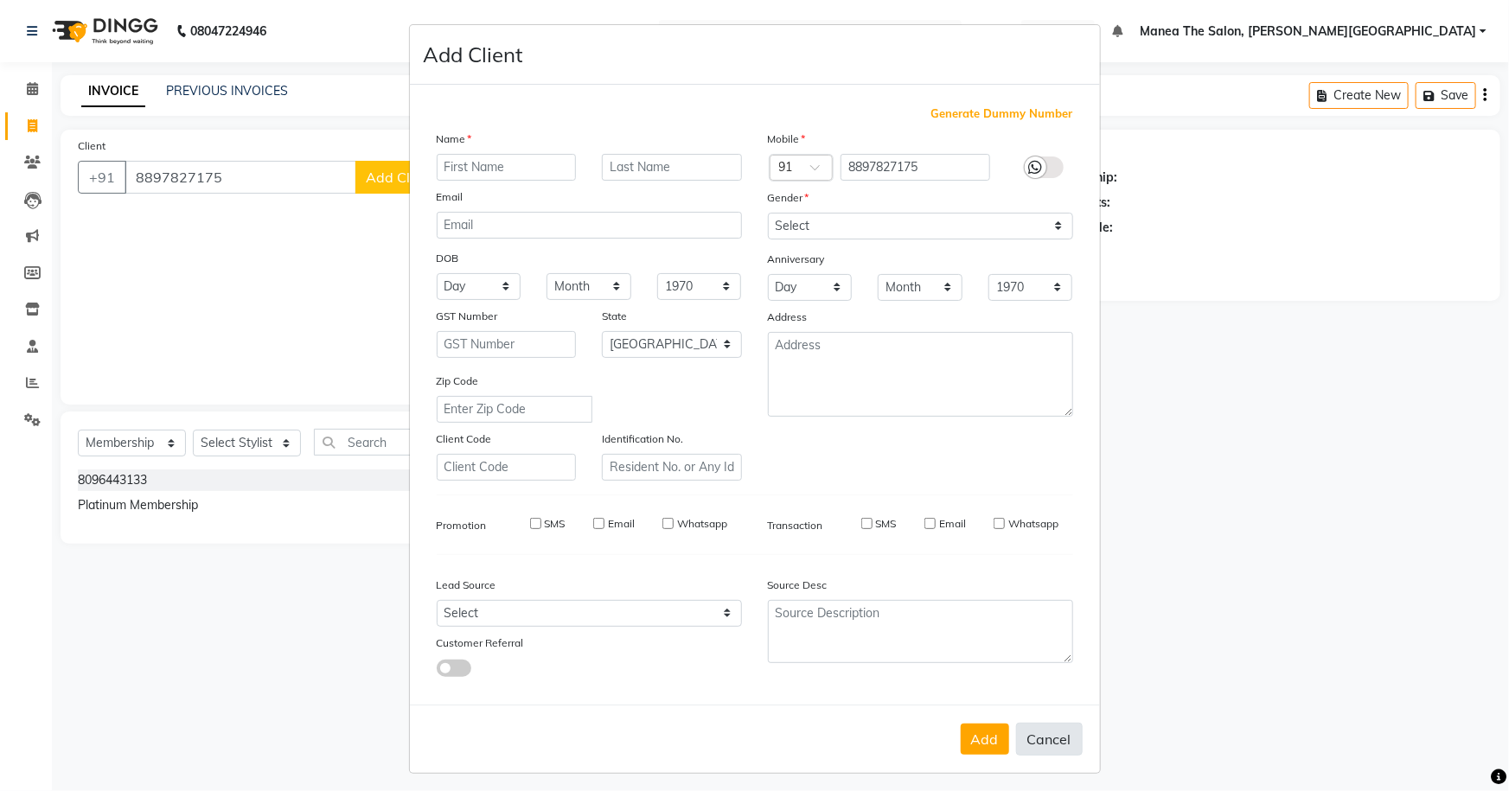
checkbox input "false"
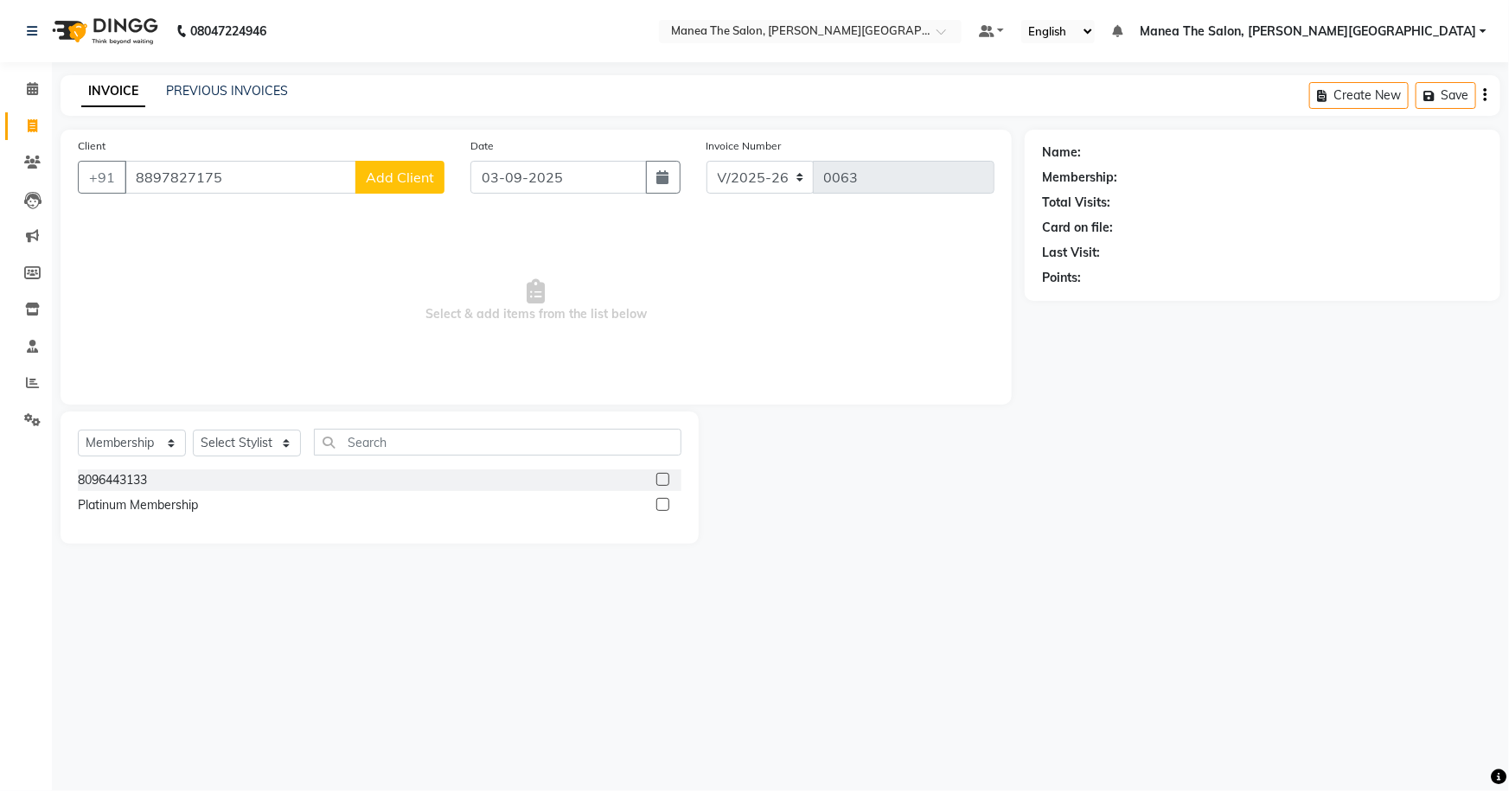
click at [661, 503] on label at bounding box center [662, 504] width 13 height 13
click at [661, 503] on input "checkbox" at bounding box center [661, 505] width 11 height 11
checkbox input "false"
click at [116, 439] on select "Select Service Product Membership Package Voucher Prepaid Gift Card" at bounding box center [132, 443] width 108 height 27
click at [78, 430] on select "Select Service Product Membership Package Voucher Prepaid Gift Card" at bounding box center [132, 443] width 108 height 27
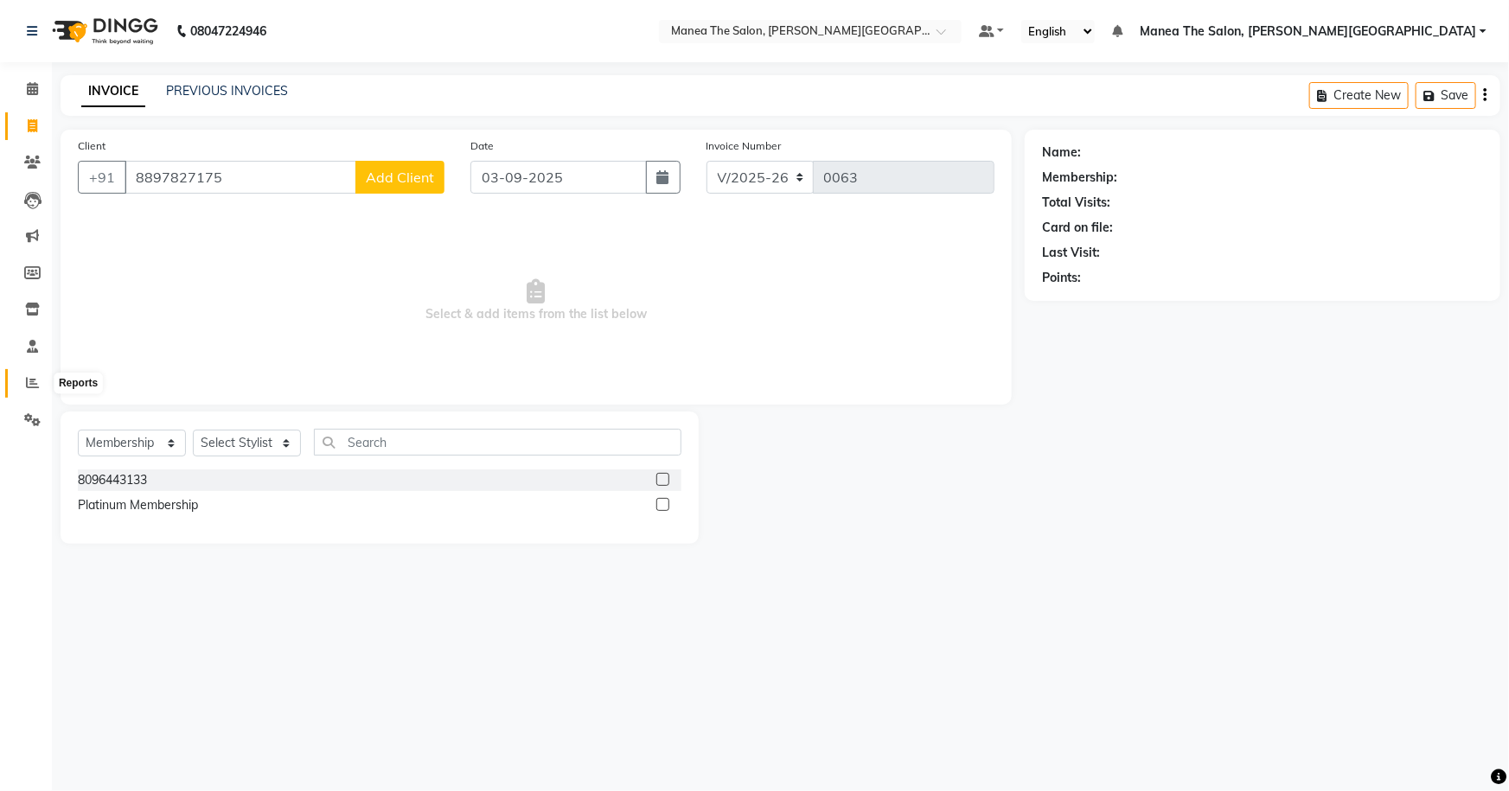
click at [26, 377] on icon at bounding box center [32, 382] width 13 height 13
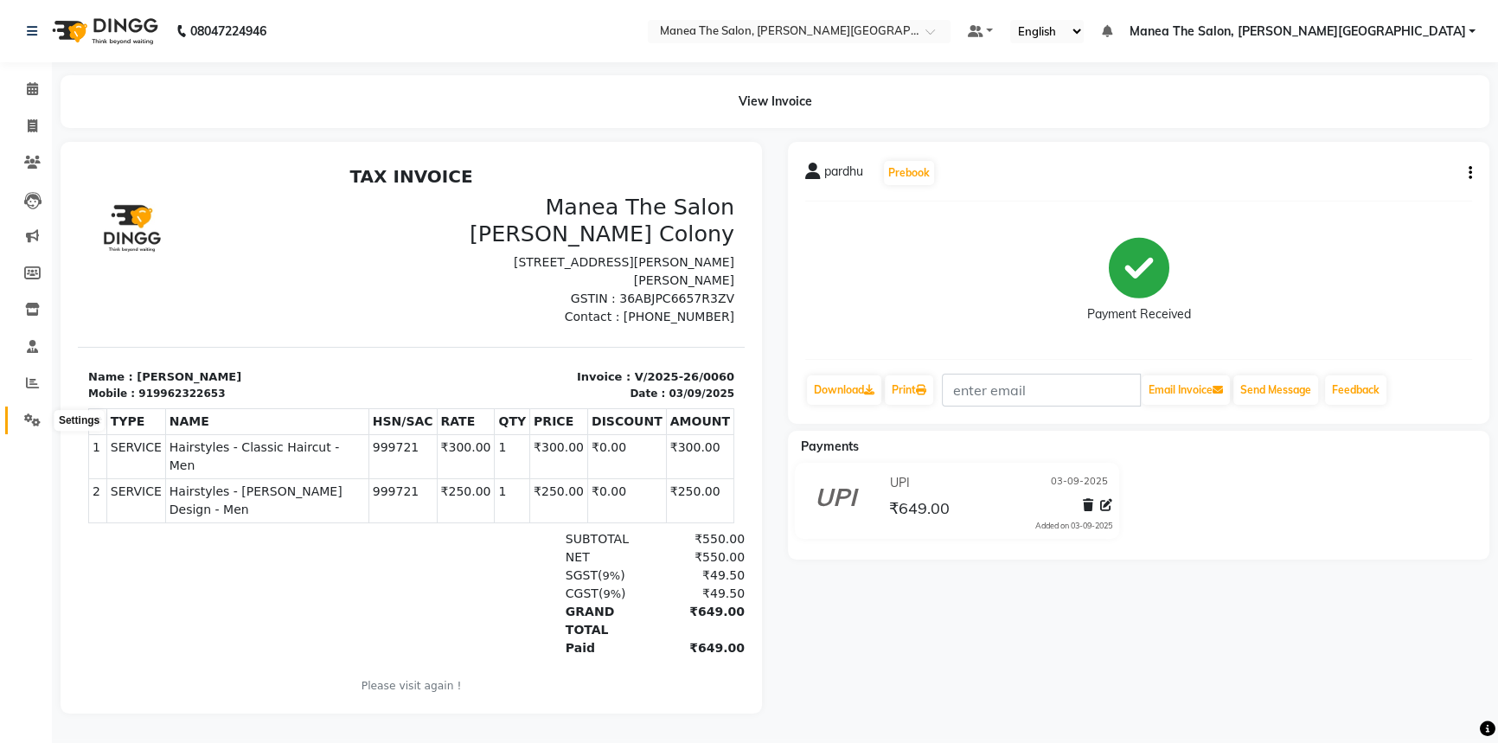
click at [34, 422] on icon at bounding box center [32, 419] width 16 height 13
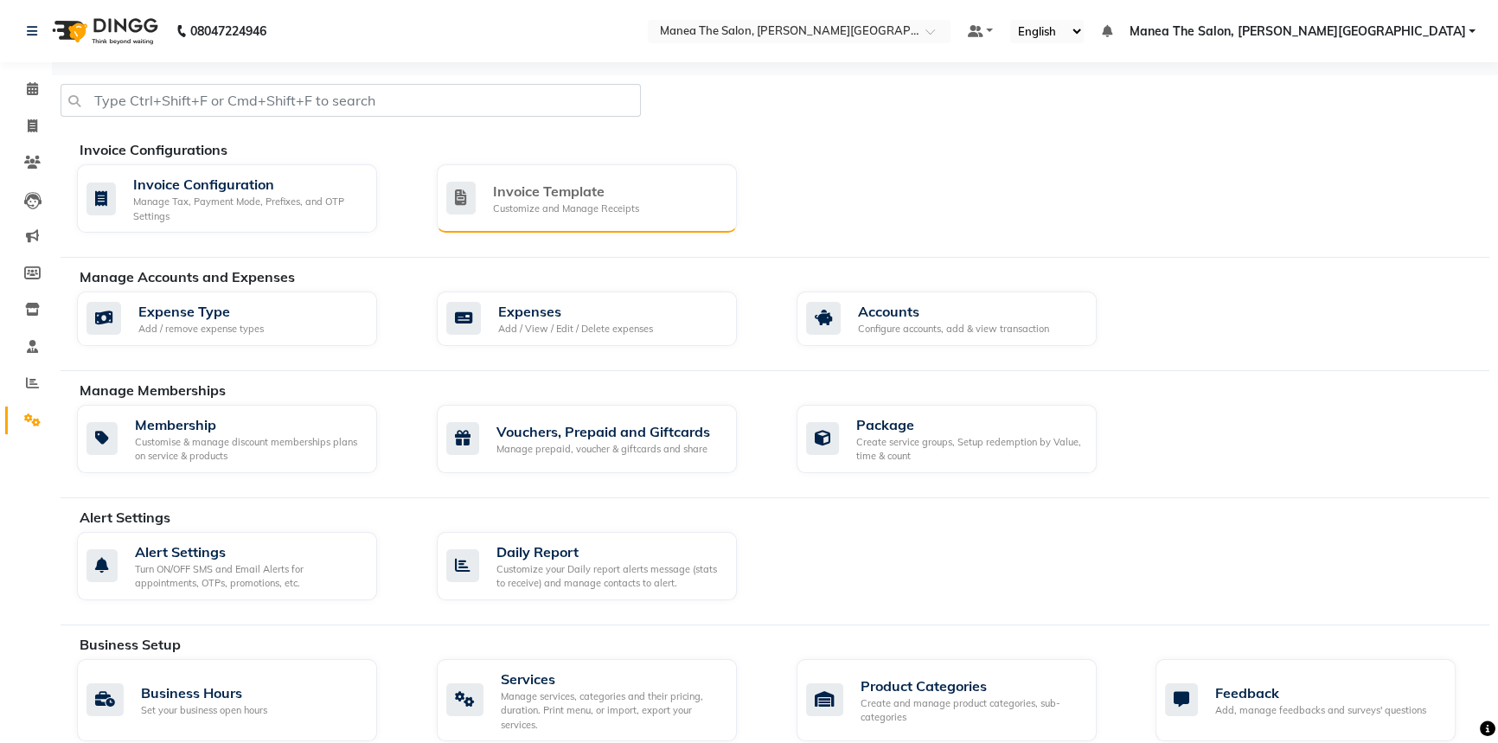
click at [573, 206] on div "Customize and Manage Receipts" at bounding box center [566, 209] width 146 height 15
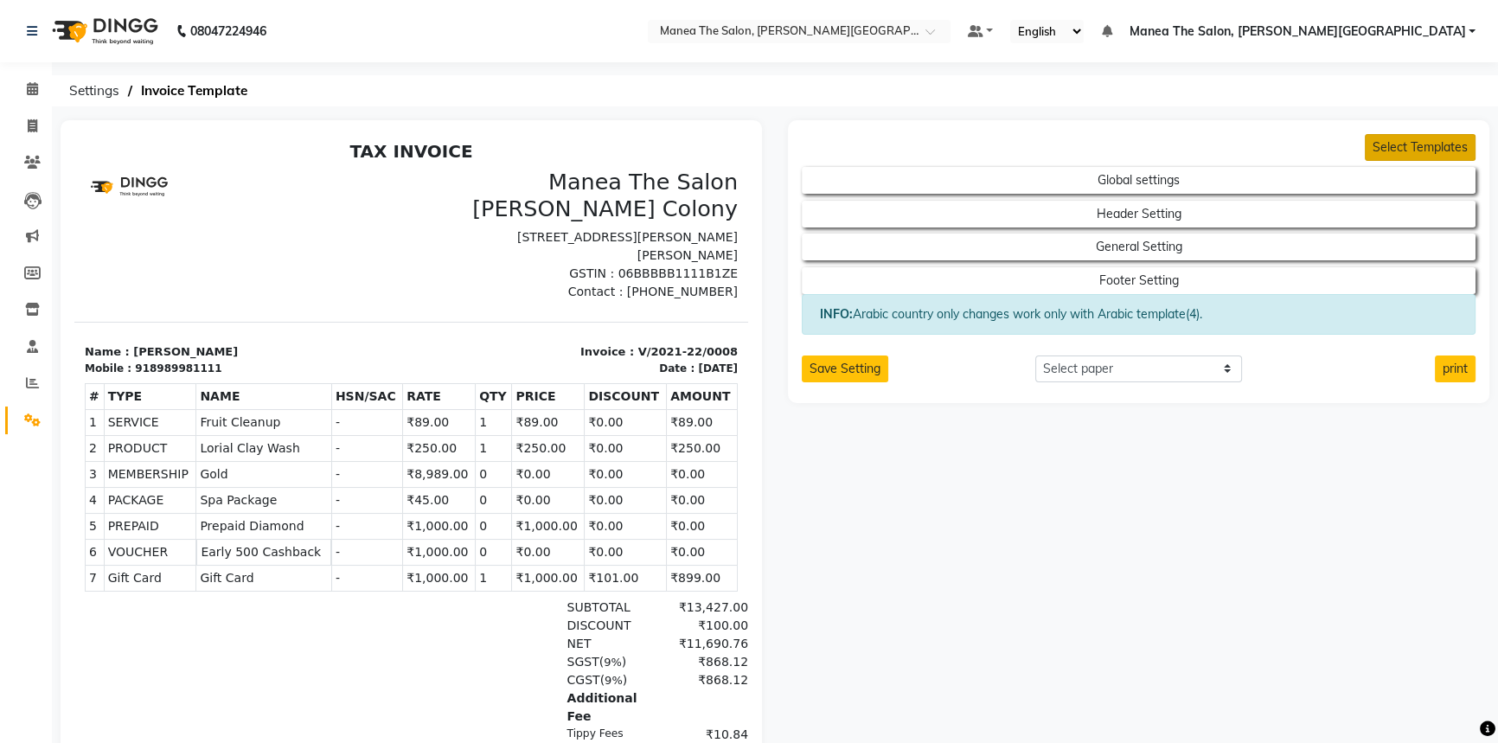
click at [1418, 147] on button "Select Templates" at bounding box center [1420, 147] width 111 height 27
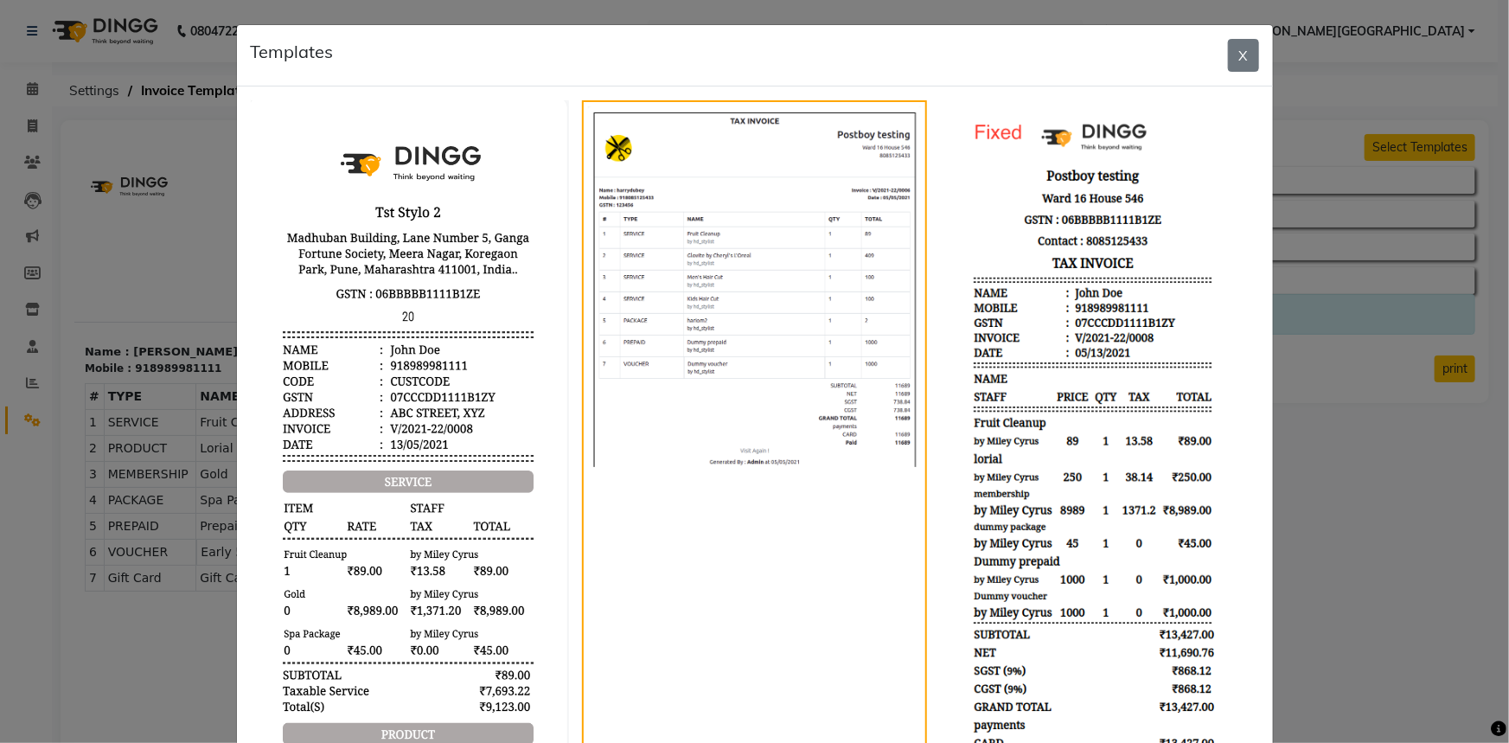
click at [440, 270] on img at bounding box center [410, 549] width 319 height 898
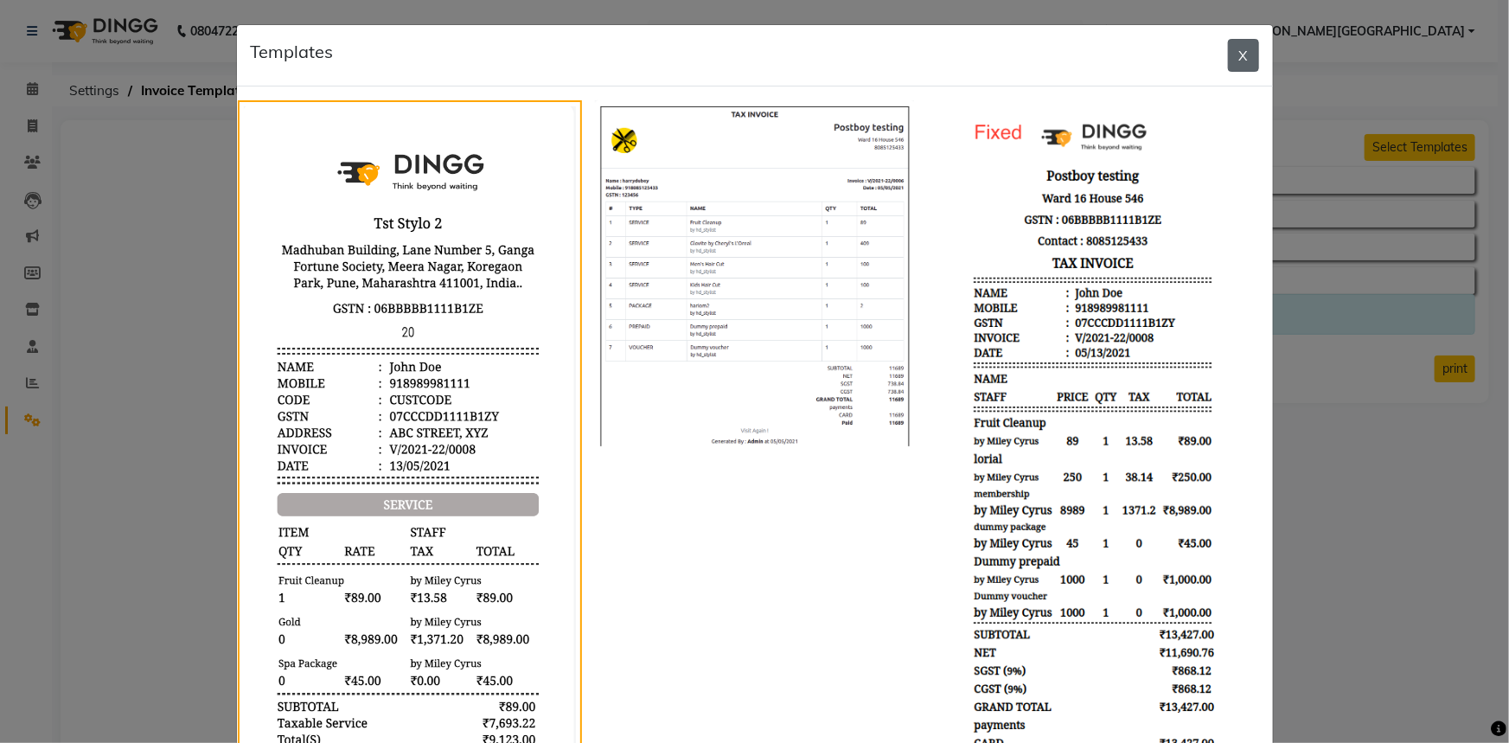
click at [1232, 47] on button "X" at bounding box center [1243, 55] width 31 height 33
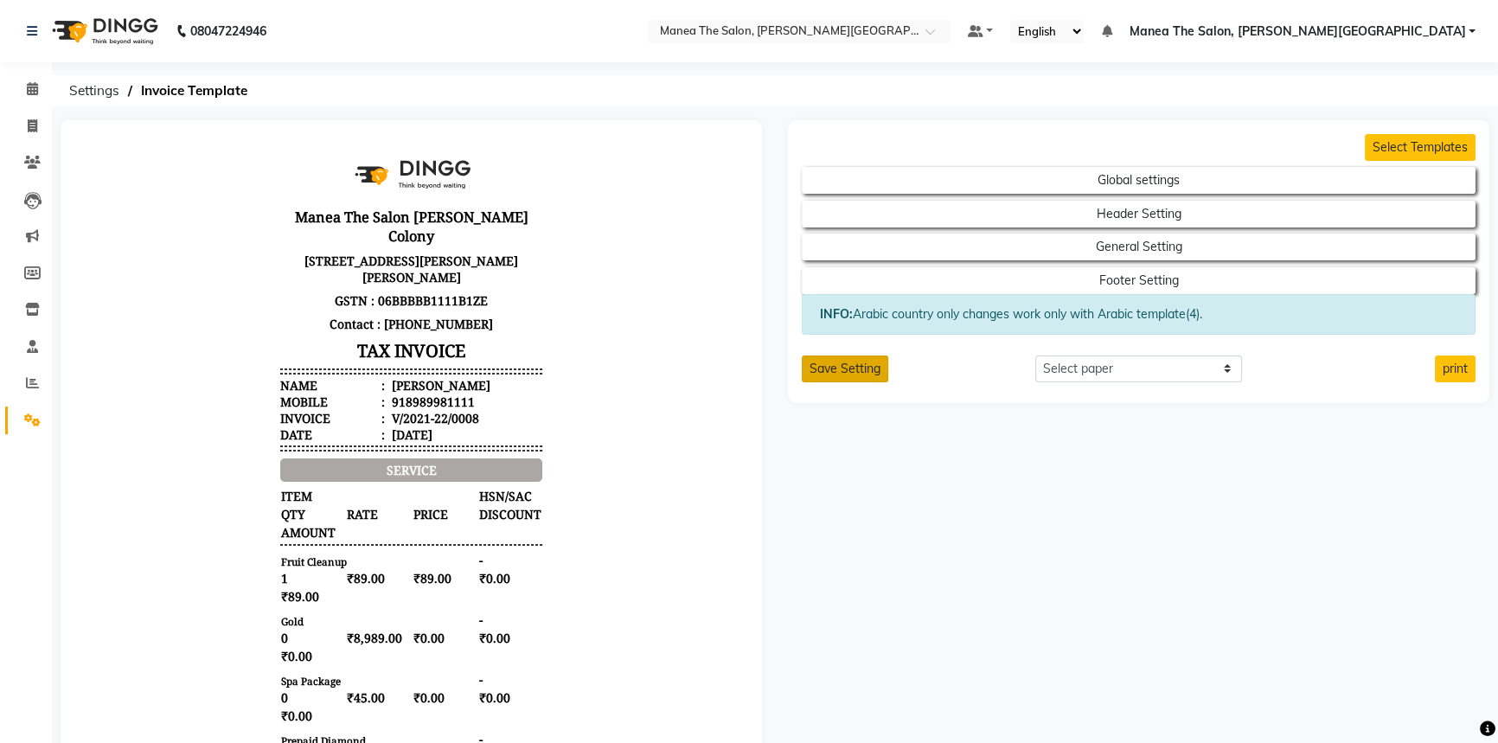
click at [860, 379] on button "Save Setting" at bounding box center [845, 368] width 86 height 27
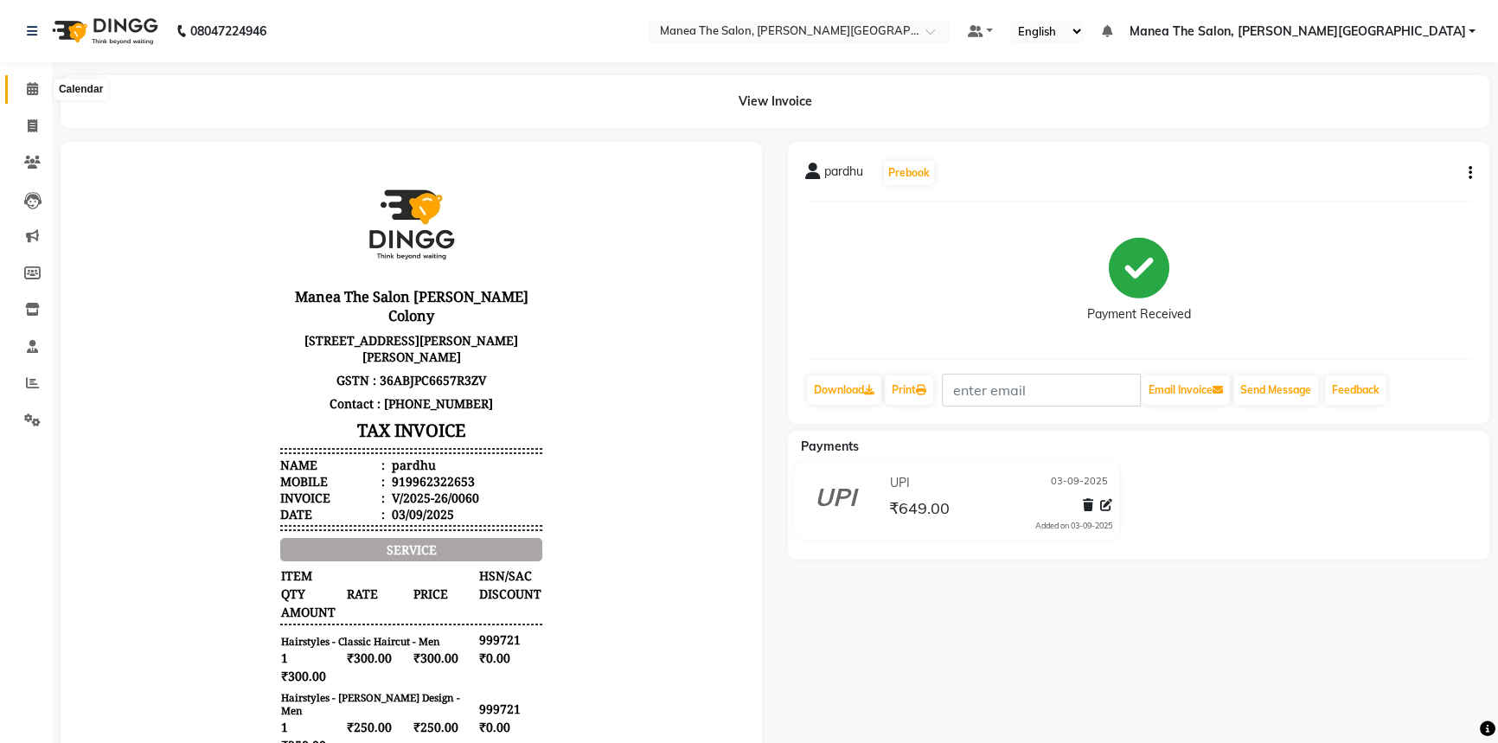
click at [32, 87] on icon at bounding box center [32, 88] width 11 height 13
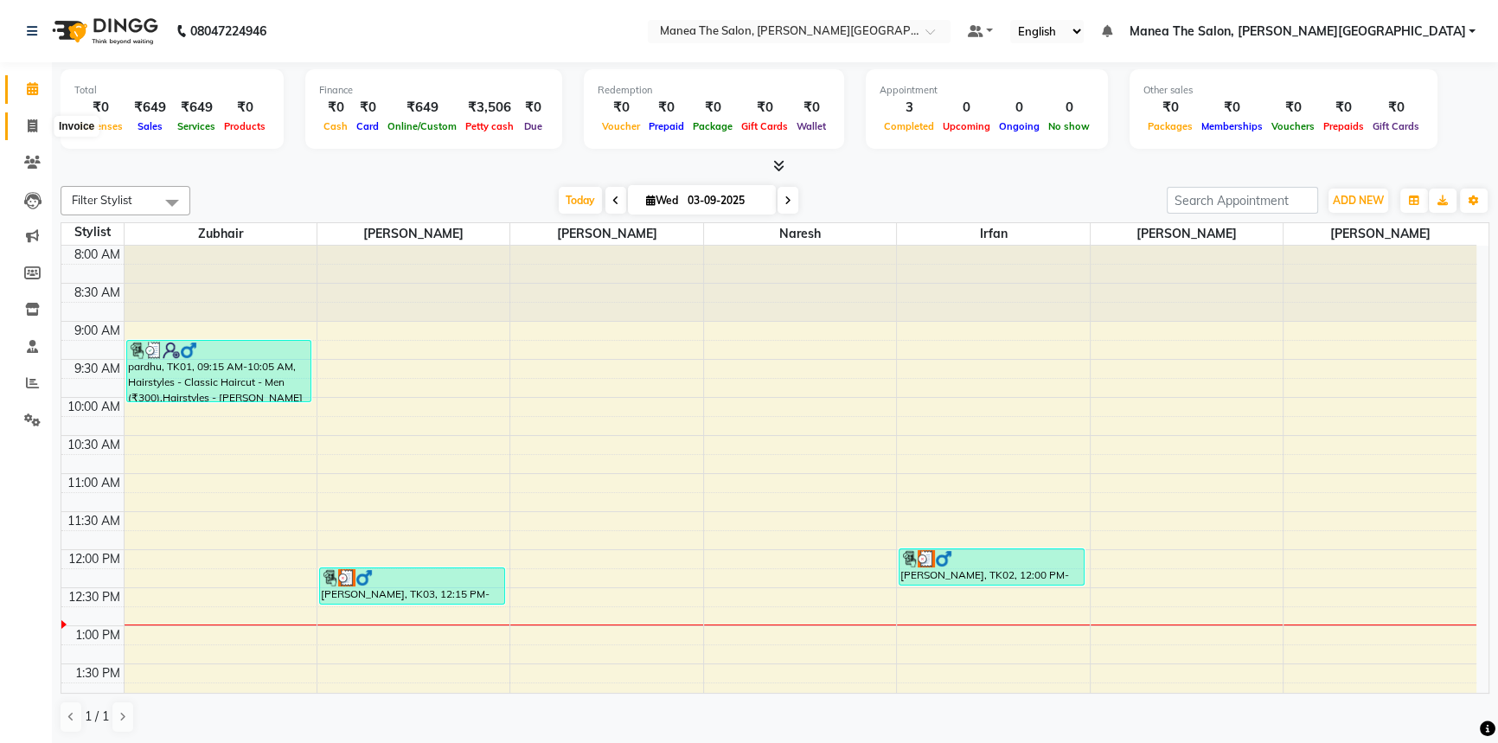
click at [35, 121] on icon at bounding box center [33, 125] width 10 height 13
select select "service"
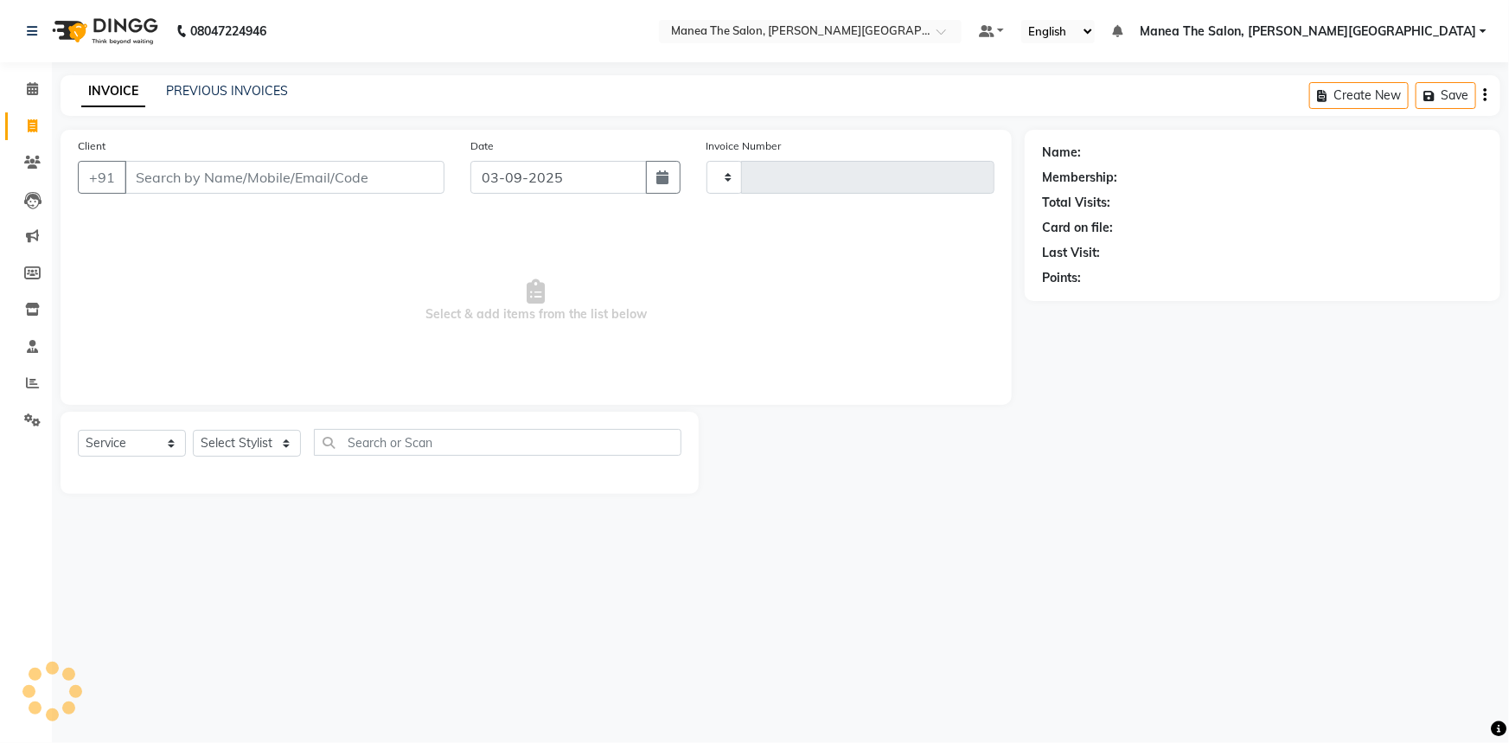
type input "0063"
select select "8762"
click at [868, 272] on span "Select & add items from the list below" at bounding box center [536, 301] width 917 height 173
click at [134, 450] on select "Select Service Product Membership Package Voucher Prepaid Gift Card" at bounding box center [132, 443] width 108 height 27
select select "membership"
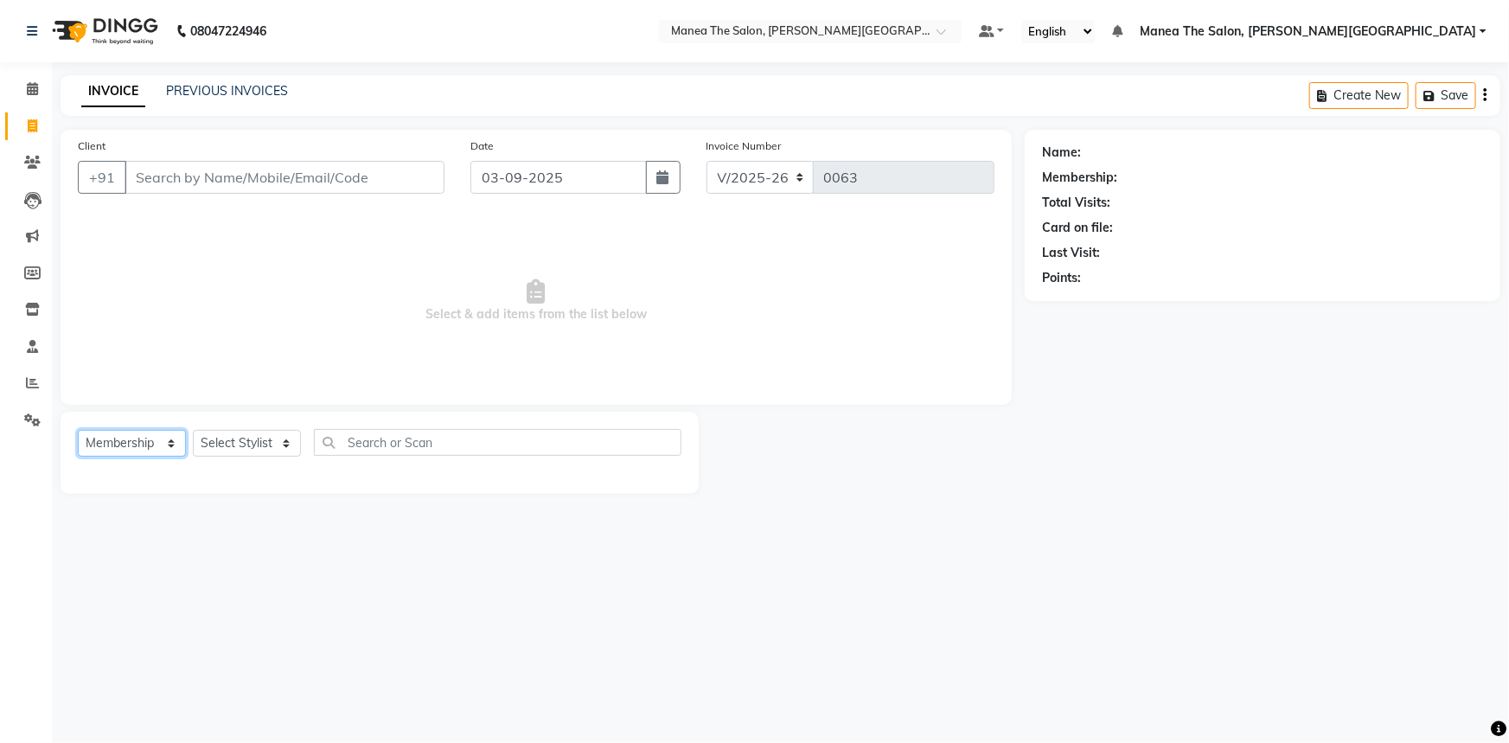
click at [78, 430] on select "Select Service Product Membership Package Voucher Prepaid Gift Card" at bounding box center [132, 443] width 108 height 27
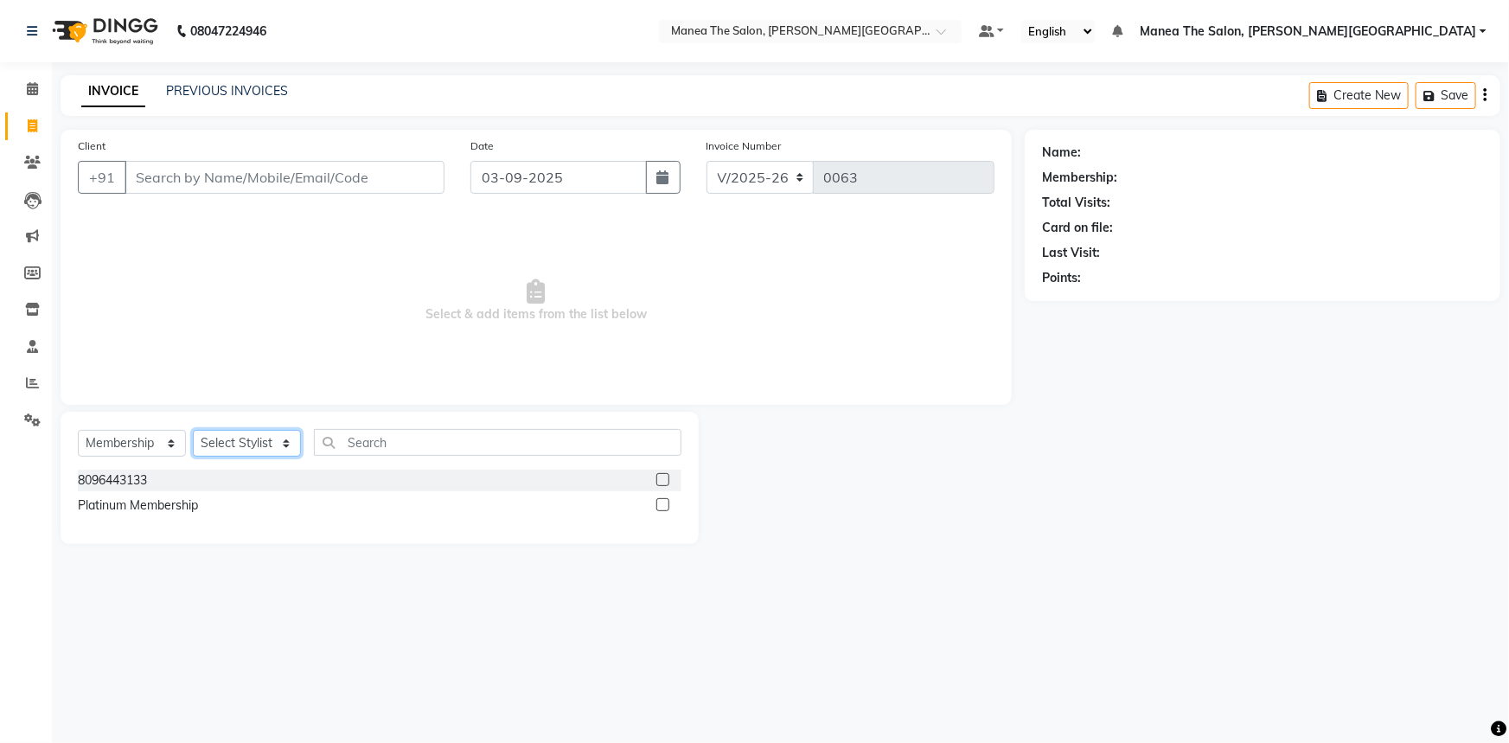
click at [249, 435] on select "Select Stylist [PERSON_NAME] [PERSON_NAME] [PERSON_NAME] [PERSON_NAME] Zubhair" at bounding box center [247, 443] width 108 height 27
select select "89493"
click at [193, 430] on select "Select Stylist [PERSON_NAME] [PERSON_NAME] [PERSON_NAME] [PERSON_NAME] Zubhair" at bounding box center [247, 443] width 108 height 27
click at [1363, 97] on button "Create New" at bounding box center [1359, 95] width 99 height 27
select select "service"
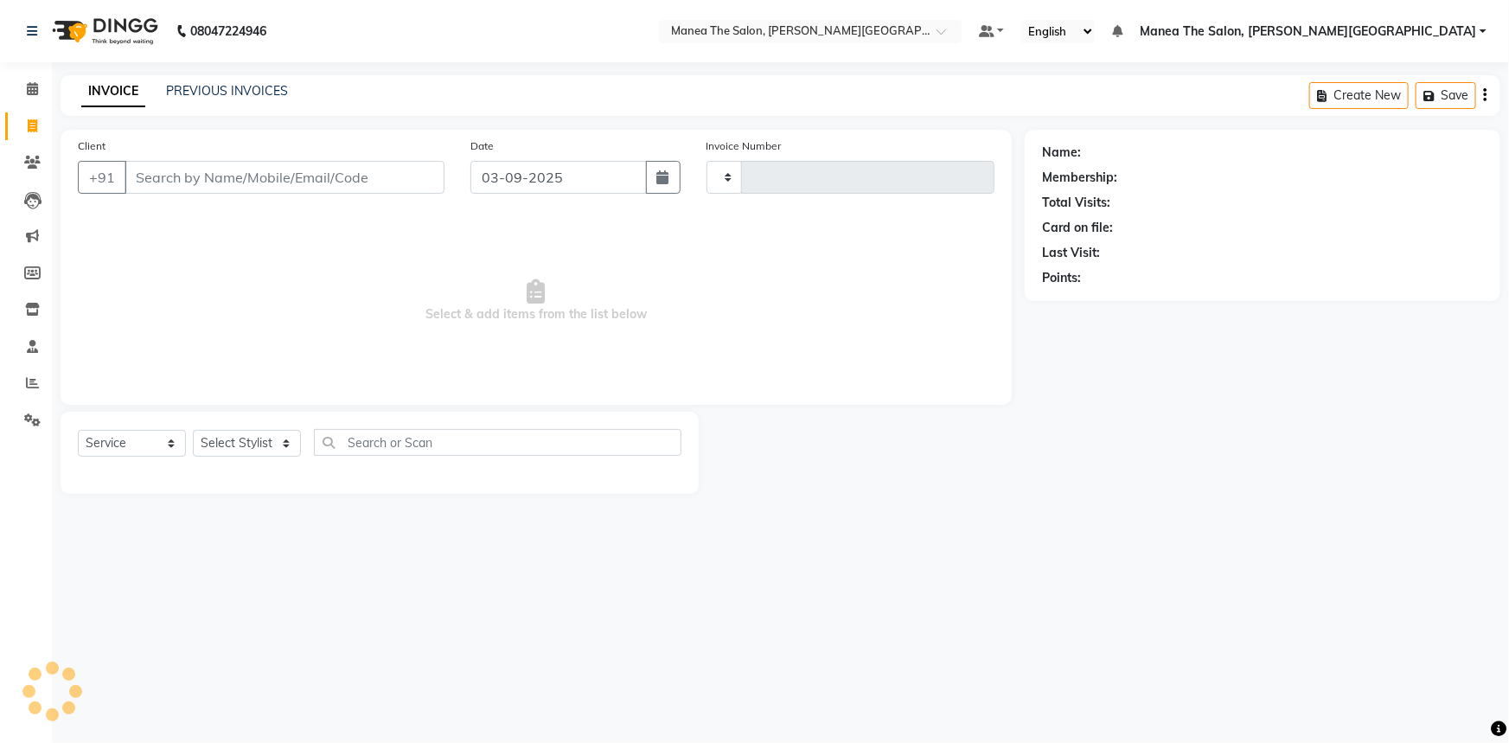
type input "0063"
select select "8762"
click at [1098, 180] on div "Membership:" at bounding box center [1079, 178] width 75 height 18
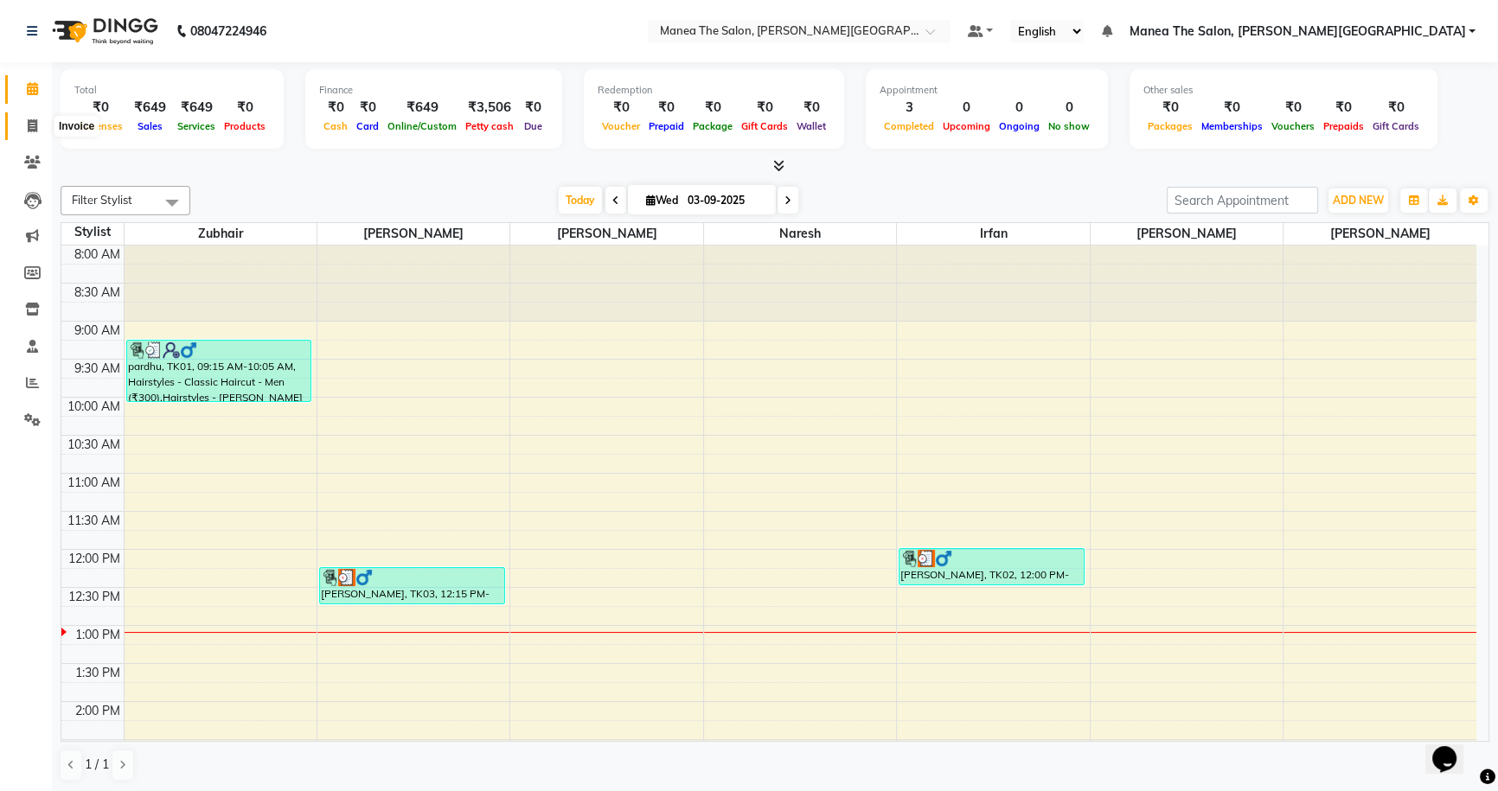
click at [28, 119] on icon at bounding box center [33, 125] width 10 height 13
select select "8762"
select select "service"
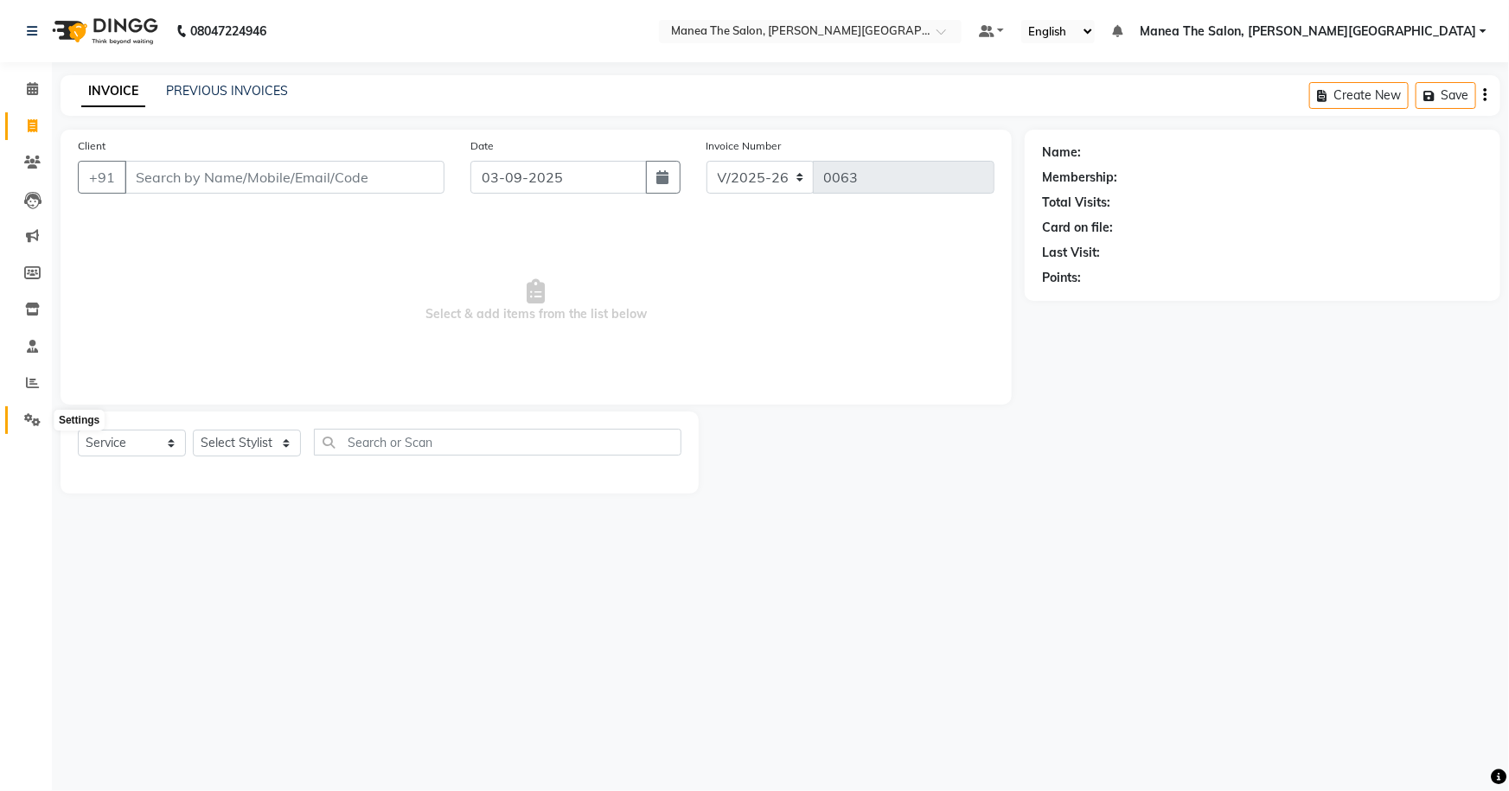
click at [25, 415] on icon at bounding box center [32, 419] width 16 height 13
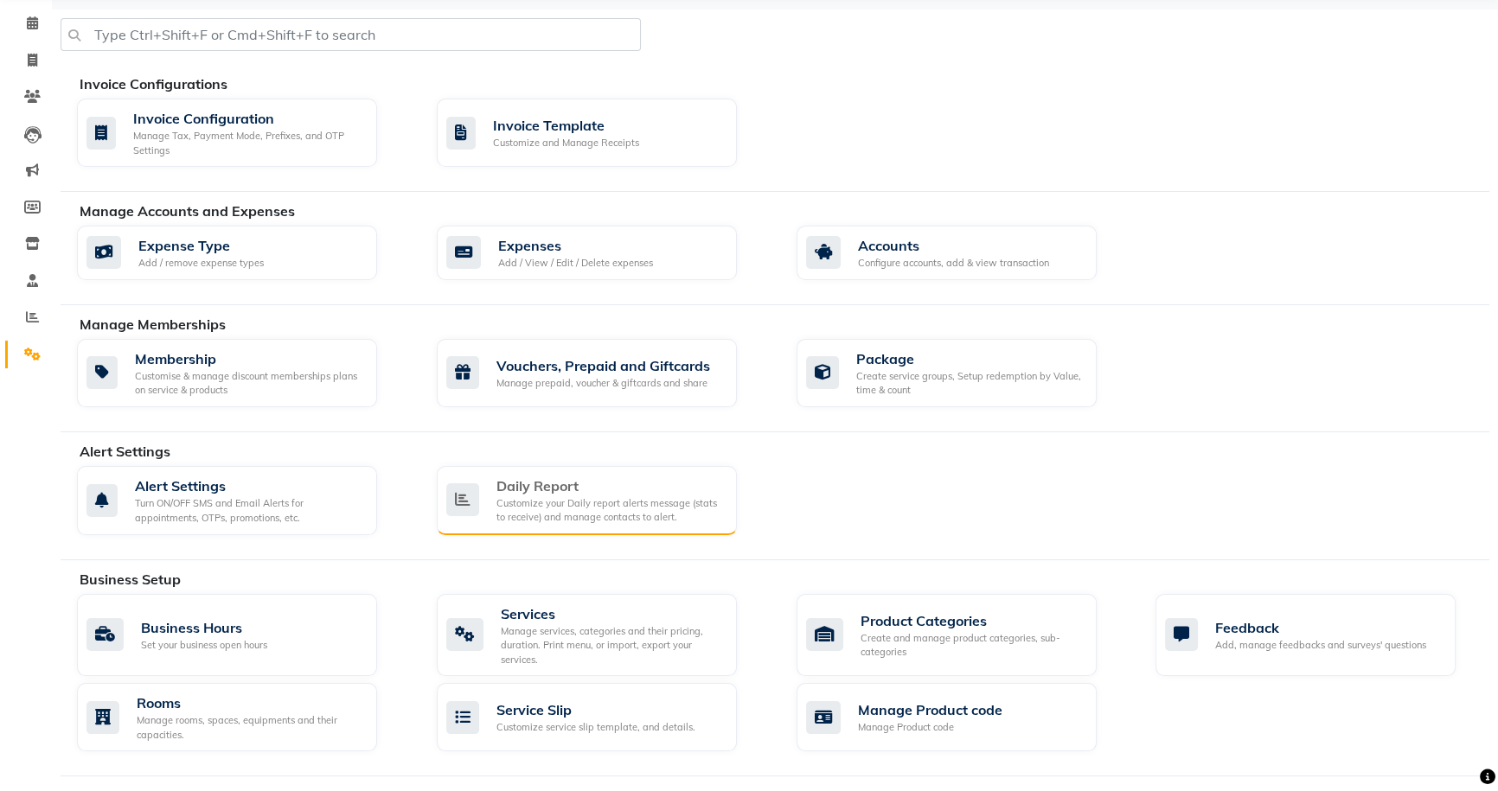
scroll to position [157, 0]
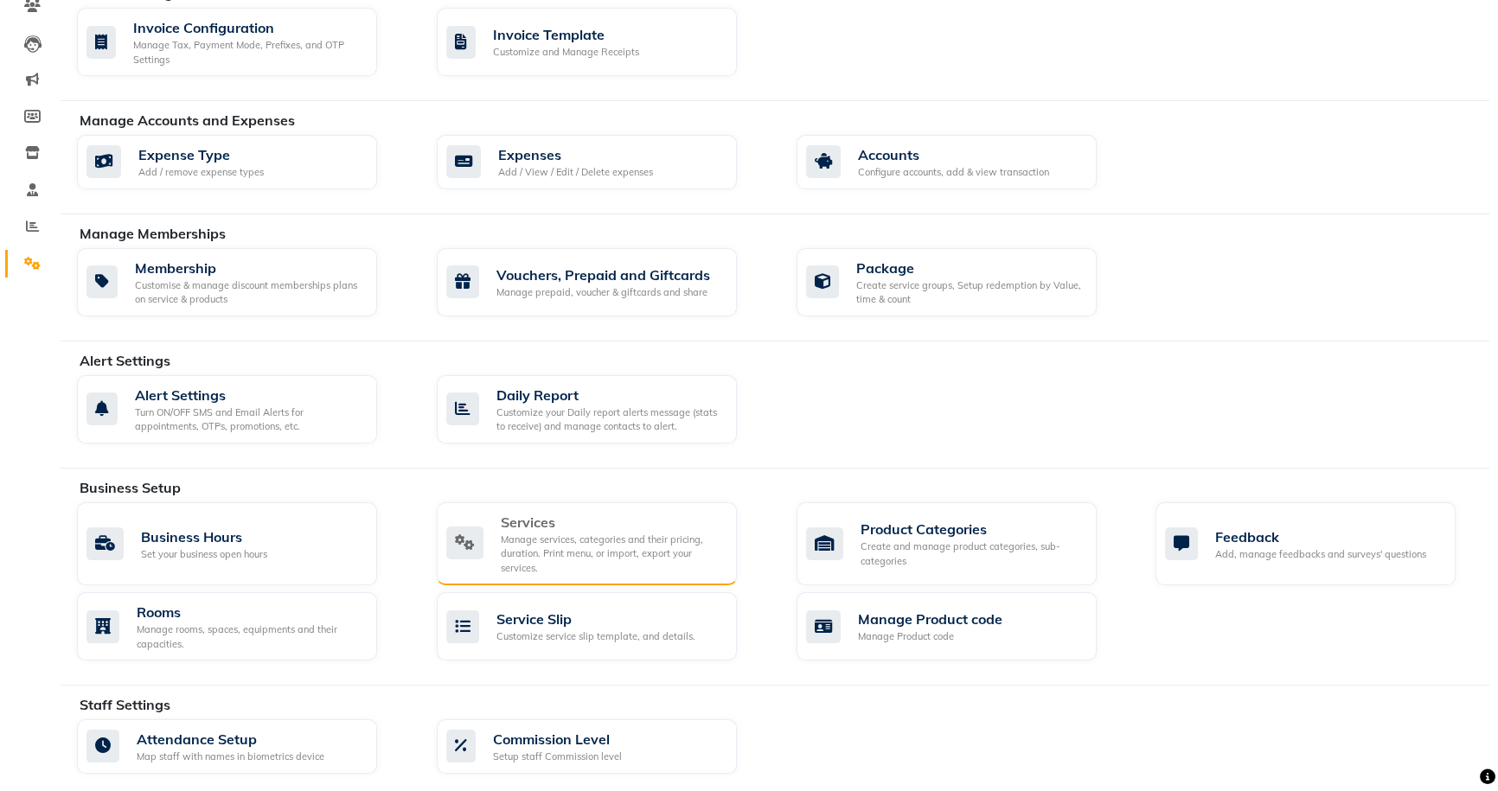
click at [572, 544] on div "Manage services, categories and their pricing, duration. Print menu, or import,…" at bounding box center [612, 554] width 222 height 43
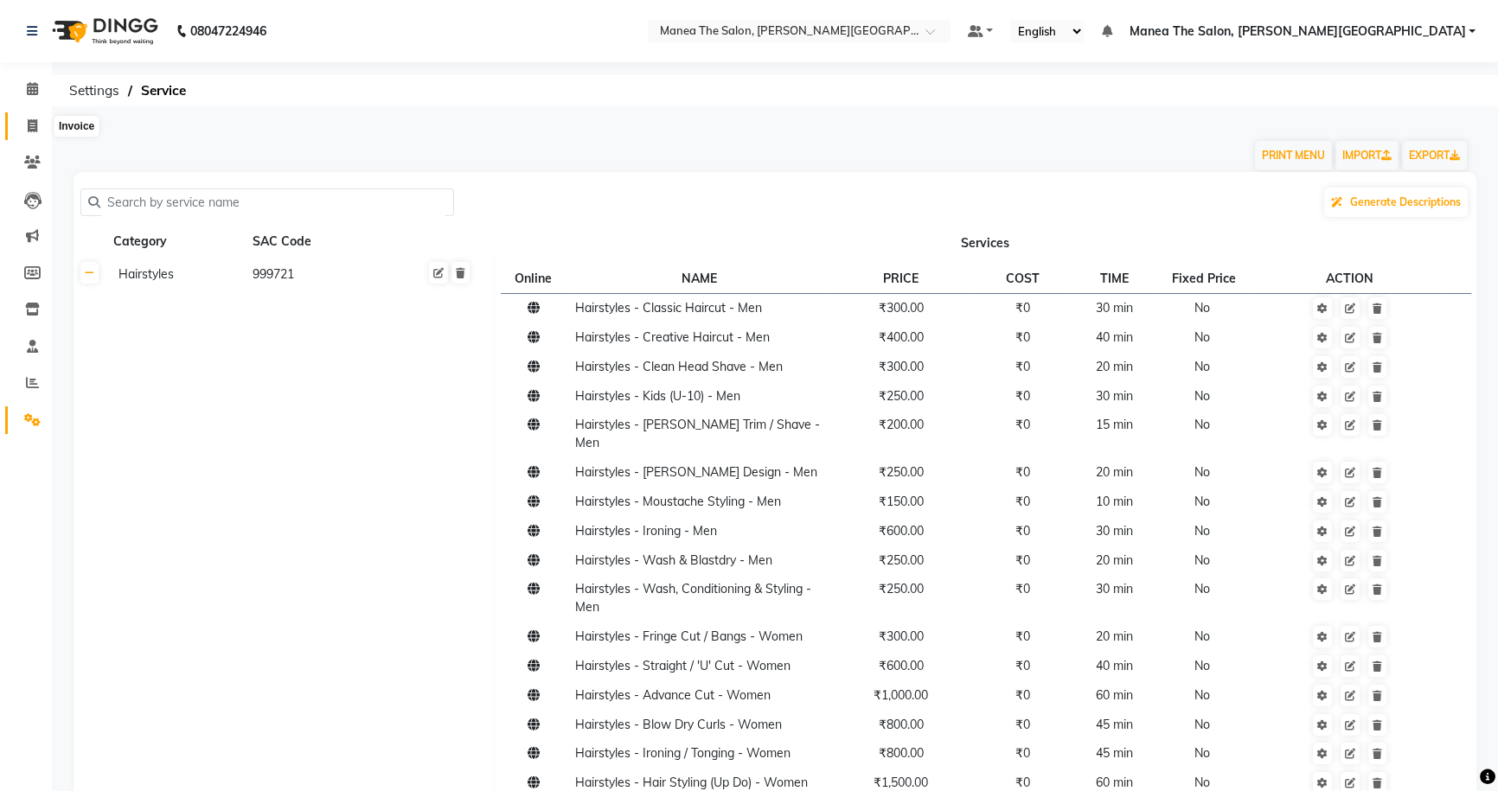
click at [37, 122] on span at bounding box center [32, 127] width 30 height 20
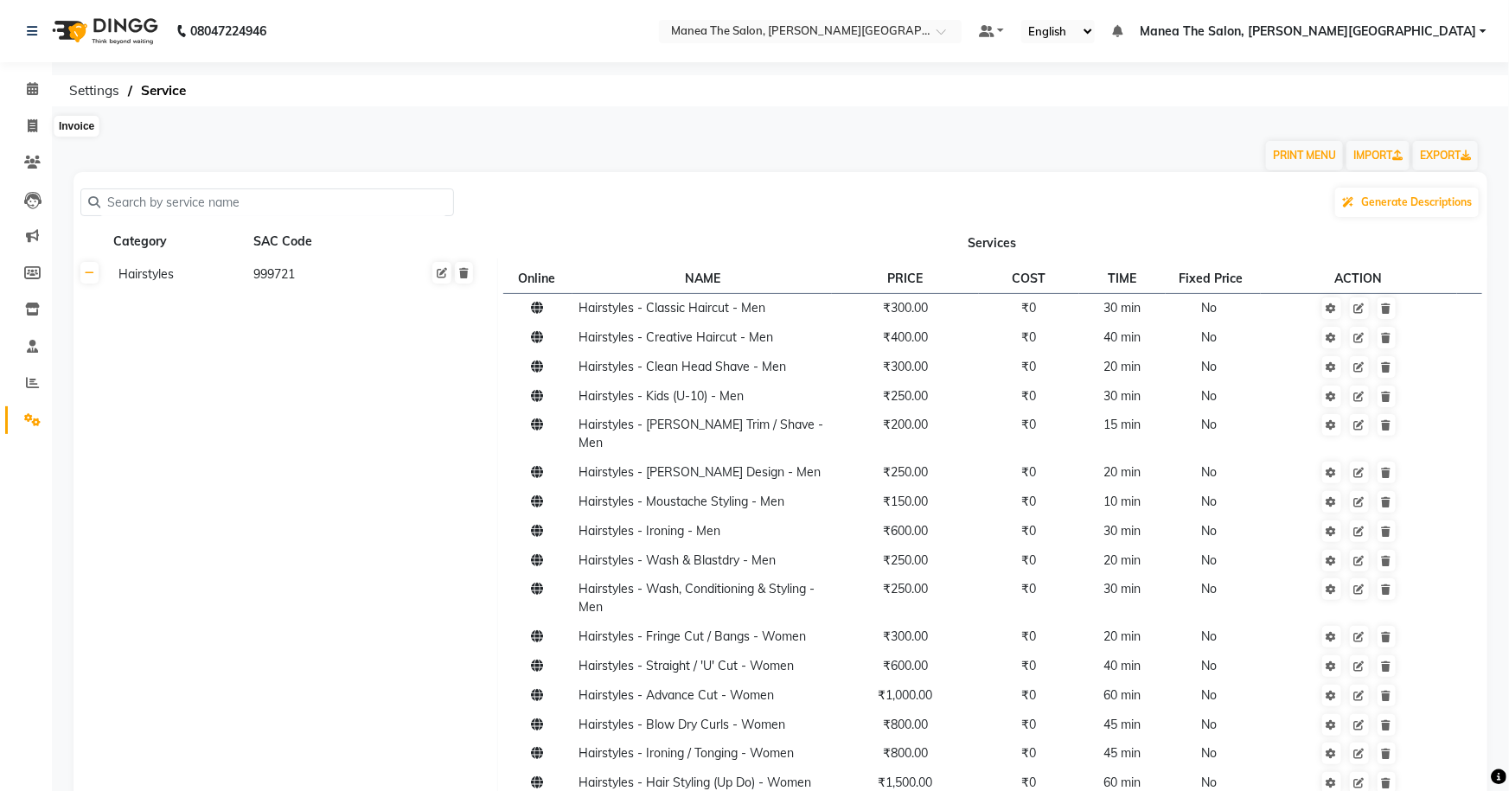
select select "service"
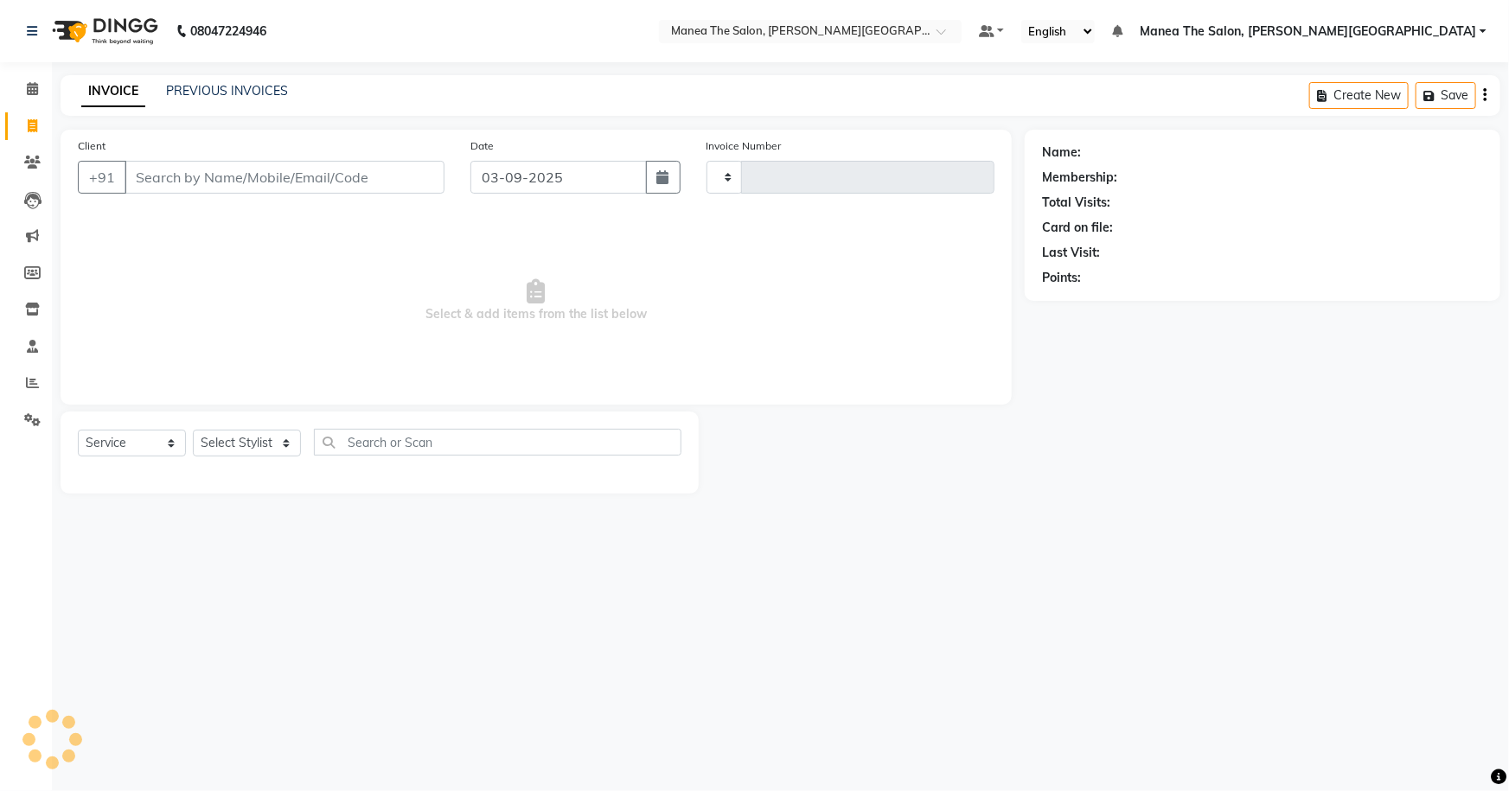
type input "0063"
select select "8762"
click at [254, 86] on link "PREVIOUS INVOICES" at bounding box center [227, 91] width 122 height 16
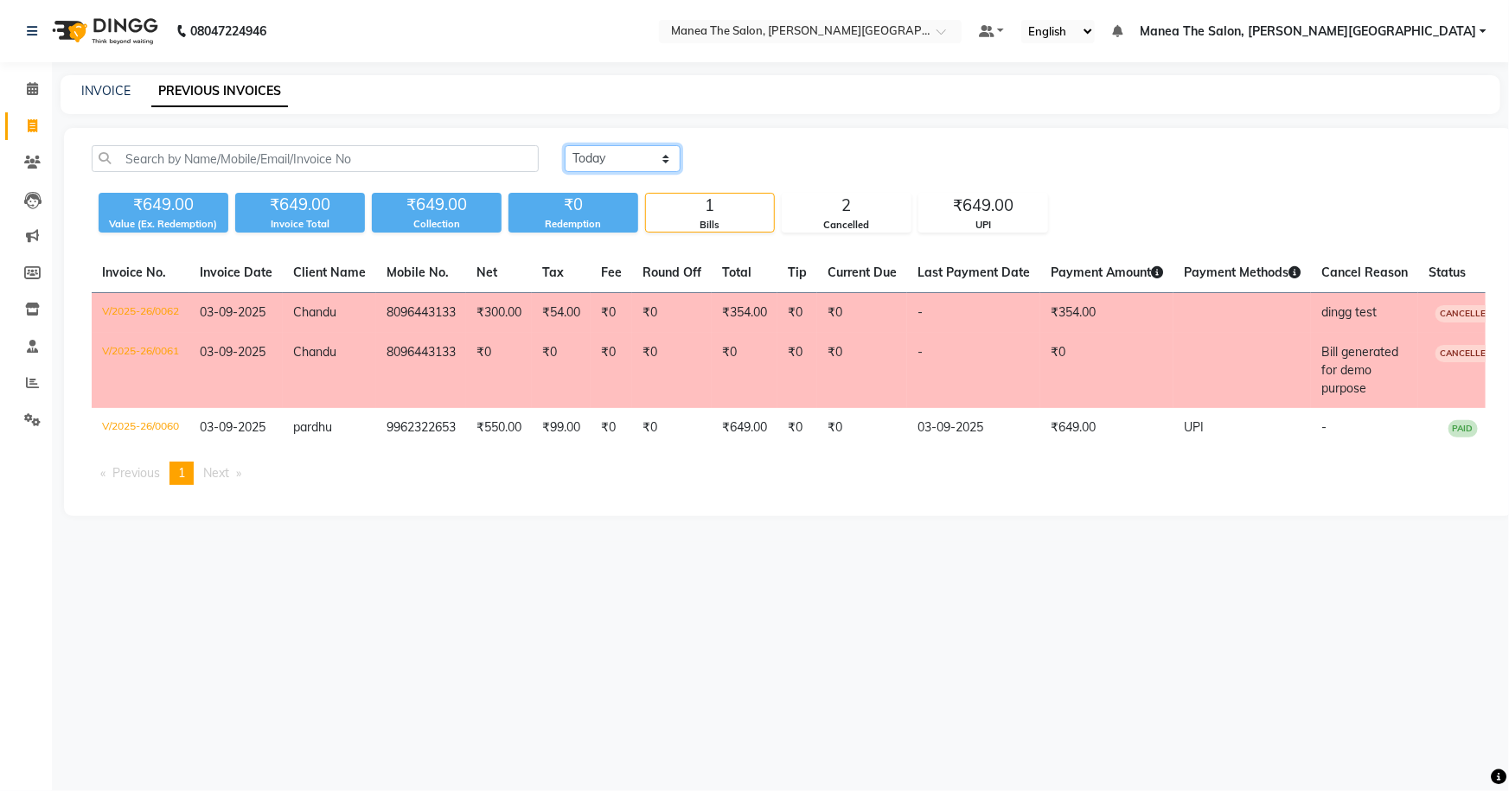
click at [612, 159] on select "Today Yesterday Custom Range" at bounding box center [623, 158] width 116 height 27
select select "range"
click at [565, 145] on select "Today Yesterday Custom Range" at bounding box center [623, 158] width 116 height 27
click at [809, 158] on input "03-09-2025" at bounding box center [763, 159] width 121 height 24
select select "9"
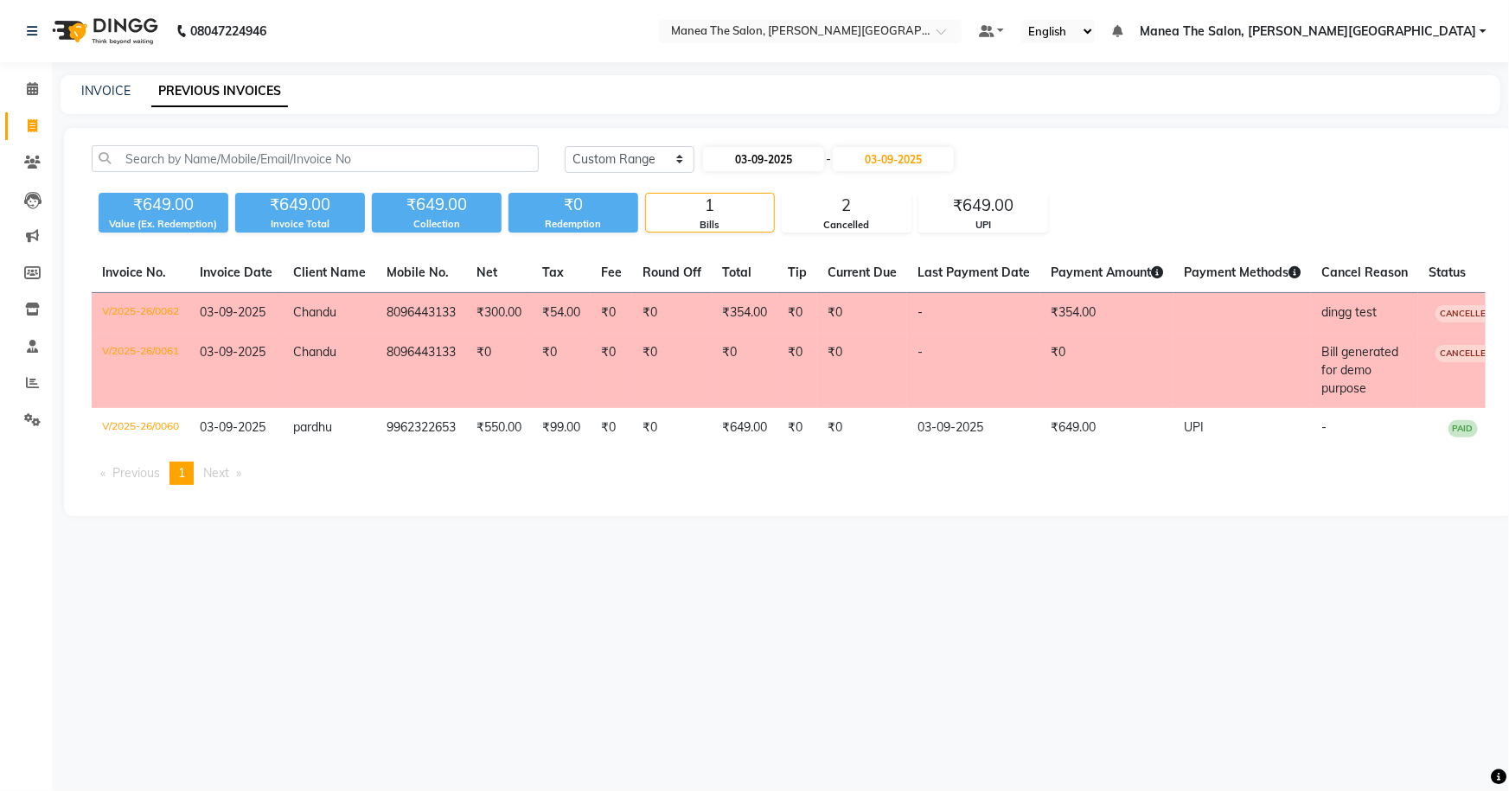
select select "2025"
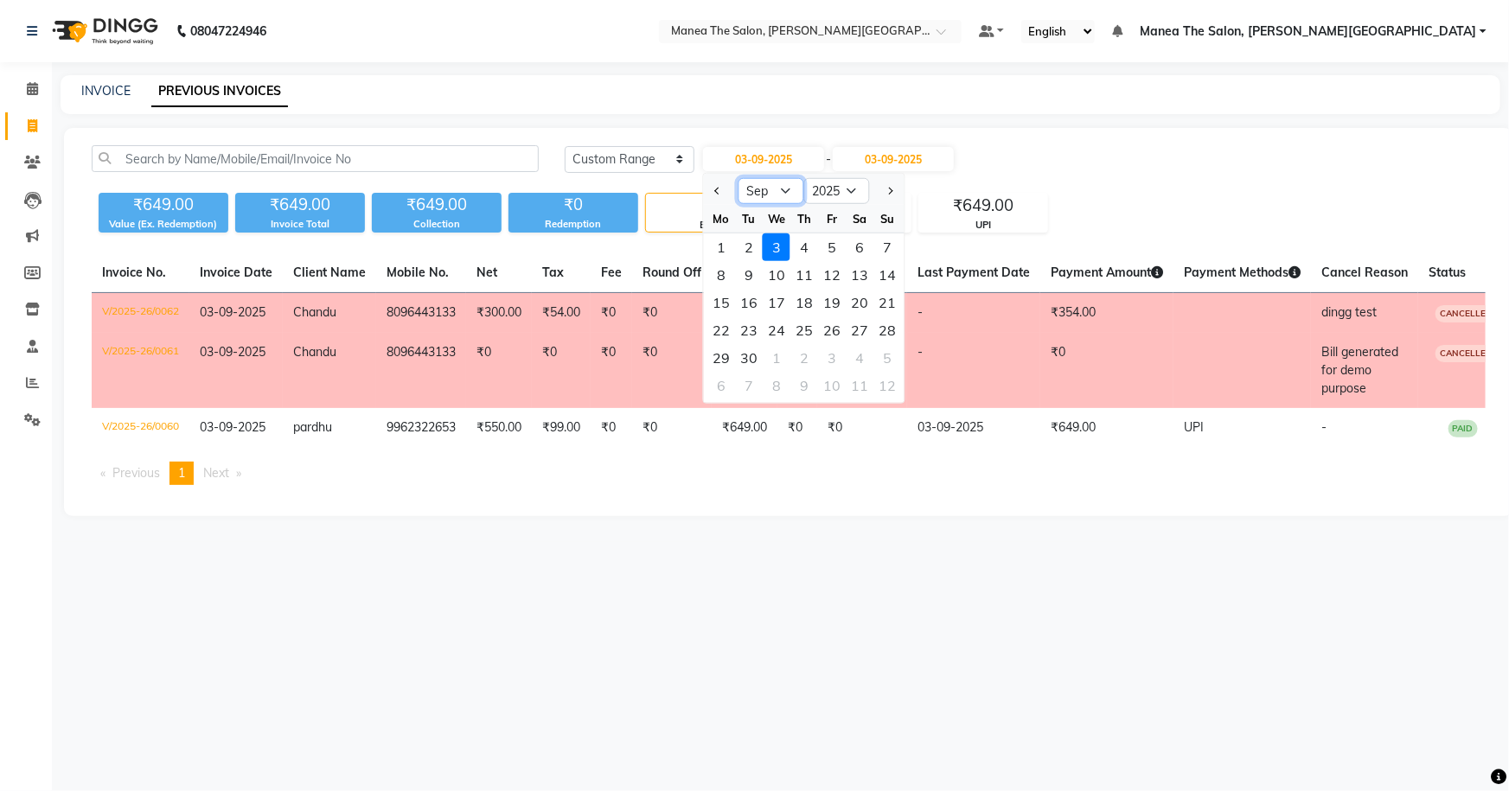
click at [760, 191] on select "Jan Feb Mar Apr May Jun Jul Aug Sep Oct Nov Dec" at bounding box center [772, 191] width 66 height 26
select select "8"
click at [739, 178] on select "Jan Feb Mar Apr May Jun Jul Aug Sep Oct Nov Dec" at bounding box center [772, 191] width 66 height 26
click at [833, 352] on div "29" at bounding box center [832, 358] width 28 height 28
type input "29-08-2025"
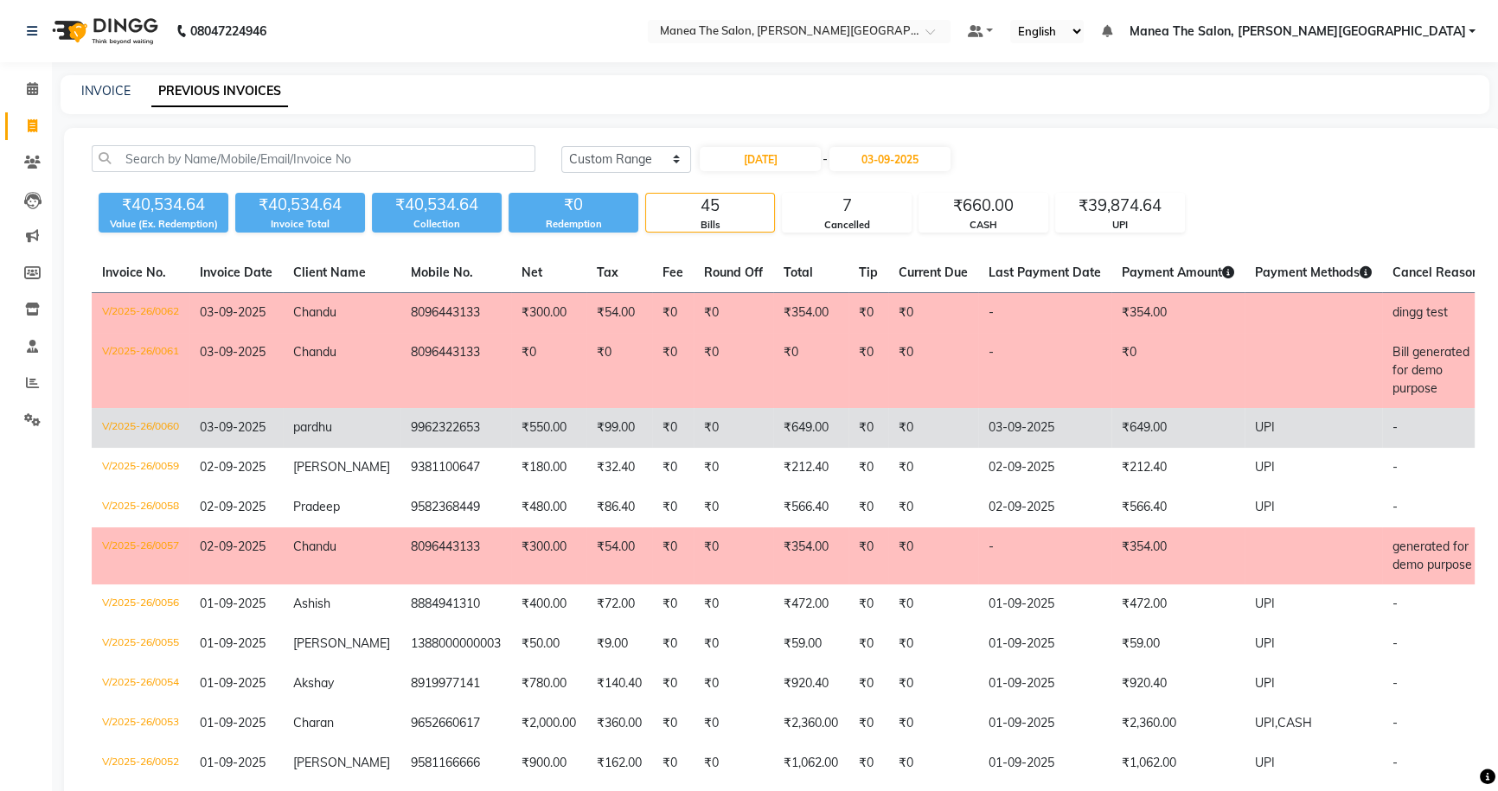
click at [746, 423] on td "₹0" at bounding box center [734, 428] width 80 height 40
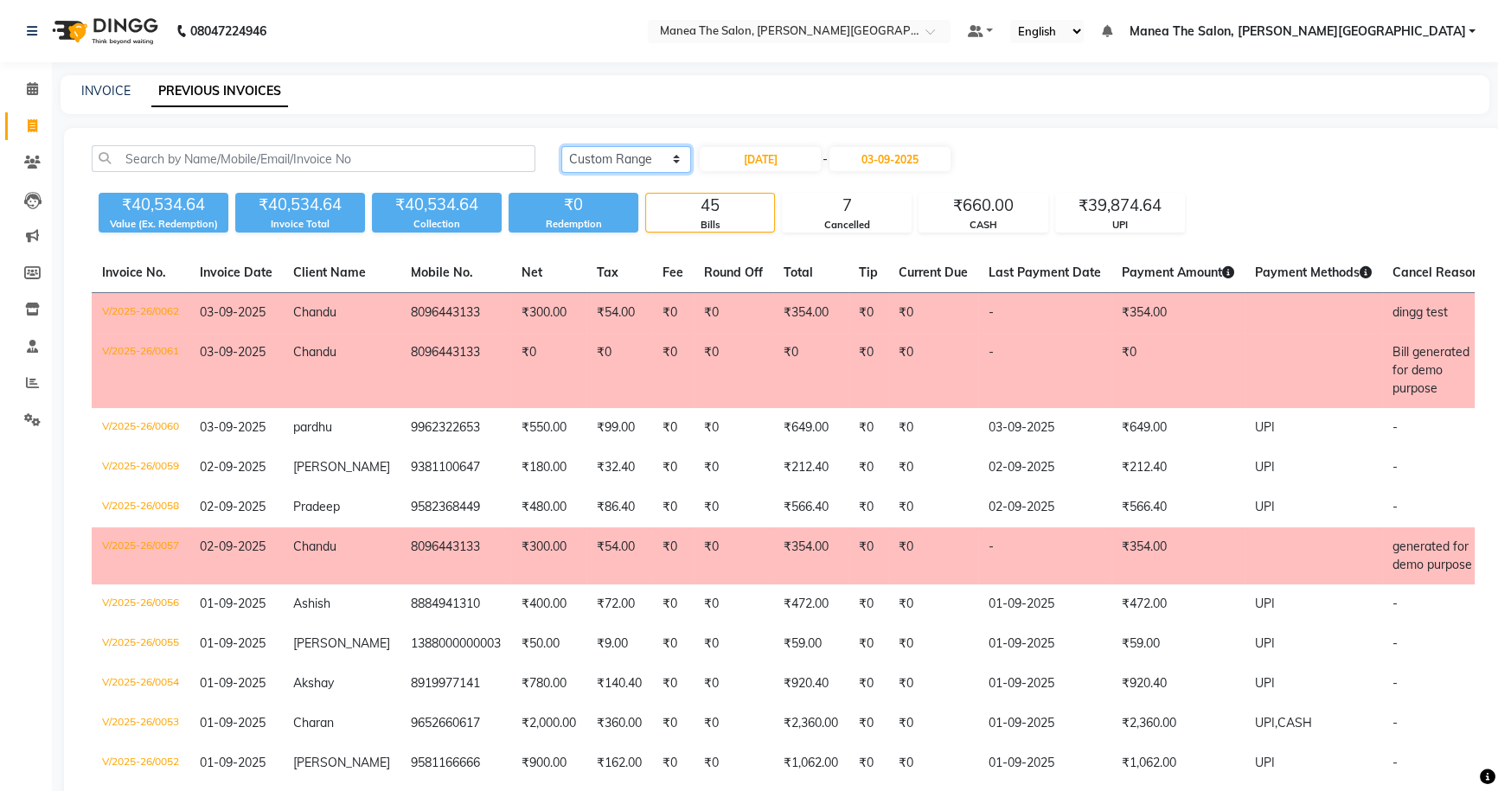
click at [644, 157] on select "Today Yesterday Custom Range" at bounding box center [626, 159] width 130 height 27
click at [561, 146] on select "Today Yesterday Custom Range" at bounding box center [626, 159] width 130 height 27
click at [762, 159] on input "29-08-2025" at bounding box center [760, 159] width 121 height 24
select select "8"
select select "2025"
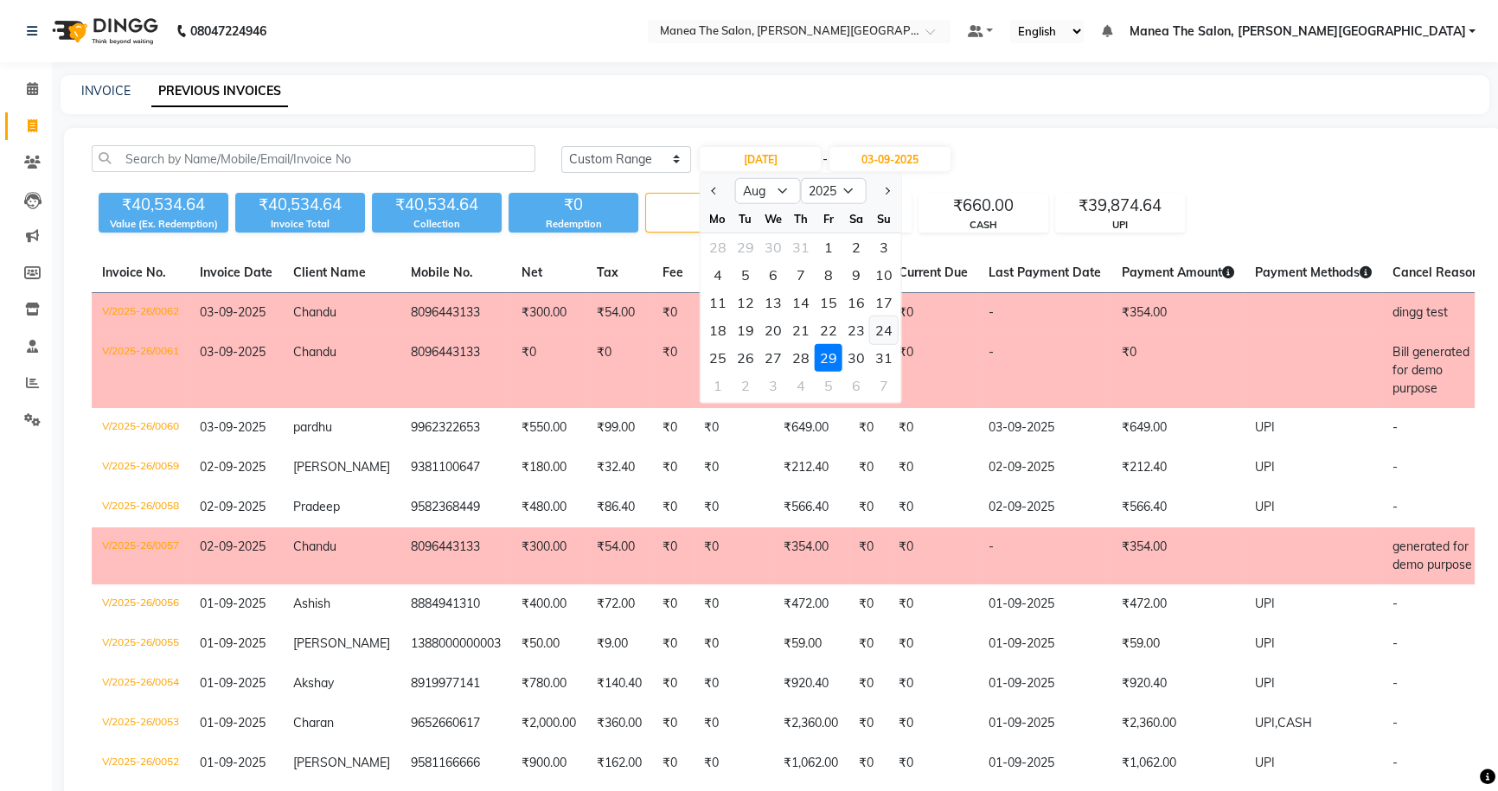
click at [881, 325] on div "24" at bounding box center [884, 331] width 28 height 28
type input "24-08-2025"
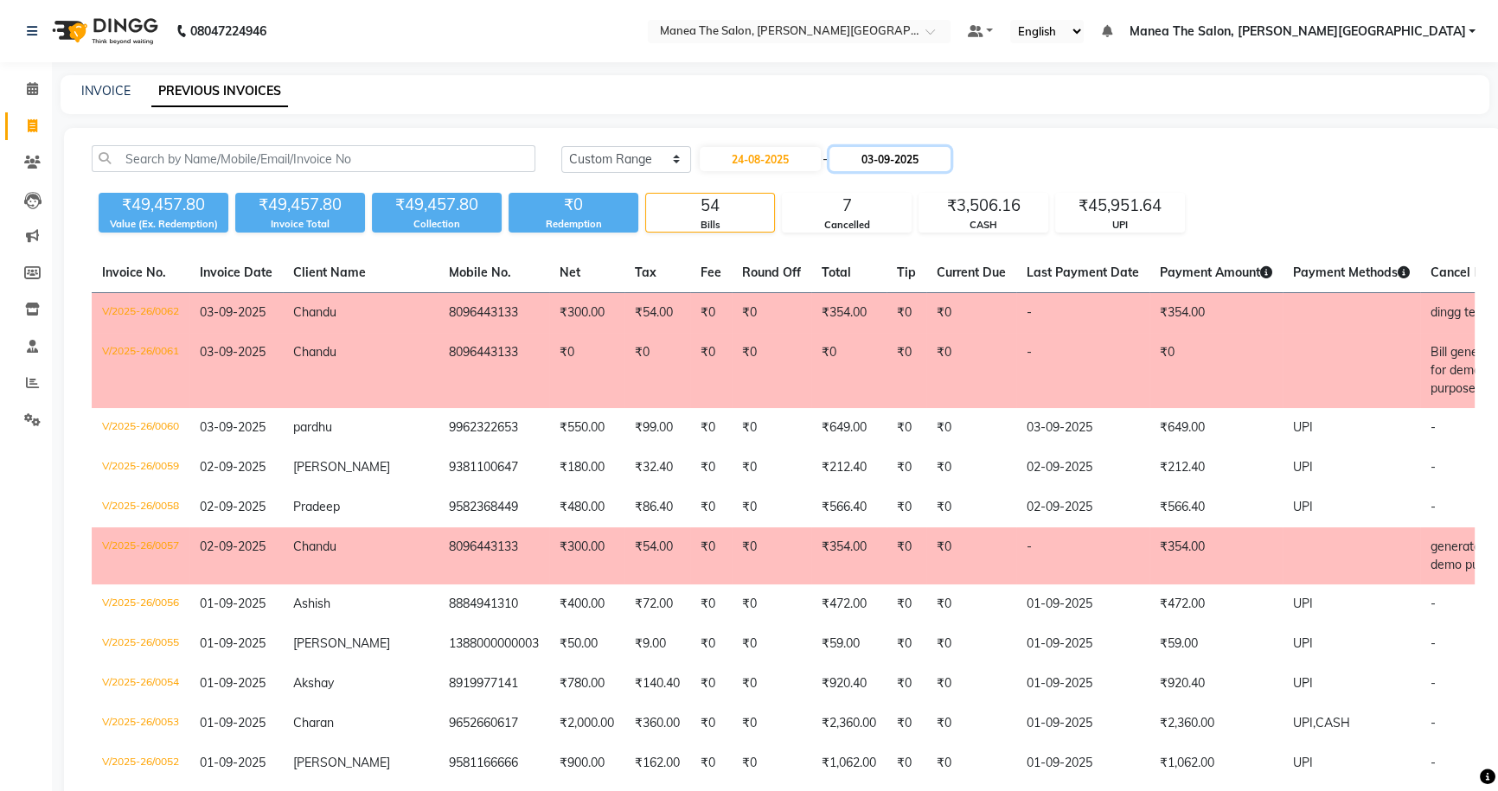
click at [920, 159] on input "03-09-2025" at bounding box center [889, 159] width 121 height 24
select select "9"
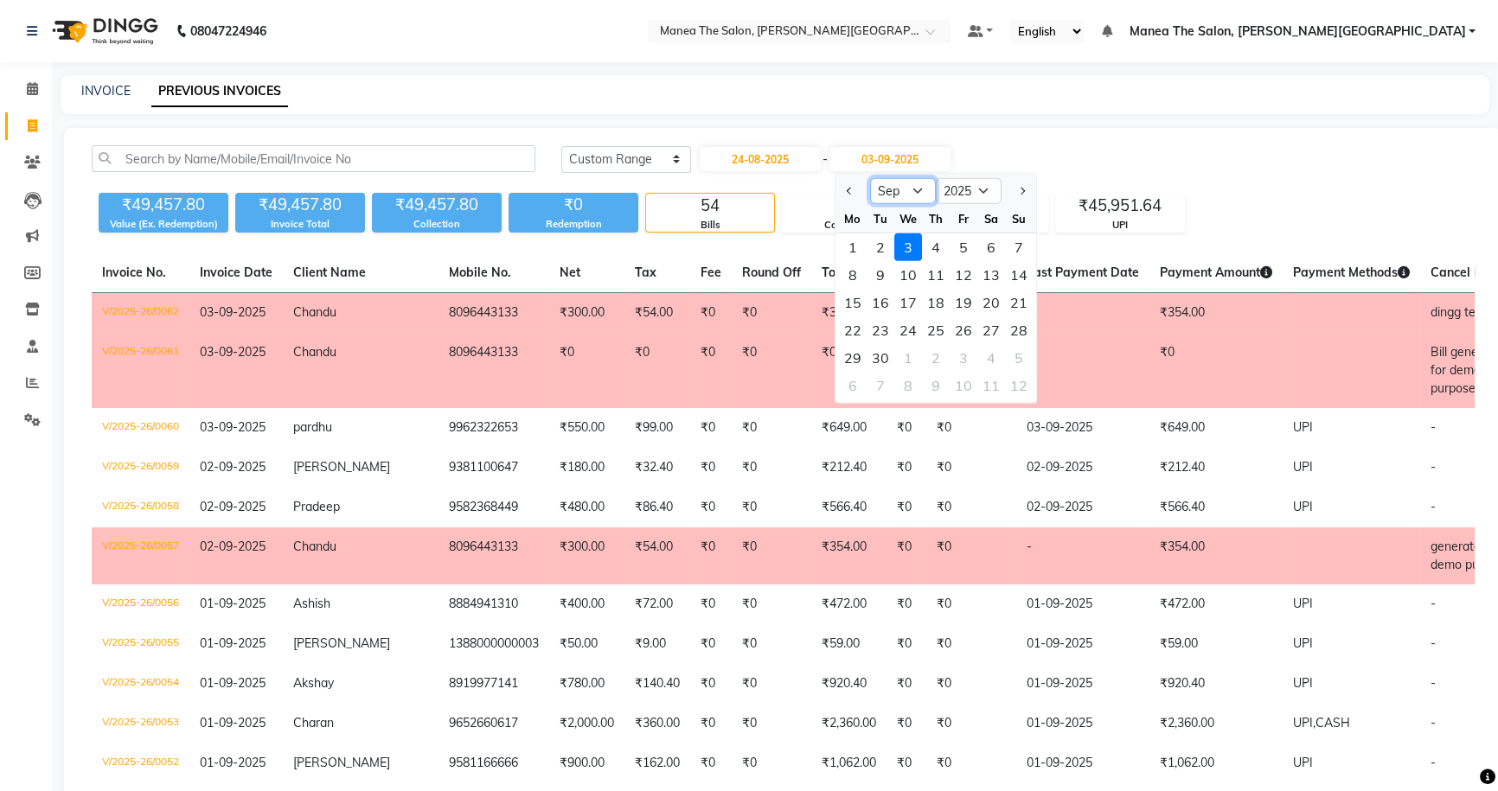
click at [906, 191] on select "Aug Sep Oct Nov Dec" at bounding box center [903, 191] width 66 height 26
click at [1064, 160] on div "Today Yesterday Custom Range 24-08-2025 - 03-09-2025 Aug Sep Oct Nov Dec 2025 2…" at bounding box center [1017, 159] width 913 height 28
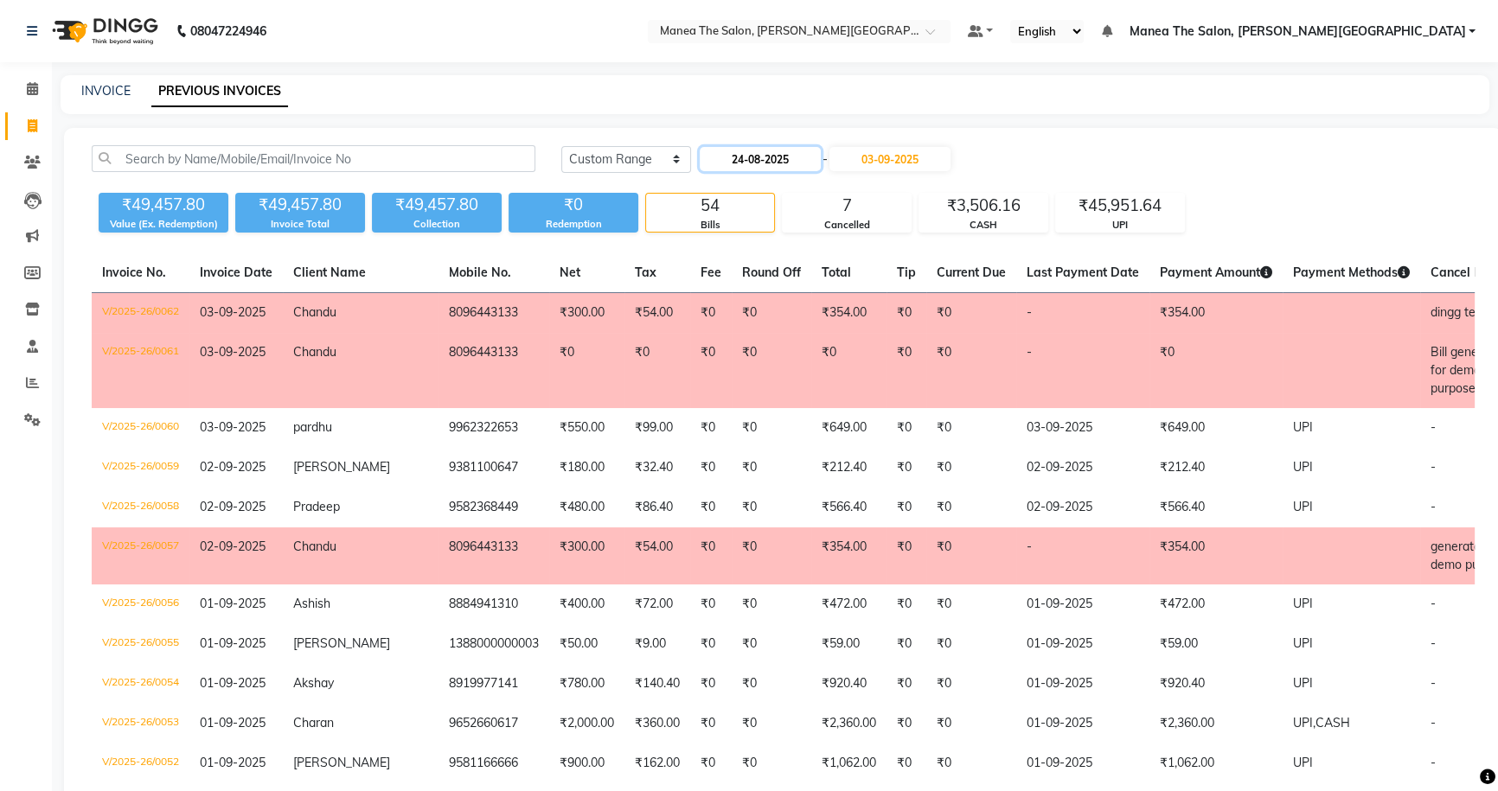
click at [772, 161] on input "24-08-2025" at bounding box center [760, 159] width 121 height 24
select select "8"
select select "2025"
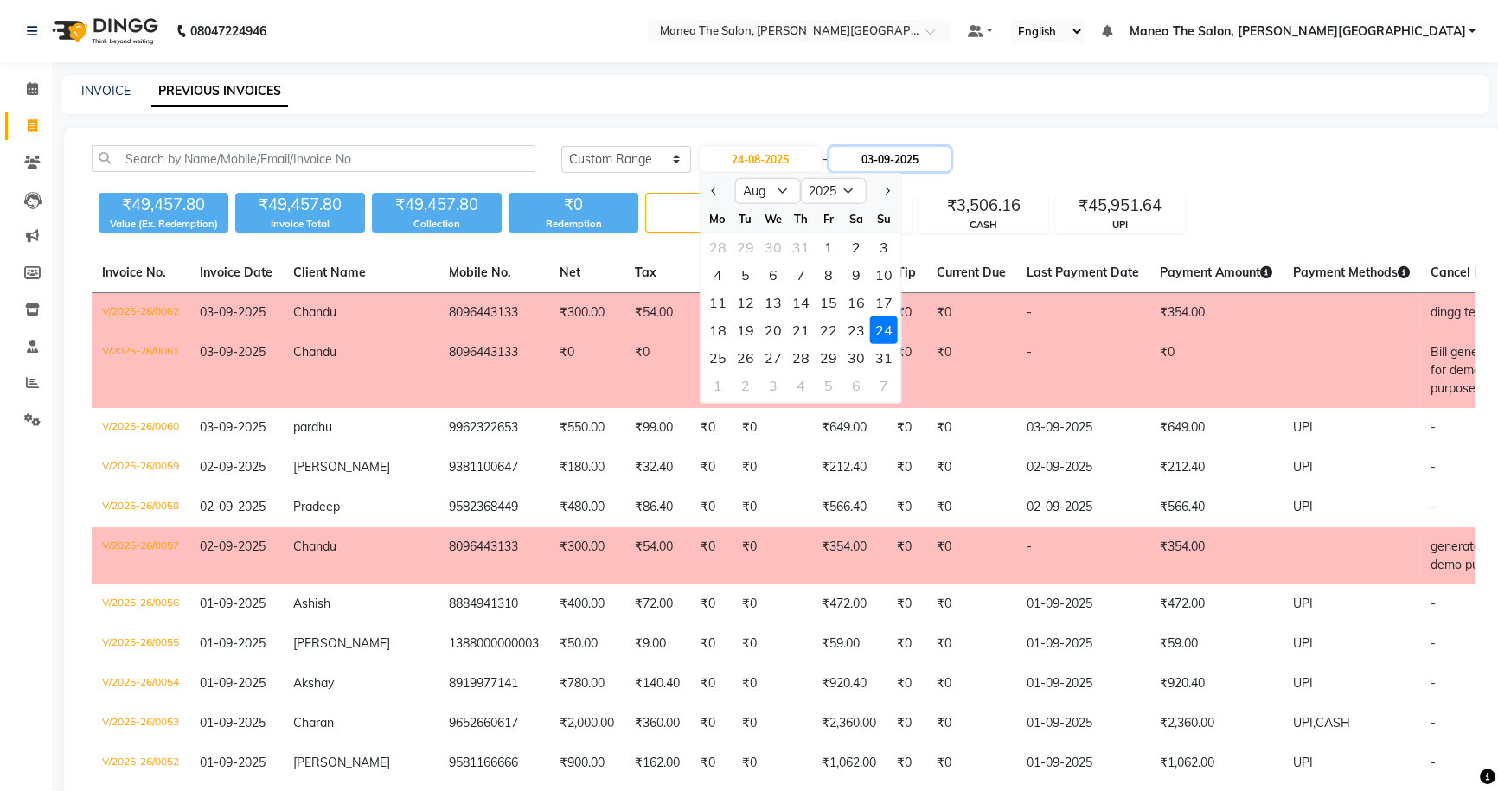
click at [900, 156] on input "03-09-2025" at bounding box center [889, 159] width 121 height 24
select select "9"
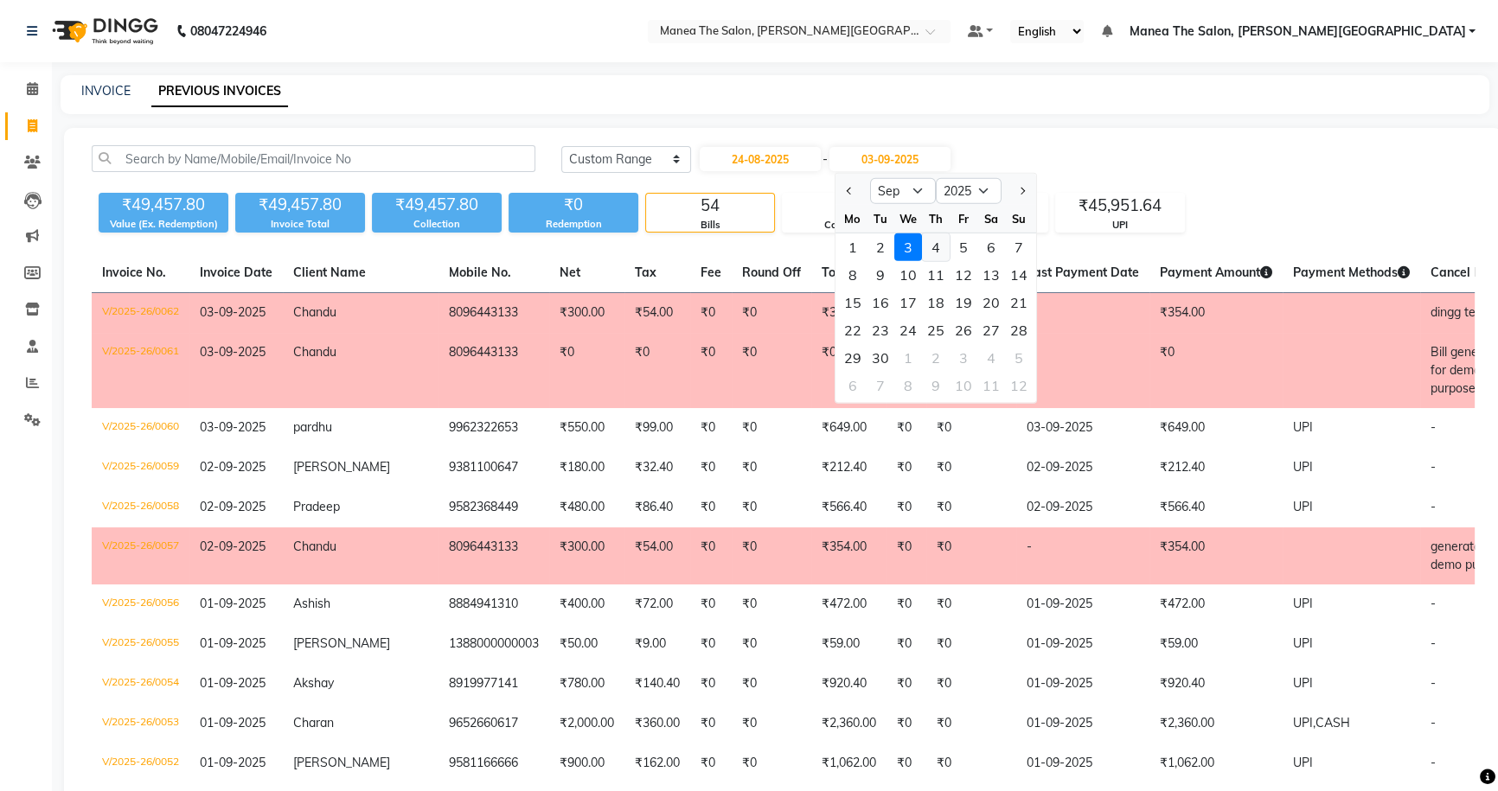
click at [923, 245] on div "4" at bounding box center [936, 248] width 28 height 28
type input "04-09-2025"
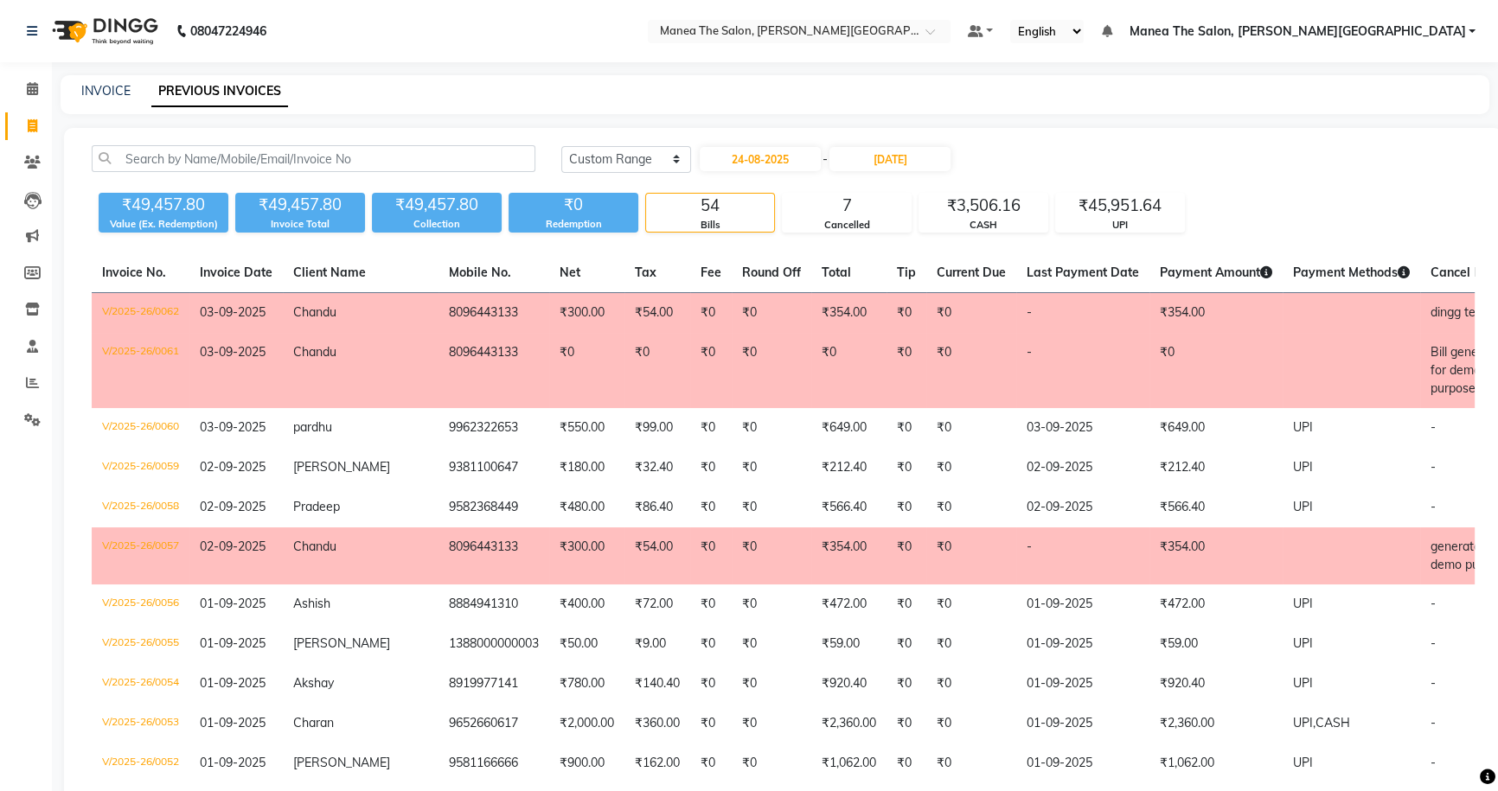
click at [896, 145] on div "24-08-2025 - 04-09-2025" at bounding box center [825, 159] width 254 height 28
click at [884, 164] on input "04-09-2025" at bounding box center [889, 159] width 121 height 24
select select "9"
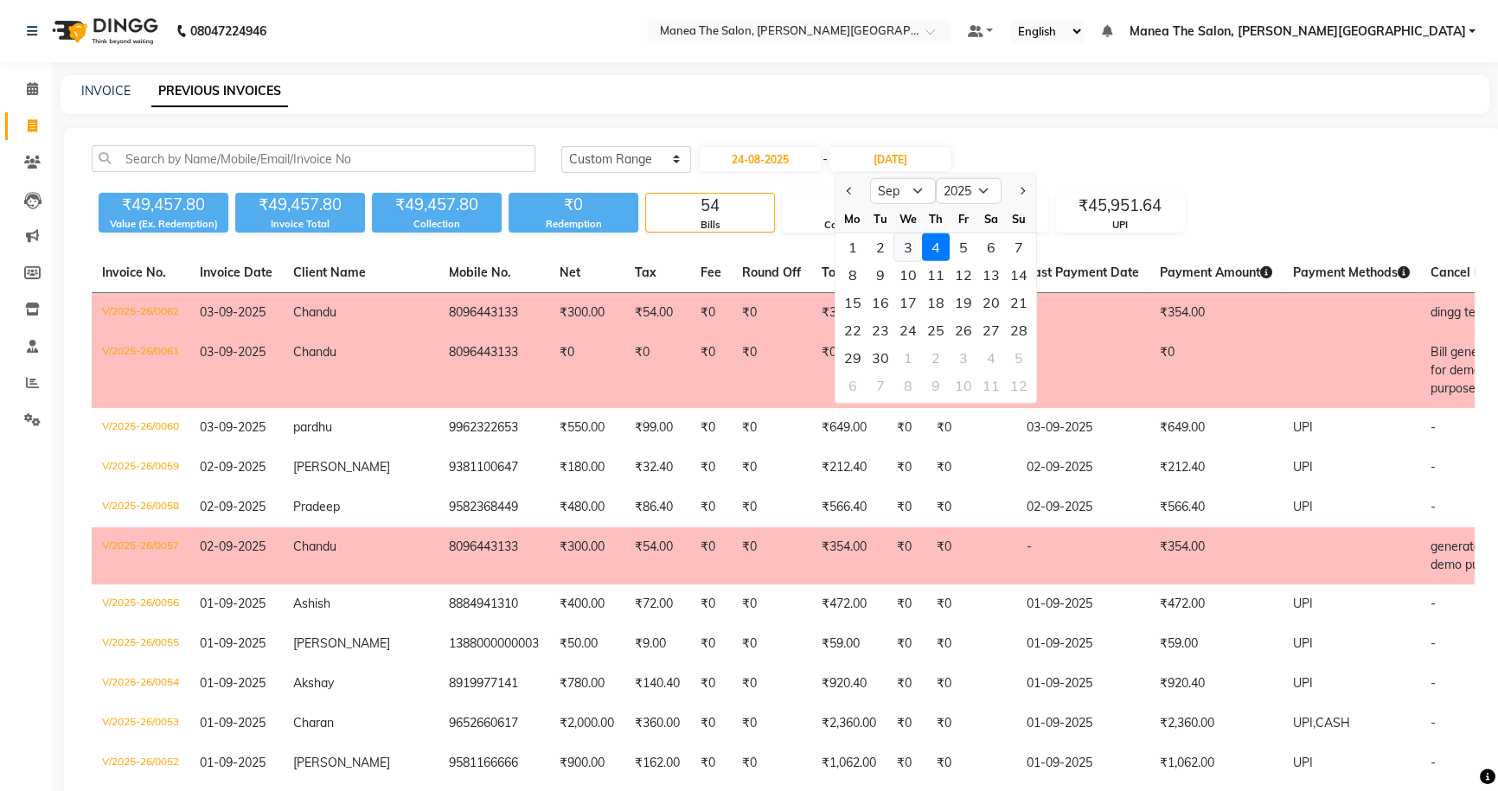
click at [904, 242] on div "3" at bounding box center [908, 248] width 28 height 28
type input "03-09-2025"
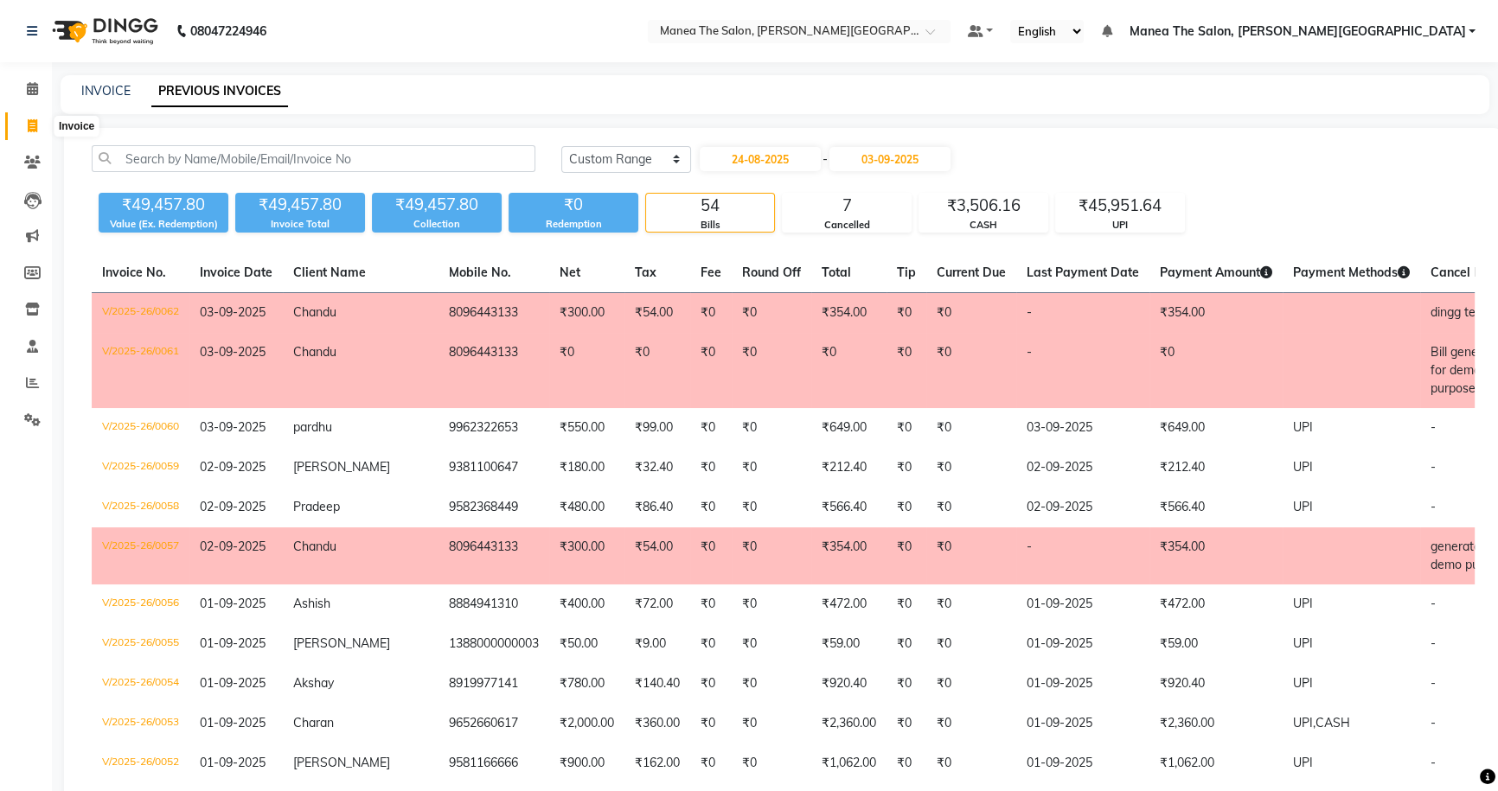
click at [31, 128] on icon at bounding box center [33, 125] width 10 height 13
select select "service"
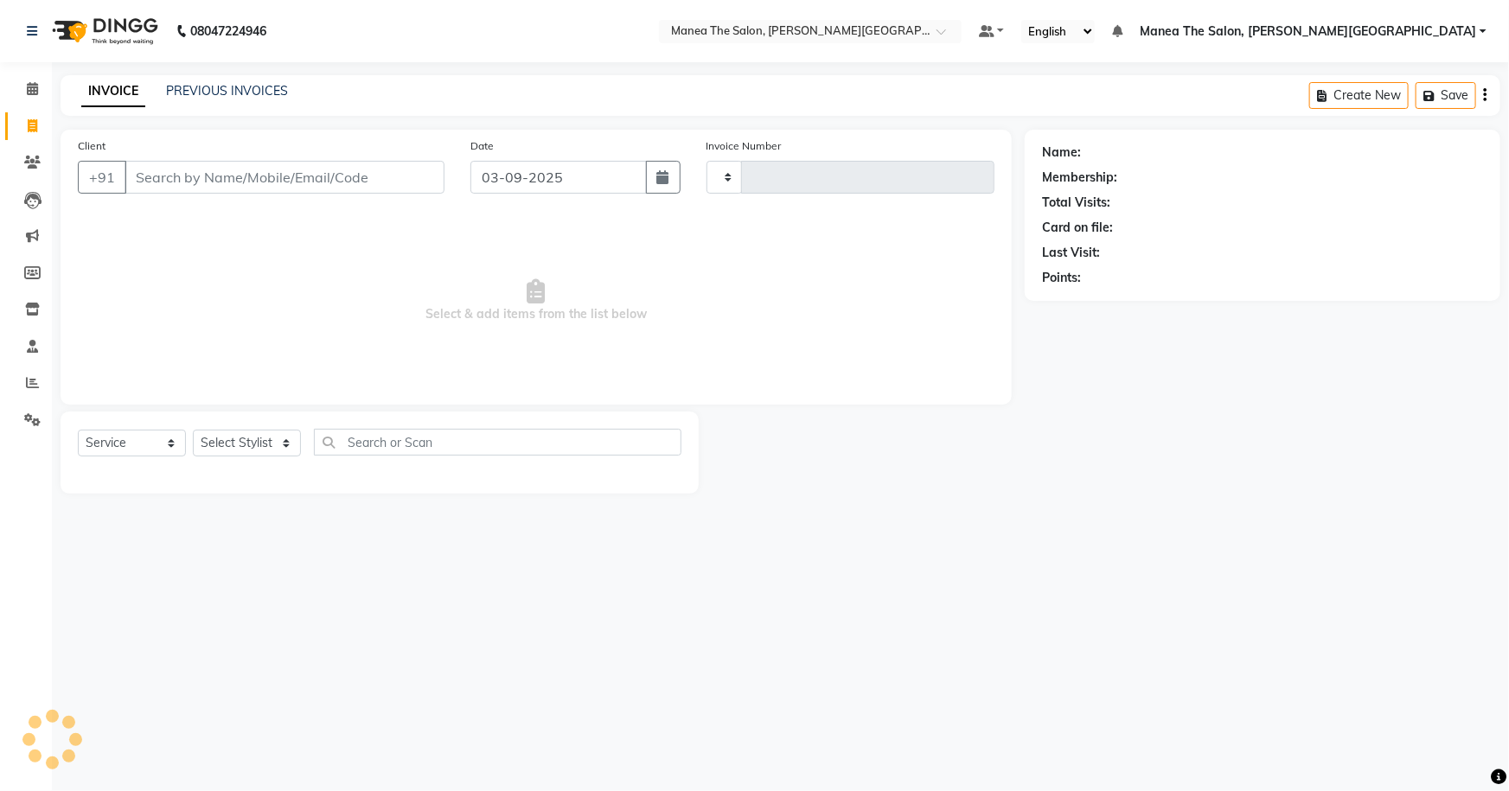
type input "0063"
select select "8762"
click at [142, 439] on select "Select Service Product Membership Package Voucher Prepaid Gift Card" at bounding box center [132, 443] width 108 height 27
click at [78, 430] on select "Select Service Product Membership Package Voucher Prepaid Gift Card" at bounding box center [132, 443] width 108 height 27
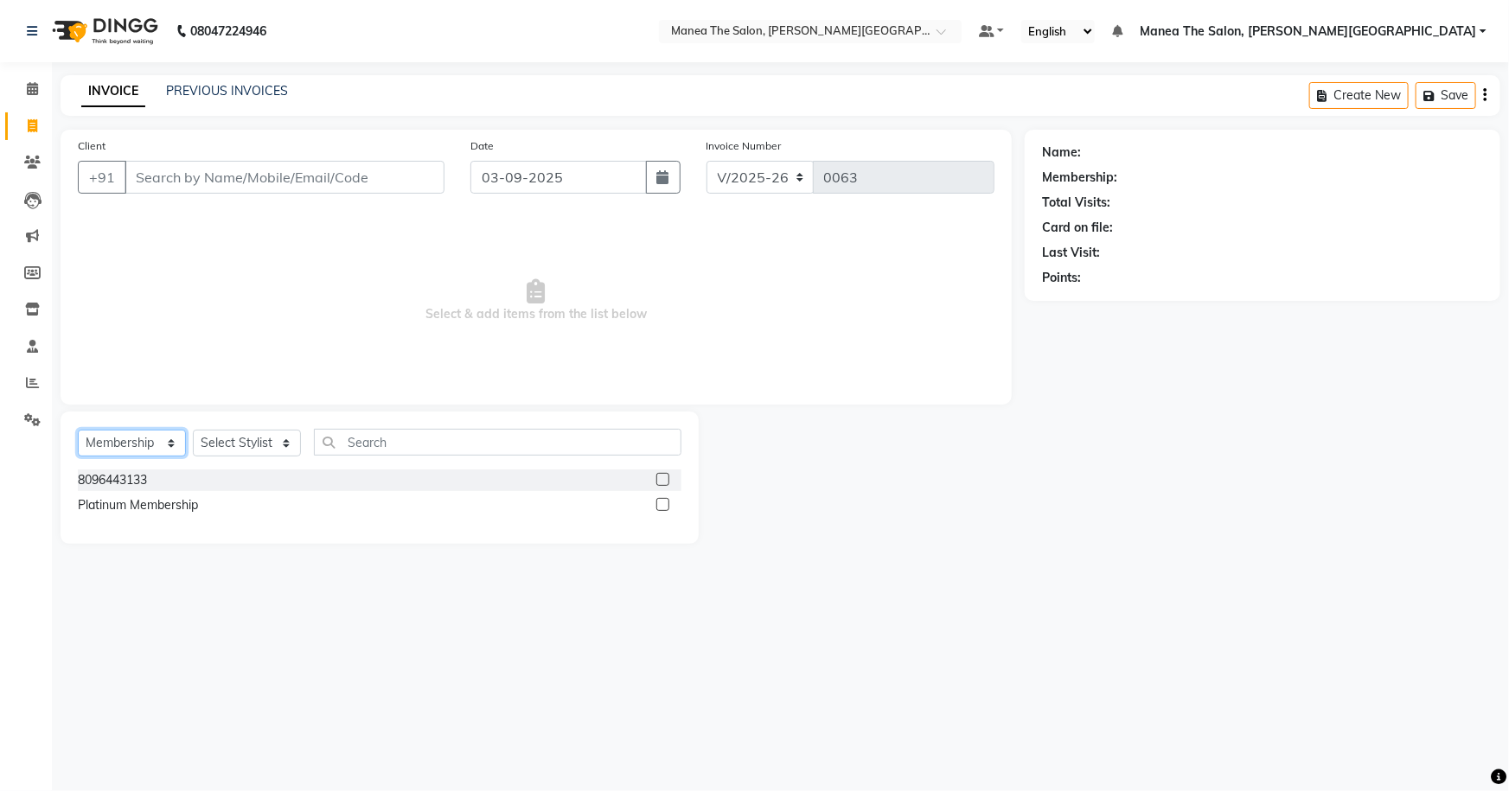
click at [131, 440] on select "Select Service Product Membership Package Voucher Prepaid Gift Card" at bounding box center [132, 443] width 108 height 27
click at [78, 430] on select "Select Service Product Membership Package Voucher Prepaid Gift Card" at bounding box center [132, 443] width 108 height 27
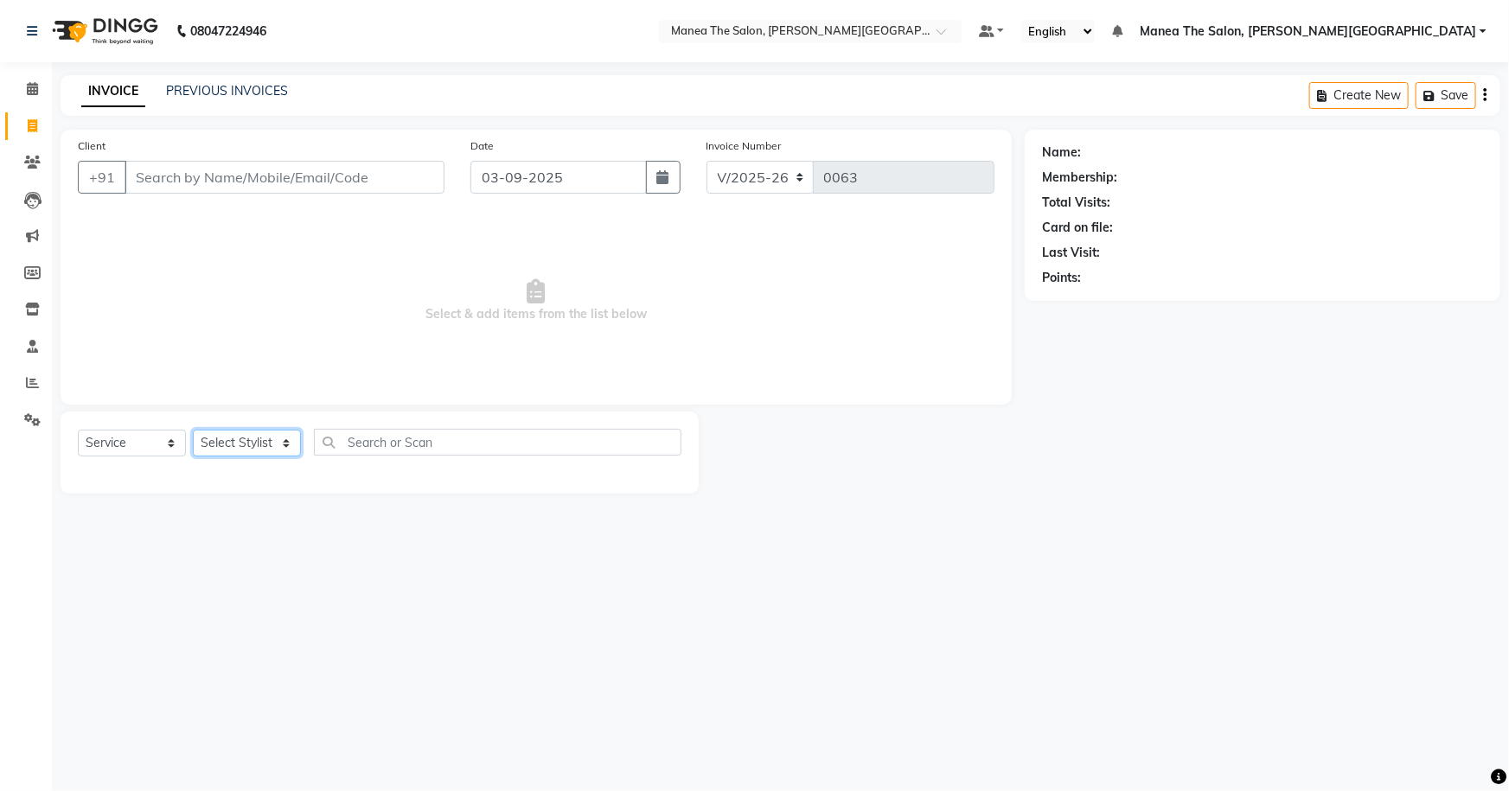
click at [273, 440] on select "Select Stylist Akshitha Irfan Naresh Nikhitha Prasanna Sonu Nigam Zubhair" at bounding box center [247, 443] width 108 height 27
click at [381, 446] on input "text" at bounding box center [498, 442] width 368 height 27
click at [1362, 90] on button "Create New" at bounding box center [1359, 95] width 99 height 27
click at [140, 443] on select "Select Service Product Membership Package Voucher Prepaid Gift Card" at bounding box center [132, 443] width 108 height 27
select select "membership"
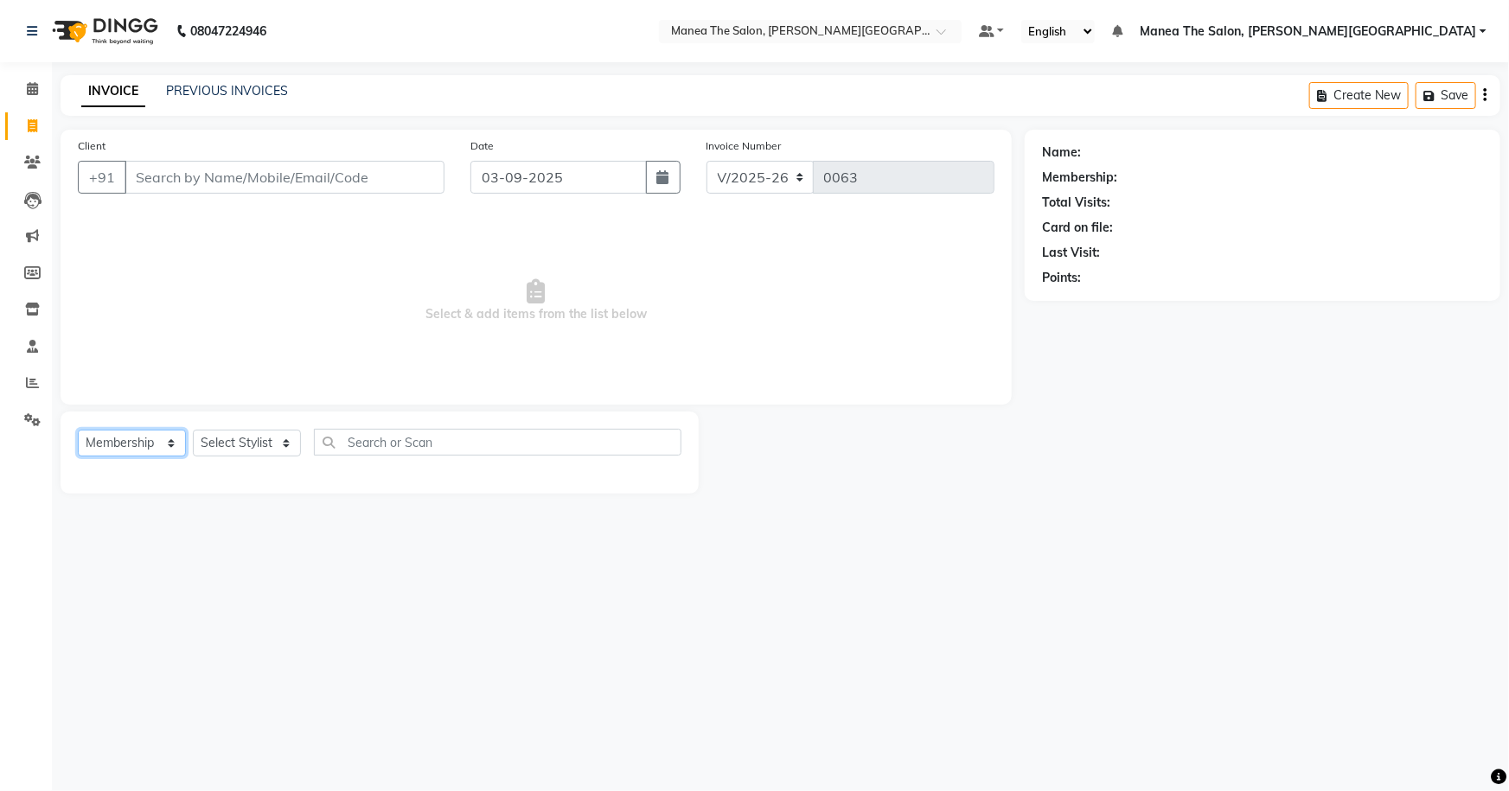
click at [78, 430] on select "Select Service Product Membership Package Voucher Prepaid Gift Card" at bounding box center [132, 443] width 108 height 27
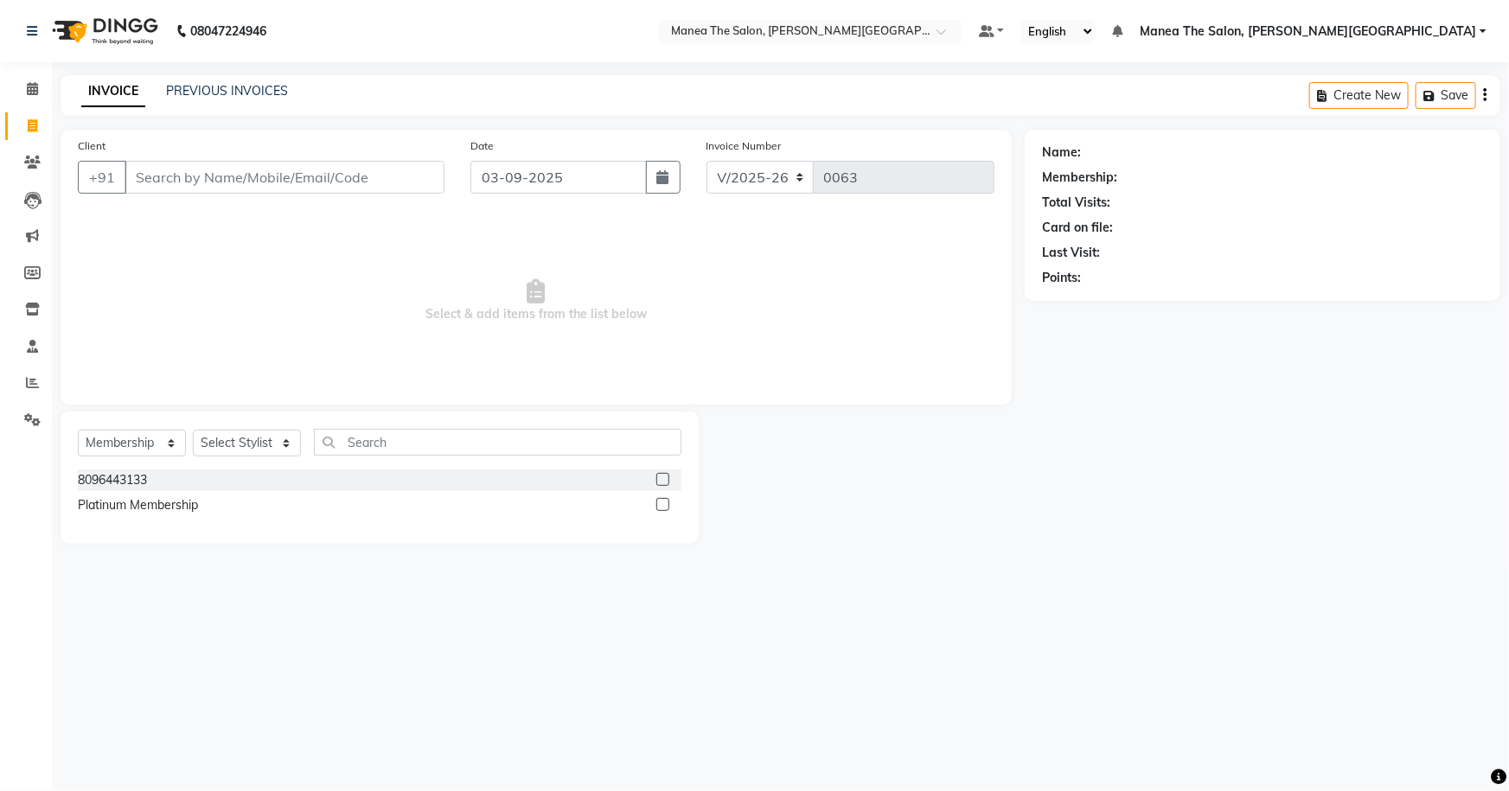
click at [347, 512] on div "Platinum Membership" at bounding box center [380, 506] width 604 height 22
click at [675, 499] on div at bounding box center [668, 506] width 25 height 22
click at [666, 502] on label at bounding box center [662, 504] width 13 height 13
click at [666, 502] on input "checkbox" at bounding box center [661, 505] width 11 height 11
click at [661, 508] on label at bounding box center [662, 504] width 13 height 13
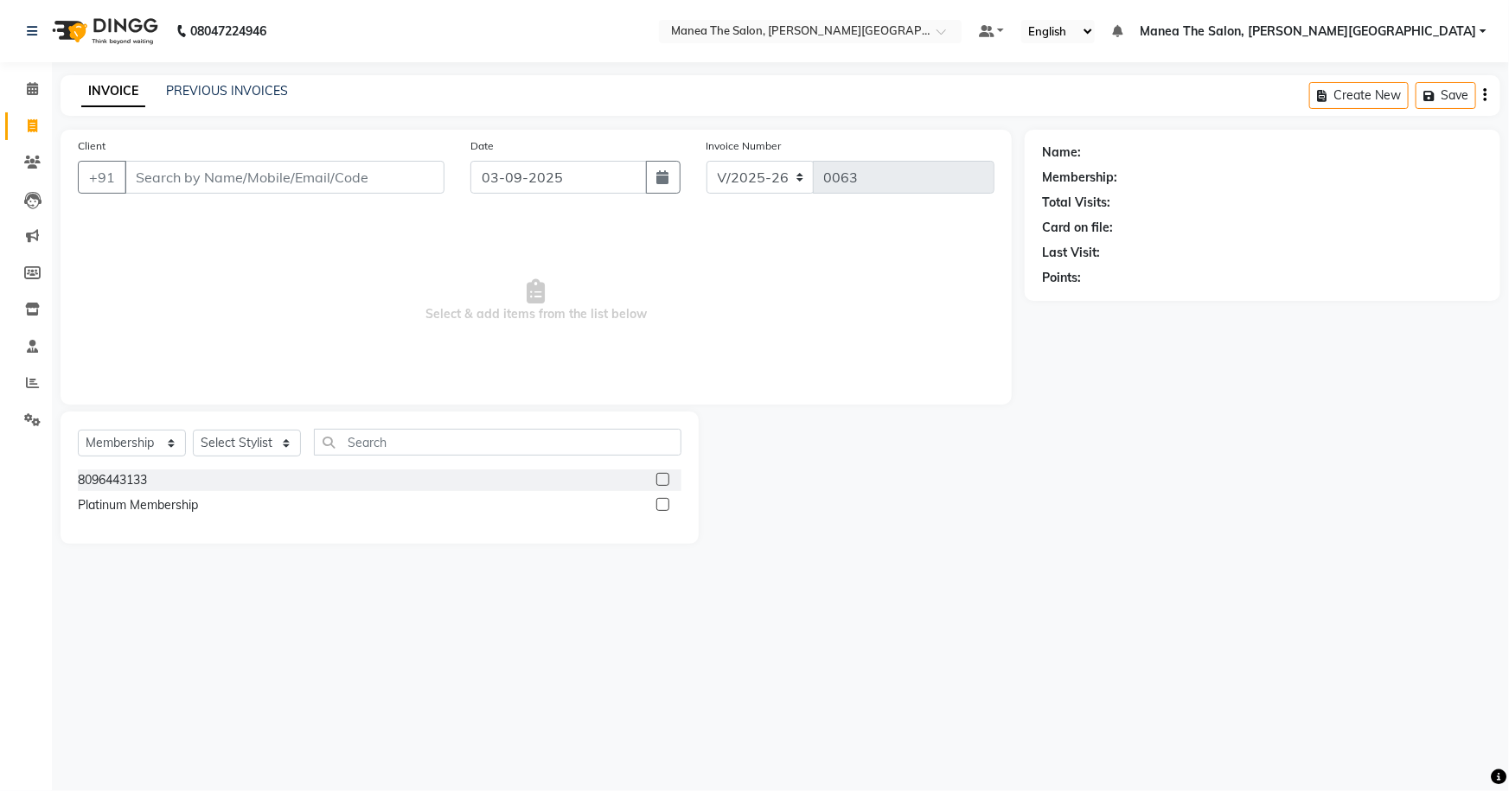
click at [661, 508] on input "checkbox" at bounding box center [661, 505] width 11 height 11
checkbox input "false"
click at [667, 474] on label at bounding box center [662, 479] width 13 height 13
click at [667, 475] on input "checkbox" at bounding box center [661, 480] width 11 height 11
checkbox input "false"
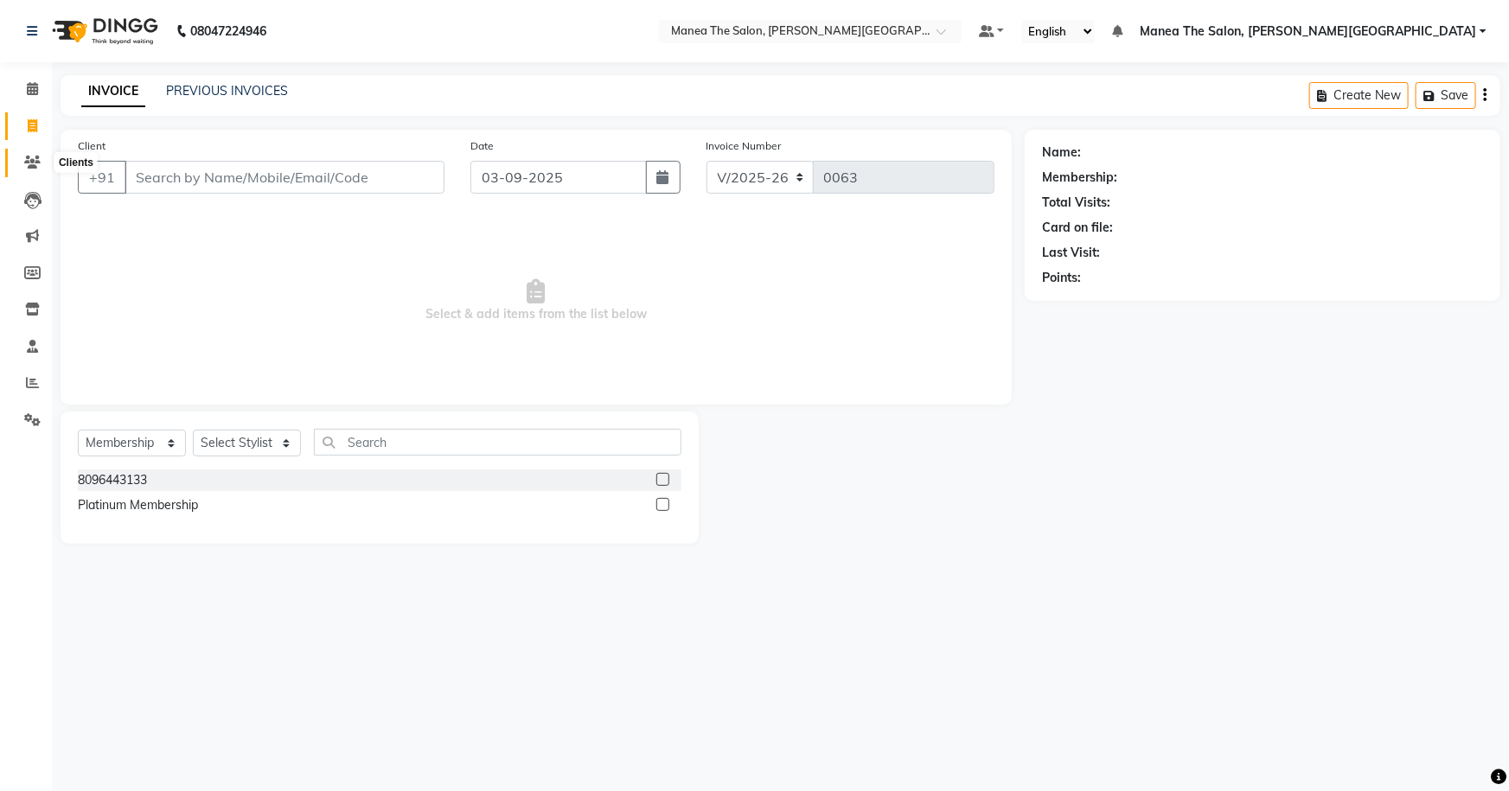
click at [34, 161] on icon at bounding box center [32, 162] width 16 height 13
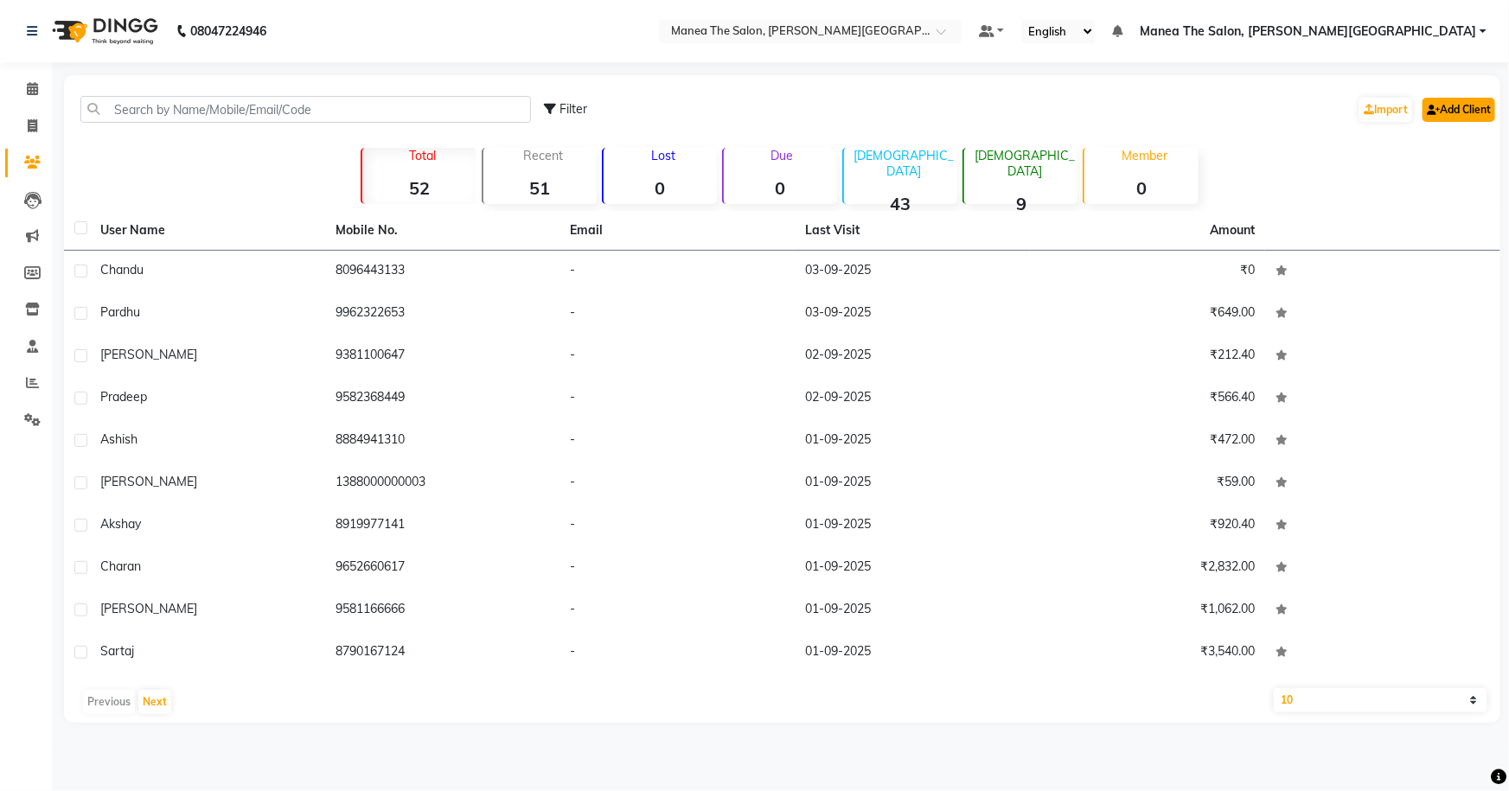
click at [1454, 103] on link "Add Client" at bounding box center [1459, 110] width 73 height 24
select select "22"
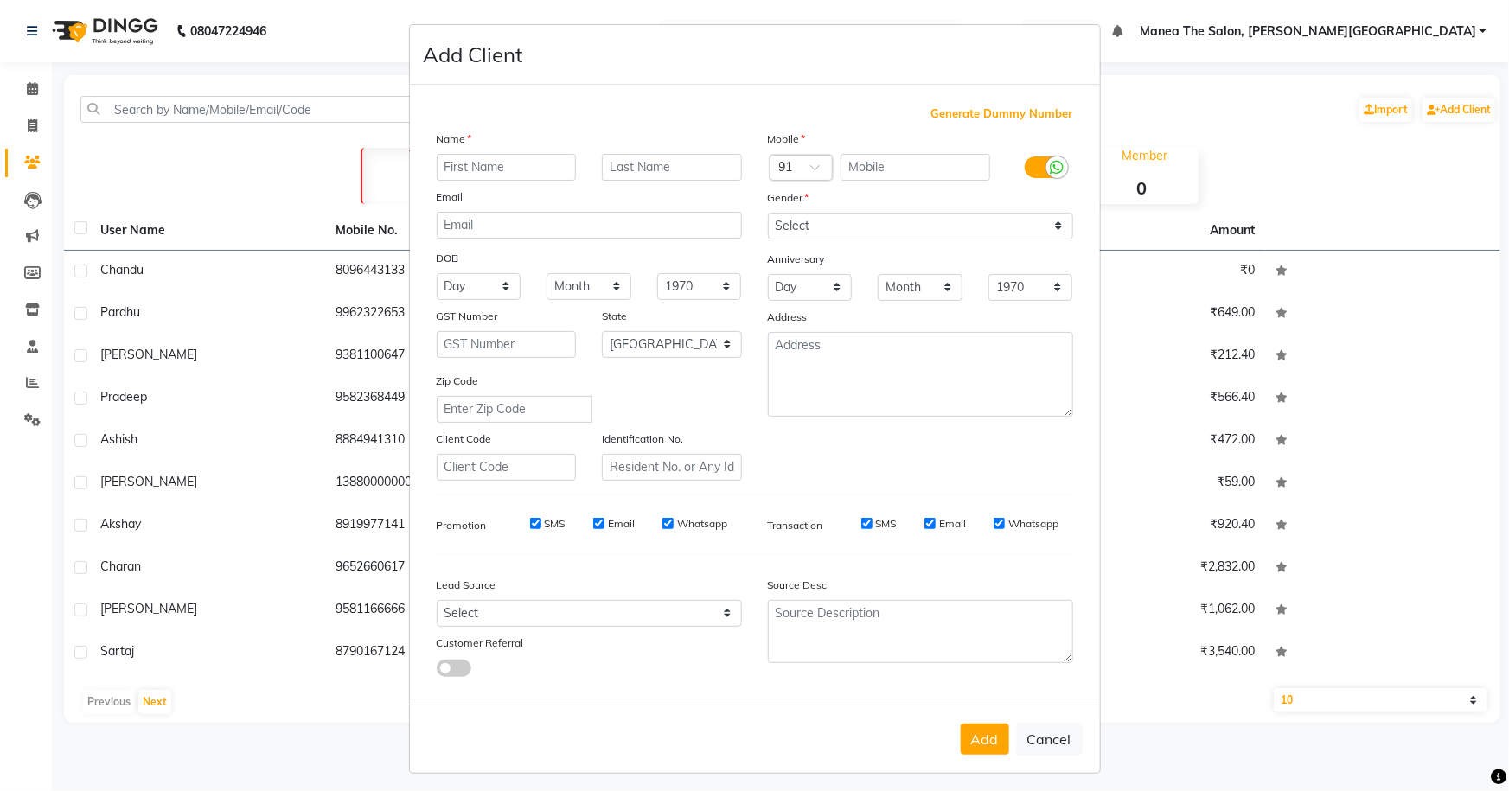
click at [1256, 148] on ngb-modal-window "Add Client Generate Dummy Number Name Email DOB Day 01 02 03 04 05 06 07 08 09 …" at bounding box center [754, 395] width 1509 height 791
click at [1033, 740] on button "Cancel" at bounding box center [1049, 739] width 67 height 33
select select
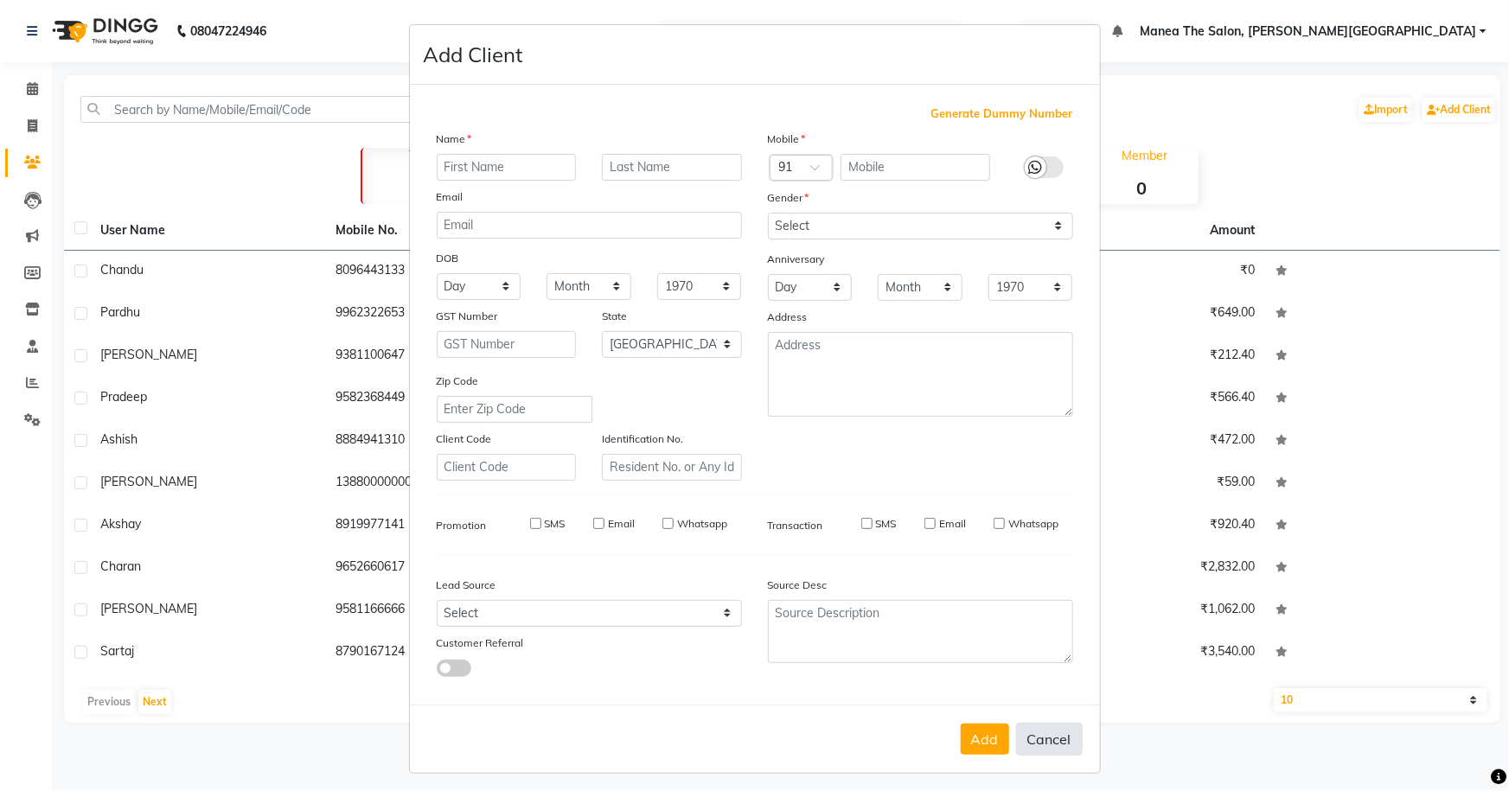
select select "null"
select select
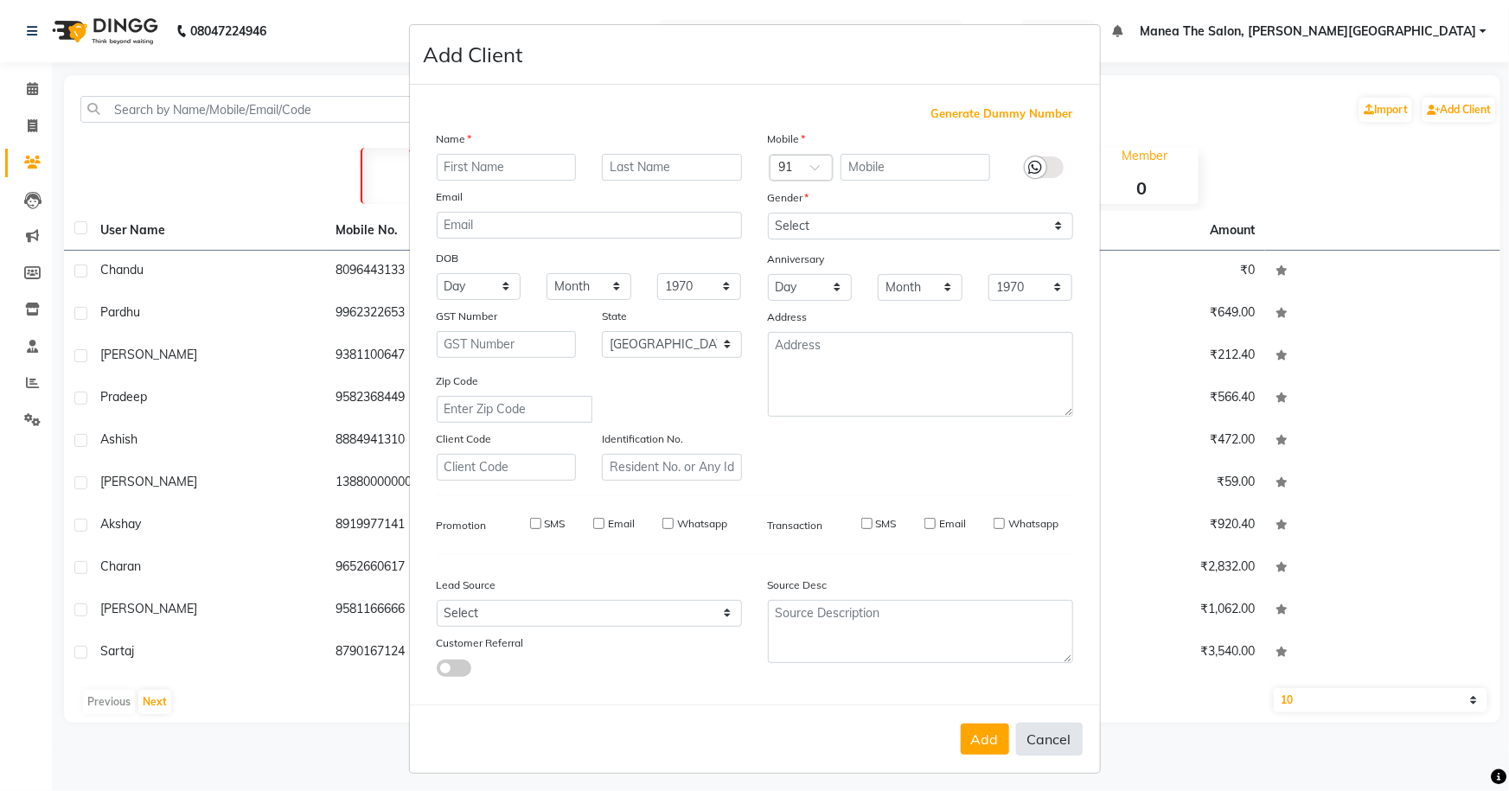
checkbox input "false"
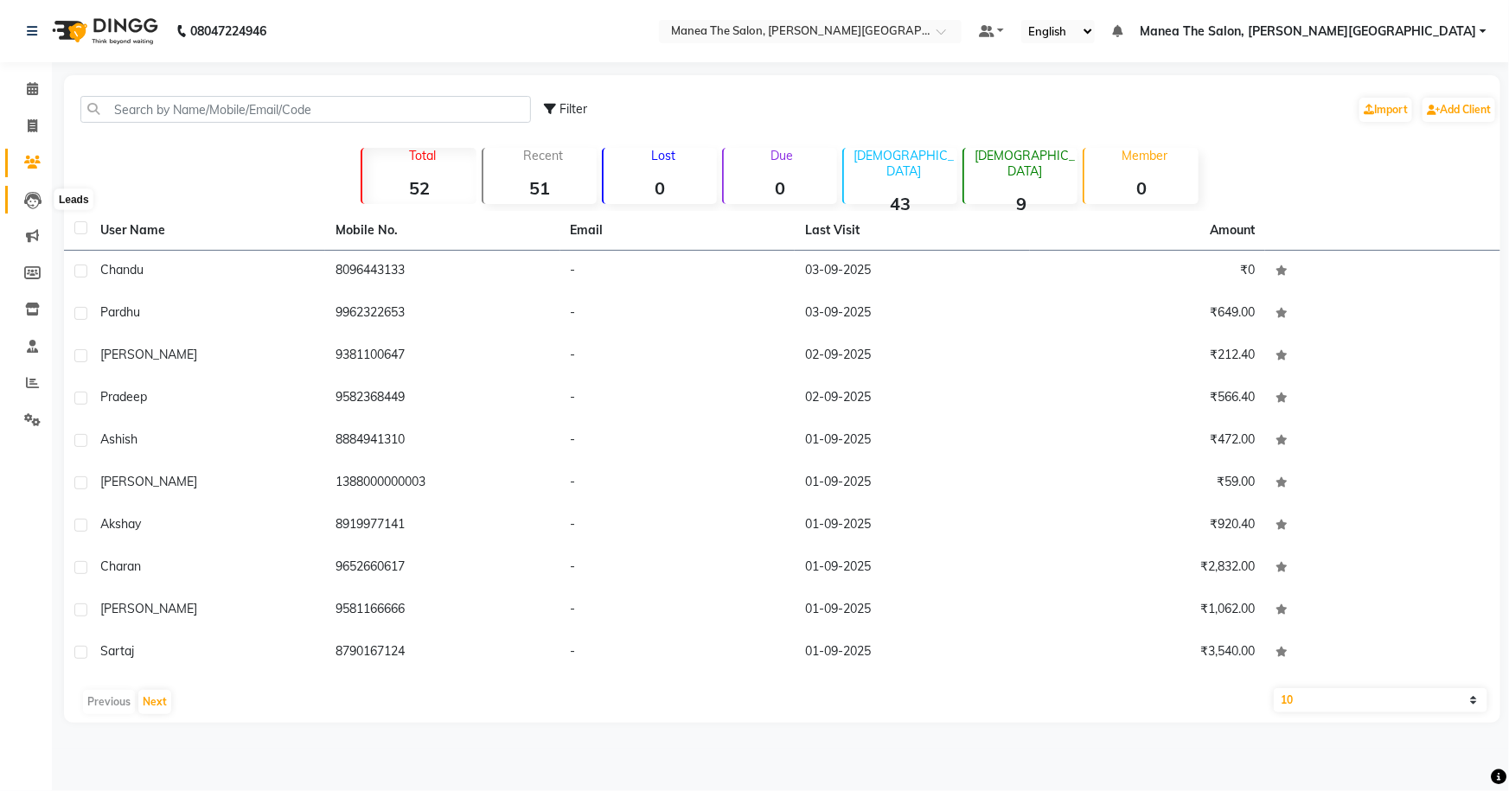
click at [27, 196] on icon at bounding box center [32, 200] width 17 height 17
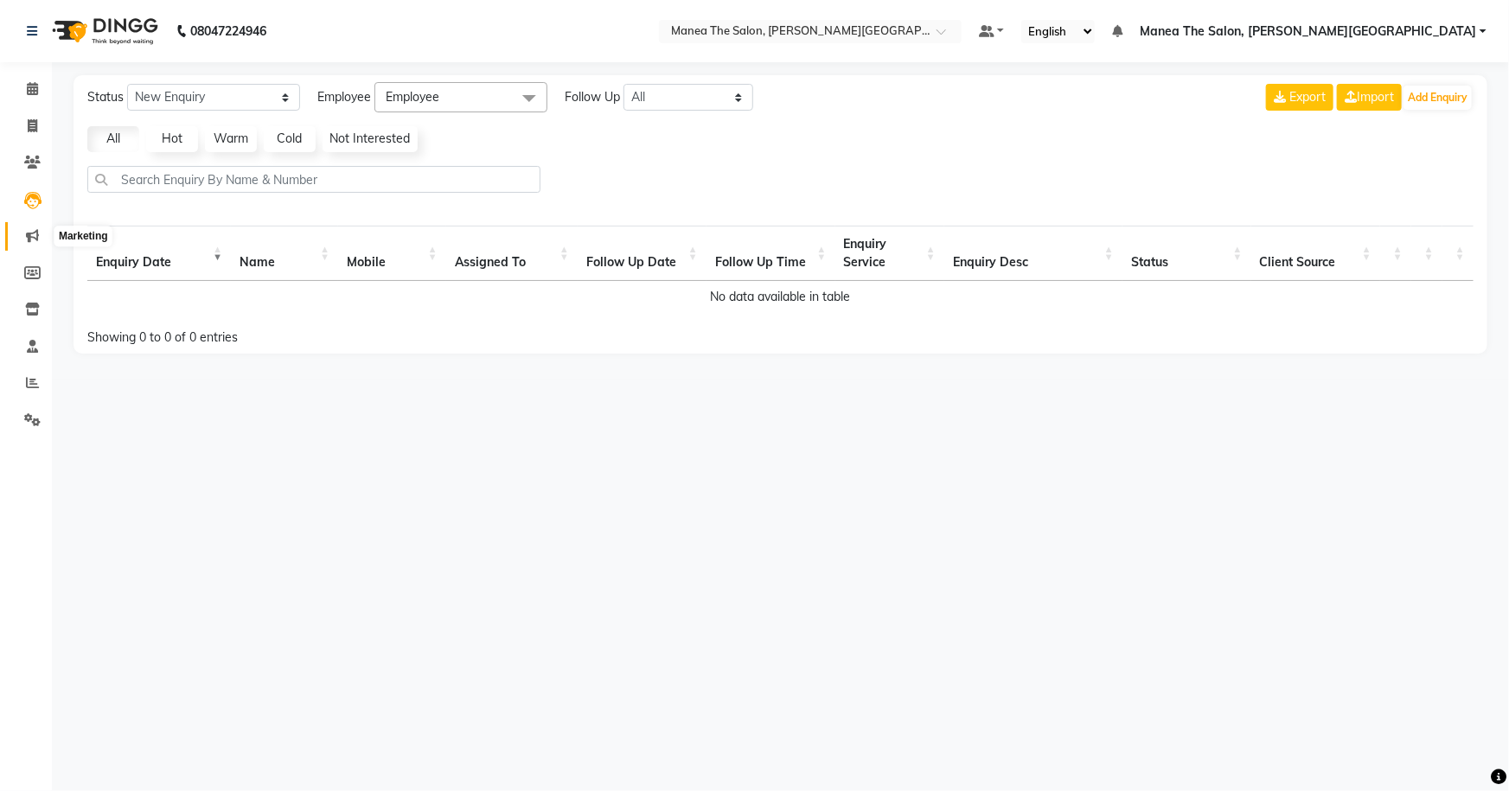
click at [35, 234] on icon at bounding box center [32, 235] width 13 height 13
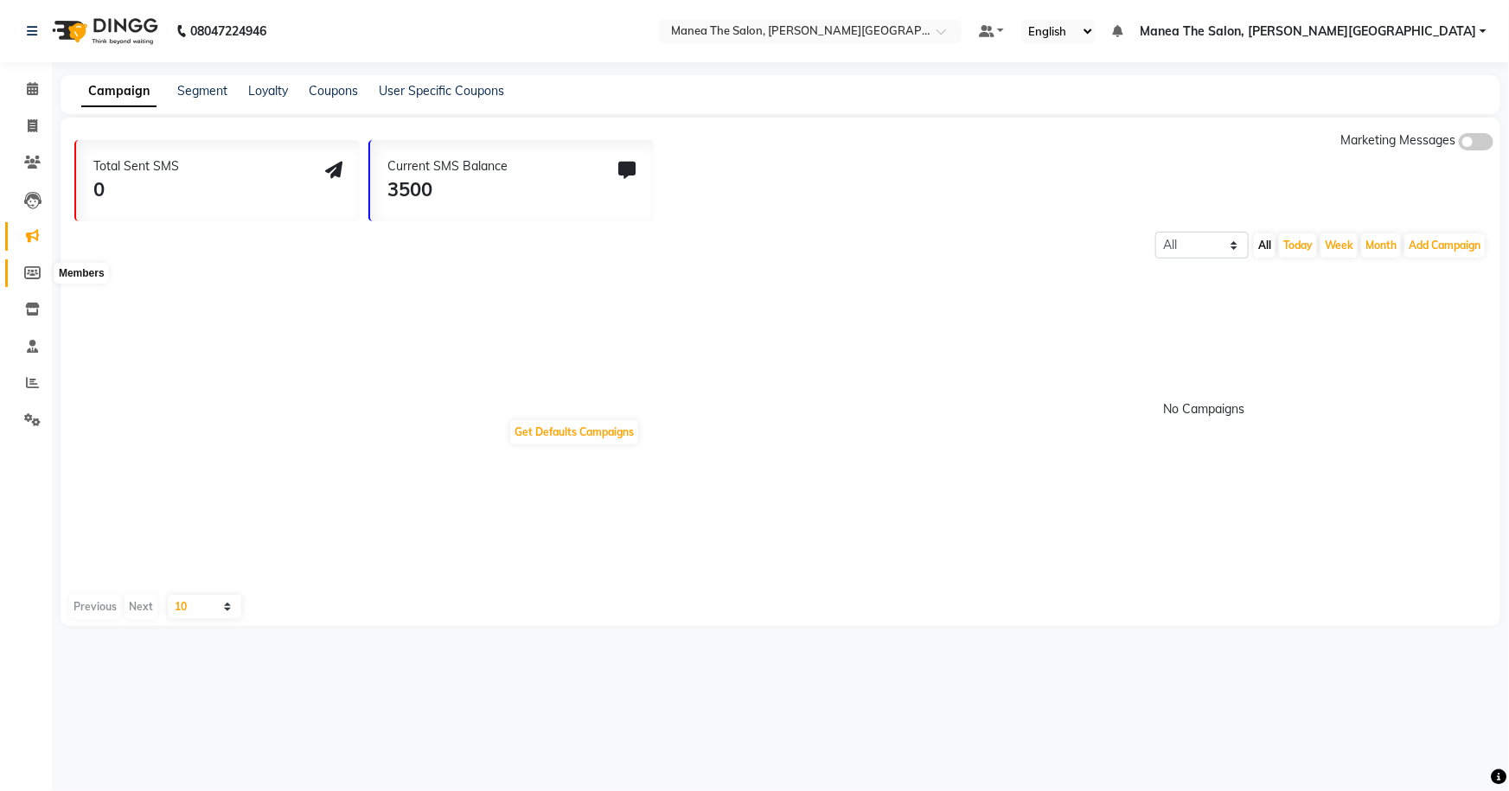
click at [37, 266] on icon at bounding box center [32, 272] width 16 height 13
select select
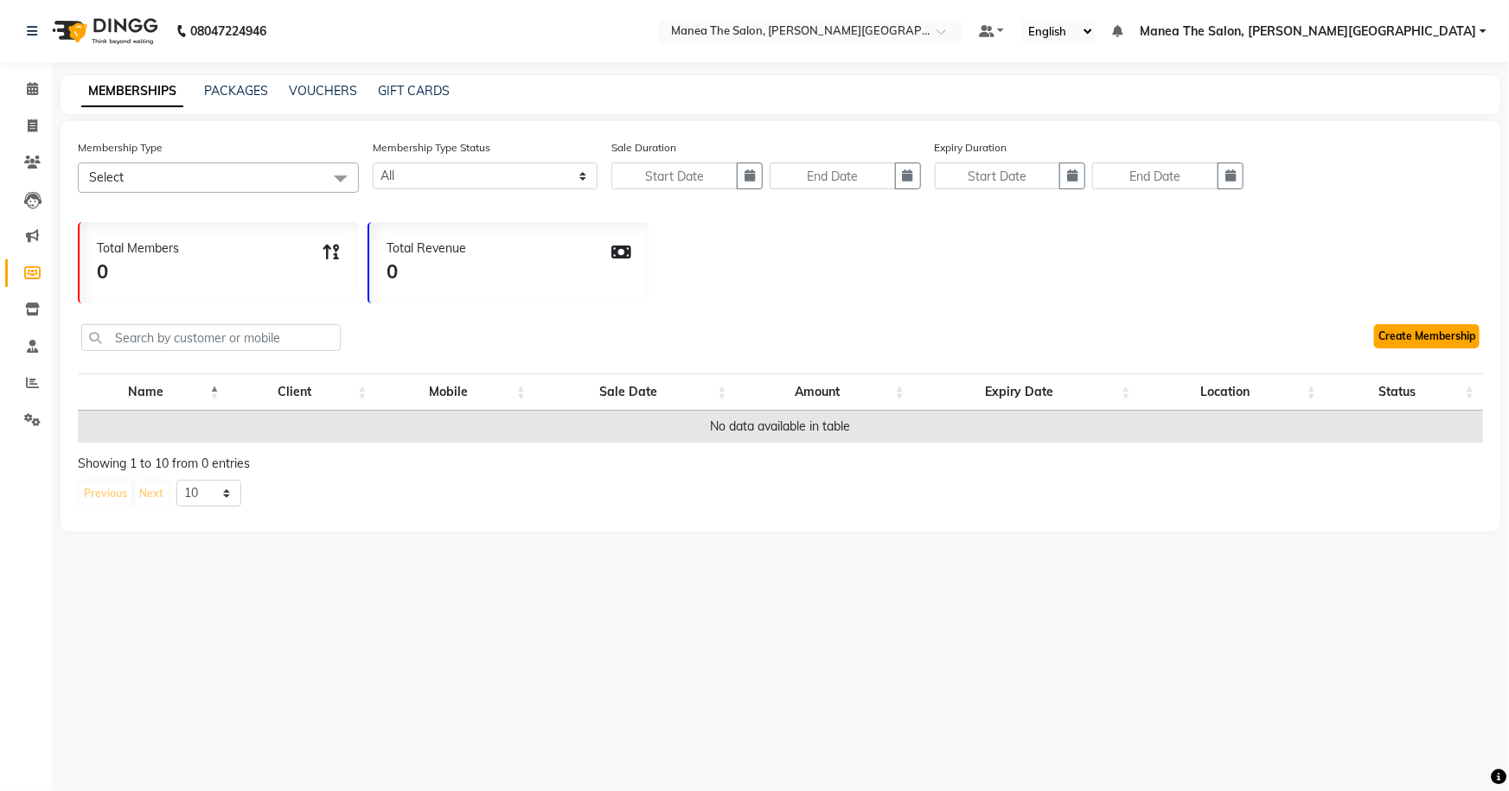
click at [1401, 329] on link "Create Membership" at bounding box center [1427, 336] width 106 height 24
click at [29, 269] on icon at bounding box center [32, 272] width 16 height 13
click at [1385, 331] on link "Create Membership" at bounding box center [1427, 336] width 106 height 24
click at [44, 131] on span at bounding box center [32, 127] width 30 height 20
select select "service"
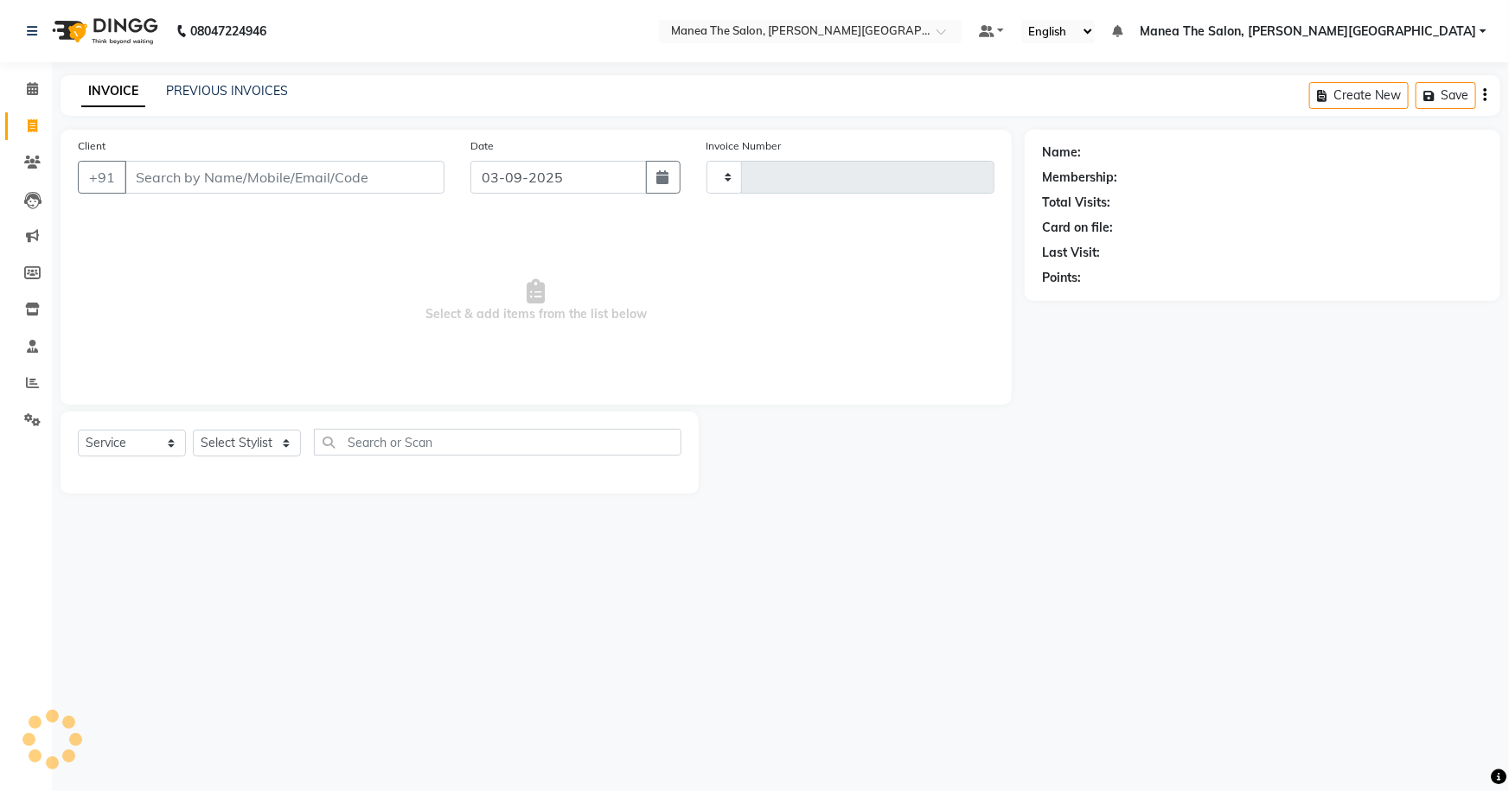
type input "0063"
select select "8762"
click at [195, 168] on input "Client" at bounding box center [285, 177] width 320 height 33
click at [33, 379] on icon at bounding box center [32, 382] width 13 height 13
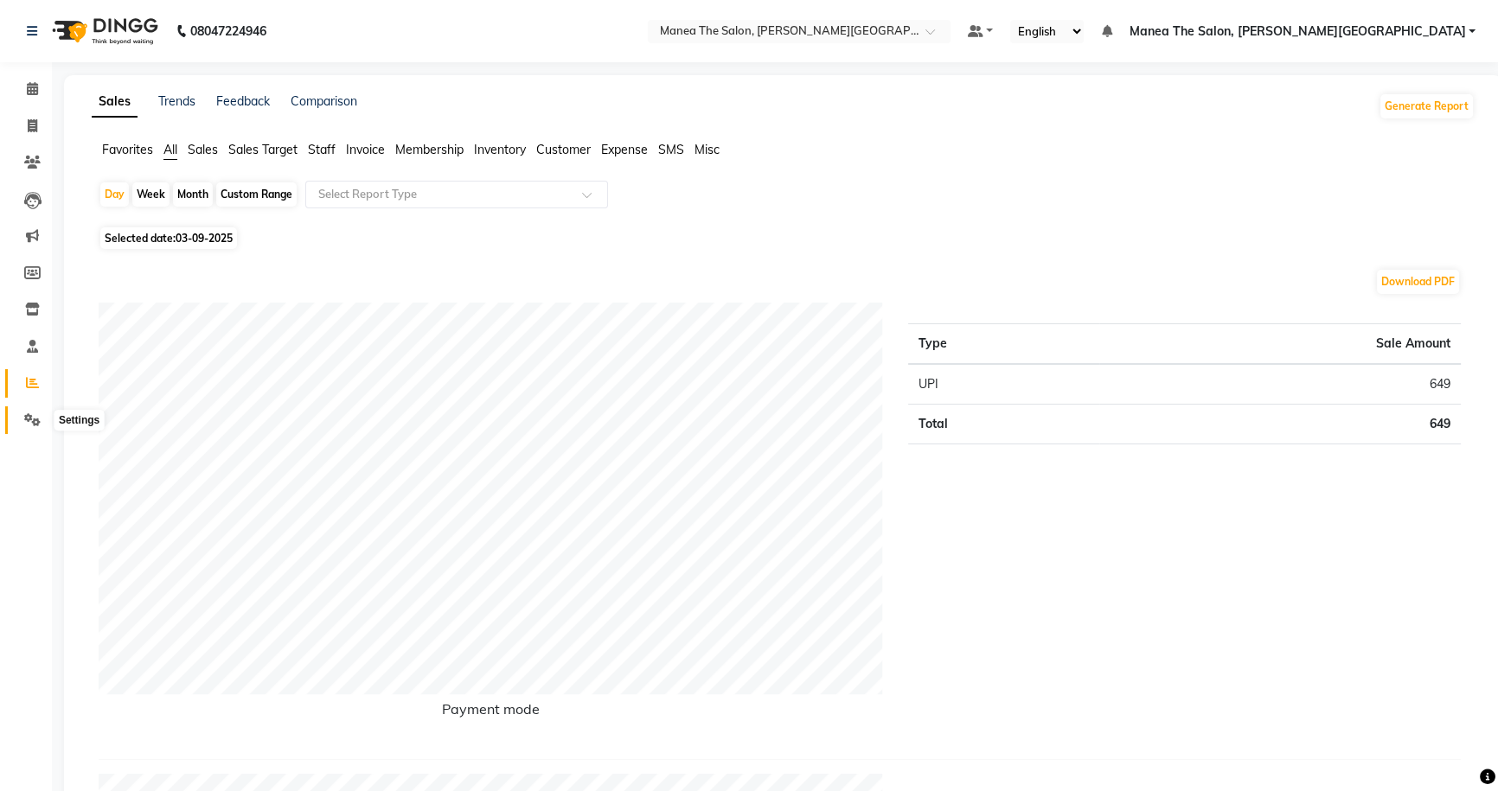
click at [33, 423] on icon at bounding box center [32, 419] width 16 height 13
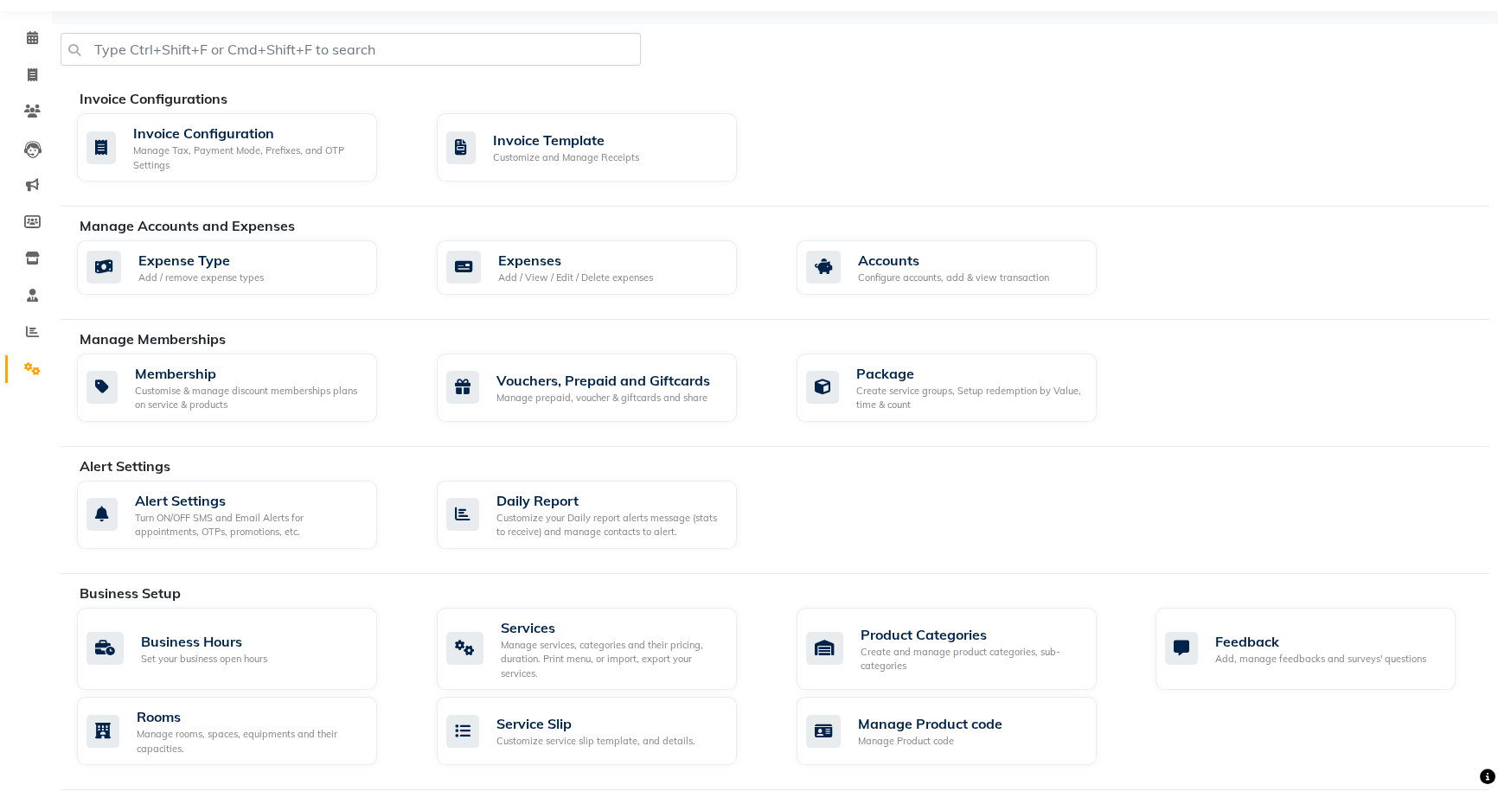
scroll to position [21, 0]
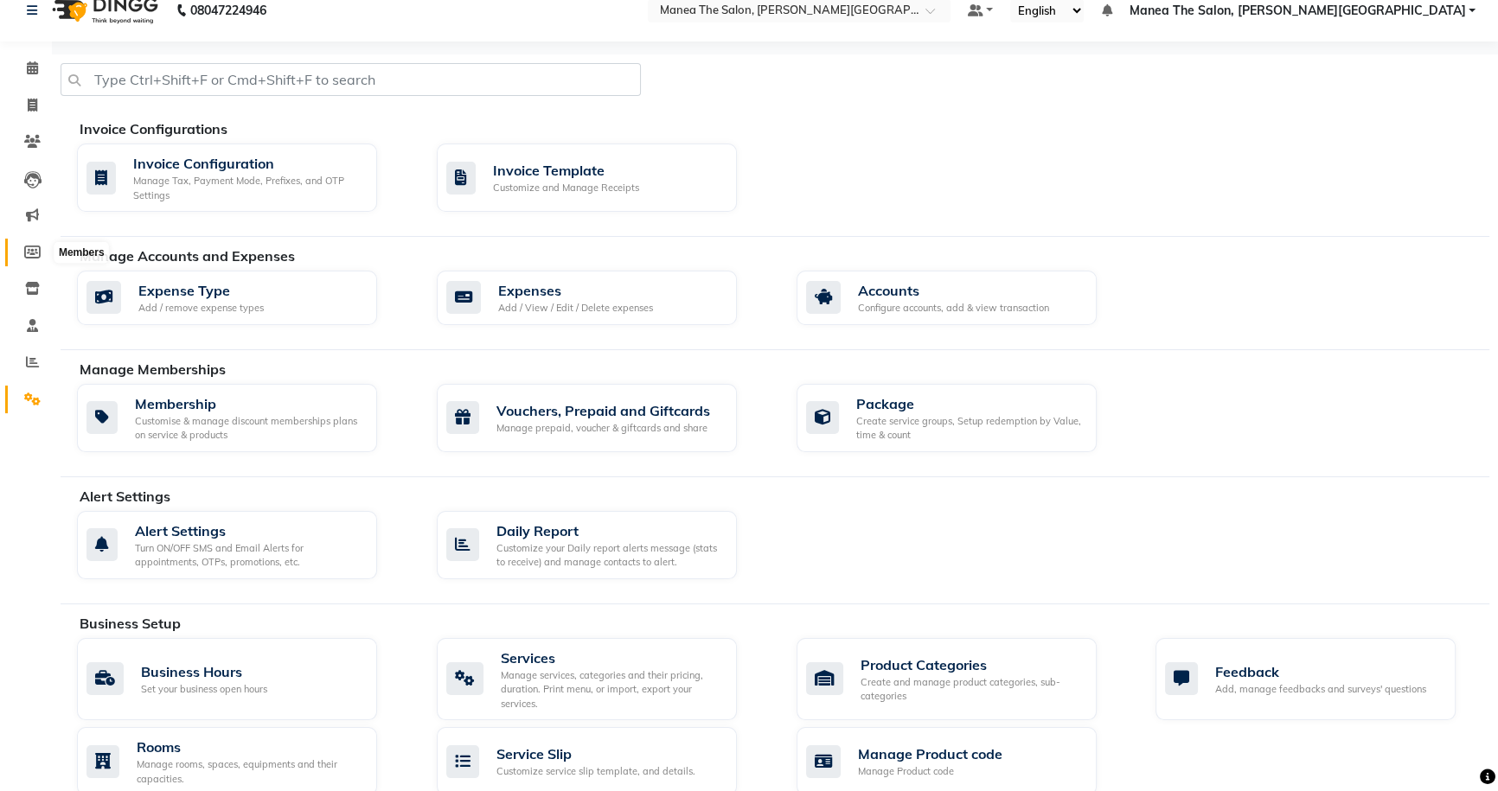
click at [31, 251] on icon at bounding box center [32, 252] width 16 height 13
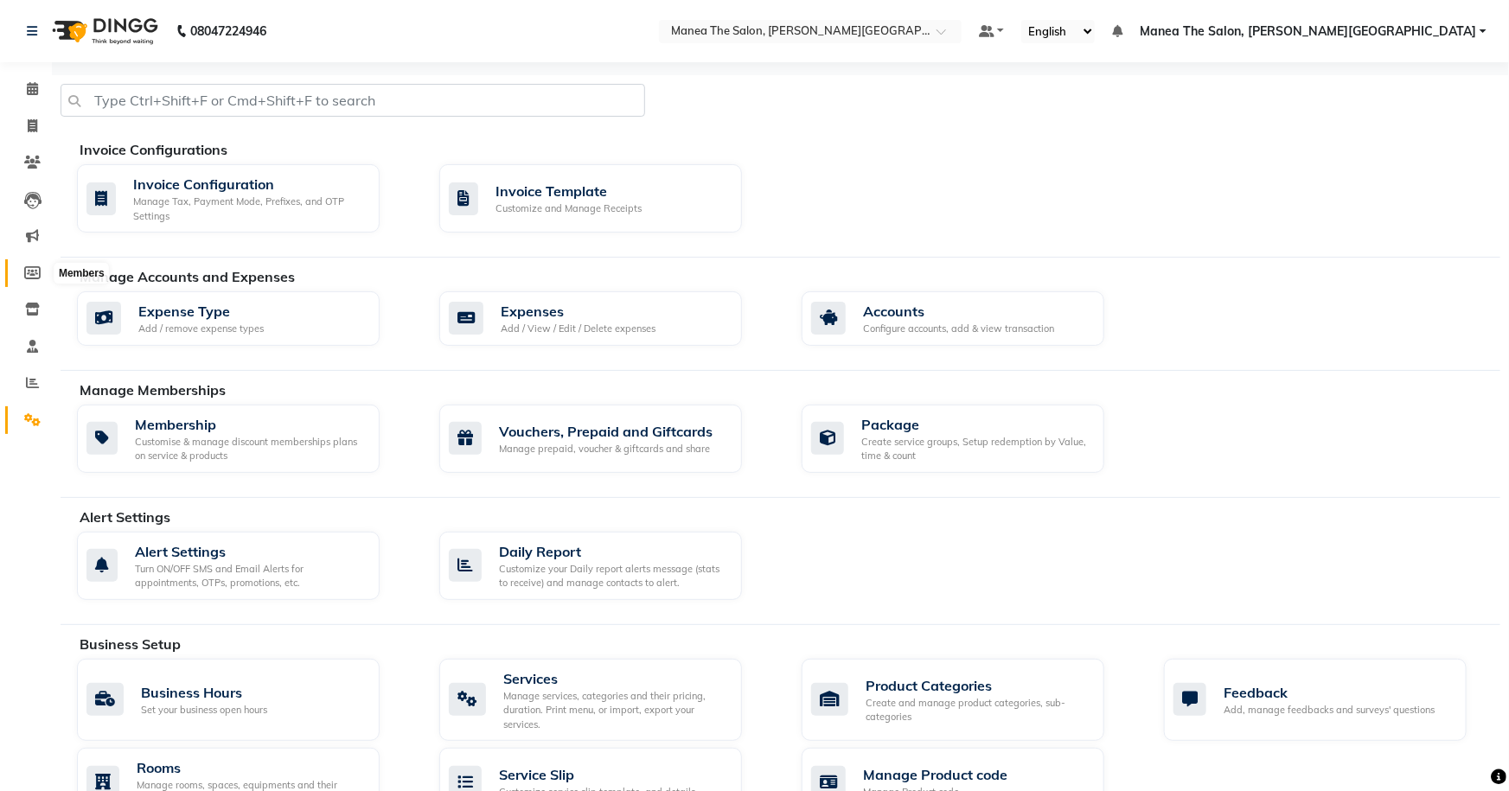
select select
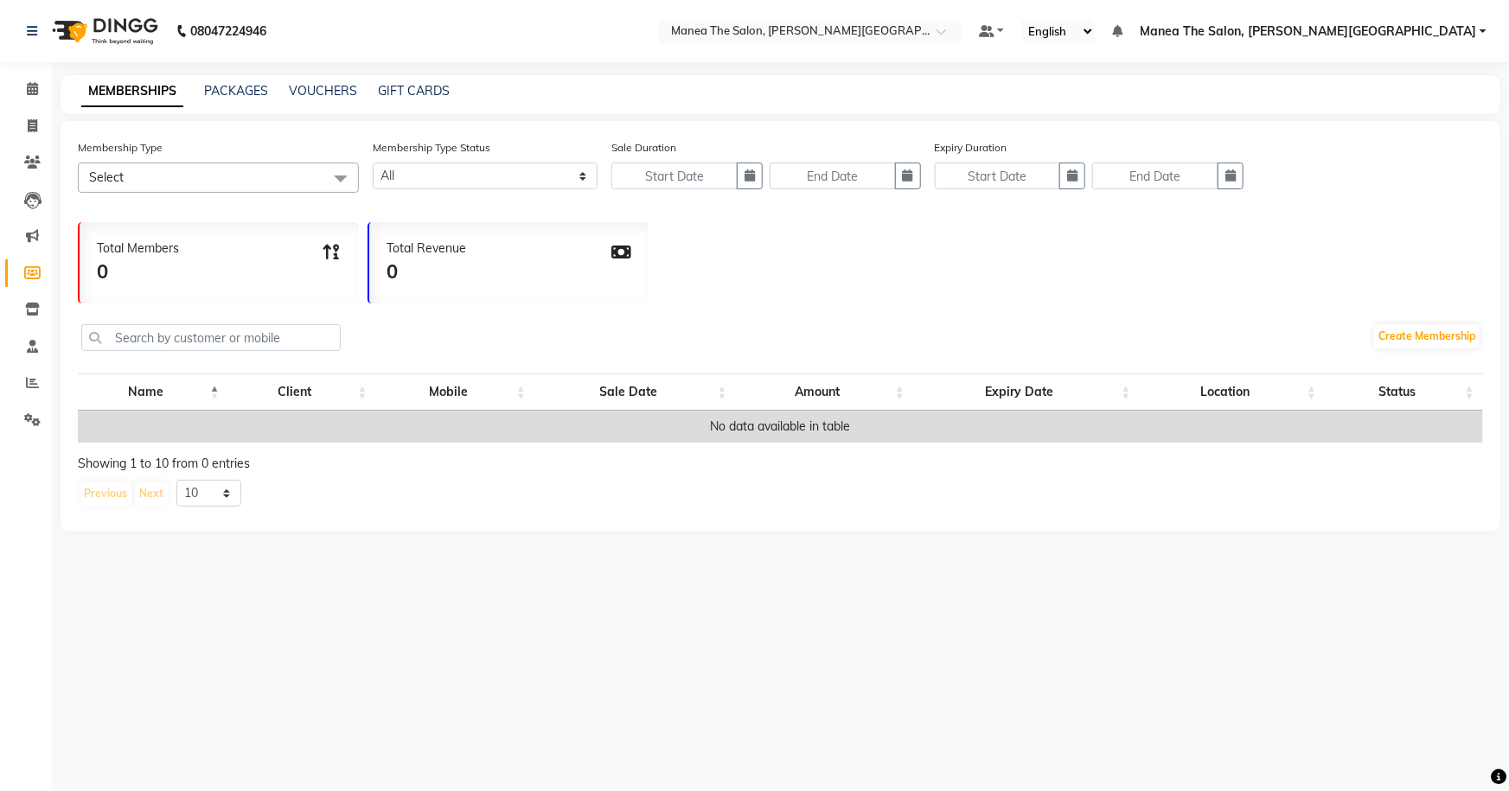
click at [320, 176] on span "Select" at bounding box center [218, 178] width 281 height 30
click at [25, 433] on link "Settings" at bounding box center [26, 421] width 42 height 29
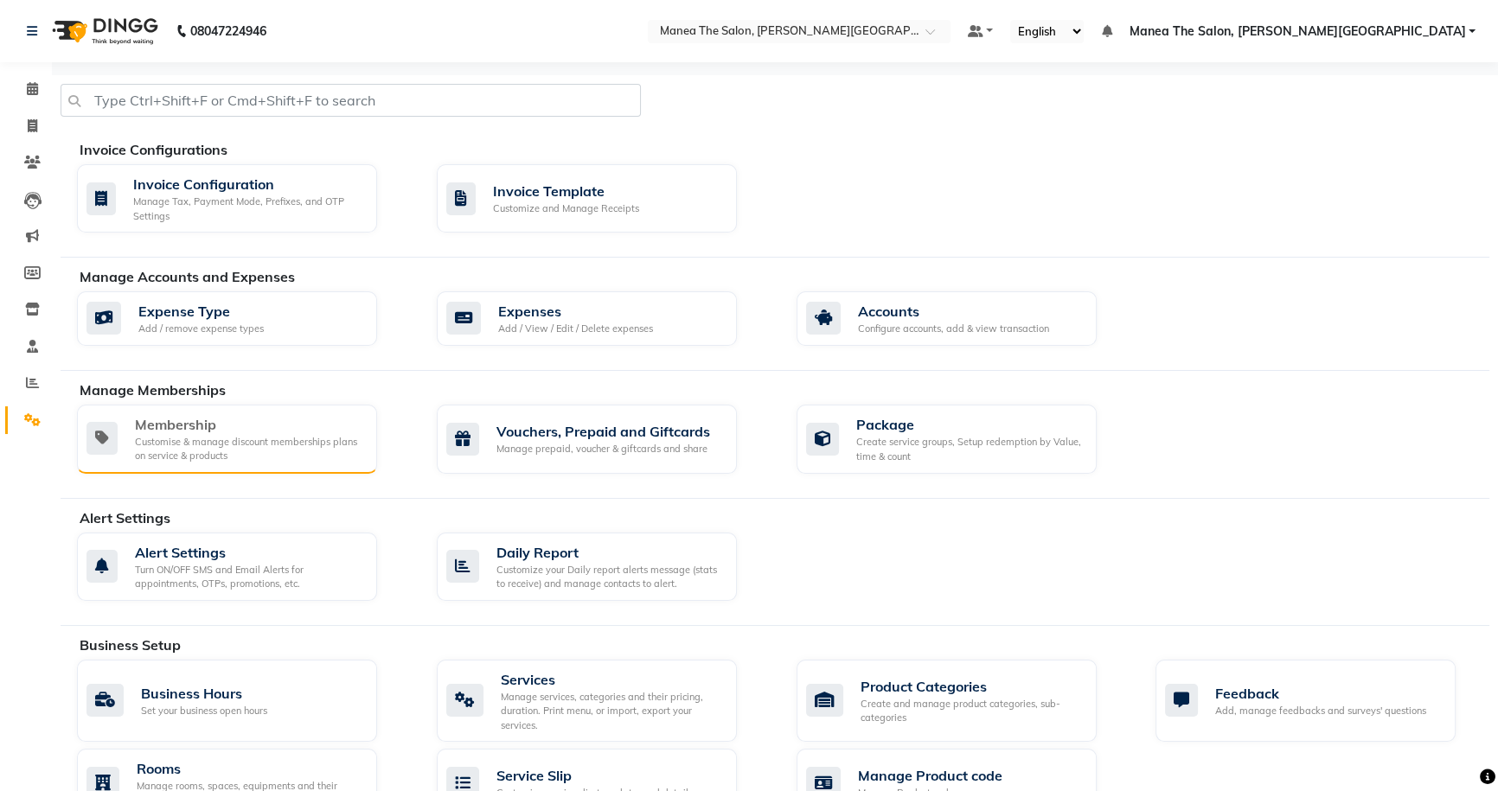
click at [252, 435] on div "Customise & manage discount memberships plans on service & products" at bounding box center [249, 449] width 228 height 29
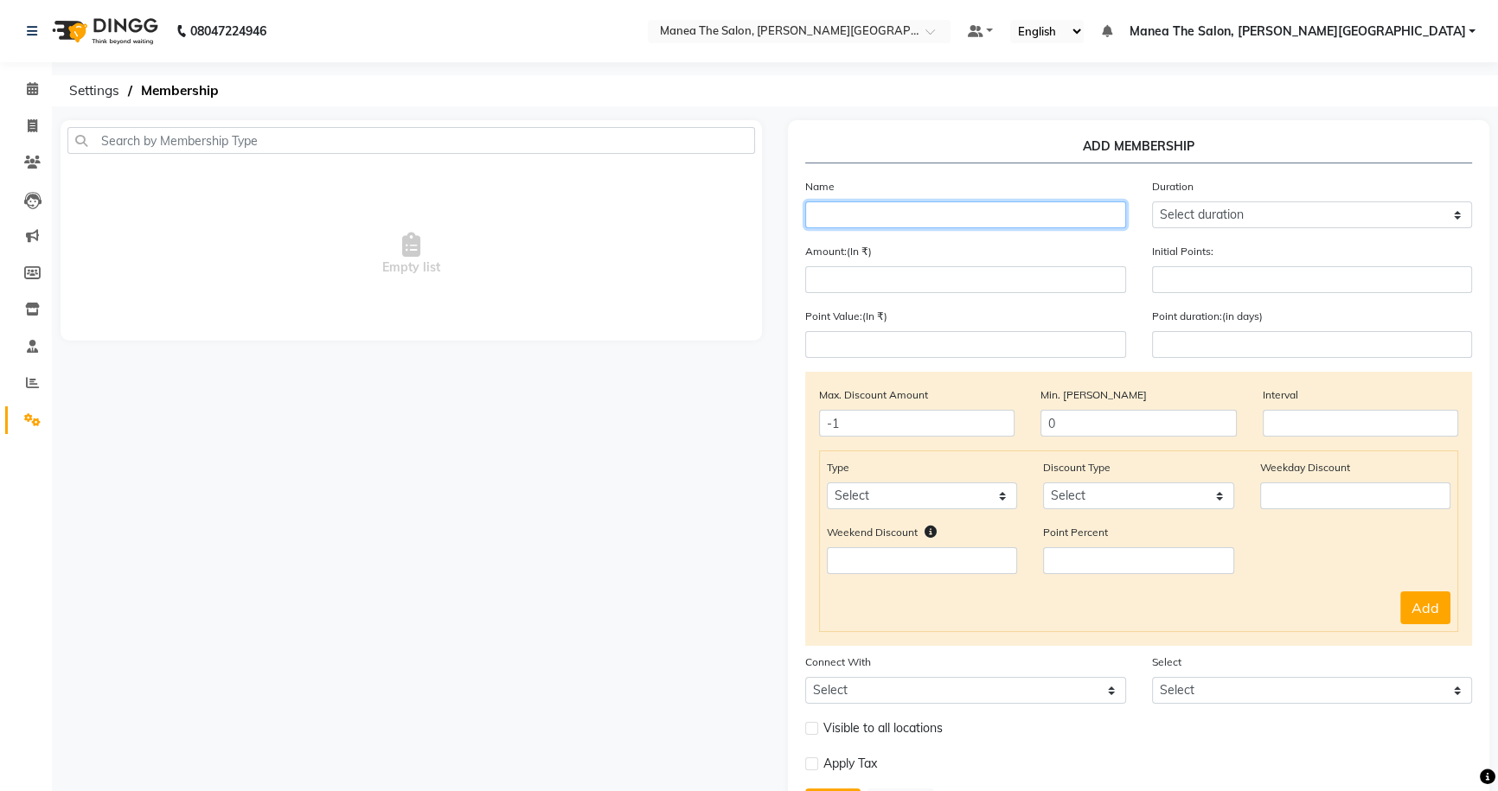
click at [977, 221] on input "text" at bounding box center [965, 215] width 321 height 27
type input "Manea Membership"
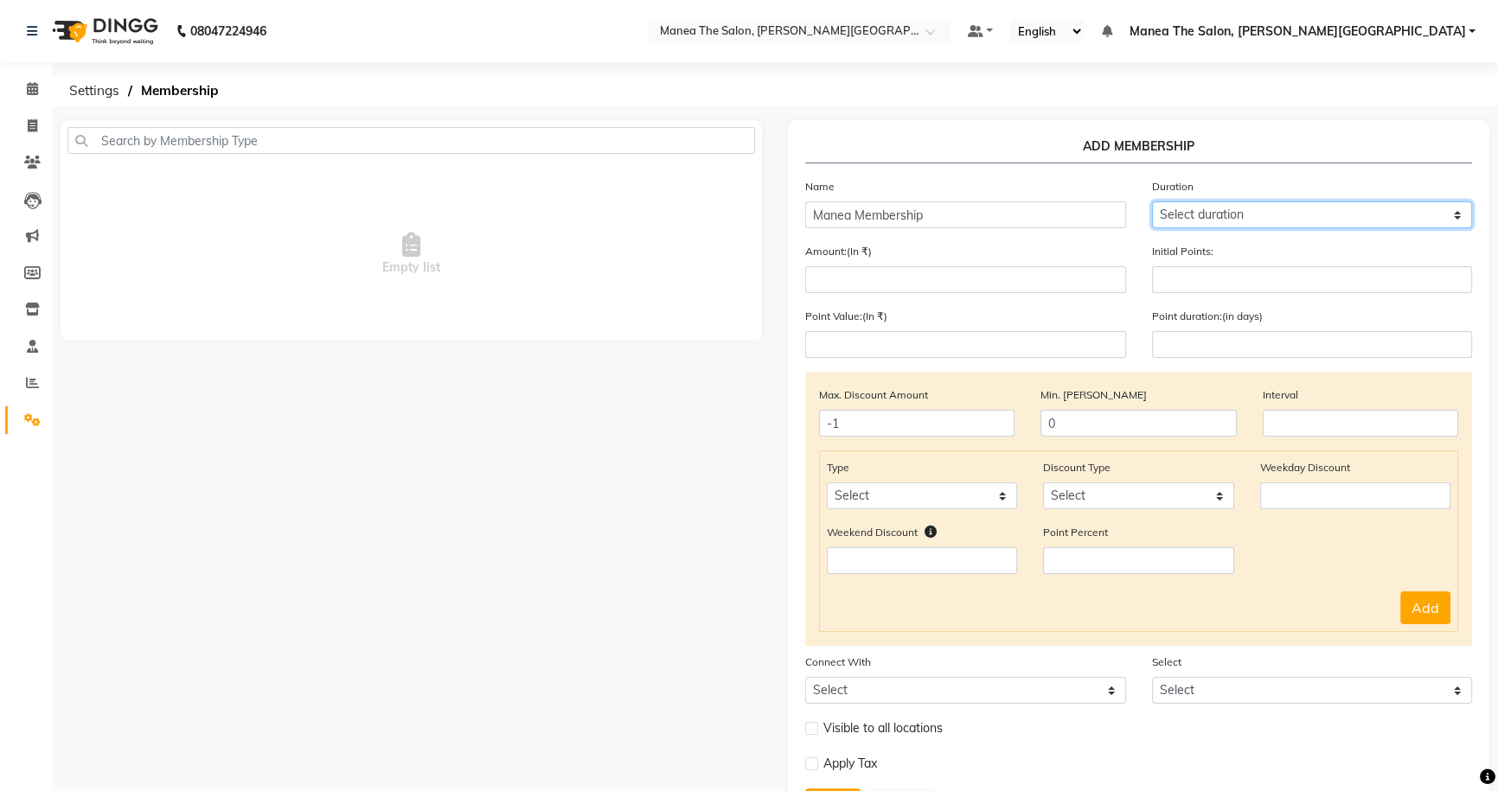
click at [1271, 216] on select "Select duration Week Half-month Month Year Life Time 4 Months 8 Months 6 Months…" at bounding box center [1312, 215] width 321 height 27
click at [1221, 207] on select "Select duration Week Half-month Month Year Life Time 4 Months 8 Months 6 Months…" at bounding box center [1312, 215] width 321 height 27
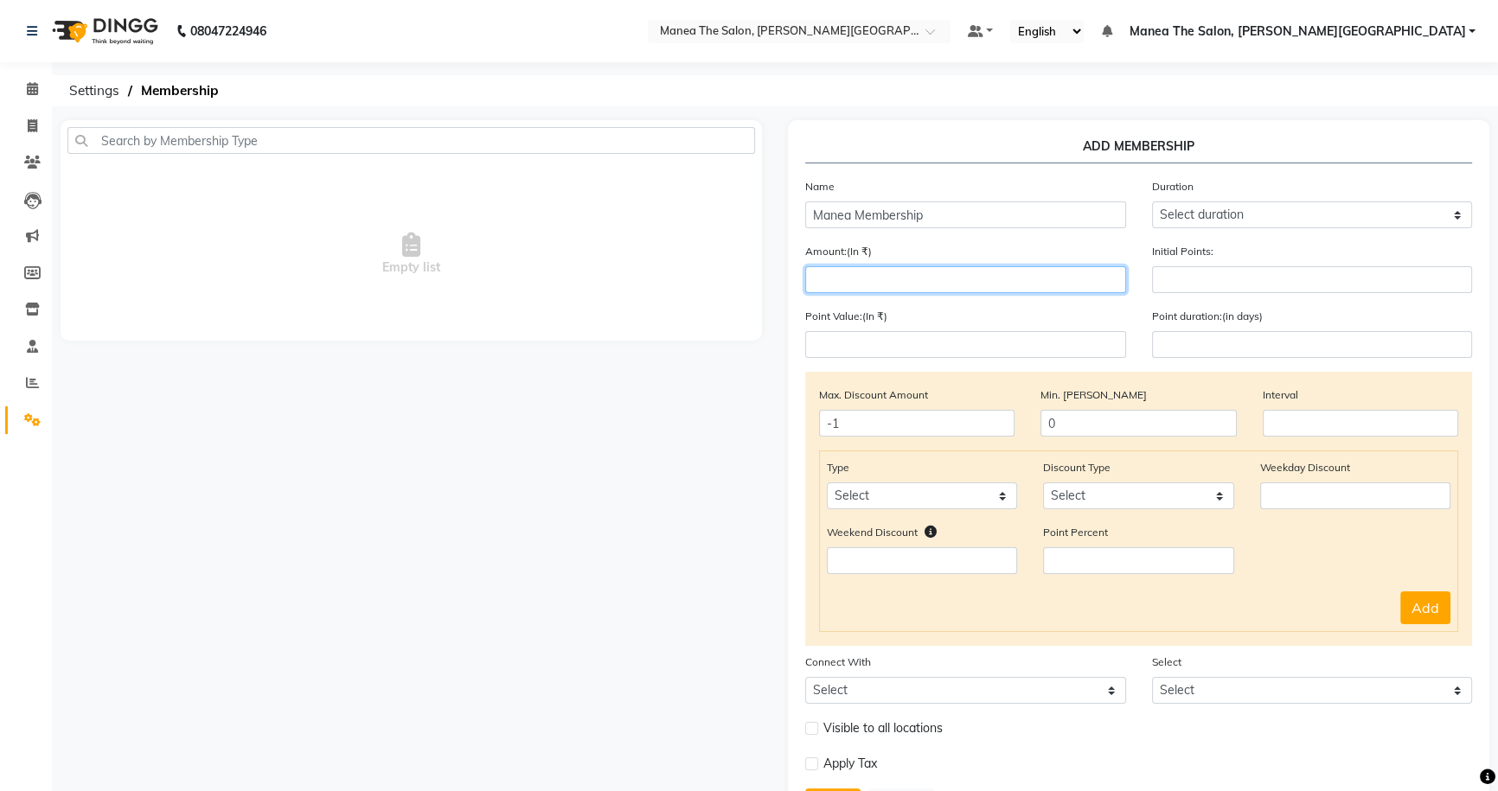
click at [976, 269] on input "number" at bounding box center [965, 279] width 321 height 27
type input "0"
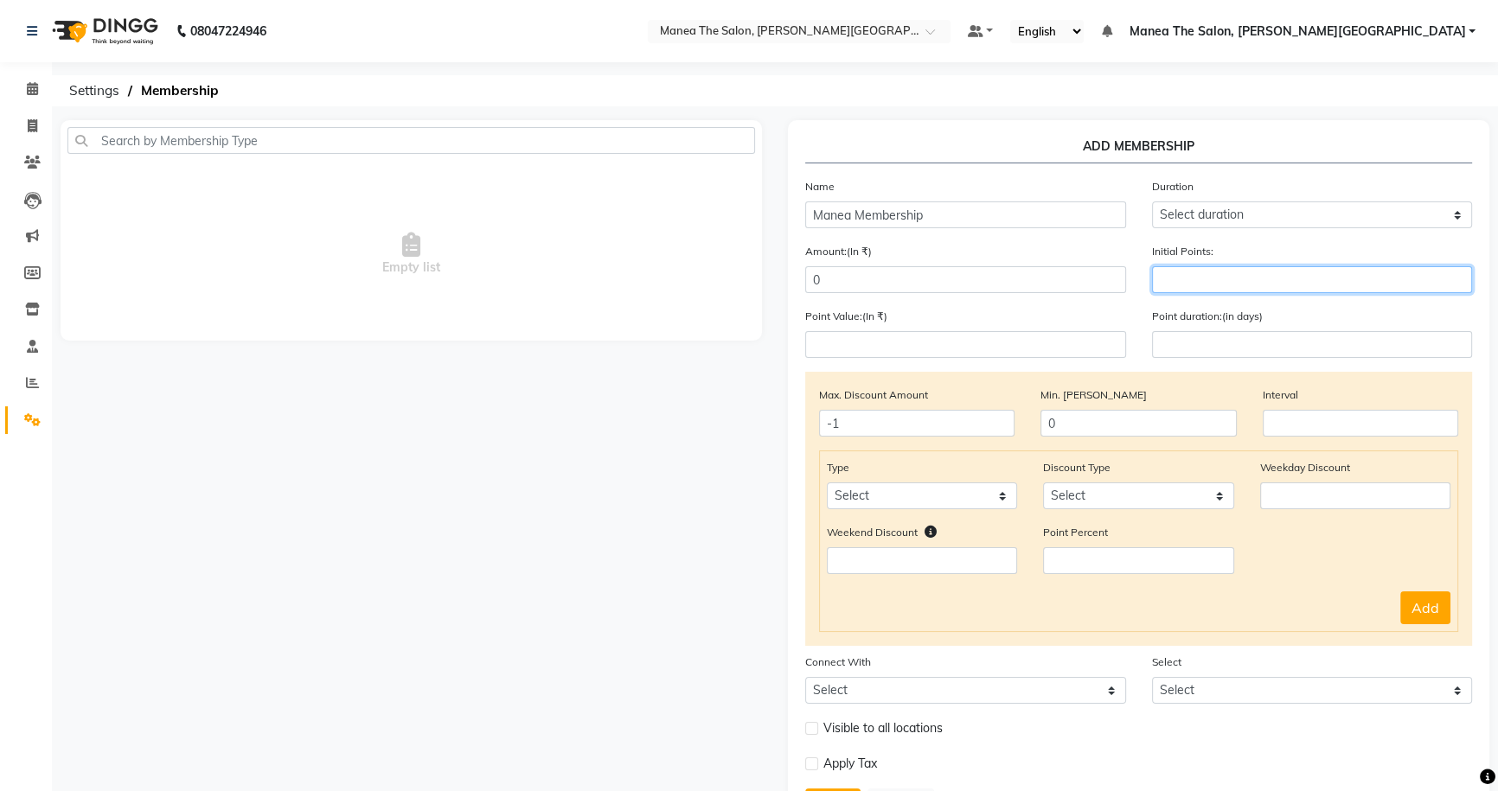
click at [1221, 282] on input "number" at bounding box center [1312, 279] width 321 height 27
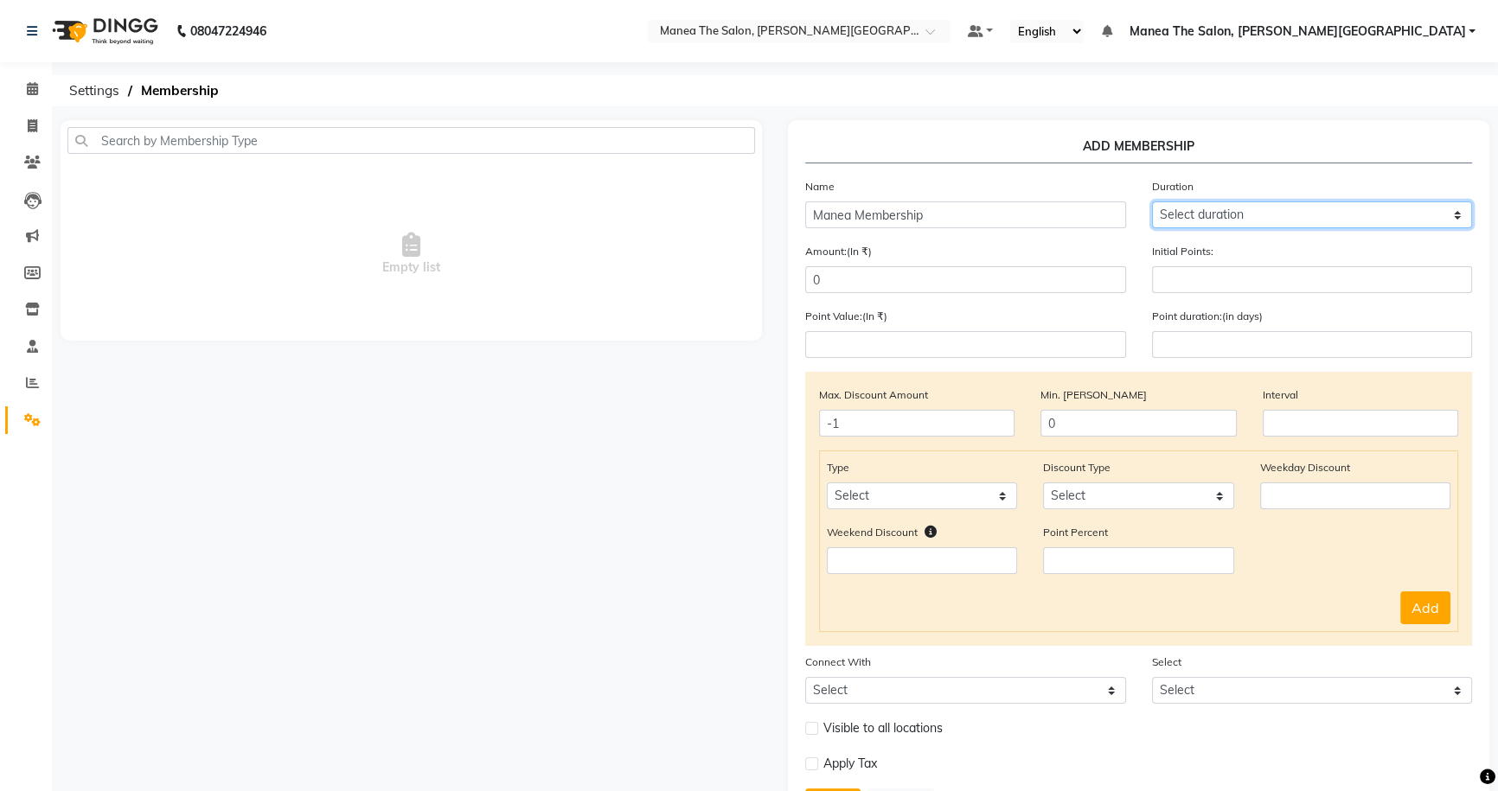
click at [1228, 209] on select "Select duration Week Half-month Month Year Life Time 4 Months 8 Months 6 Months…" at bounding box center [1312, 215] width 321 height 27
select select "19: 730"
click at [1152, 202] on select "Select duration Week Half-month Month Year Life Time 4 Months 8 Months 6 Months…" at bounding box center [1312, 215] width 321 height 27
type input "730"
click at [1009, 503] on select "Select Service Product Package Prepaid Voucher" at bounding box center [922, 496] width 190 height 27
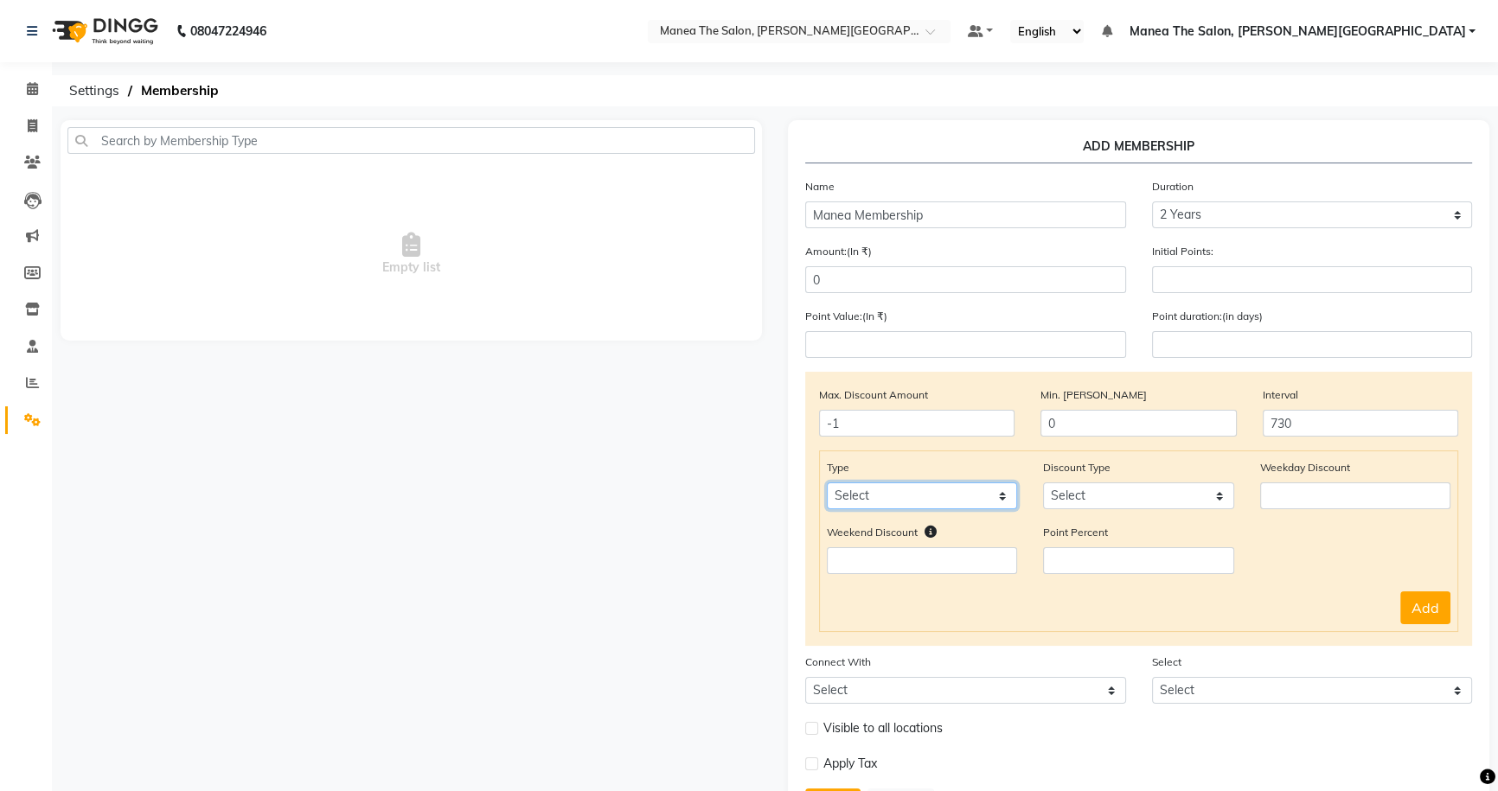
select select "service"
click at [827, 485] on select "Select Service Product Package Prepaid Voucher" at bounding box center [922, 496] width 190 height 27
click at [979, 507] on select "Select Service Product Package Prepaid Voucher" at bounding box center [922, 496] width 190 height 27
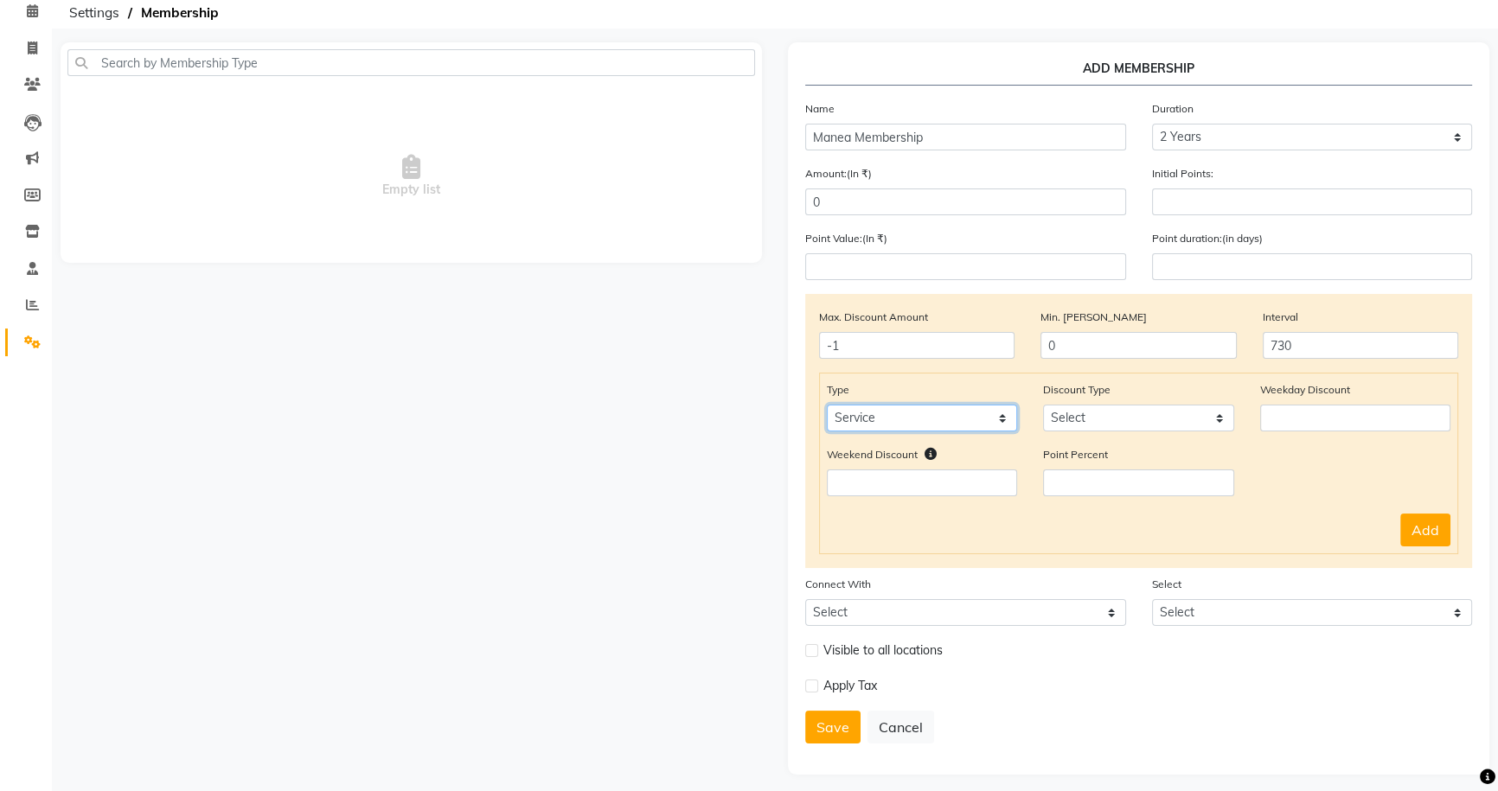
click at [980, 419] on select "Select Service Product Package Prepaid Voucher" at bounding box center [922, 418] width 190 height 27
click at [827, 407] on select "Select Service Product Package Prepaid Voucher" at bounding box center [922, 418] width 190 height 27
click at [1134, 411] on select "Select Percent Flat" at bounding box center [1138, 418] width 190 height 27
select select "Percent"
click at [1043, 407] on select "Select Percent Flat" at bounding box center [1138, 418] width 190 height 27
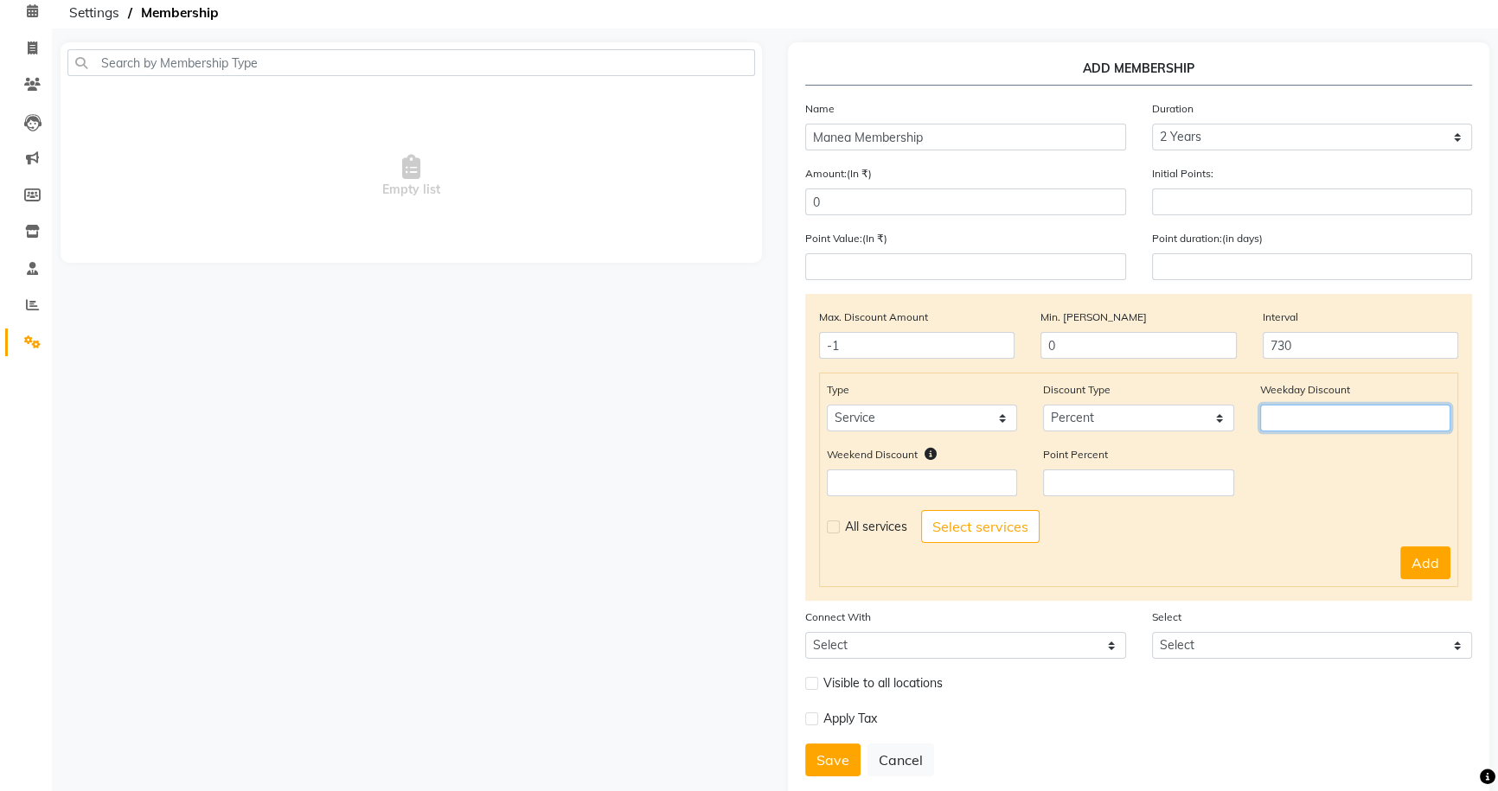
click at [1347, 420] on input "number" at bounding box center [1355, 418] width 190 height 27
type input "20"
click at [917, 481] on input "number" at bounding box center [922, 483] width 190 height 27
type input "15"
click at [830, 526] on label at bounding box center [833, 527] width 13 height 13
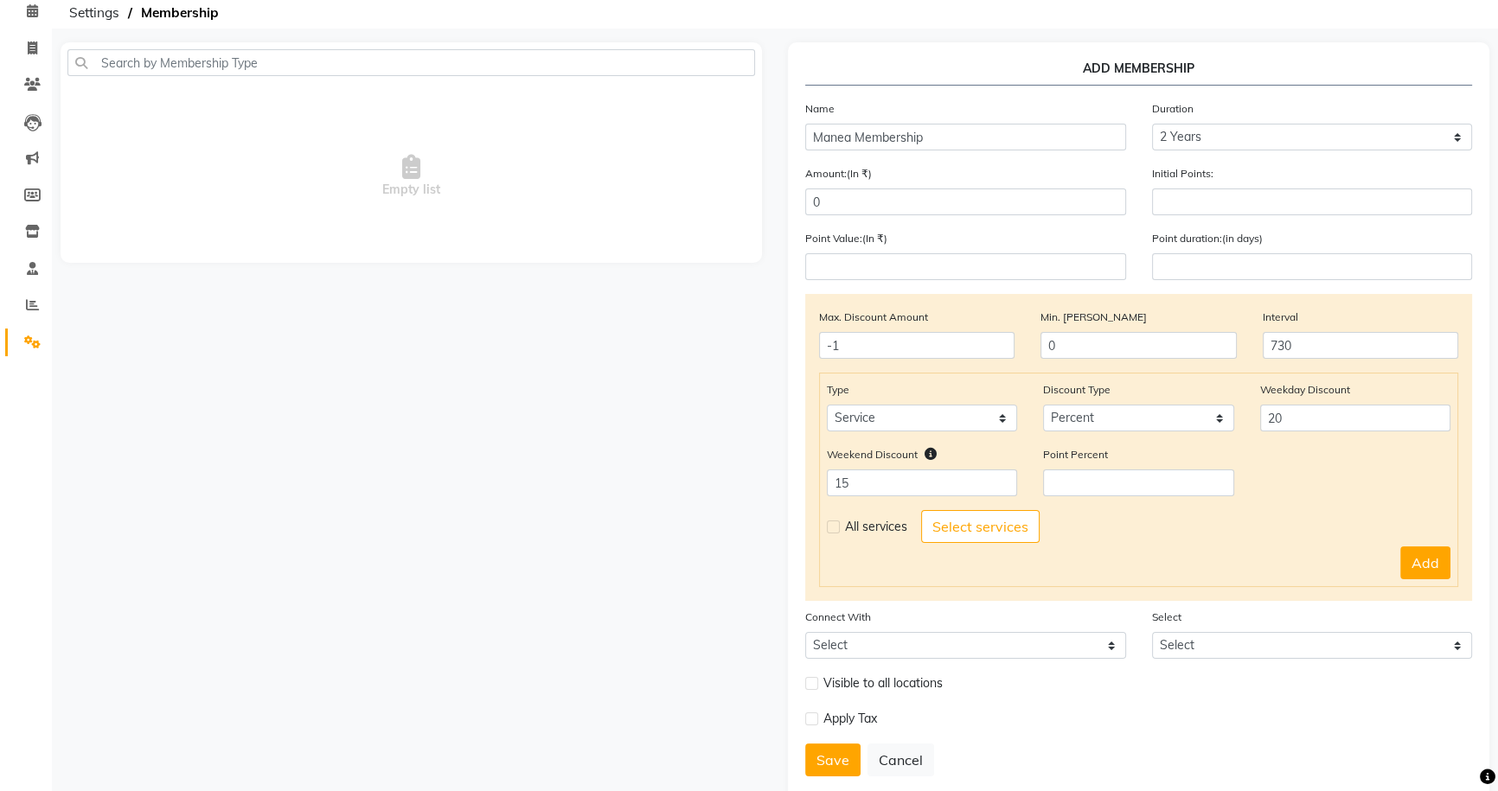
click at [830, 526] on input "checkbox" at bounding box center [832, 527] width 11 height 11
checkbox input "true"
click at [809, 723] on label at bounding box center [811, 719] width 13 height 13
click at [809, 723] on input "checkbox" at bounding box center [810, 719] width 11 height 11
checkbox input "true"
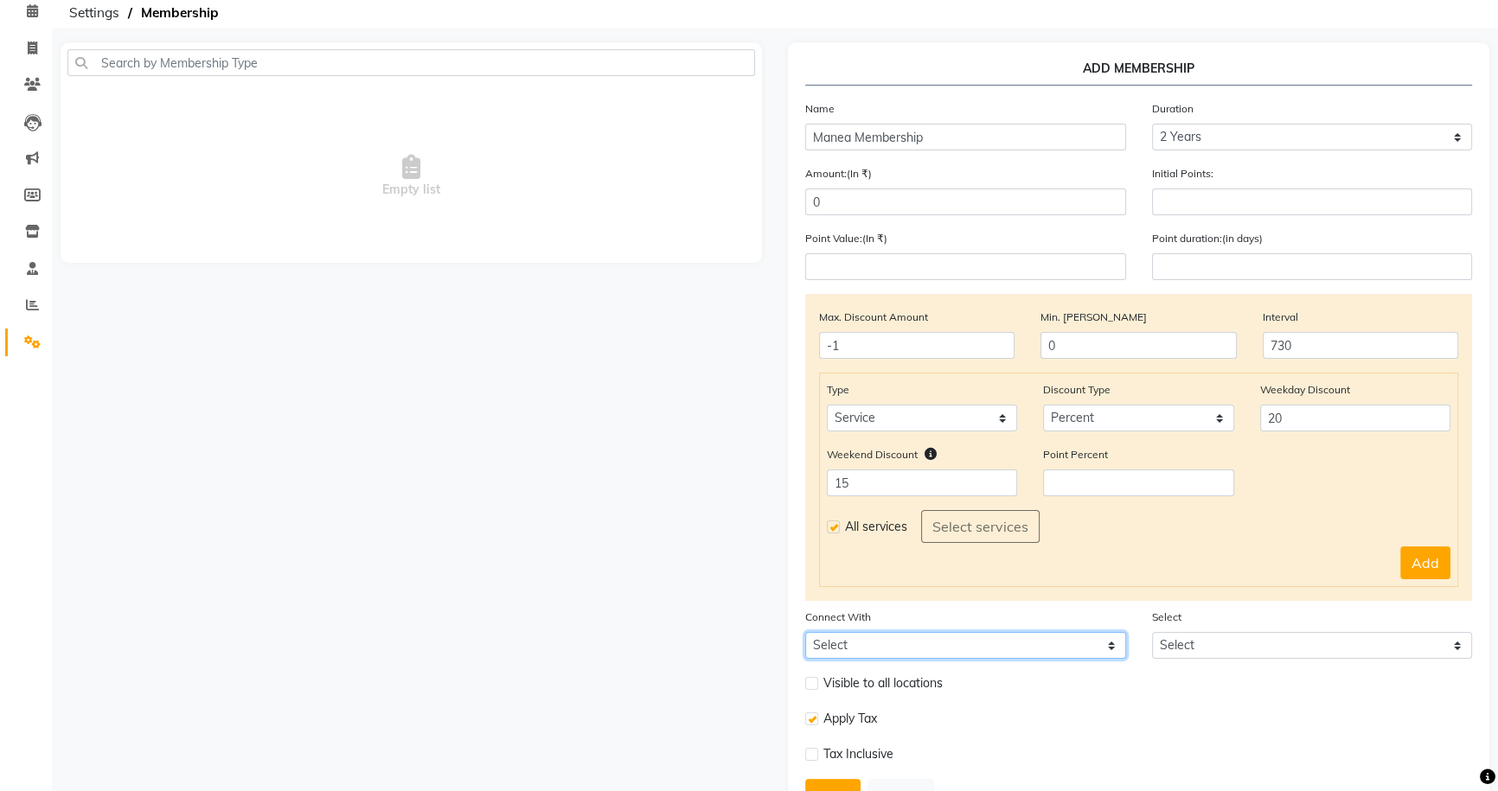
click at [1111, 644] on select "Select Package Prepaid Voucher" at bounding box center [965, 645] width 321 height 27
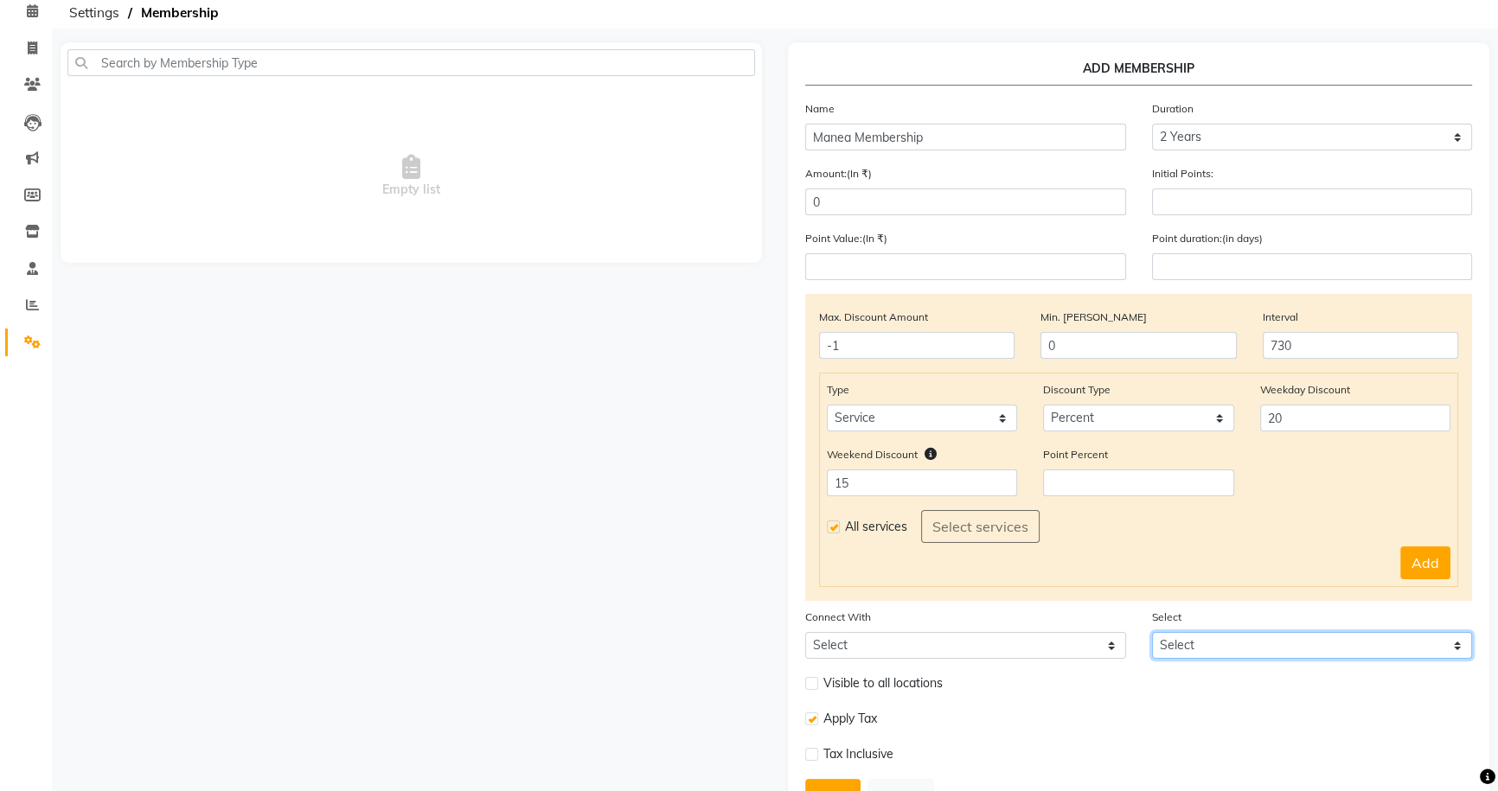
click at [1254, 659] on select "Select" at bounding box center [1312, 645] width 321 height 27
click at [808, 687] on label at bounding box center [811, 683] width 13 height 13
click at [808, 687] on input "checkbox" at bounding box center [810, 683] width 11 height 11
checkbox input "true"
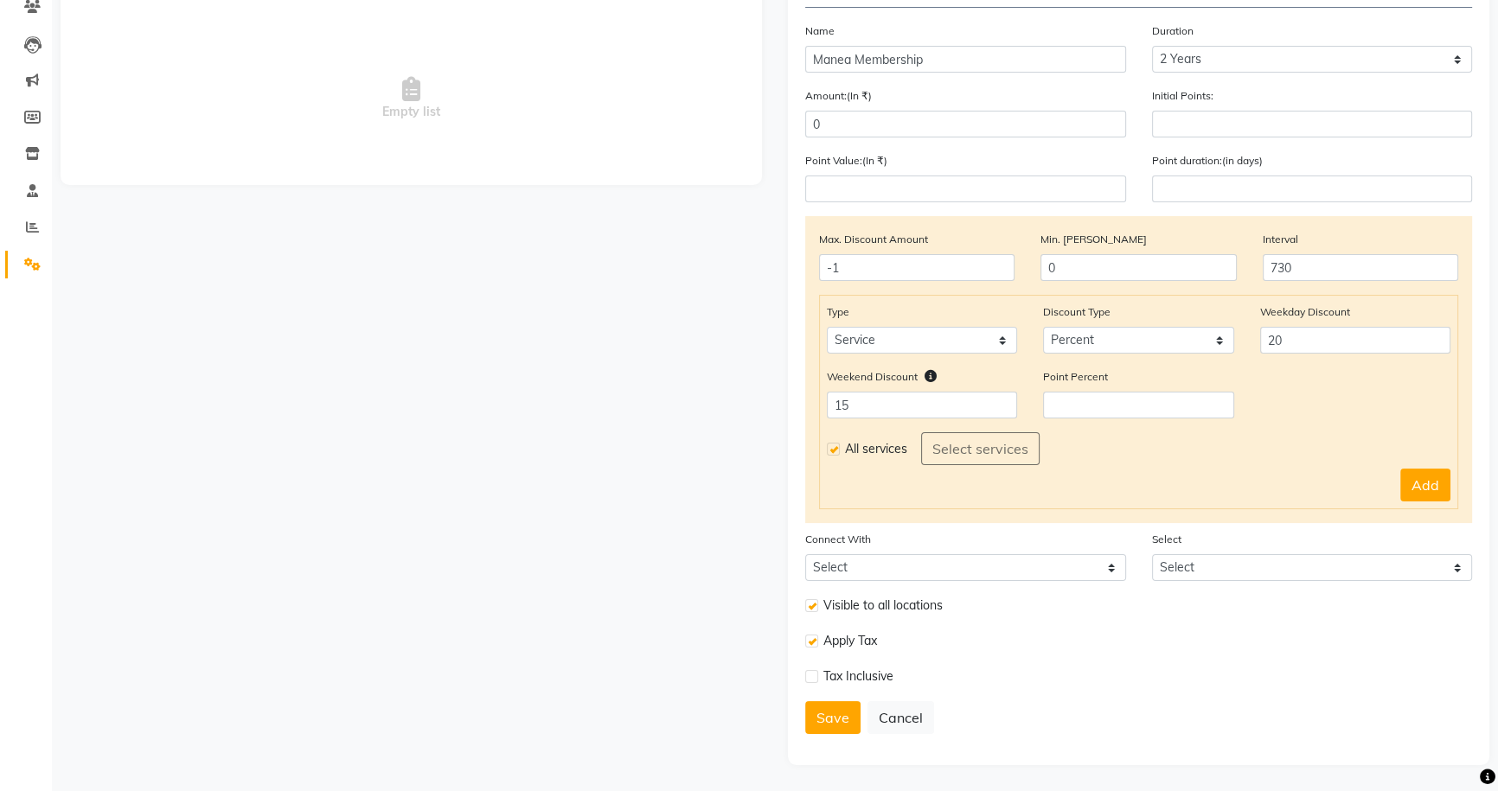
scroll to position [159, 0]
click at [821, 720] on button "Save" at bounding box center [832, 717] width 55 height 33
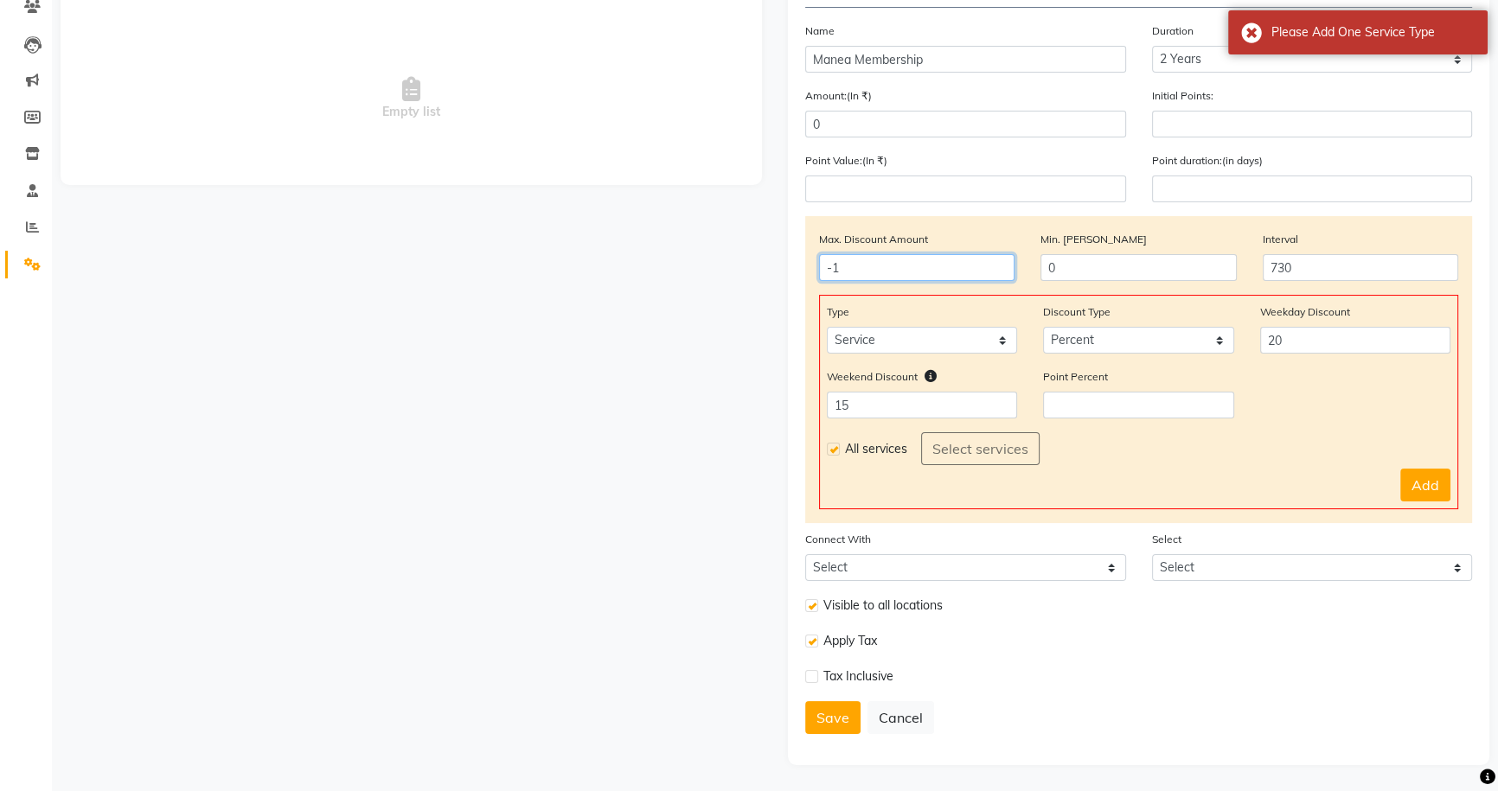
click at [933, 266] on input "-1" at bounding box center [916, 267] width 195 height 27
type input "0"
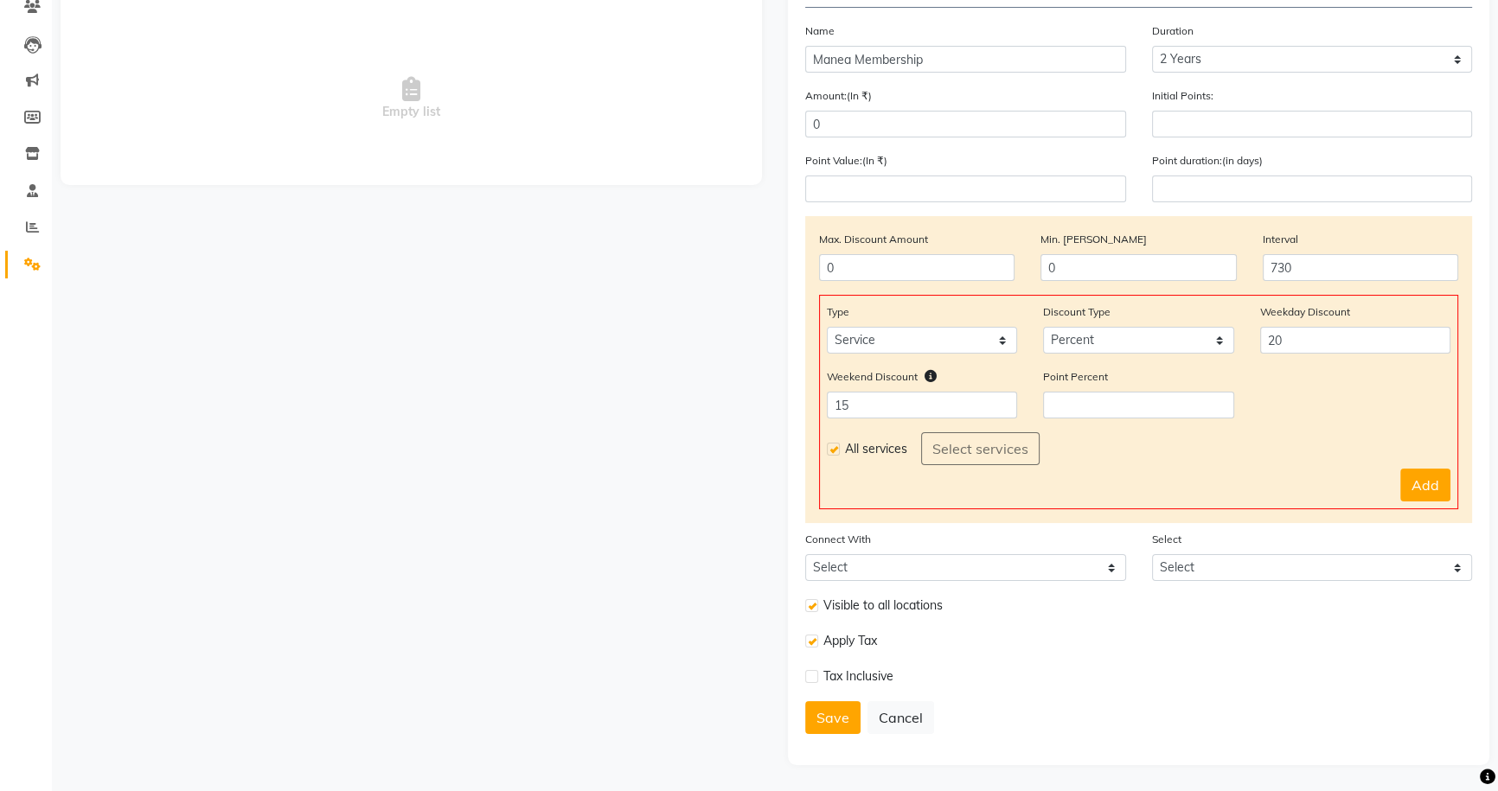
click at [1203, 631] on div "Apply Tax" at bounding box center [1138, 648] width 693 height 35
click at [1431, 489] on button "Add" at bounding box center [1425, 485] width 50 height 33
select select
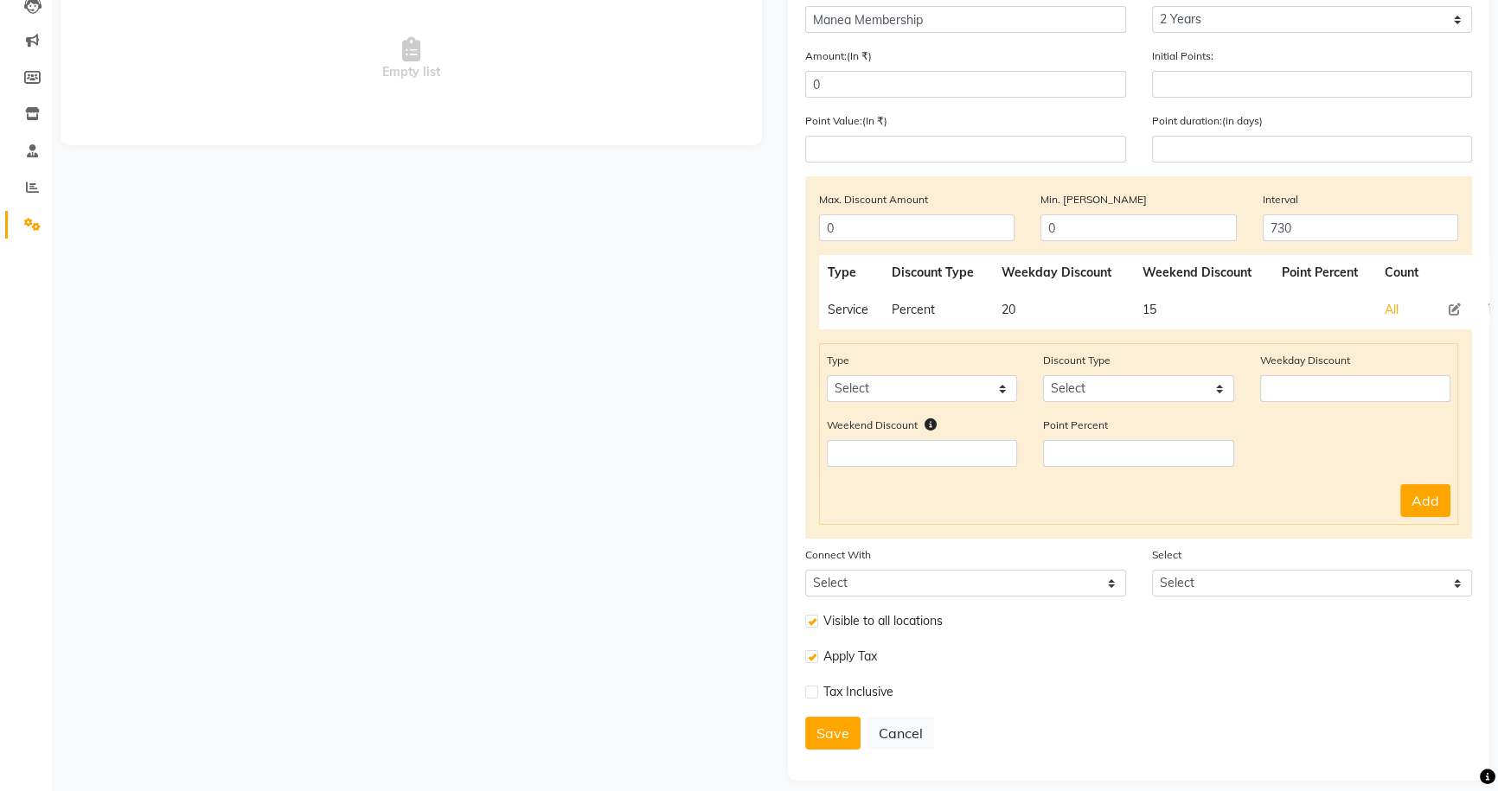
scroll to position [215, 0]
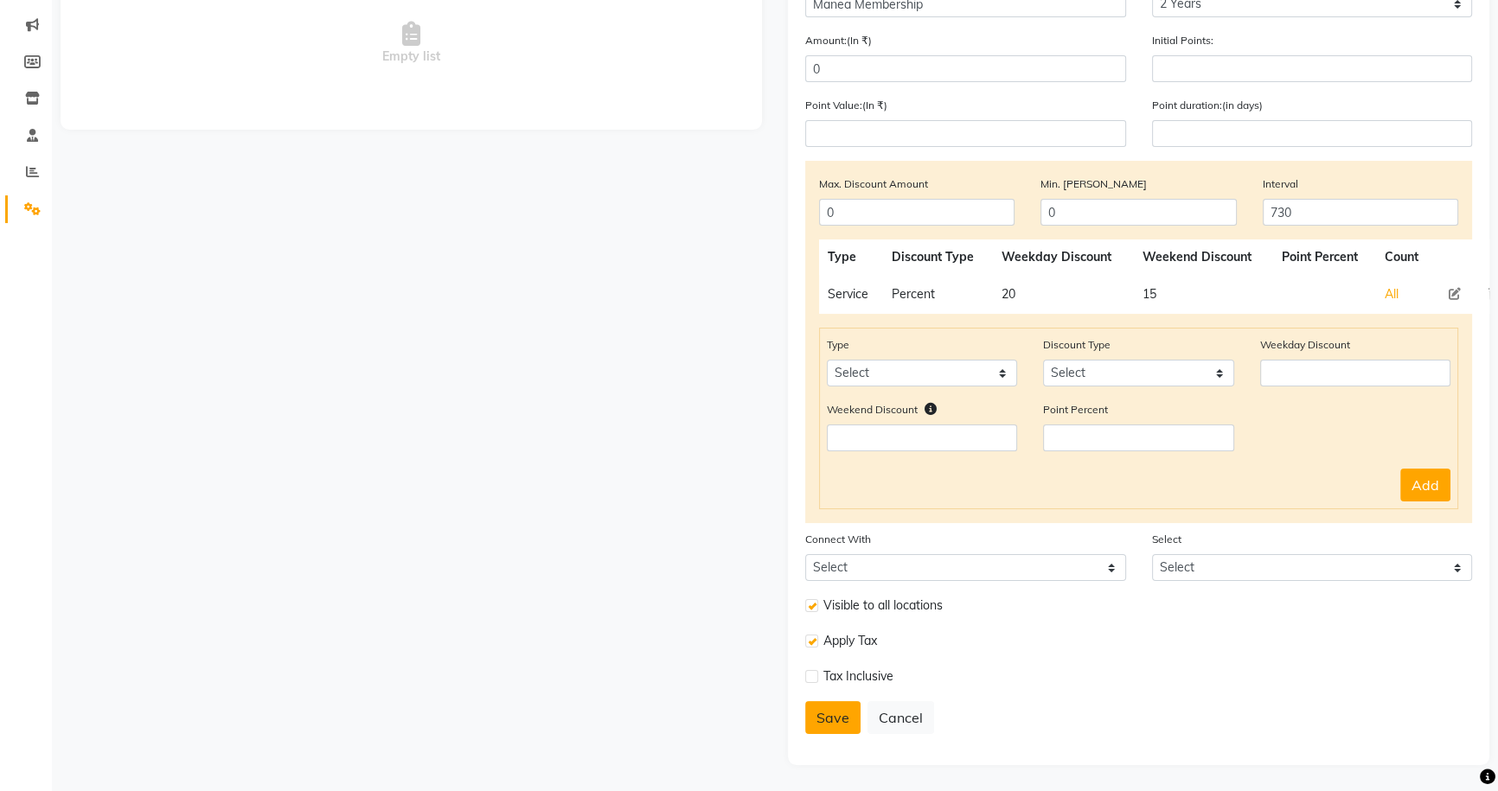
click at [821, 714] on button "Save" at bounding box center [832, 717] width 55 height 33
select select
type input "0"
select select
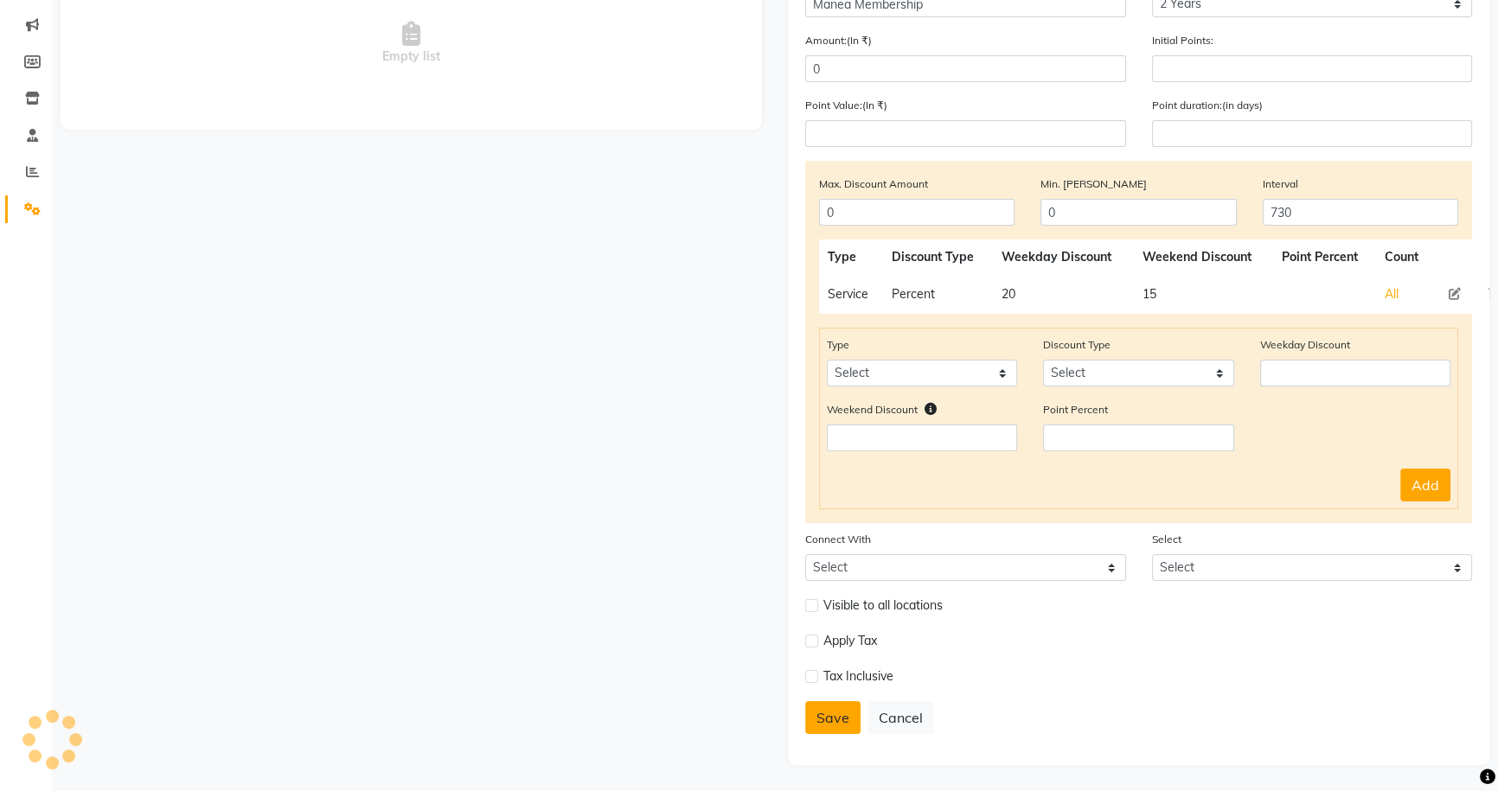
checkbox input "false"
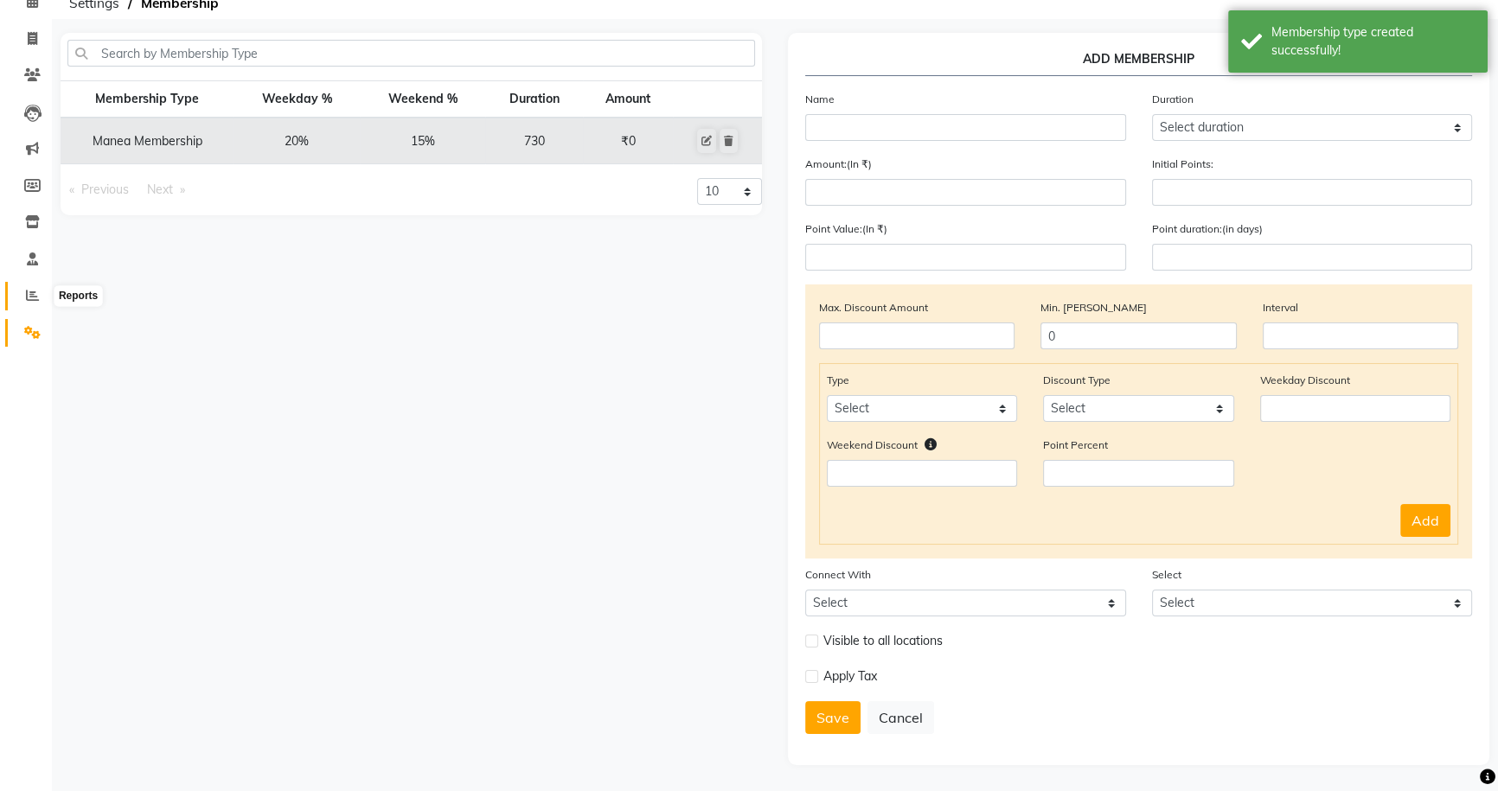
click at [33, 292] on icon at bounding box center [32, 295] width 13 height 13
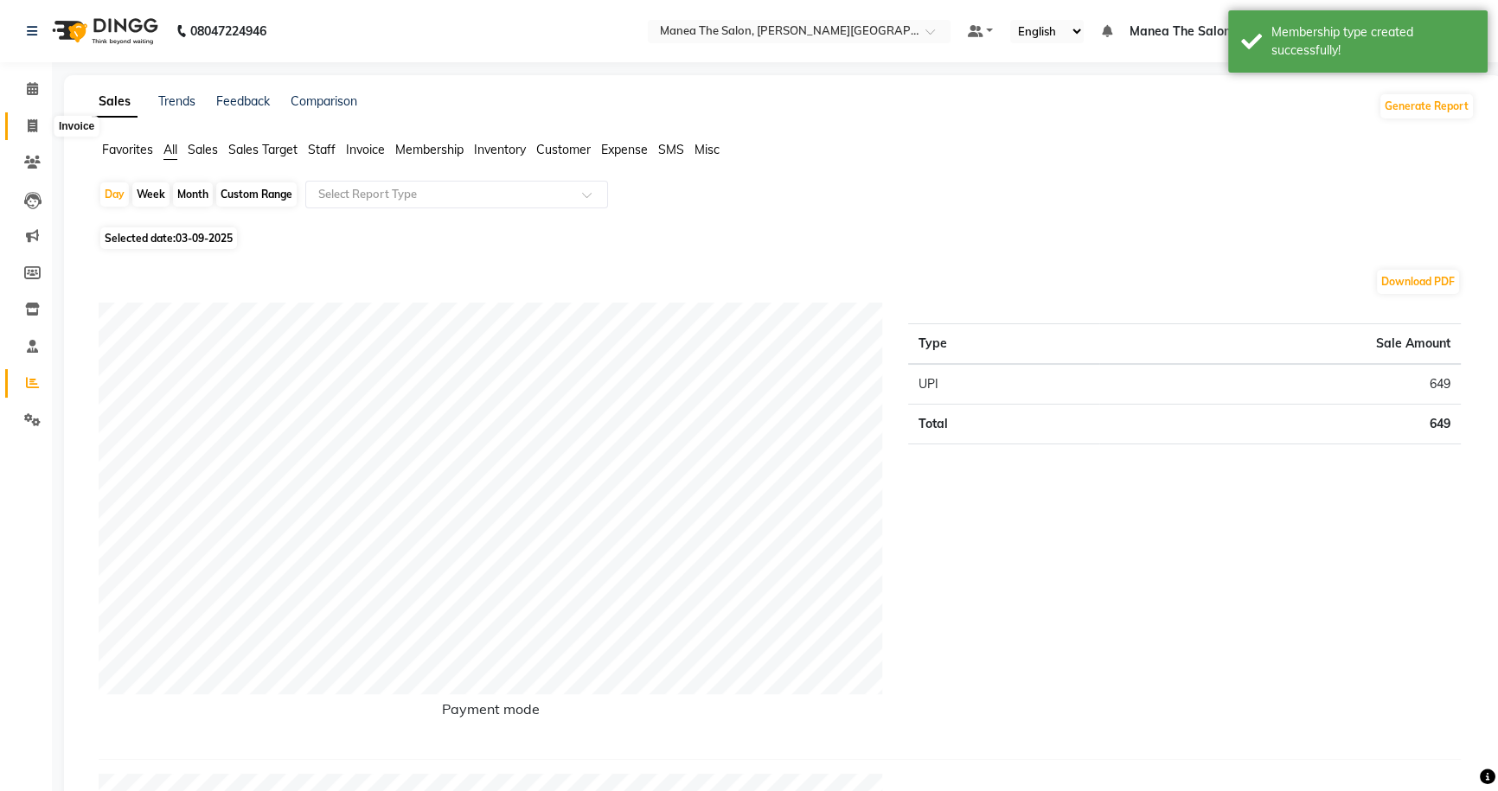
click at [28, 119] on icon at bounding box center [33, 125] width 10 height 13
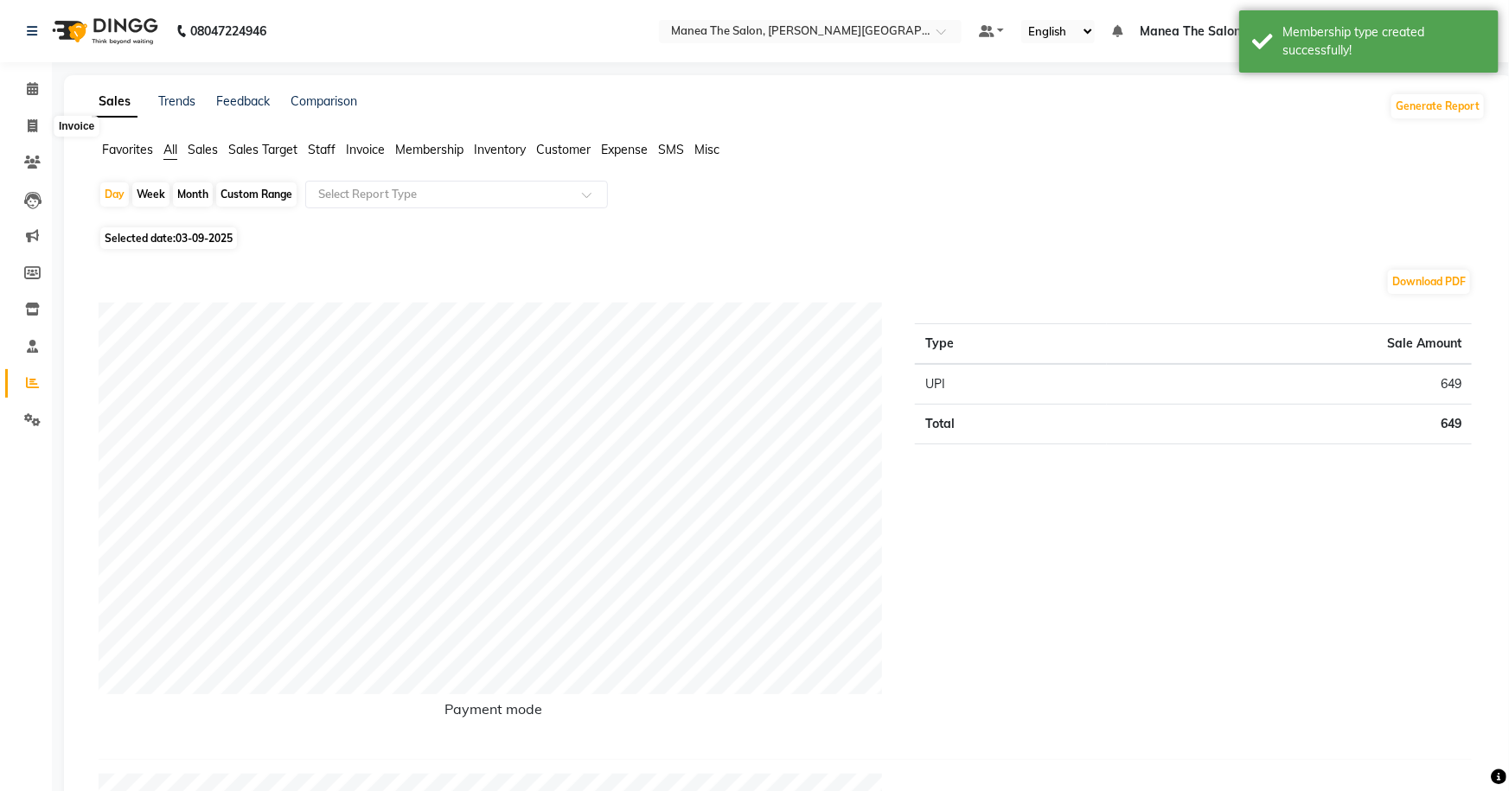
select select "8762"
select select "service"
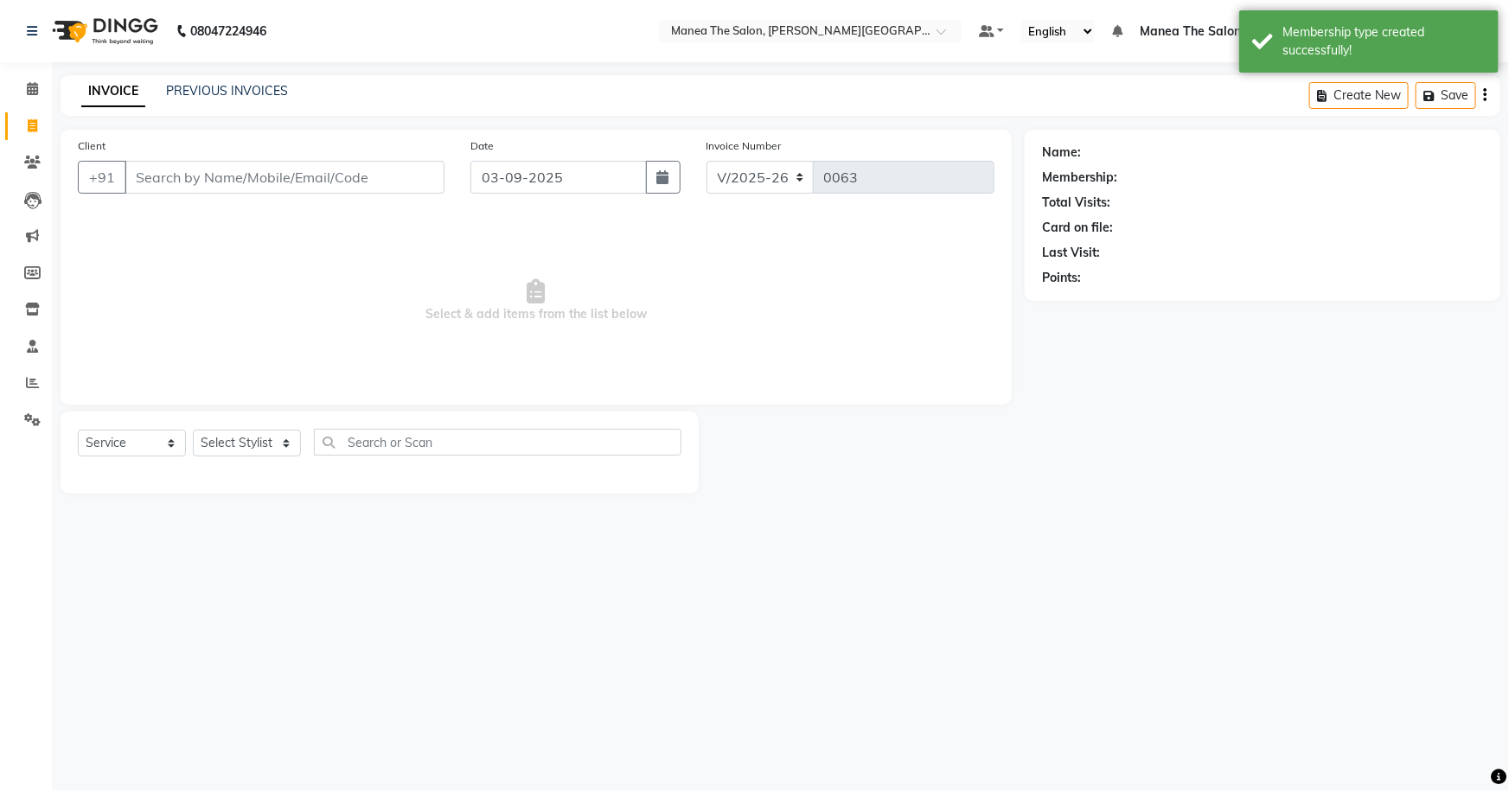
click at [266, 182] on input "Client" at bounding box center [285, 177] width 320 height 33
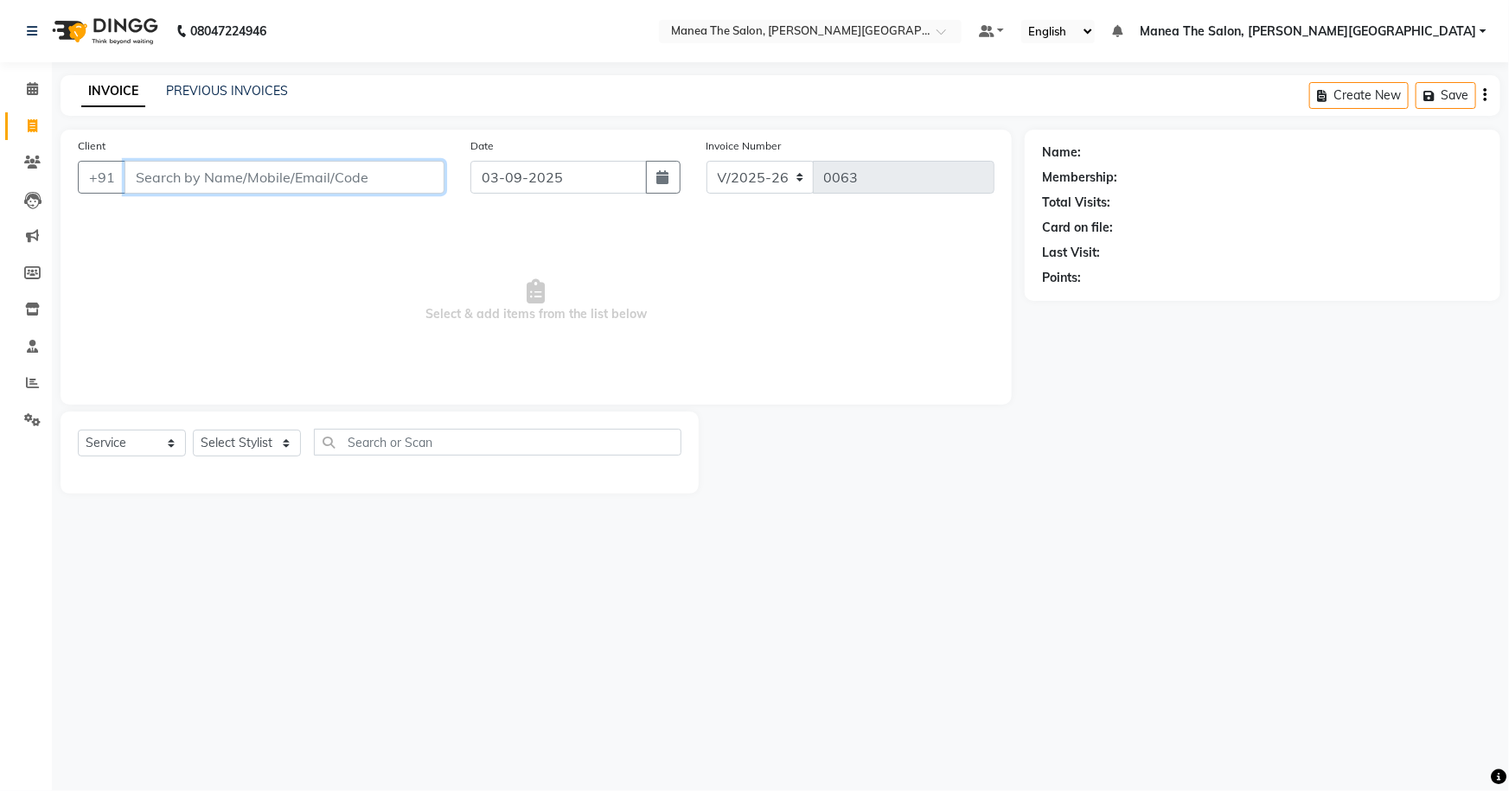
click at [215, 176] on input "Client" at bounding box center [285, 177] width 320 height 33
type input "8897827175"
click at [402, 163] on button "Add Client" at bounding box center [399, 177] width 89 height 33
select select "22"
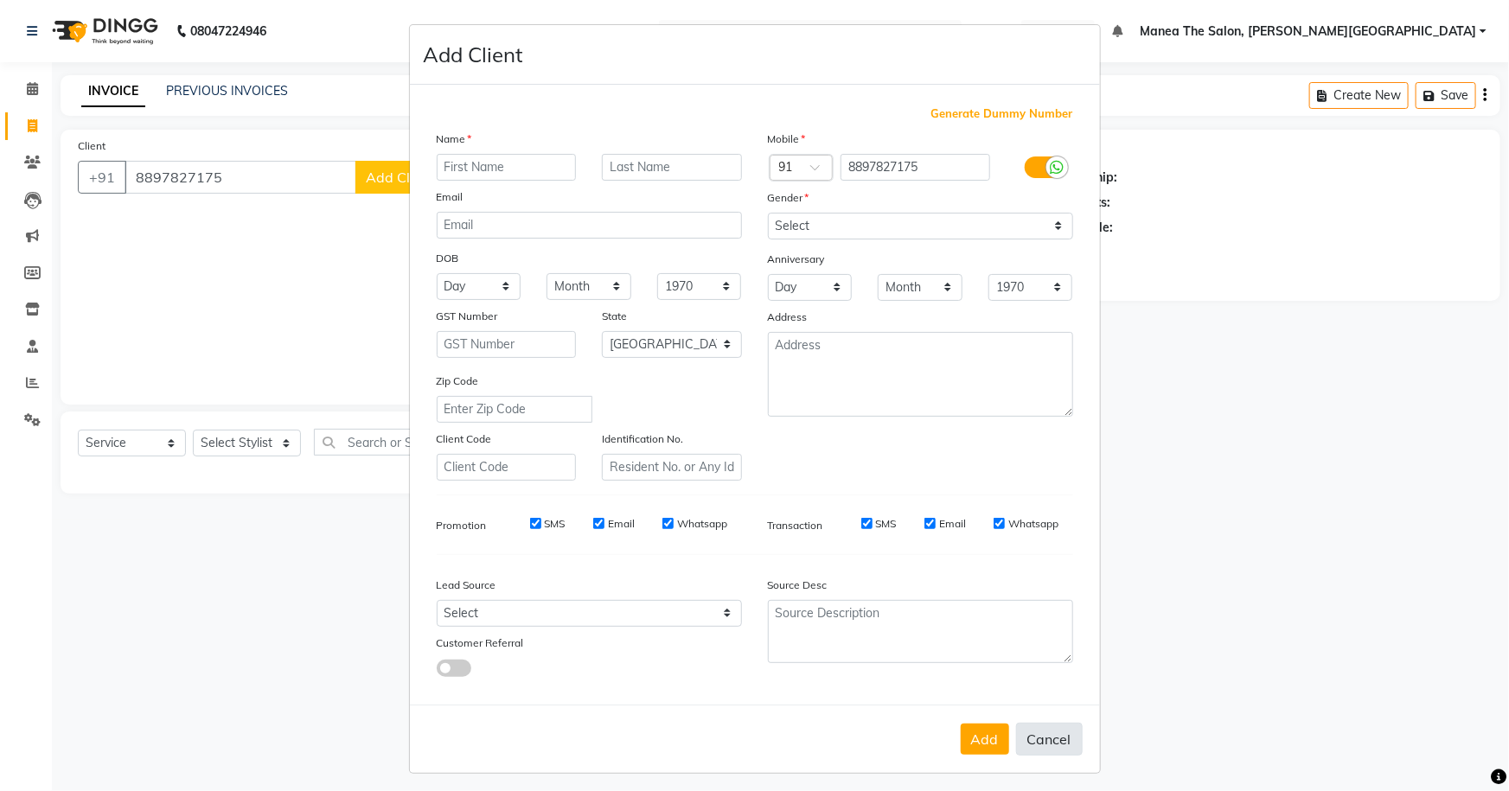
click at [1055, 746] on button "Cancel" at bounding box center [1049, 739] width 67 height 33
select select
select select "null"
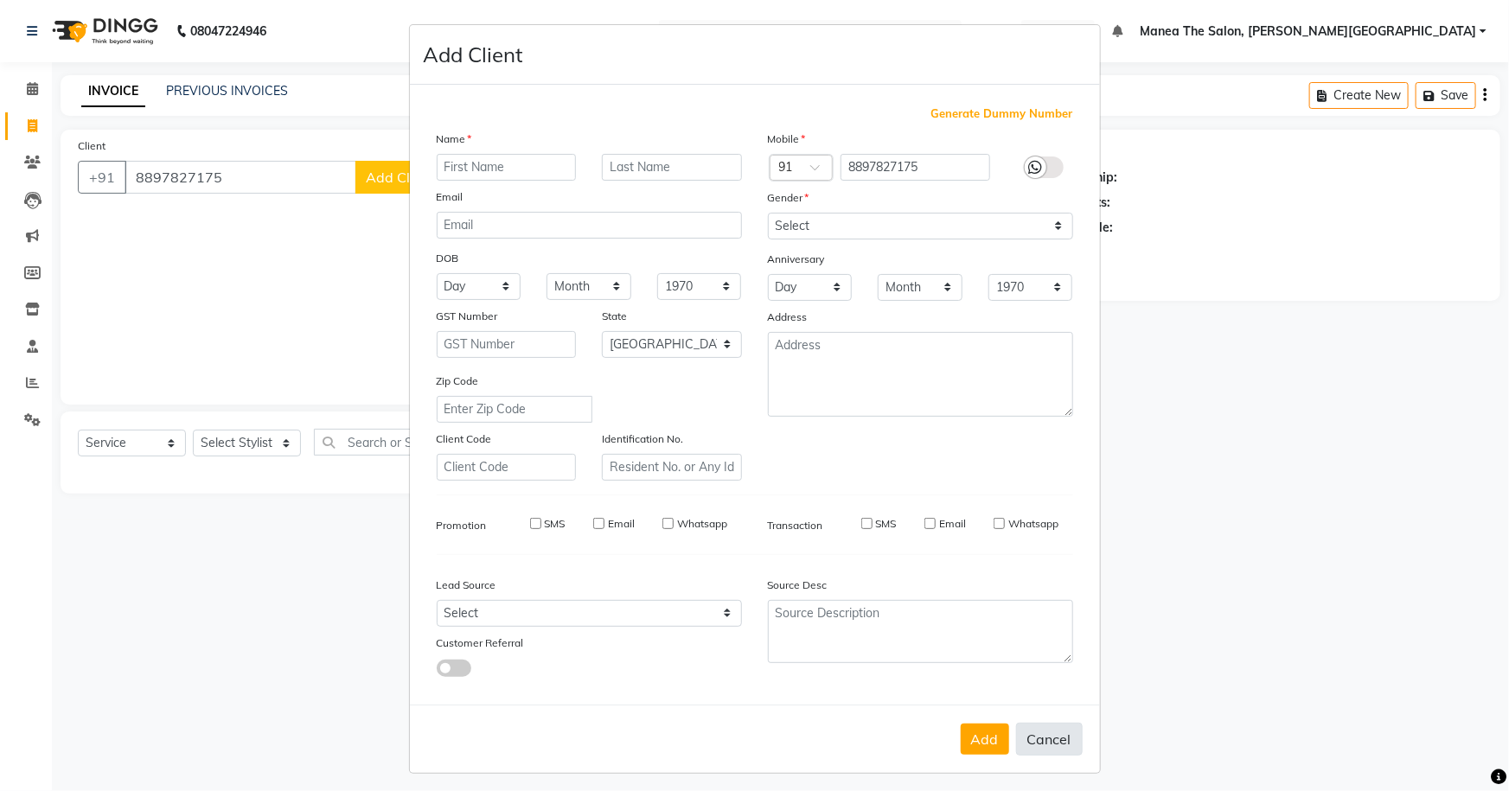
select select
checkbox input "false"
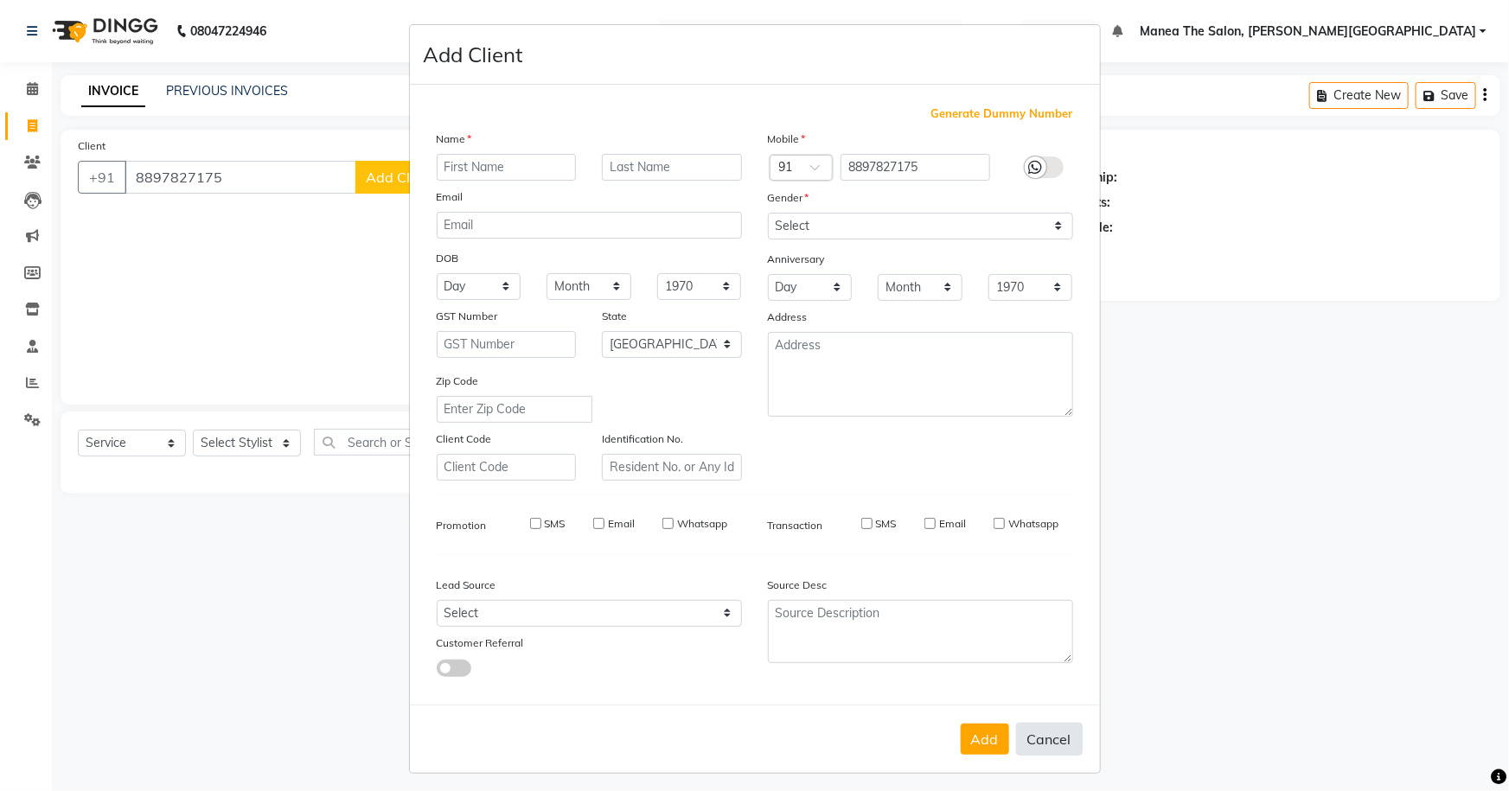
checkbox input "false"
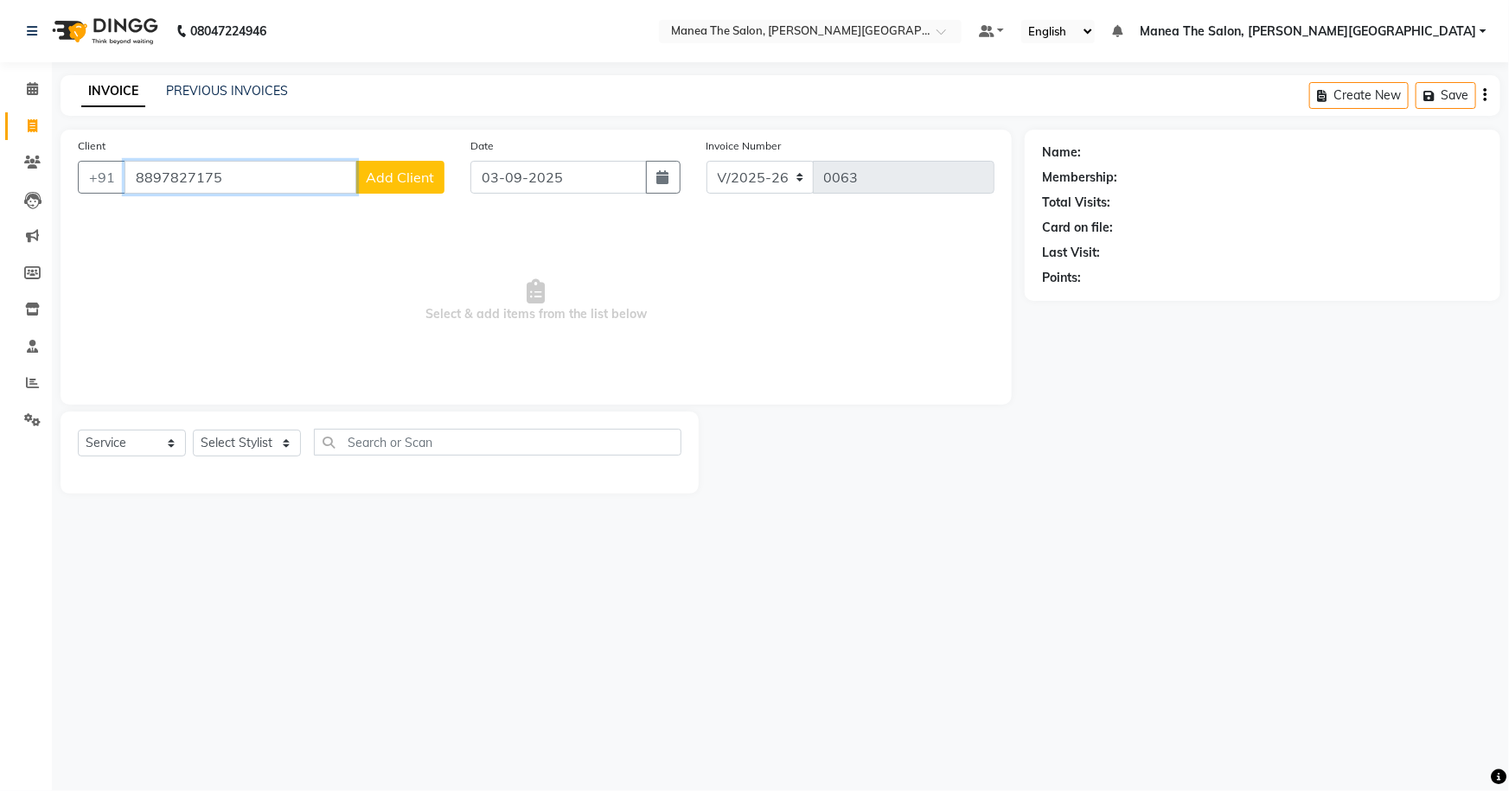
click at [242, 163] on input "8897827175" at bounding box center [241, 177] width 232 height 33
type input "8"
type input "9676990444"
click at [385, 183] on span "Add Client" at bounding box center [400, 177] width 68 height 17
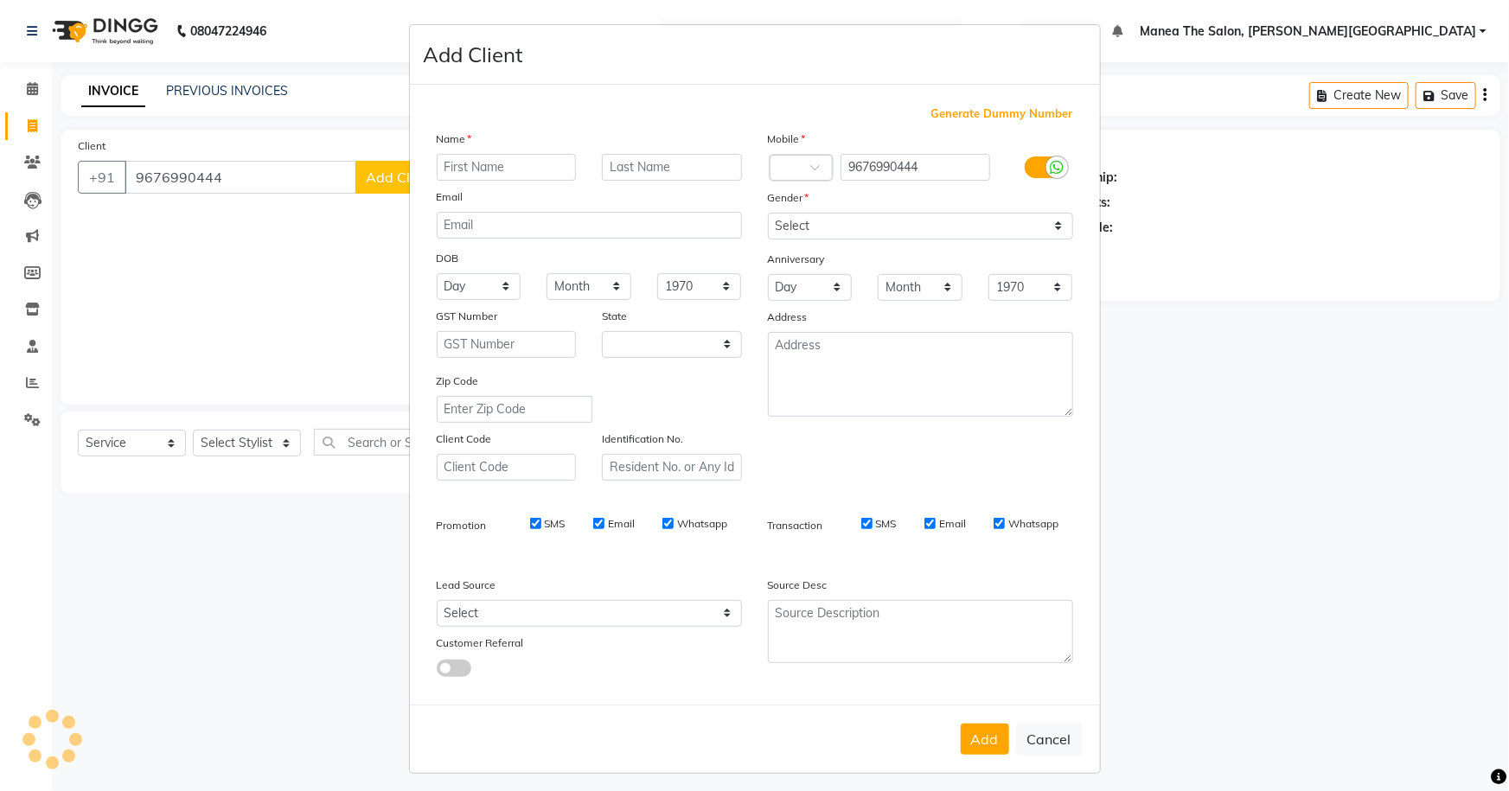
select select "22"
click at [484, 166] on input "text" at bounding box center [507, 167] width 140 height 27
type input "Noel"
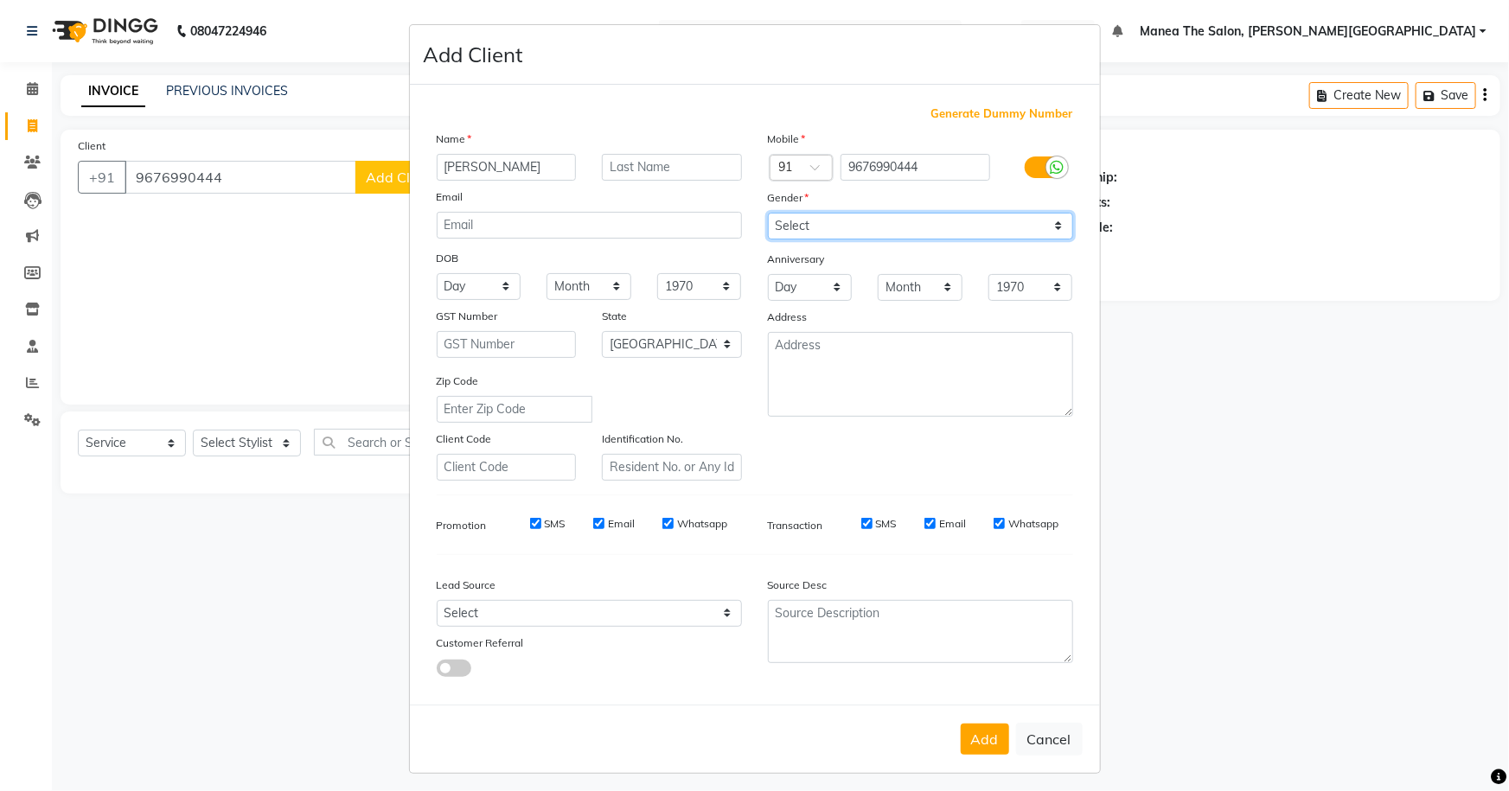
click at [796, 225] on select "Select Male Female Other Prefer Not To Say" at bounding box center [920, 226] width 305 height 27
select select "male"
click at [768, 213] on select "Select Male Female Other Prefer Not To Say" at bounding box center [920, 226] width 305 height 27
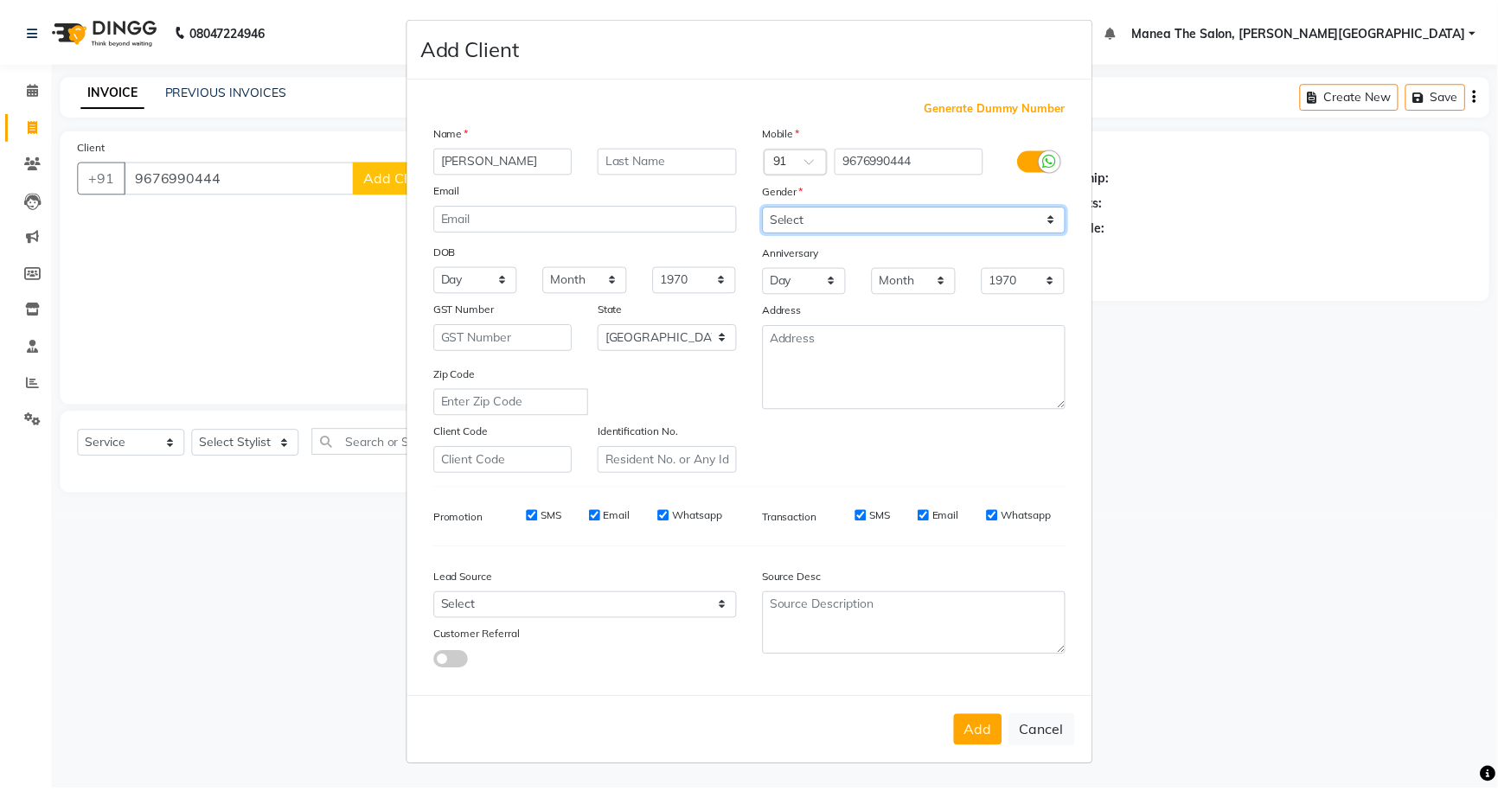
scroll to position [12, 0]
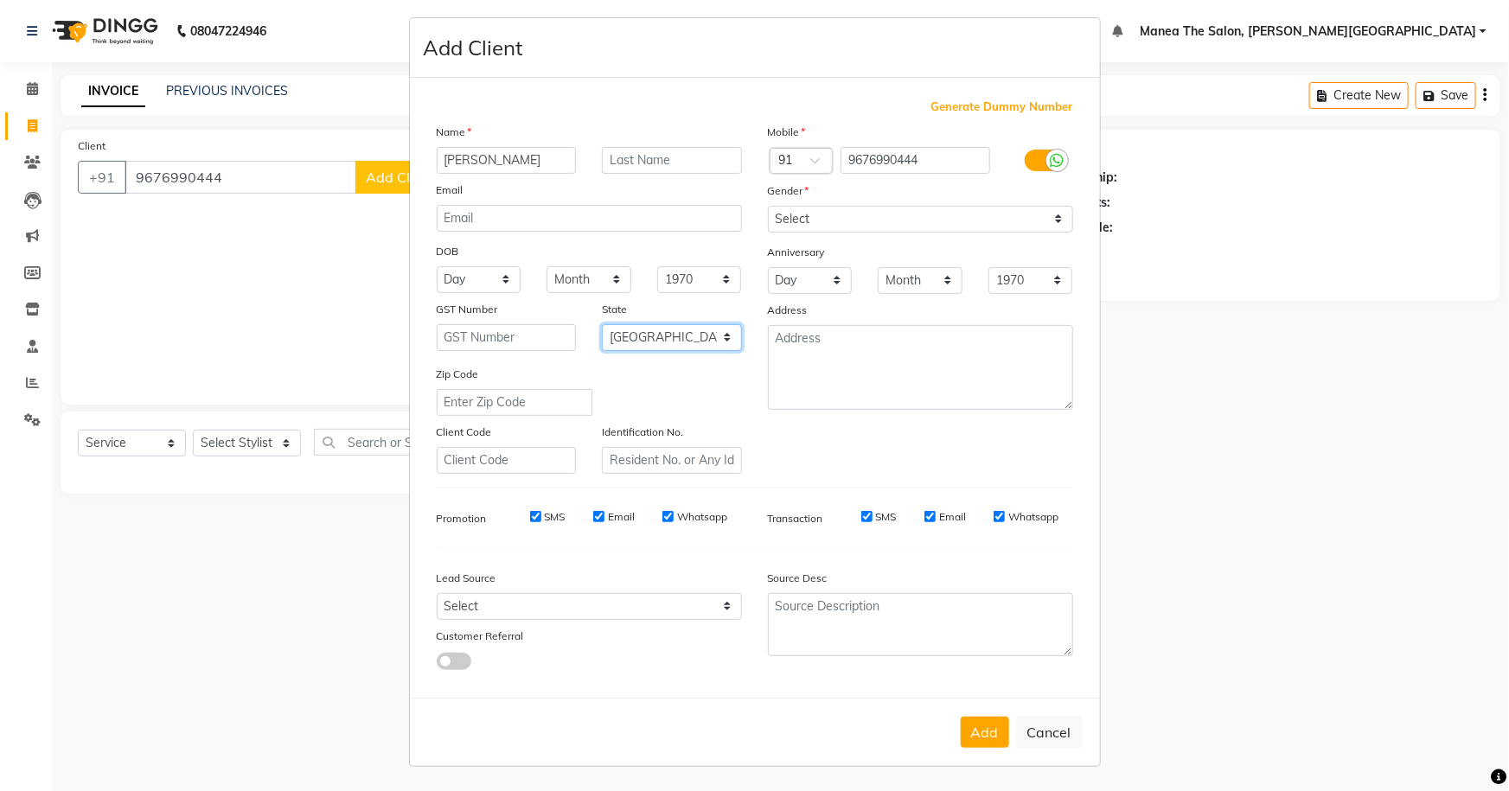
click at [718, 329] on select "Select Andaman and Nicobar Islands Andhra Pradesh Arunachal Pradesh Assam Bihar…" at bounding box center [672, 337] width 140 height 27
click at [722, 334] on select "Select Andaman and Nicobar Islands Andhra Pradesh Arunachal Pradesh Assam Bihar…" at bounding box center [672, 337] width 140 height 27
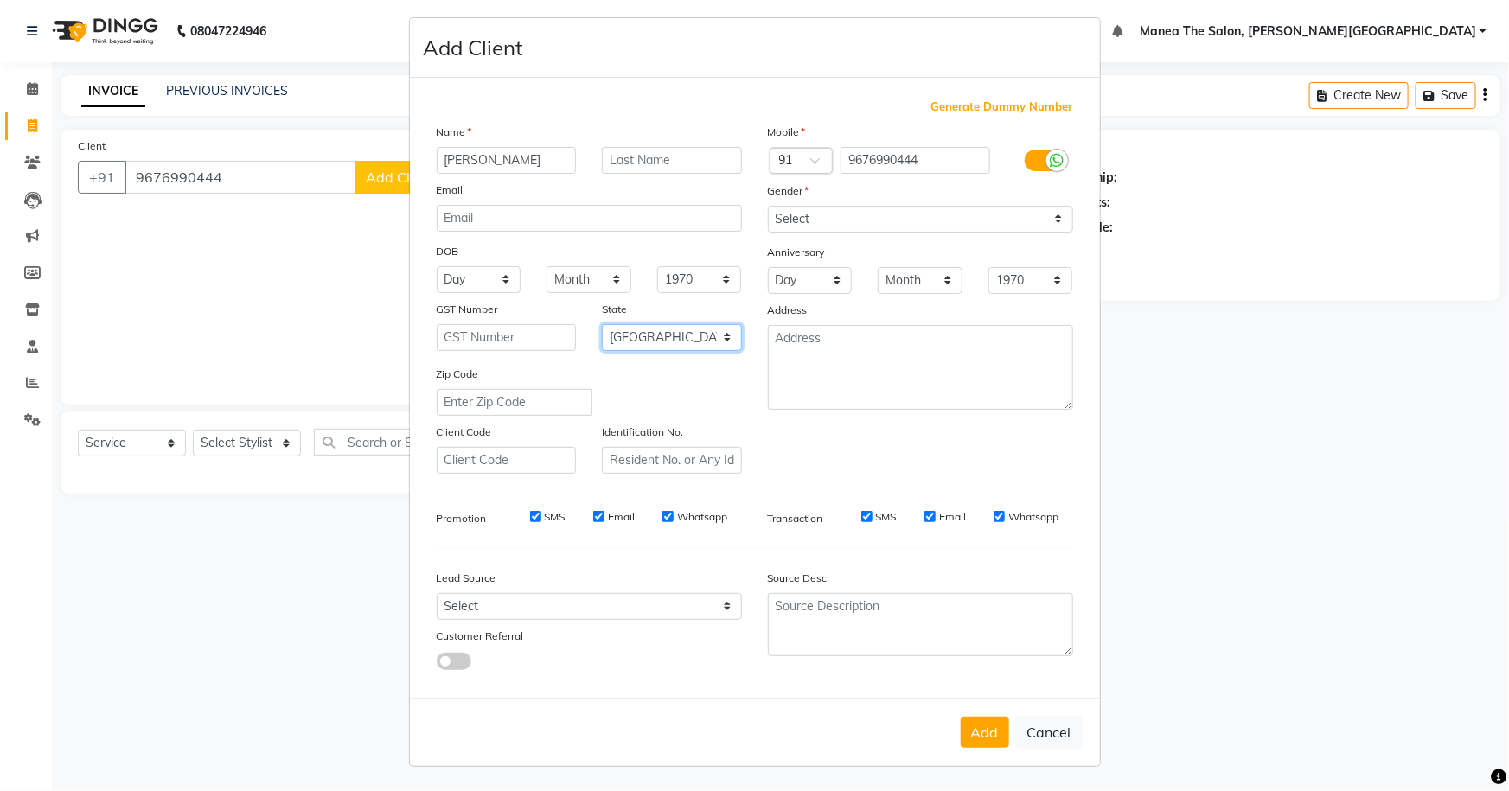
select select "36"
click at [602, 324] on select "Select Andaman and Nicobar Islands Andhra Pradesh Arunachal Pradesh Assam Bihar…" at bounding box center [672, 337] width 140 height 27
click at [721, 272] on select "1940 1941 1942 1943 1944 1945 1946 1947 1948 1949 1950 1951 1952 1953 1954 1955…" at bounding box center [699, 279] width 85 height 27
click at [995, 734] on button "Add" at bounding box center [985, 732] width 48 height 31
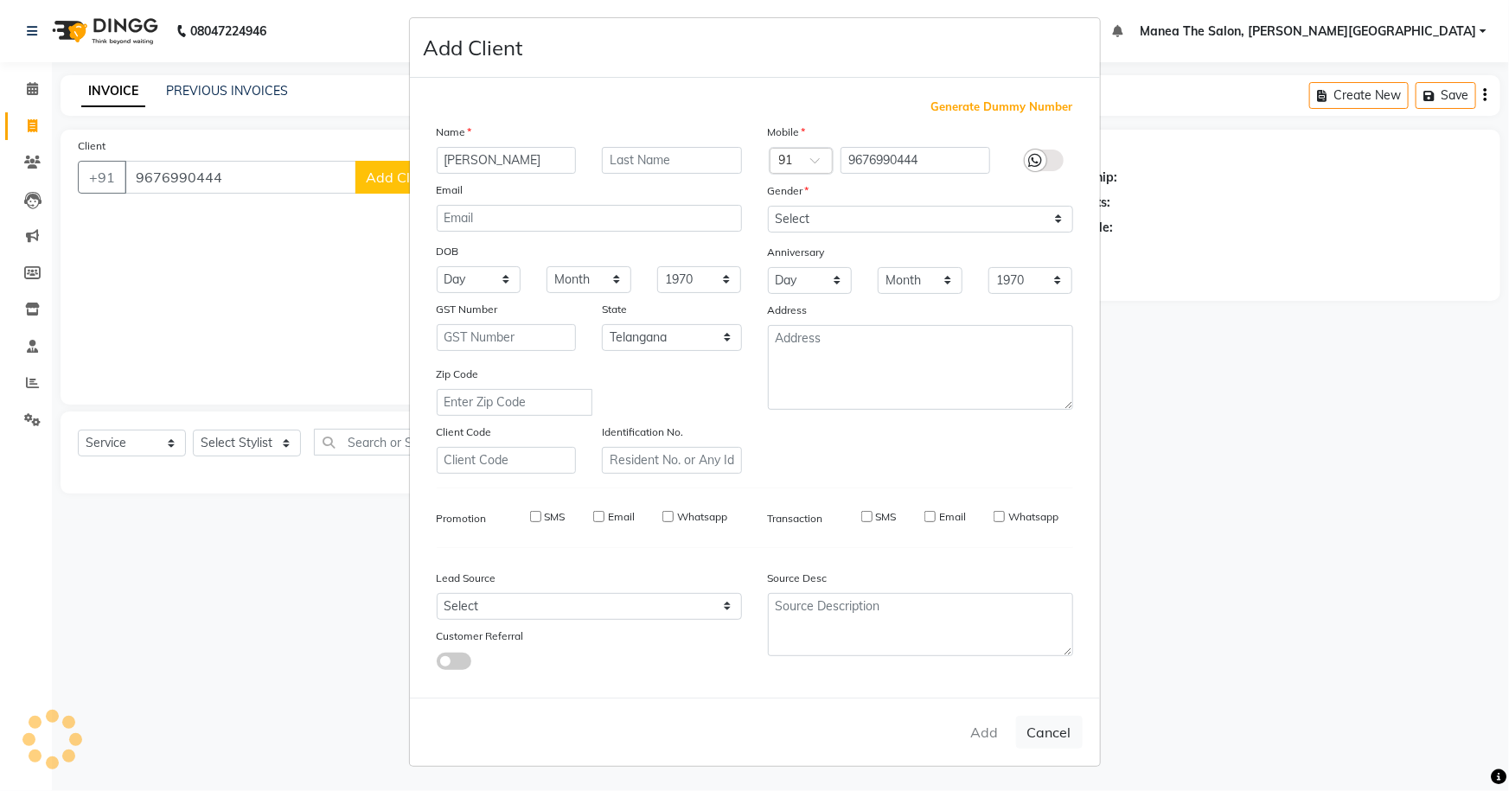
select select
select select "null"
select select
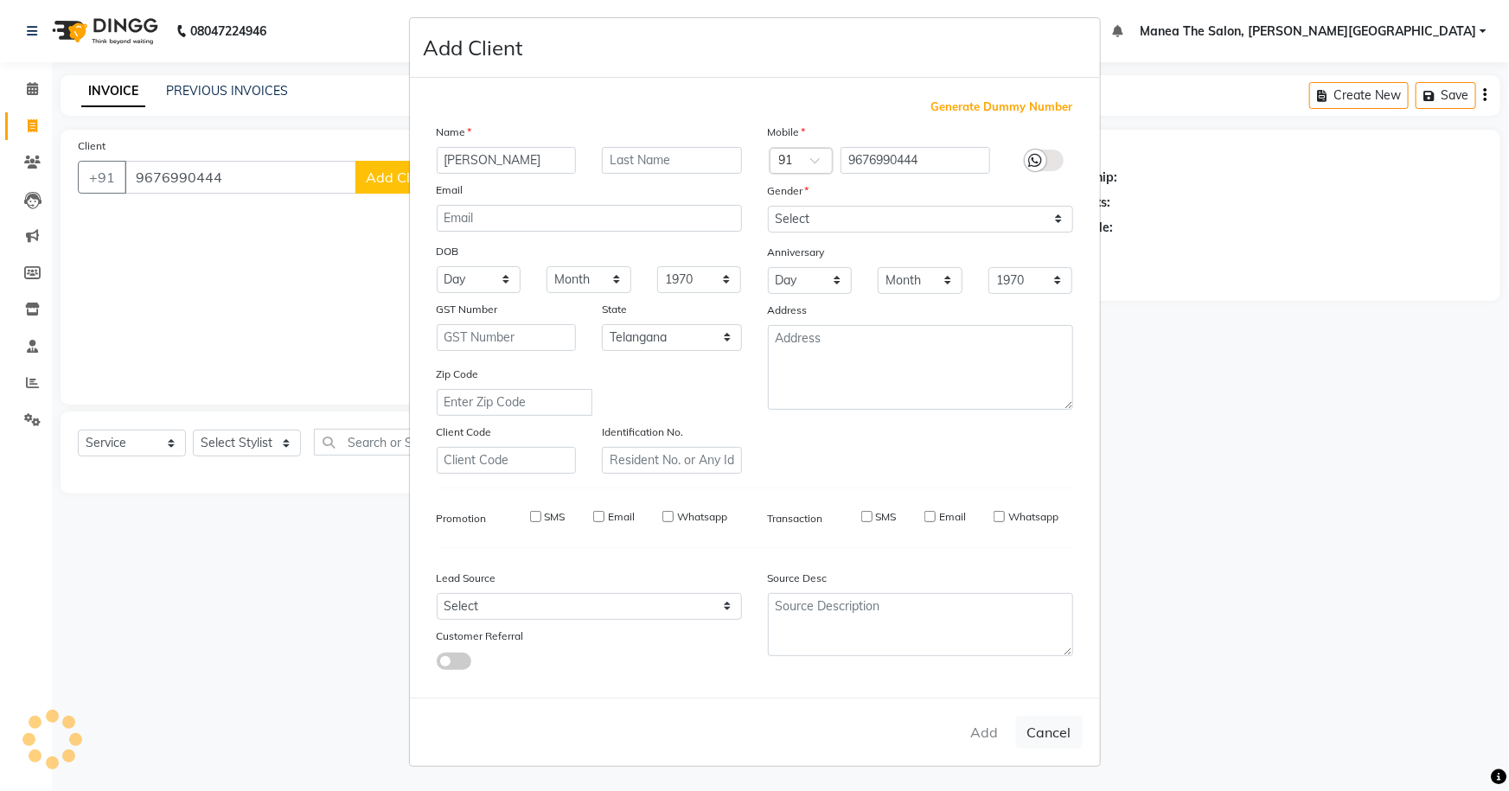
select select
checkbox input "false"
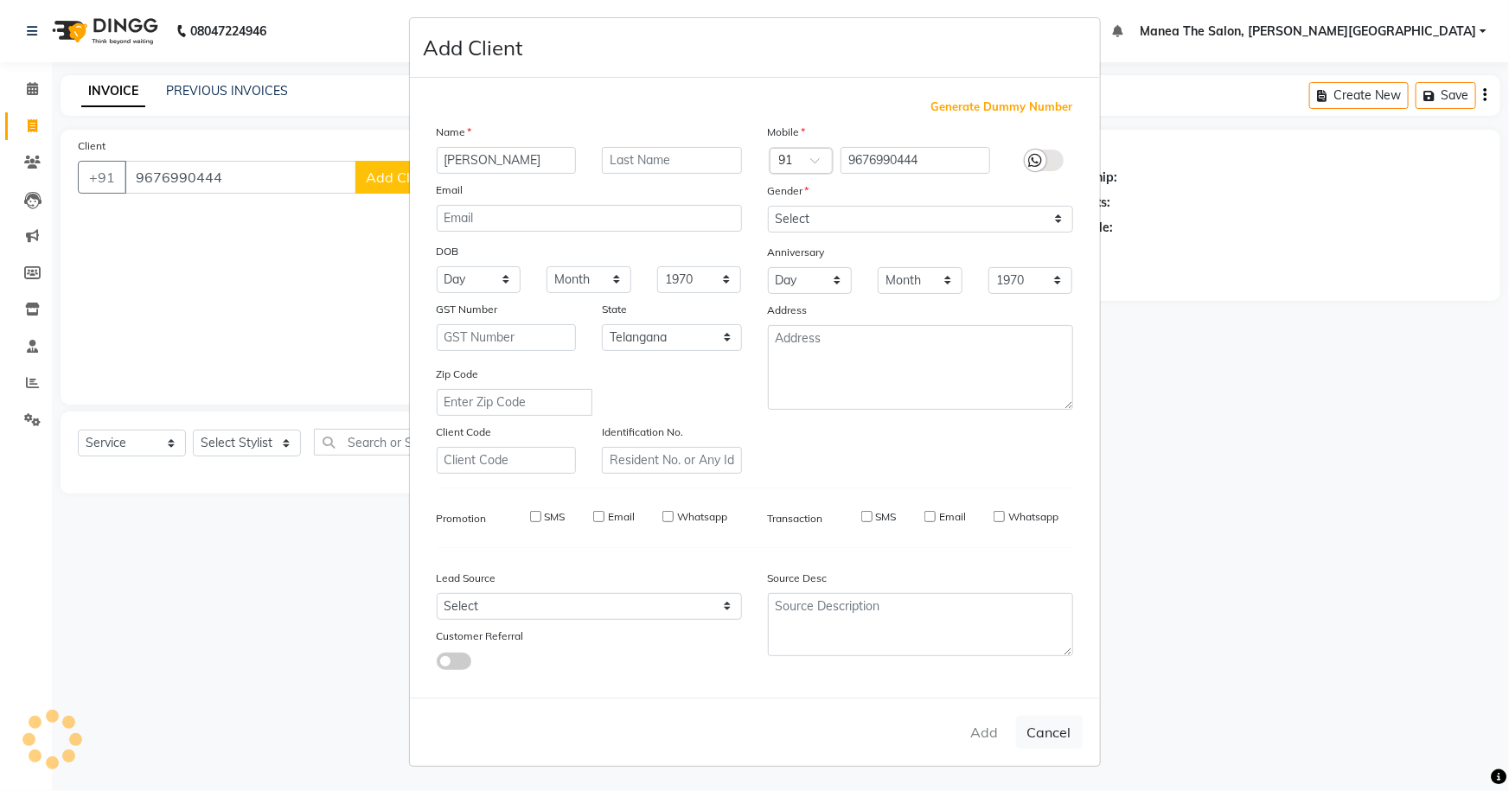
checkbox input "false"
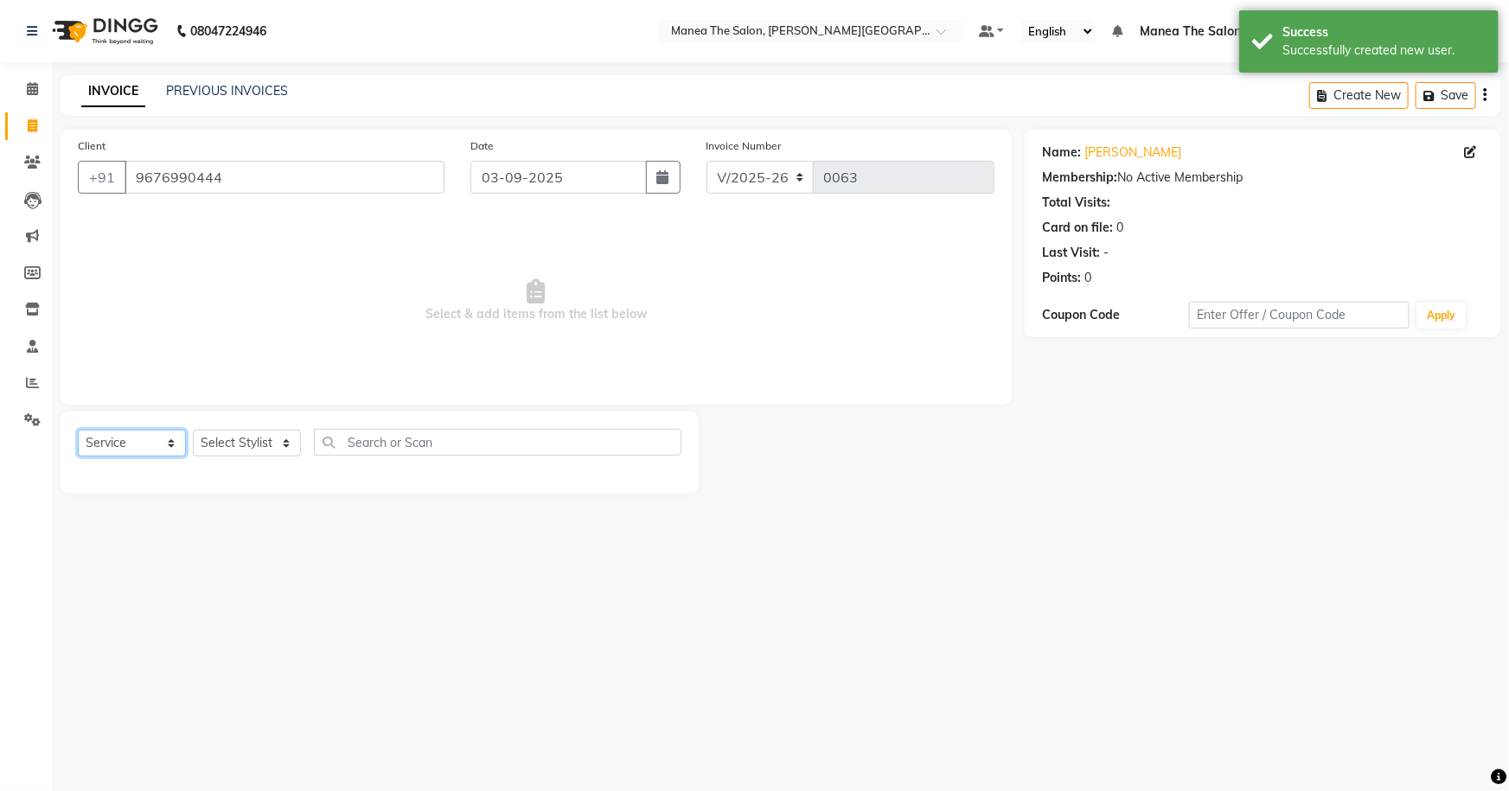
click at [164, 445] on select "Select Service Product Membership Package Voucher Prepaid Gift Card" at bounding box center [132, 443] width 108 height 27
select select "membership"
click at [78, 430] on select "Select Service Product Membership Package Voucher Prepaid Gift Card" at bounding box center [132, 443] width 108 height 27
click at [657, 481] on label at bounding box center [662, 479] width 13 height 13
click at [657, 481] on input "checkbox" at bounding box center [661, 480] width 11 height 11
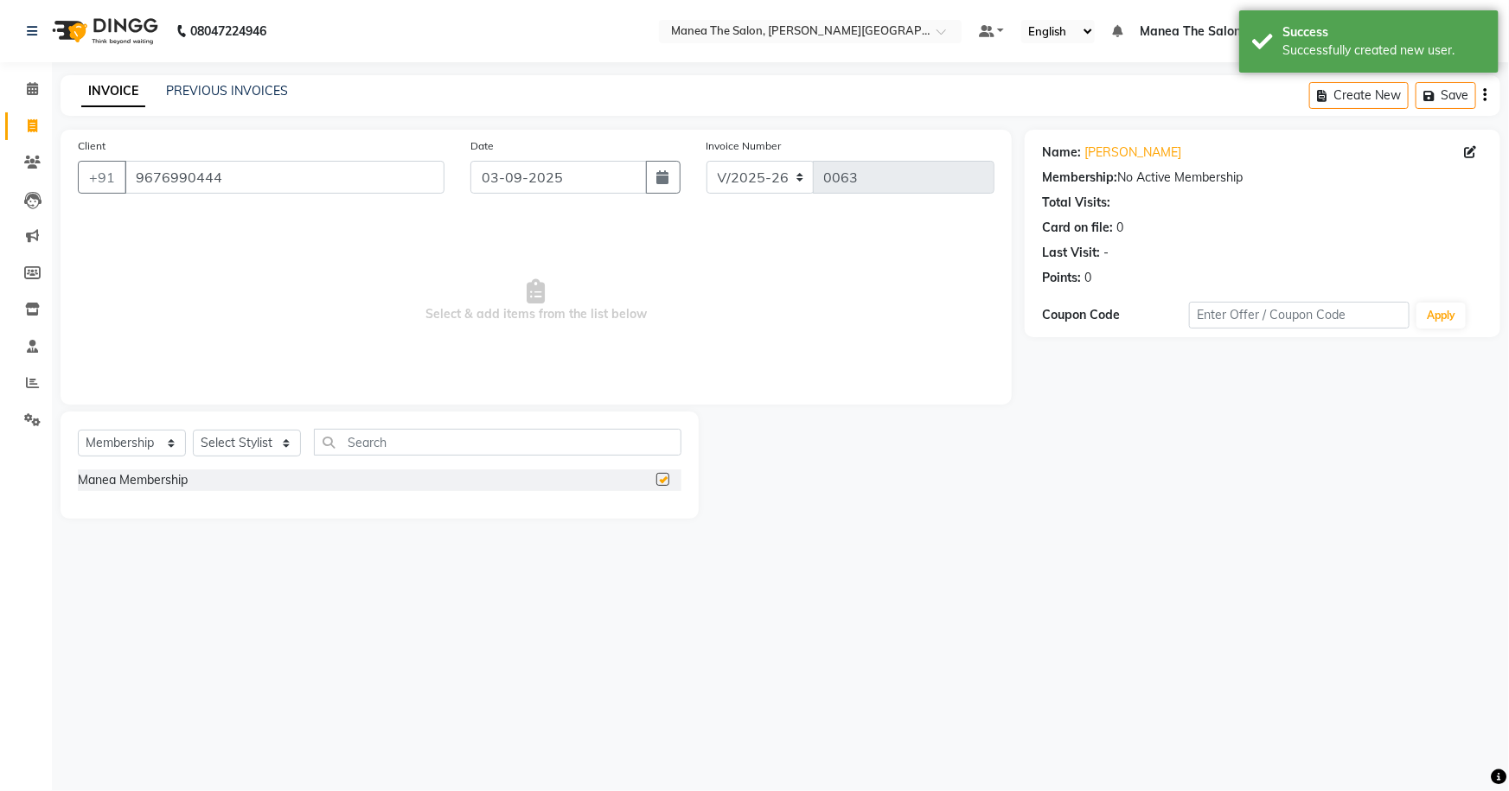
checkbox input "false"
click at [263, 445] on select "Select Stylist Akshitha Irfan Naresh Nikhitha Prasanna Sonu Nigam Zubhair" at bounding box center [247, 443] width 108 height 27
select select "89493"
click at [193, 430] on select "Select Stylist Akshitha Irfan Naresh Nikhitha Prasanna Sonu Nigam Zubhair" at bounding box center [247, 443] width 108 height 27
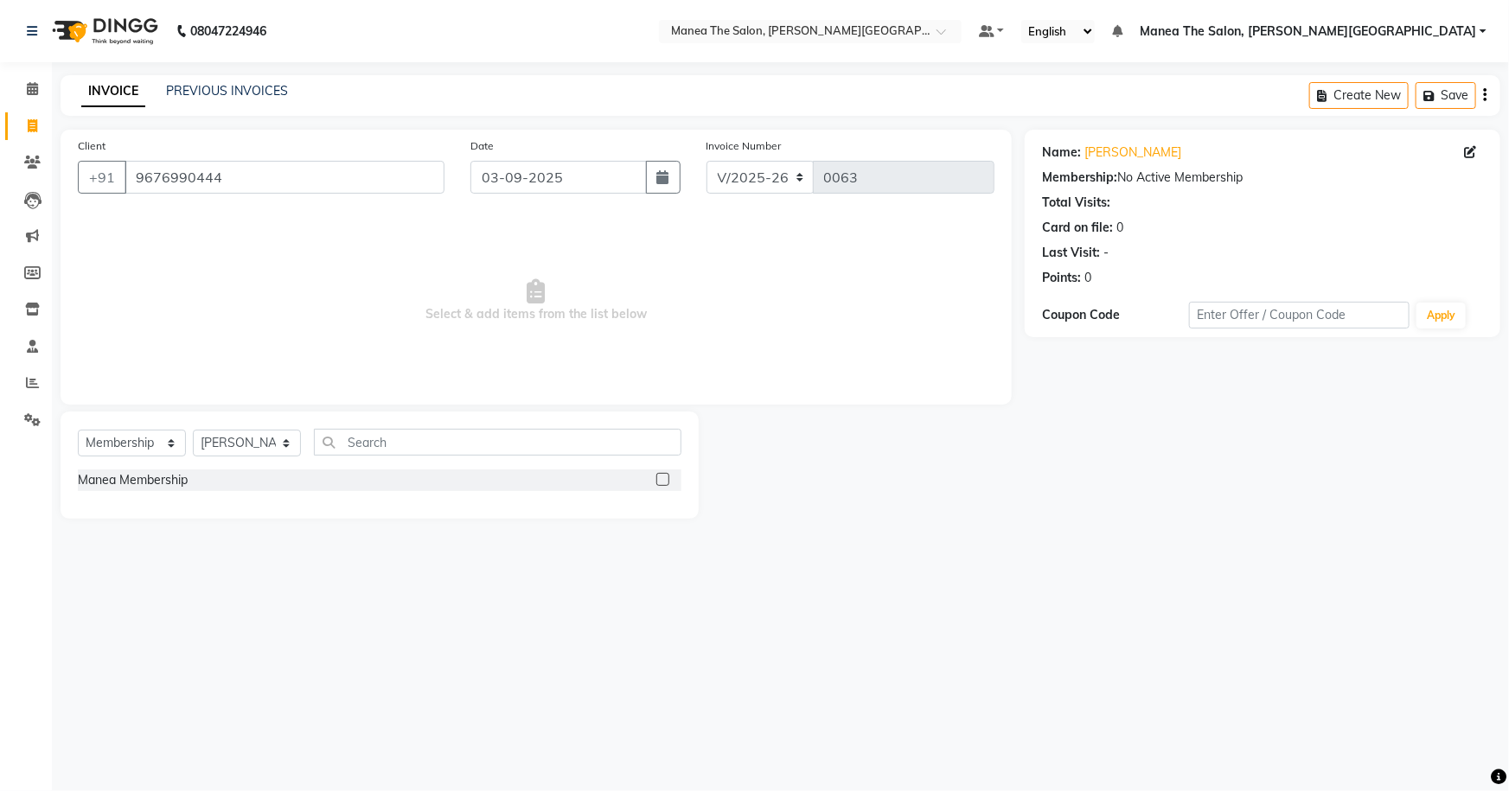
click at [658, 481] on label at bounding box center [662, 479] width 13 height 13
click at [658, 481] on input "checkbox" at bounding box center [661, 480] width 11 height 11
select select "select"
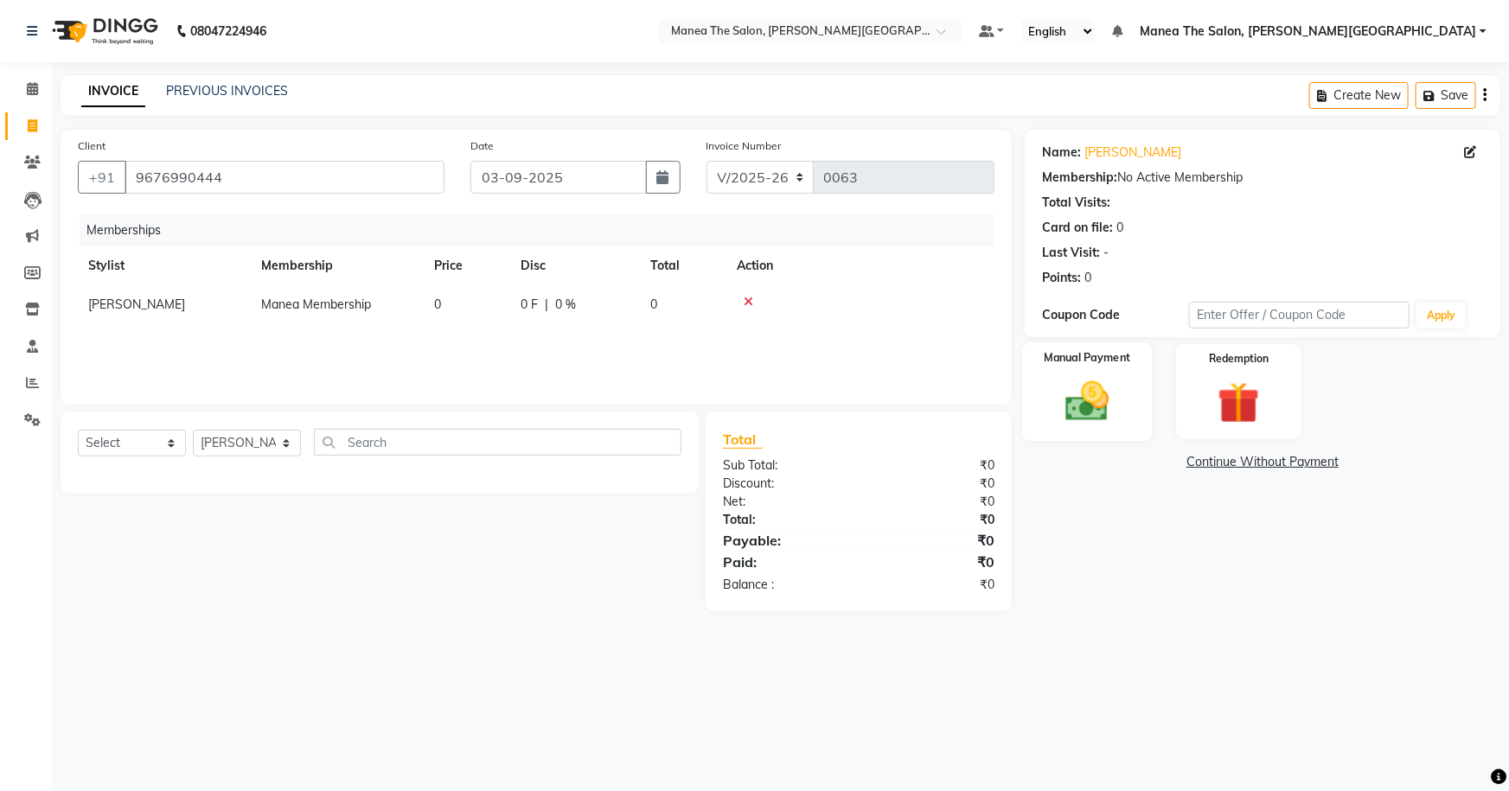
click at [1081, 405] on img at bounding box center [1088, 401] width 71 height 50
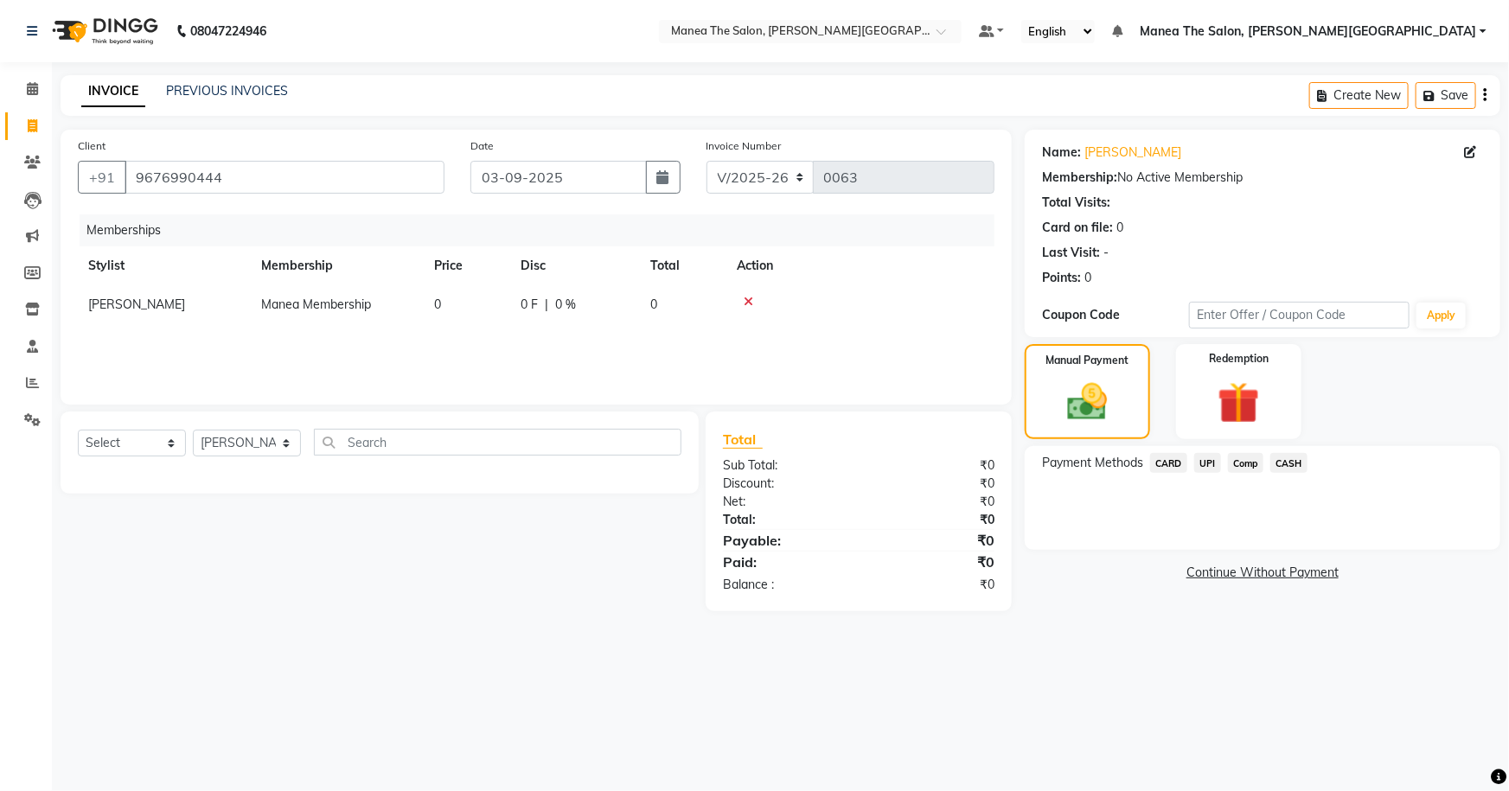
click at [1209, 460] on span "UPI" at bounding box center [1207, 463] width 27 height 20
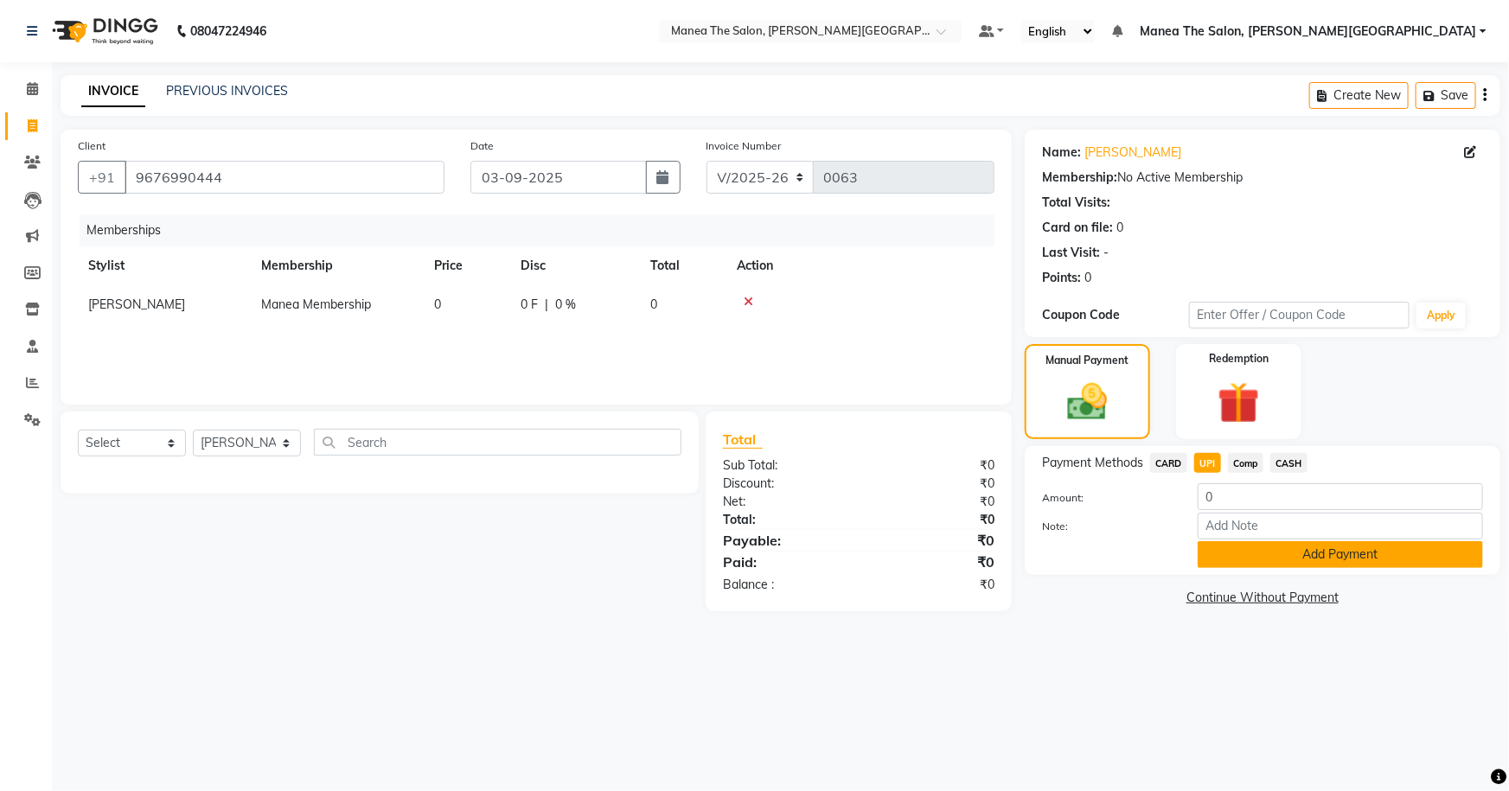
click at [1280, 560] on button "Add Payment" at bounding box center [1340, 554] width 285 height 27
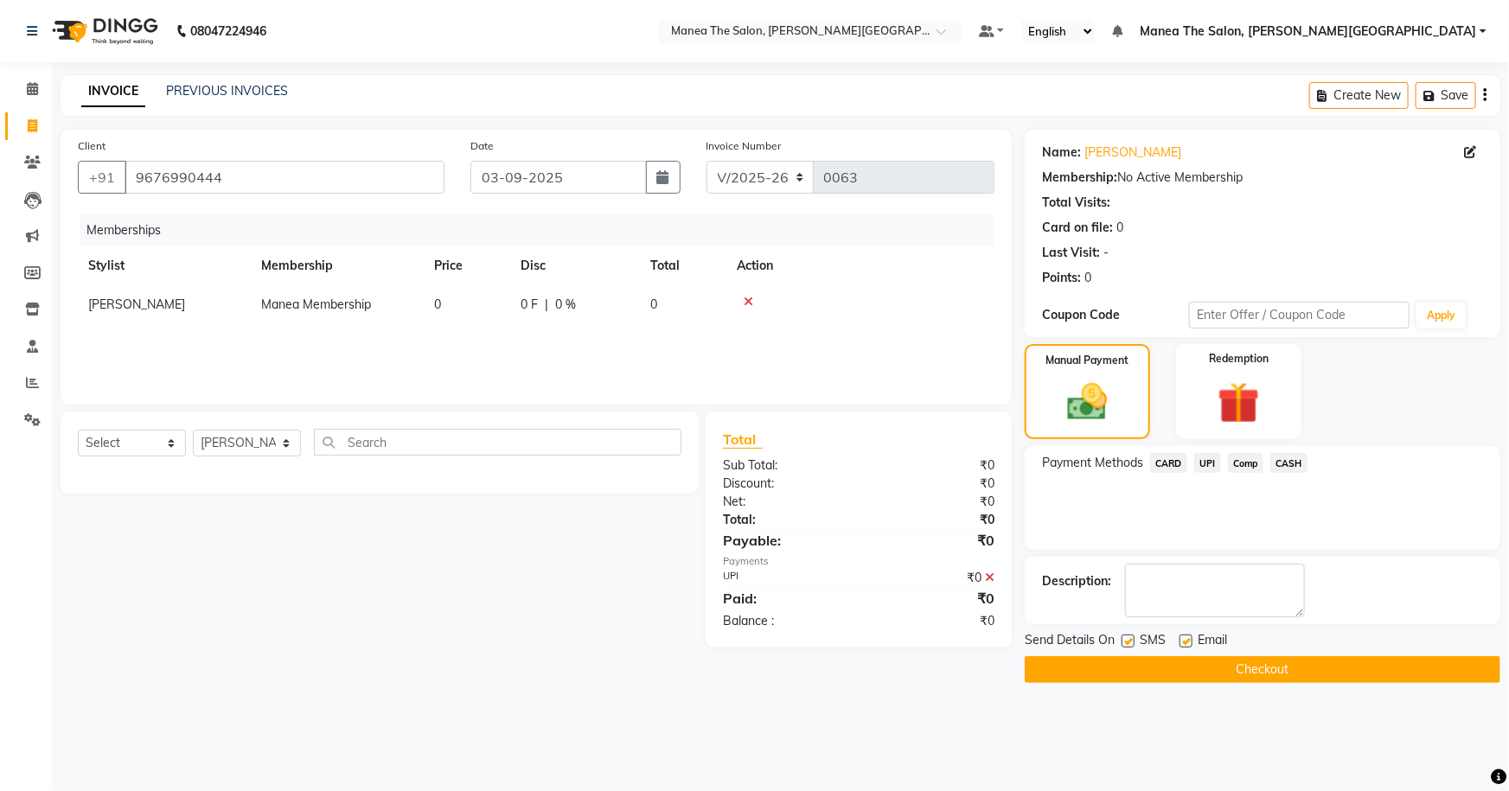
click at [1127, 638] on label at bounding box center [1128, 641] width 13 height 13
click at [1127, 638] on input "checkbox" at bounding box center [1127, 642] width 11 height 11
checkbox input "false"
click at [1183, 640] on label at bounding box center [1186, 641] width 13 height 13
click at [1183, 640] on input "checkbox" at bounding box center [1185, 642] width 11 height 11
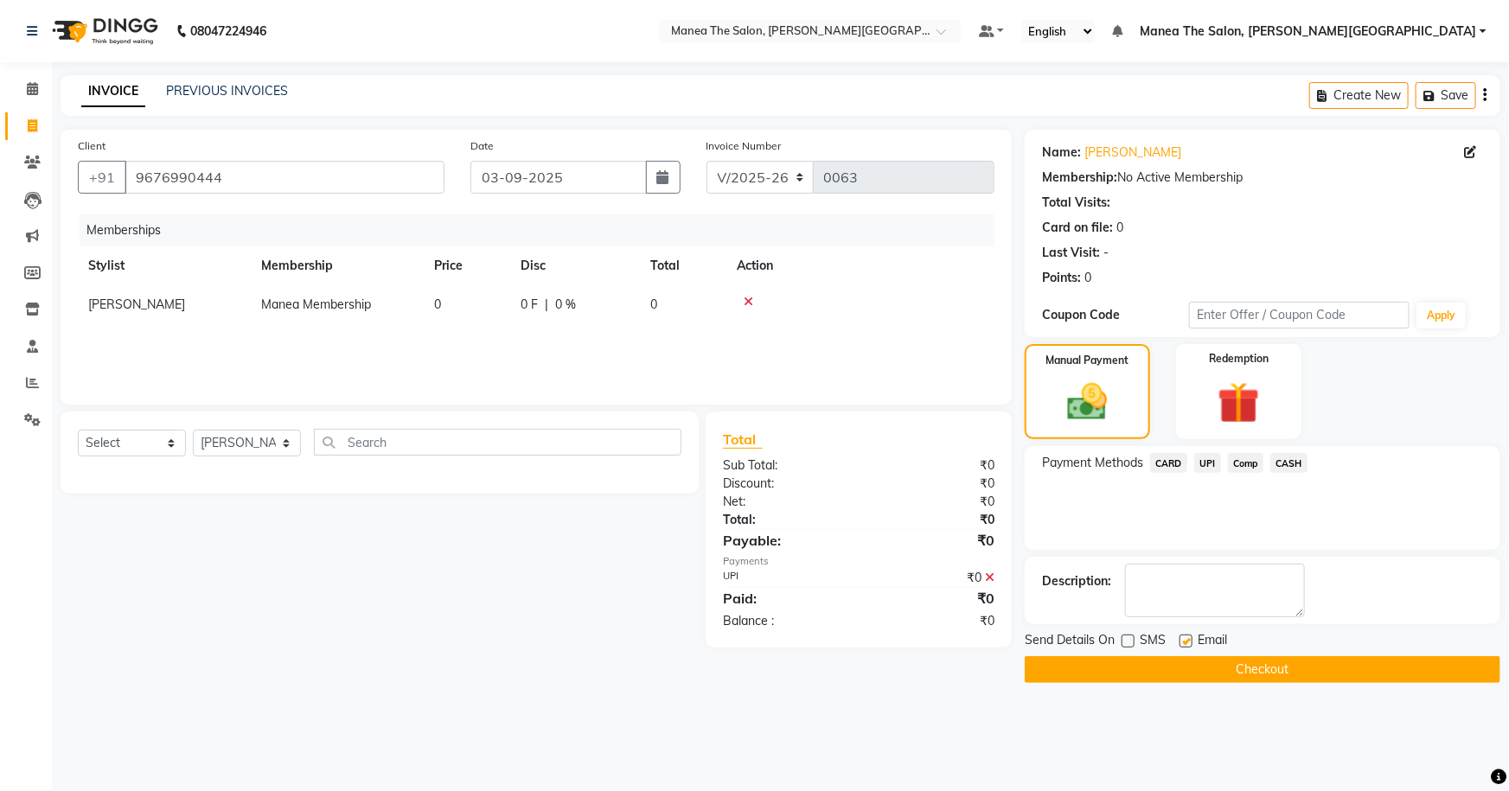
checkbox input "false"
click at [1170, 669] on button "Checkout" at bounding box center [1263, 669] width 476 height 27
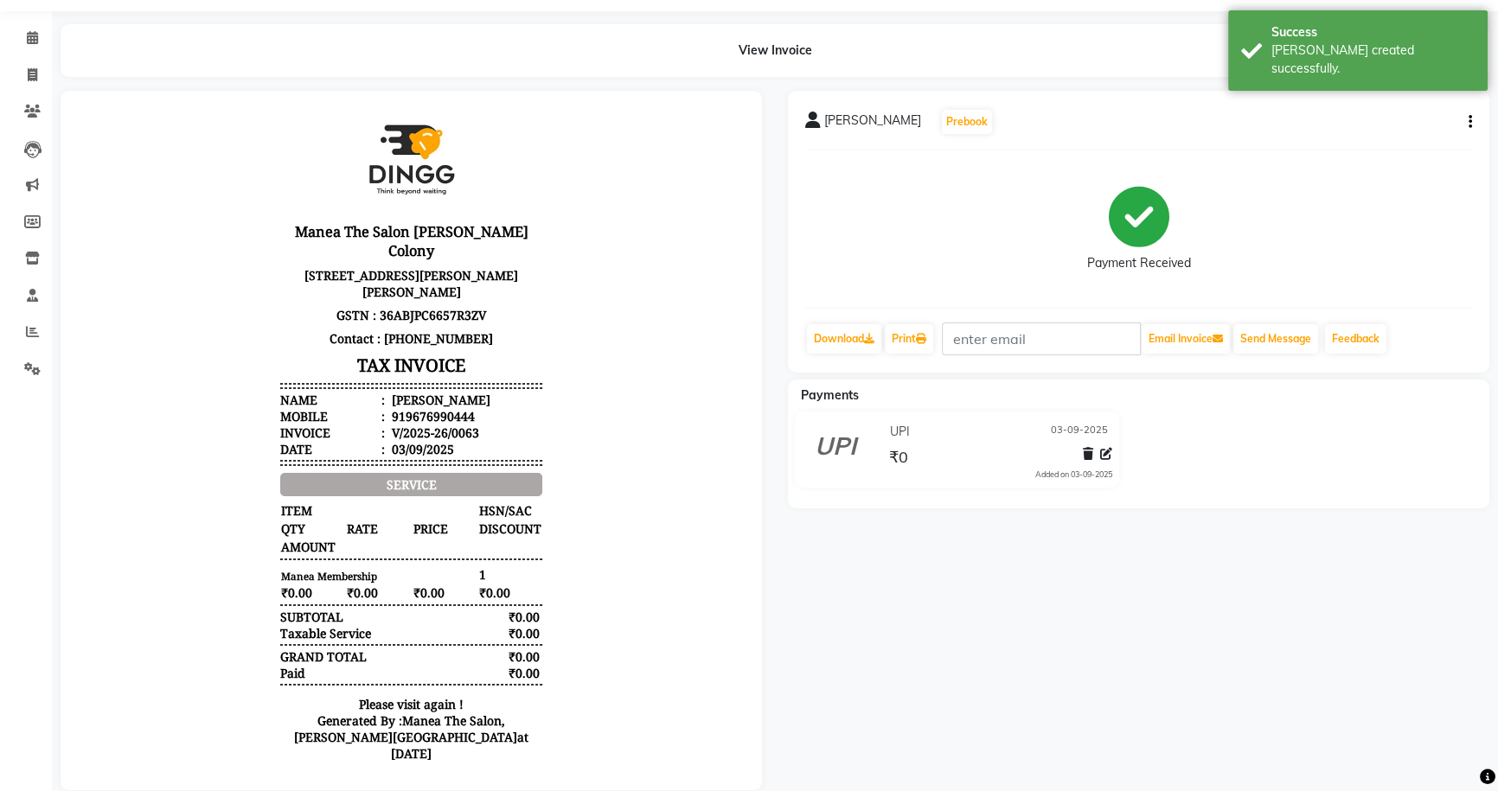
scroll to position [78, 0]
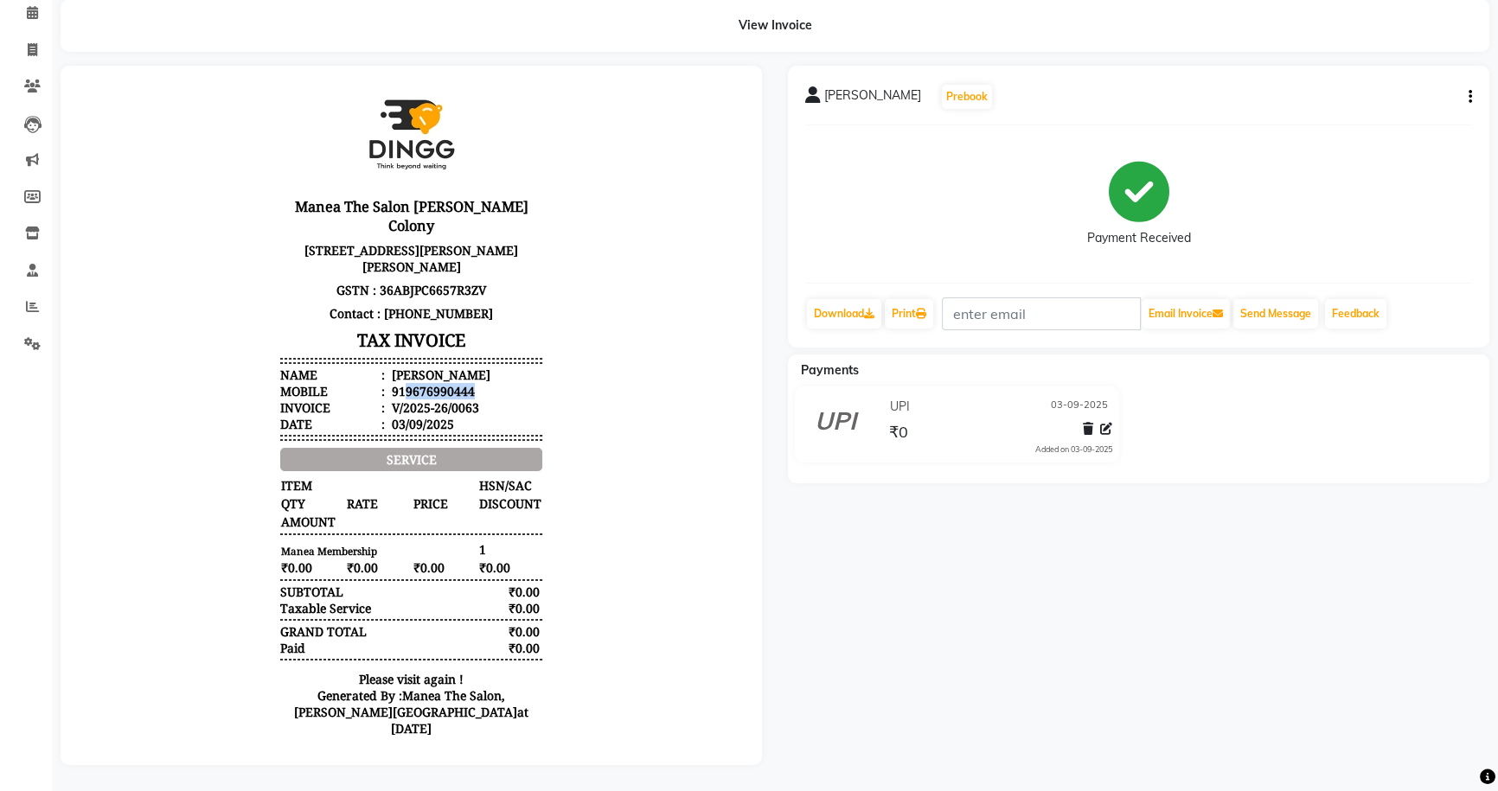
drag, startPoint x: 469, startPoint y: 387, endPoint x: 394, endPoint y: 395, distance: 75.7
click at [394, 395] on li "Mobile : 919676990444" at bounding box center [410, 391] width 261 height 16
copy div "9676990444"
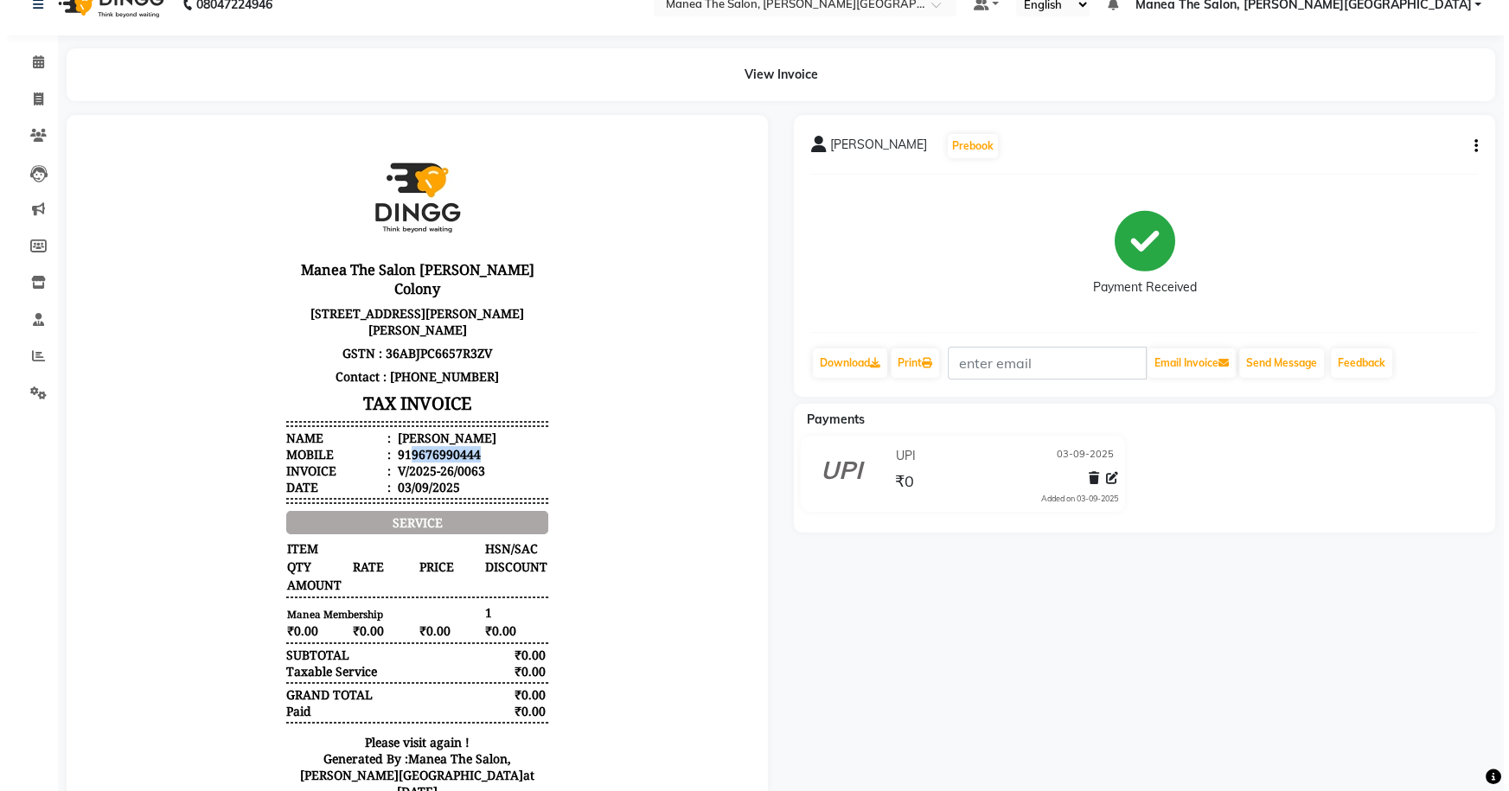
scroll to position [0, 0]
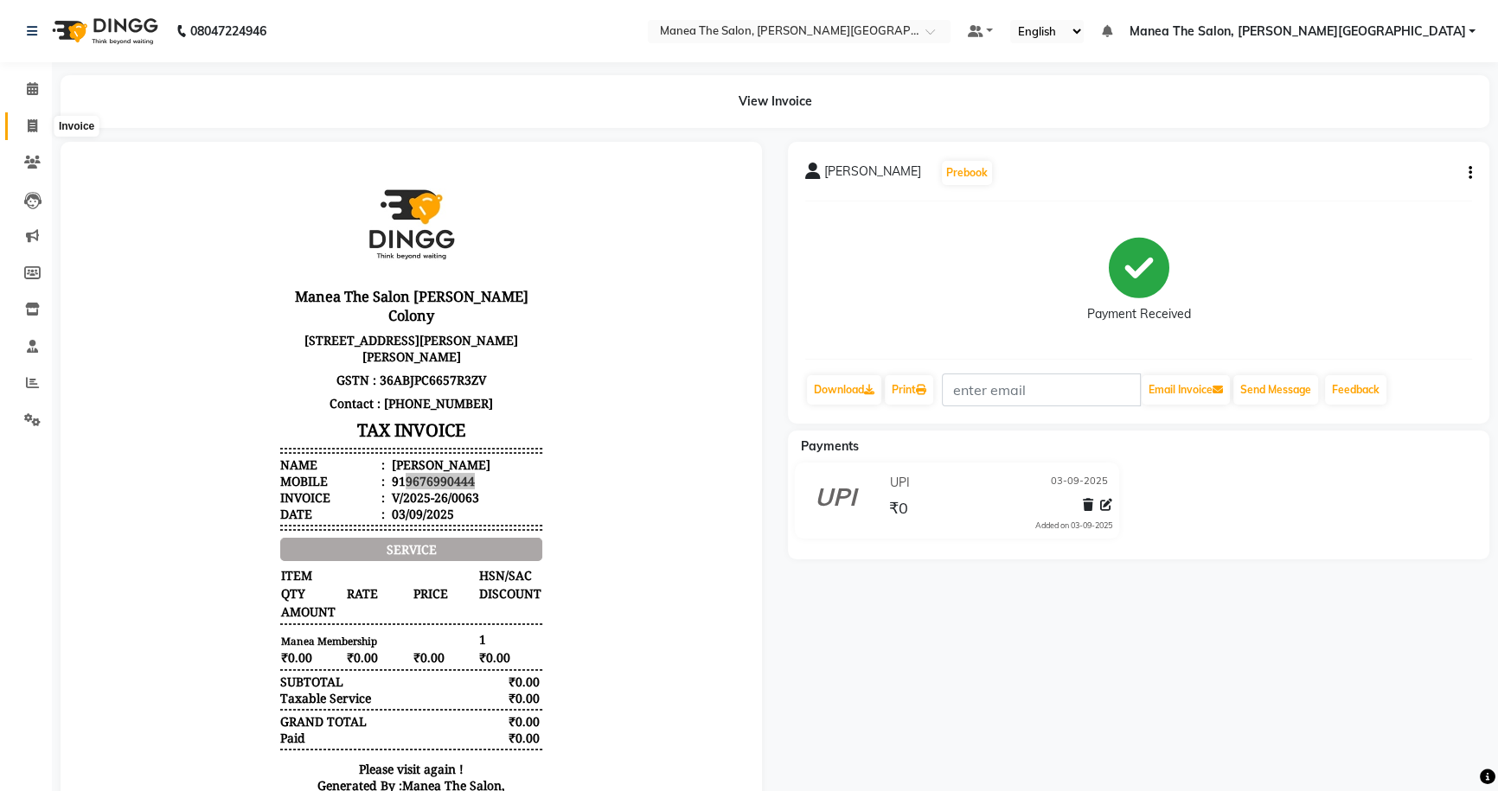
click at [40, 130] on span at bounding box center [32, 127] width 30 height 20
select select "service"
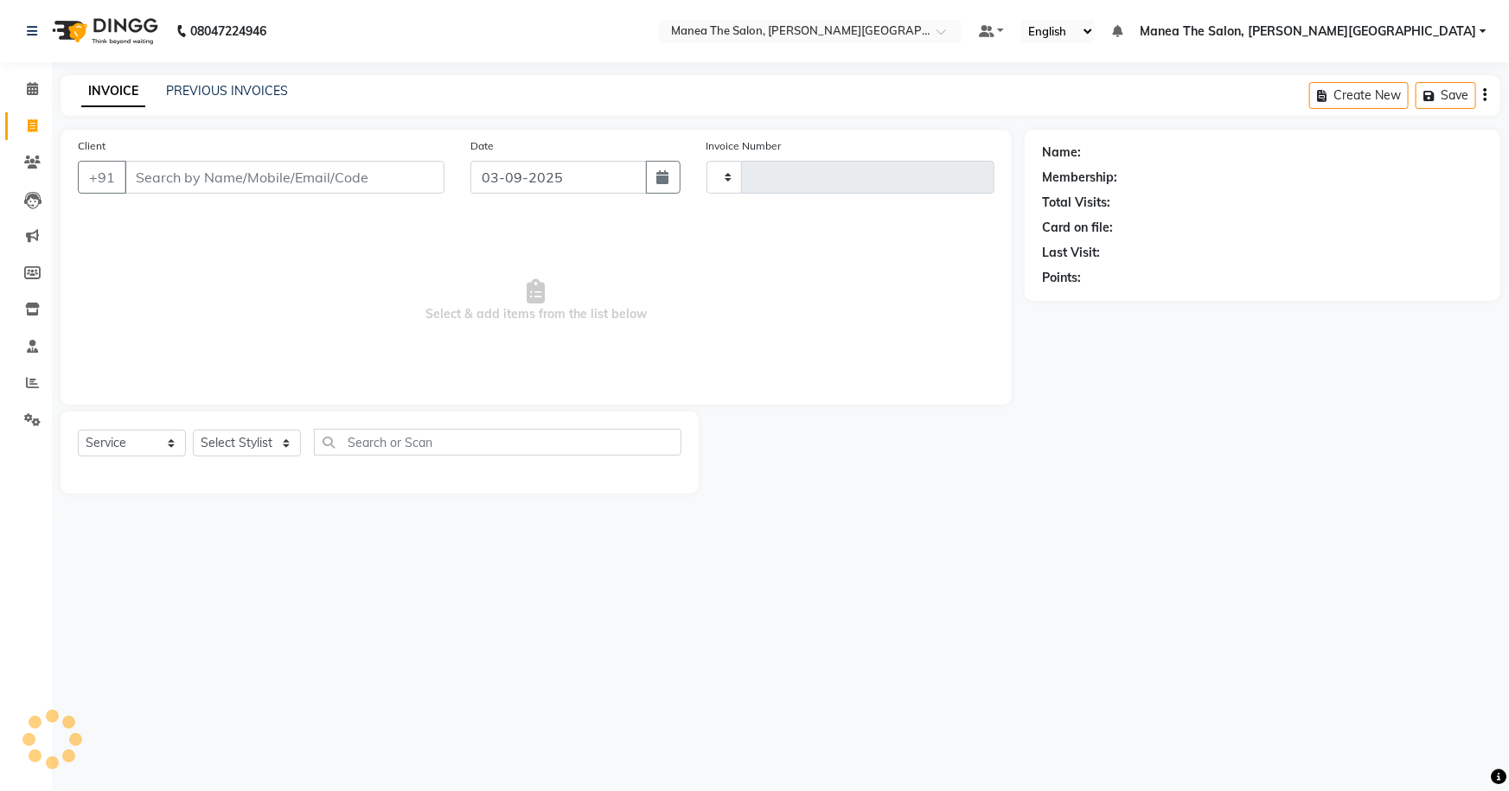
type input "0064"
select select "8762"
click at [234, 168] on input "Client" at bounding box center [285, 177] width 320 height 33
type input "9676990444"
select select "1: Object"
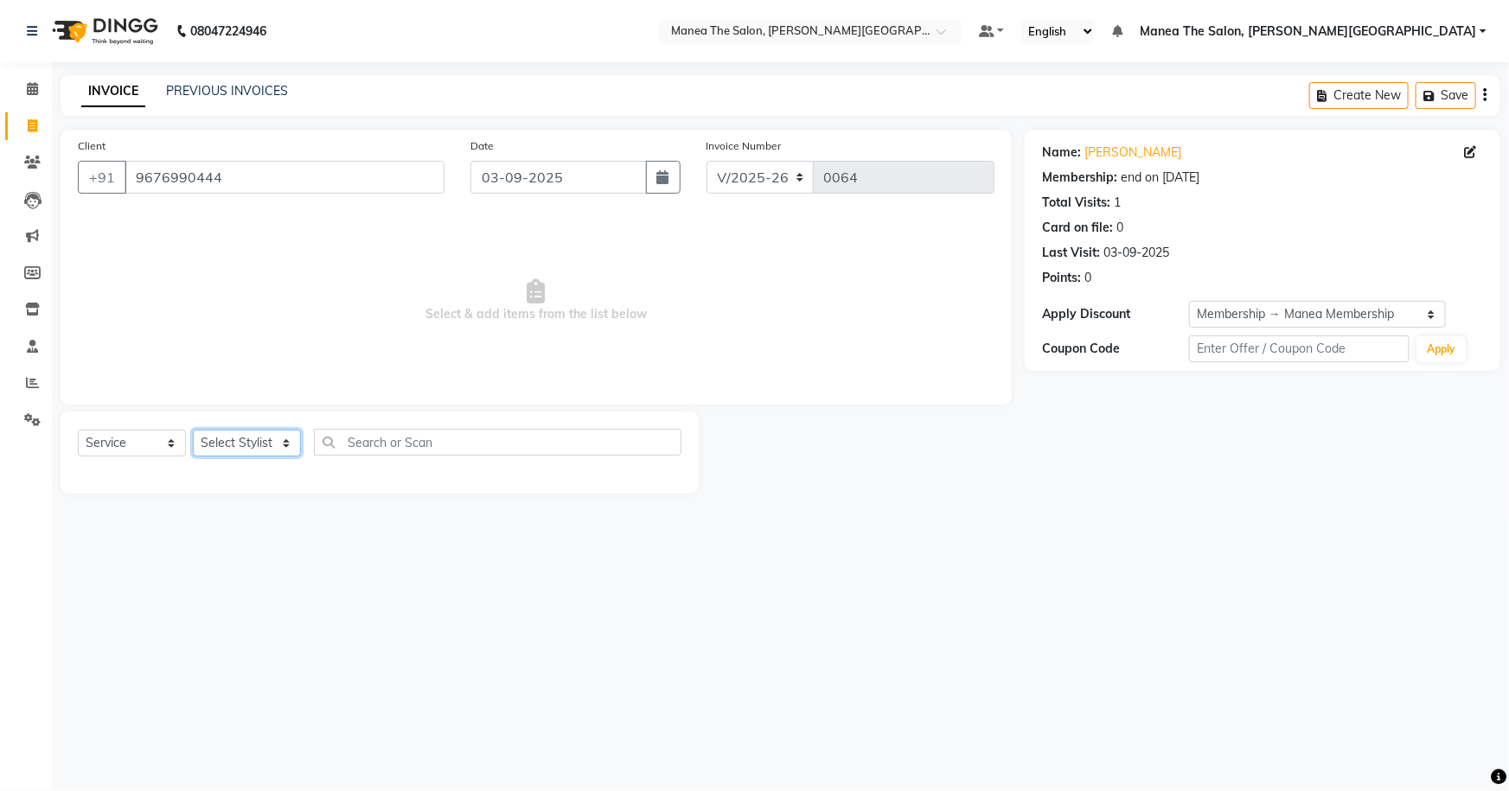
click at [273, 433] on select "Select Stylist Akshitha Irfan Naresh Nikhitha Prasanna Sonu Nigam Zubhair" at bounding box center [247, 443] width 108 height 27
select select "89492"
click at [193, 430] on select "Select Stylist Akshitha Irfan Naresh Nikhitha Prasanna Sonu Nigam Zubhair" at bounding box center [247, 443] width 108 height 27
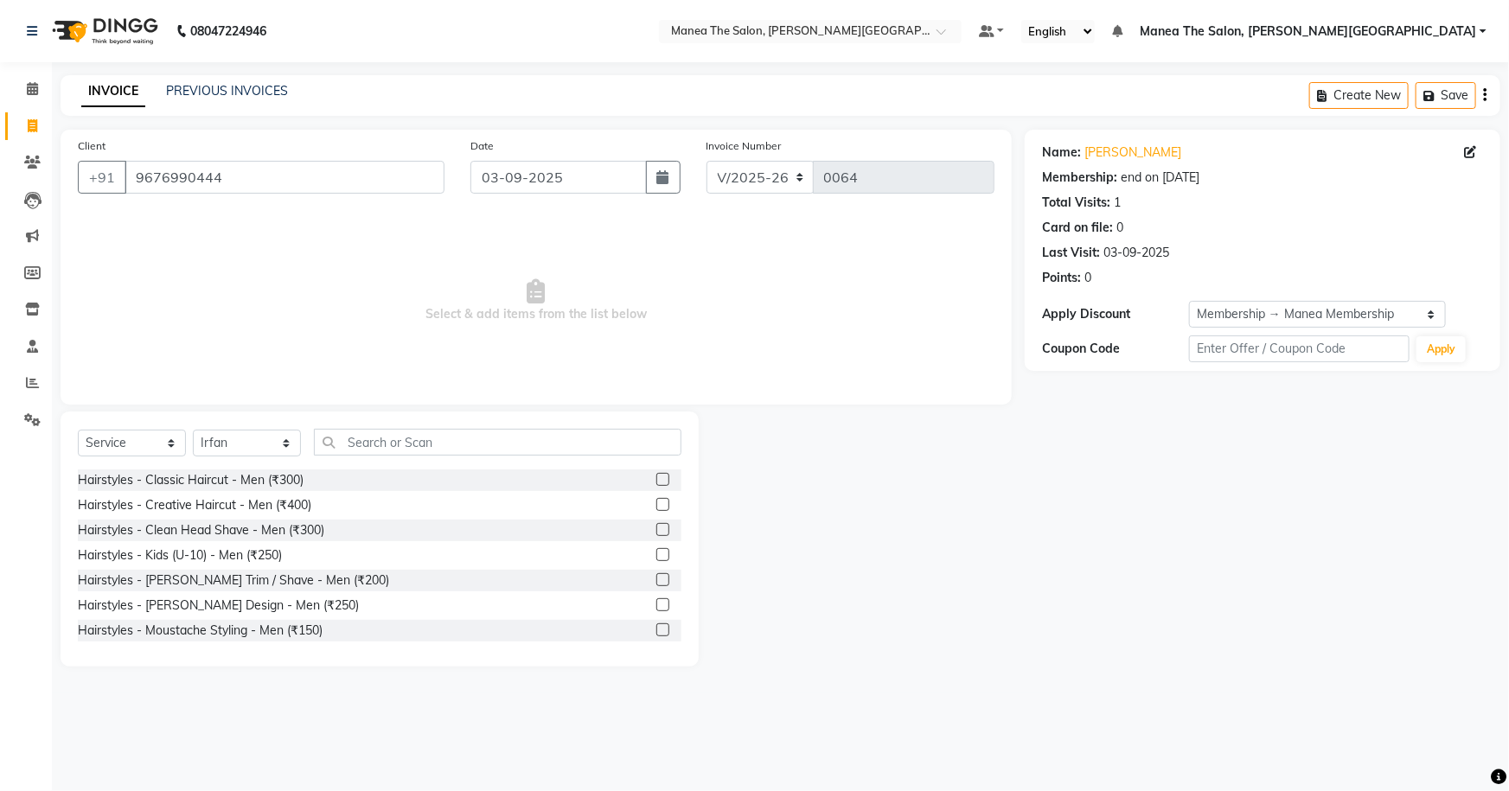
click at [656, 484] on label at bounding box center [662, 479] width 13 height 13
click at [656, 484] on input "checkbox" at bounding box center [661, 480] width 11 height 11
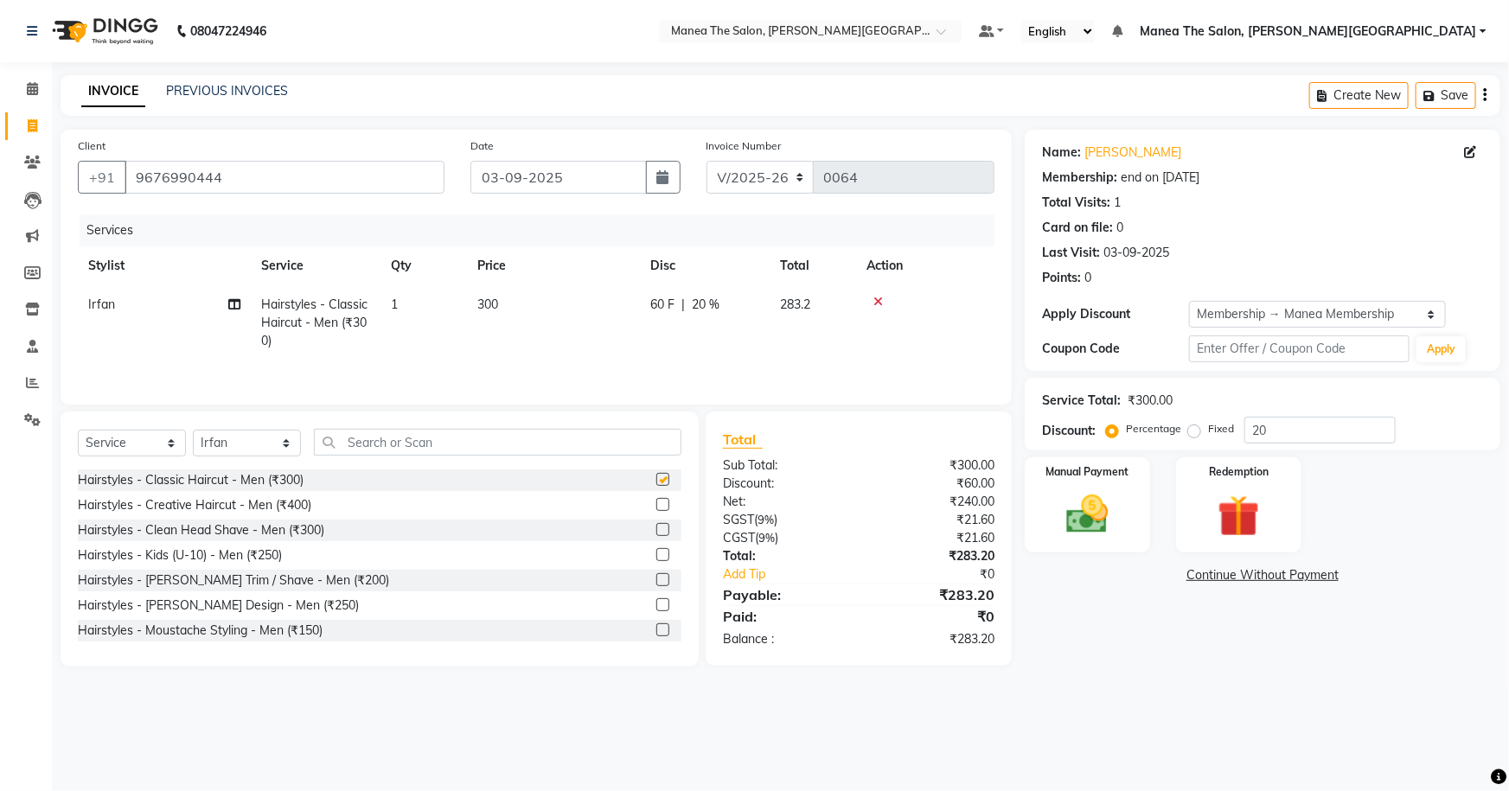
checkbox input "false"
click at [1211, 683] on main "INVOICE PREVIOUS INVOICES Create New Save Client +91 9676990444 Date 03-09-2025…" at bounding box center [780, 384] width 1457 height 618
click at [1281, 431] on input "20" at bounding box center [1320, 430] width 151 height 27
type input "2"
click at [1176, 695] on div "08047224946 Select Location × Manea The Salon, Raghavendra Colony Default Panel…" at bounding box center [754, 395] width 1509 height 791
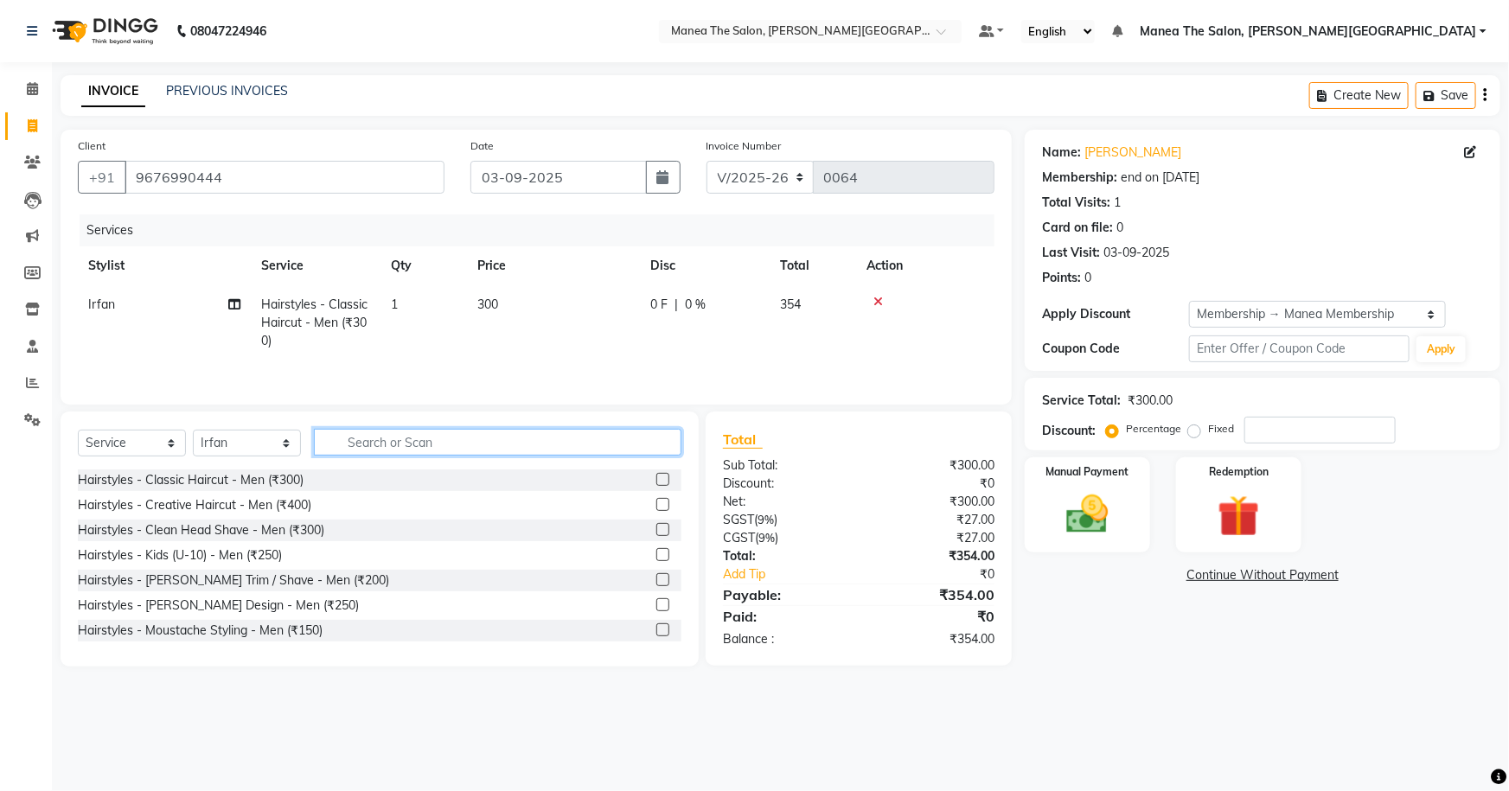
click at [432, 440] on input "text" at bounding box center [498, 442] width 368 height 27
type input "m"
type input "hair cut"
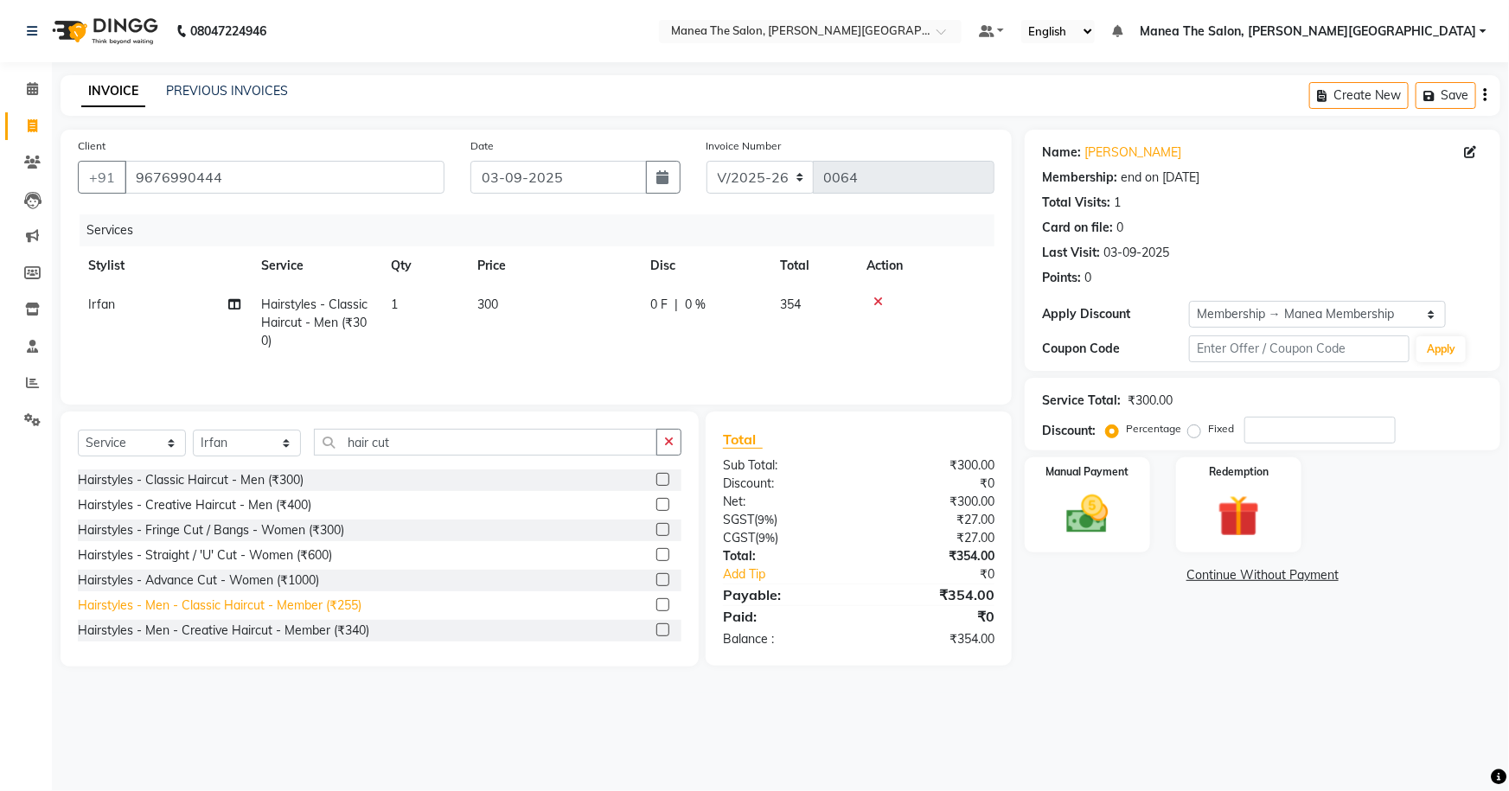
click at [284, 611] on div "Hairstyles - Men - Classic Haircut - Member (₹255)" at bounding box center [220, 606] width 284 height 18
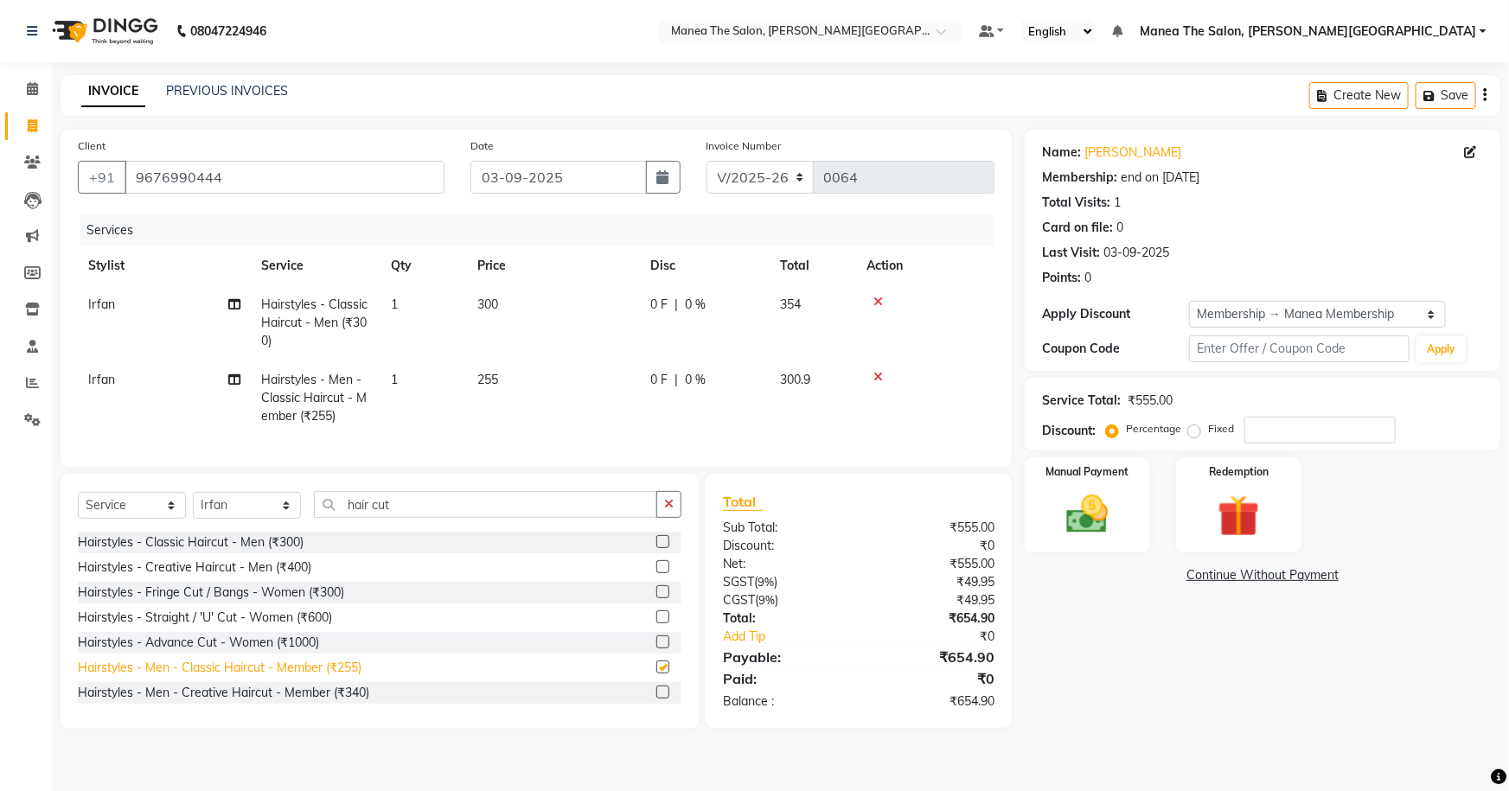
checkbox input "false"
click at [881, 299] on icon at bounding box center [879, 302] width 10 height 12
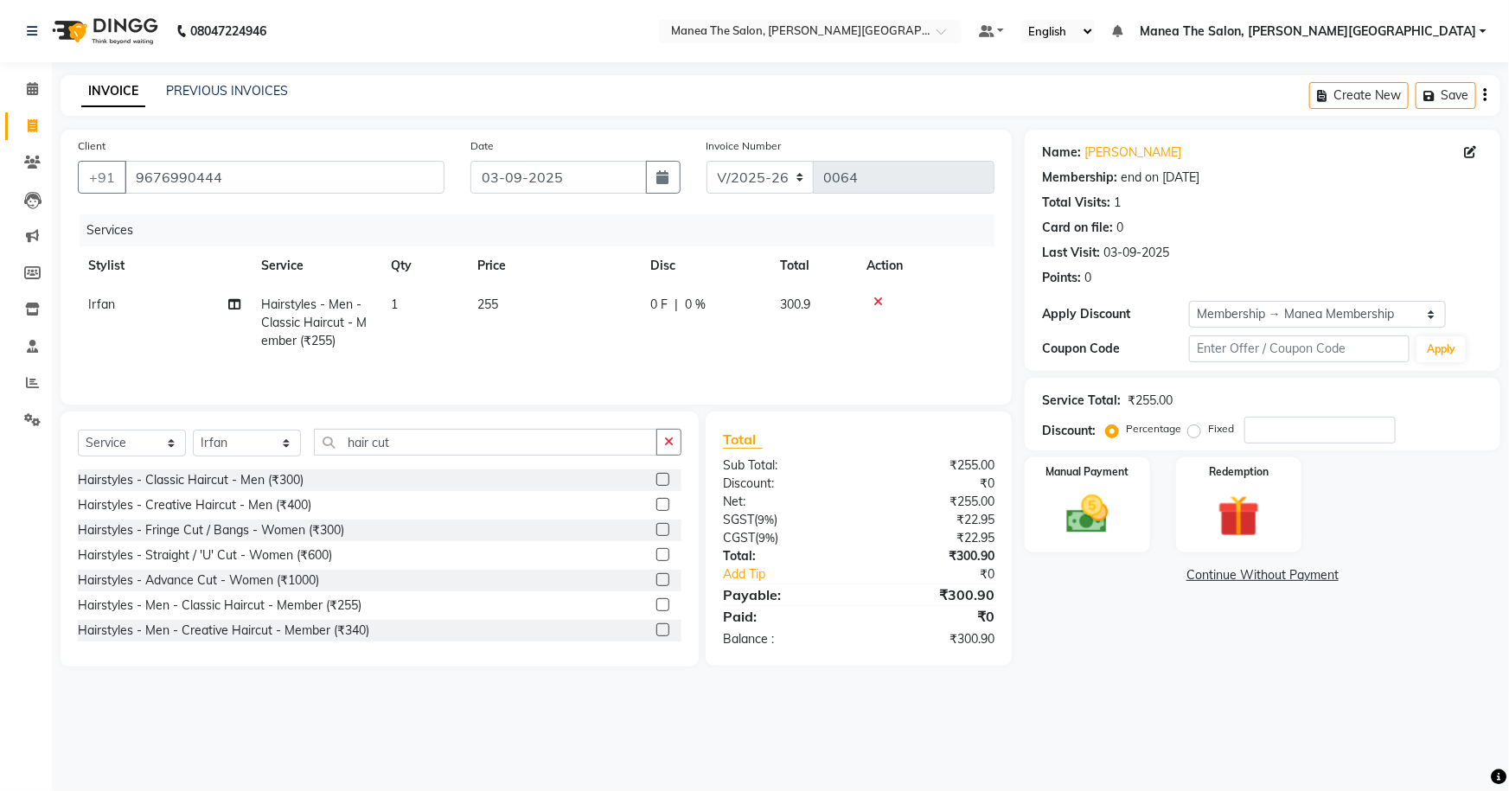
click at [881, 299] on icon at bounding box center [879, 302] width 10 height 12
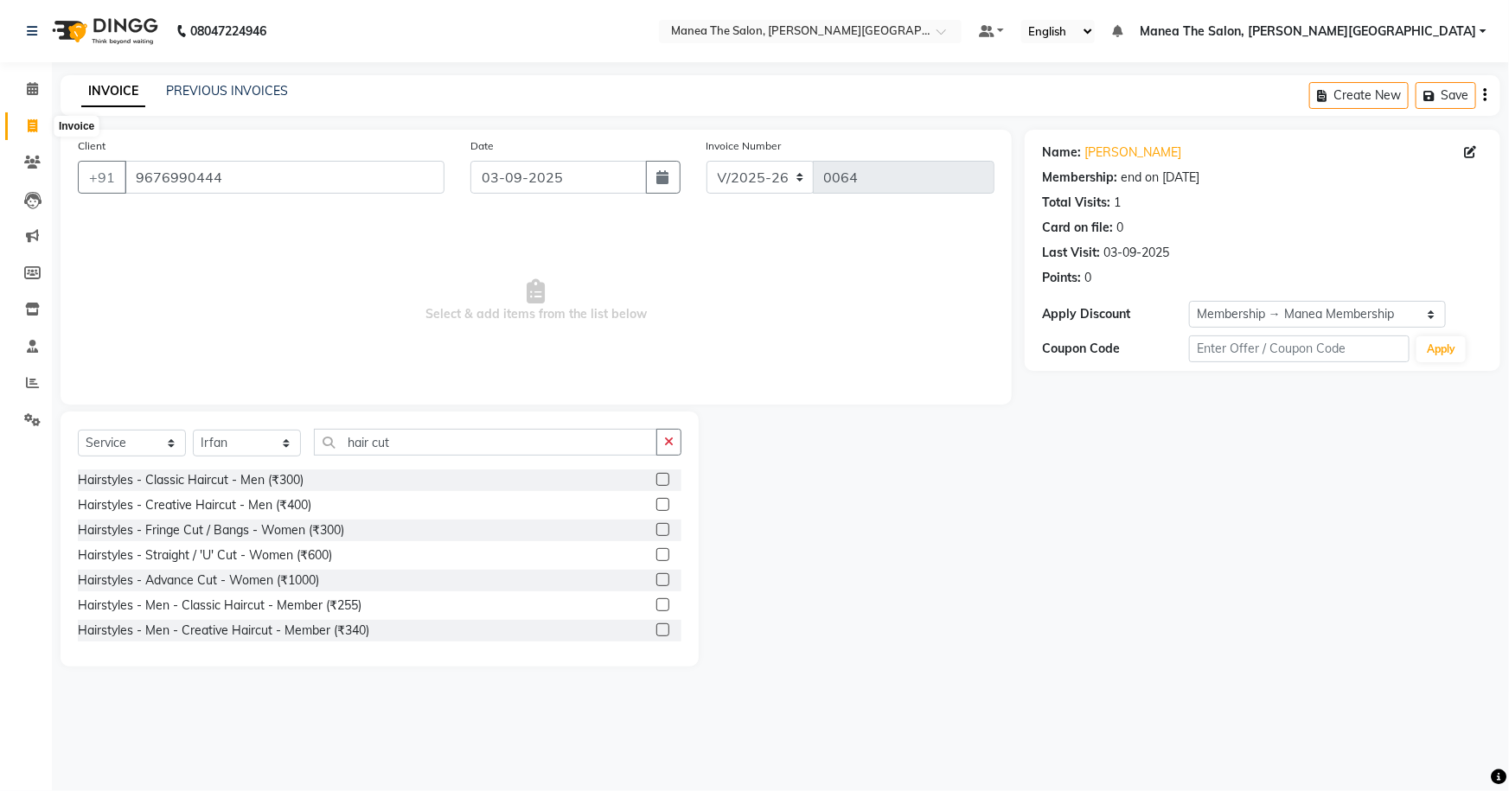
click at [32, 127] on icon at bounding box center [33, 125] width 10 height 13
select select "8762"
select select "service"
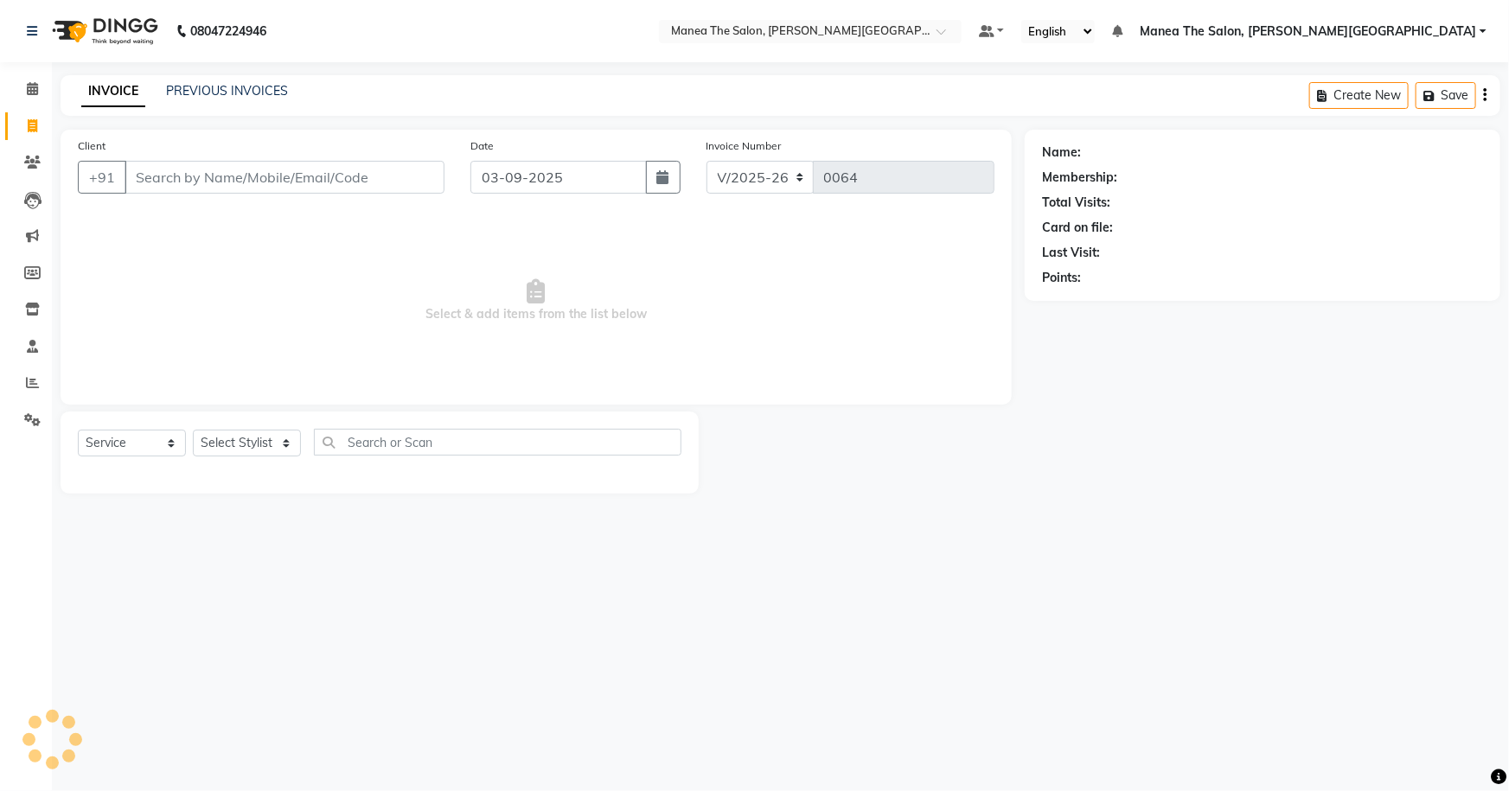
click at [267, 164] on input "Client" at bounding box center [285, 177] width 320 height 33
type input "V"
type input "9676990444"
select select "1: Object"
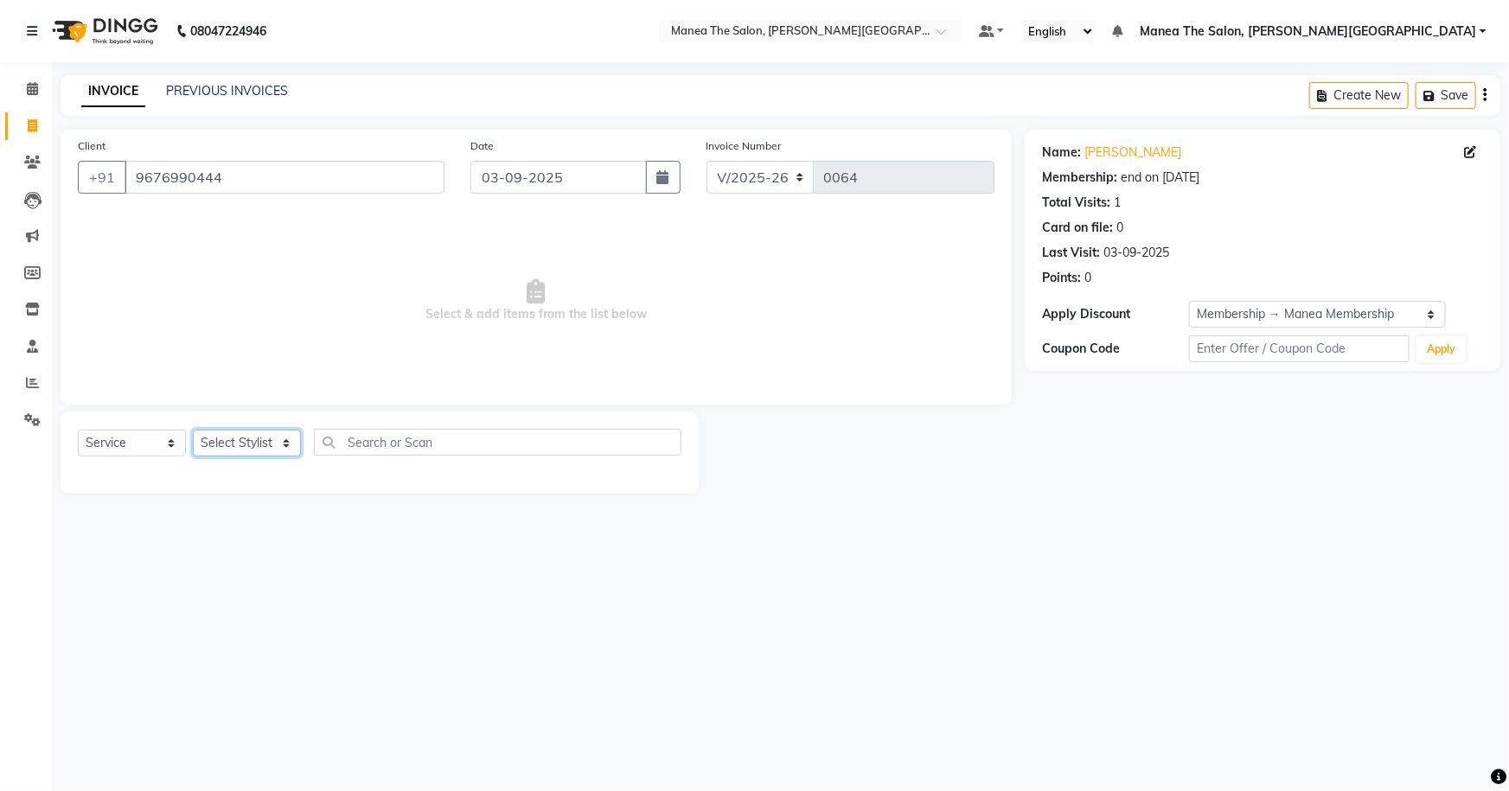
click at [221, 450] on select "Select Stylist Akshitha Irfan Naresh Nikhitha Prasanna Sonu Nigam Zubhair" at bounding box center [247, 443] width 108 height 27
select select "89492"
click at [193, 430] on select "Select Stylist Akshitha Irfan Naresh Nikhitha Prasanna Sonu Nigam Zubhair" at bounding box center [247, 443] width 108 height 27
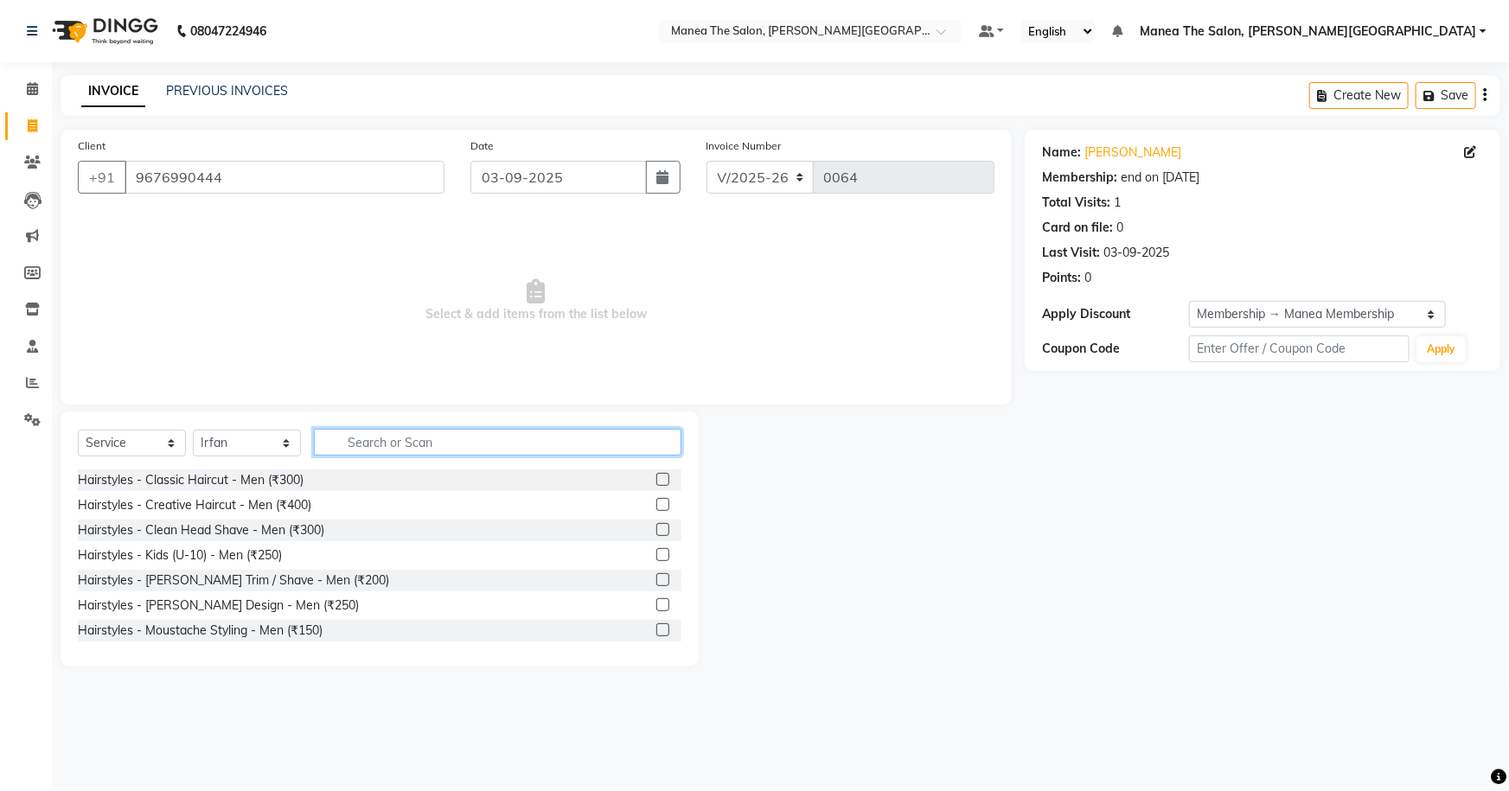
click at [423, 437] on input "text" at bounding box center [498, 442] width 368 height 27
type input "hair cut"
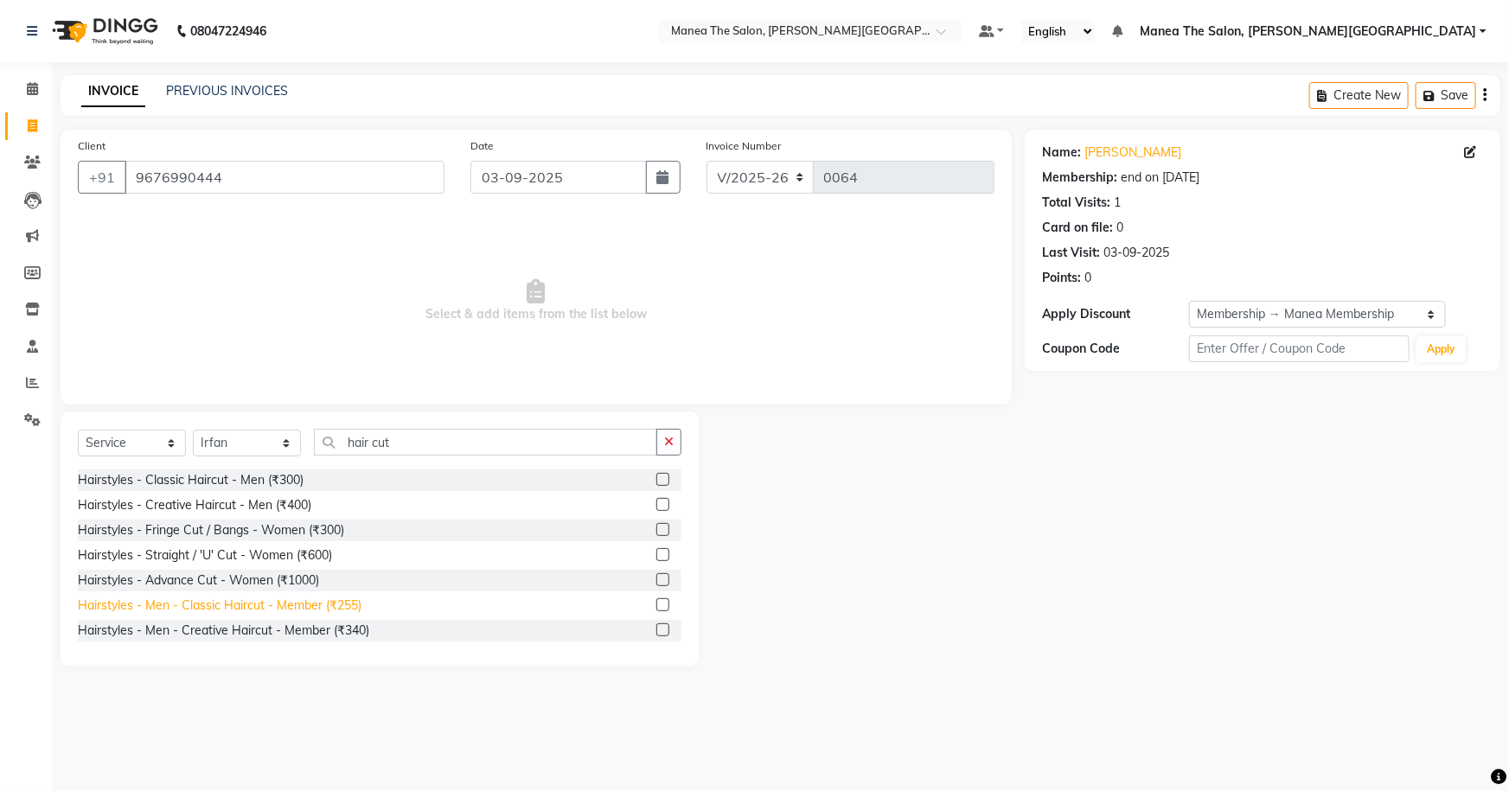
click at [333, 600] on div "Hairstyles - Men - Classic Haircut - Member (₹255)" at bounding box center [220, 606] width 284 height 18
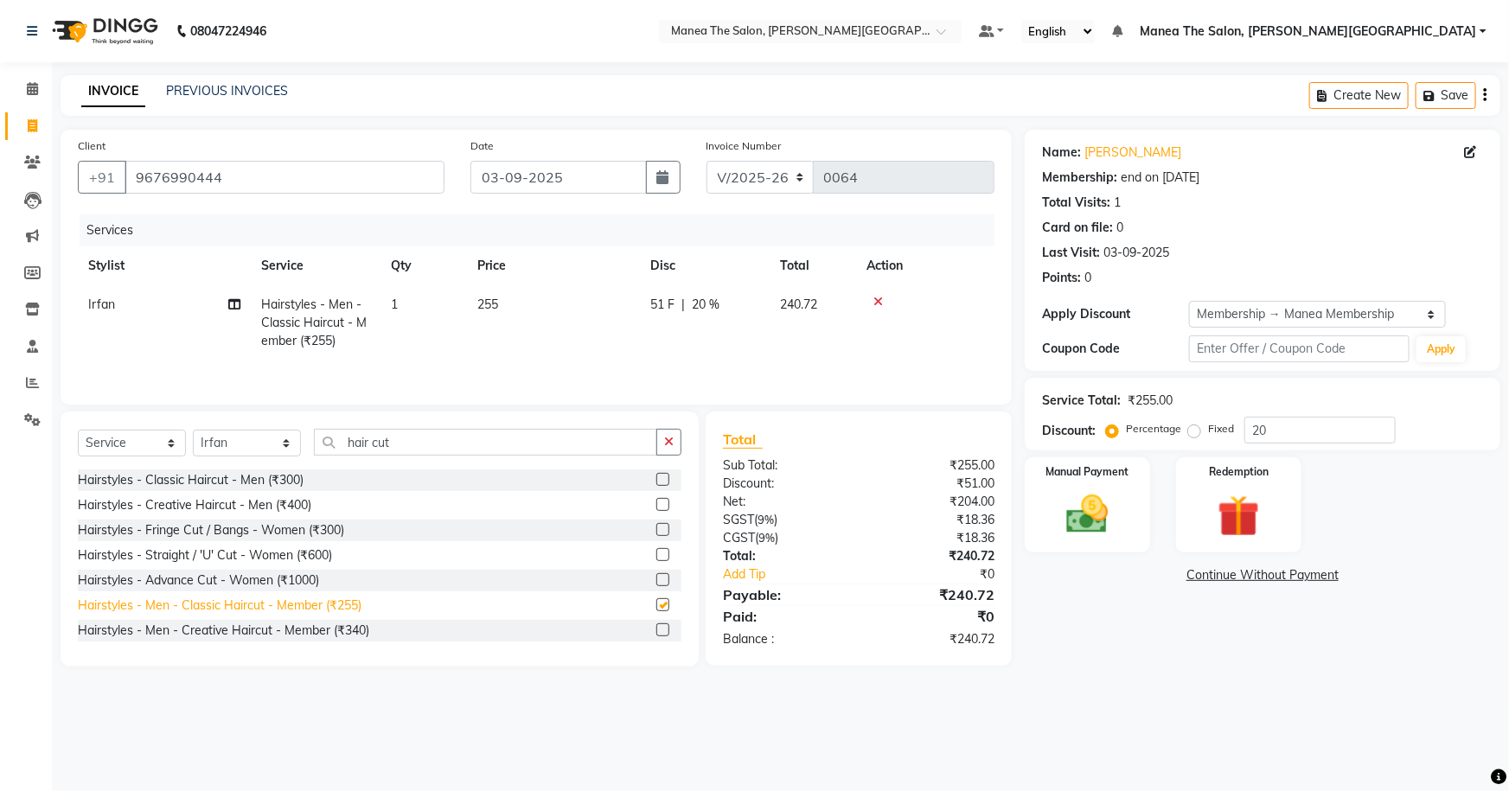
checkbox input "false"
click at [1280, 429] on input "20" at bounding box center [1320, 430] width 151 height 27
type input "2"
click at [1098, 653] on div "Name: Noel Membership: end on 03-09-2027 Total Visits: 1 Card on file: 0 Last V…" at bounding box center [1269, 398] width 489 height 537
click at [879, 301] on icon at bounding box center [879, 302] width 10 height 12
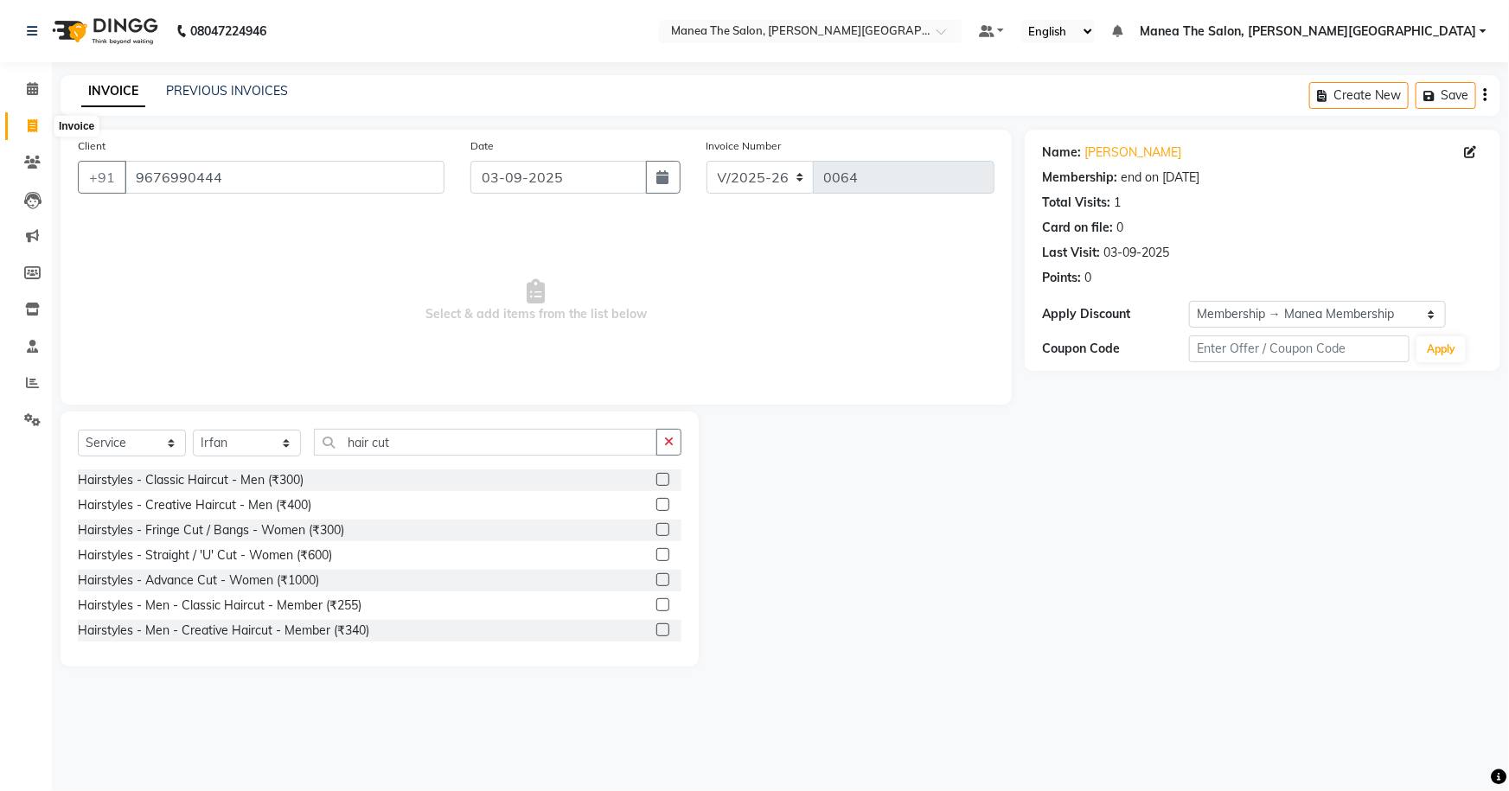
click at [29, 121] on icon at bounding box center [33, 125] width 10 height 13
select select "service"
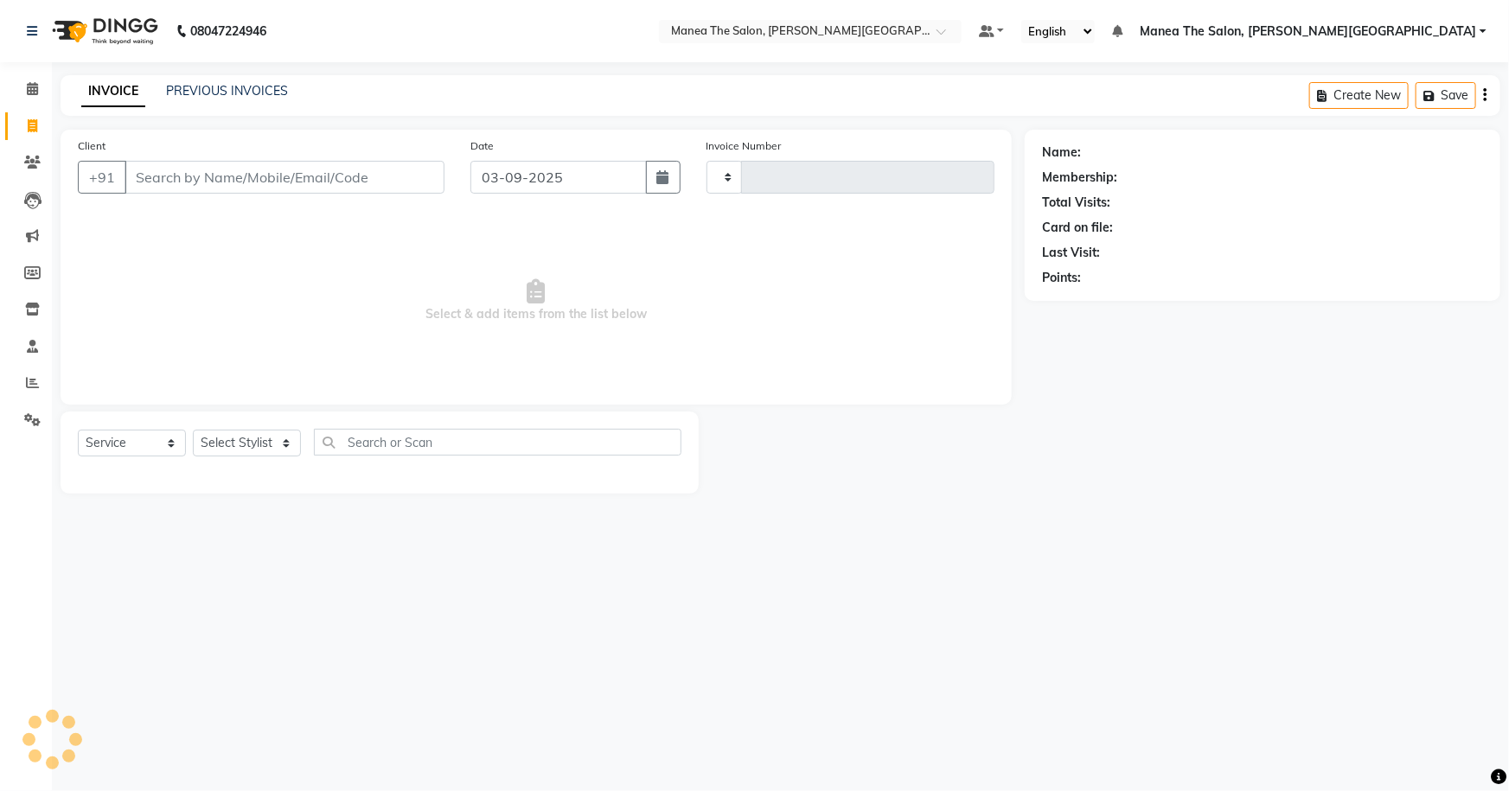
type input "0064"
select select "8762"
click at [28, 382] on icon at bounding box center [32, 382] width 13 height 13
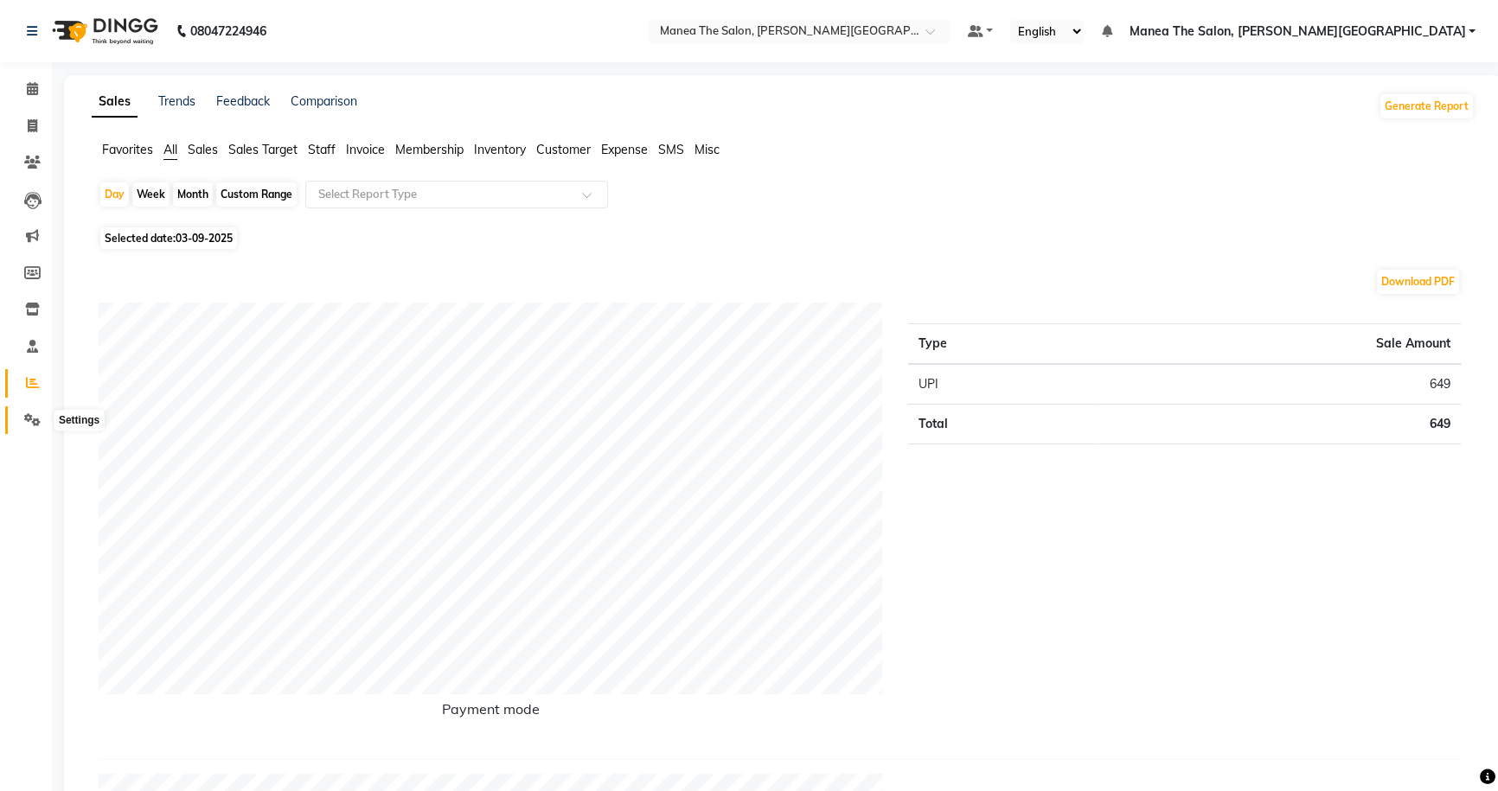
click at [37, 420] on icon at bounding box center [32, 419] width 16 height 13
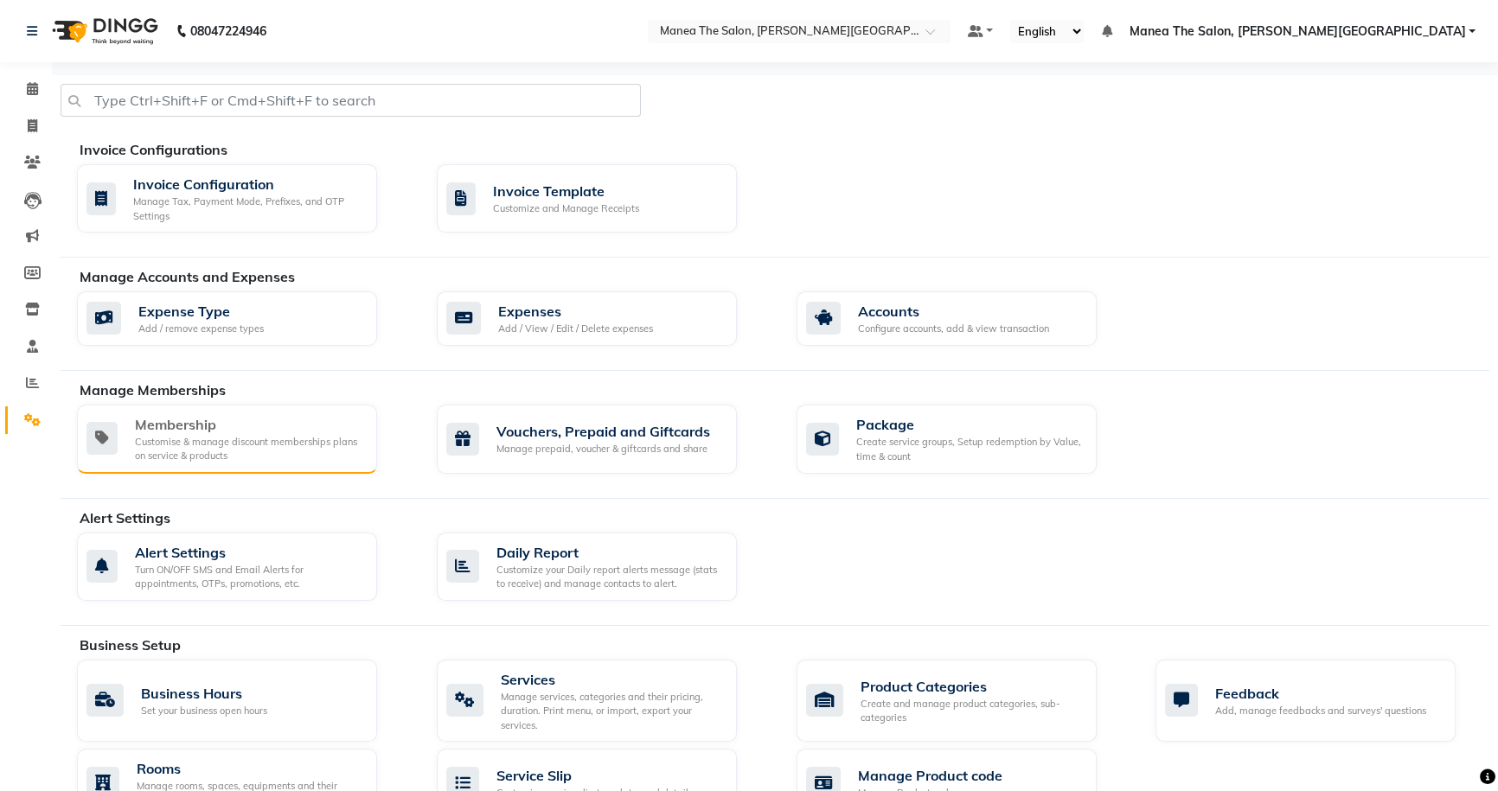
click at [311, 461] on div "Customise & manage discount memberships plans on service & products" at bounding box center [249, 449] width 228 height 29
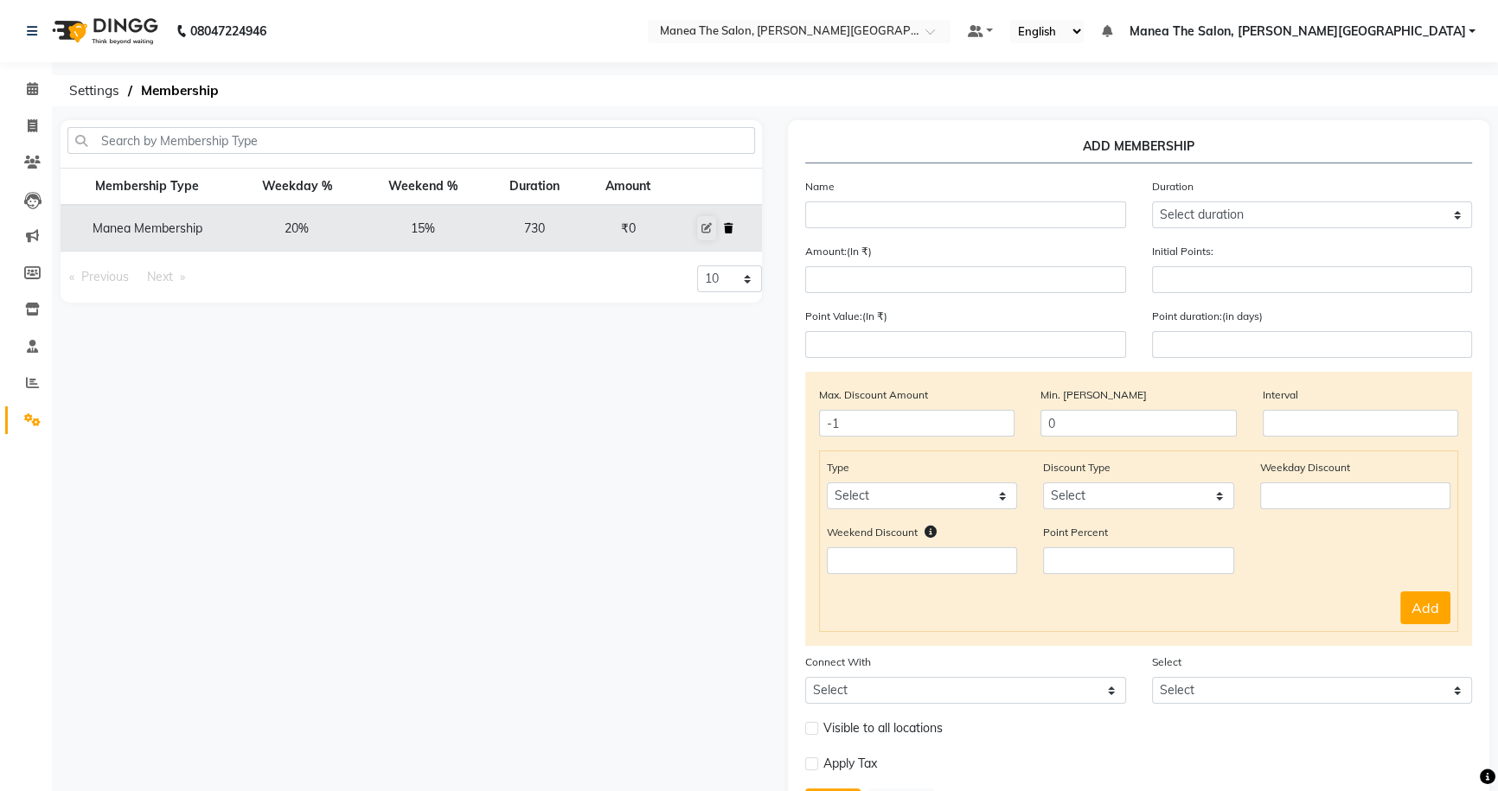
click at [726, 223] on icon at bounding box center [729, 228] width 10 height 10
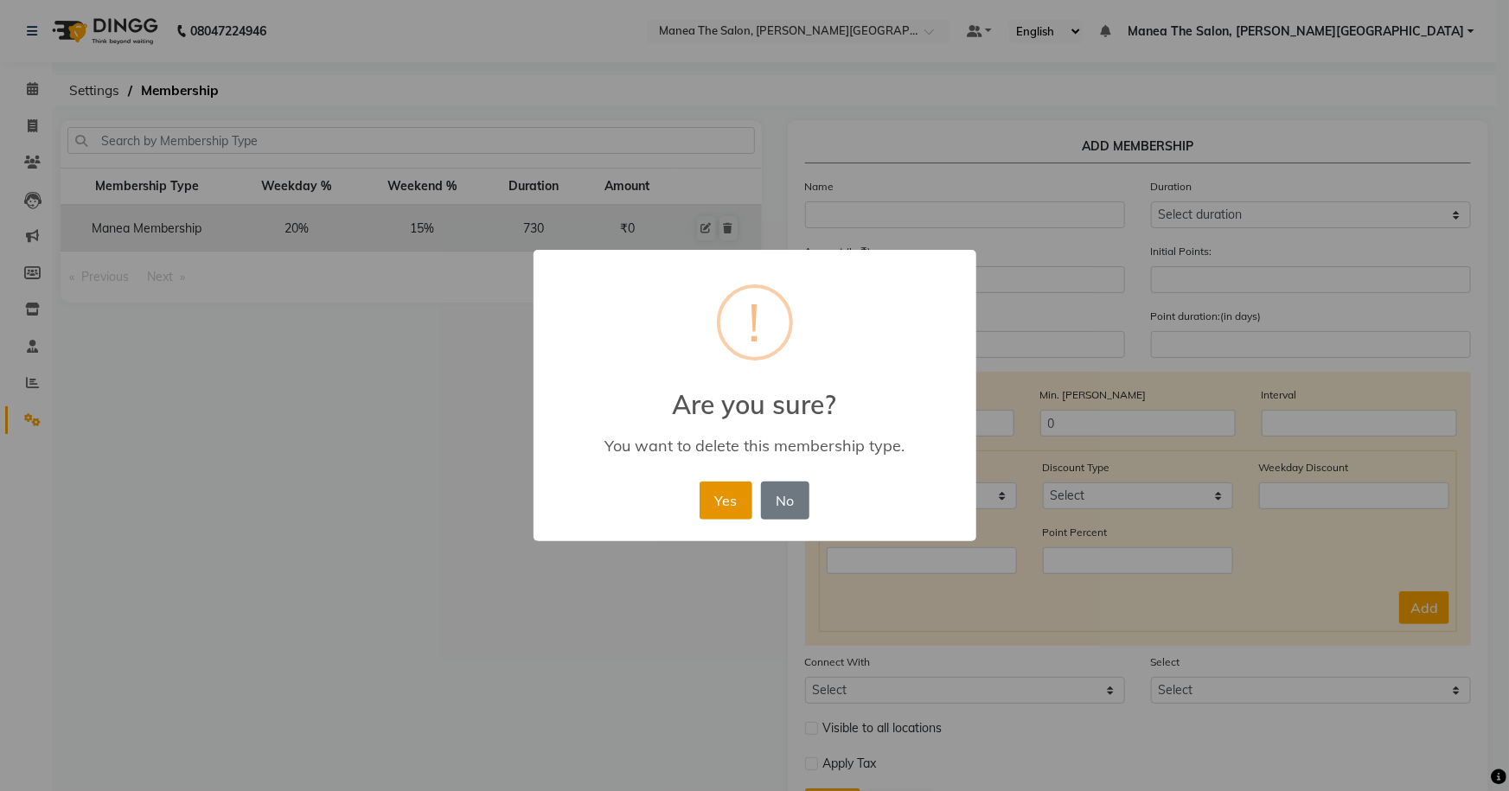
click at [737, 508] on button "Yes" at bounding box center [726, 501] width 53 height 38
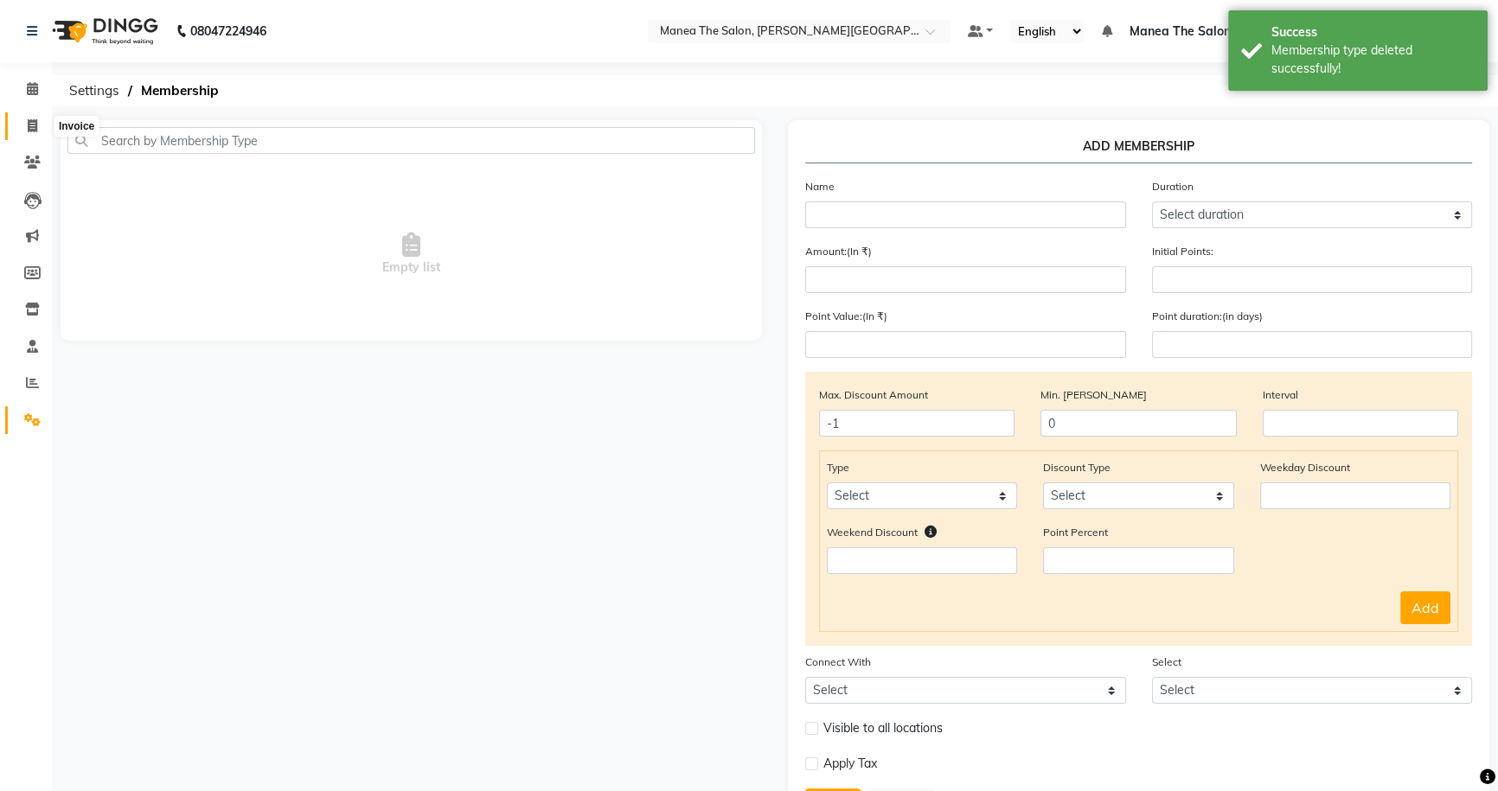
click at [33, 124] on icon at bounding box center [33, 125] width 10 height 13
select select "8762"
select select "service"
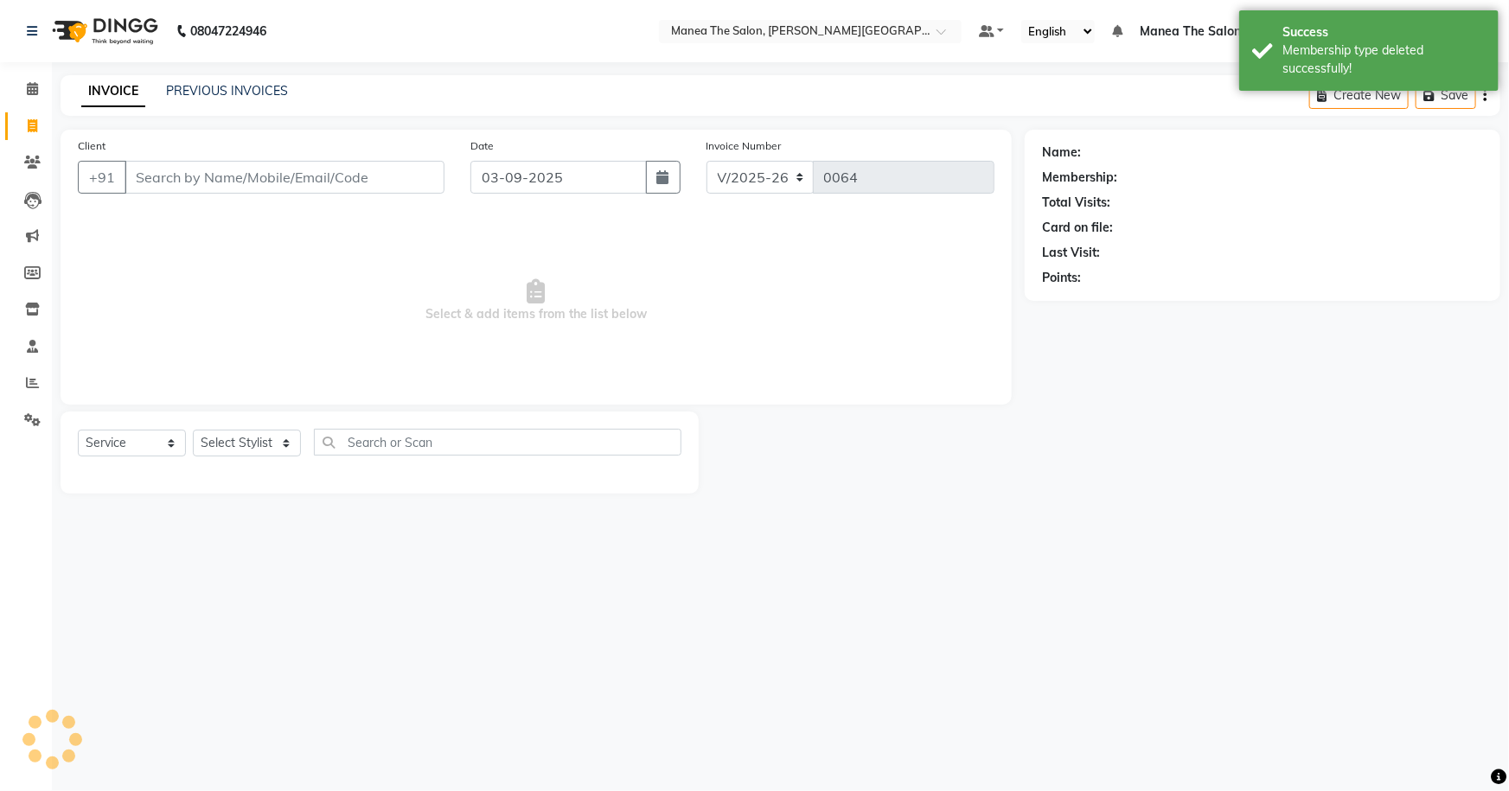
click at [240, 193] on input "Client" at bounding box center [285, 177] width 320 height 33
type input "9676990444"
select select "1: Object"
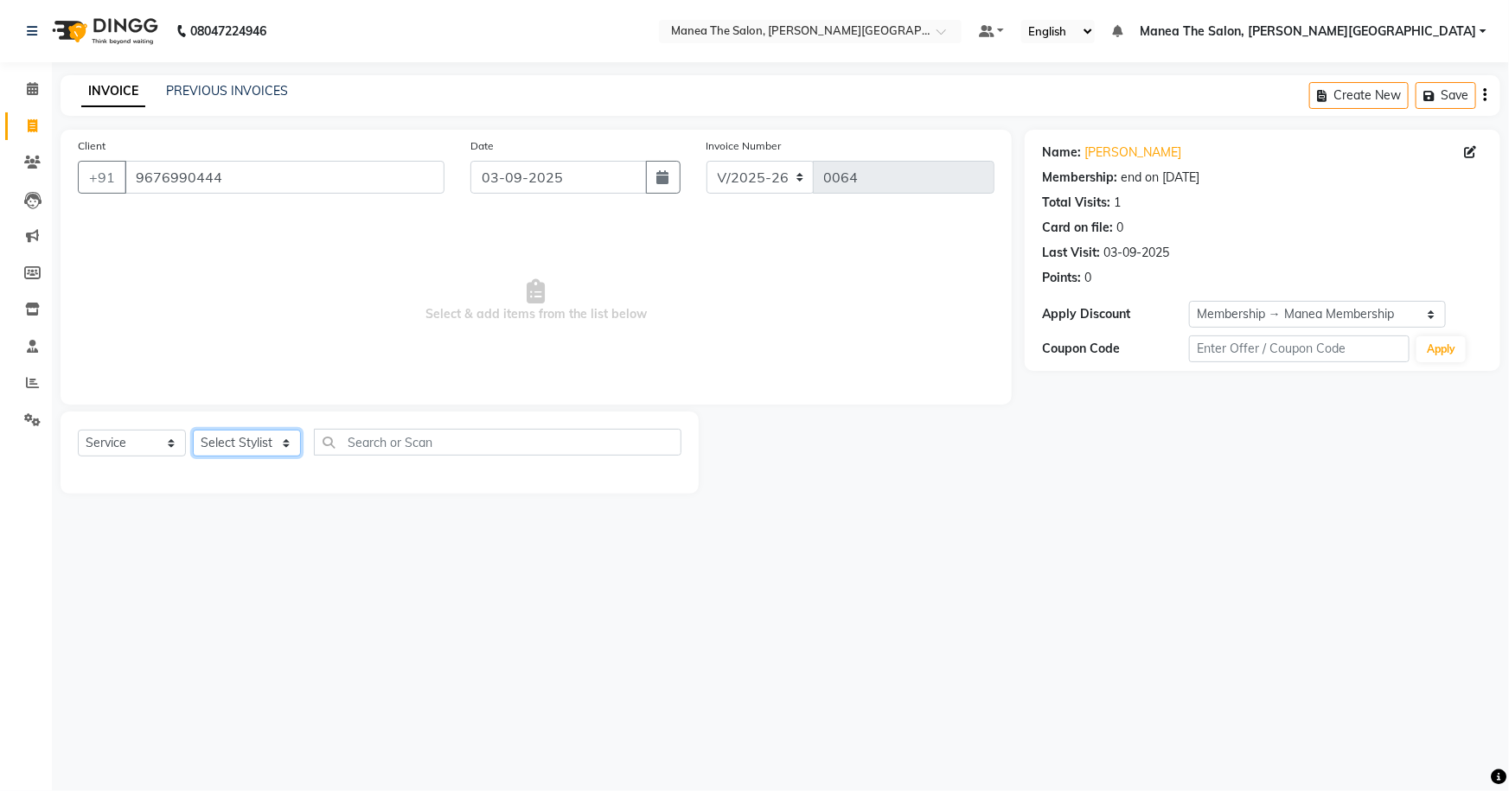
click at [259, 441] on select "Select Stylist Akshitha Irfan Naresh Nikhitha Prasanna Sonu Nigam Zubhair" at bounding box center [247, 443] width 108 height 27
select select "89492"
click at [193, 430] on select "Select Stylist Akshitha Irfan Naresh Nikhitha Prasanna Sonu Nigam Zubhair" at bounding box center [247, 443] width 108 height 27
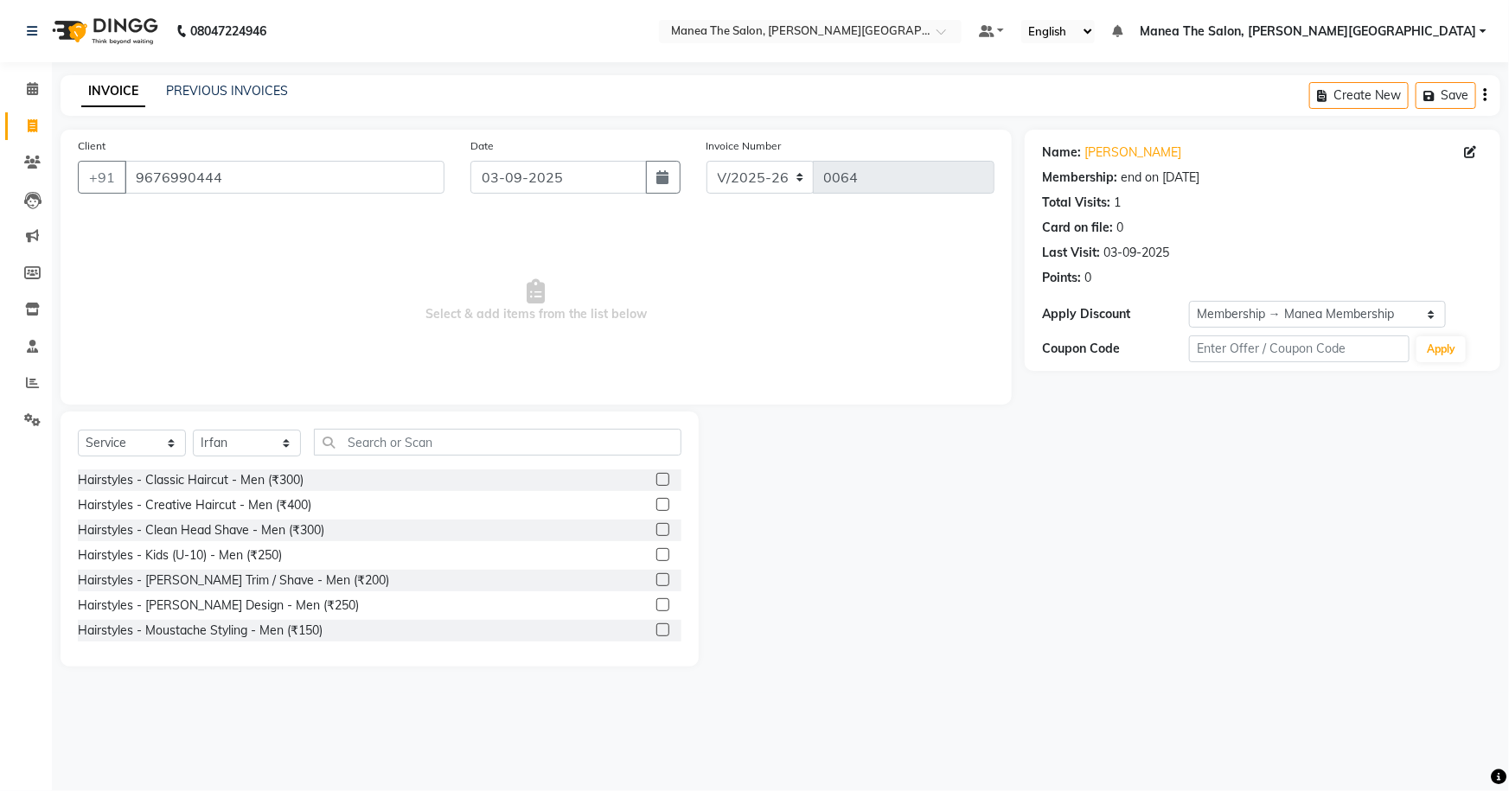
click at [440, 423] on div "Select Service Product Membership Package Voucher Prepaid Gift Card Select Styl…" at bounding box center [380, 539] width 638 height 255
click at [440, 451] on input "text" at bounding box center [498, 442] width 368 height 27
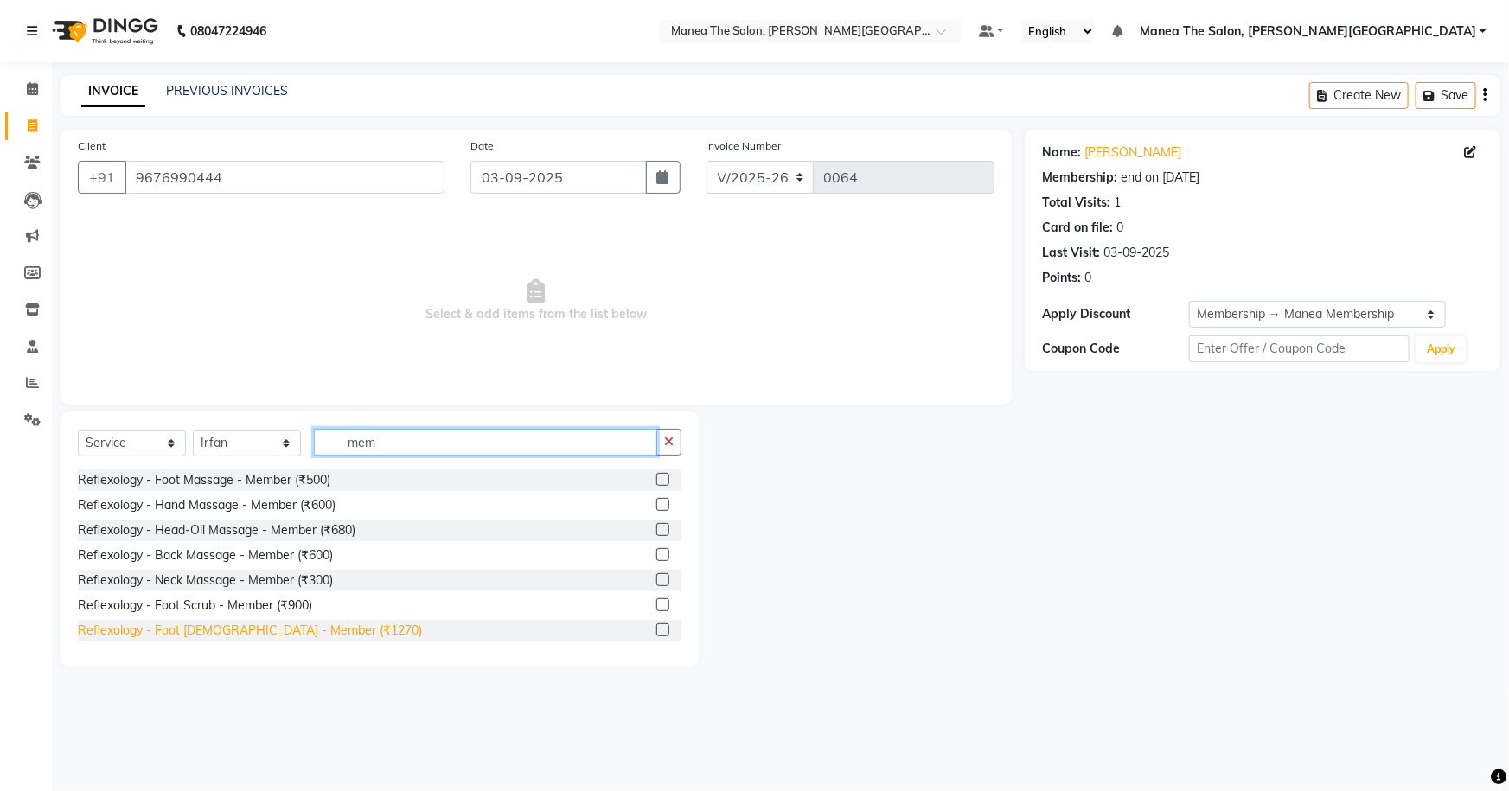
type input "mem"
click at [268, 634] on div "Reflexology - Foot Polish - Member (₹1270)" at bounding box center [250, 631] width 344 height 18
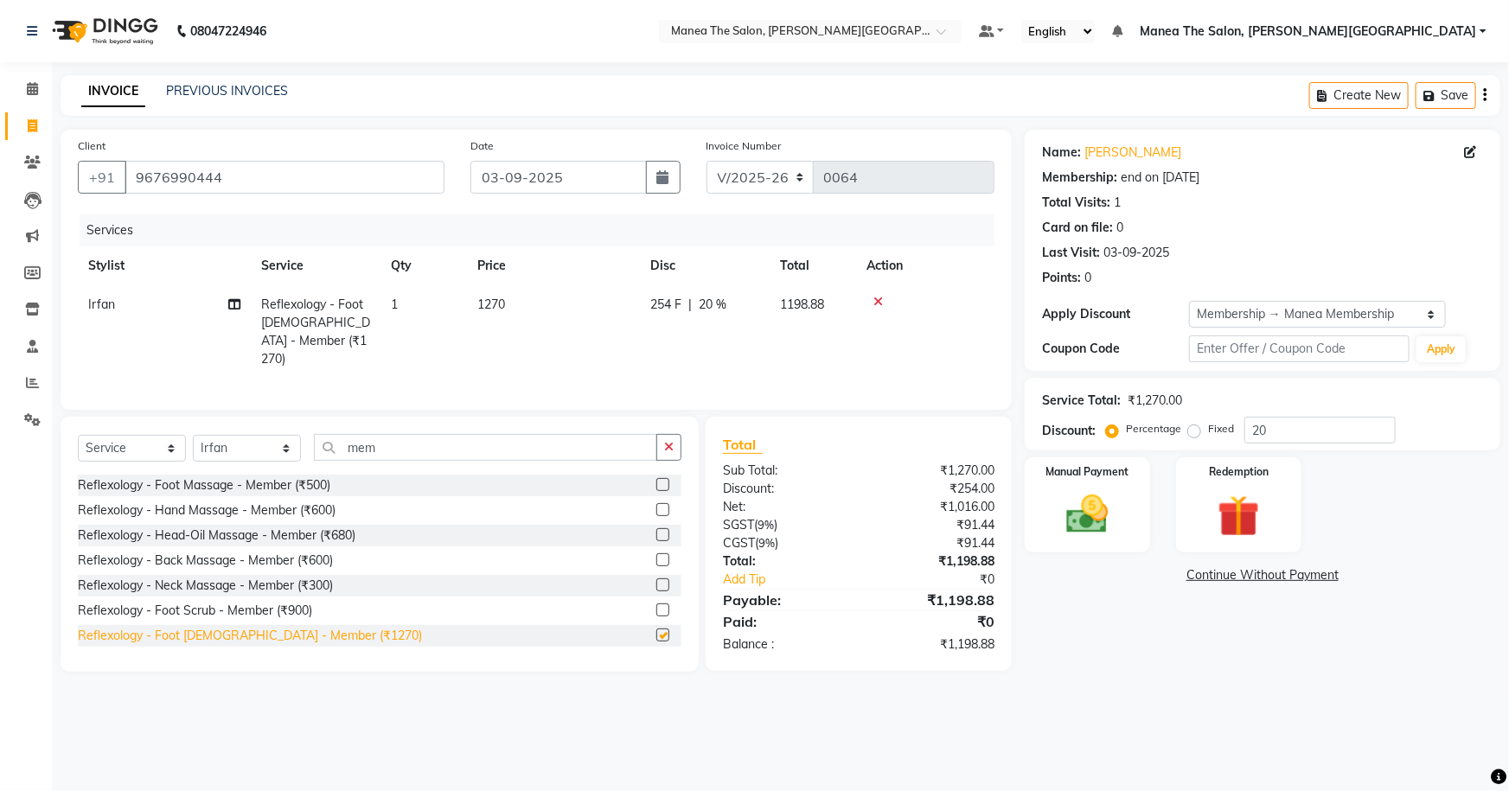
checkbox input "false"
click at [1292, 445] on div "Service Total: ₹1,270.00 Discount: Percentage Fixed 20" at bounding box center [1263, 414] width 476 height 73
click at [1287, 436] on input "20" at bounding box center [1320, 430] width 151 height 27
type input "2"
click at [1102, 650] on div "Name: Noel Membership: end on 03-09-2027 Total Visits: 1 Card on file: 0 Last V…" at bounding box center [1269, 401] width 489 height 542
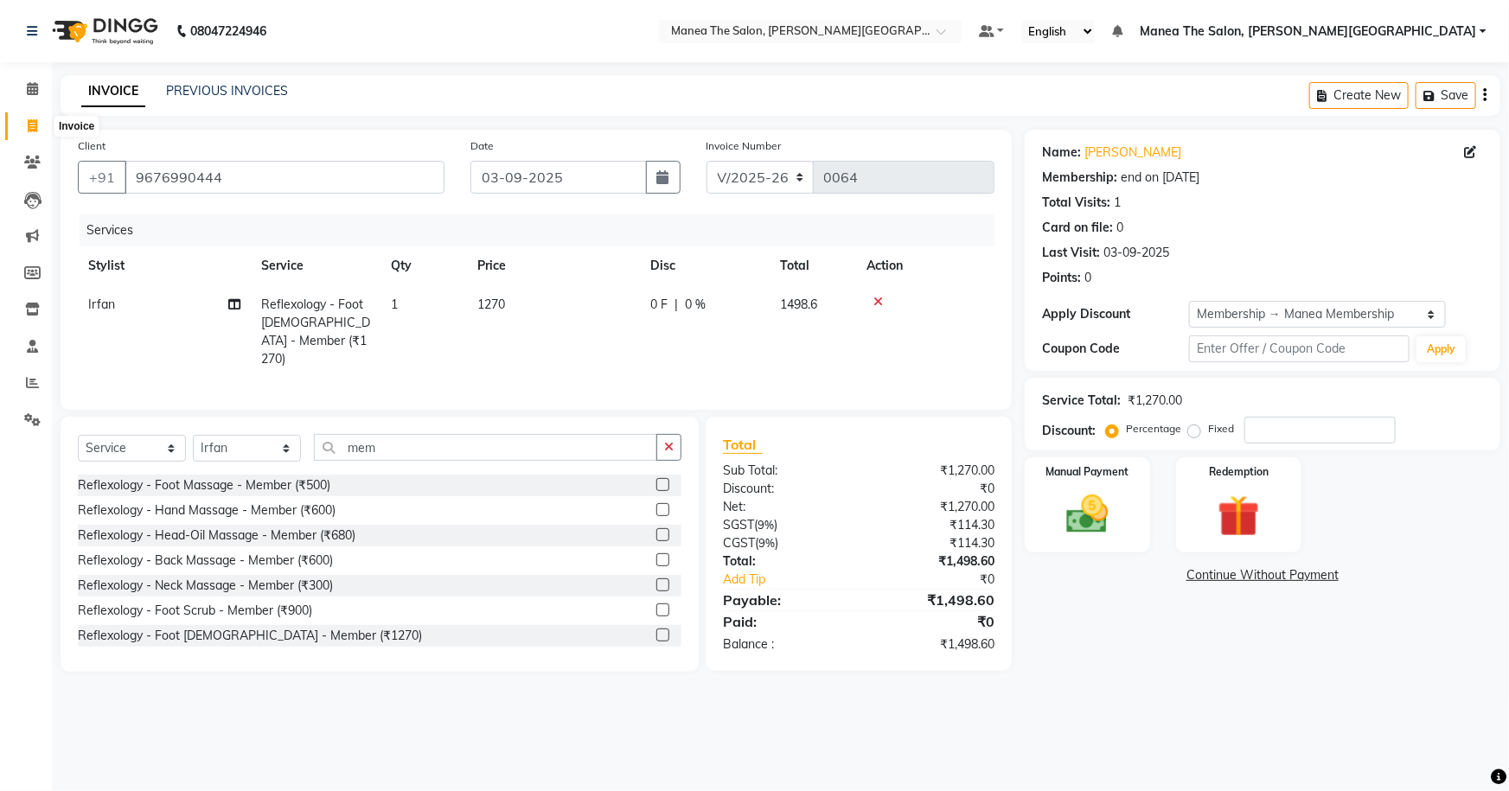
click at [32, 123] on icon at bounding box center [33, 125] width 10 height 13
select select "8762"
select select "service"
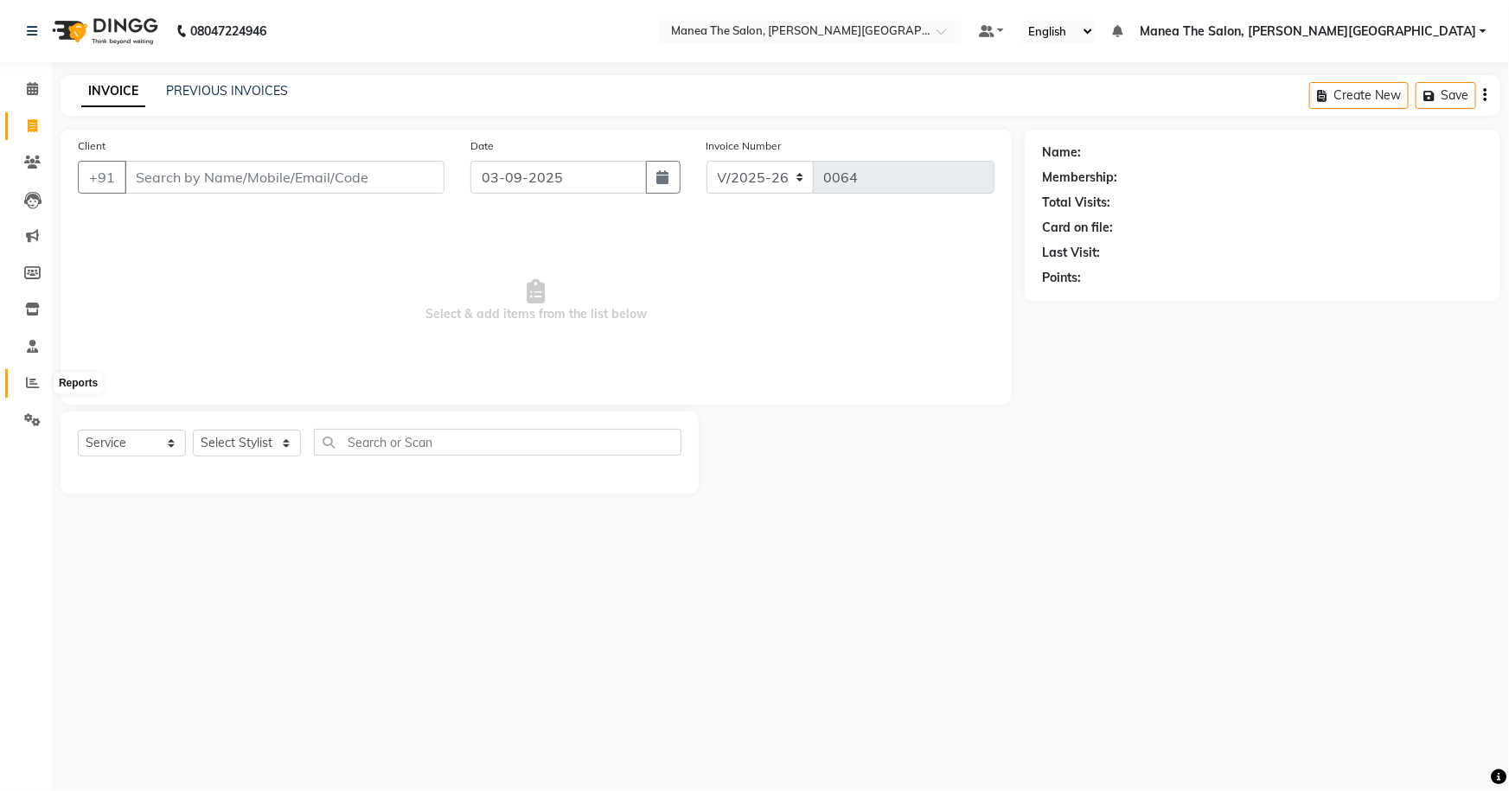
click at [23, 387] on span at bounding box center [32, 384] width 30 height 20
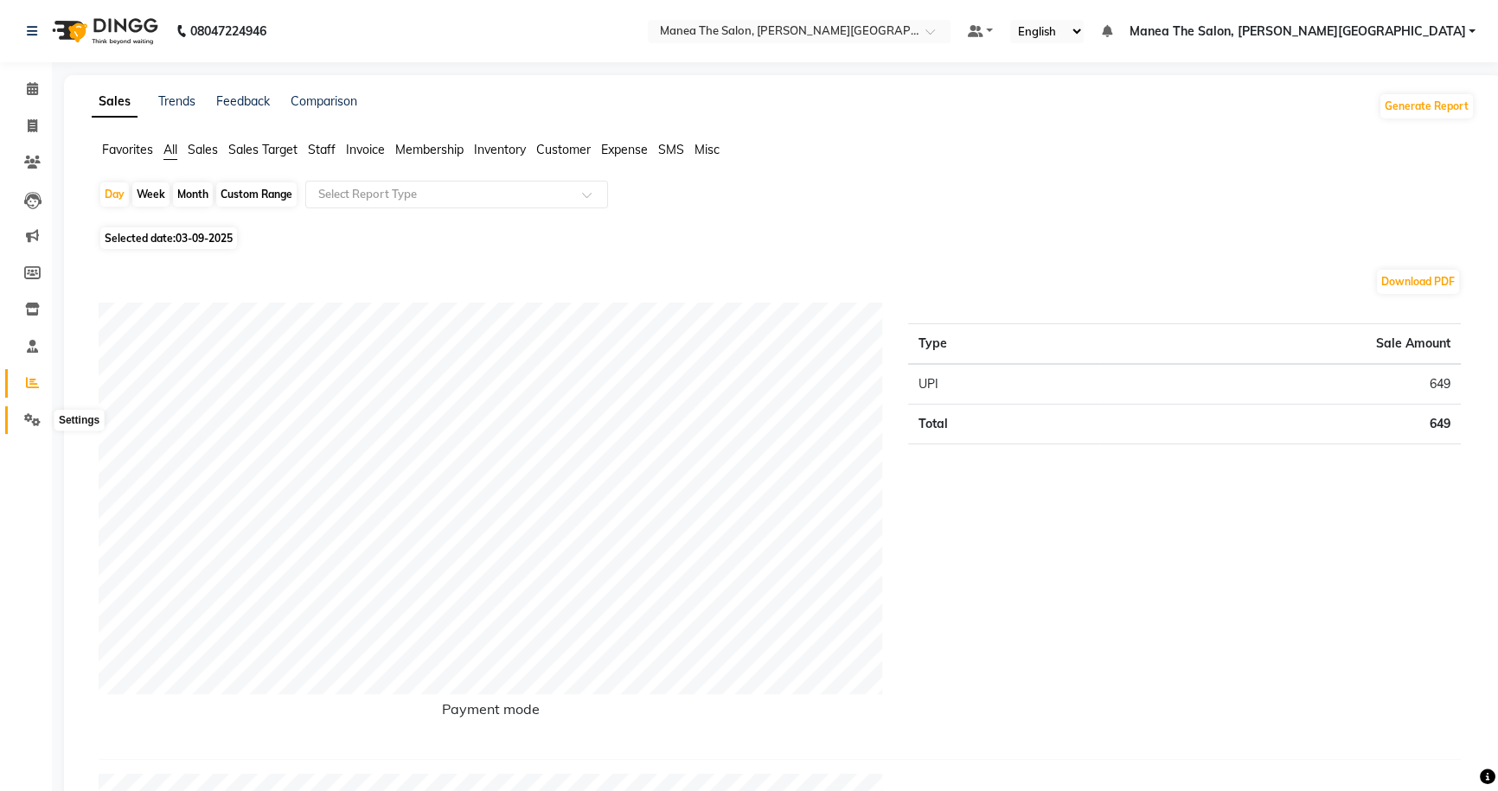
click at [23, 427] on span at bounding box center [32, 421] width 30 height 20
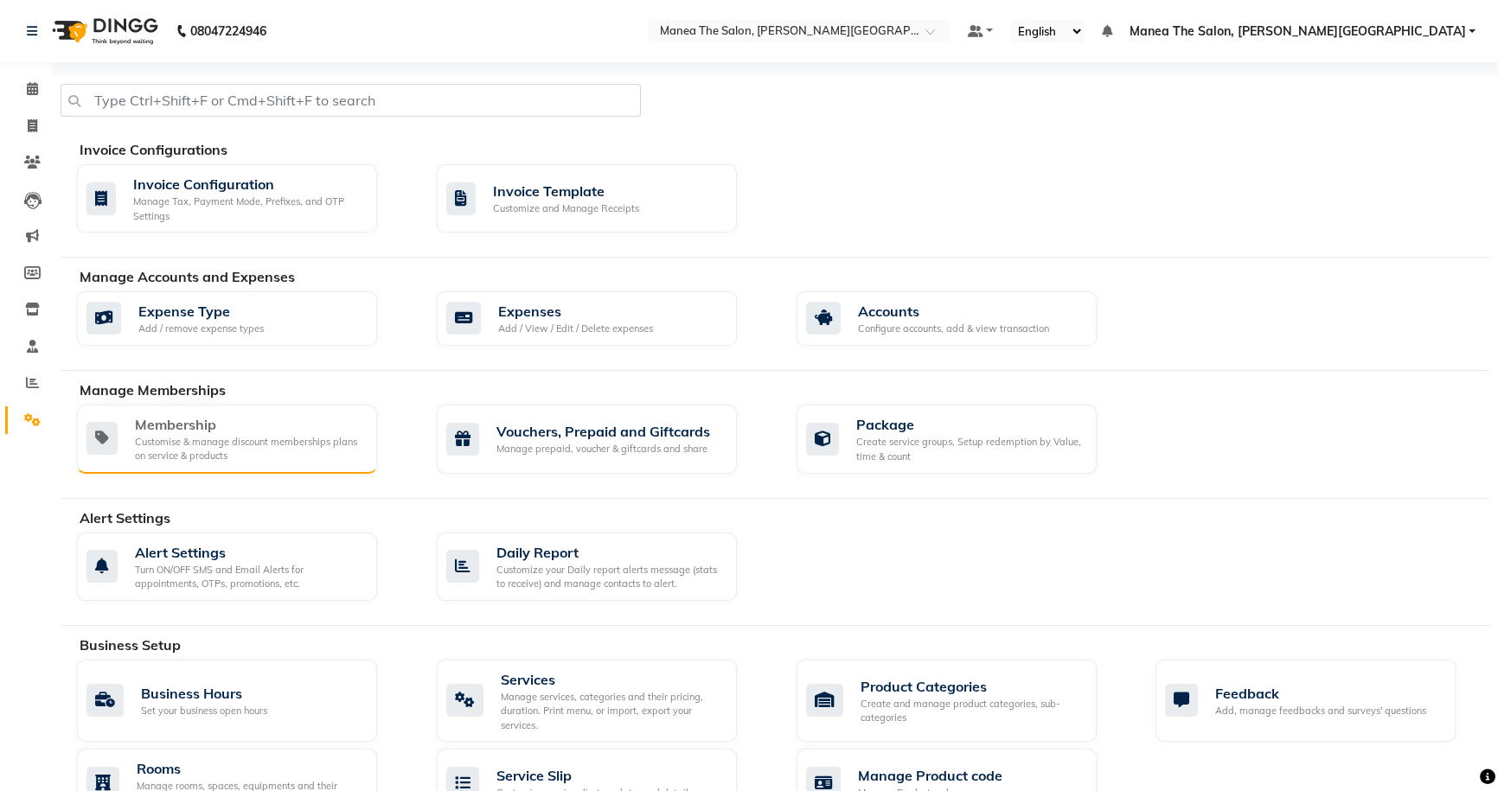
click at [163, 427] on div "Membership" at bounding box center [249, 424] width 228 height 21
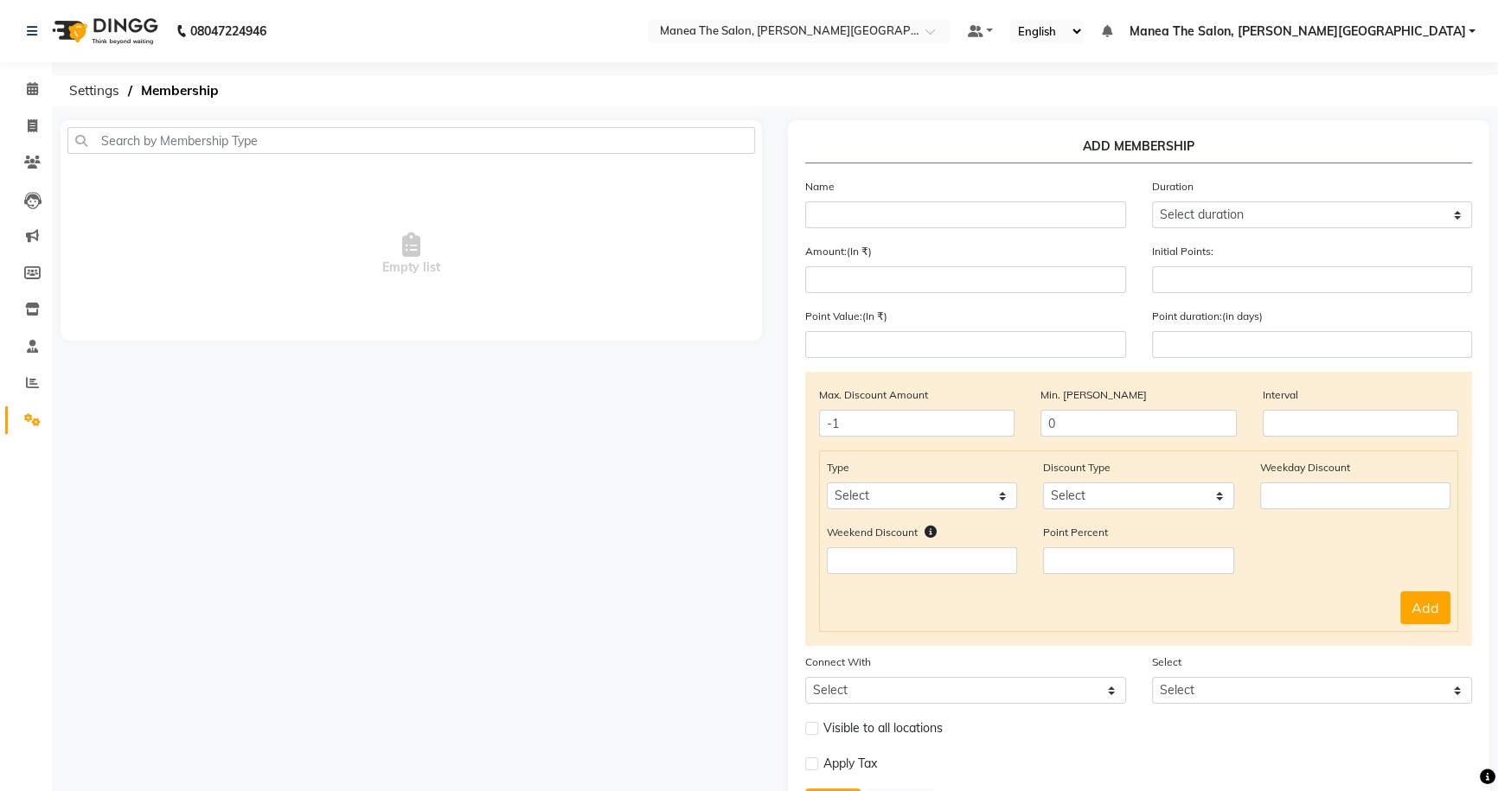
scroll to position [78, 0]
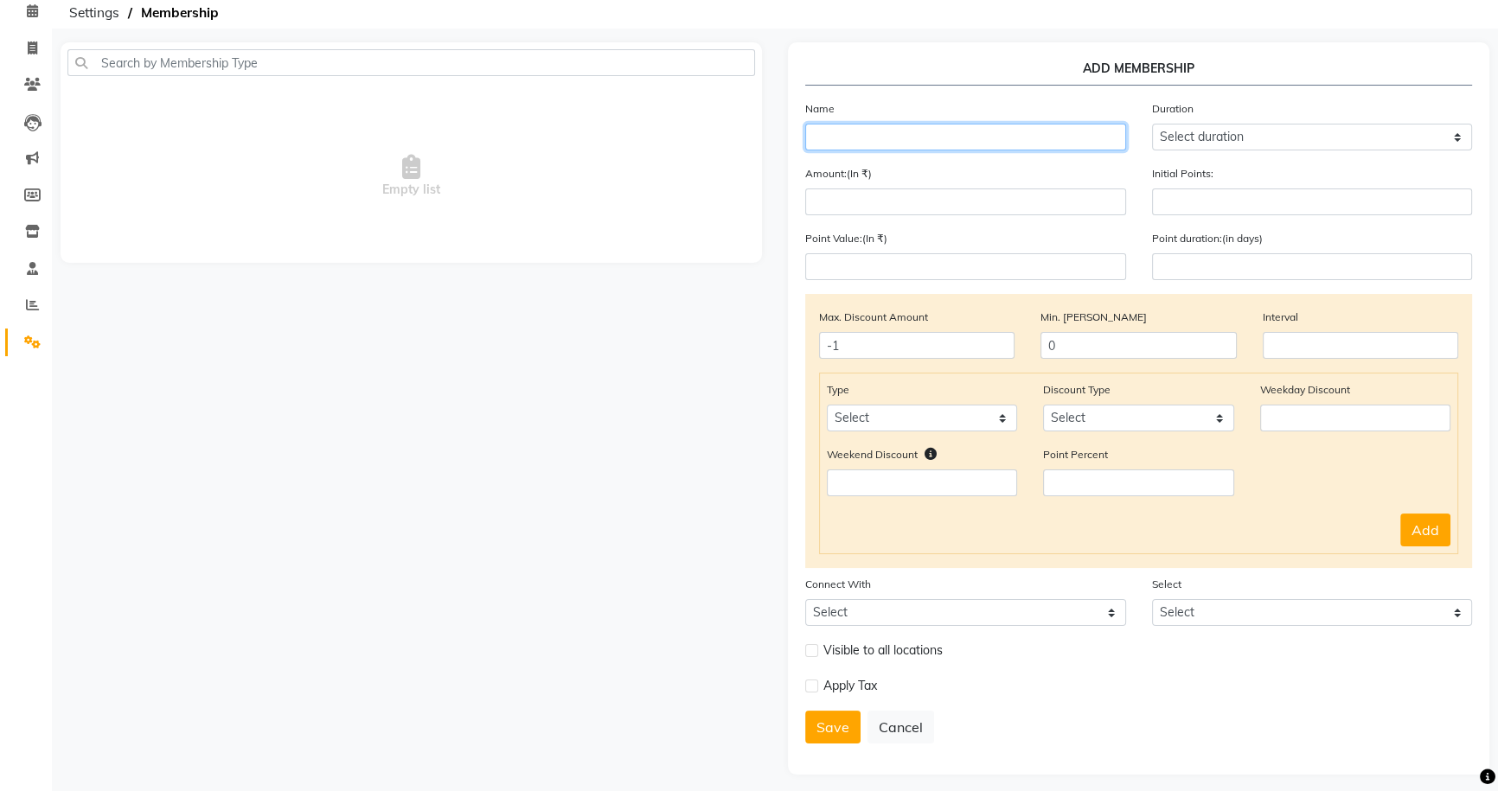
click at [866, 127] on input "text" at bounding box center [965, 137] width 321 height 27
type input "M"
type input "Kondapur Manea Membership"
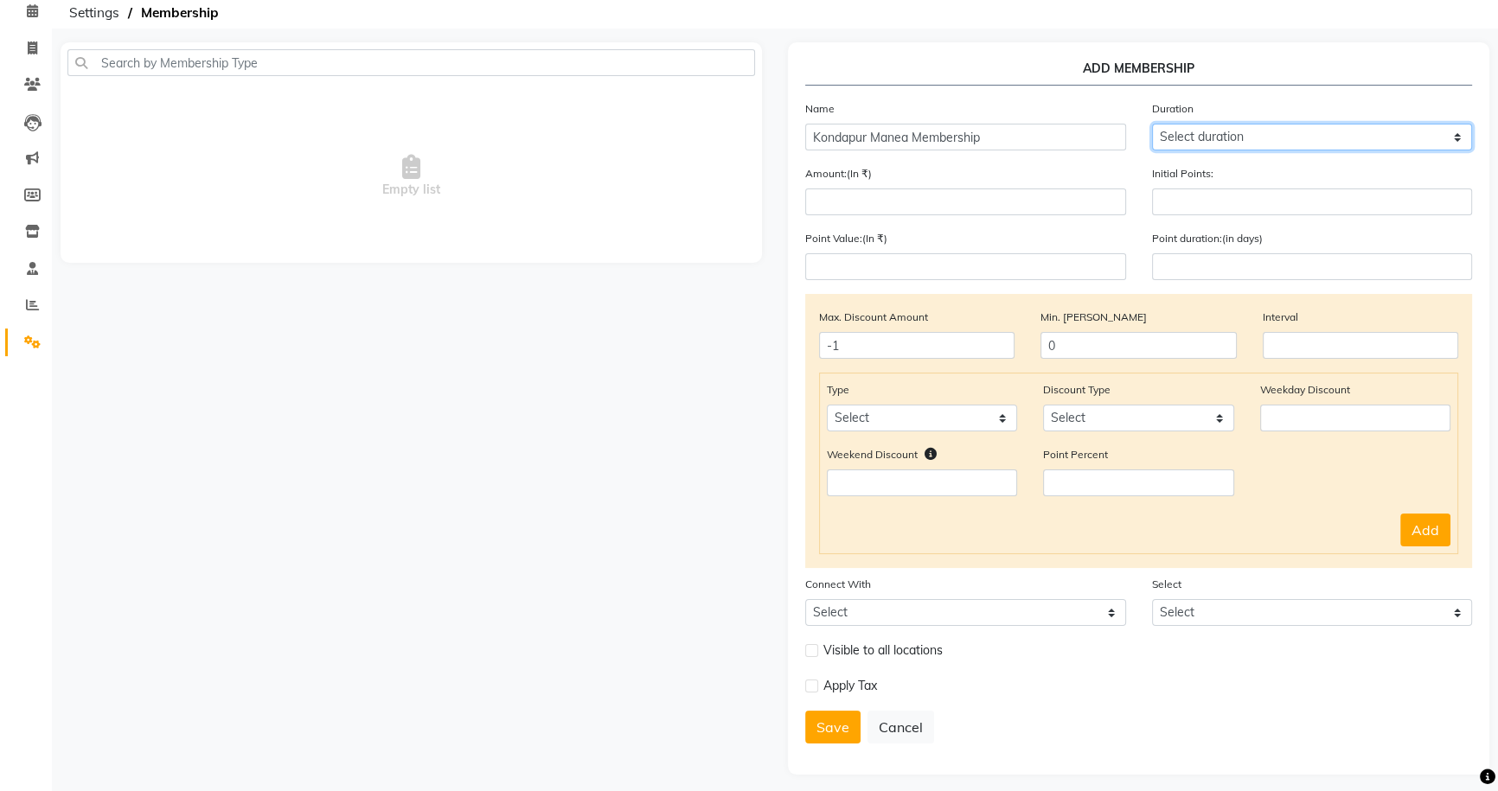
click at [1278, 132] on select "Select duration Week Half-month Month Year Life Time 4 Months 8 Months 6 Months…" at bounding box center [1312, 137] width 321 height 27
select select "19: 730"
click at [1152, 124] on select "Select duration Week Half-month Month Year Life Time 4 Months 8 Months 6 Months…" at bounding box center [1312, 137] width 321 height 27
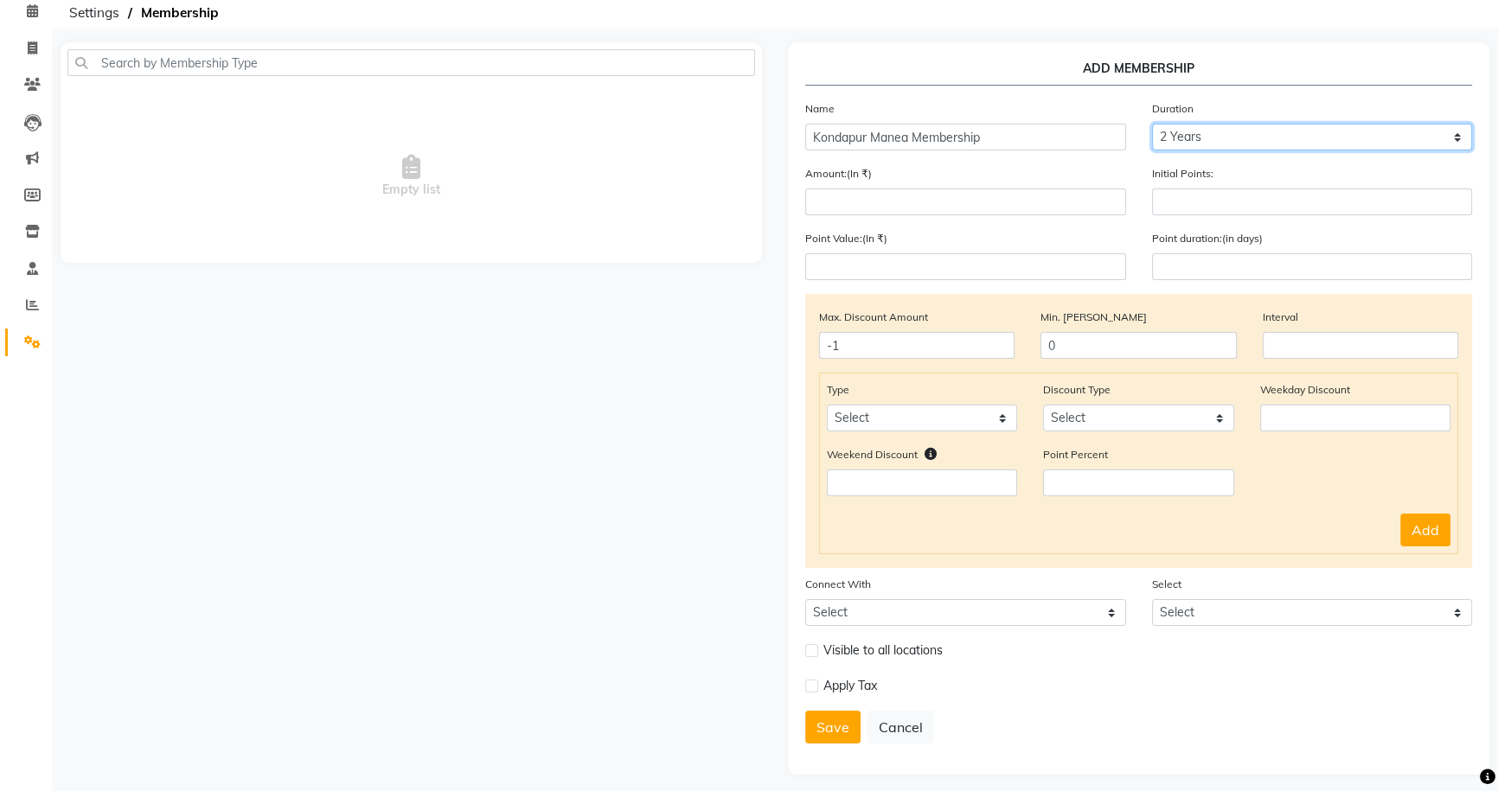
type input "730"
click at [963, 188] on div "Amount:(In ₹)" at bounding box center [965, 189] width 347 height 51
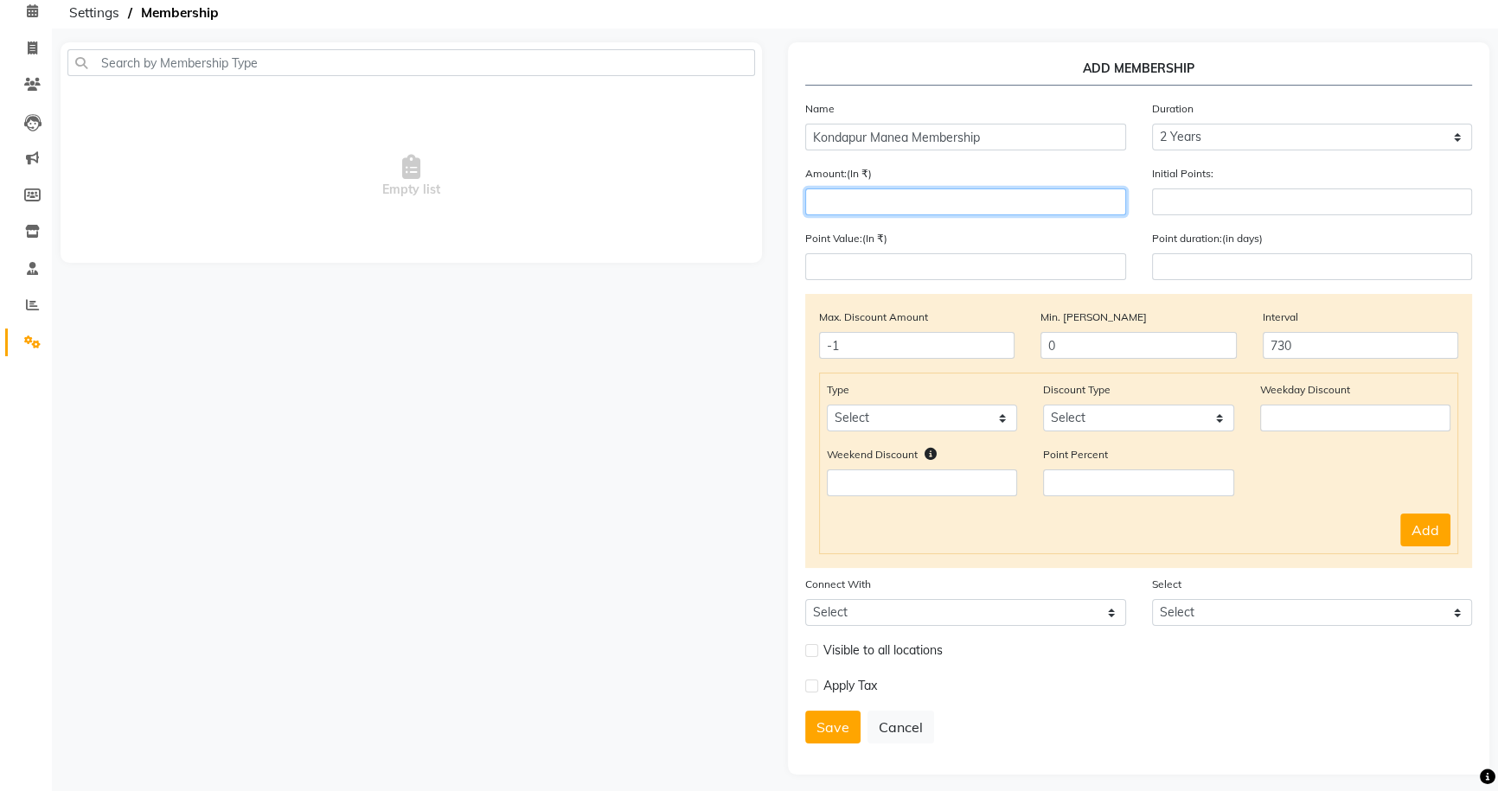
click at [977, 199] on input "number" at bounding box center [965, 202] width 321 height 27
type input "0"
click at [656, 413] on div "Empty list" at bounding box center [411, 408] width 727 height 733
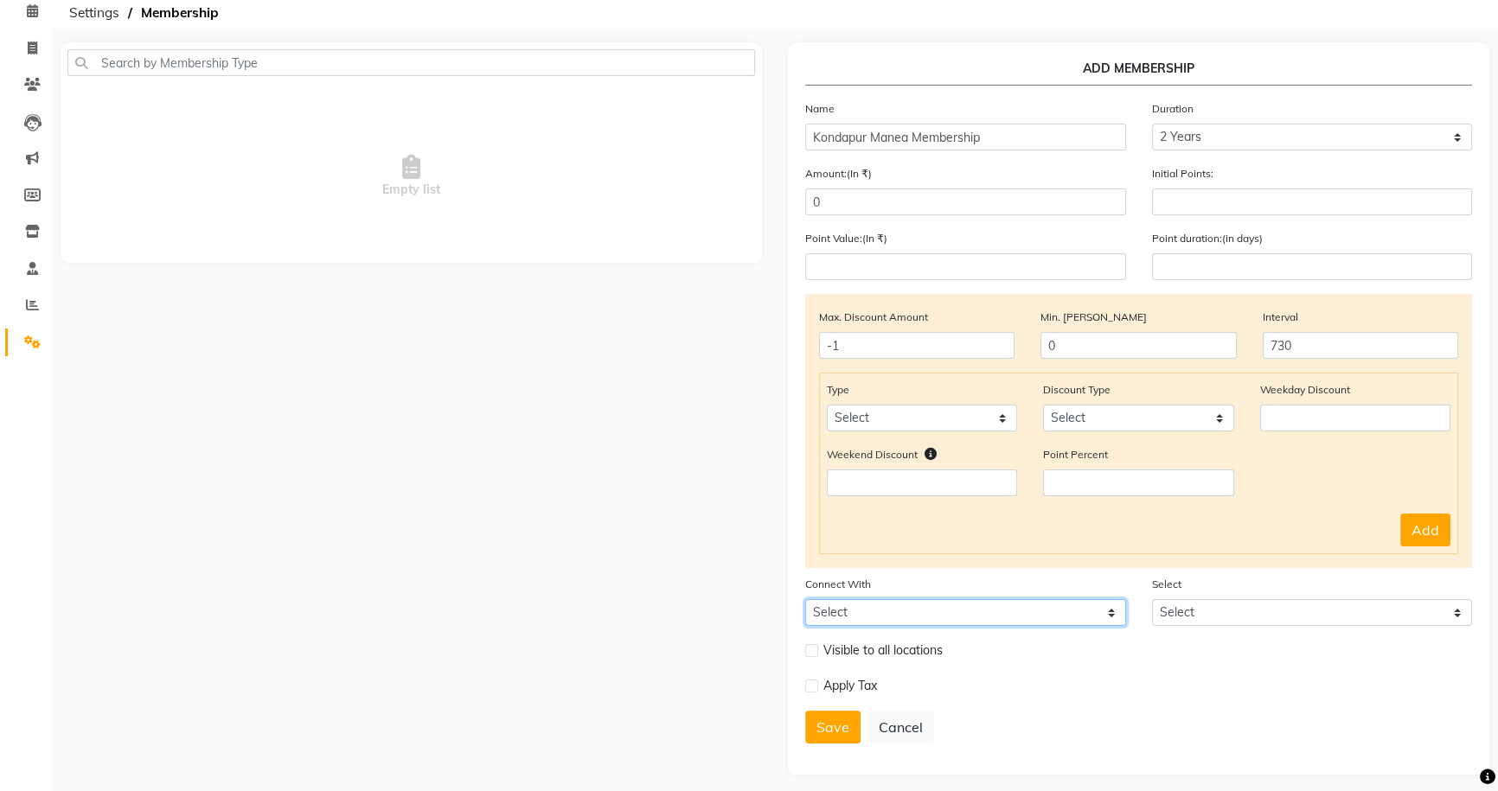
click at [911, 608] on select "Select Package Prepaid Voucher" at bounding box center [965, 612] width 321 height 27
click at [811, 657] on label at bounding box center [811, 650] width 13 height 13
click at [811, 656] on input "checkbox" at bounding box center [810, 650] width 11 height 11
checkbox input "true"
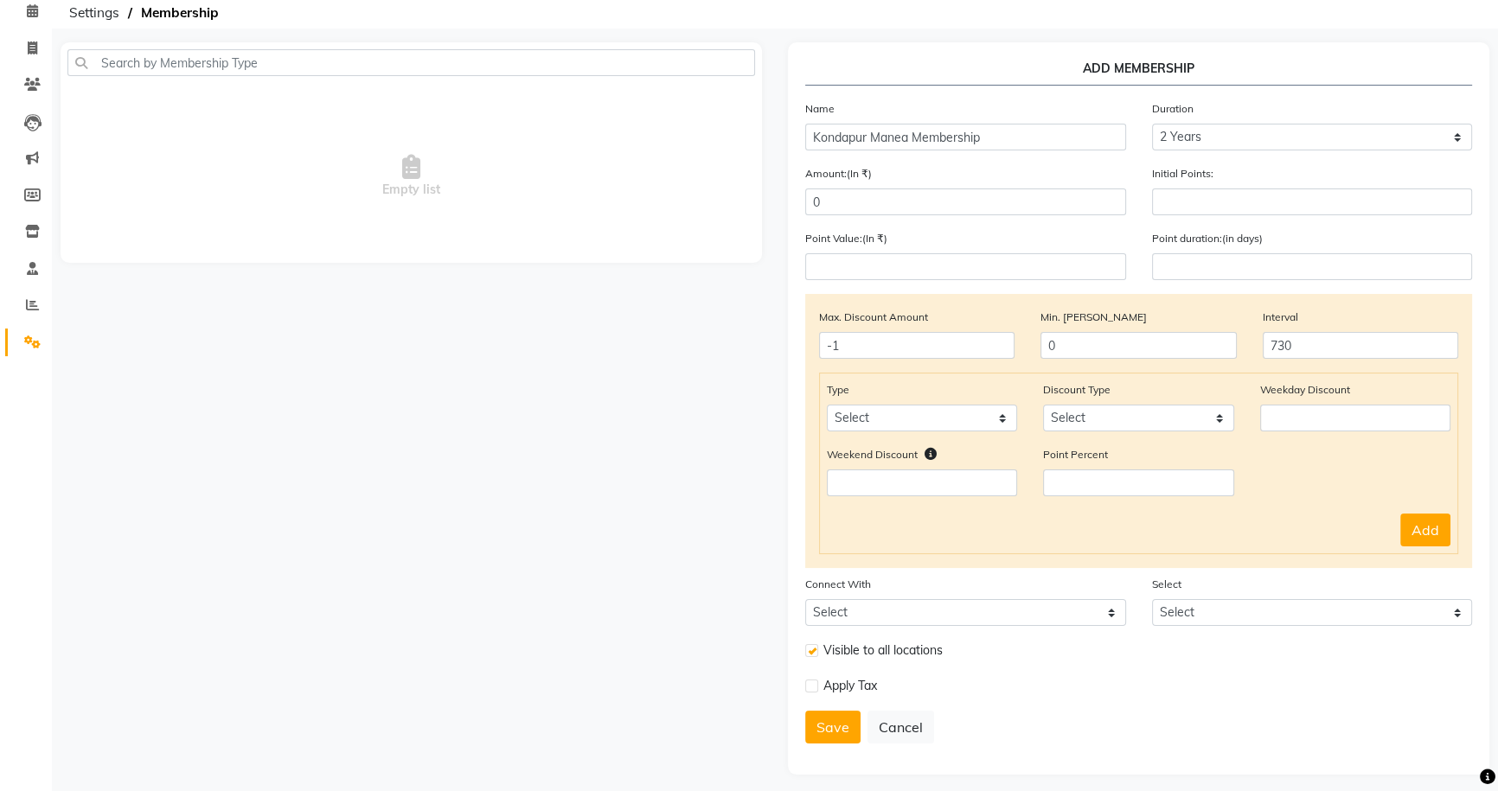
click at [807, 690] on label at bounding box center [811, 686] width 13 height 13
click at [807, 690] on input "checkbox" at bounding box center [810, 686] width 11 height 11
checkbox input "true"
click at [1275, 599] on div "Select Select" at bounding box center [1312, 600] width 347 height 51
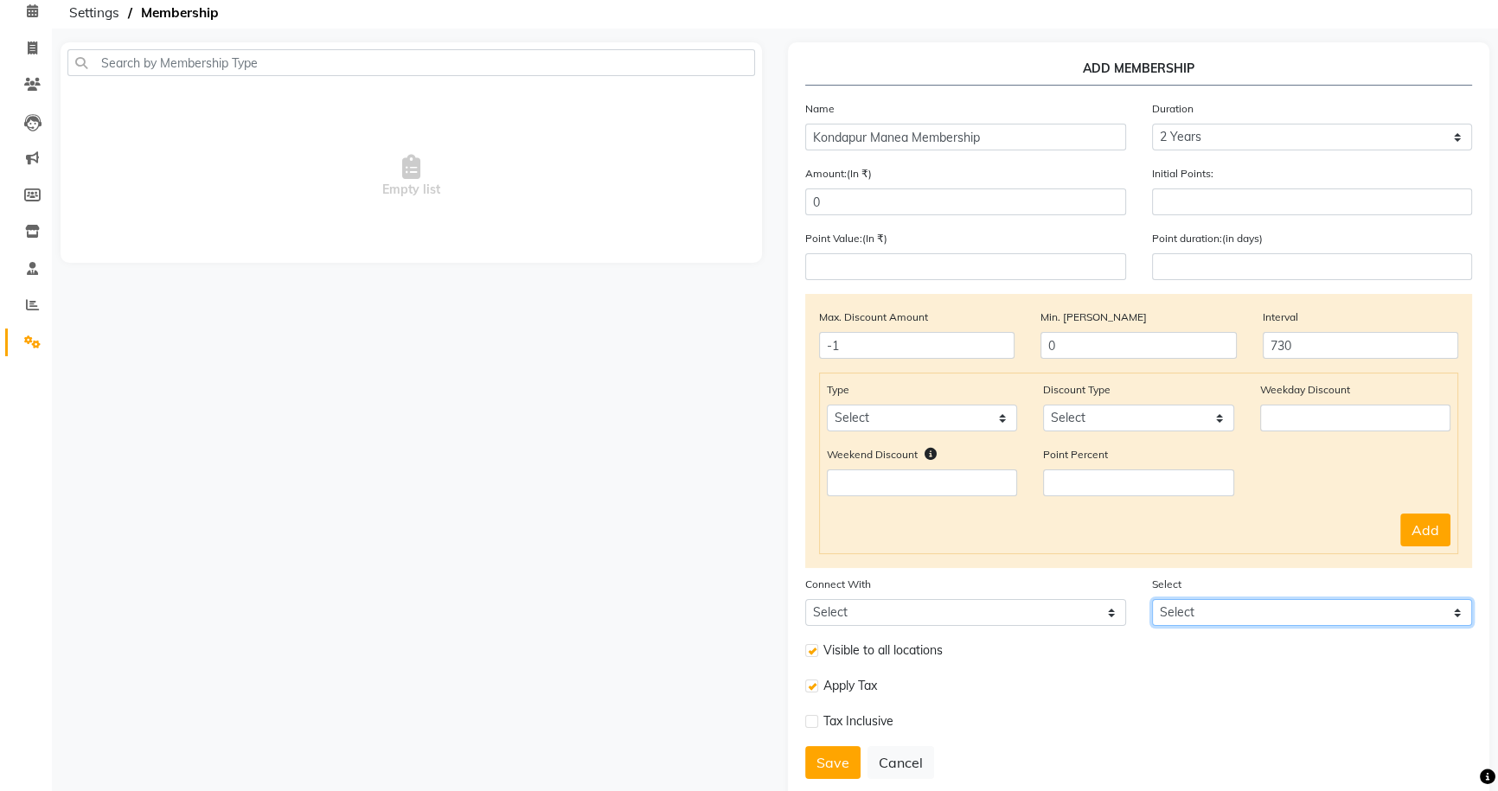
click at [1259, 622] on select "Select" at bounding box center [1312, 612] width 321 height 27
click at [1258, 623] on select "Select" at bounding box center [1312, 612] width 321 height 27
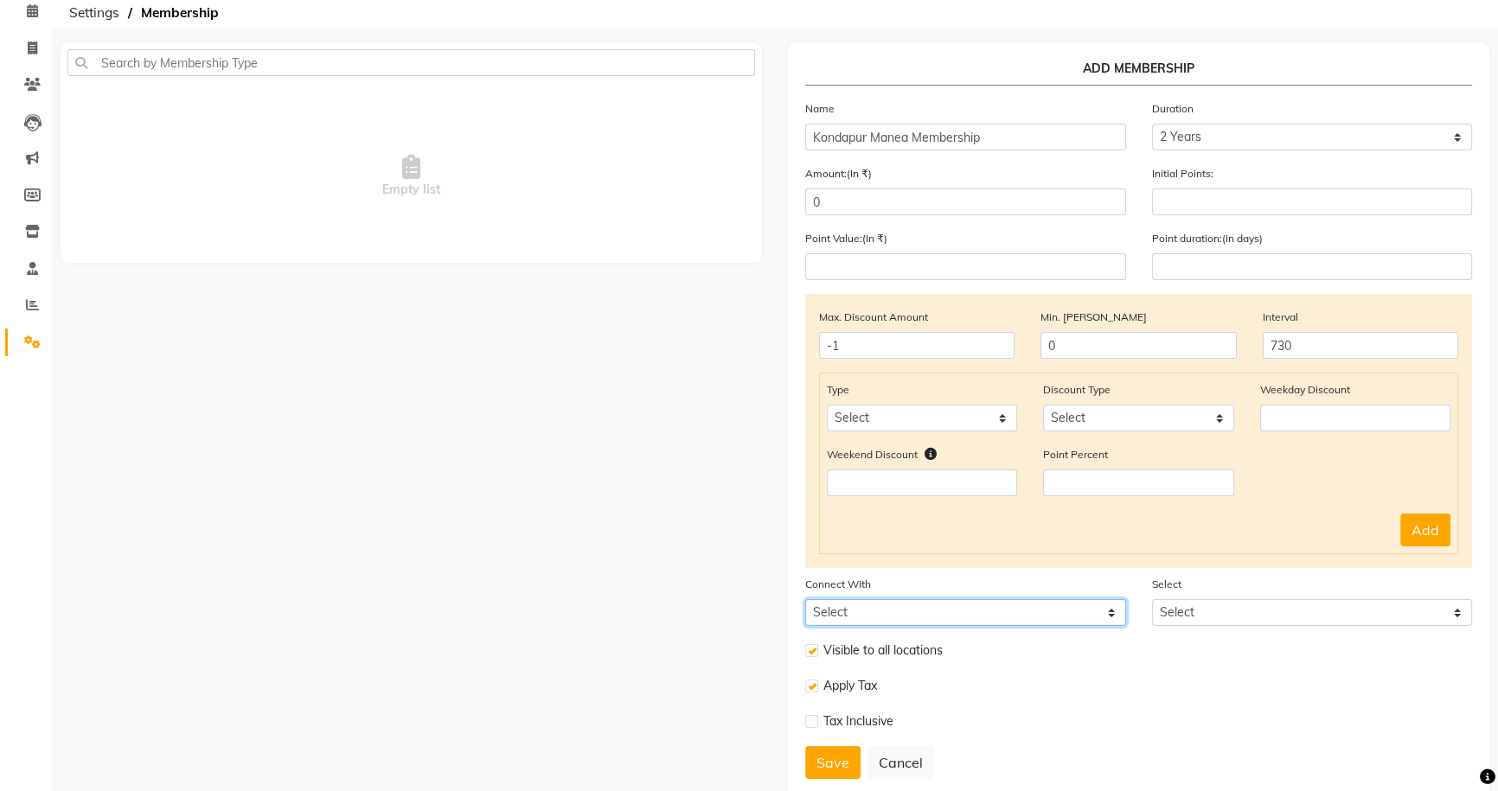
click at [1072, 618] on select "Select Package Prepaid Voucher" at bounding box center [965, 612] width 321 height 27
click at [867, 343] on input "-1" at bounding box center [916, 345] width 195 height 27
type input "0"
click at [1002, 424] on select "Select Service Product Package Prepaid Voucher" at bounding box center [922, 418] width 190 height 27
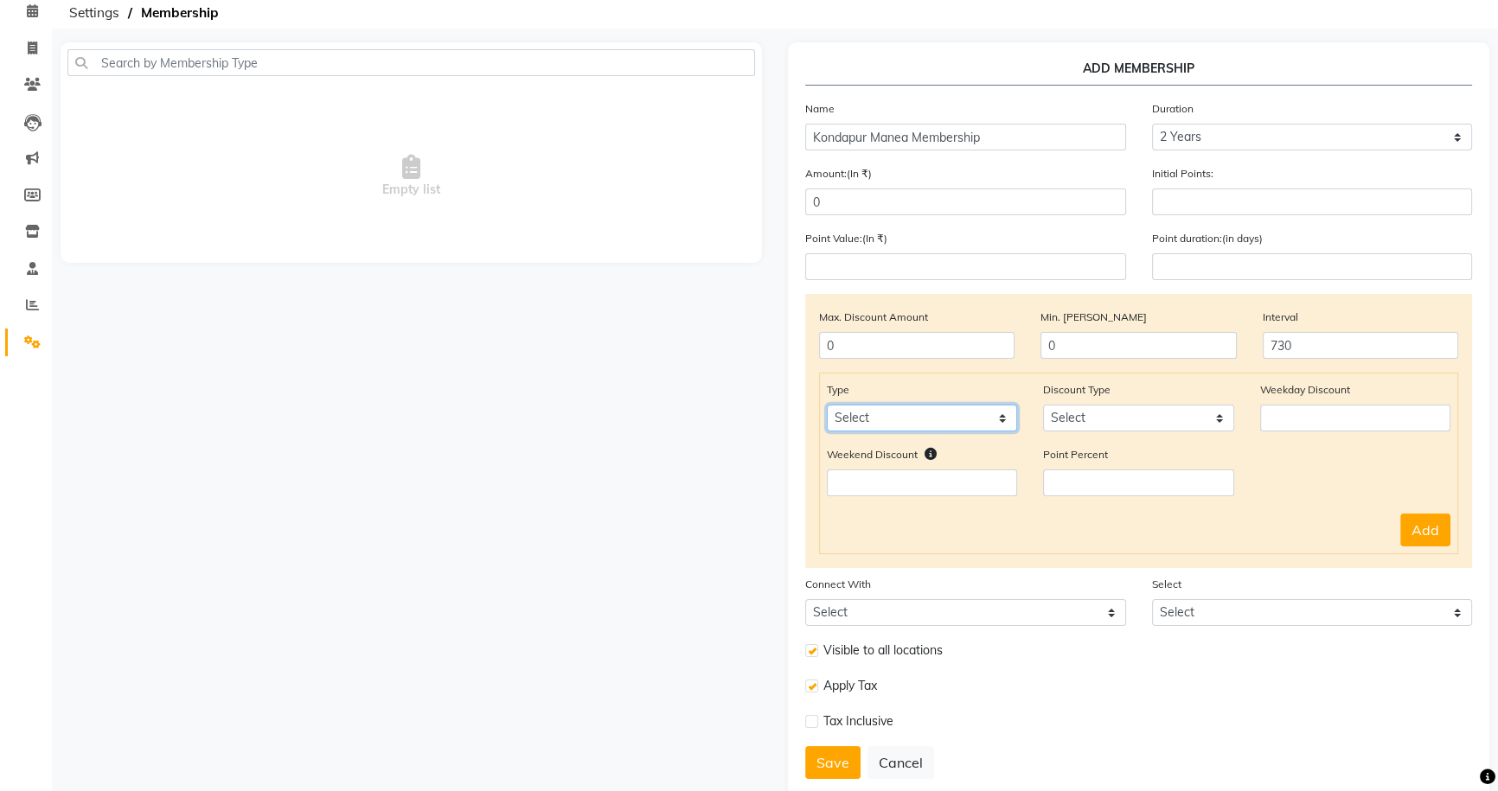
select select "service"
click at [827, 407] on select "Select Service Product Package Prepaid Voucher" at bounding box center [922, 418] width 190 height 27
click at [1217, 414] on select "Select Percent Flat" at bounding box center [1138, 418] width 190 height 27
click at [1410, 528] on button "Add" at bounding box center [1425, 530] width 50 height 33
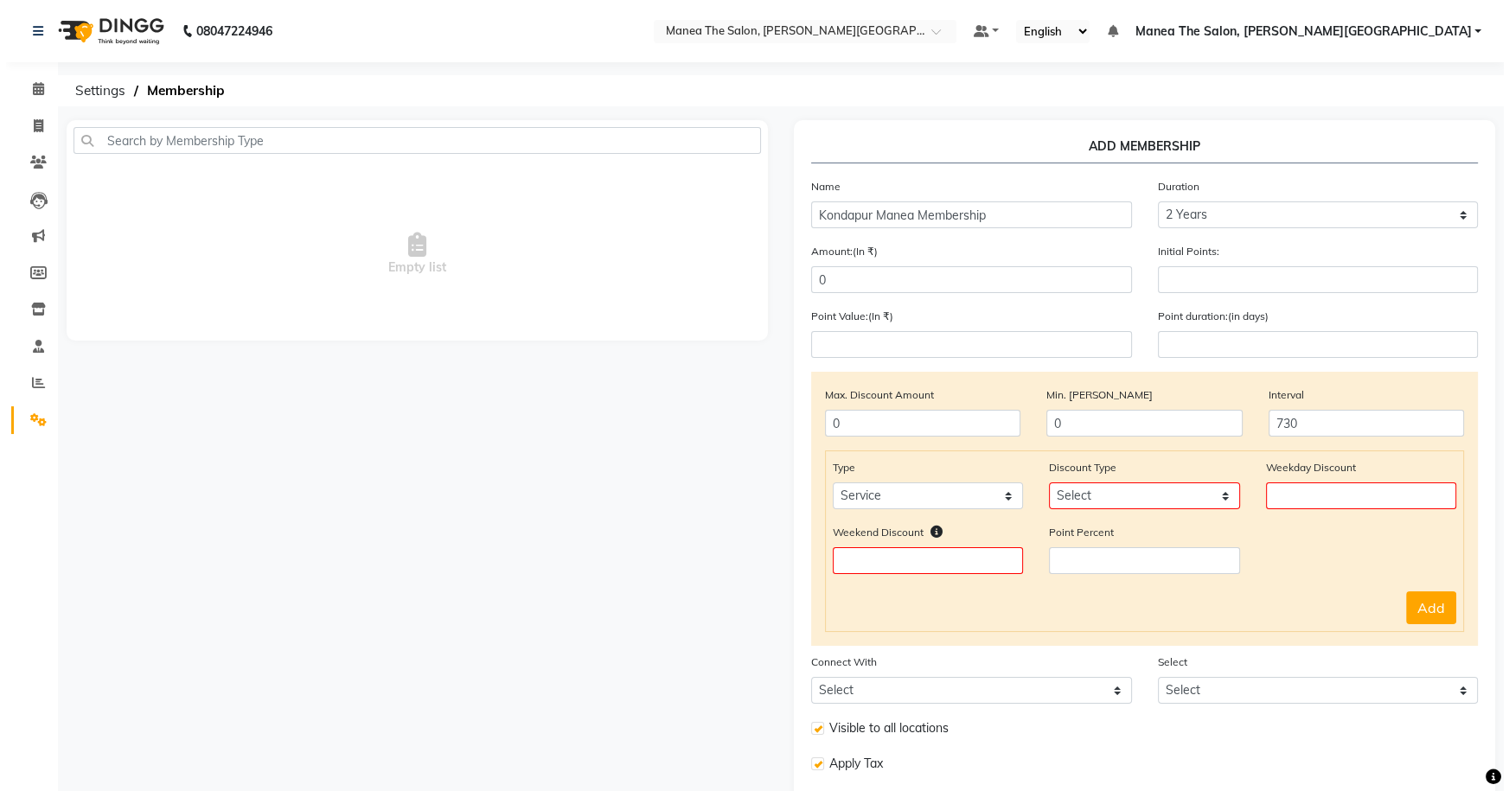
scroll to position [0, 0]
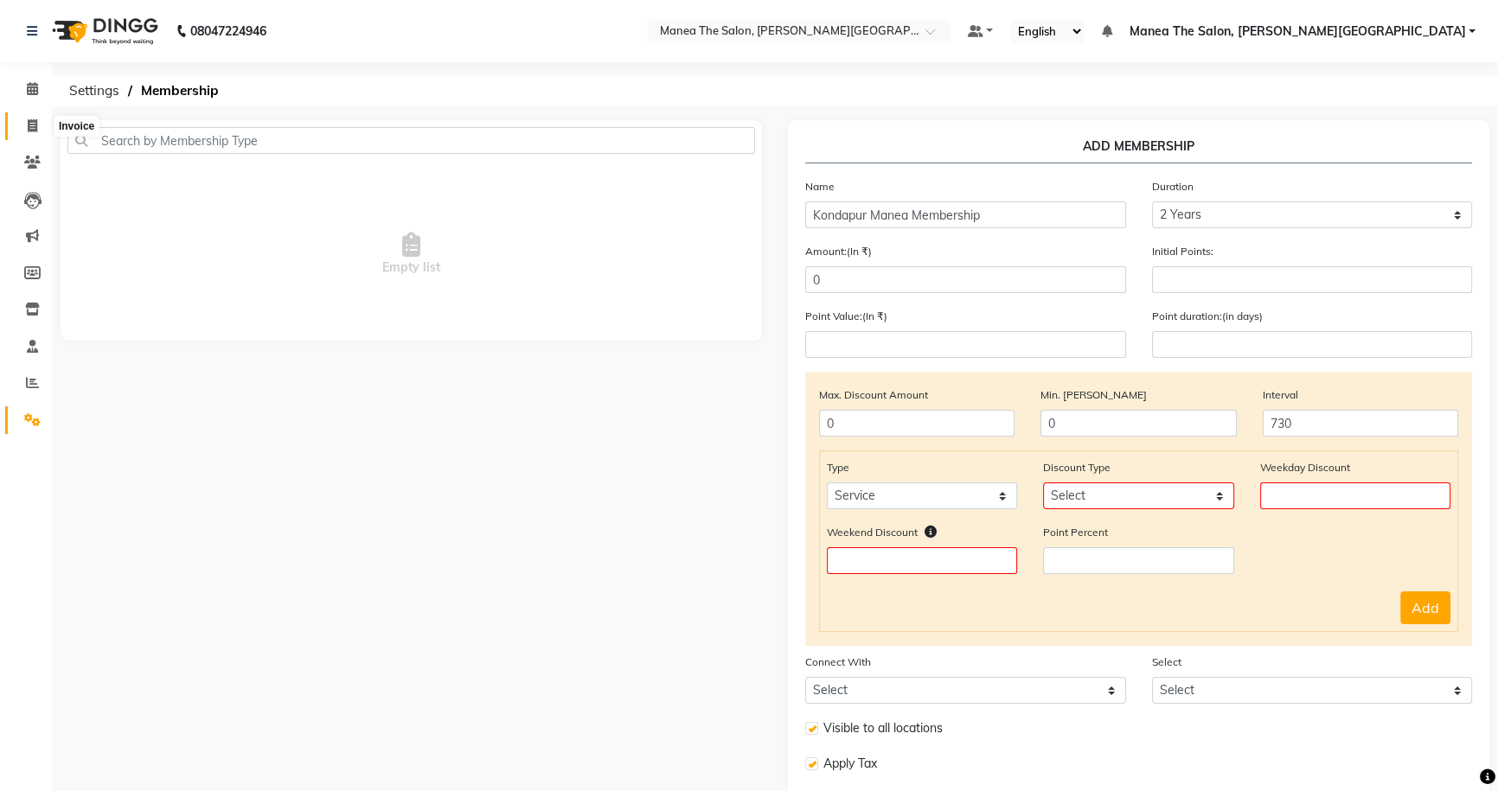
click at [32, 123] on icon at bounding box center [33, 125] width 10 height 13
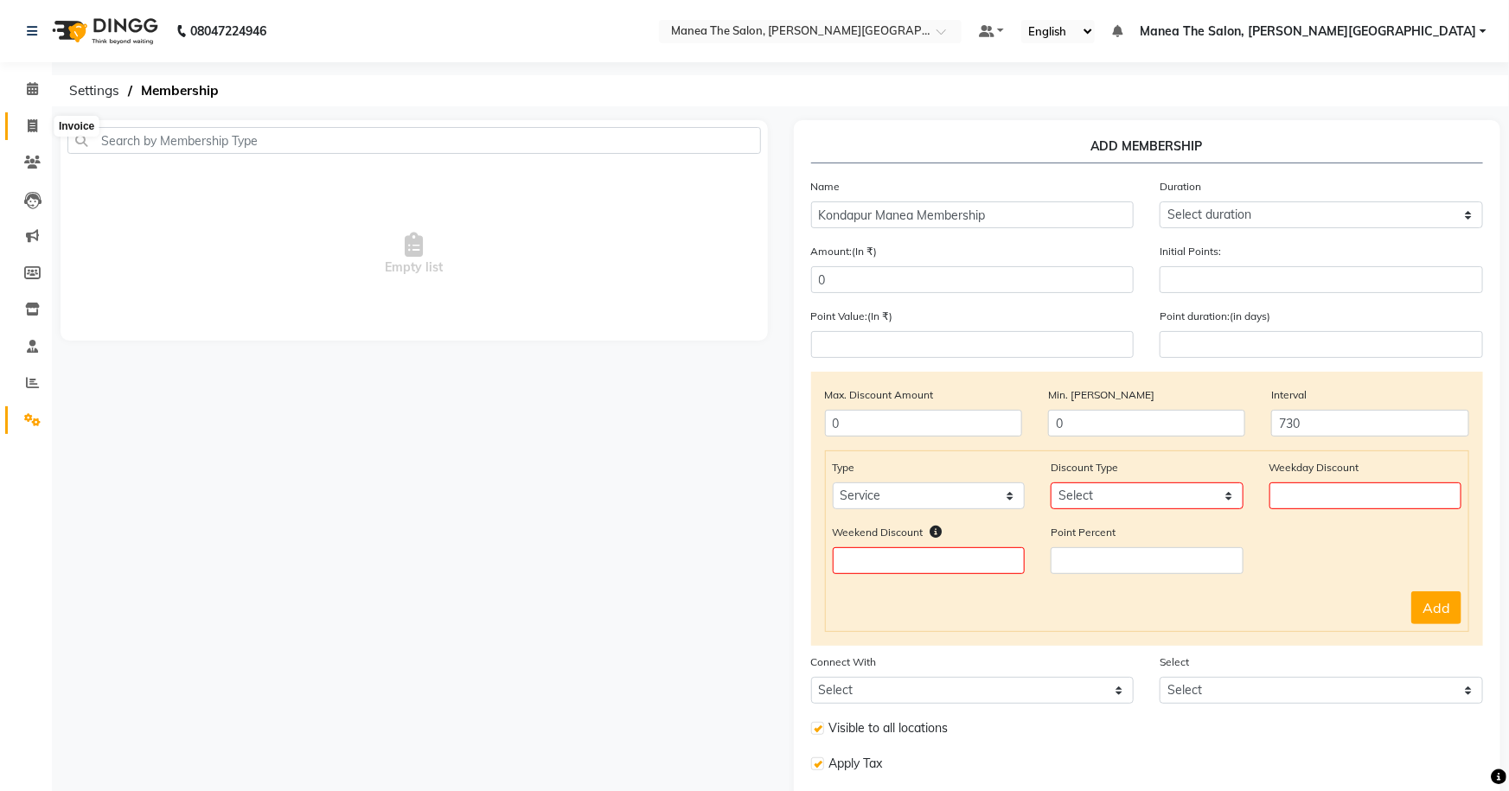
select select "8762"
select select "service"
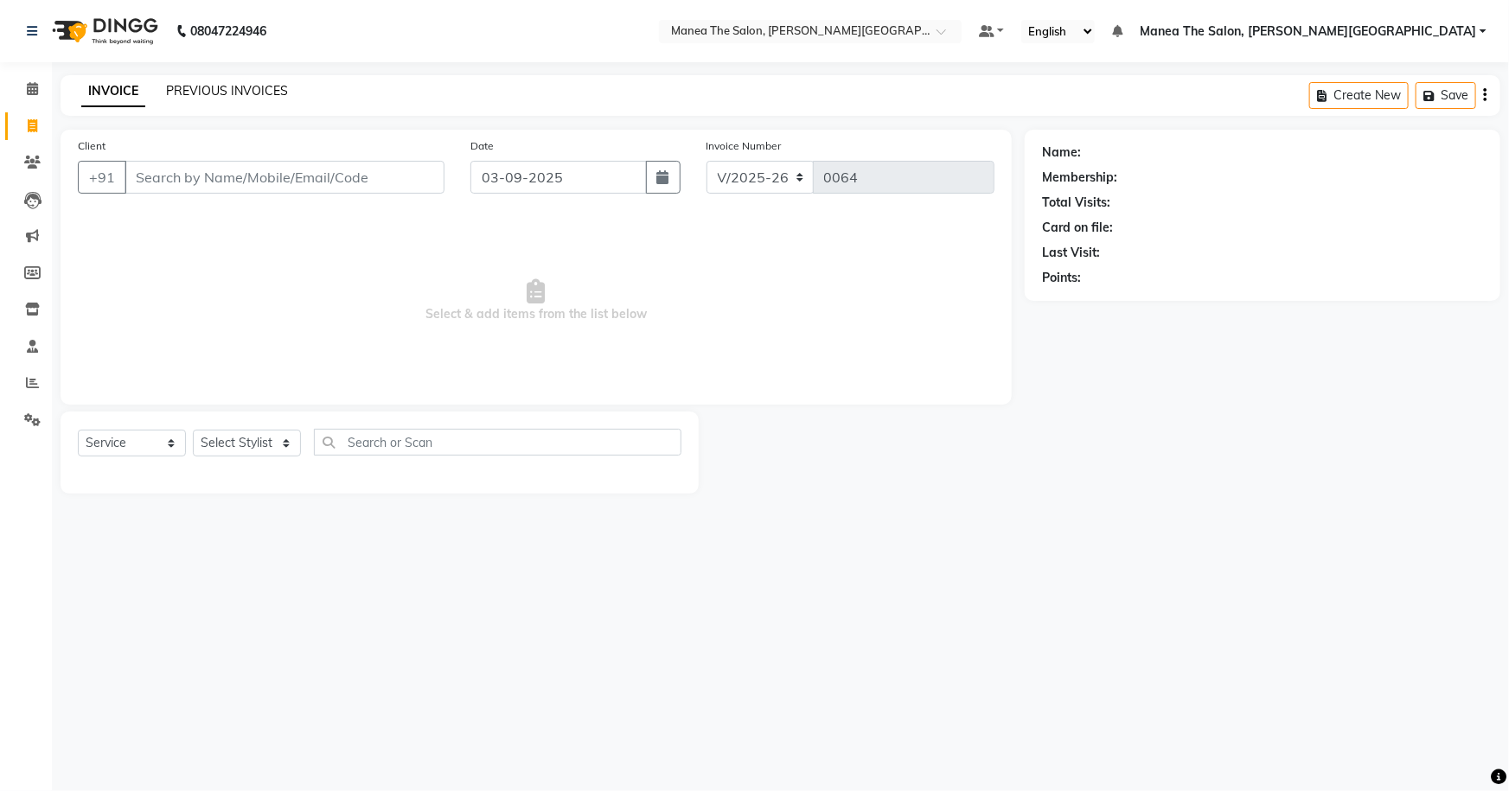
click at [242, 92] on link "PREVIOUS INVOICES" at bounding box center [227, 91] width 122 height 16
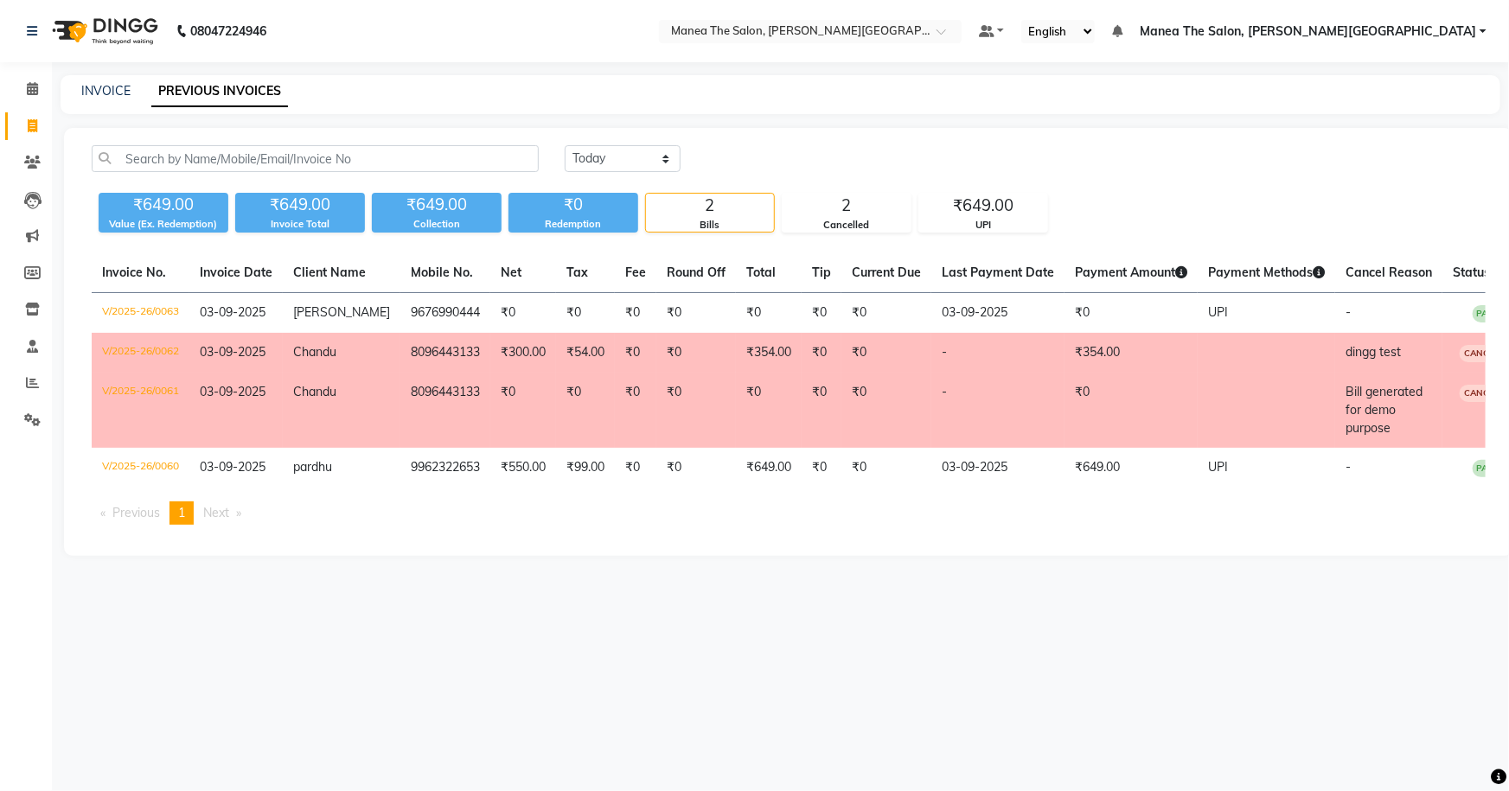
scroll to position [0, 29]
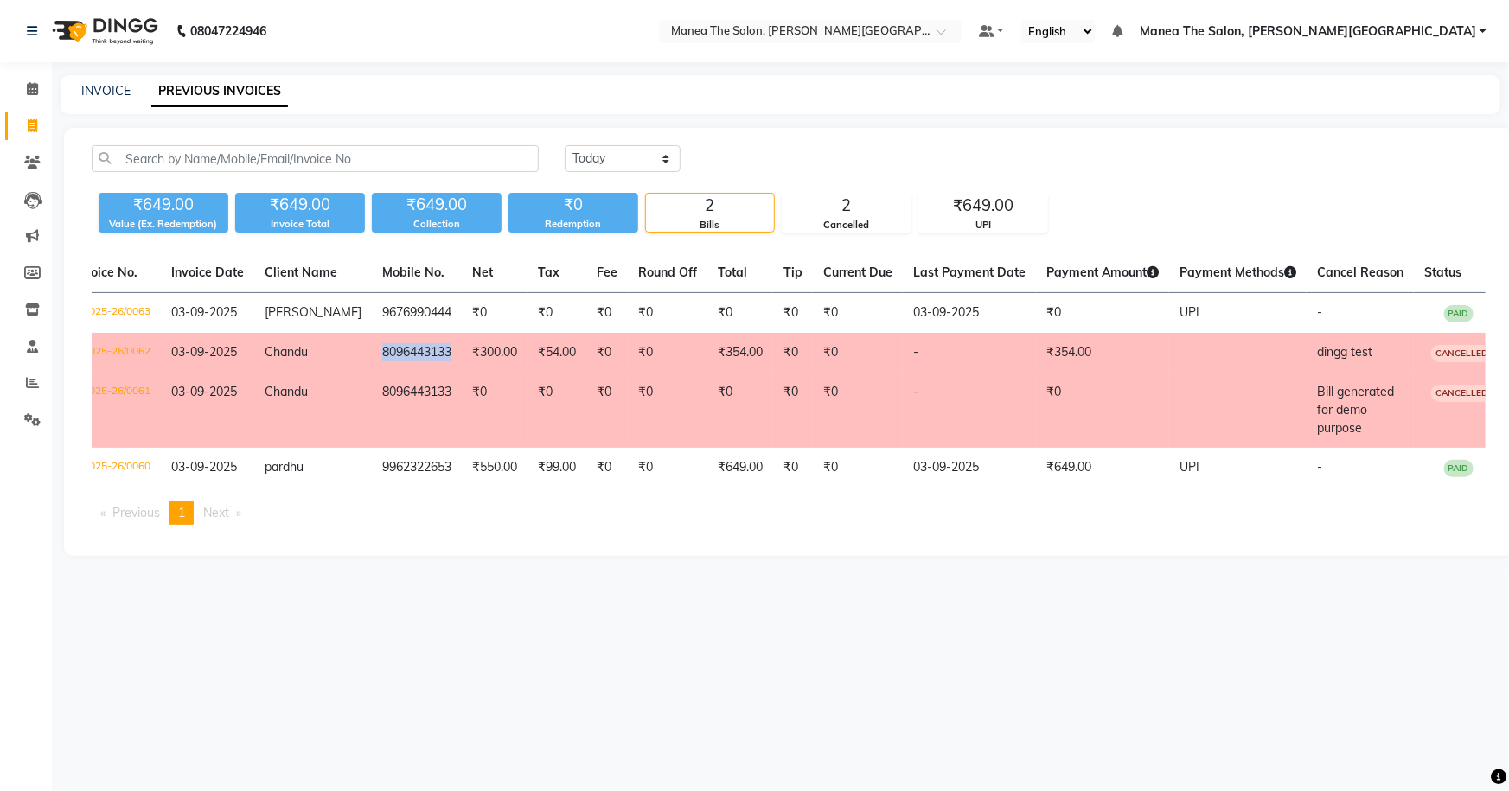
drag, startPoint x: 350, startPoint y: 353, endPoint x: 438, endPoint y: 357, distance: 87.5
click at [438, 357] on td "8096443133" at bounding box center [417, 353] width 90 height 40
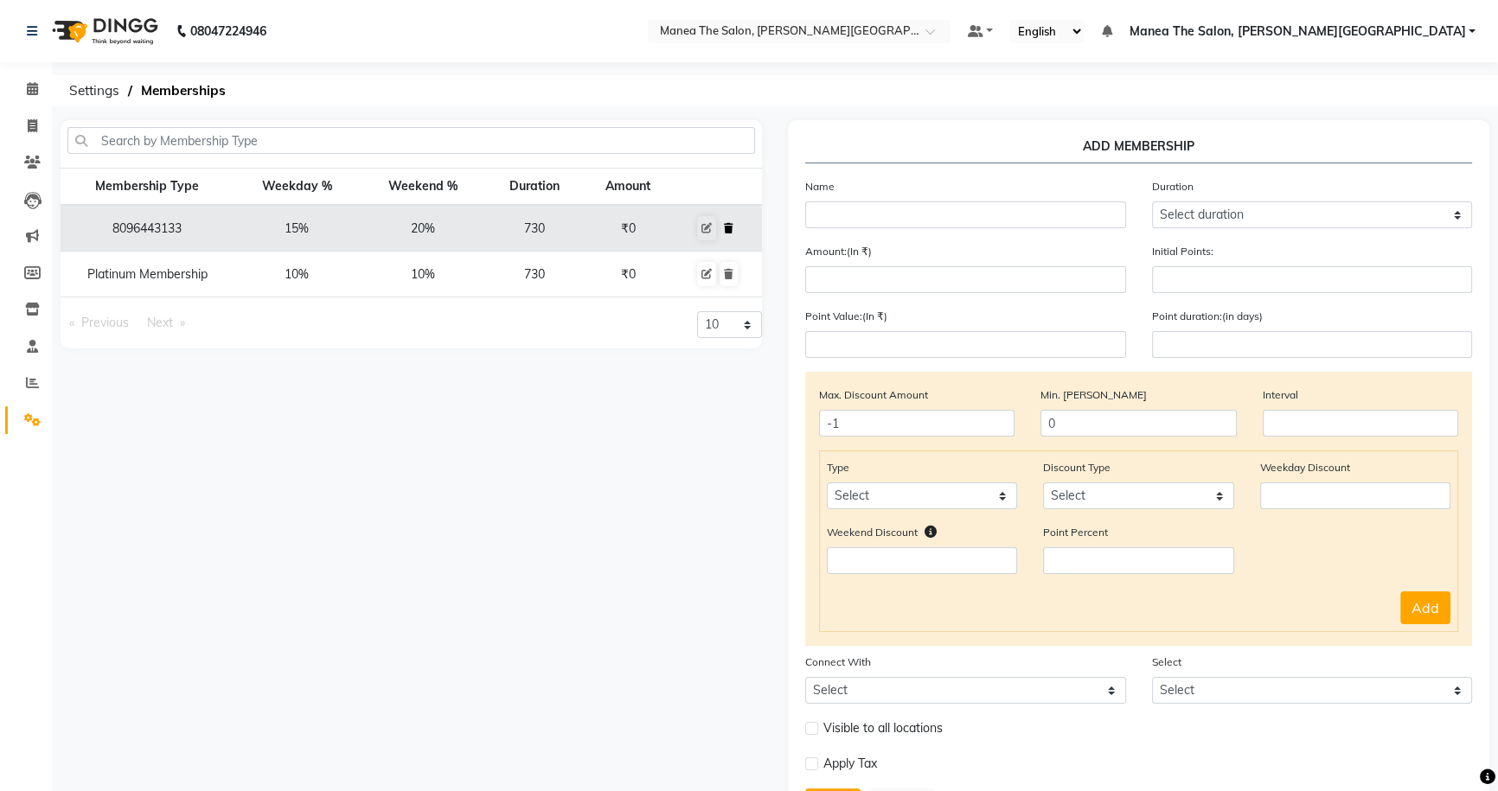
click at [722, 225] on button at bounding box center [729, 228] width 18 height 24
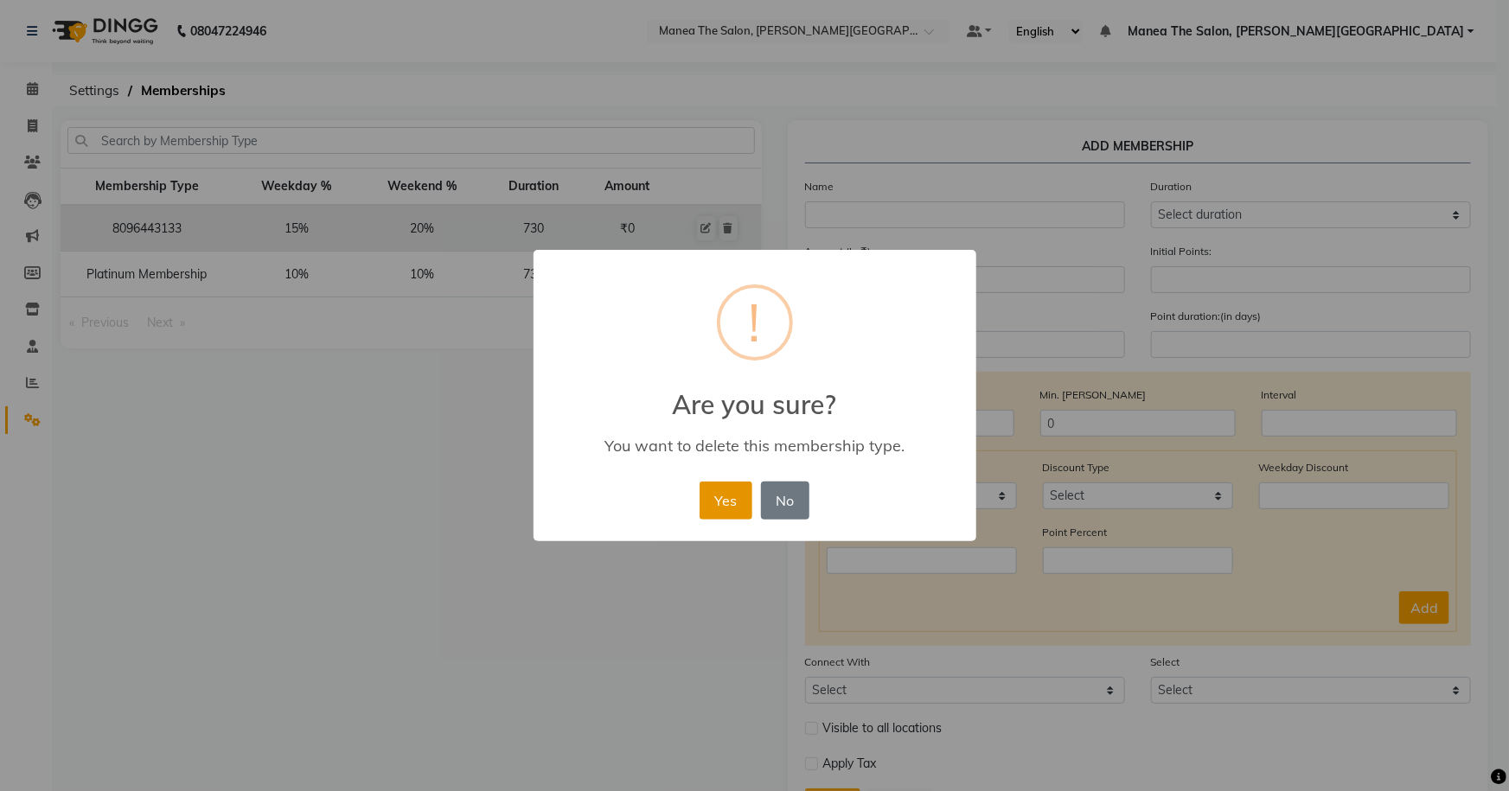
click at [724, 499] on button "Yes" at bounding box center [726, 501] width 53 height 38
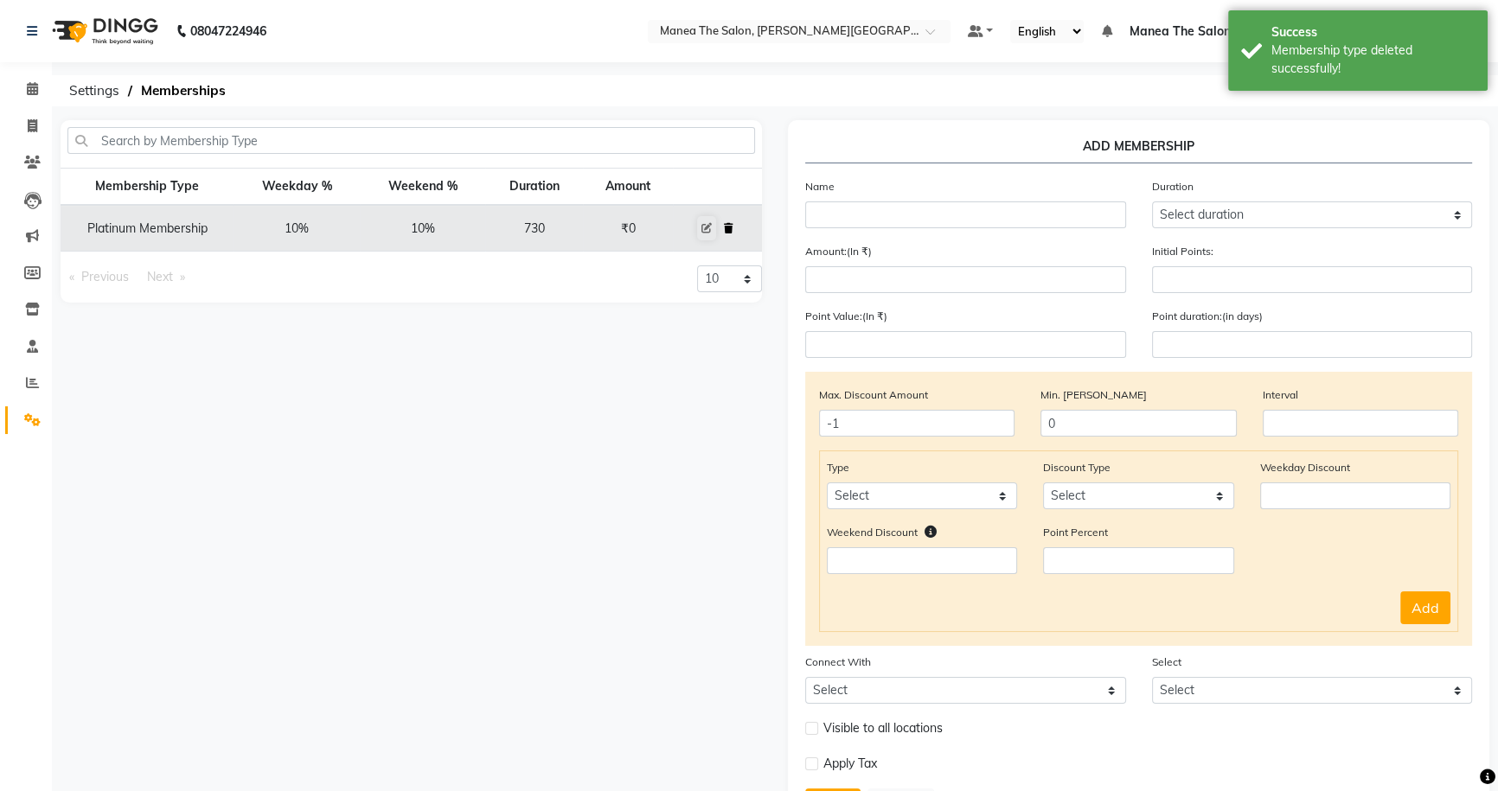
click at [730, 224] on icon at bounding box center [729, 228] width 10 height 10
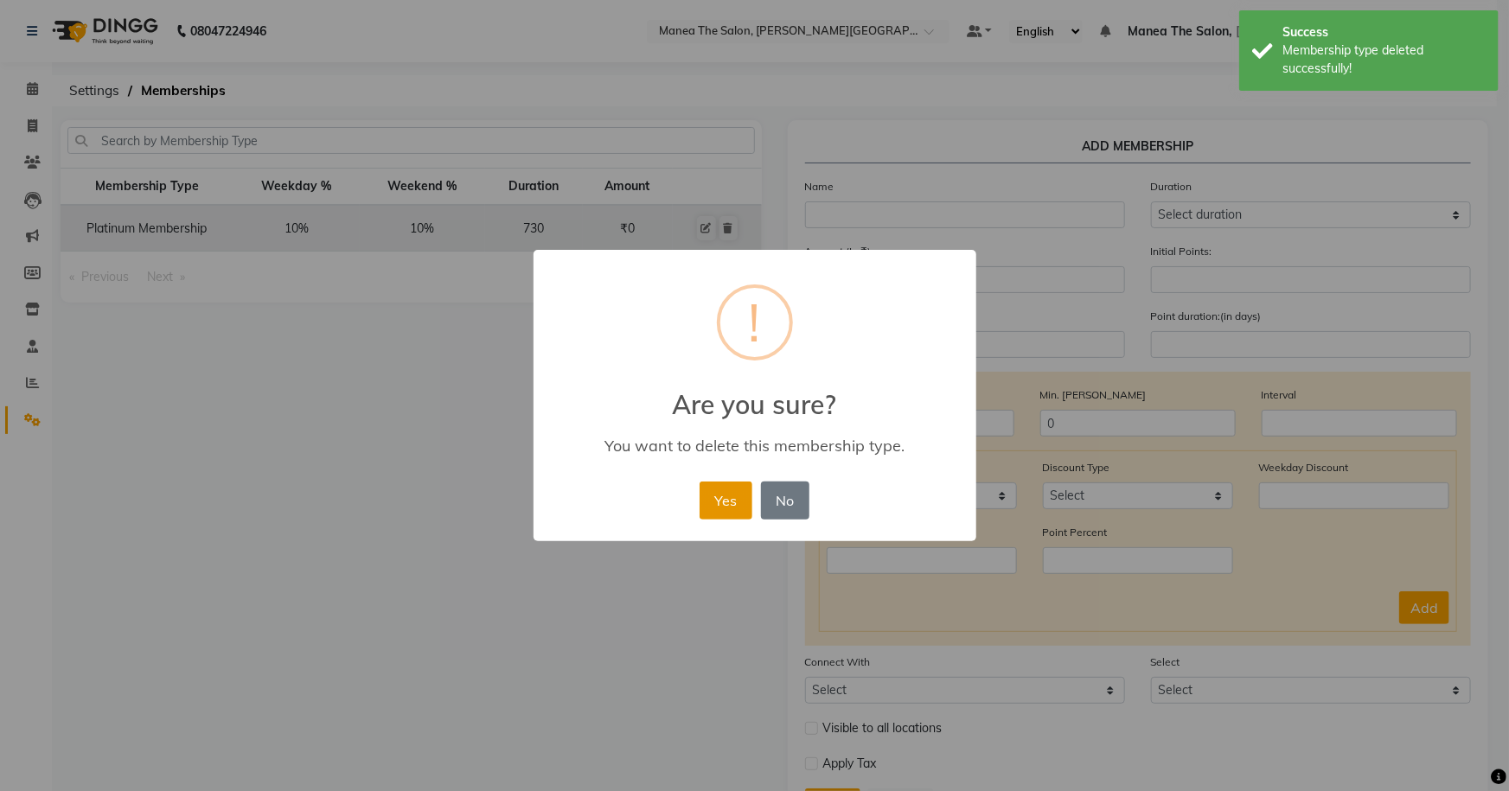
click at [731, 496] on button "Yes" at bounding box center [726, 501] width 53 height 38
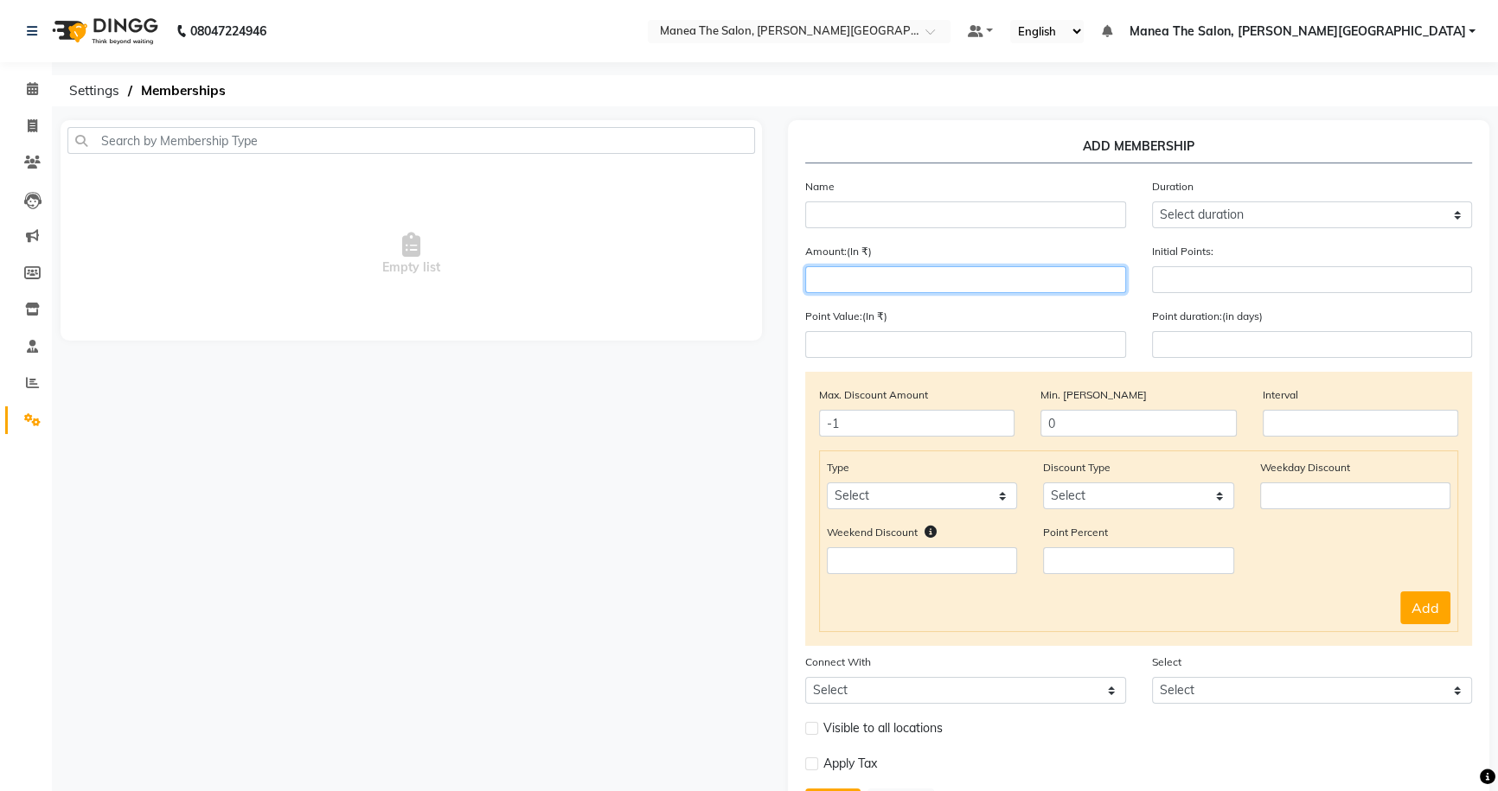
click at [841, 277] on input "number" at bounding box center [965, 279] width 321 height 27
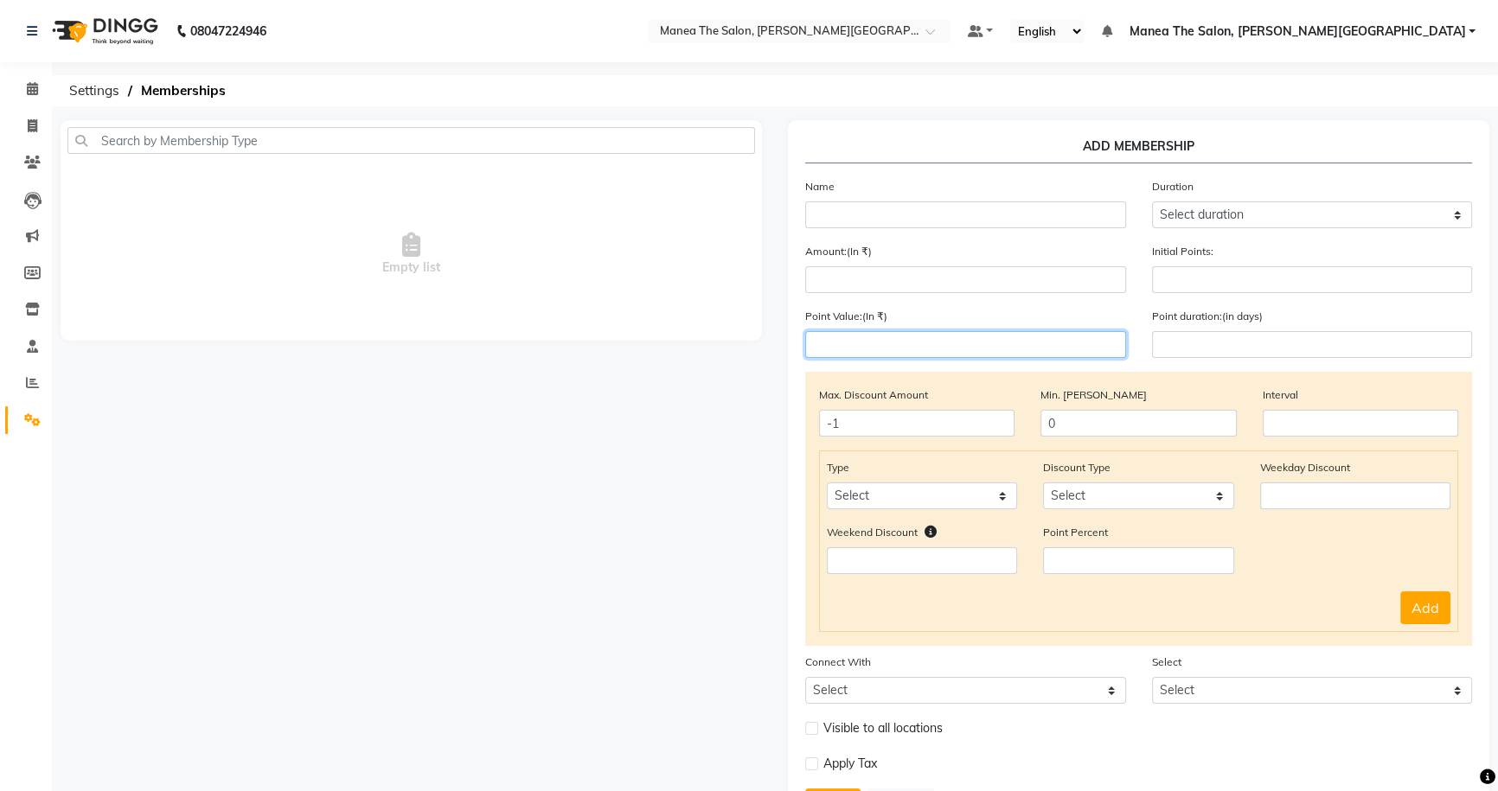
click at [855, 345] on input "number" at bounding box center [965, 344] width 321 height 27
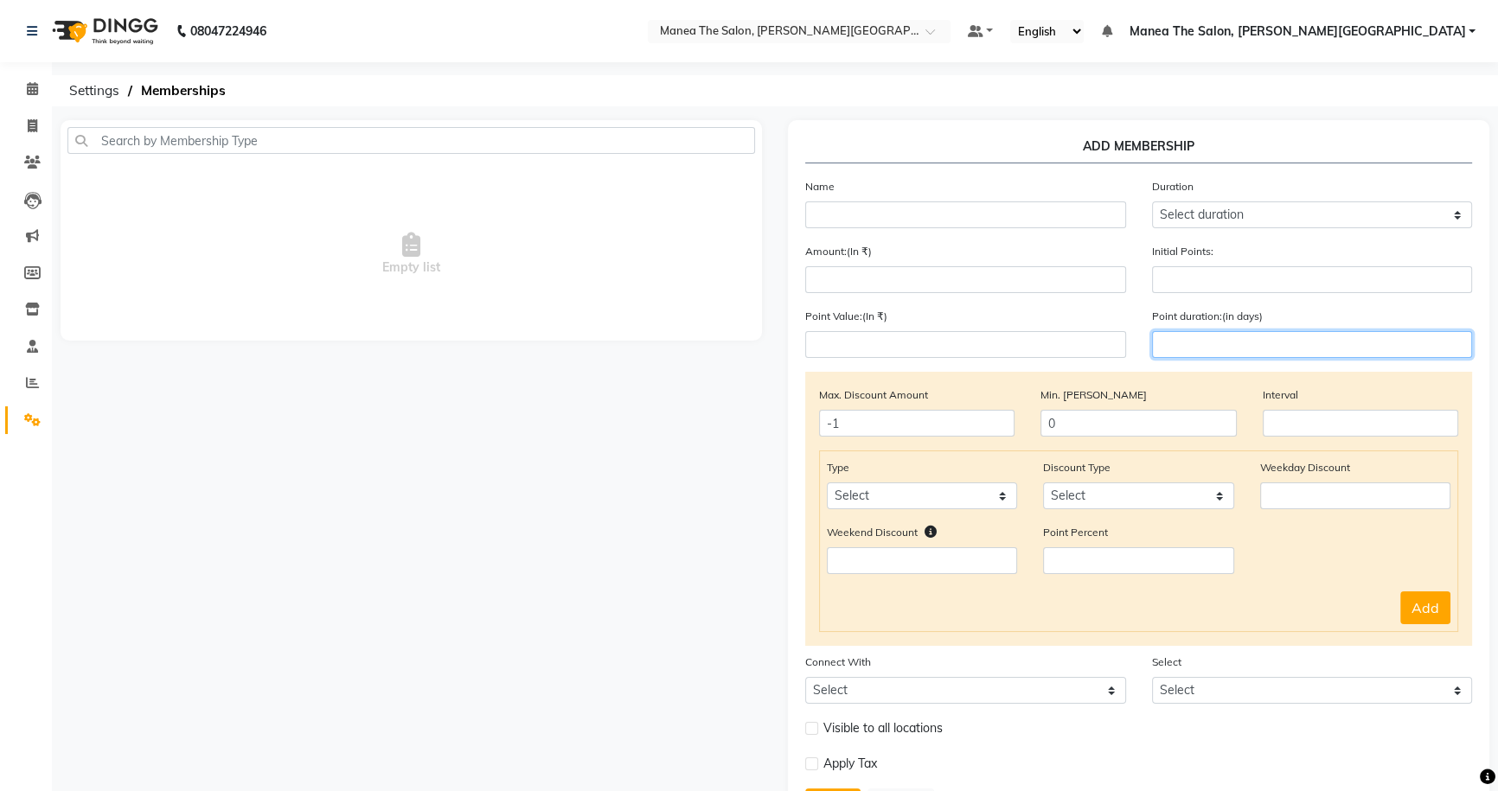
click at [1186, 353] on input "number" at bounding box center [1312, 344] width 321 height 27
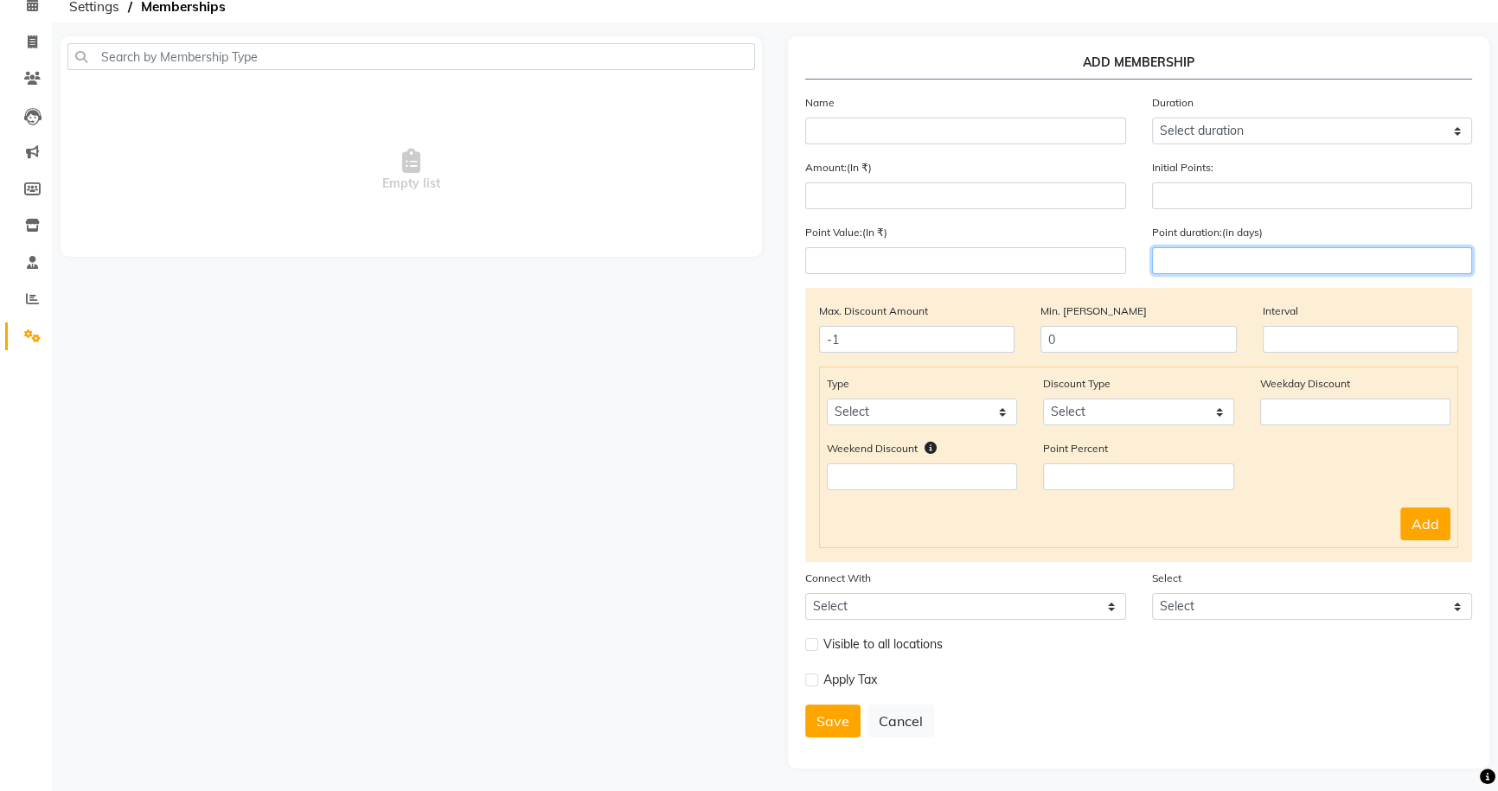
scroll to position [91, 0]
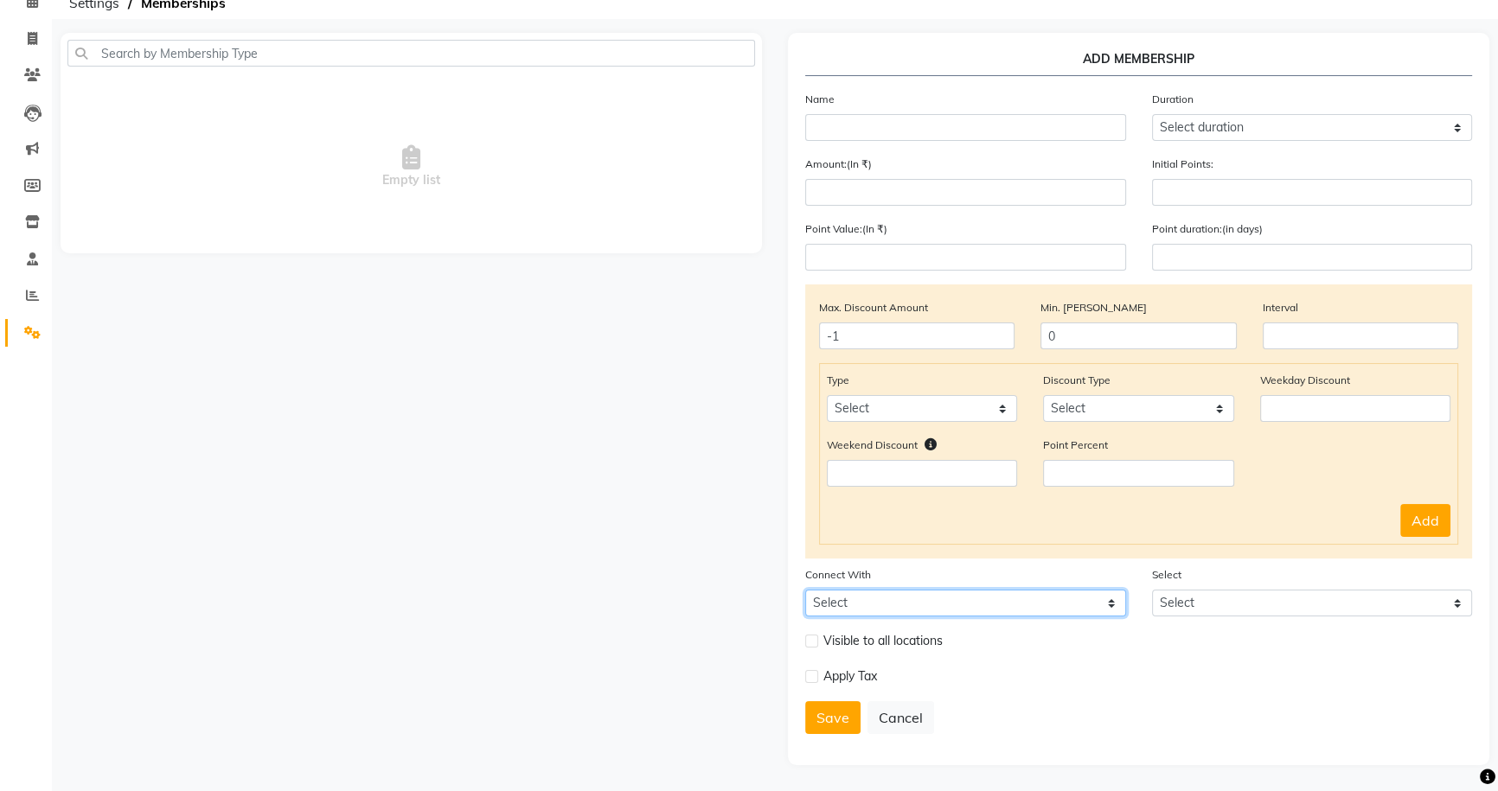
click at [995, 600] on select "Select Package Prepaid Voucher" at bounding box center [965, 603] width 321 height 27
click at [1029, 716] on div "Save Cancel" at bounding box center [1138, 717] width 667 height 33
click at [1204, 605] on select "Select" at bounding box center [1312, 603] width 321 height 27
click at [1180, 675] on div "Apply Tax" at bounding box center [1138, 683] width 693 height 35
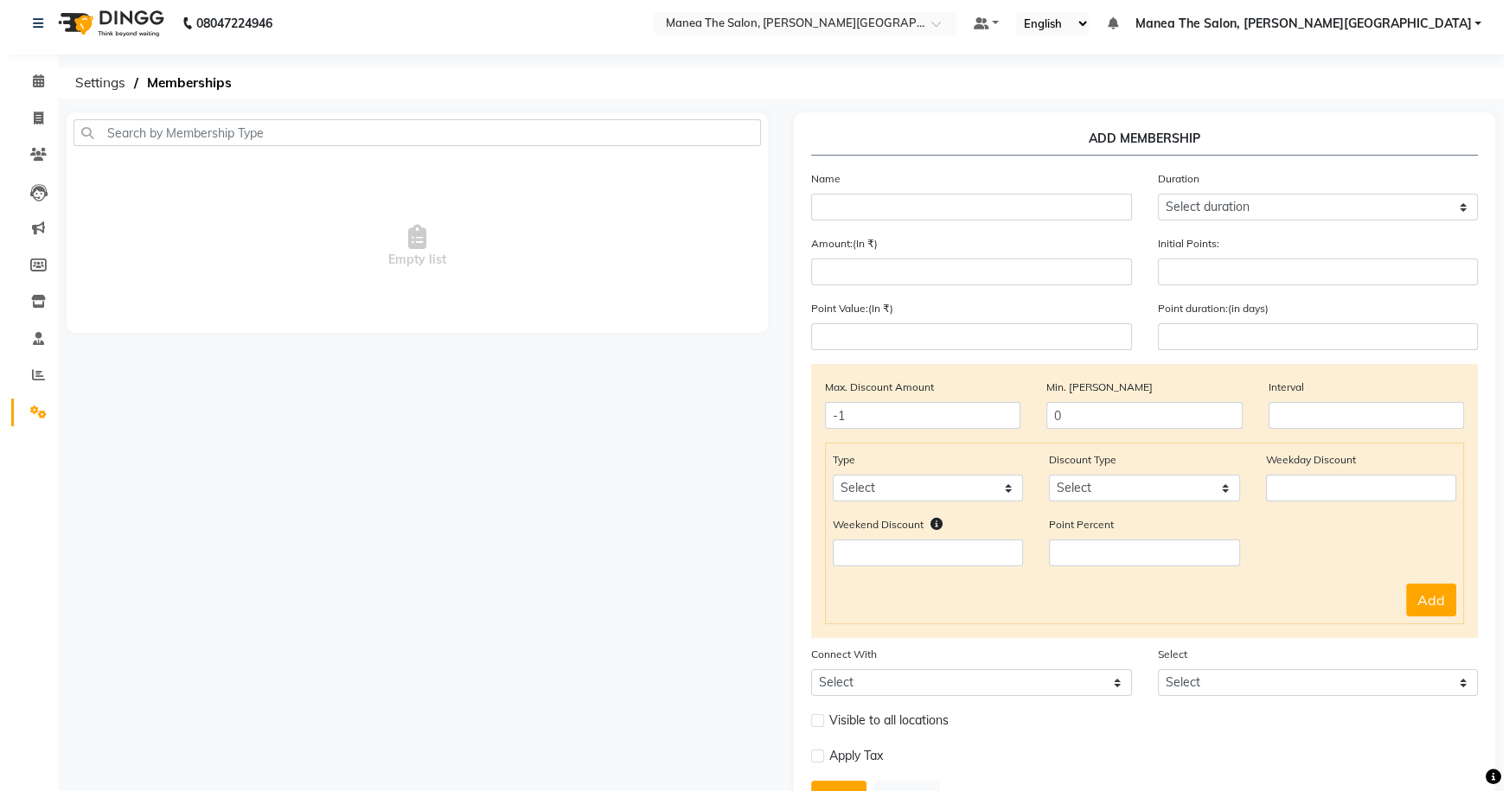
scroll to position [0, 0]
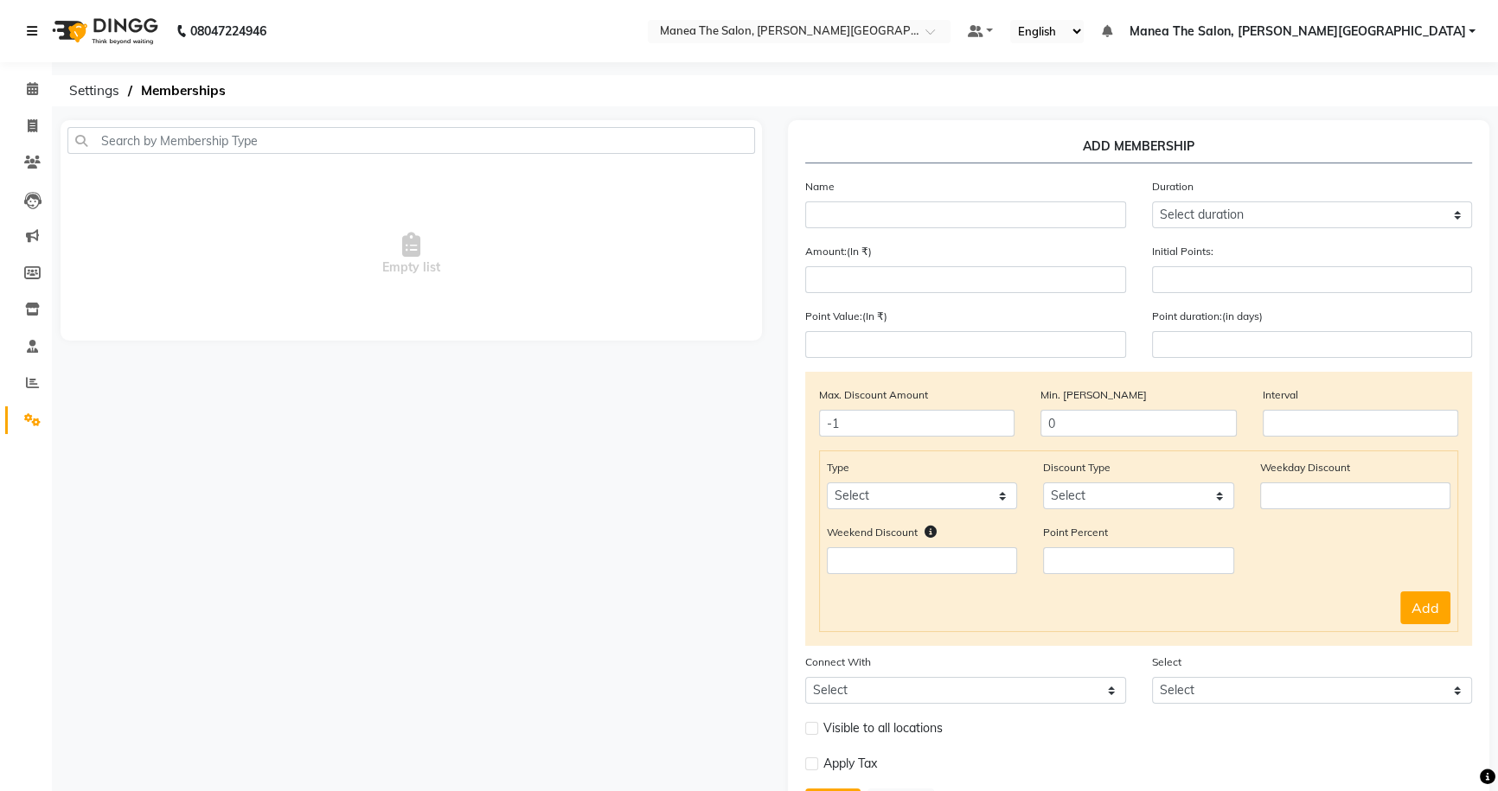
click at [31, 32] on icon at bounding box center [32, 31] width 10 height 12
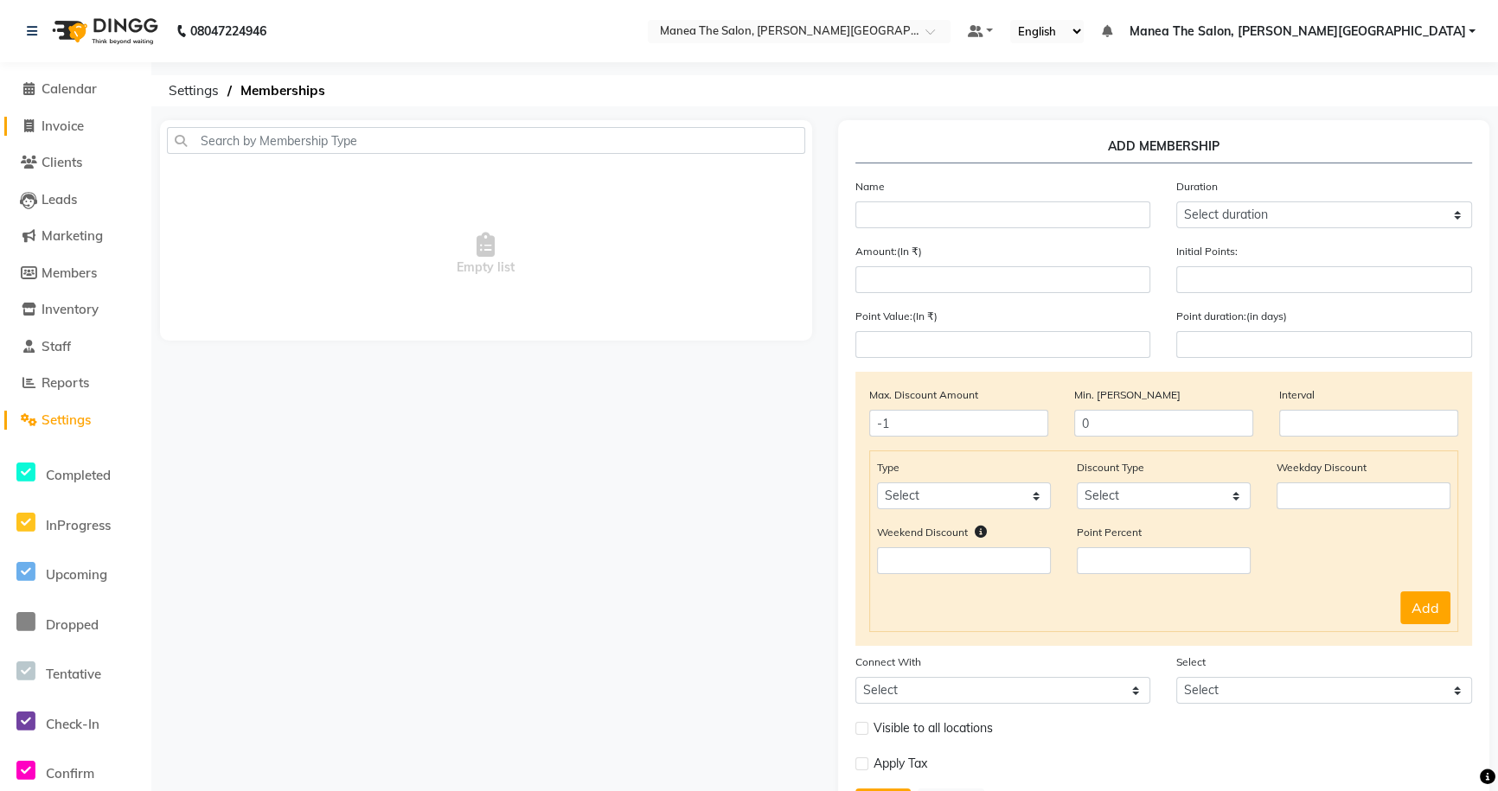
click at [67, 122] on span "Invoice" at bounding box center [63, 126] width 42 height 16
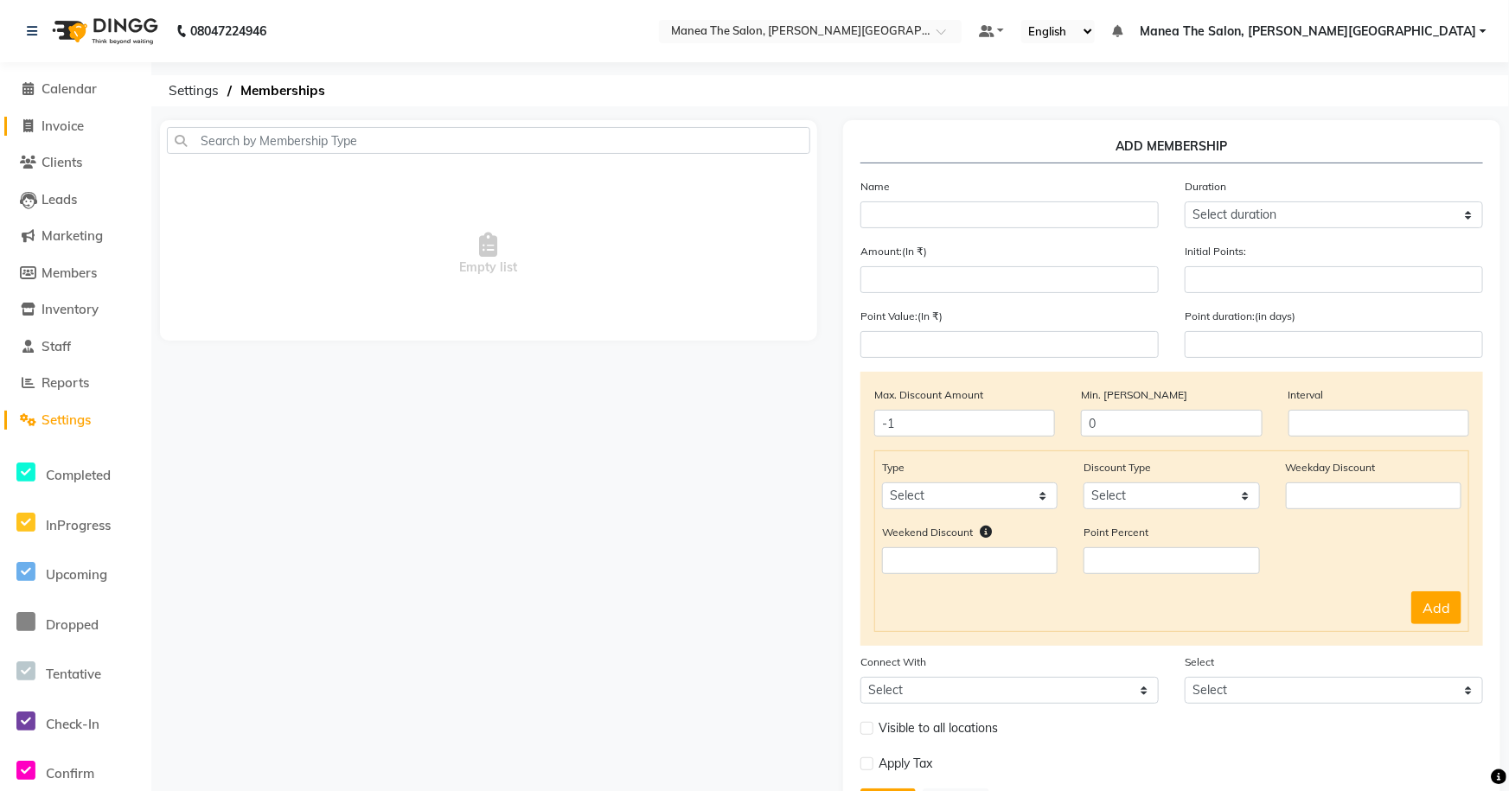
select select "8762"
select select "service"
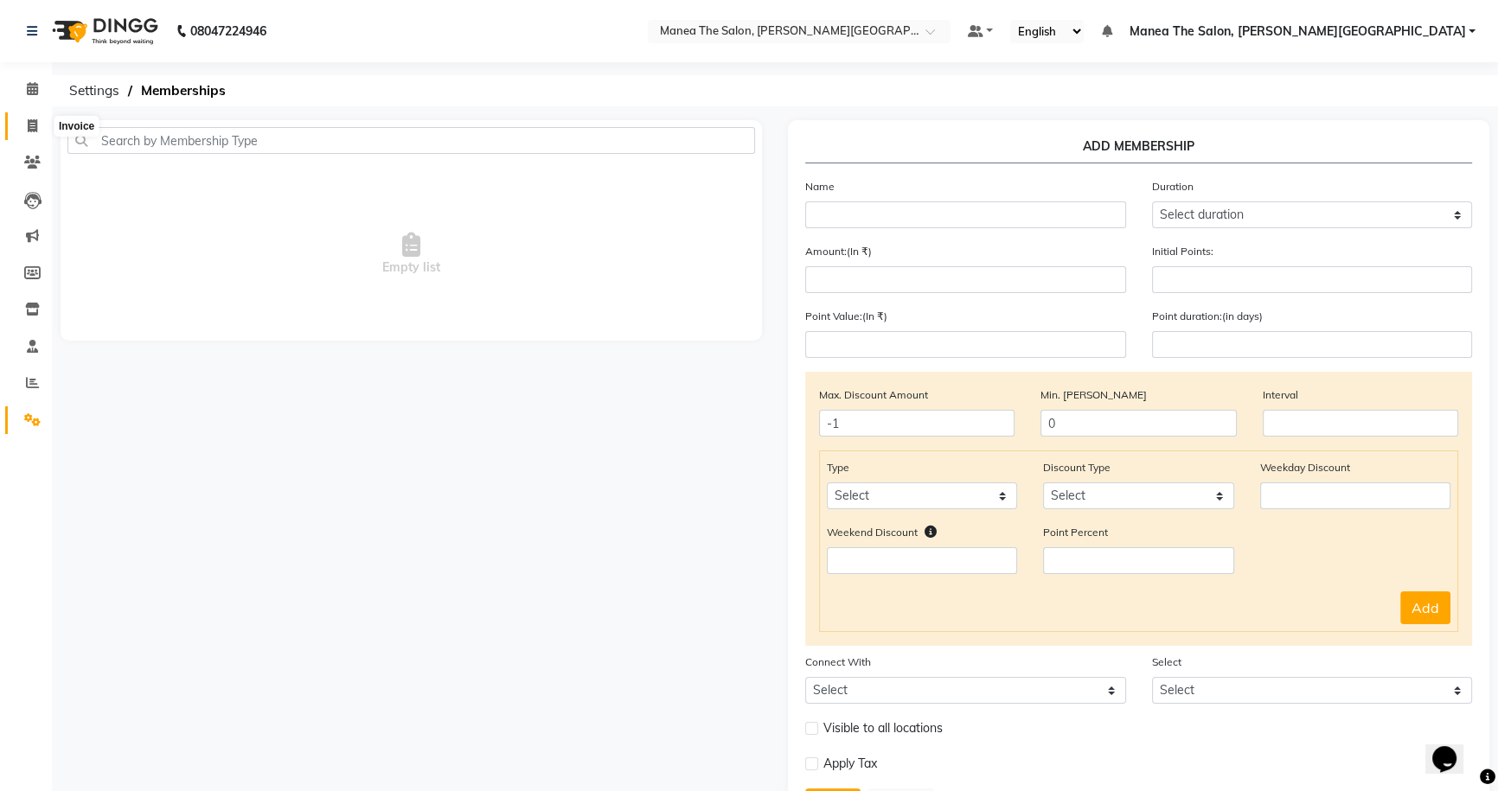
click at [35, 128] on icon at bounding box center [33, 125] width 10 height 13
select select "service"
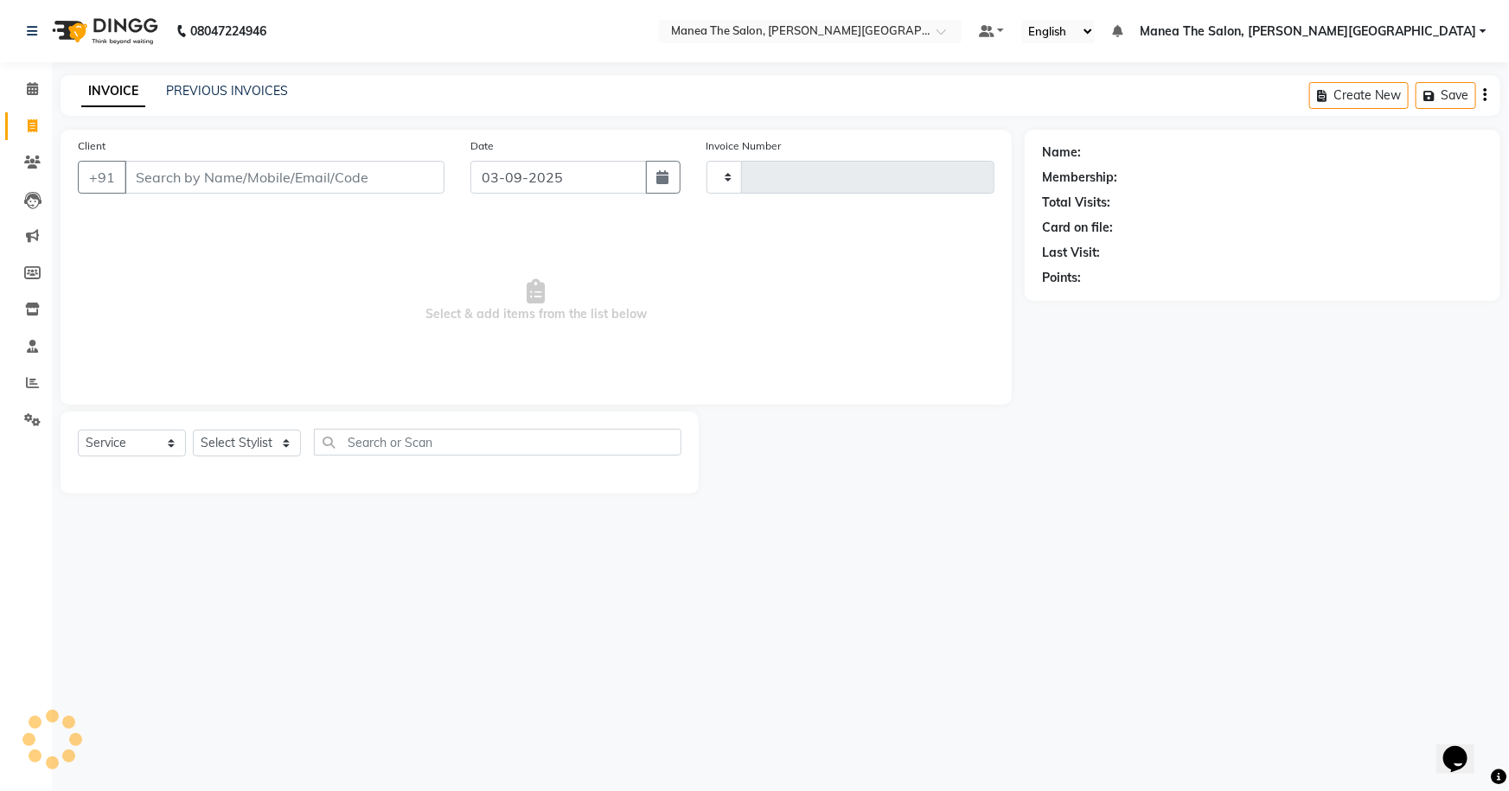
type input "0063"
select select "8762"
click at [259, 87] on link "PREVIOUS INVOICES" at bounding box center [227, 91] width 122 height 16
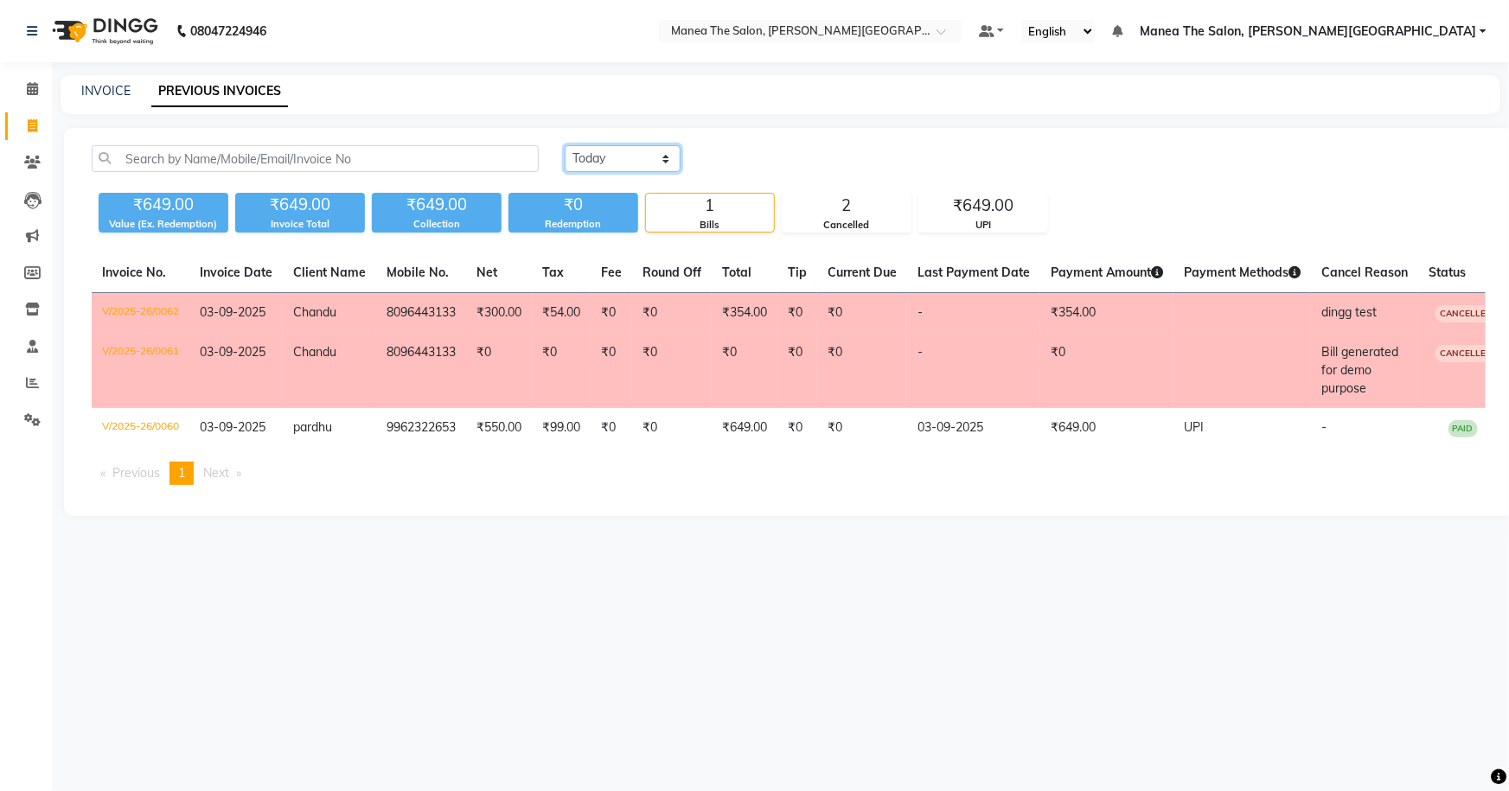
click at [631, 161] on select "[DATE] [DATE] Custom Range" at bounding box center [623, 158] width 116 height 27
select select "range"
click at [565, 145] on select "[DATE] [DATE] Custom Range" at bounding box center [623, 158] width 116 height 27
click at [800, 161] on input "03-09-2025" at bounding box center [763, 159] width 121 height 24
select select "9"
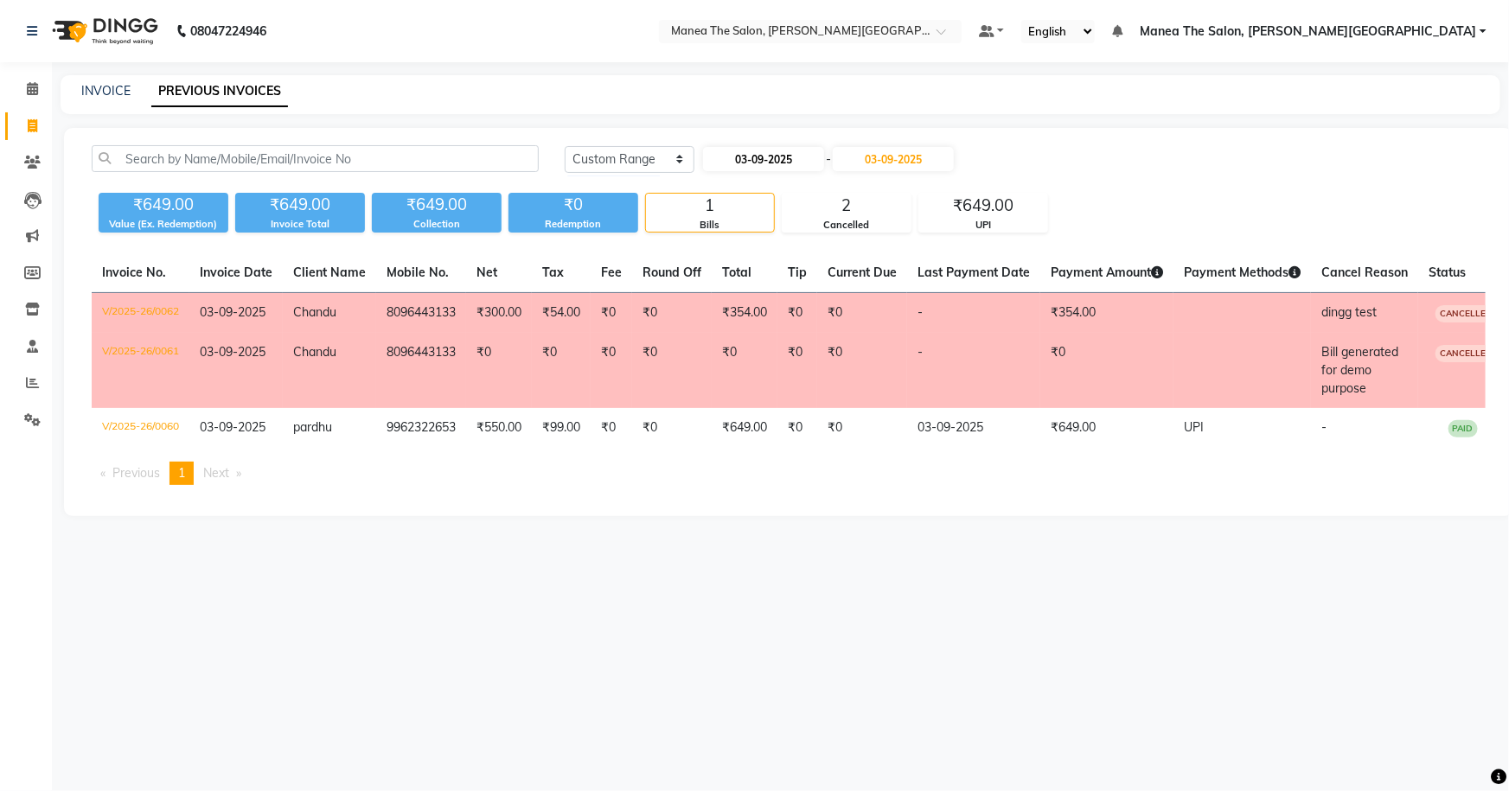
select select "2025"
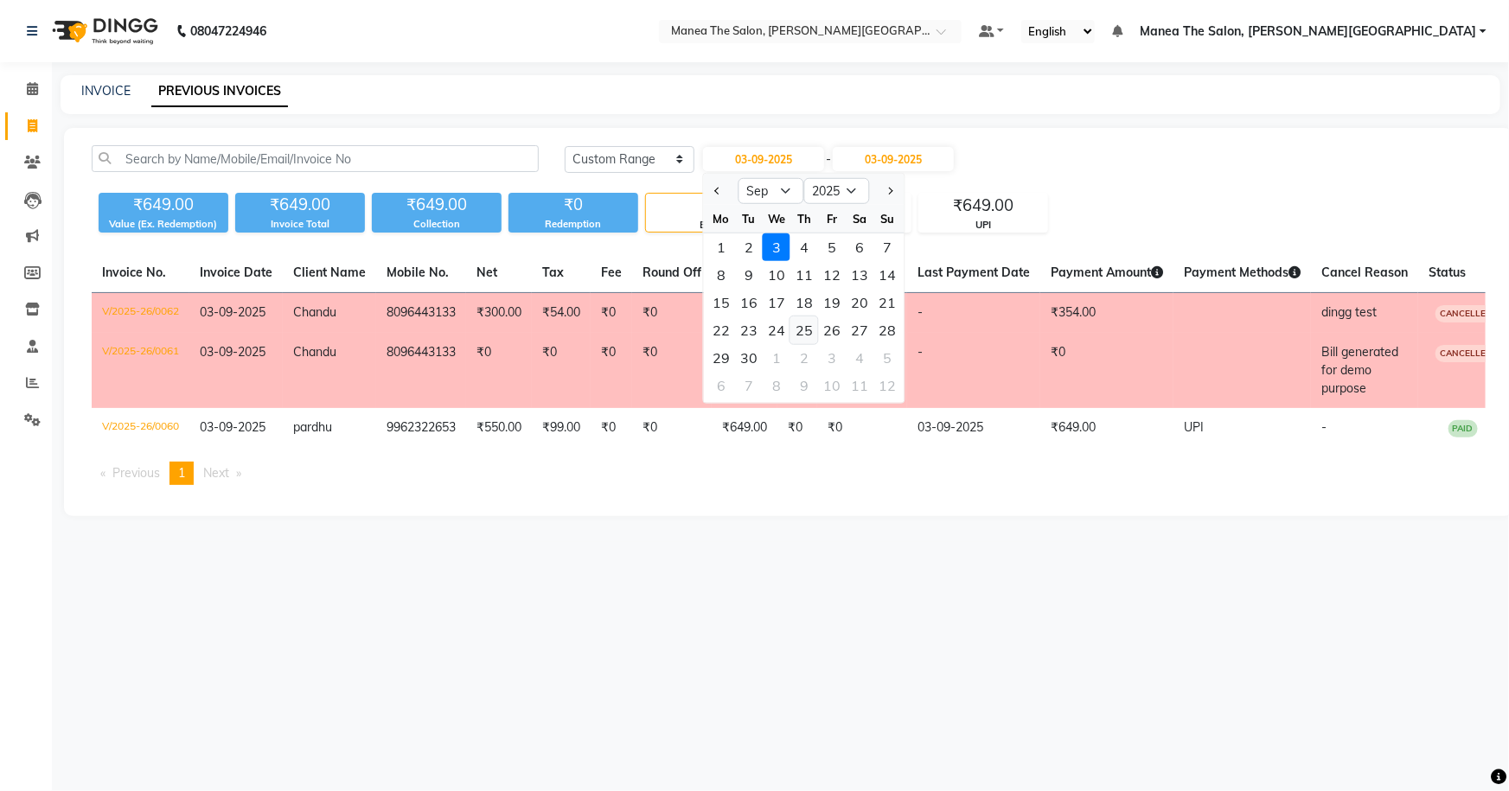
click at [805, 330] on div "25" at bounding box center [805, 331] width 28 height 28
type input "[DATE]"
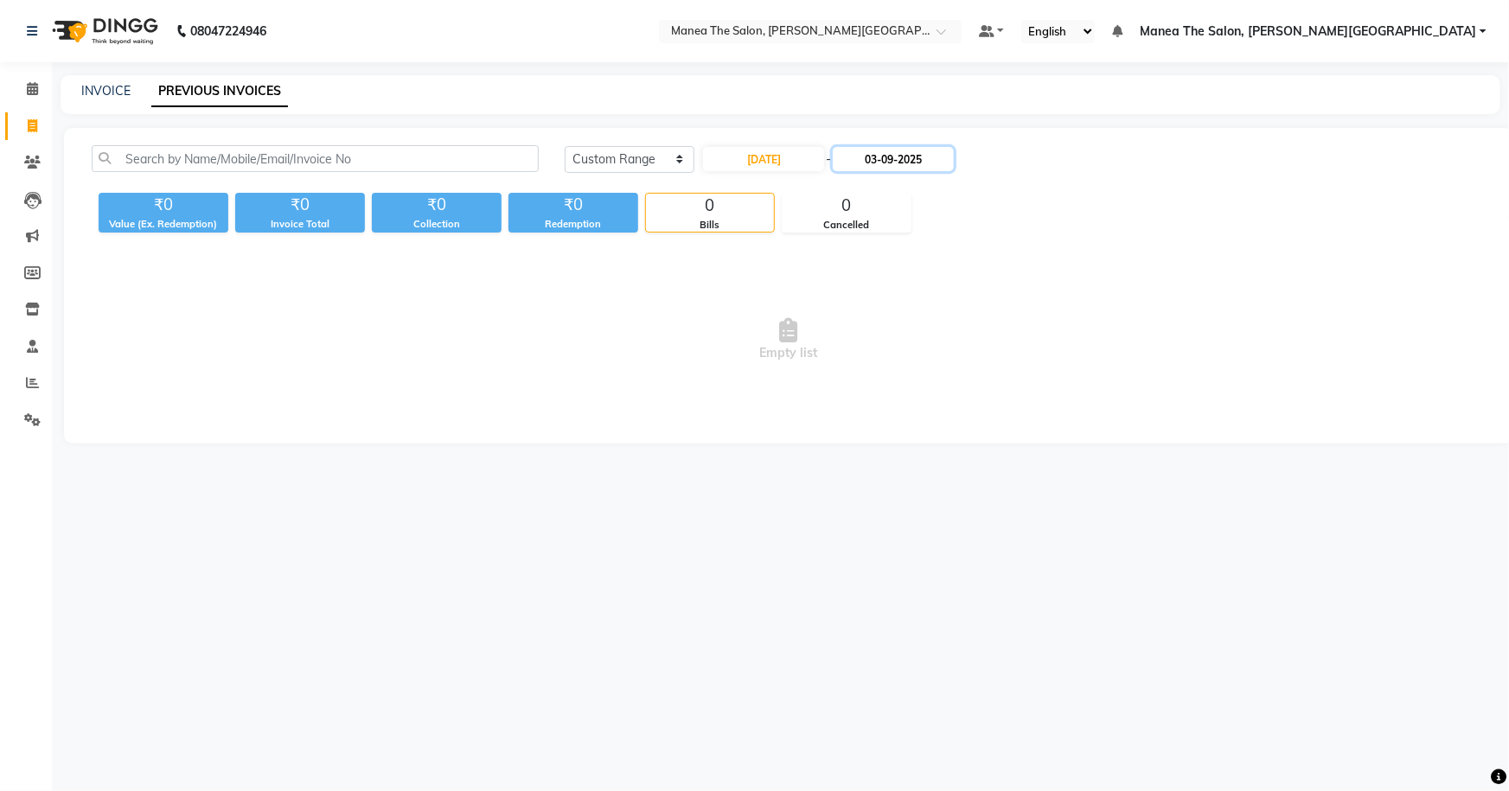
click at [908, 155] on input "03-09-2025" at bounding box center [893, 159] width 121 height 24
click at [887, 191] on select "Sep Oct Nov Dec" at bounding box center [907, 191] width 66 height 26
click at [874, 178] on select "Sep Oct Nov Dec" at bounding box center [907, 191] width 66 height 26
click at [743, 152] on input "[DATE]" at bounding box center [763, 159] width 121 height 24
select select "9"
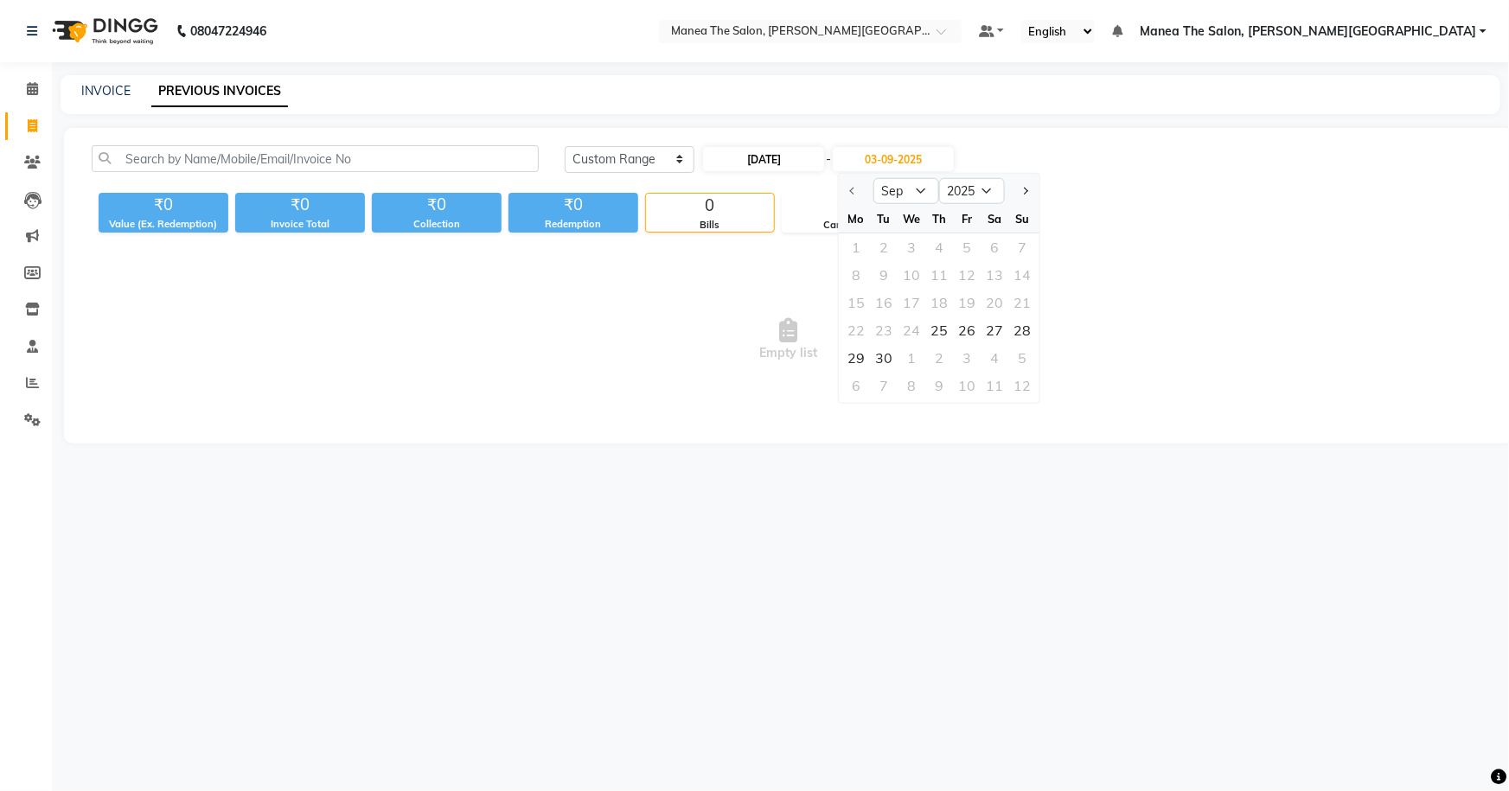
select select "2025"
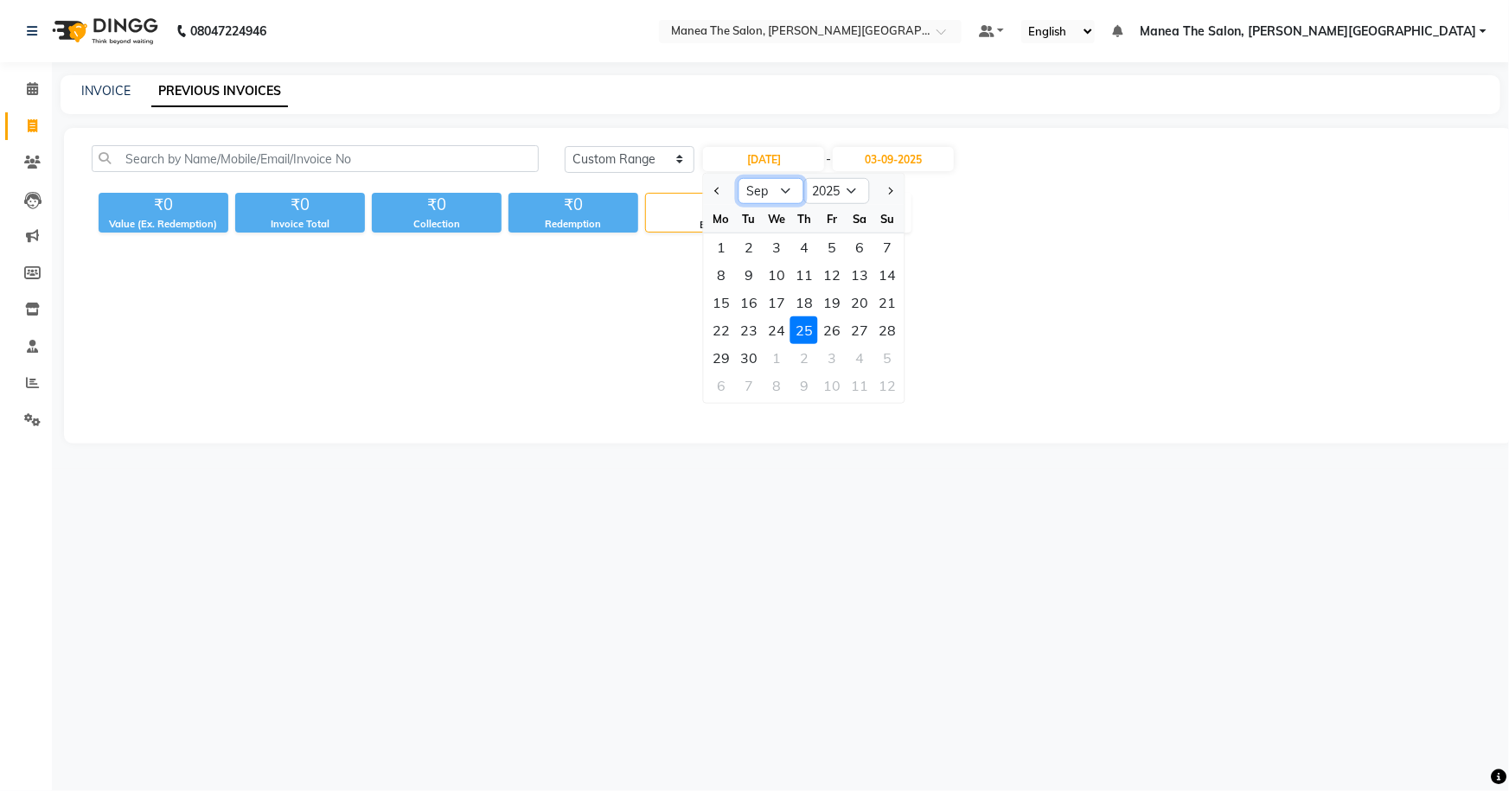
click at [773, 185] on select "Jan Feb Mar Apr May Jun [DATE] Aug Sep Oct Nov Dec" at bounding box center [772, 191] width 66 height 26
select select "8"
click at [739, 178] on select "Jan Feb Mar Apr May Jun [DATE] Aug Sep Oct Nov Dec" at bounding box center [772, 191] width 66 height 26
click at [720, 356] on div "25" at bounding box center [722, 358] width 28 height 28
type input "25-08-2025"
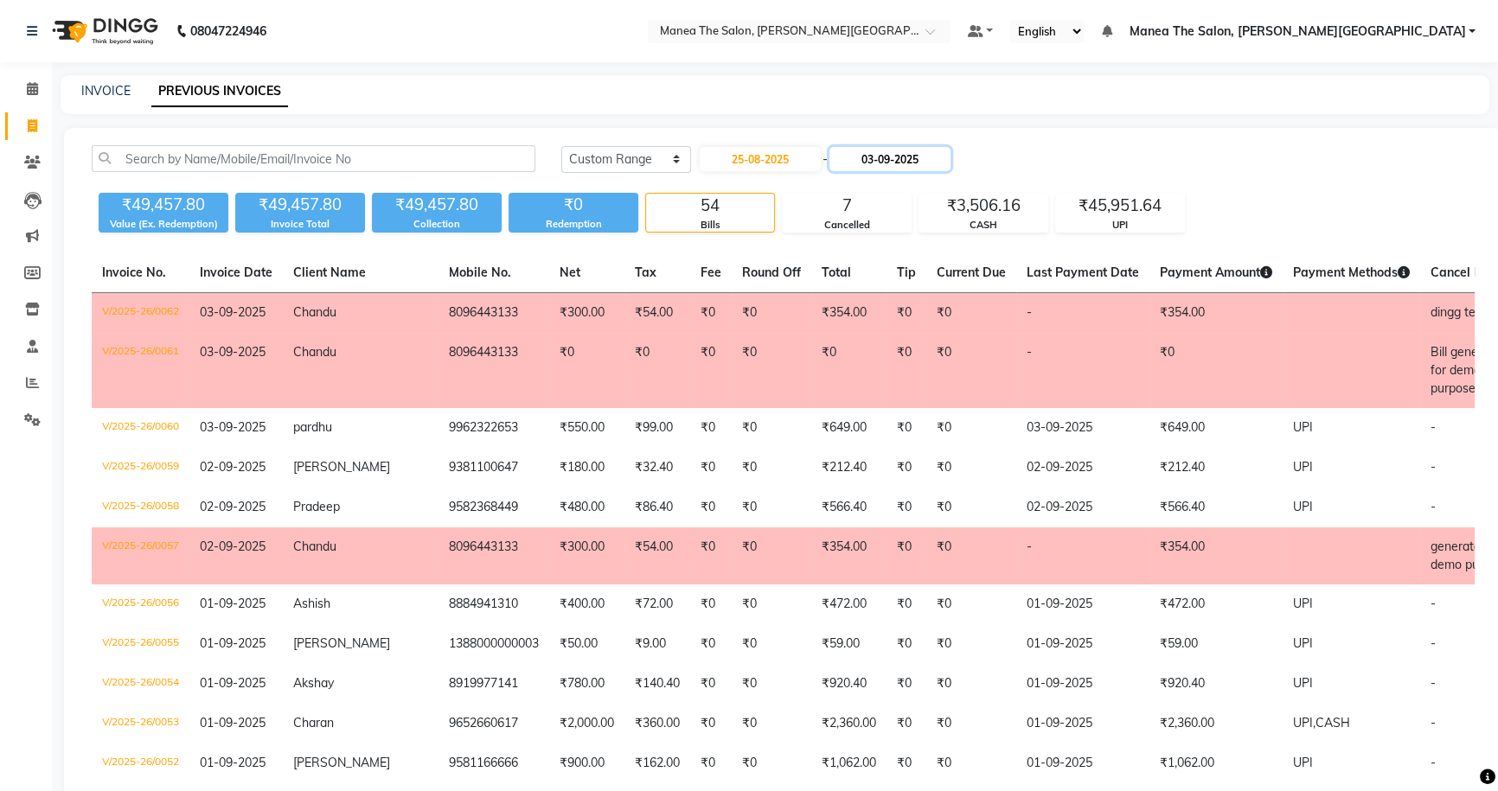
click at [868, 156] on input "03-09-2025" at bounding box center [889, 159] width 121 height 24
select select "9"
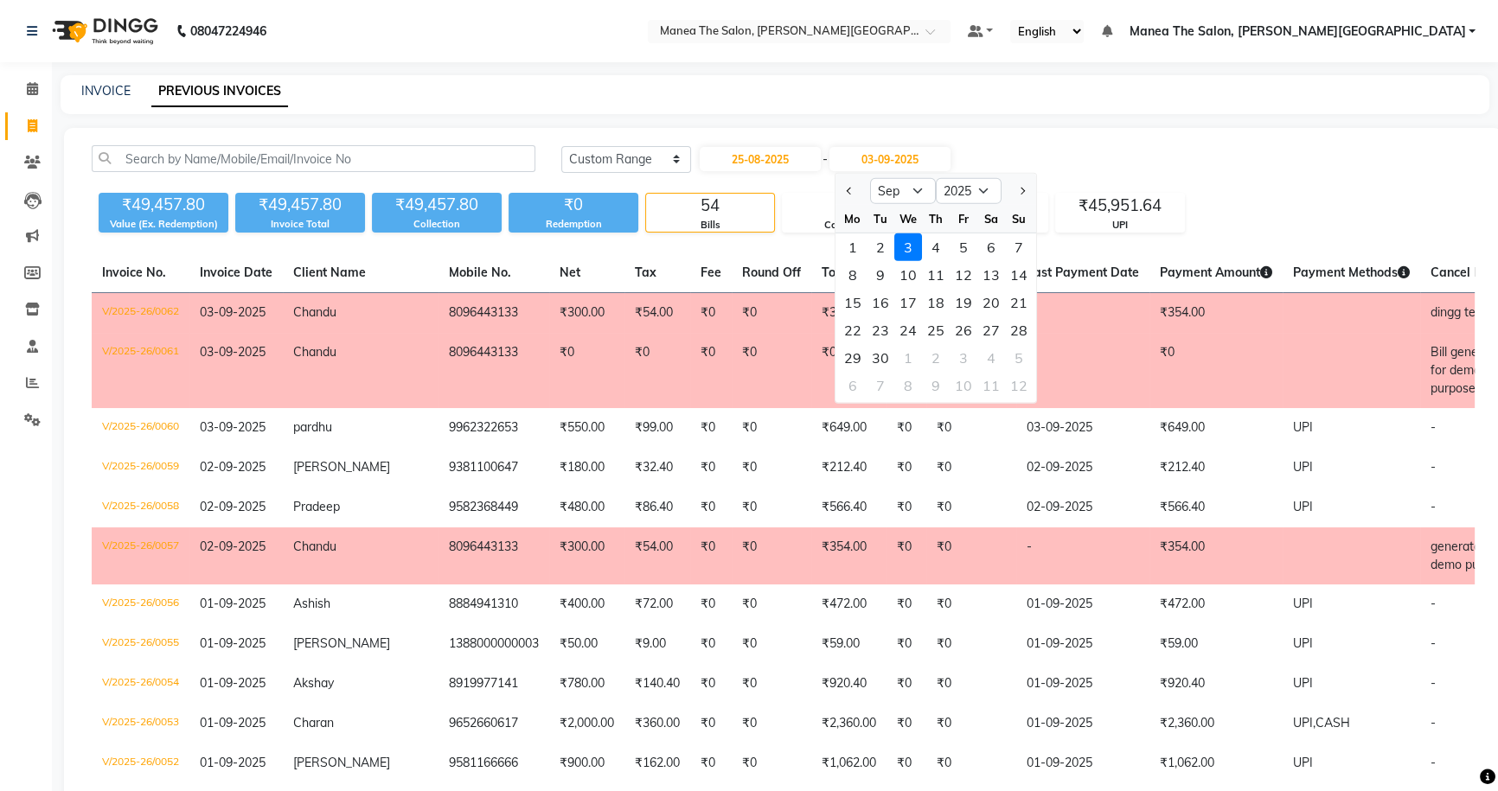
click at [906, 243] on div "3" at bounding box center [908, 248] width 28 height 28
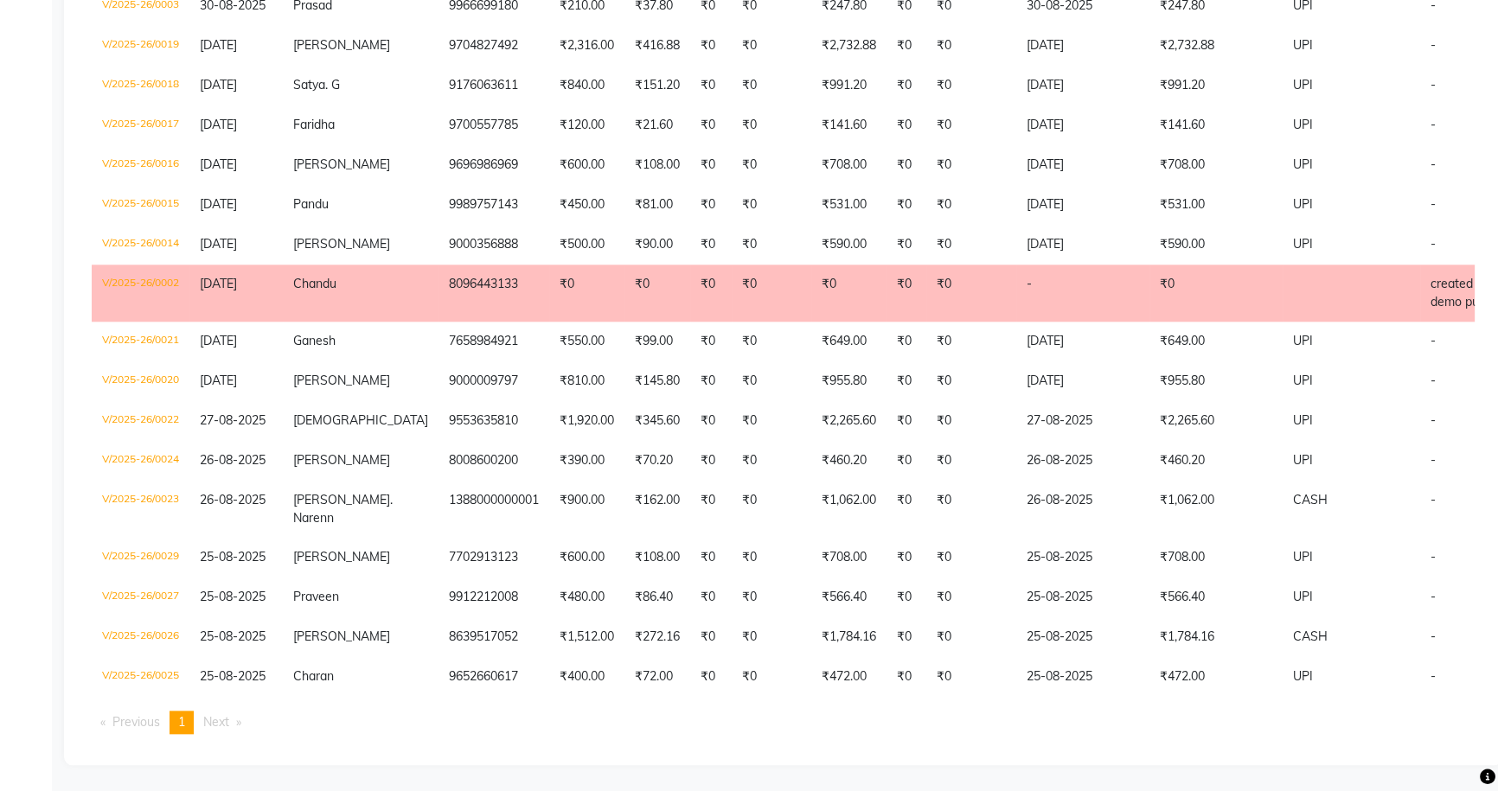
scroll to position [2272, 0]
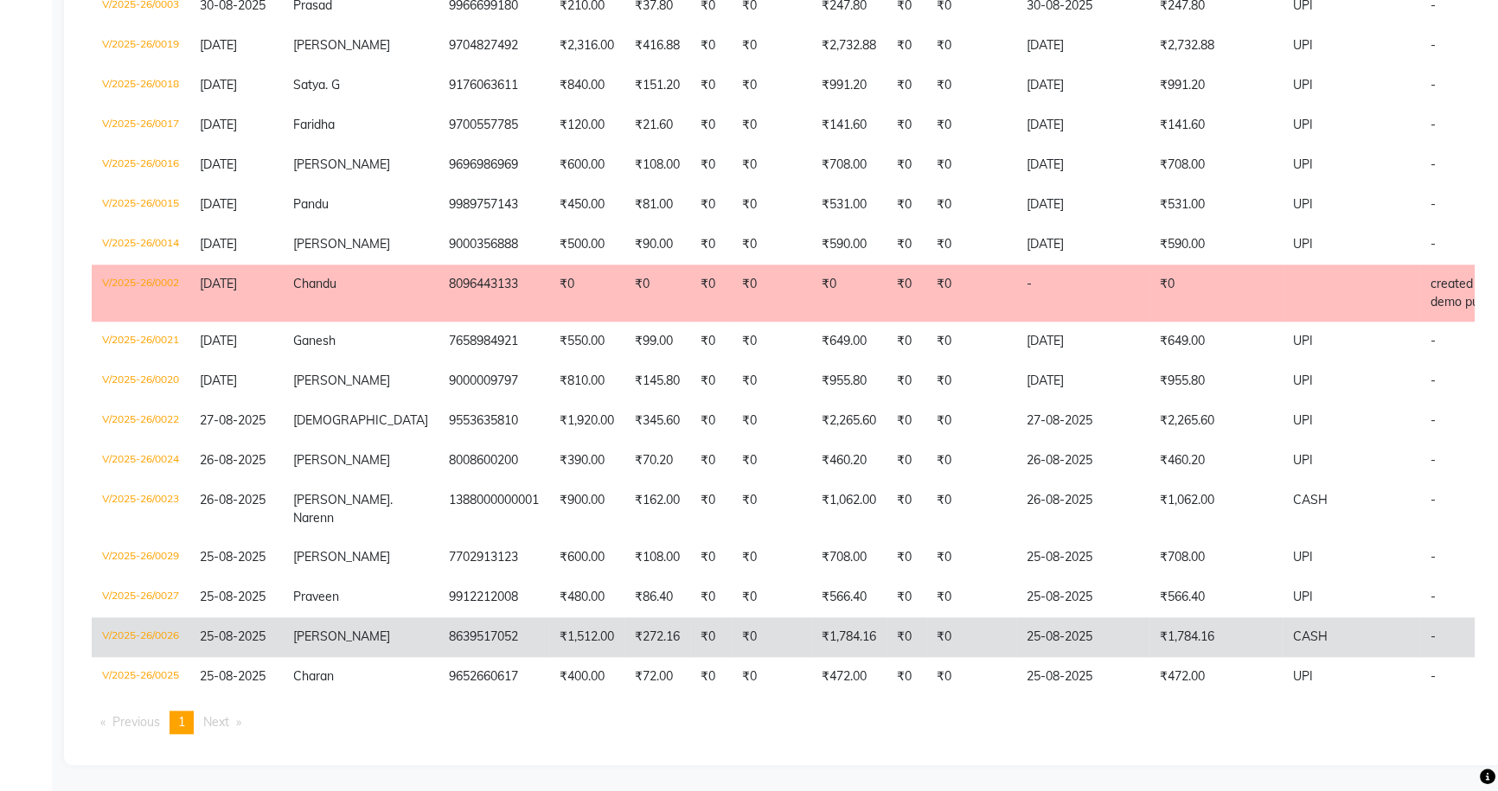
click at [549, 627] on td "₹1,512.00" at bounding box center [586, 638] width 75 height 40
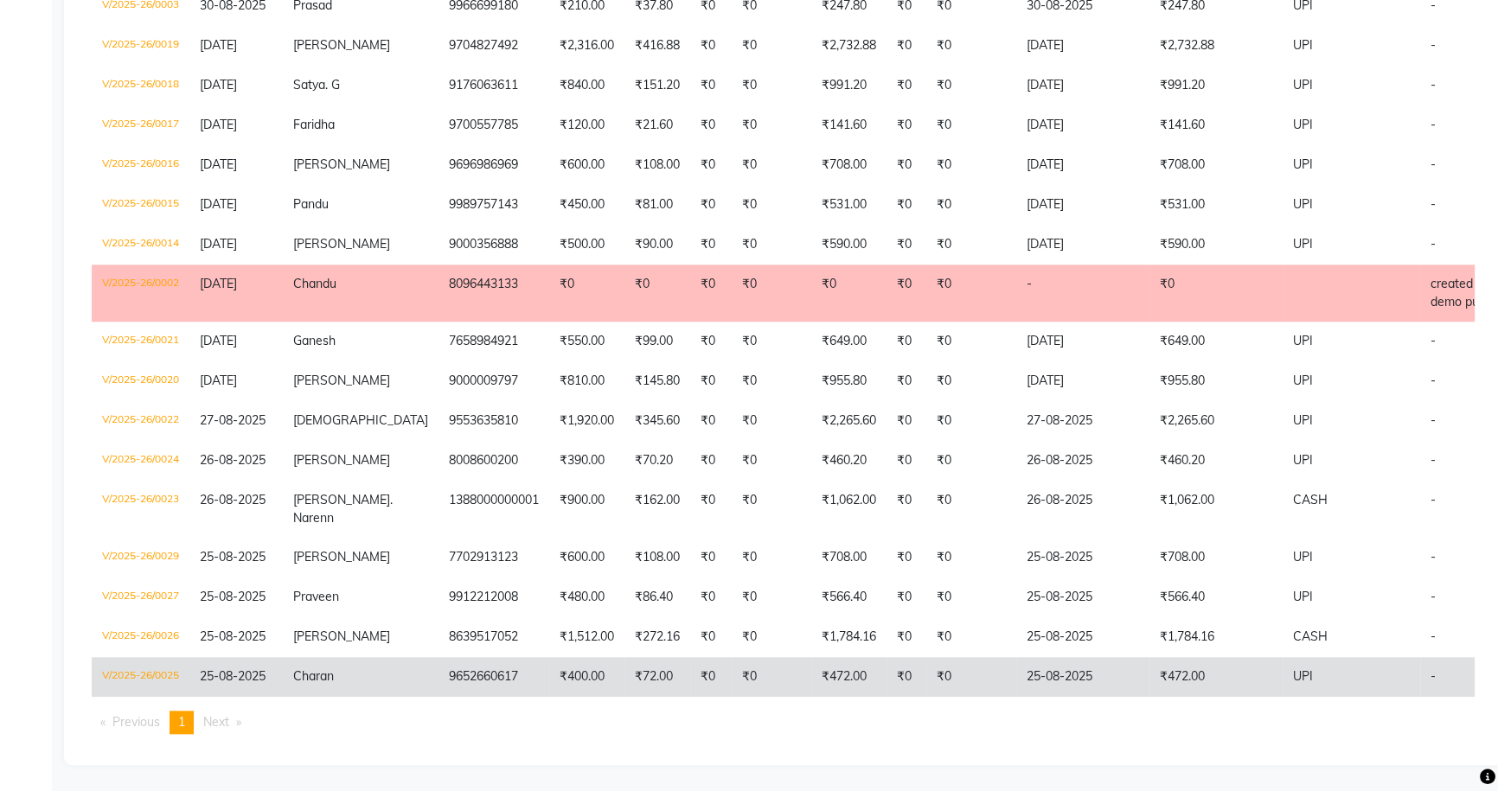
click at [549, 657] on td "₹400.00" at bounding box center [586, 677] width 75 height 40
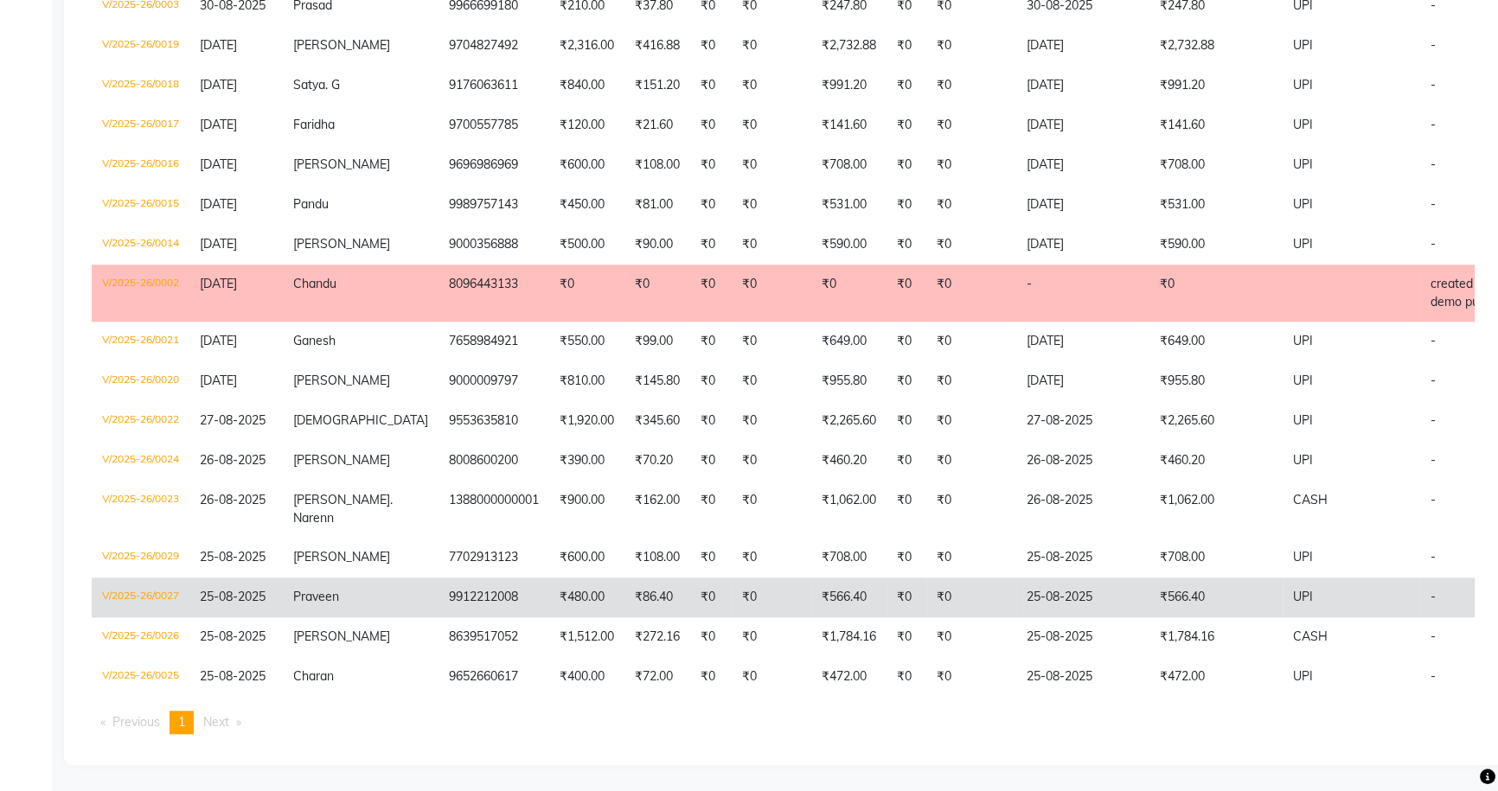
click at [452, 582] on td "9912212008" at bounding box center [494, 598] width 111 height 40
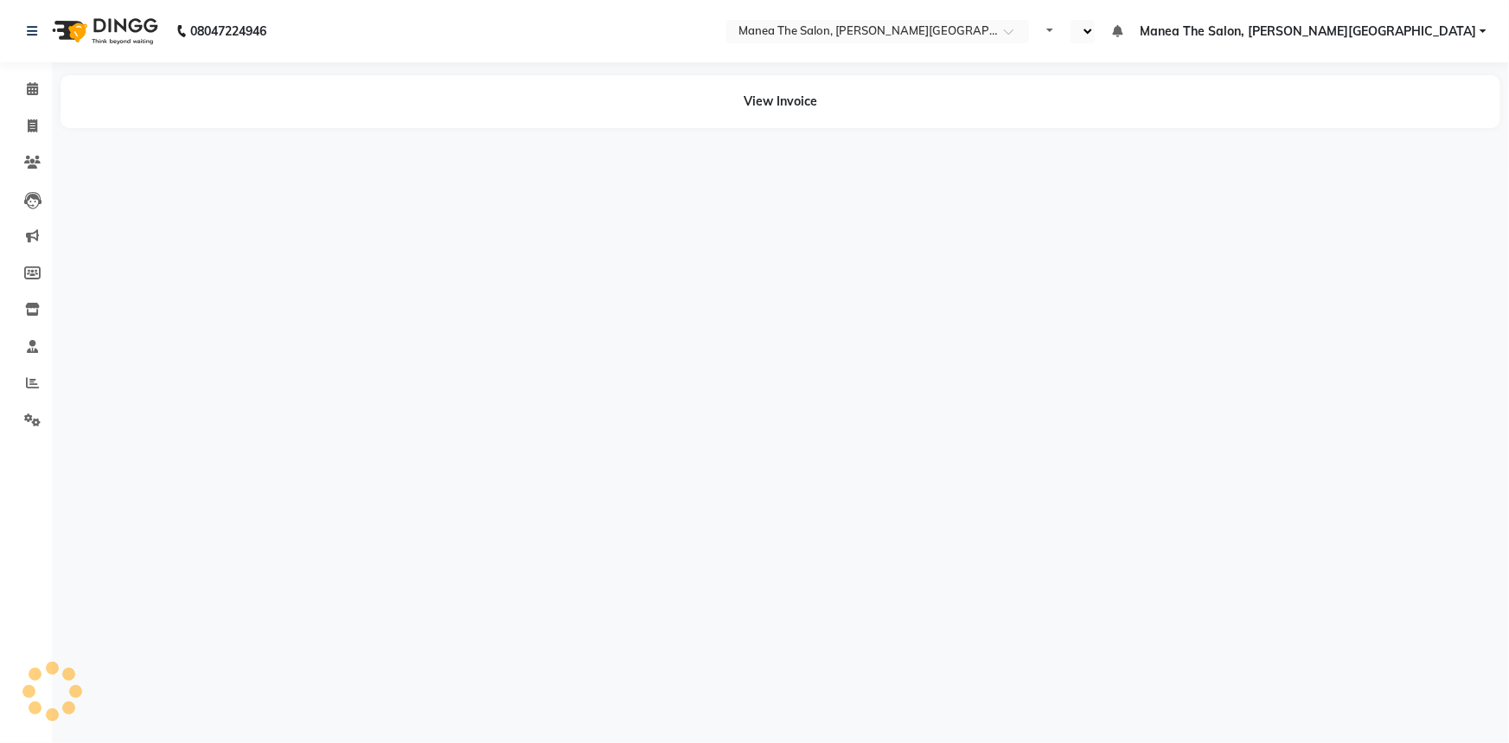
select select "en"
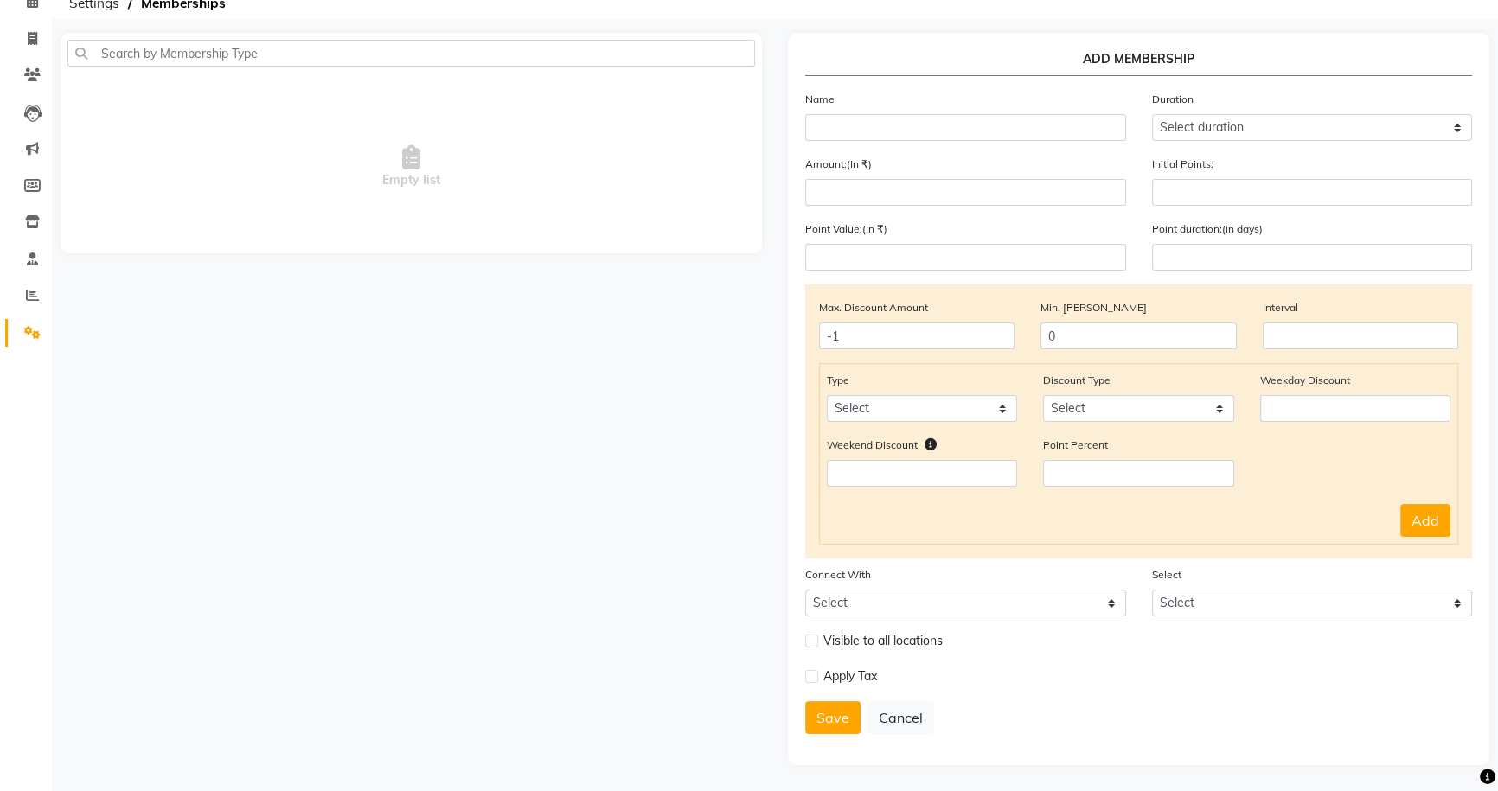
scroll to position [91, 0]
click at [1036, 603] on select "Select Package Prepaid Voucher" at bounding box center [965, 603] width 321 height 27
click at [696, 540] on div "Empty list" at bounding box center [411, 399] width 727 height 733
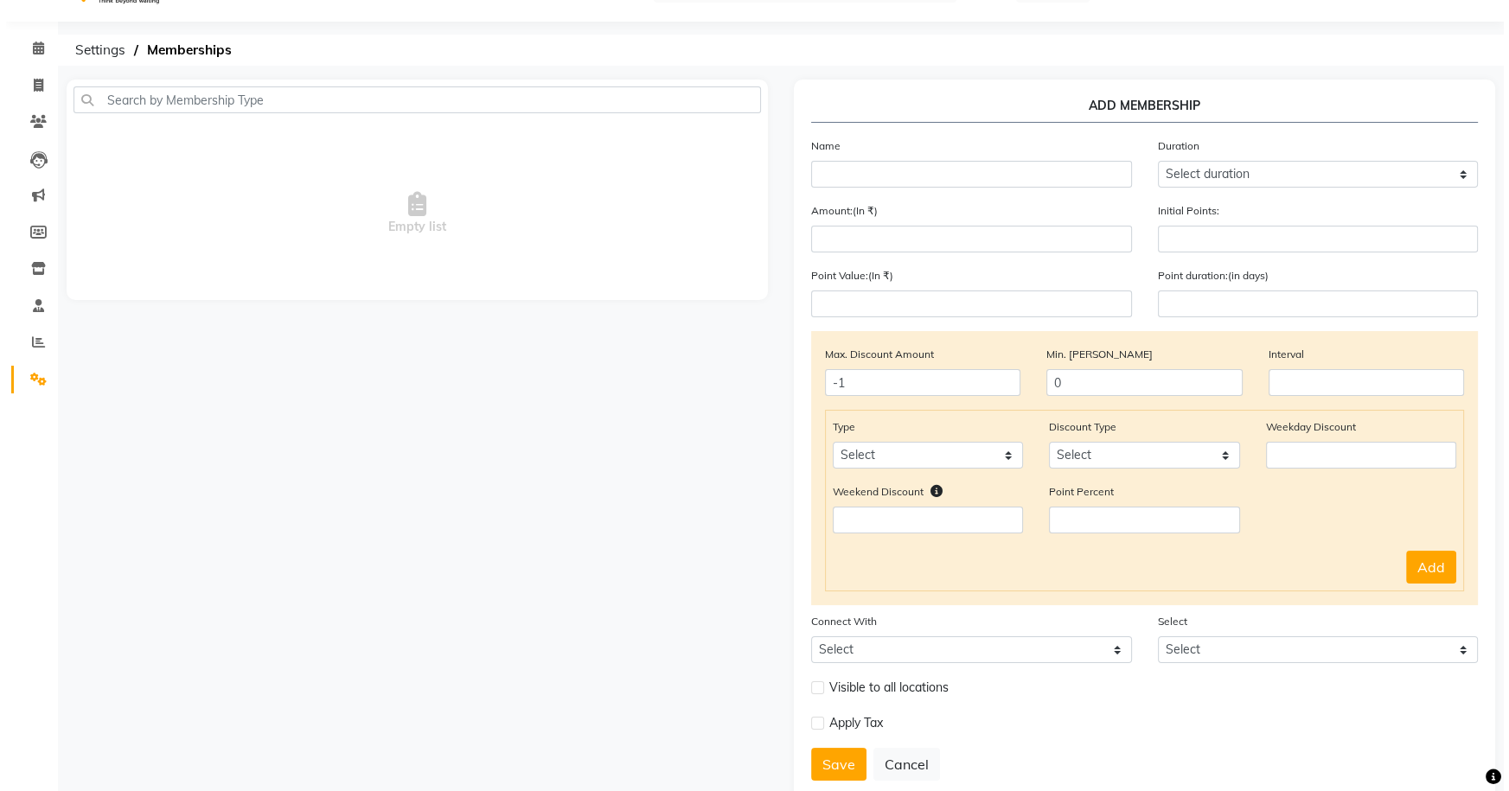
scroll to position [0, 0]
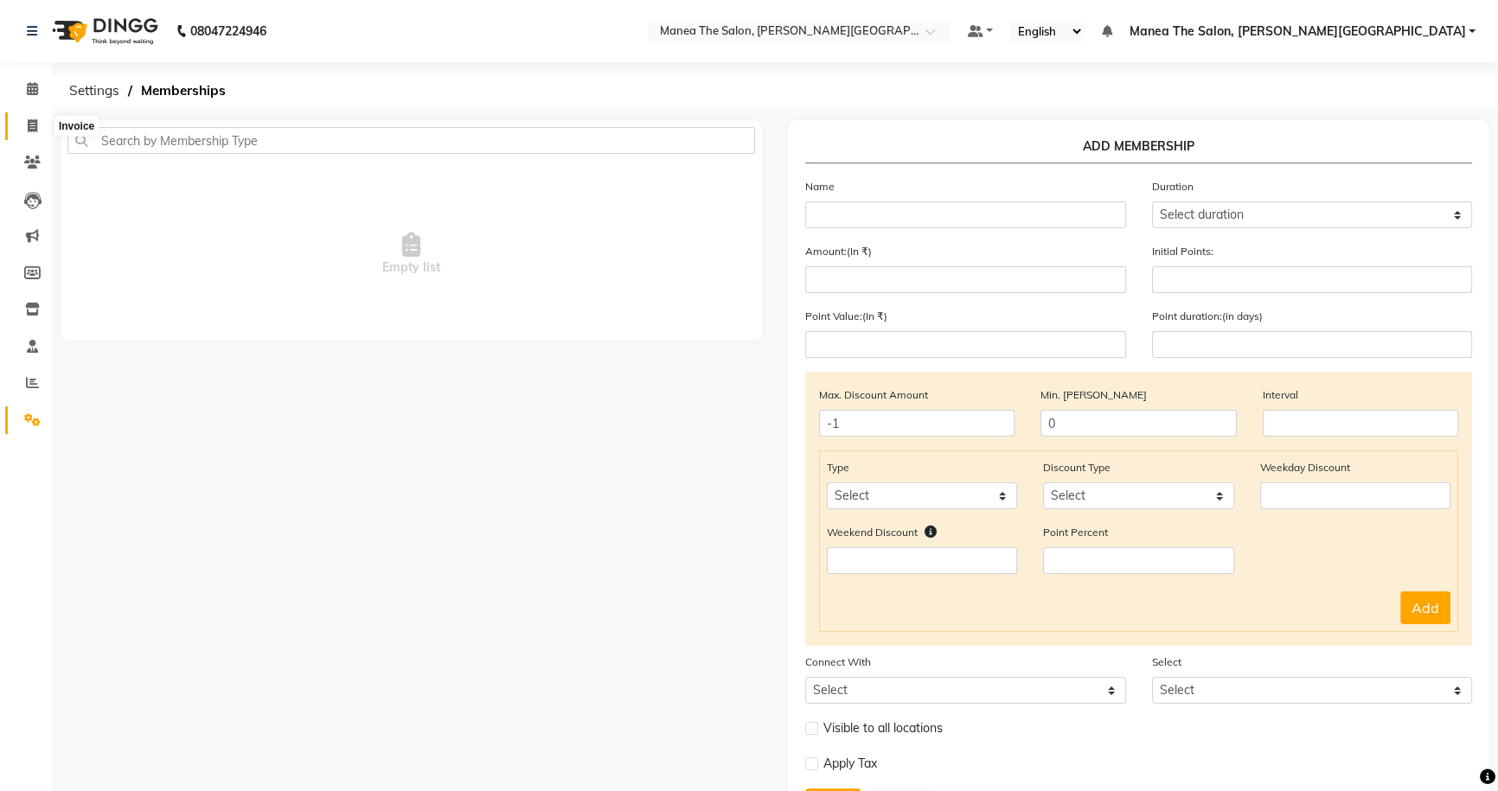
click at [35, 131] on icon at bounding box center [33, 125] width 10 height 13
select select "service"
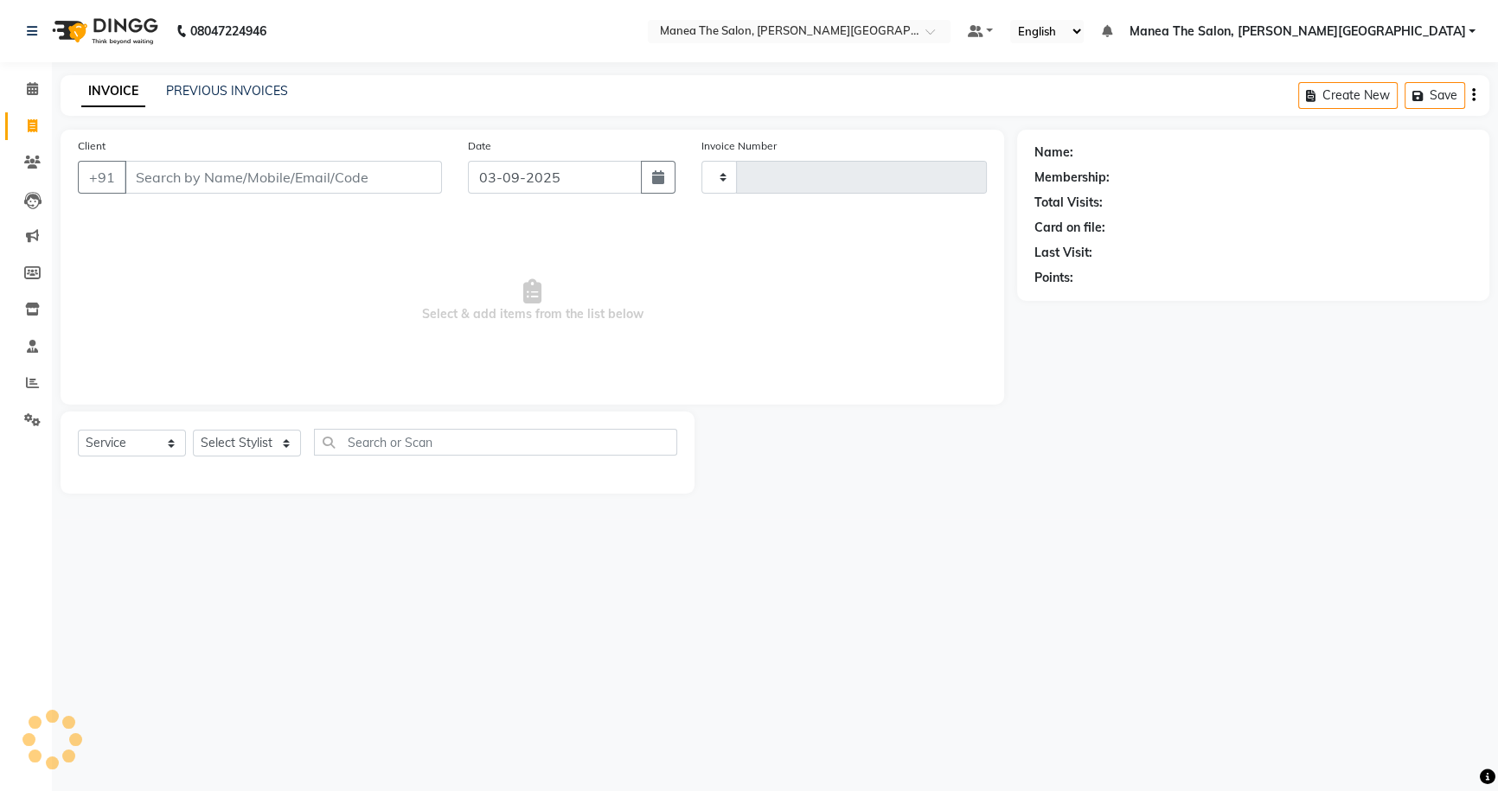
type input "0063"
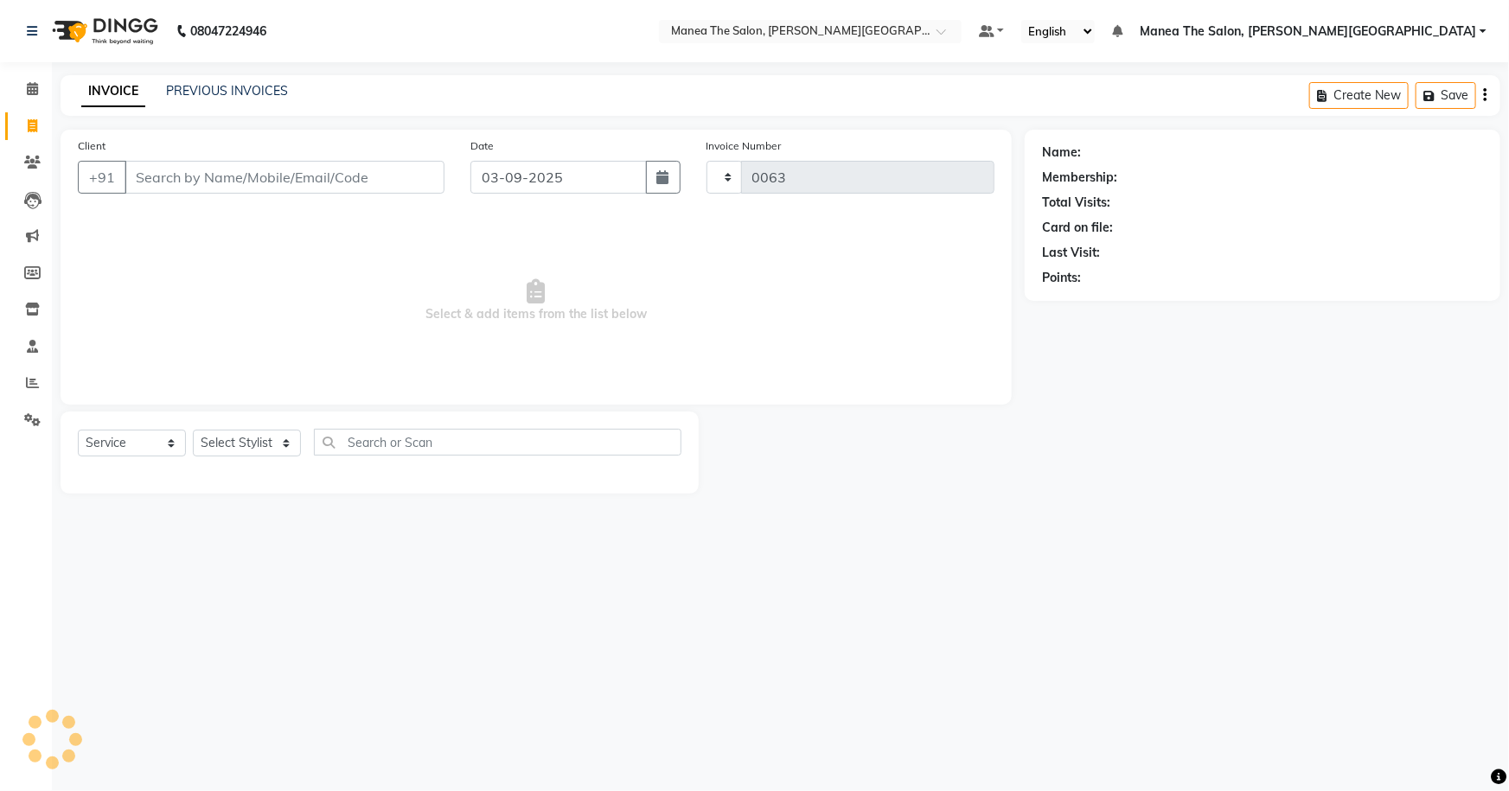
select select "8762"
click at [663, 183] on icon "button" at bounding box center [663, 177] width 12 height 14
select select "9"
select select "2025"
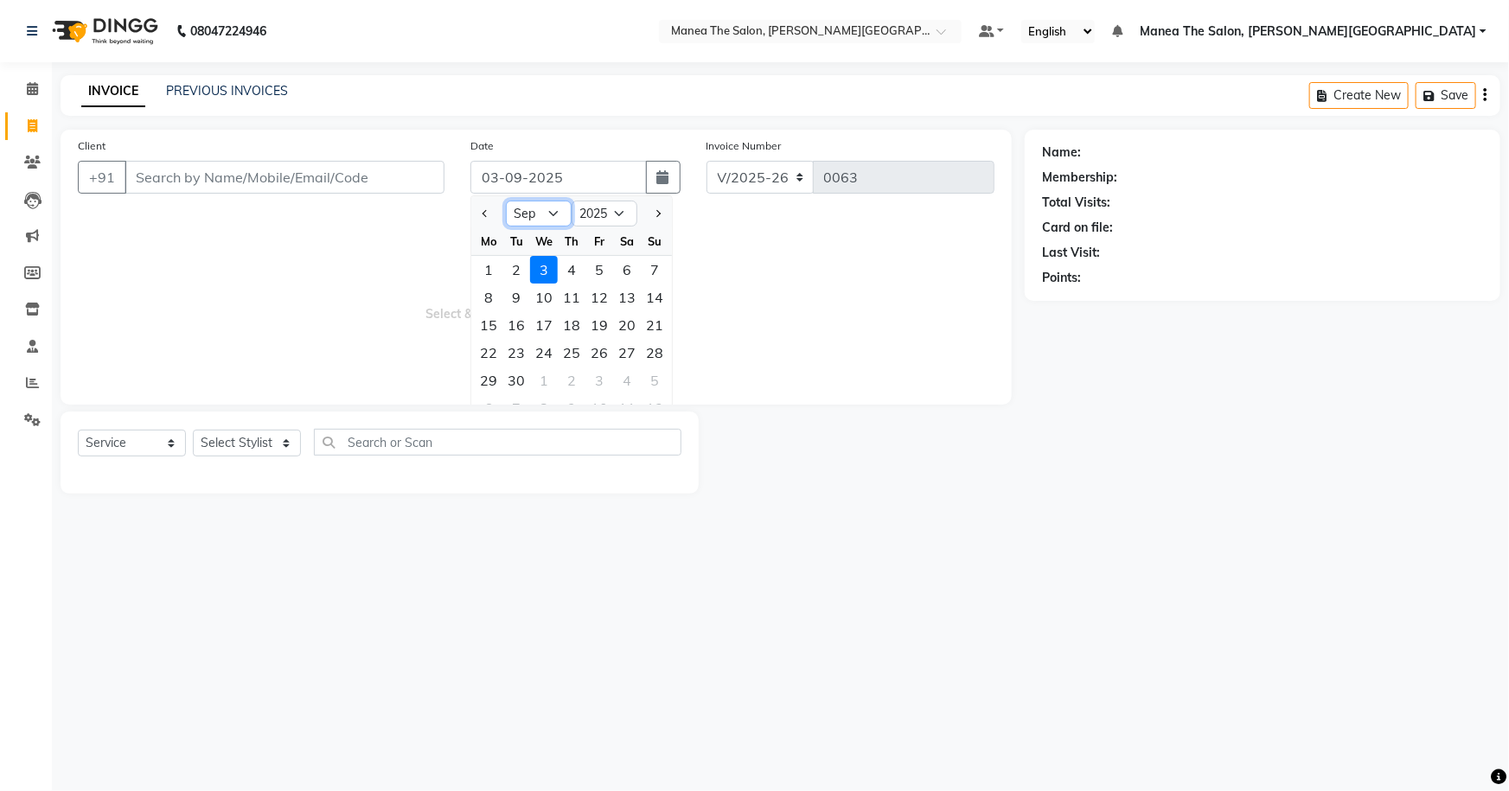
click at [528, 202] on select "Jan Feb Mar Apr May Jun Jul Aug Sep Oct Nov Dec" at bounding box center [539, 214] width 66 height 26
select select "8"
click at [506, 201] on select "Jan Feb Mar Apr May Jun Jul Aug Sep Oct Nov Dec" at bounding box center [539, 214] width 66 height 26
click at [649, 355] on div "24" at bounding box center [655, 353] width 28 height 28
type input "24-08-2025"
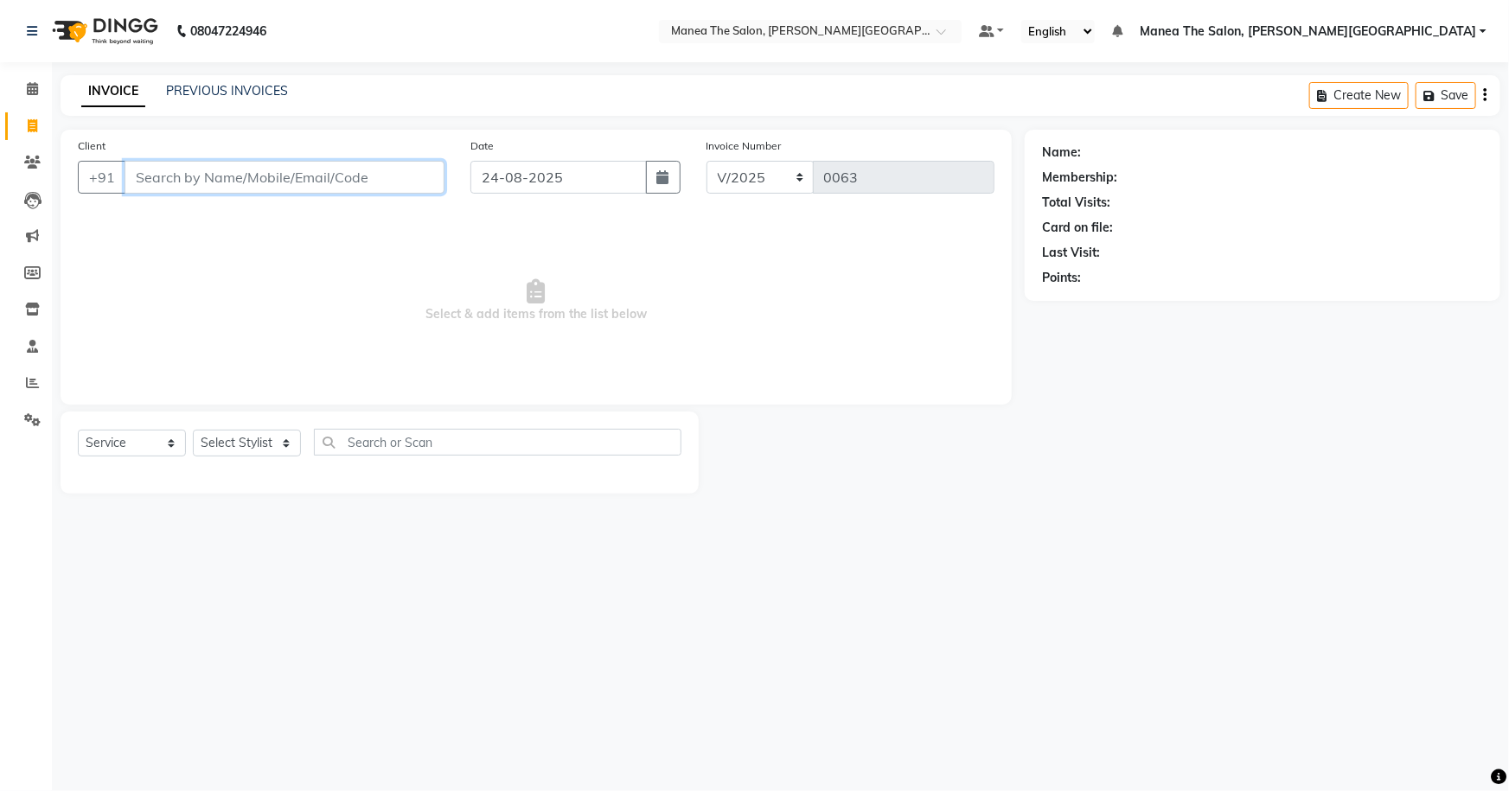
click at [265, 175] on input "Client" at bounding box center [285, 177] width 320 height 33
click at [27, 266] on icon at bounding box center [32, 272] width 16 height 13
select select
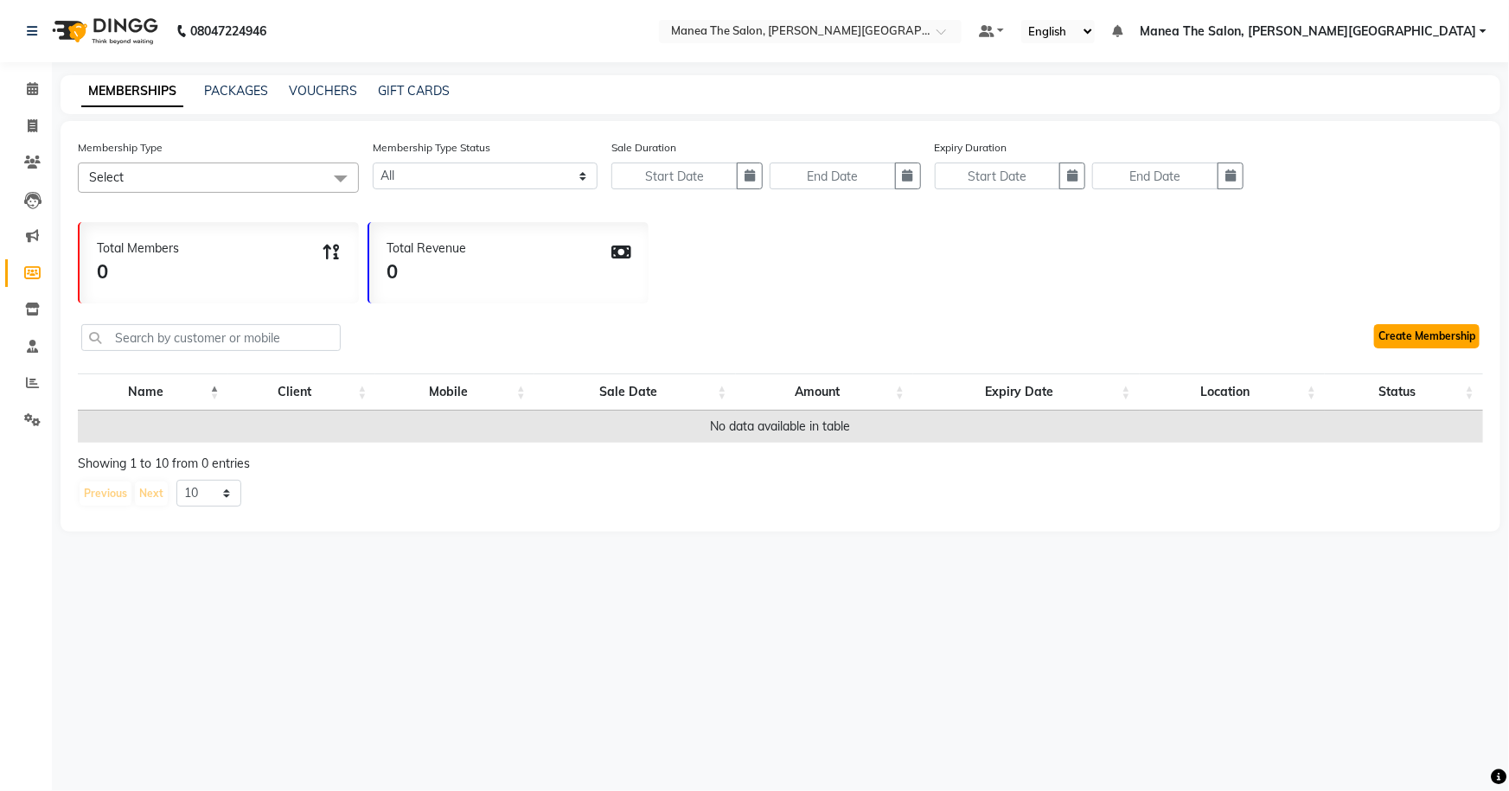
click at [1425, 330] on link "Create Membership" at bounding box center [1427, 336] width 106 height 24
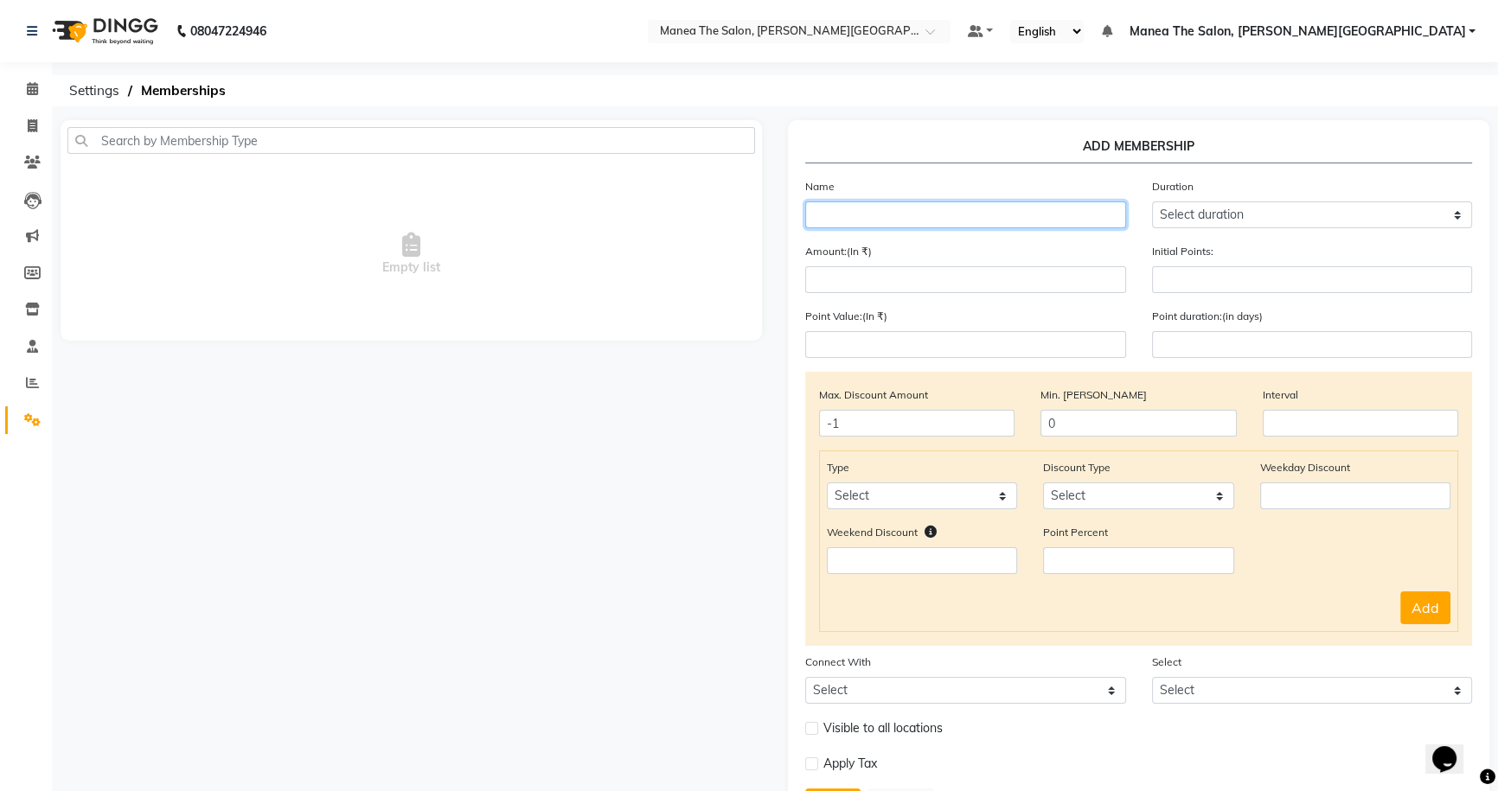
click at [849, 212] on input "text" at bounding box center [965, 215] width 321 height 27
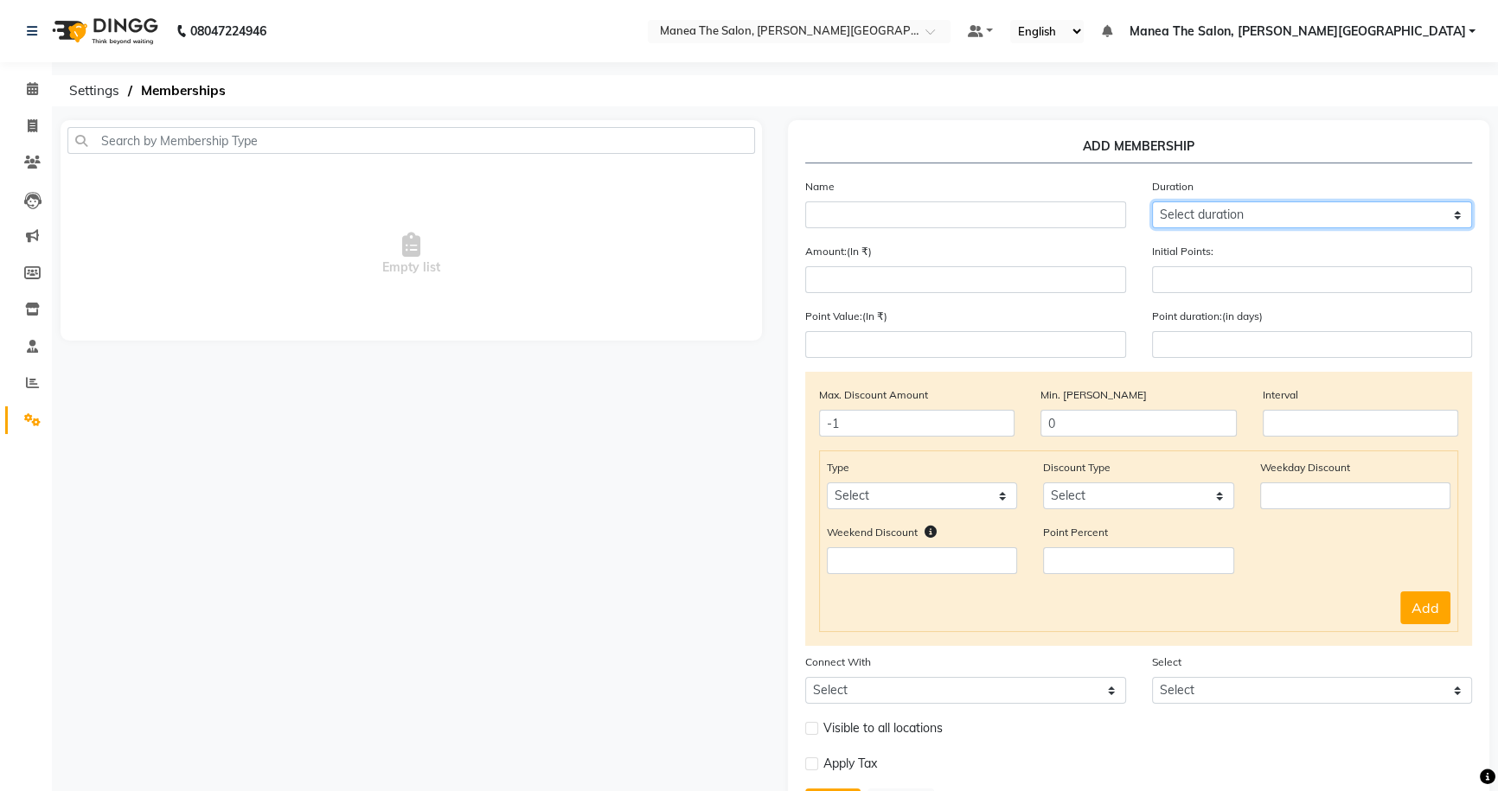
click at [1220, 216] on select "Select duration Week Half-month Month Year Life Time 4 Months 8 Months 6 Months…" at bounding box center [1312, 215] width 321 height 27
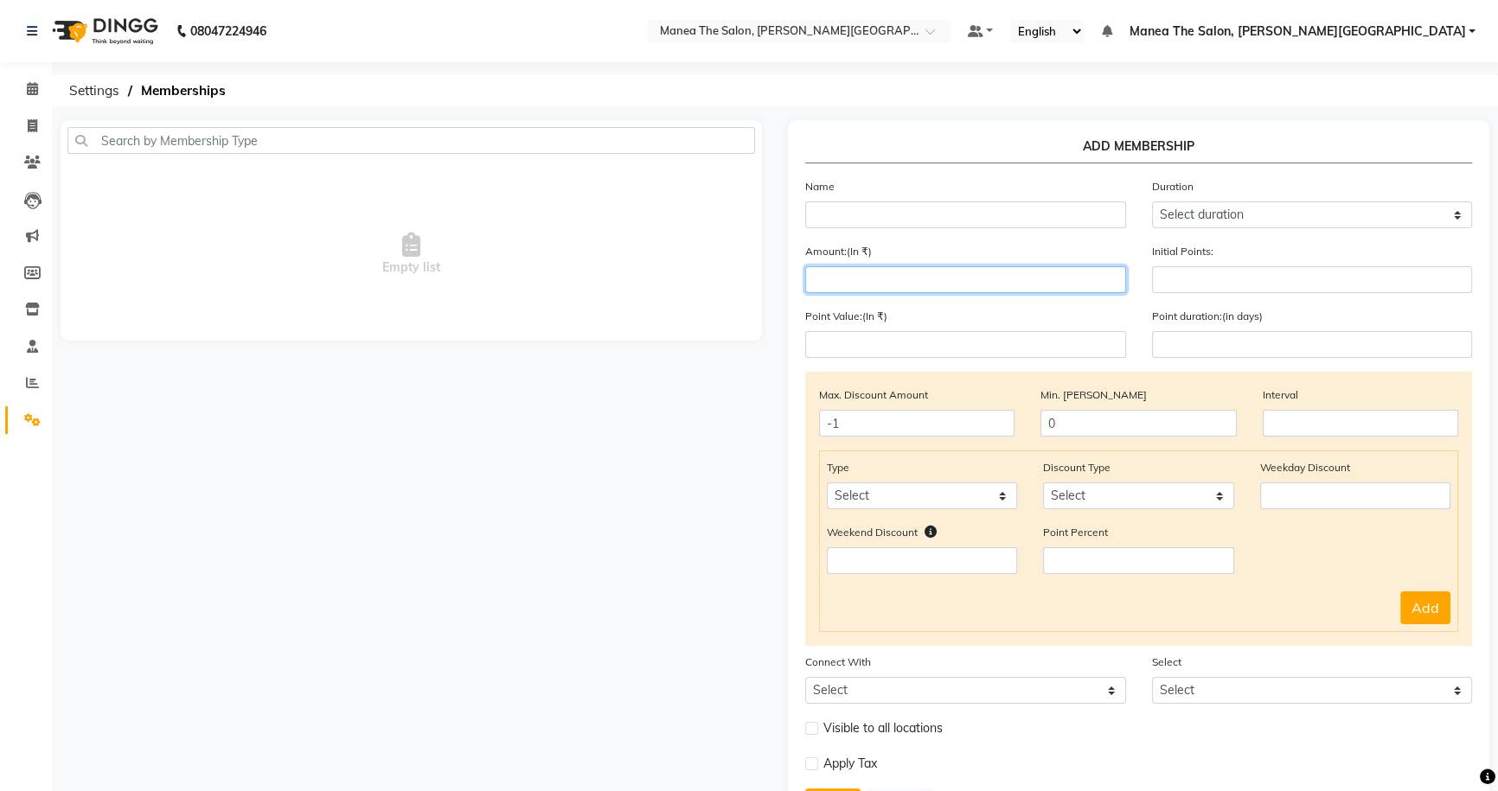
click at [887, 274] on input "number" at bounding box center [965, 279] width 321 height 27
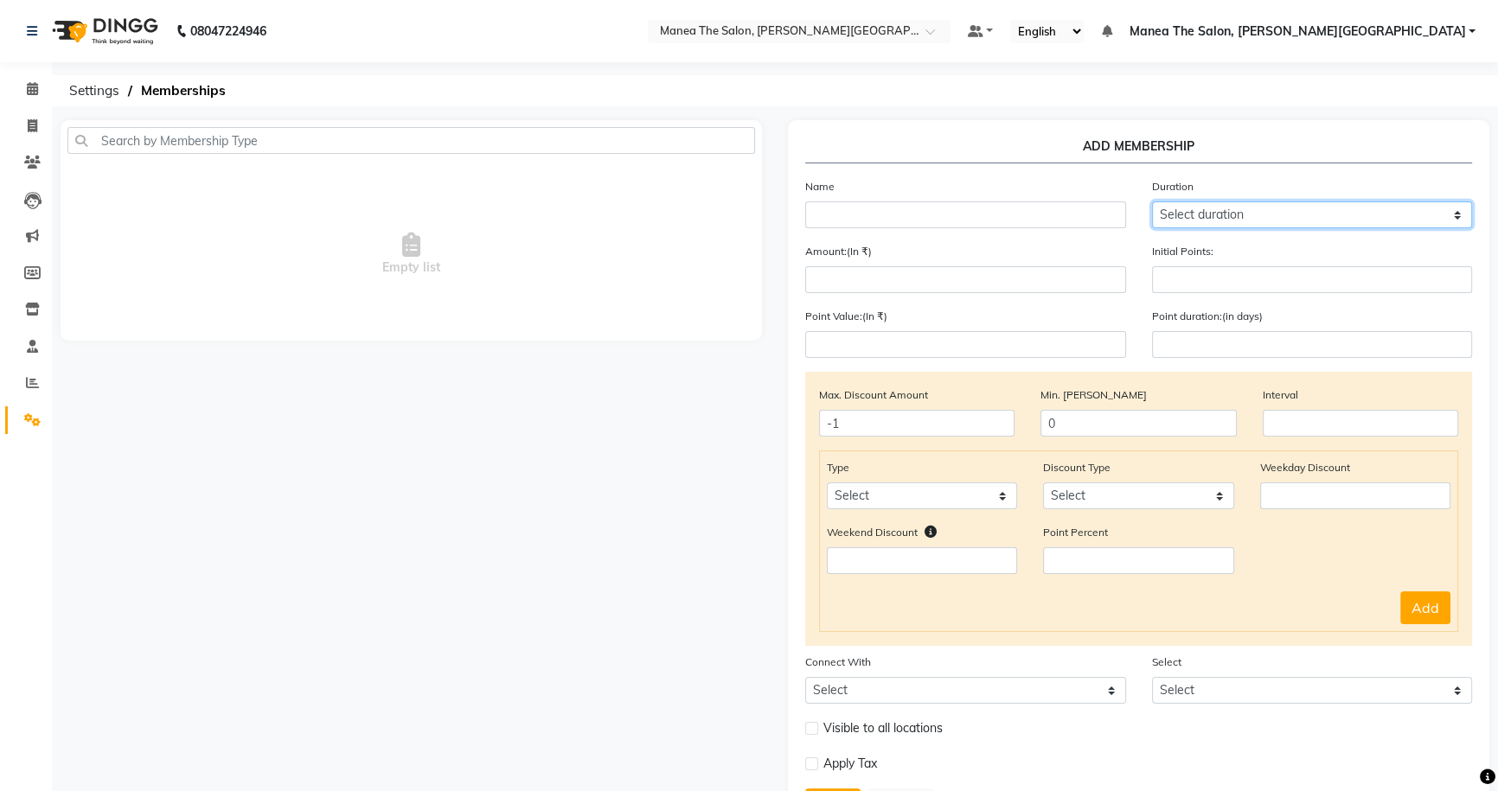
click at [1190, 215] on select "Select duration Week Half-month Month Year Life Time 4 Months 8 Months 6 Months…" at bounding box center [1312, 215] width 321 height 27
click at [662, 462] on div "Empty list" at bounding box center [411, 486] width 727 height 733
click at [1300, 211] on select "Select duration Week Half-month Month Year Life Time 4 Months 8 Months 6 Months…" at bounding box center [1312, 215] width 321 height 27
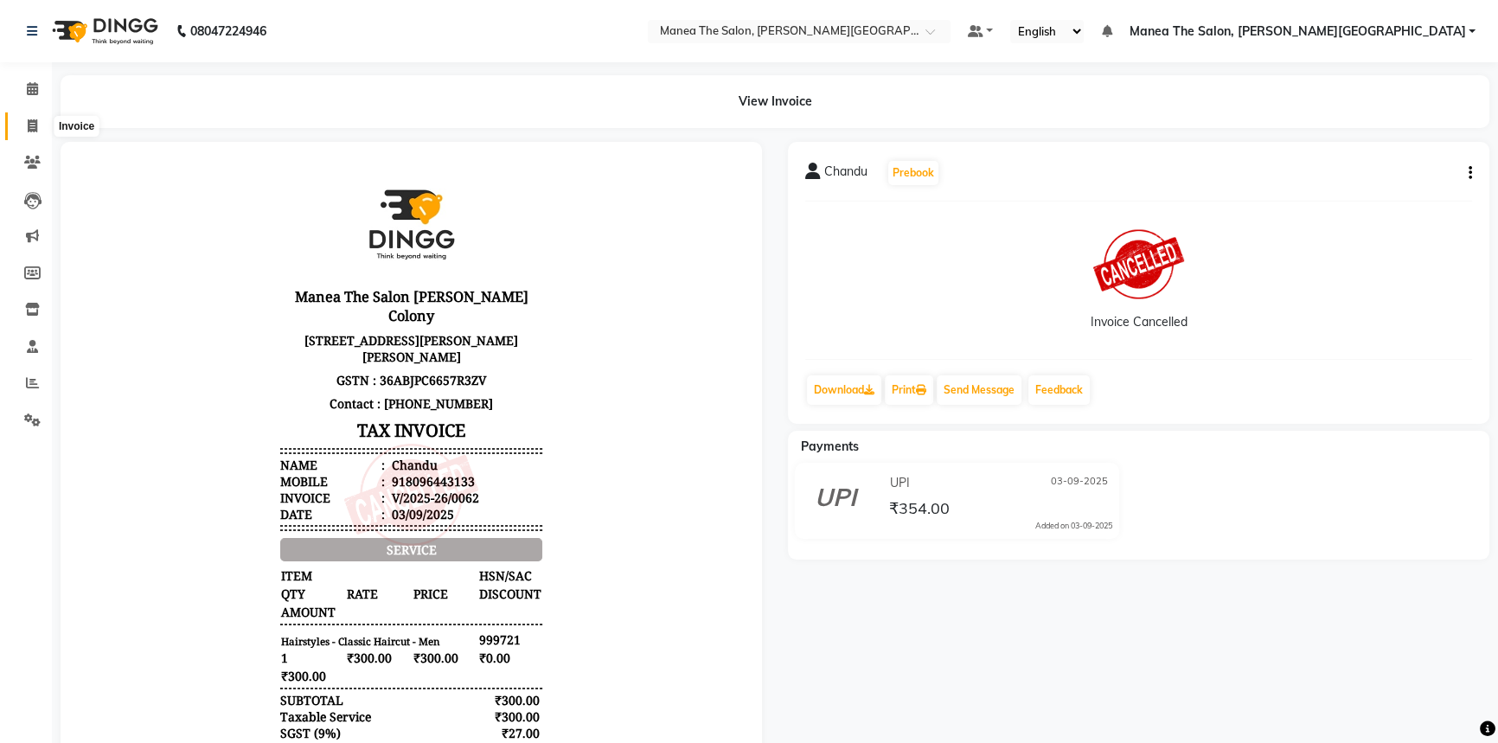
click at [33, 131] on icon at bounding box center [33, 125] width 10 height 13
select select "8762"
select select "service"
